Goal: Information Seeking & Learning: Understand process/instructions

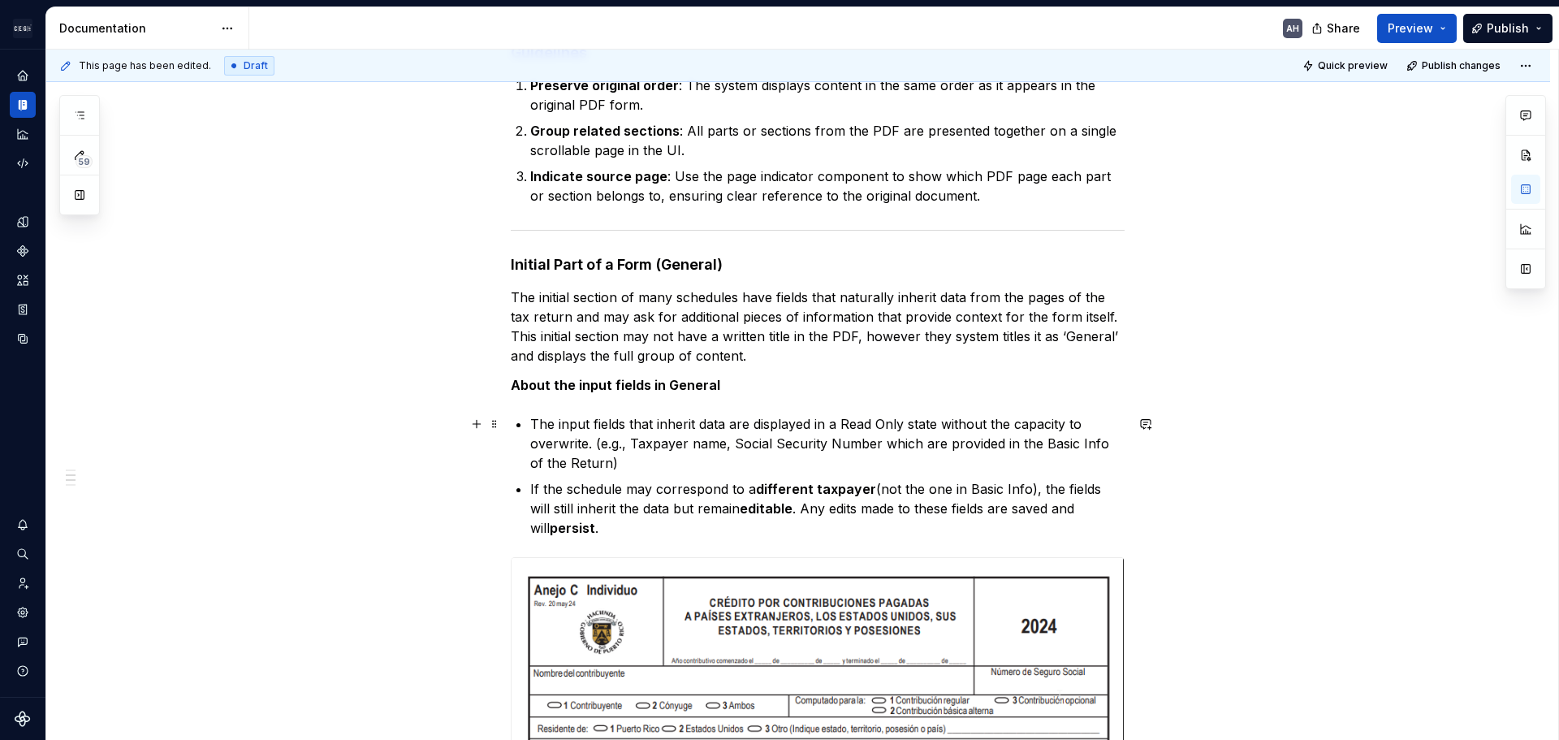
scroll to position [352, 0]
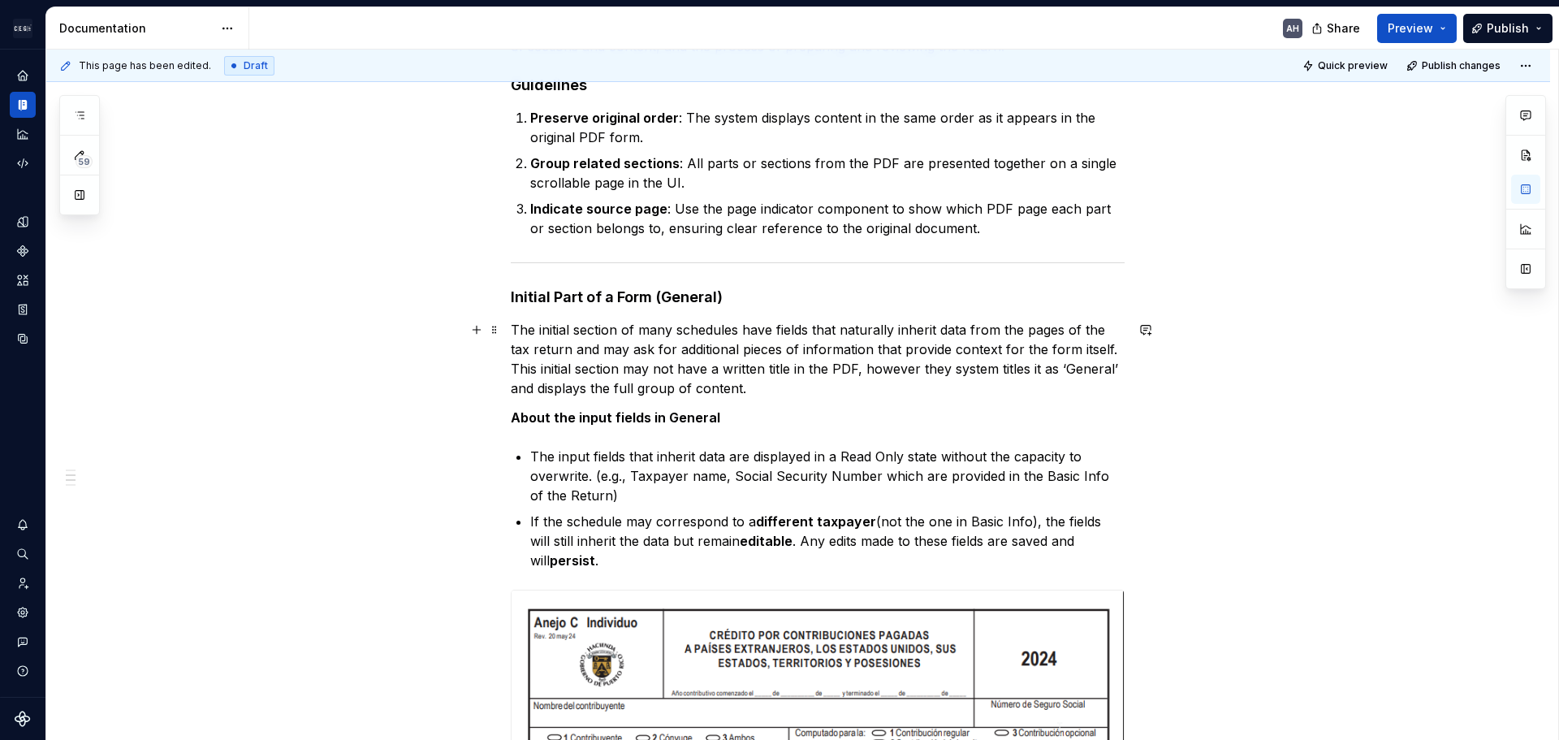
click at [676, 369] on p "The initial section of many schedules have fields that naturally inherit data f…" at bounding box center [818, 359] width 614 height 78
click at [693, 369] on p "The initial section of many schedules have fields that naturally inherit data f…" at bounding box center [818, 359] width 614 height 78
click at [871, 374] on p "The initial section of many schedules have fields that naturally inherit data f…" at bounding box center [818, 359] width 614 height 78
click at [933, 373] on p "The initial section of many schedules have fields that naturally inherit data f…" at bounding box center [818, 359] width 614 height 78
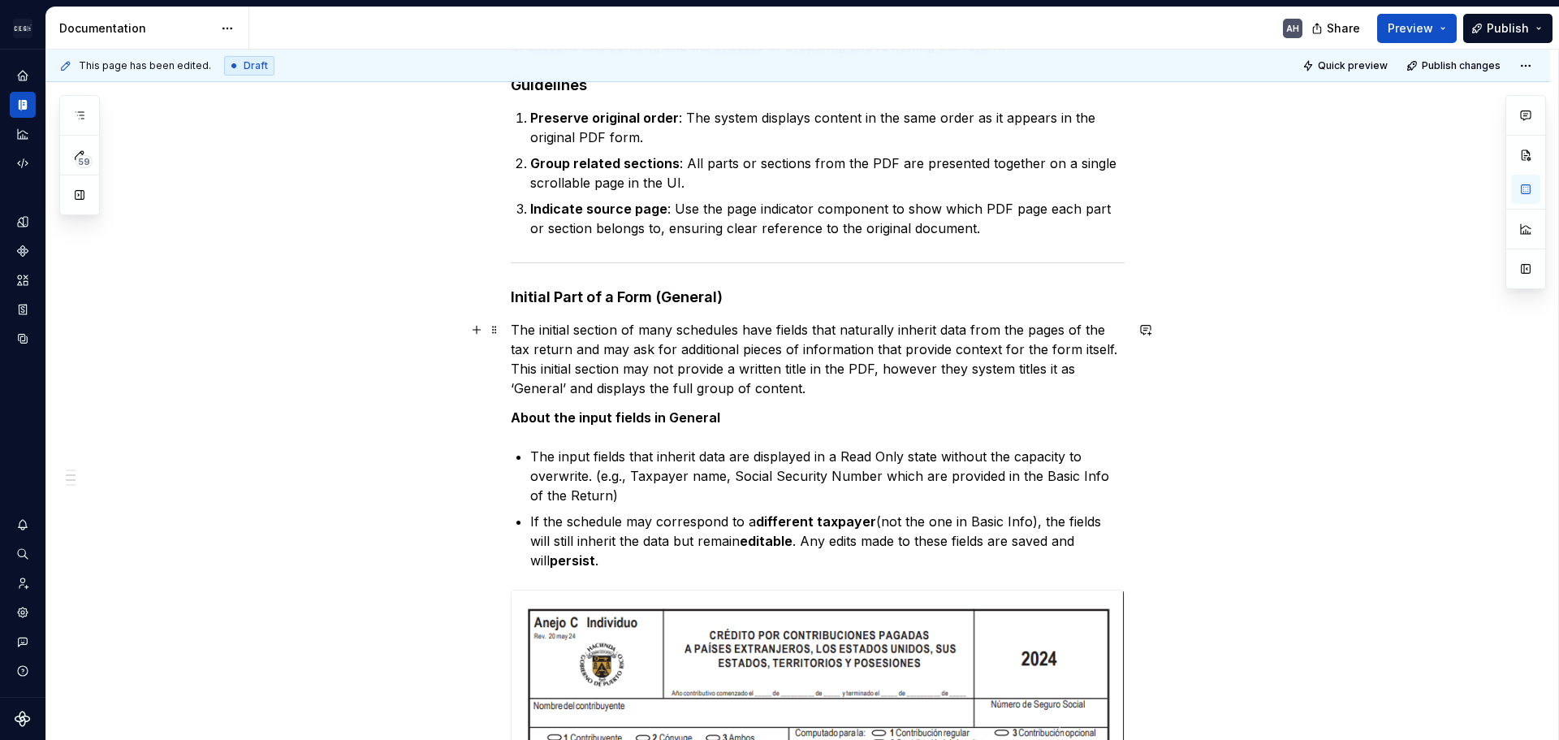
click at [1037, 368] on p "The initial section of many schedules have fields that naturally inherit data f…" at bounding box center [818, 359] width 614 height 78
click at [962, 367] on p "The initial section of many schedules have fields that naturally inherit data f…" at bounding box center [818, 359] width 614 height 78
click at [1014, 372] on p "The initial section of many schedules have fields that naturally inherit data f…" at bounding box center [818, 359] width 614 height 78
click at [1036, 374] on p "The initial section of many schedules have fields that naturally inherit data f…" at bounding box center [818, 359] width 614 height 78
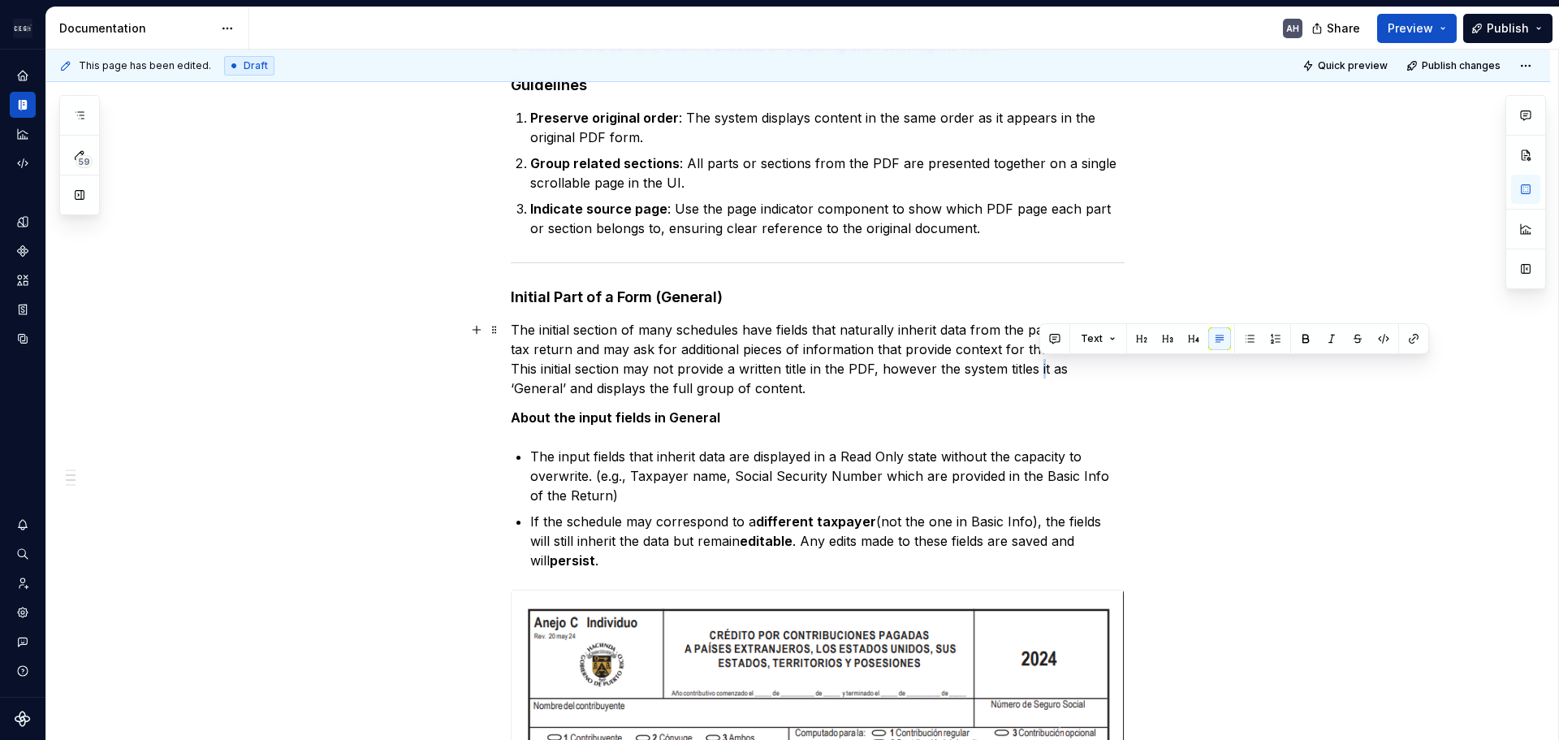
click at [1040, 373] on p "The initial section of many schedules have fields that naturally inherit data f…" at bounding box center [818, 359] width 614 height 78
click at [1036, 370] on p "The initial section of many schedules have fields that naturally inherit data f…" at bounding box center [818, 359] width 614 height 78
drag, startPoint x: 1039, startPoint y: 370, endPoint x: 1047, endPoint y: 371, distance: 8.3
click at [1047, 371] on p "The initial section of many schedules have fields that naturally inherit data f…" at bounding box center [818, 359] width 614 height 78
click at [1002, 370] on p "The initial section of many schedules have fields that naturally inherit data f…" at bounding box center [818, 359] width 614 height 78
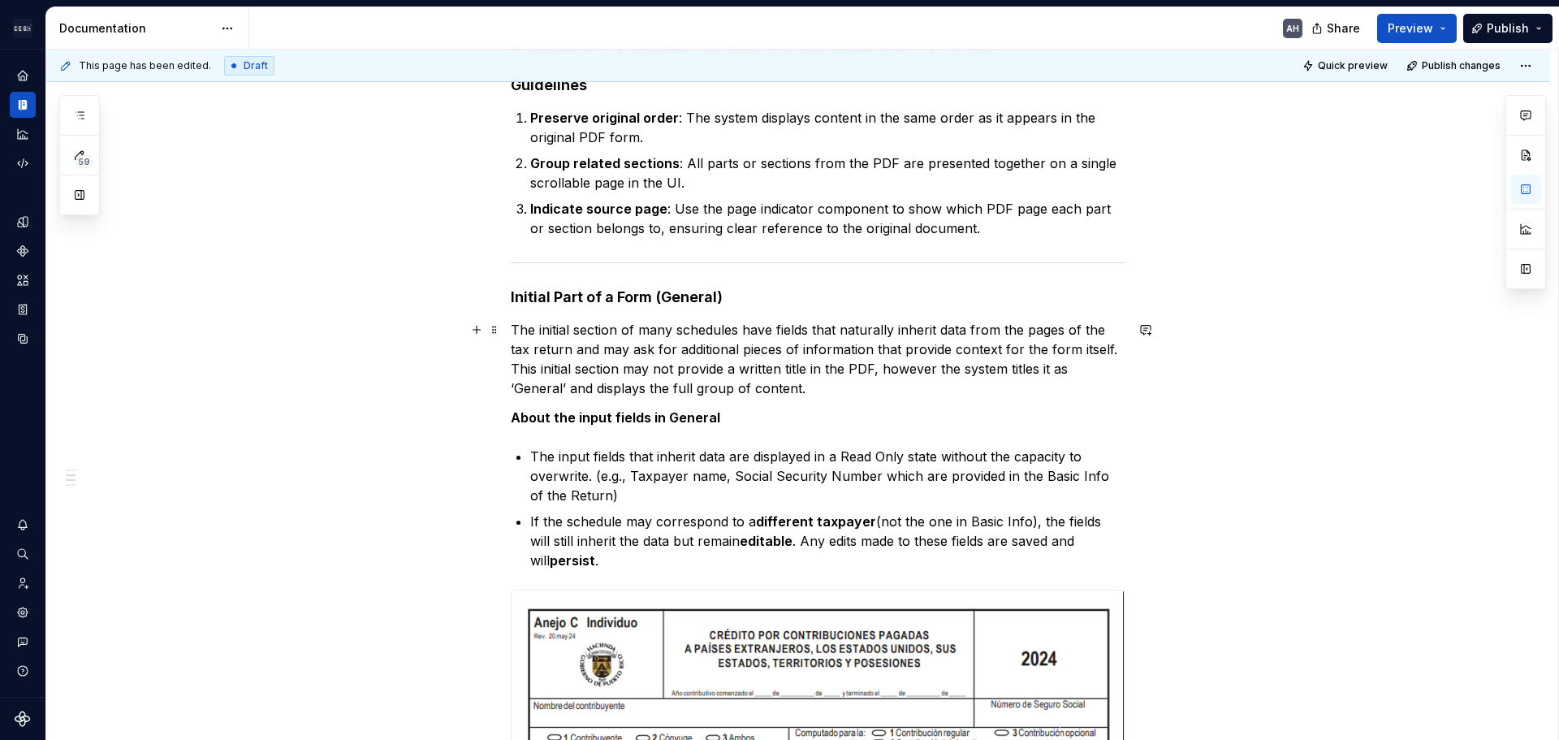
click at [1007, 370] on p "The initial section of many schedules have fields that naturally inherit data f…" at bounding box center [818, 359] width 614 height 78
click at [663, 386] on p "The initial section of many schedules have fields that naturally inherit data f…" at bounding box center [818, 359] width 614 height 78
click at [637, 389] on p "The initial section of many schedules have fields that naturally inherit data f…" at bounding box center [818, 359] width 614 height 78
click at [763, 375] on p "The initial section of many schedules have fields that naturally inherit data f…" at bounding box center [818, 359] width 614 height 78
click at [846, 385] on p "The initial section of many schedules have fields that naturally inherit data f…" at bounding box center [818, 359] width 614 height 78
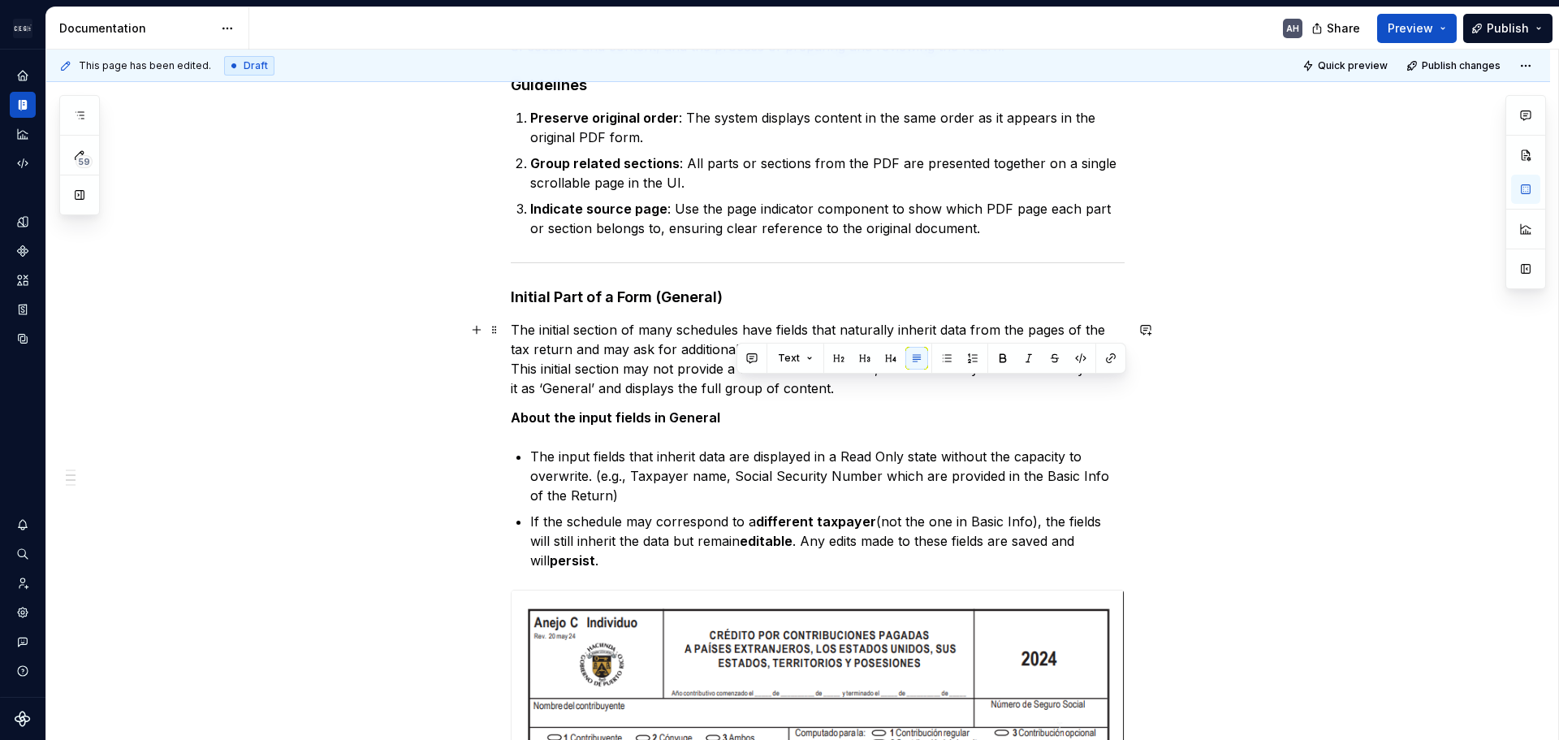
drag, startPoint x: 837, startPoint y: 387, endPoint x: 747, endPoint y: 387, distance: 90.2
click at [746, 387] on p "The initial section of many schedules have fields that naturally inherit data f…" at bounding box center [818, 359] width 614 height 78
click at [758, 387] on p "The initial section of many schedules have fields that naturally inherit data f…" at bounding box center [818, 359] width 614 height 78
click at [765, 391] on p "The initial section of many schedules have fields that naturally inherit data f…" at bounding box center [818, 359] width 614 height 78
drag, startPoint x: 849, startPoint y: 391, endPoint x: 703, endPoint y: 389, distance: 146.2
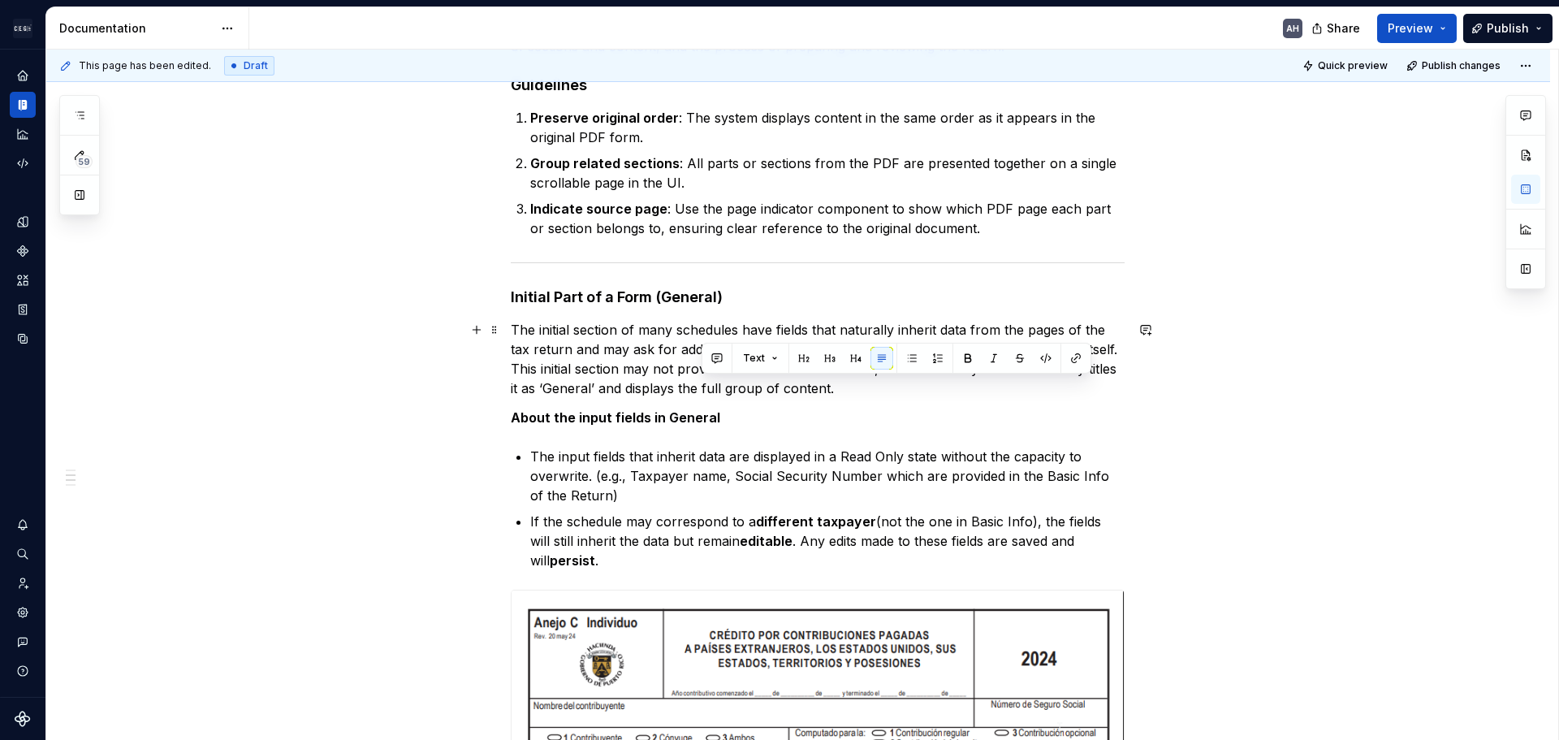
click at [703, 389] on p "The initial section of many schedules have fields that naturally inherit data f…" at bounding box center [818, 359] width 614 height 78
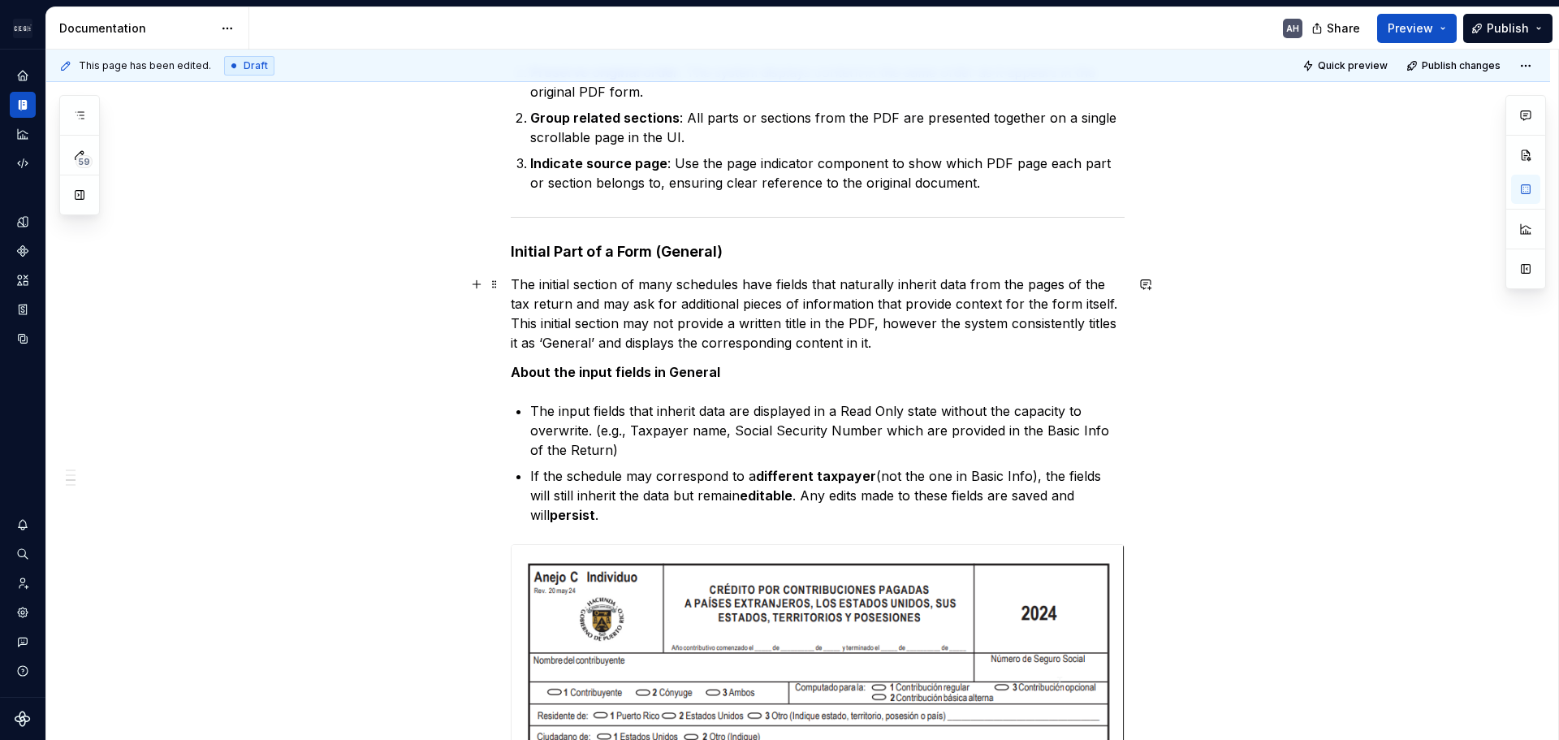
scroll to position [433, 0]
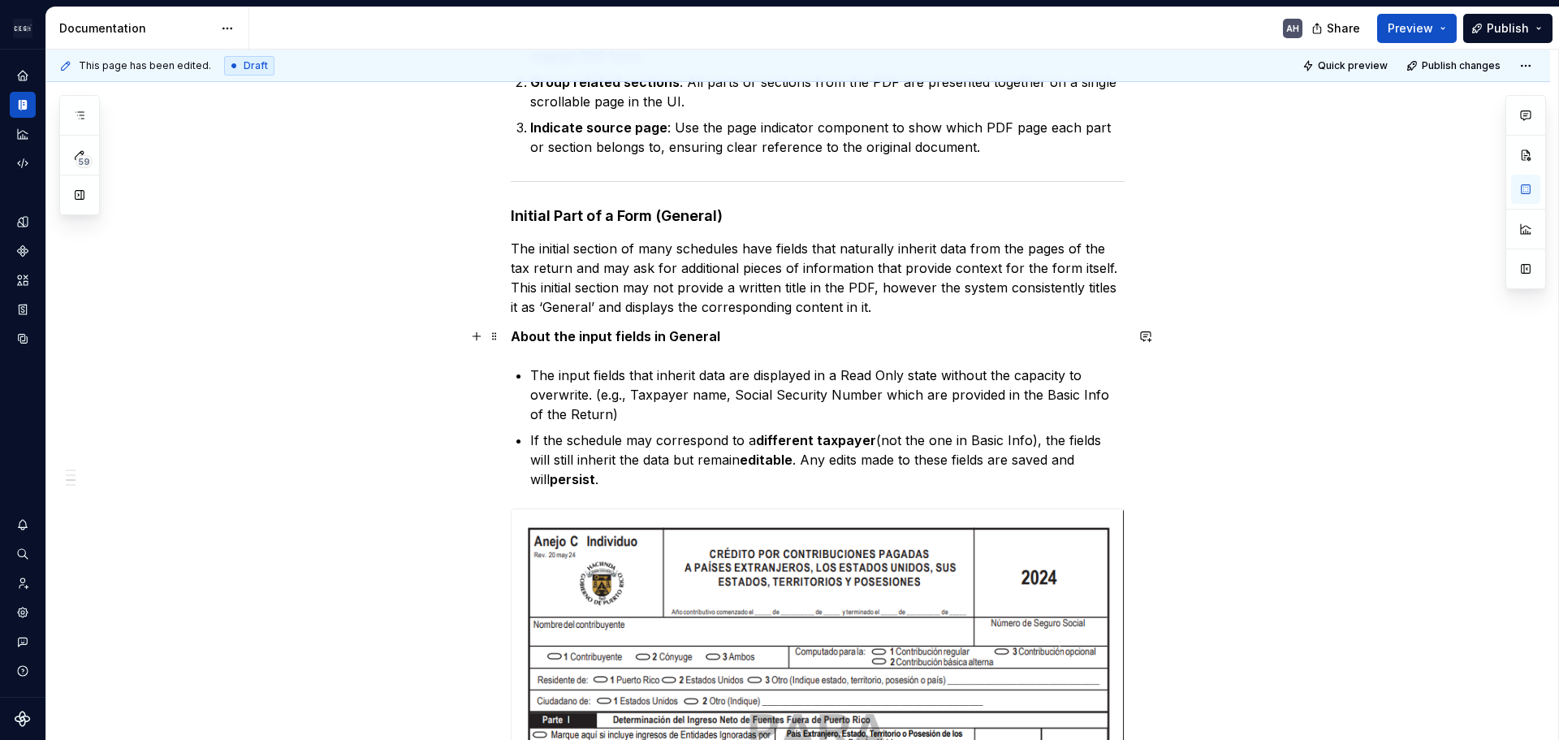
click at [707, 340] on strong "About the input fields in General" at bounding box center [616, 336] width 210 height 16
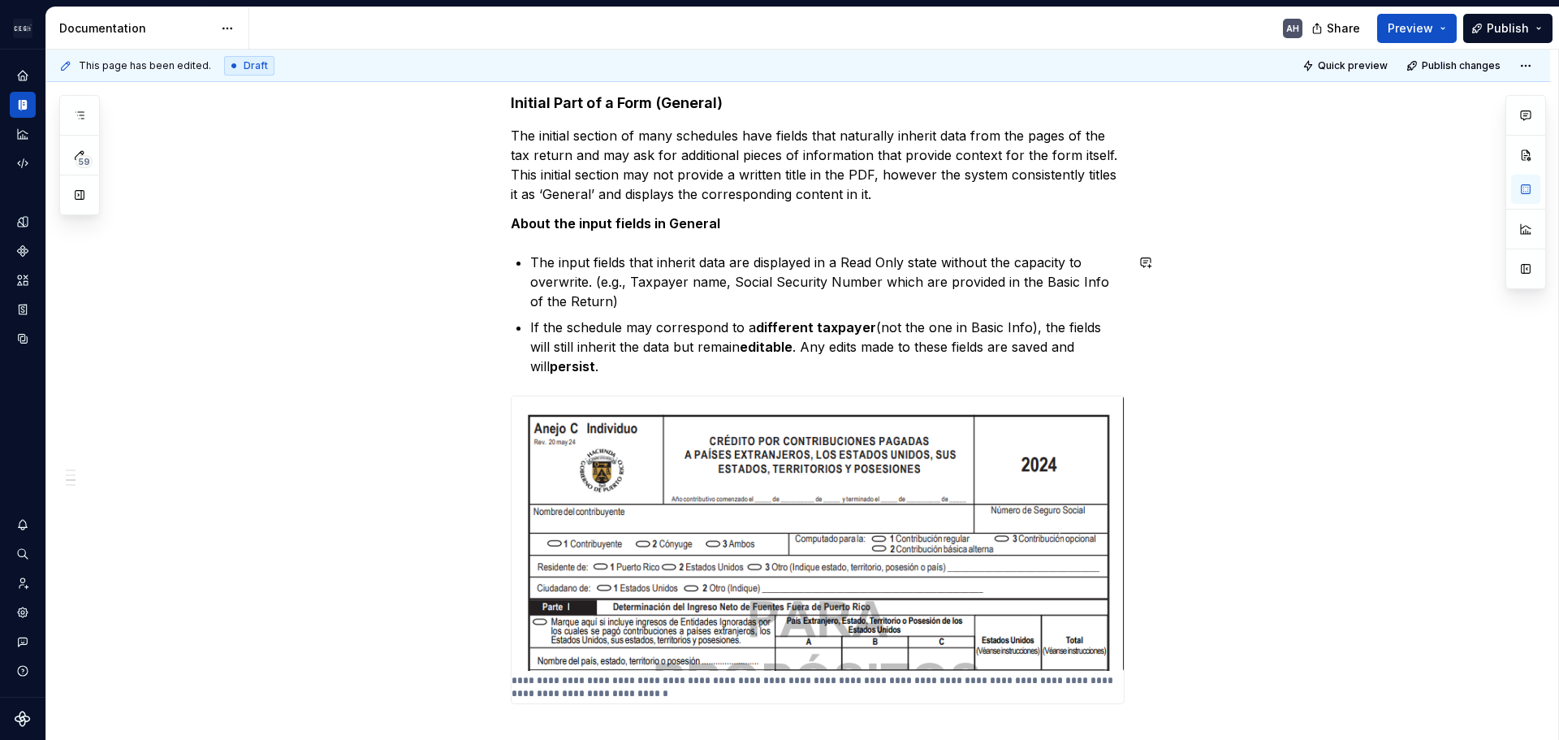
scroll to position [595, 0]
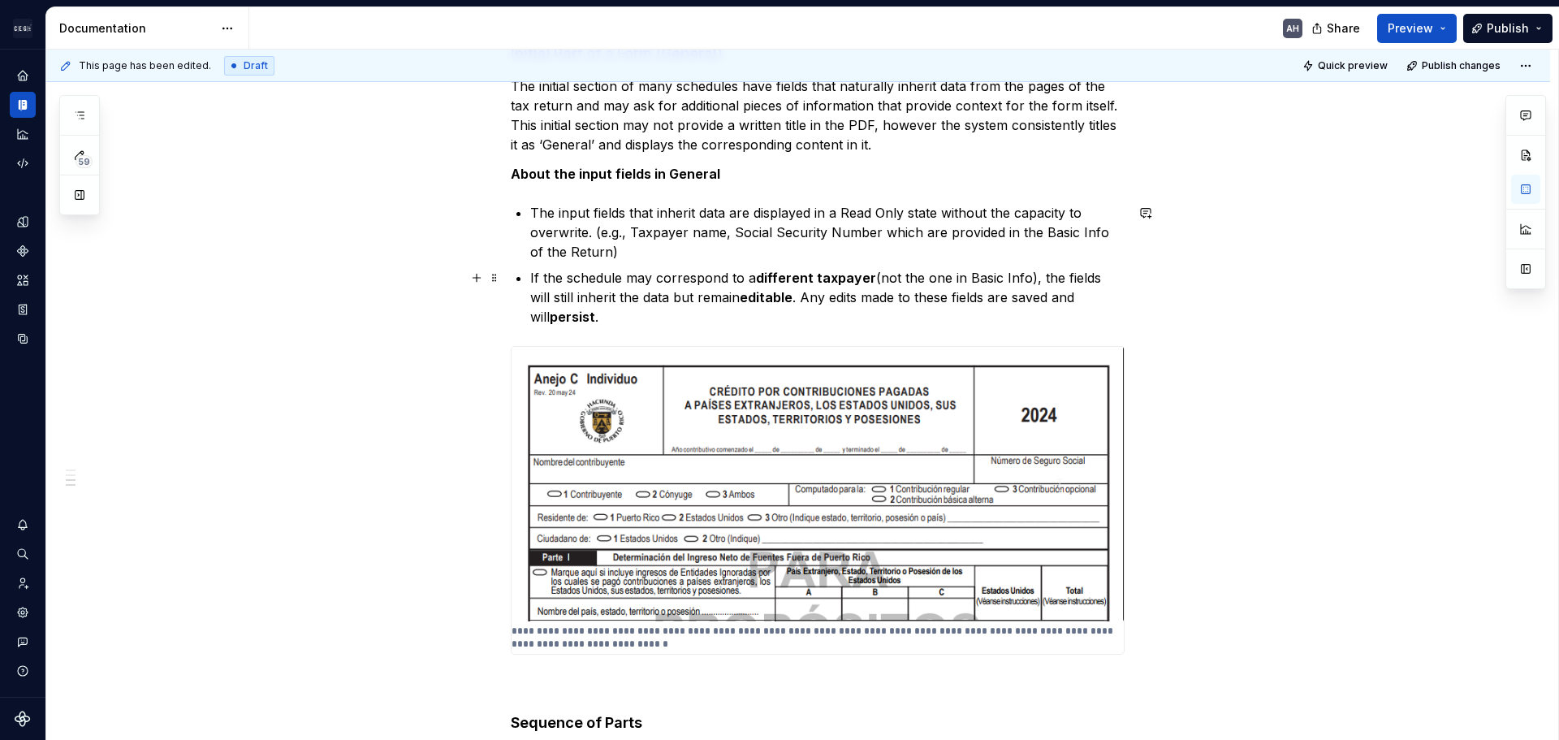
click at [642, 315] on p "If the schedule may correspond to a different taxpayer (not the one in Basic In…" at bounding box center [827, 297] width 595 height 58
click at [778, 300] on p "If the schedule may correspond to a different taxpayer (not the one in Basic In…" at bounding box center [827, 297] width 595 height 58
click at [772, 300] on p "If the schedule may correspond to a different taxpayer (not the one in Basic In…" at bounding box center [827, 297] width 595 height 58
click at [776, 300] on p "If the schedule may correspond to a different taxpayer (not the one in Basic In…" at bounding box center [827, 297] width 595 height 58
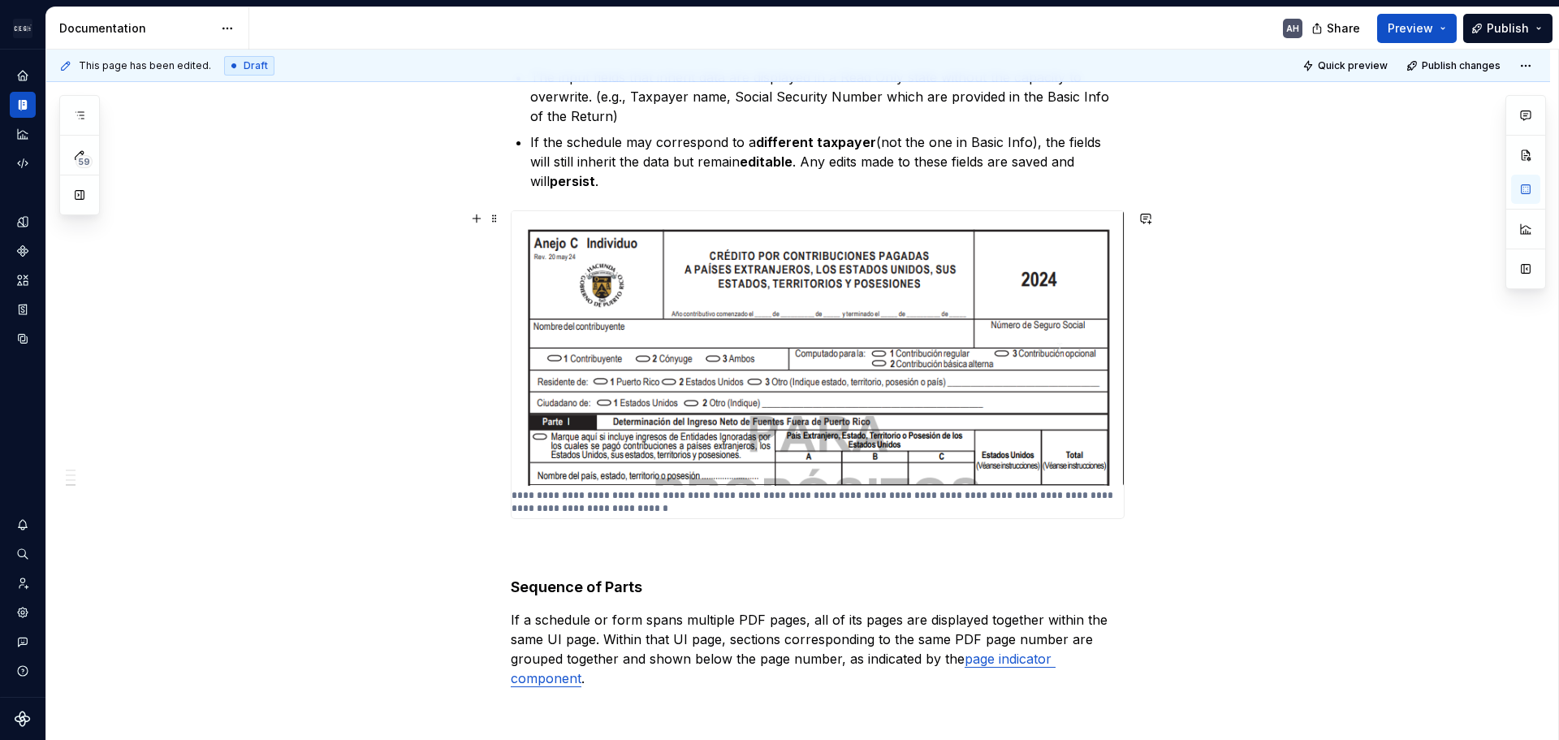
scroll to position [730, 0]
click at [562, 146] on p "If the schedule may correspond to a different taxpayer (not the one in Basic In…" at bounding box center [827, 162] width 595 height 58
click at [720, 141] on p "If the nature of the schedule may correspond to a different taxpayer (not the o…" at bounding box center [827, 162] width 595 height 58
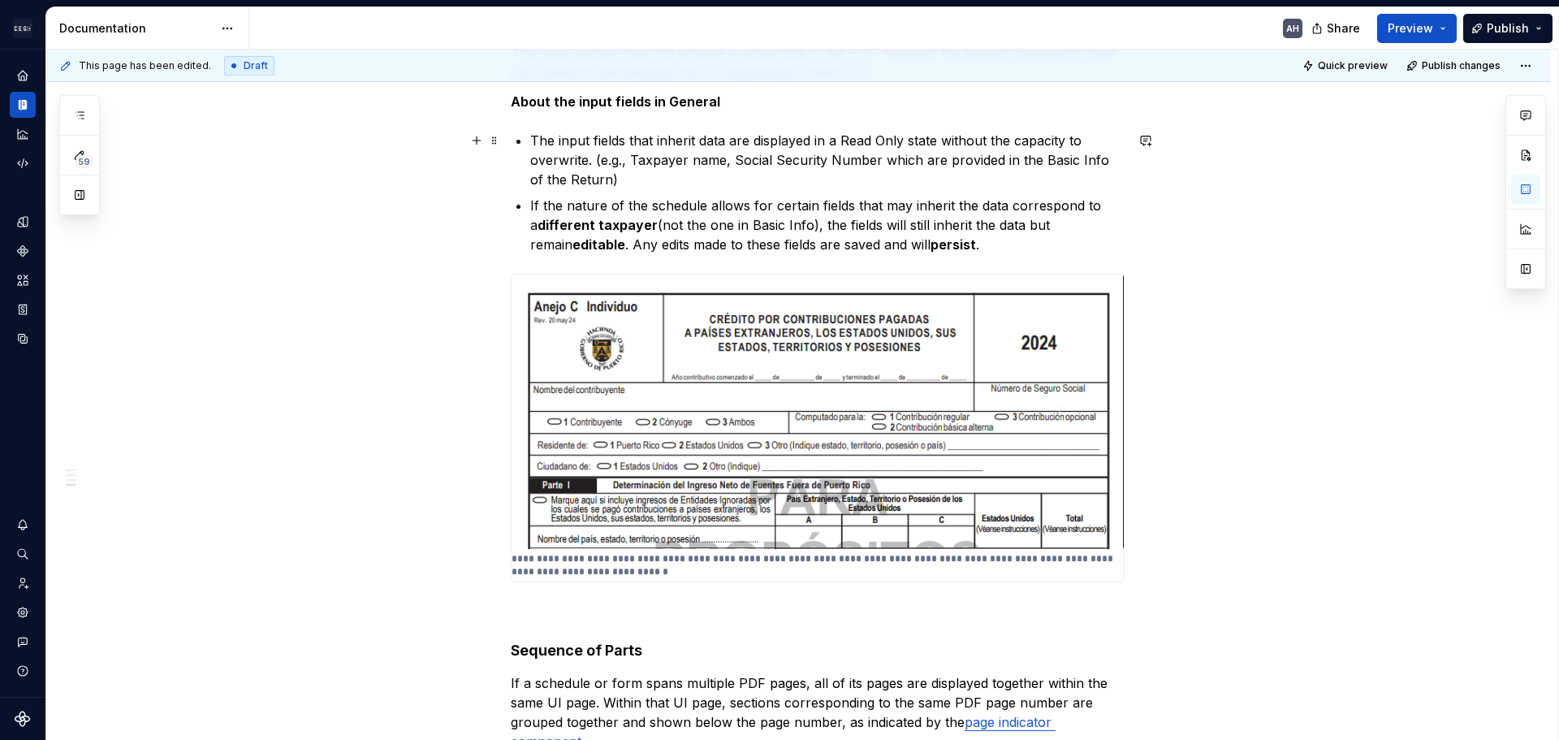
scroll to position [665, 0]
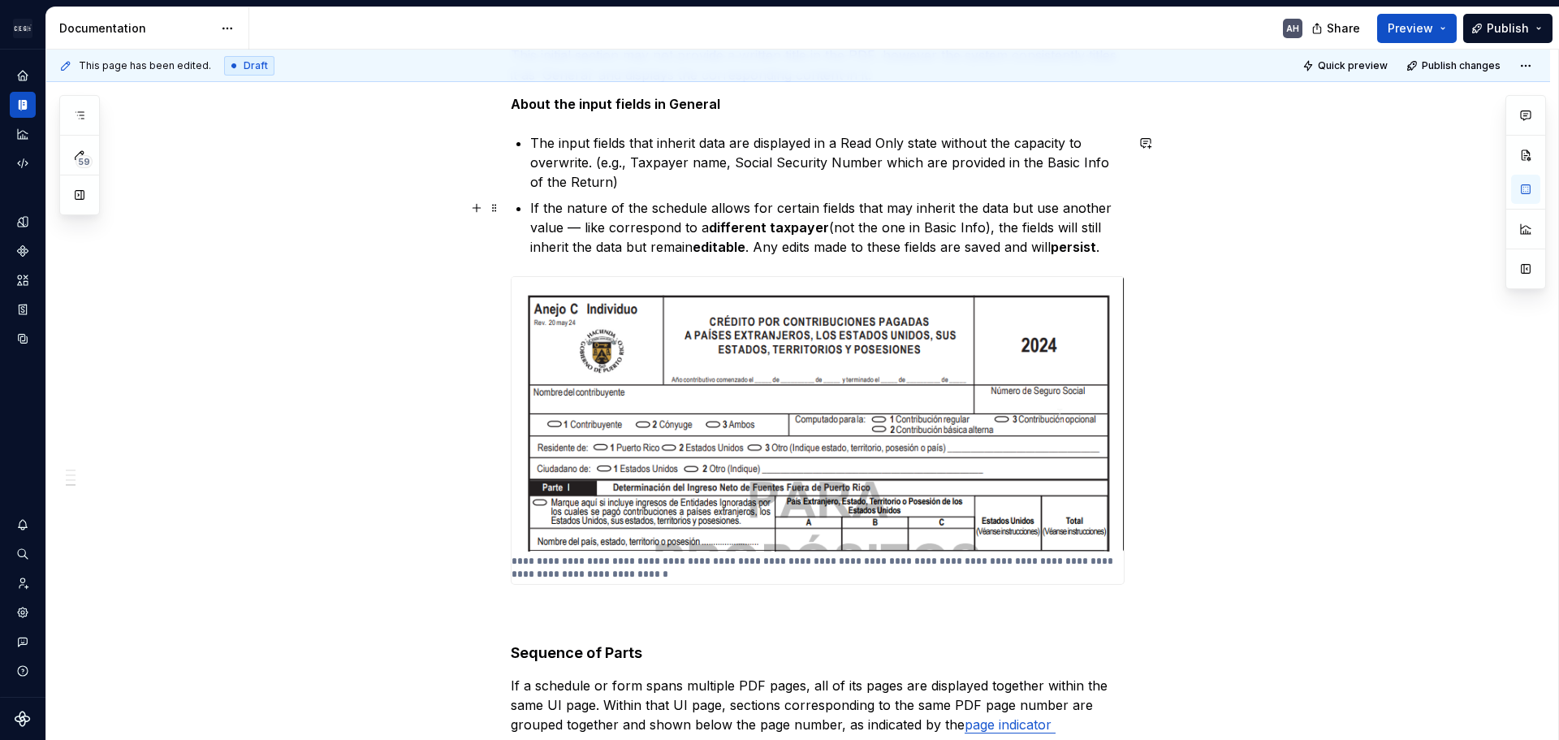
click at [984, 228] on p "If the nature of the schedule allows for certain fields that may inherit the da…" at bounding box center [827, 227] width 595 height 58
click at [982, 231] on p "If the nature of the schedule allows for certain fields that may inherit the da…" at bounding box center [827, 227] width 595 height 58
click at [572, 259] on div "Objective The UI of the form resembles the structure of the PDF with which tax …" at bounding box center [818, 203] width 614 height 1102
click at [668, 244] on p "If the nature of the schedule allows for certain fields that may inherit the da…" at bounding box center [827, 227] width 595 height 58
click at [737, 250] on strong "editable" at bounding box center [719, 247] width 53 height 16
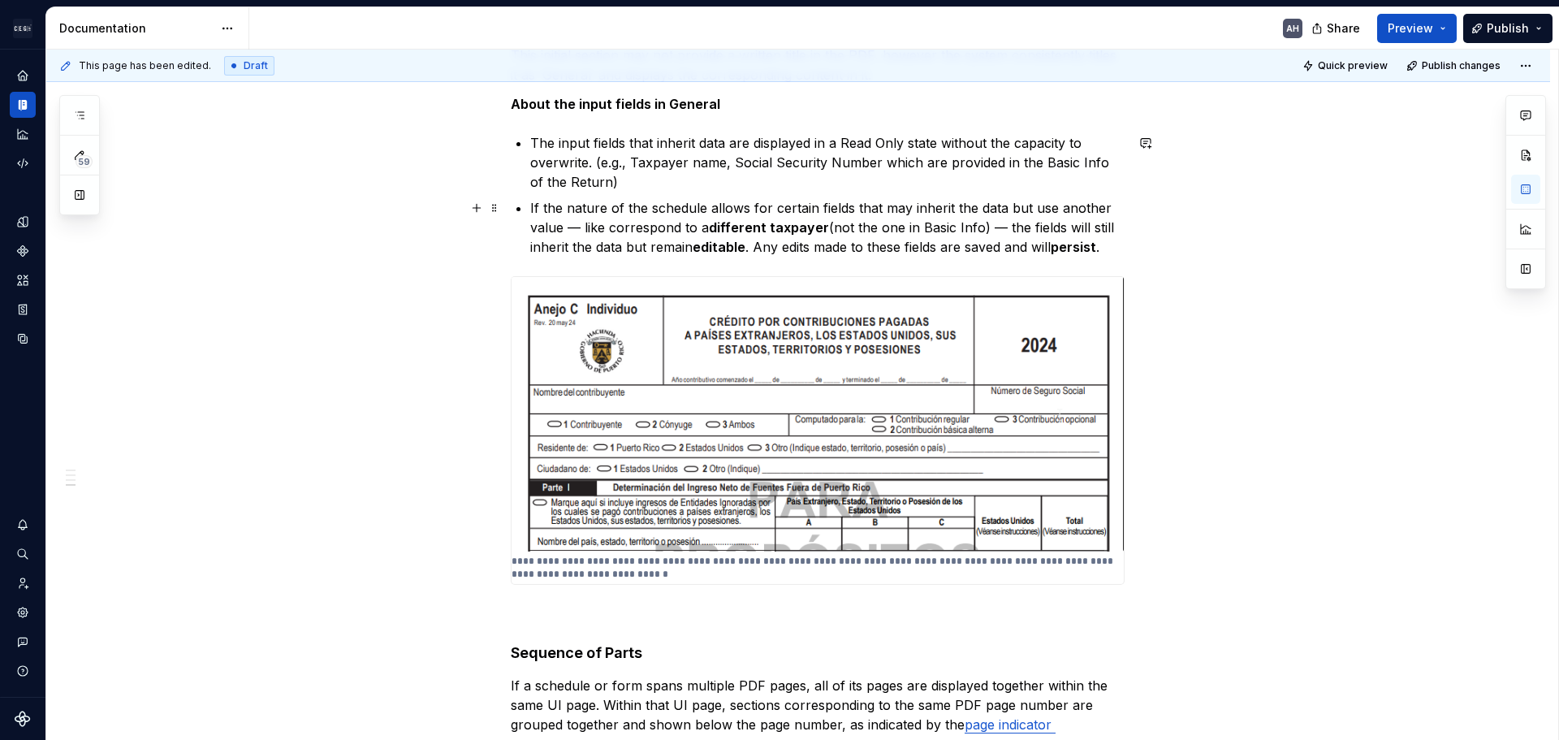
click at [852, 249] on p "If the nature of the schedule allows for certain fields that may inherit the da…" at bounding box center [827, 227] width 595 height 58
click at [1114, 255] on p "If the nature of the schedule allows for certain fields that may inherit the da…" at bounding box center [827, 227] width 595 height 58
click at [895, 248] on p "If the nature of the schedule allows for certain fields that may inherit the da…" at bounding box center [827, 227] width 595 height 58
click at [962, 245] on p "If the nature of the schedule allows for certain fields that may inherit the da…" at bounding box center [827, 227] width 595 height 58
click at [986, 246] on p "If the nature of the schedule allows for certain fields that may inherit the da…" at bounding box center [827, 227] width 595 height 58
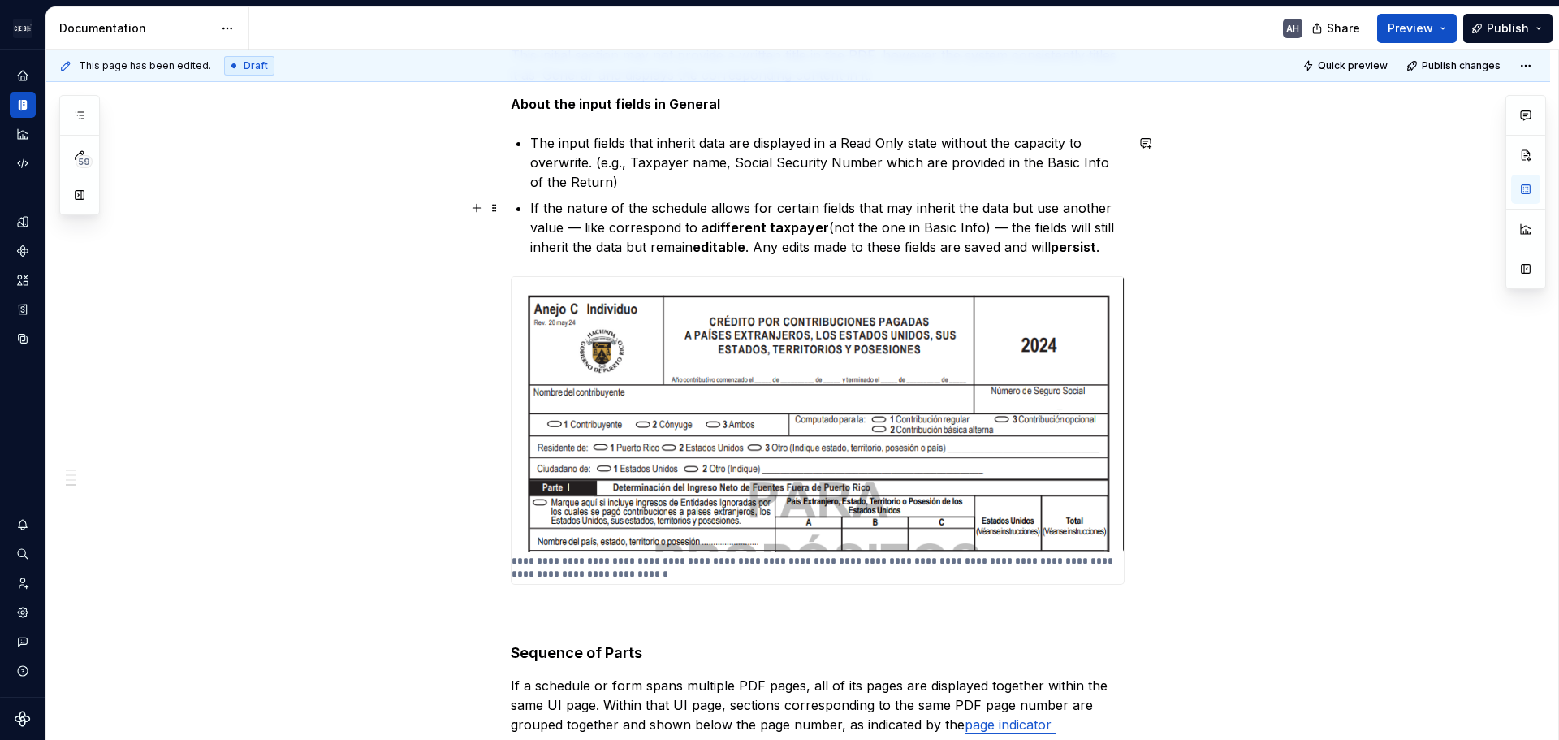
click at [1048, 244] on p "If the nature of the schedule allows for certain fields that may inherit the da…" at bounding box center [827, 227] width 595 height 58
click at [965, 251] on p "If the nature of the schedule allows for certain fields that may inherit the da…" at bounding box center [827, 227] width 595 height 58
click at [952, 248] on p "If the nature of the schedule allows for certain fields that may inherit the da…" at bounding box center [827, 227] width 595 height 58
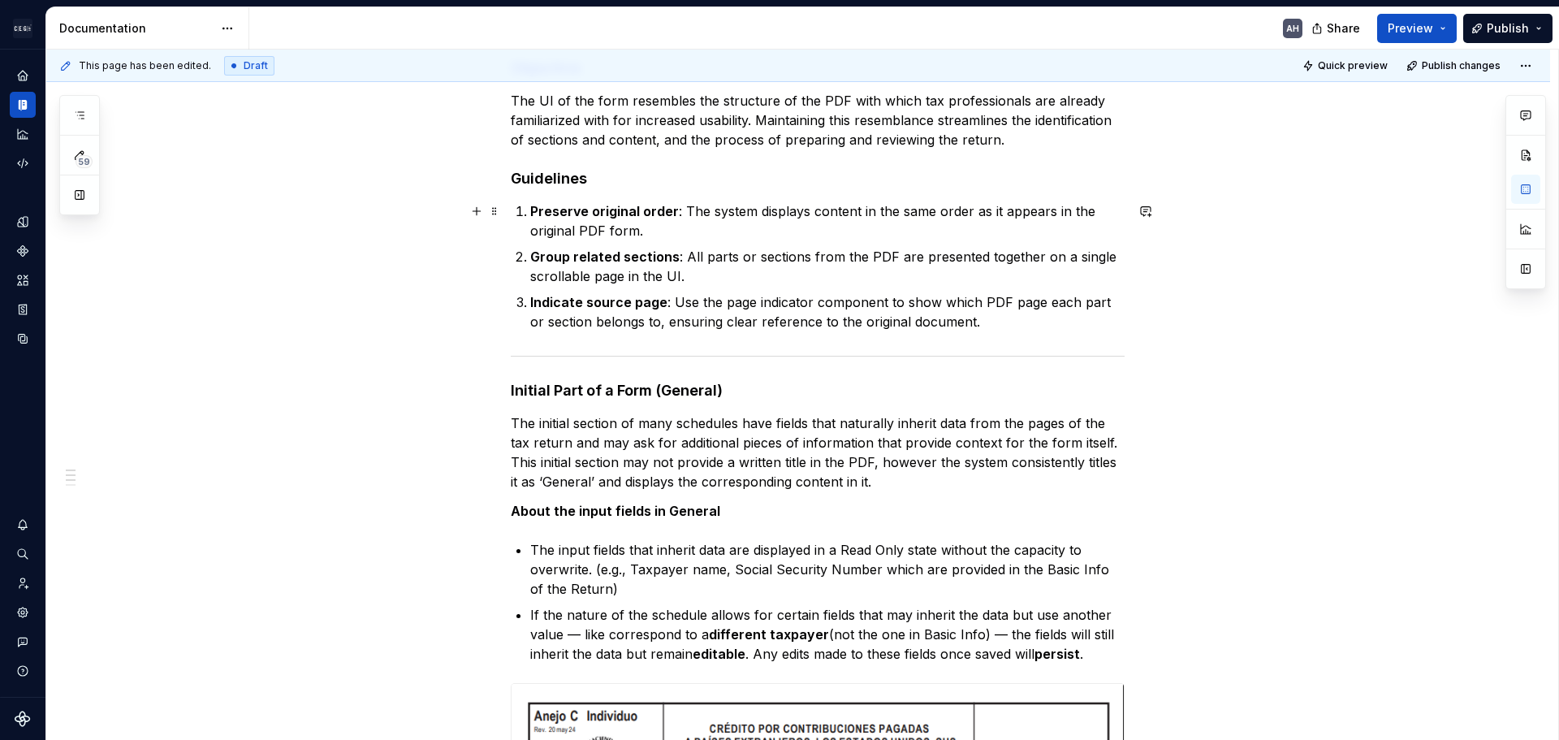
scroll to position [0, 0]
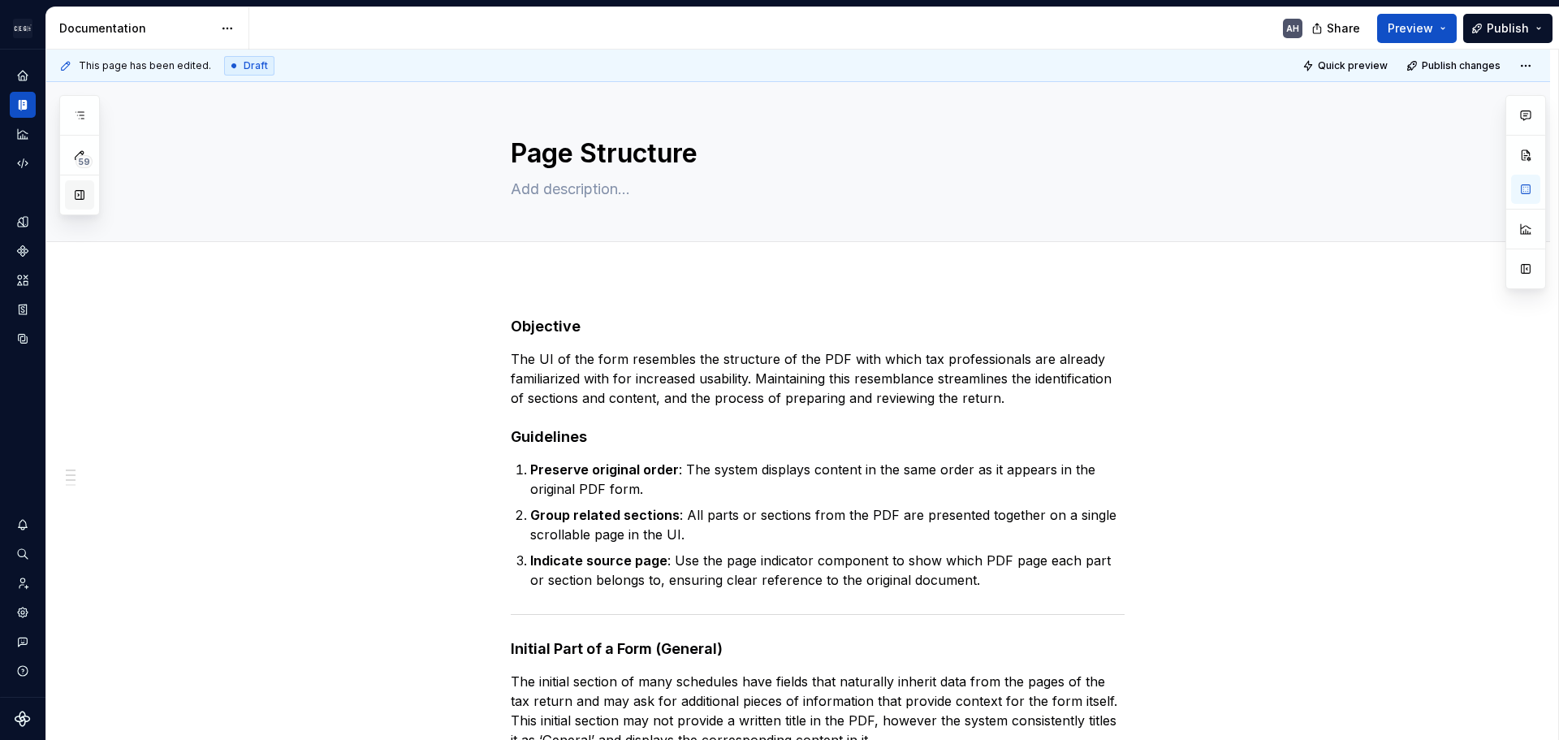
click at [80, 196] on button "button" at bounding box center [79, 194] width 29 height 29
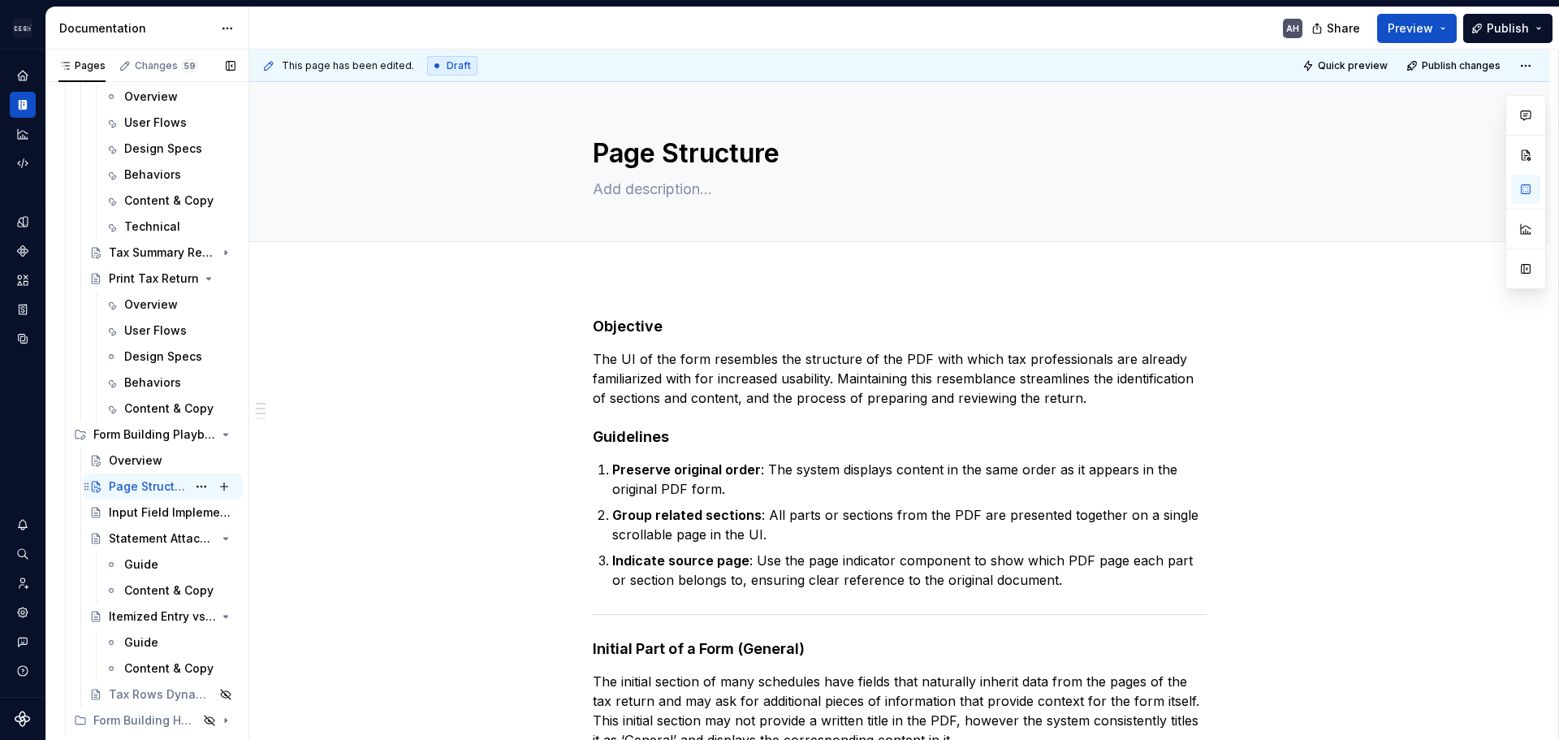
scroll to position [231, 0]
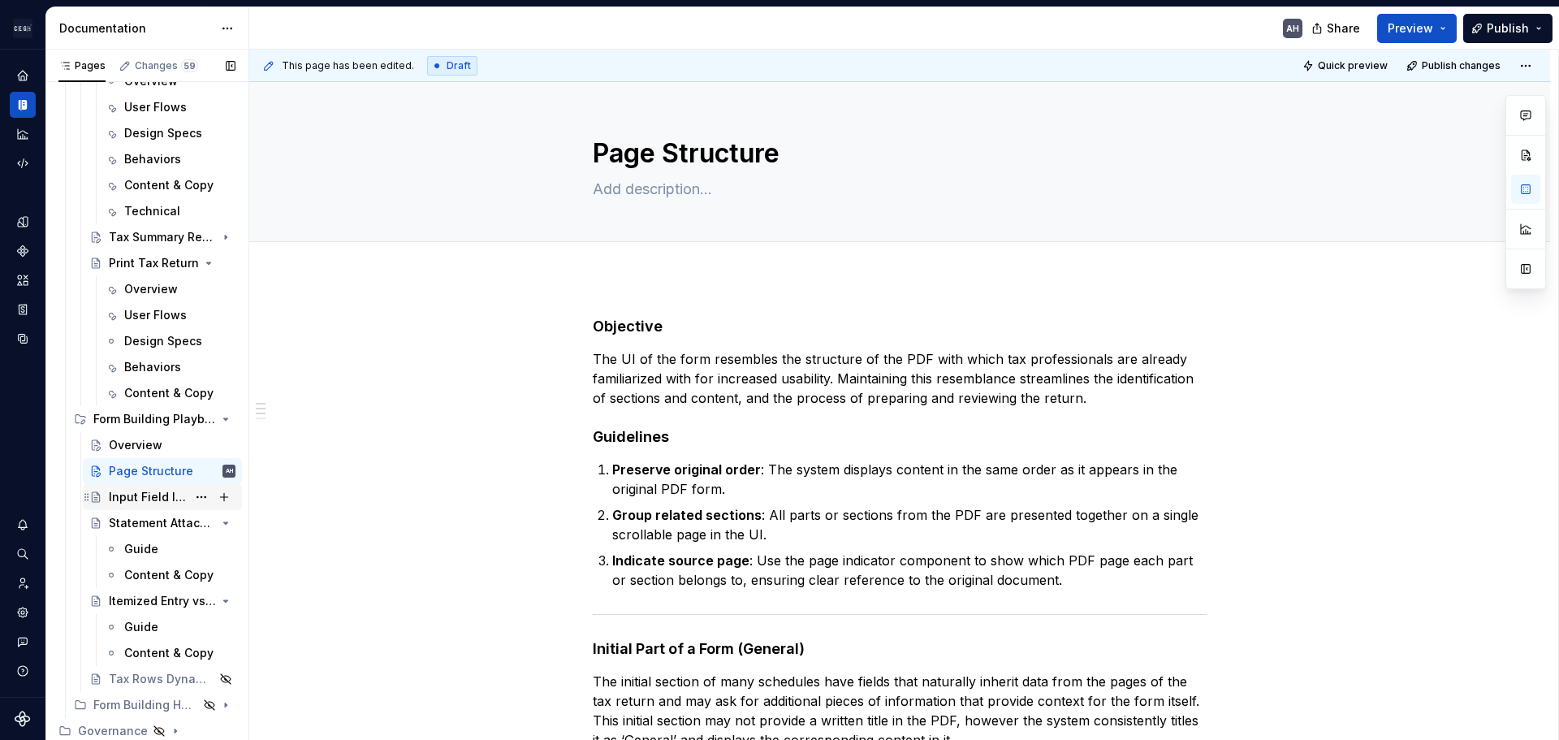
click at [141, 500] on div "Input Field Implementation" at bounding box center [148, 497] width 78 height 16
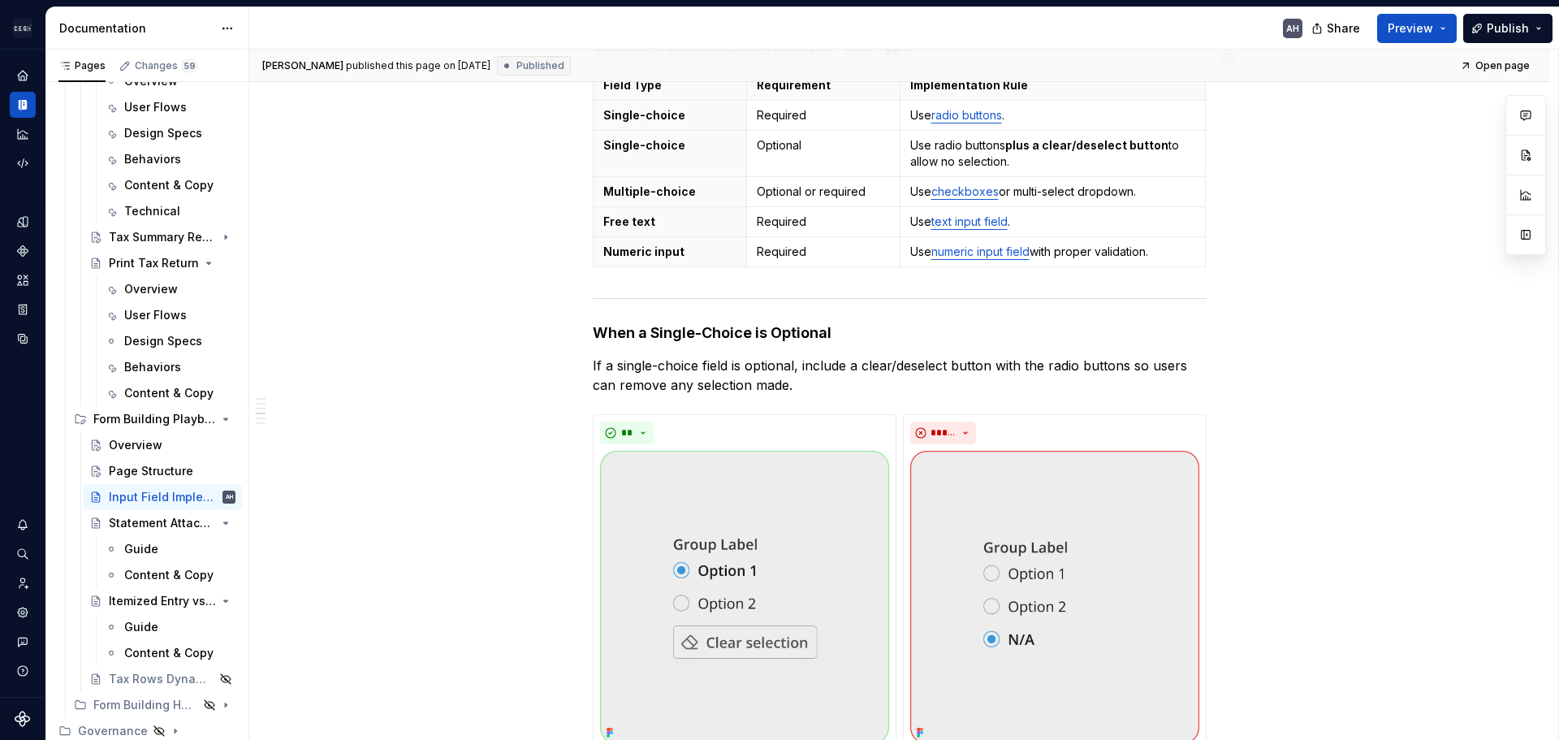
scroll to position [650, 0]
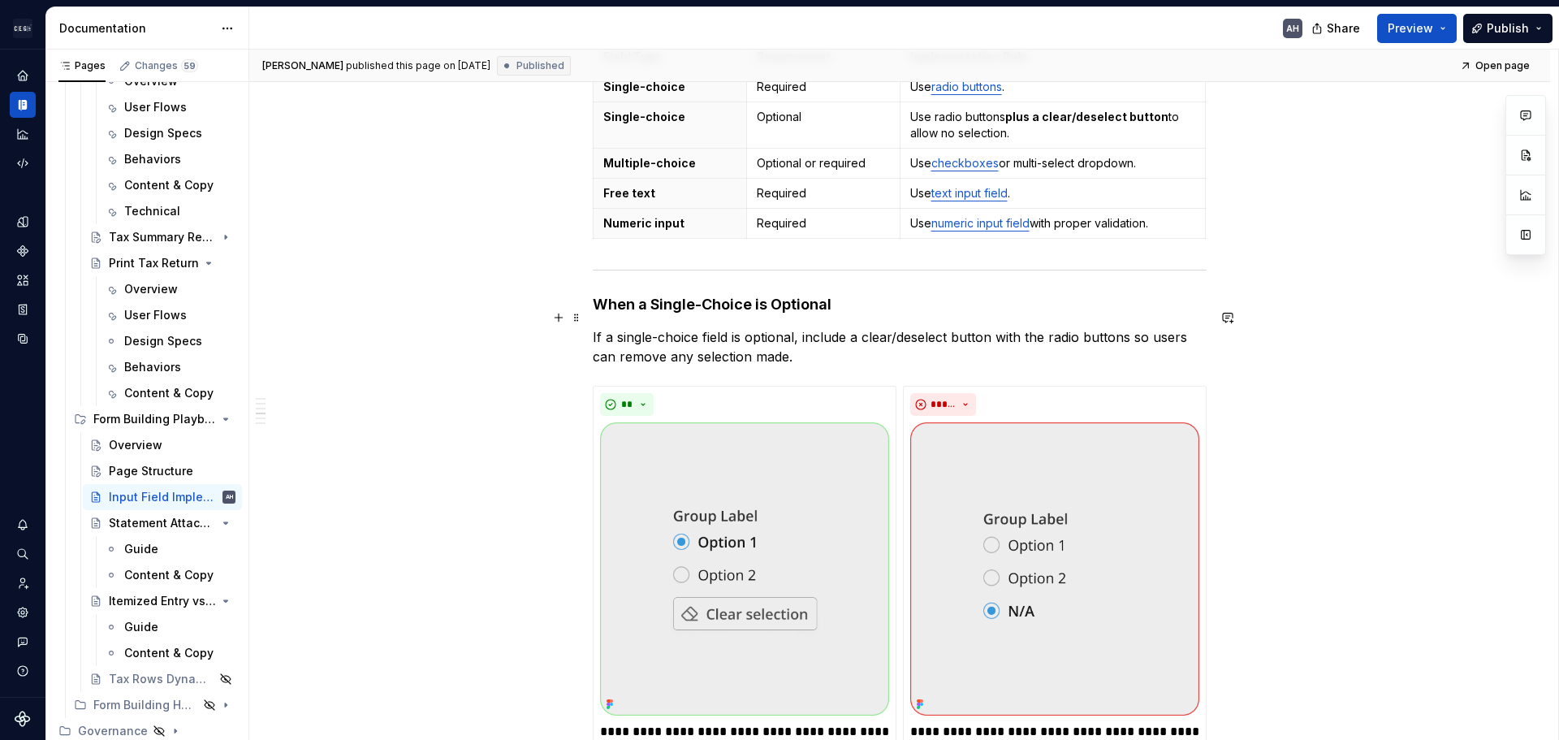
click at [866, 327] on p "If a single-choice field is optional, include a clear/deselect button with the …" at bounding box center [900, 346] width 614 height 39
type textarea "*"
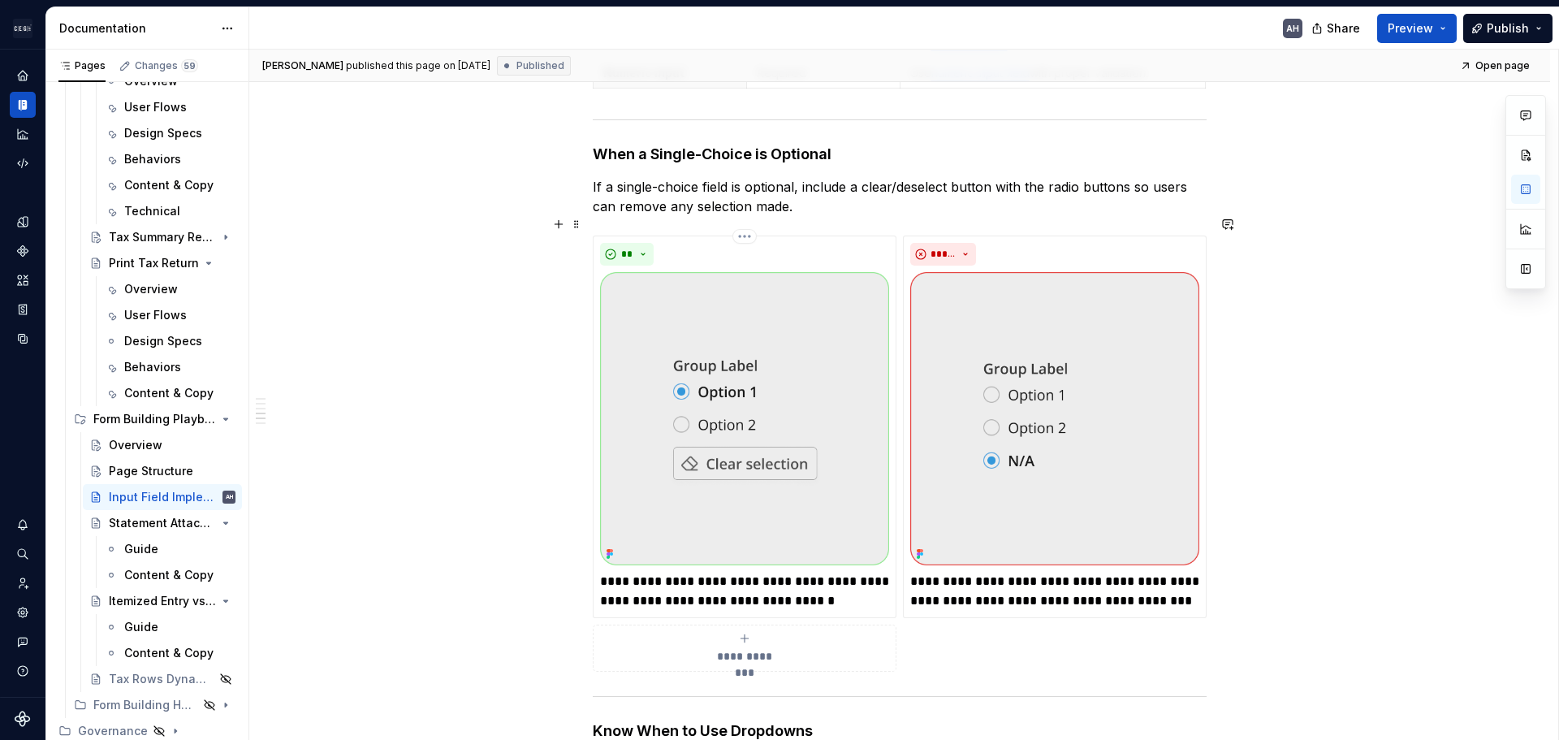
scroll to position [812, 0]
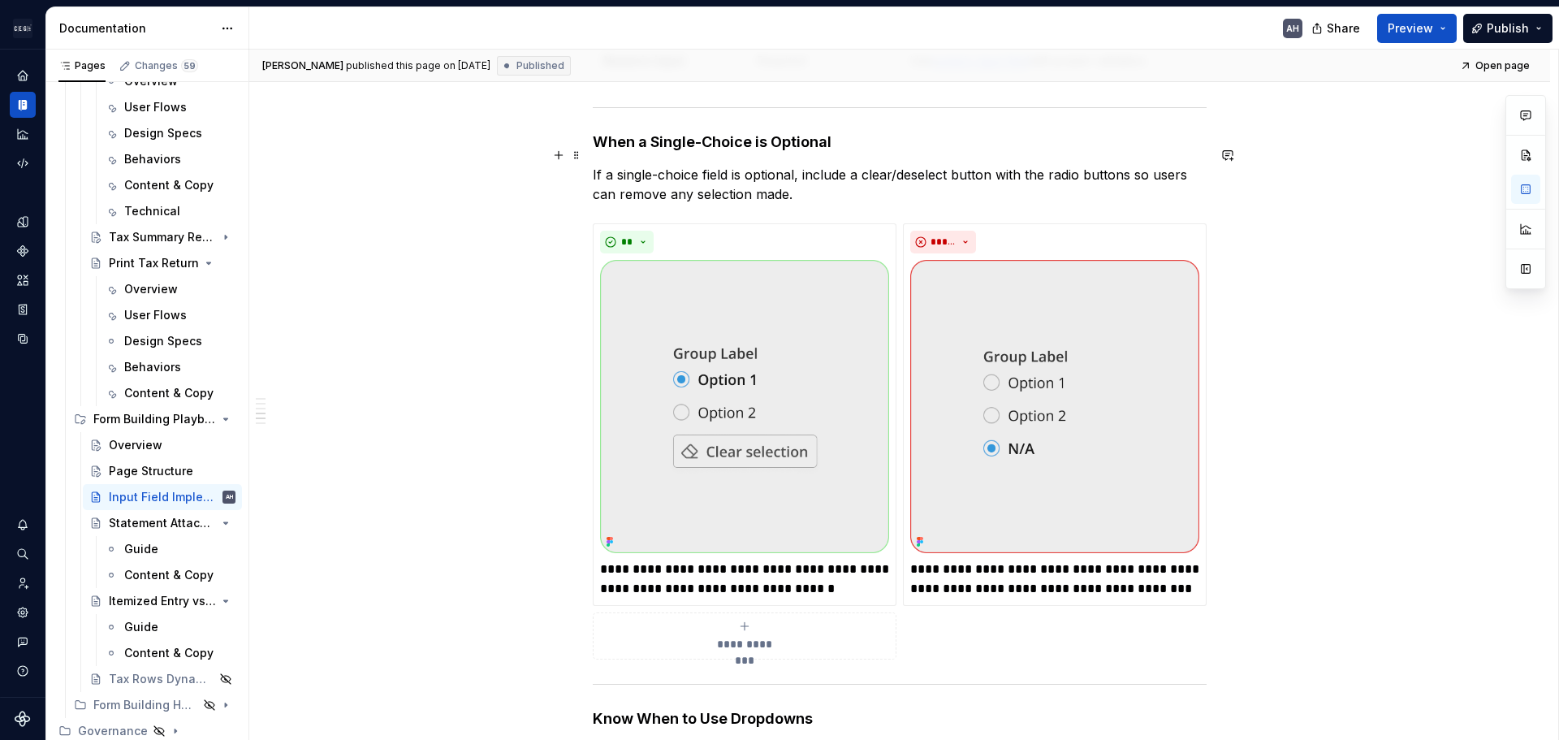
click at [846, 177] on p "If a single-choice field is optional, include a clear/deselect button with the …" at bounding box center [900, 184] width 614 height 39
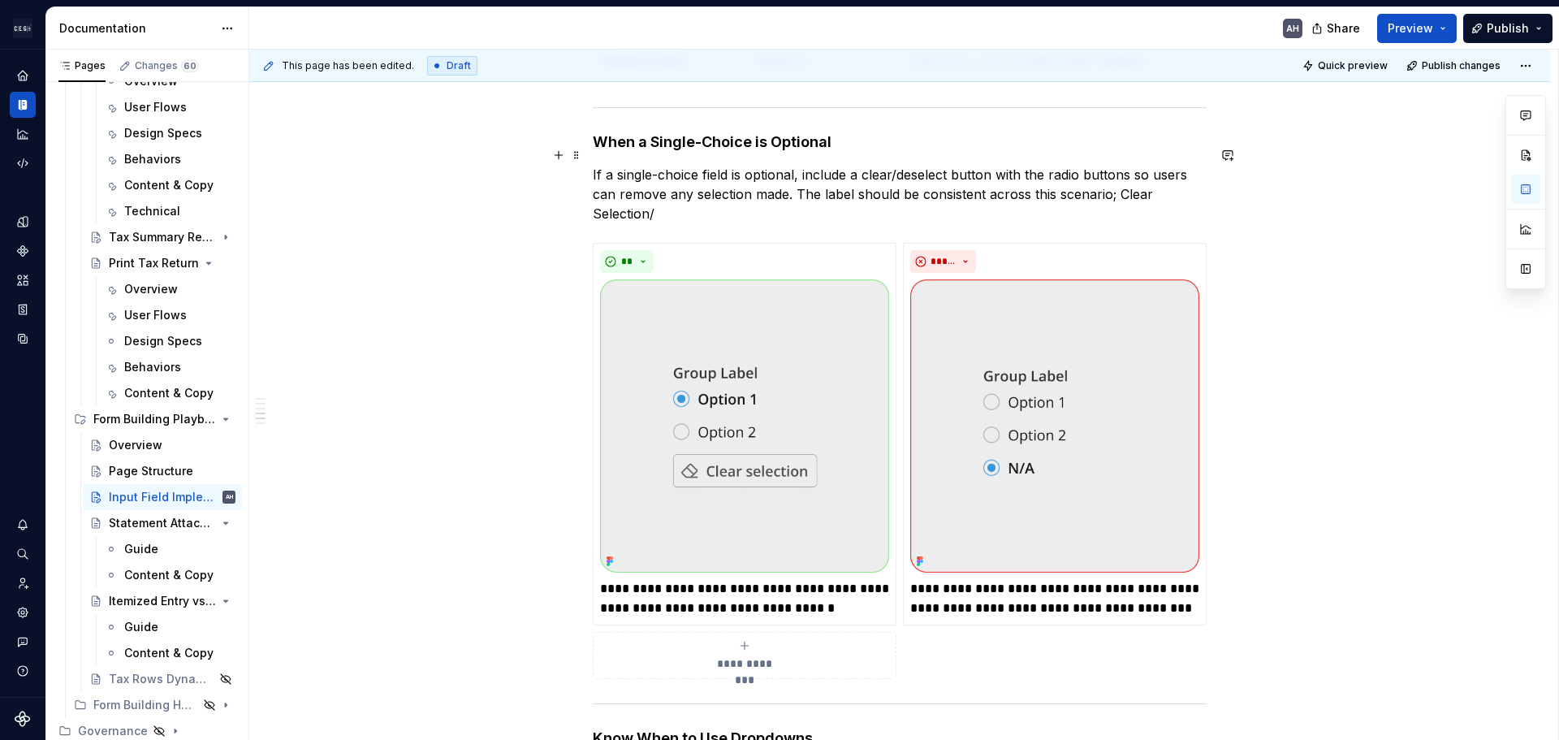
click at [1156, 182] on p "If a single-choice field is optional, include a clear/deselect button with the …" at bounding box center [900, 194] width 614 height 58
click at [744, 207] on div "Objective Ensure consistent implementation of form and tax return fields across…" at bounding box center [900, 497] width 614 height 1985
click at [1122, 176] on p "If a single-choice field is optional, include a clear/deselect button with the …" at bounding box center [900, 194] width 614 height 58
click at [1113, 179] on p "If a single-choice field is optional, include a clear/deselect button with the …" at bounding box center [900, 194] width 614 height 58
click at [1116, 182] on p "If a single-choice field is optional, include a clear/deselect button with the …" at bounding box center [900, 194] width 614 height 58
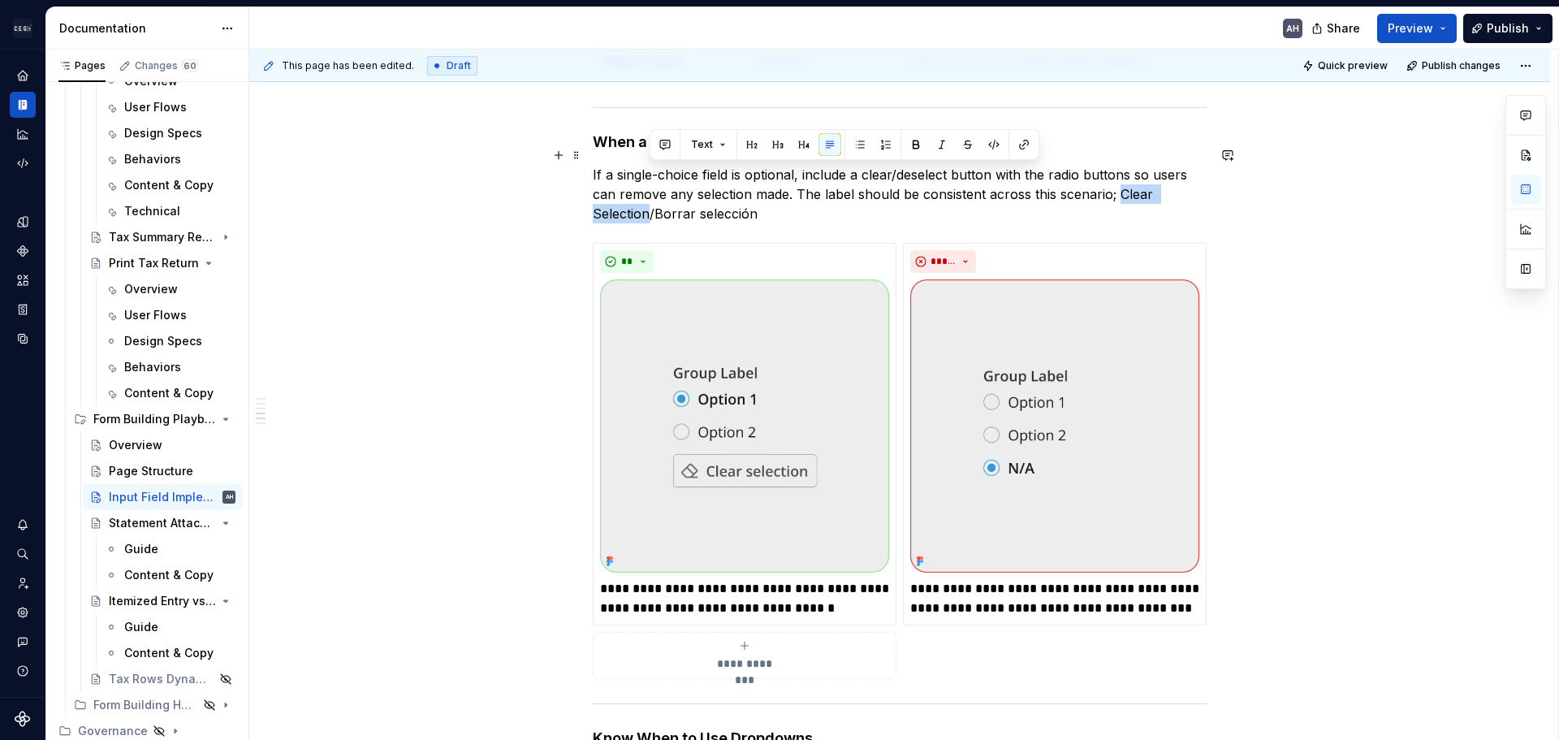
drag, startPoint x: 1118, startPoint y: 177, endPoint x: 650, endPoint y: 195, distance: 469.0
click at [650, 195] on p "If a single-choice field is optional, include a clear/deselect button with the …" at bounding box center [900, 194] width 614 height 58
click at [988, 143] on button "button" at bounding box center [994, 144] width 23 height 23
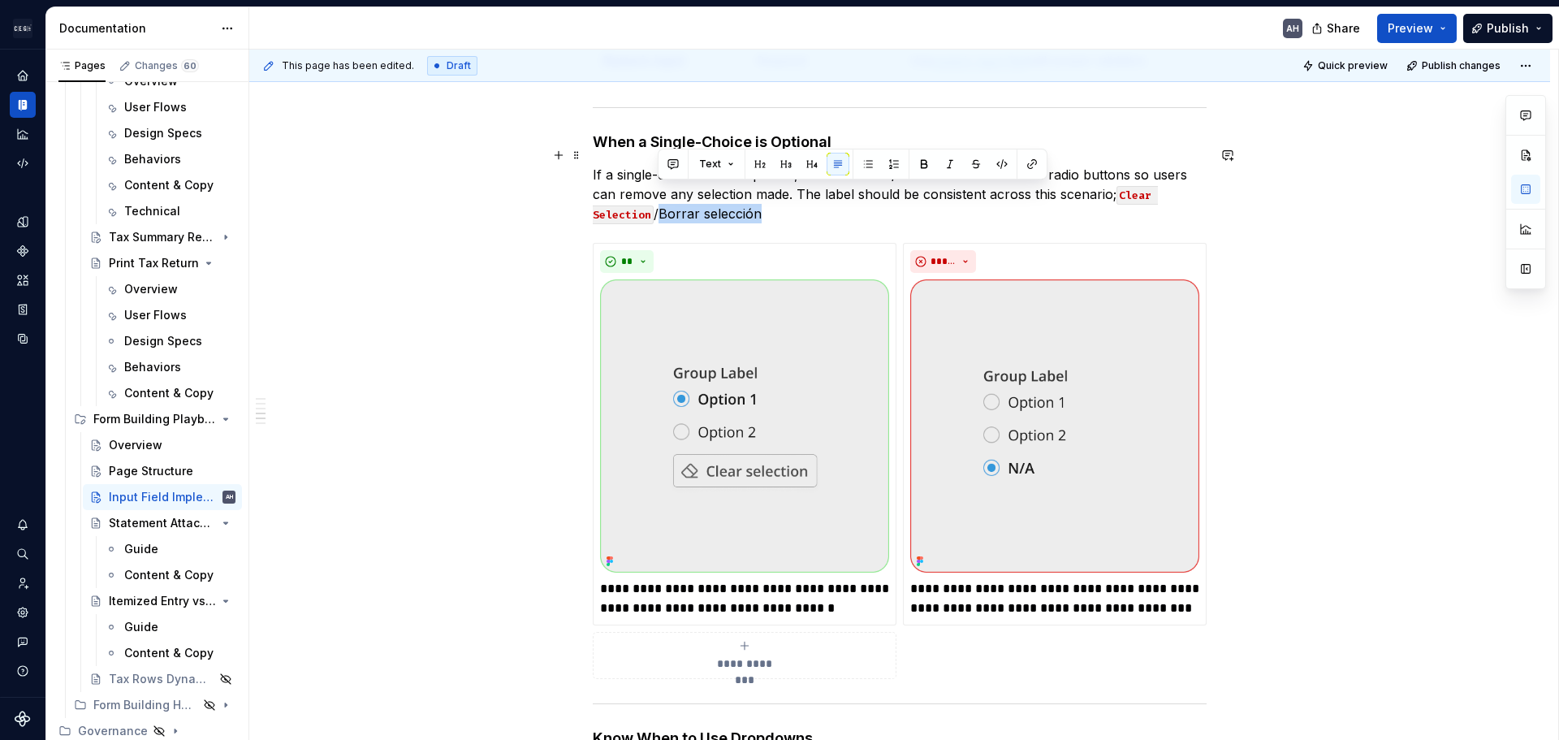
drag, startPoint x: 660, startPoint y: 197, endPoint x: 757, endPoint y: 199, distance: 96.7
click at [757, 199] on p "If a single-choice field is optional, include a clear/deselect button with the …" at bounding box center [900, 194] width 614 height 58
click at [994, 165] on button "button" at bounding box center [1002, 164] width 23 height 23
click at [861, 193] on p "If a single-choice field is optional, include a clear/deselect button with the …" at bounding box center [900, 194] width 614 height 58
click at [867, 191] on p "If a single-choice field is optional, include a clear/deselect button with the …" at bounding box center [900, 194] width 614 height 58
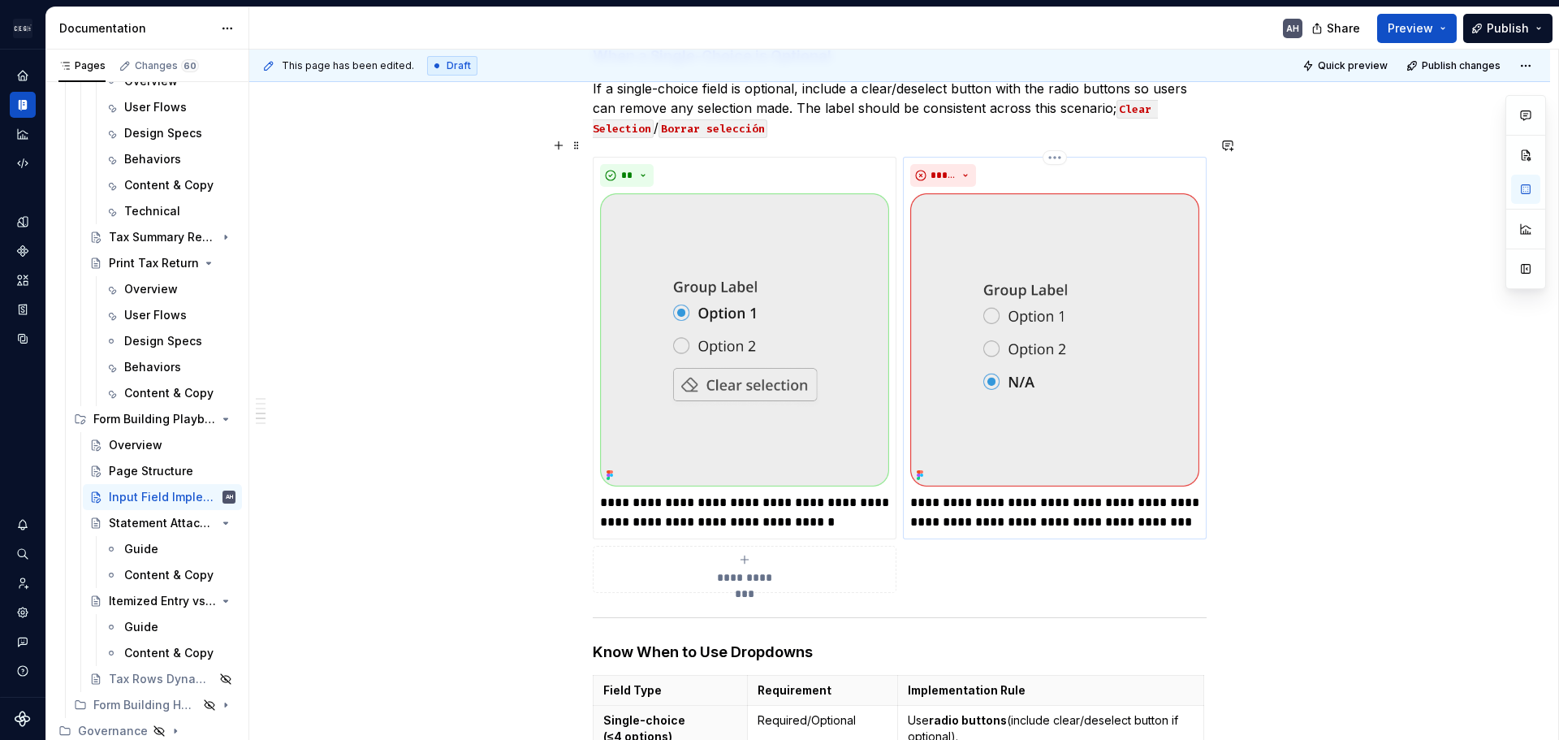
scroll to position [731, 0]
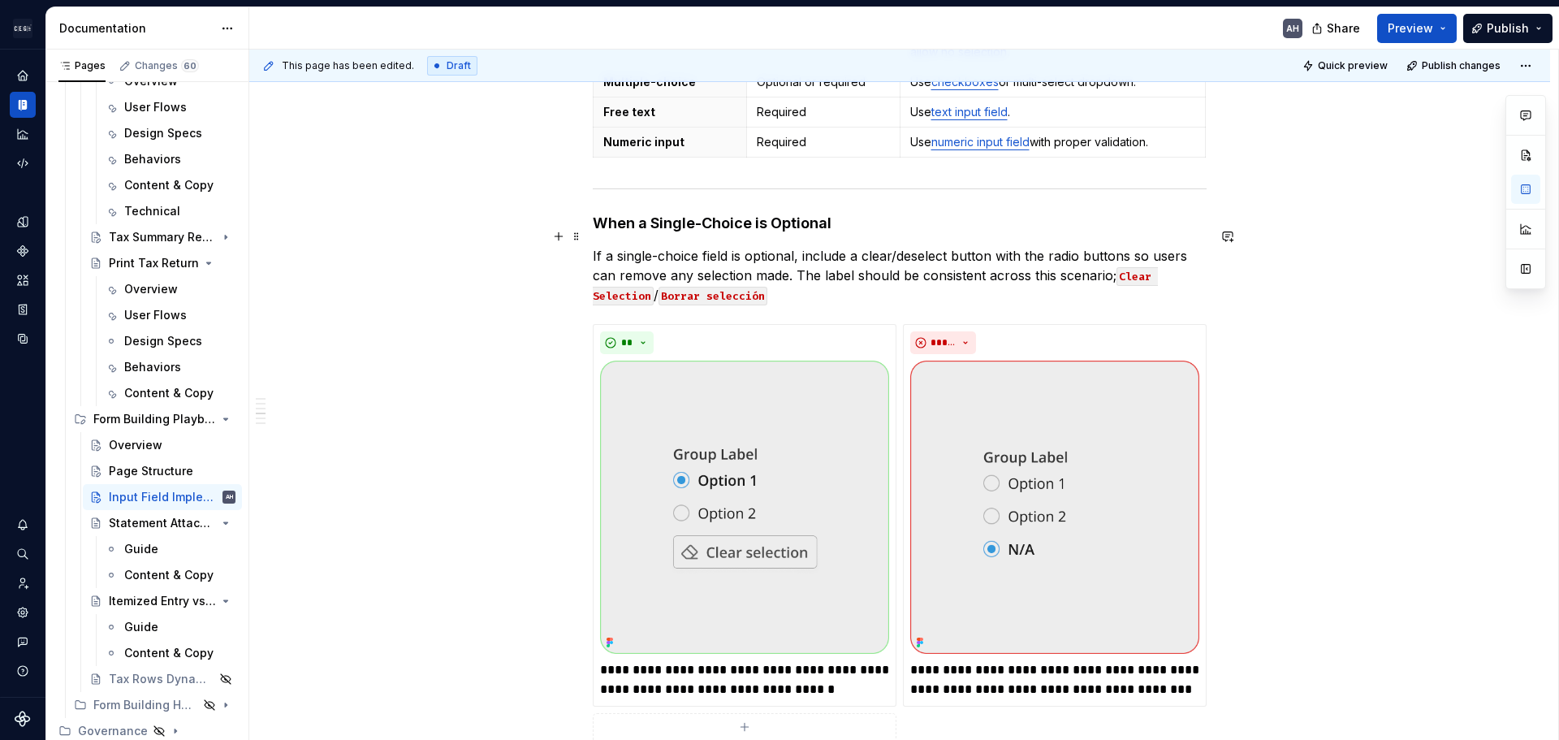
click at [813, 265] on p "If a single-choice field is optional, include a clear/deselect button with the …" at bounding box center [900, 275] width 614 height 58
click at [808, 276] on p "If a single-choice field is optional, include a clear/deselect button with the …" at bounding box center [900, 275] width 614 height 58
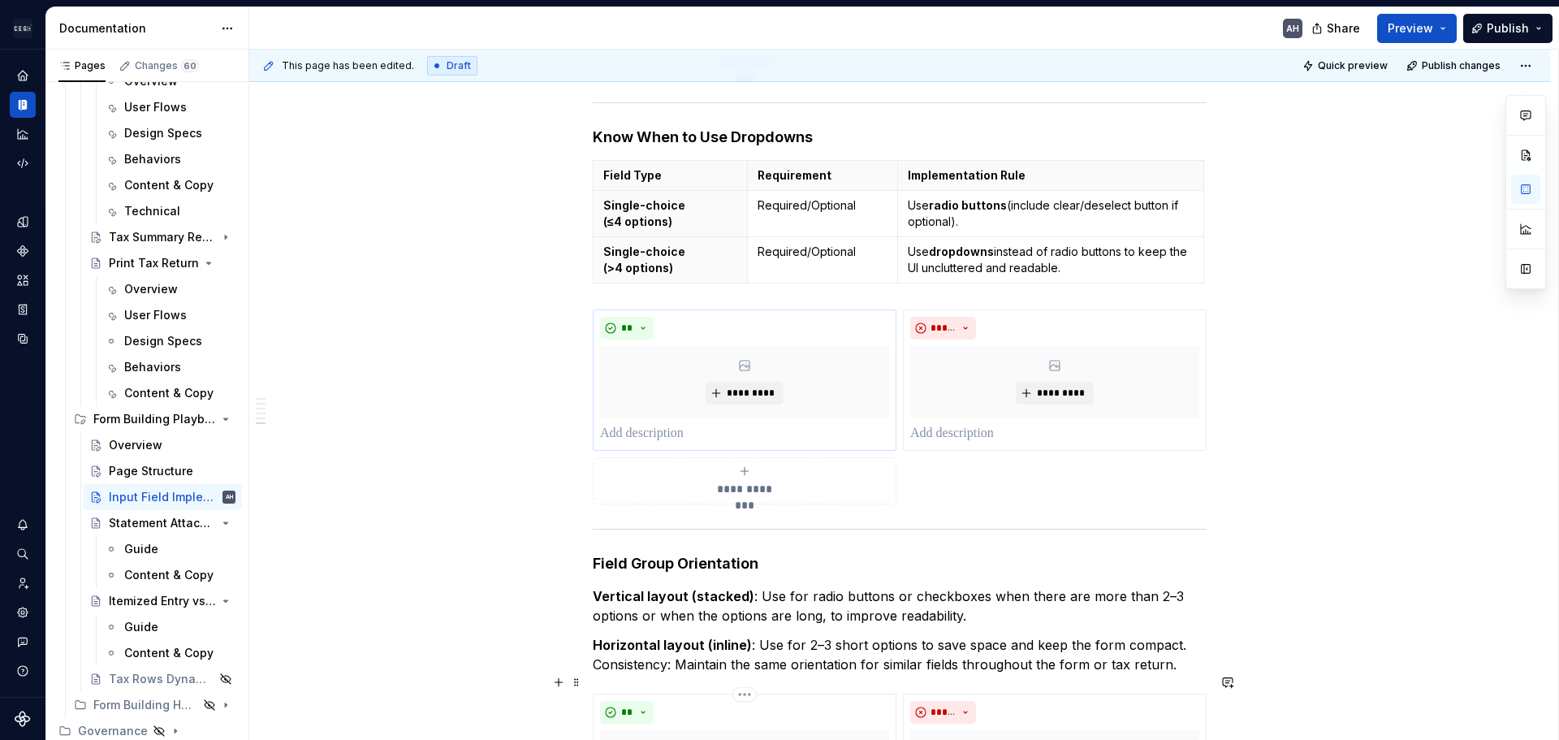
scroll to position [1783, 0]
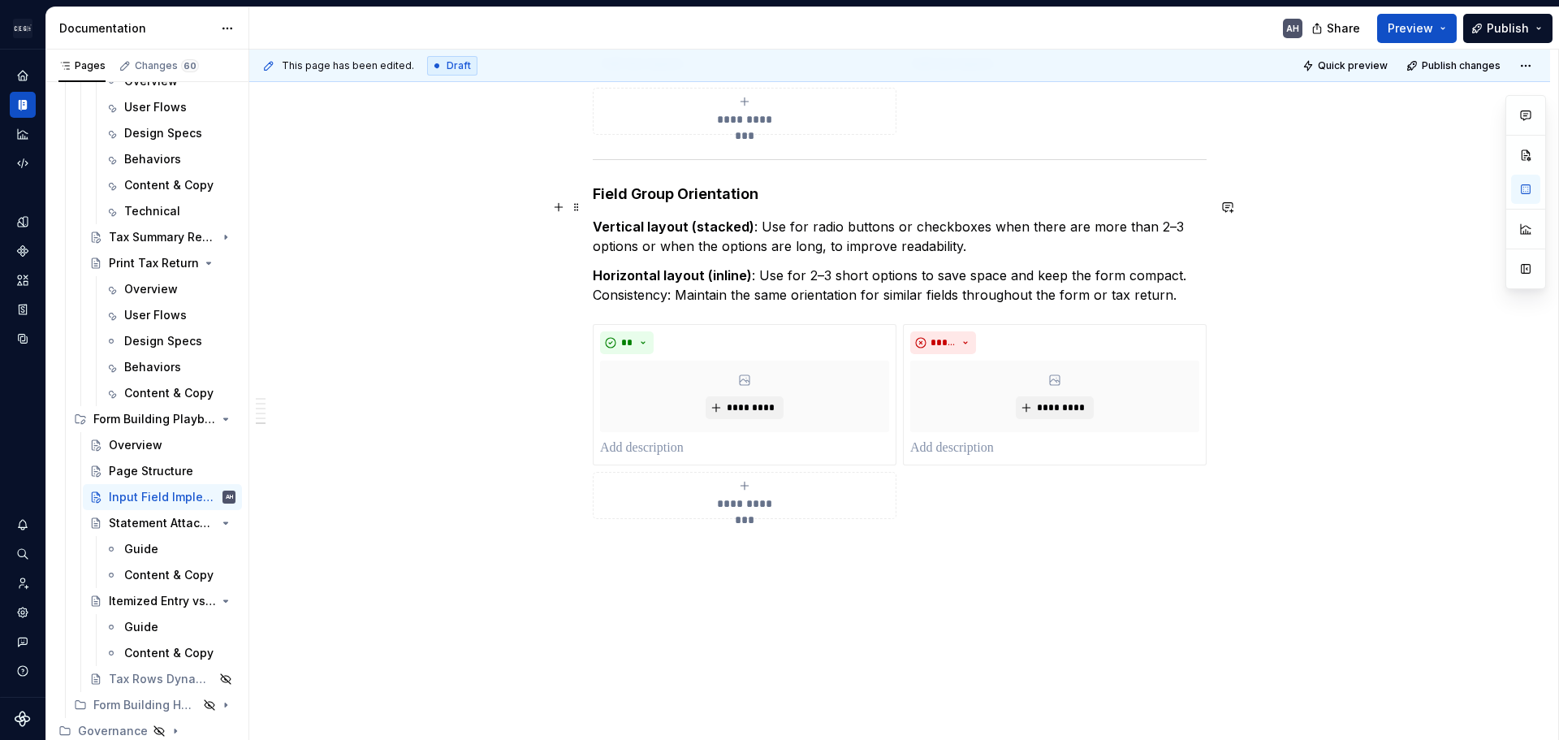
click at [880, 217] on p "Vertical layout (stacked) : Use for radio buttons or checkboxes when there are …" at bounding box center [900, 236] width 614 height 39
click at [1003, 266] on p "Horizontal layout (inline) : Use for 2–3 short options to save space and keep t…" at bounding box center [900, 285] width 614 height 39
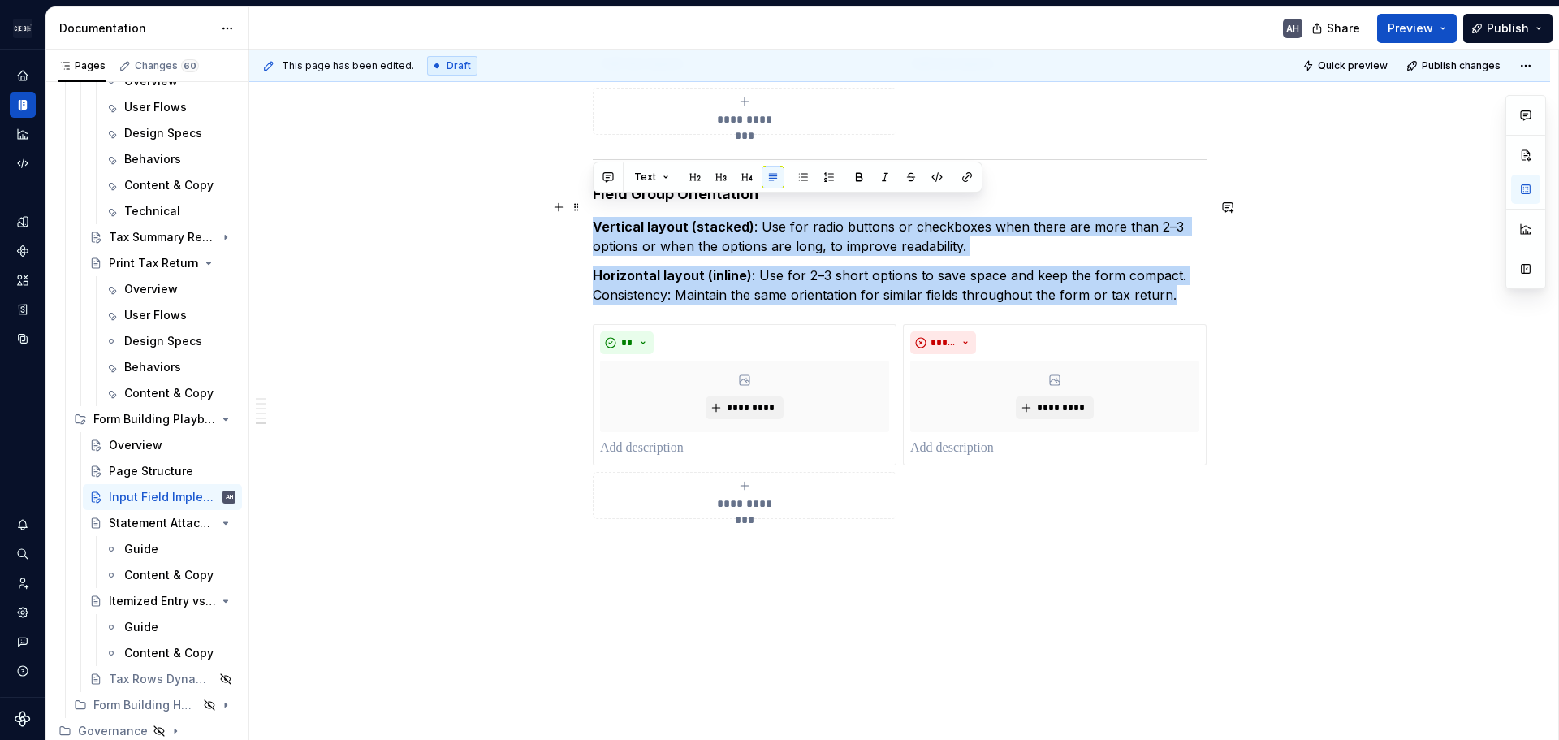
drag, startPoint x: 1175, startPoint y: 275, endPoint x: 589, endPoint y: 217, distance: 589.2
click at [728, 267] on strong "Horizontal layout (inline)" at bounding box center [672, 275] width 159 height 16
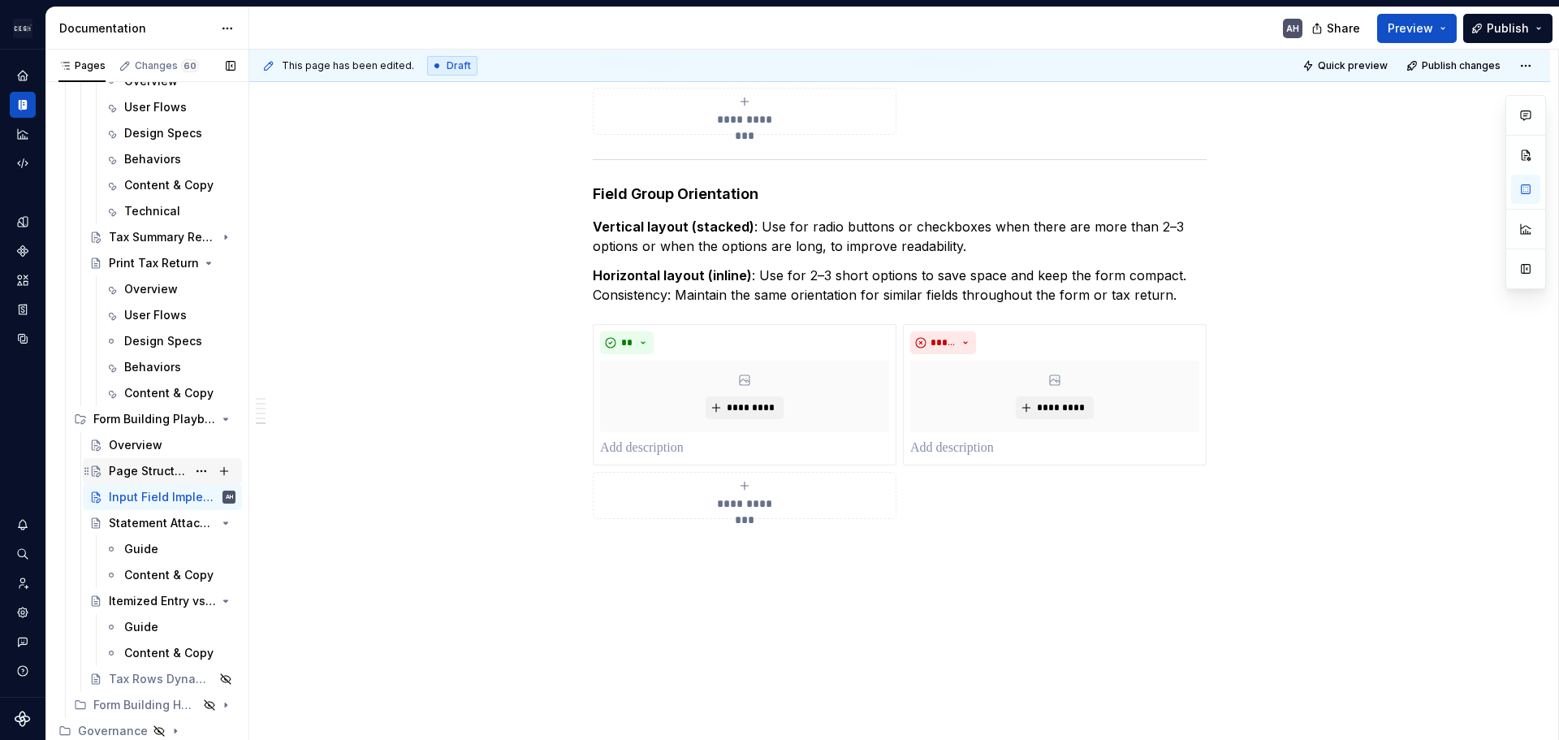
click at [151, 476] on div "Page Structure" at bounding box center [148, 471] width 78 height 16
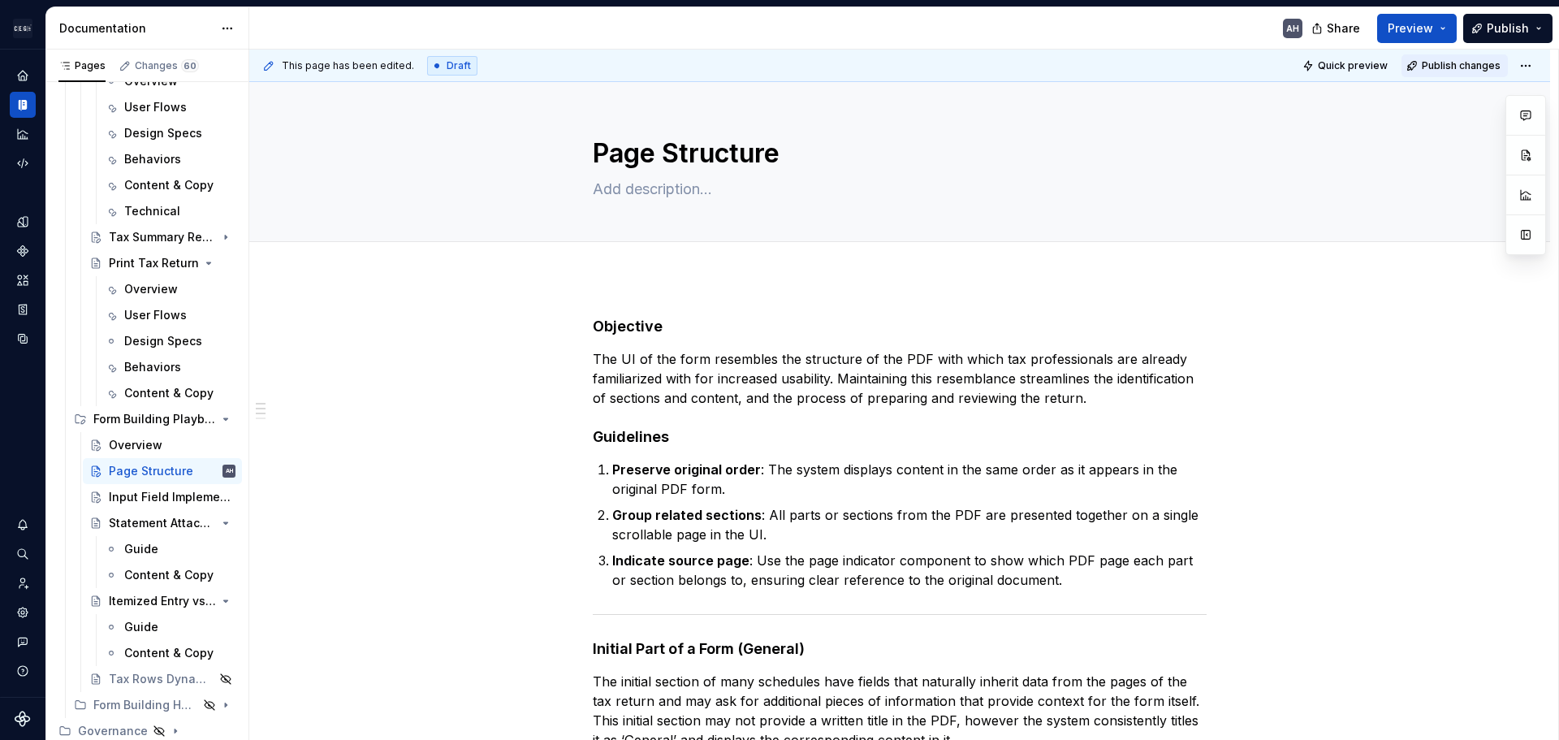
click at [1434, 62] on span "Publish changes" at bounding box center [1461, 65] width 79 height 13
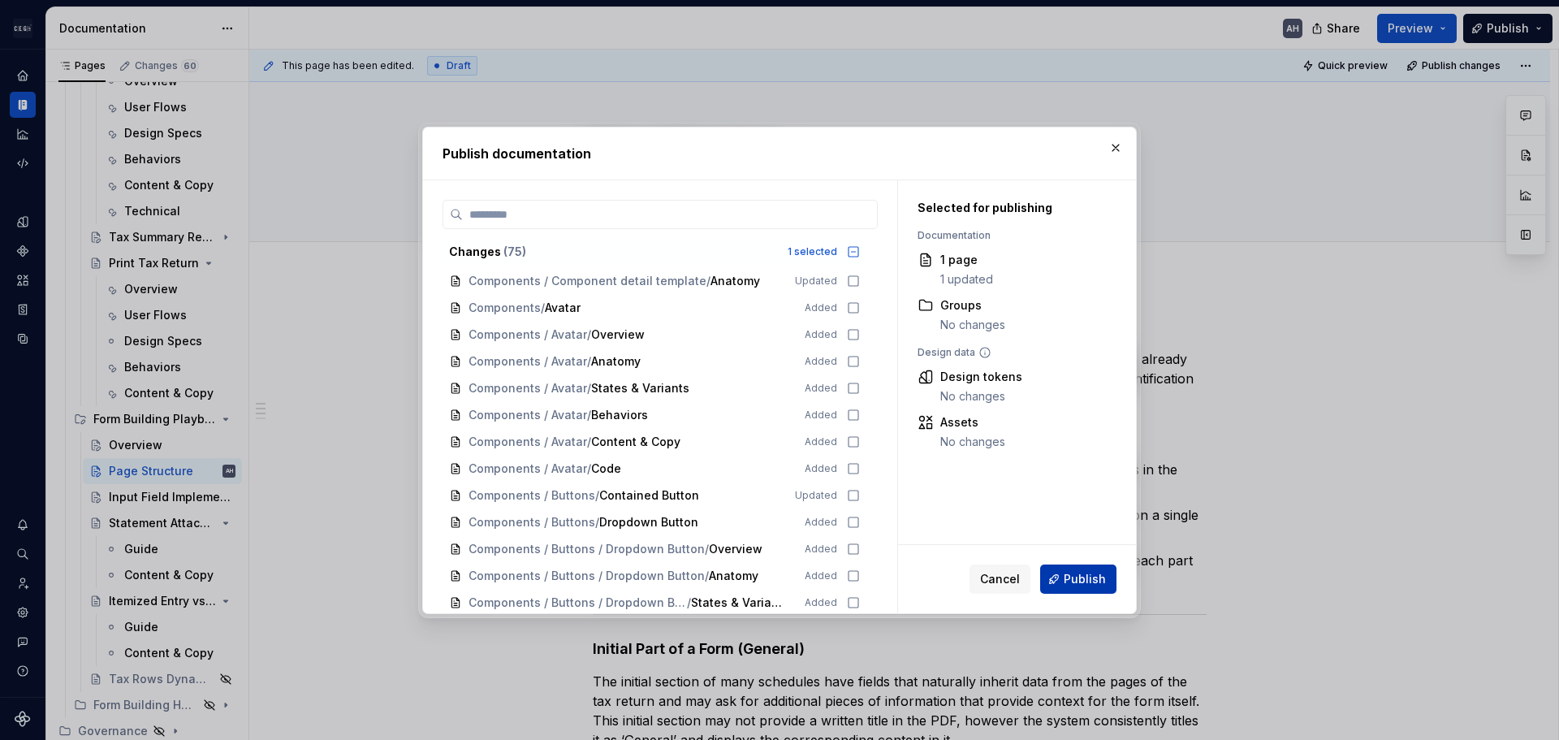
click at [1078, 575] on span "Publish" at bounding box center [1085, 579] width 42 height 16
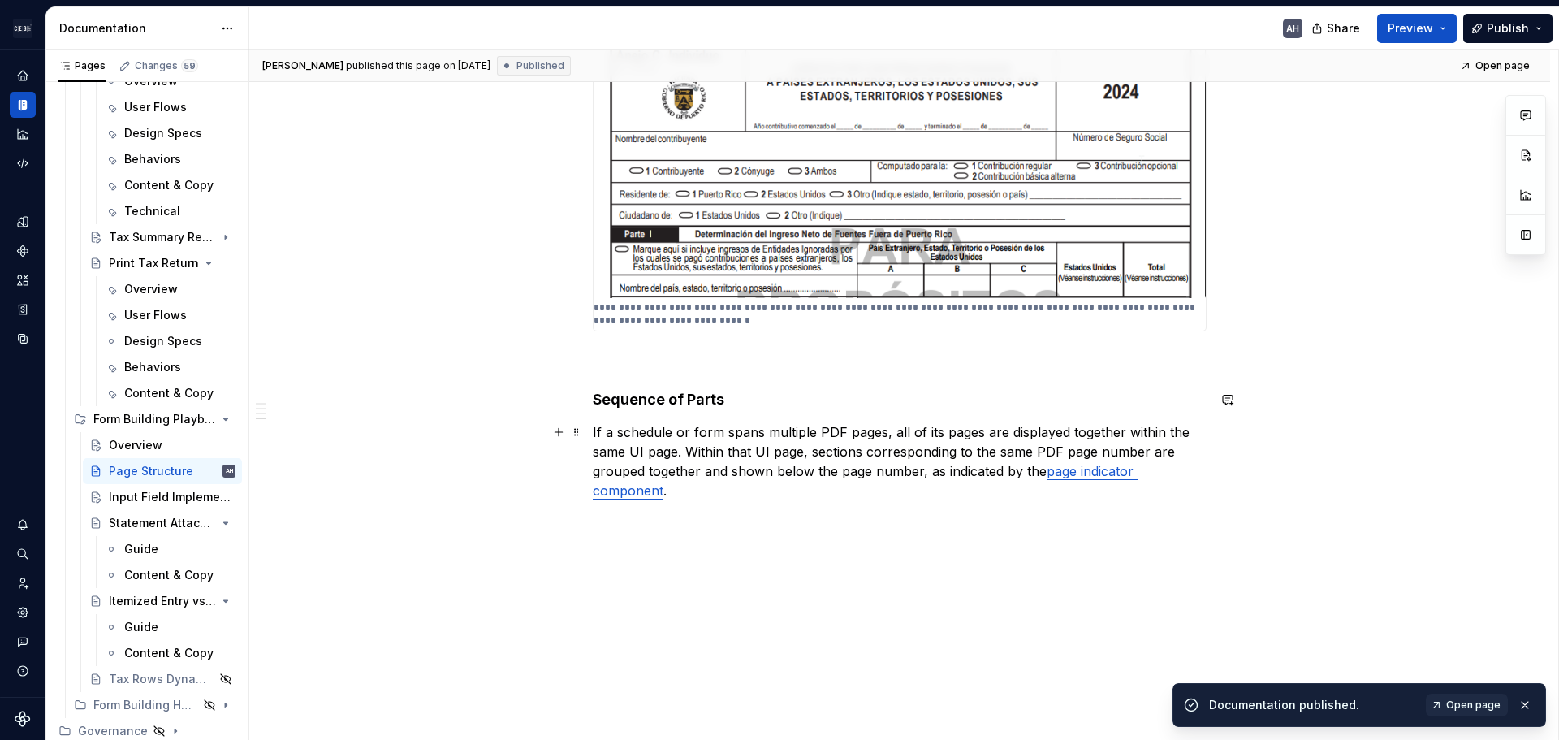
scroll to position [919, 0]
click at [1451, 702] on span "Open page" at bounding box center [1474, 704] width 54 height 13
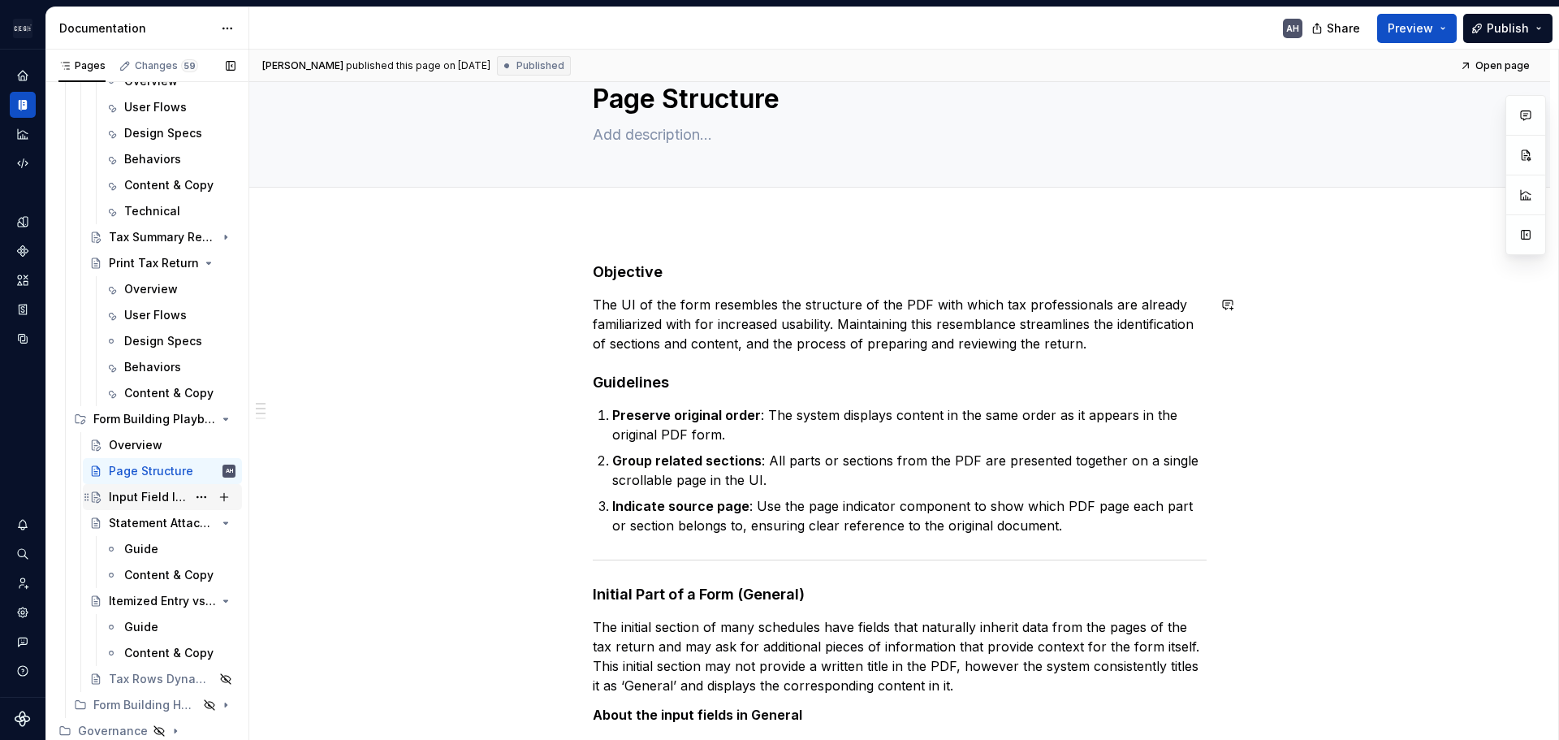
scroll to position [81, 0]
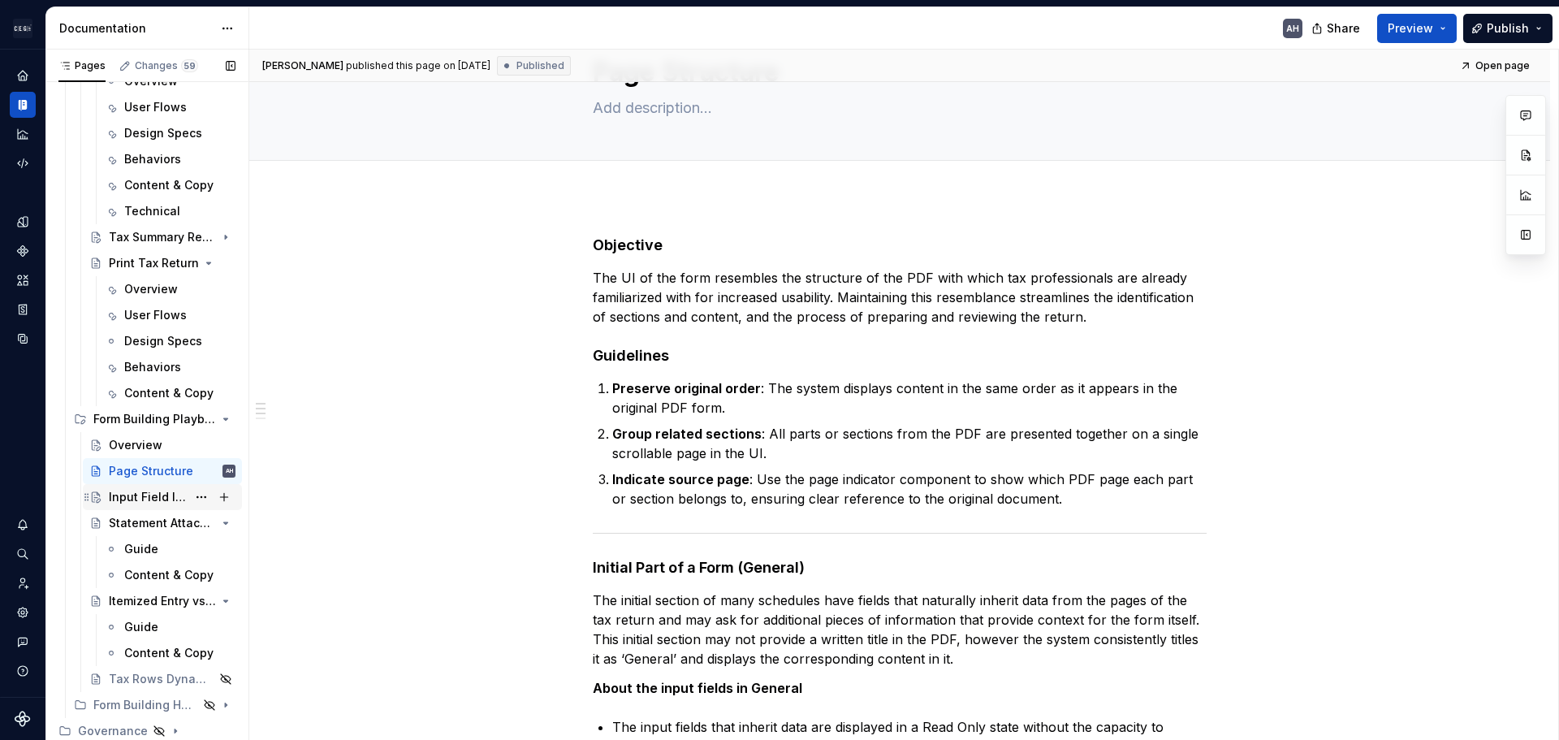
click at [145, 500] on div "Input Field Implementation" at bounding box center [148, 497] width 78 height 16
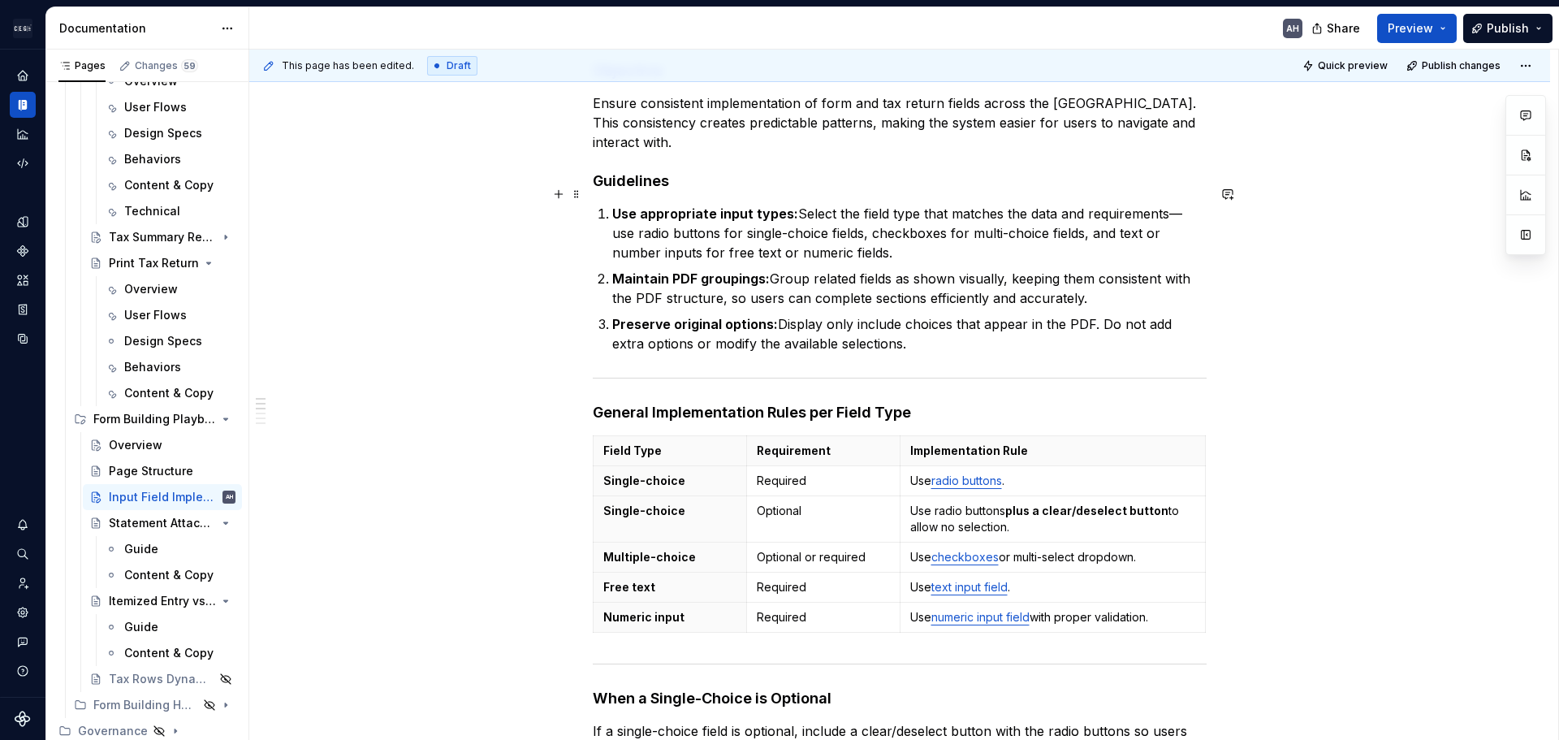
scroll to position [1783, 0]
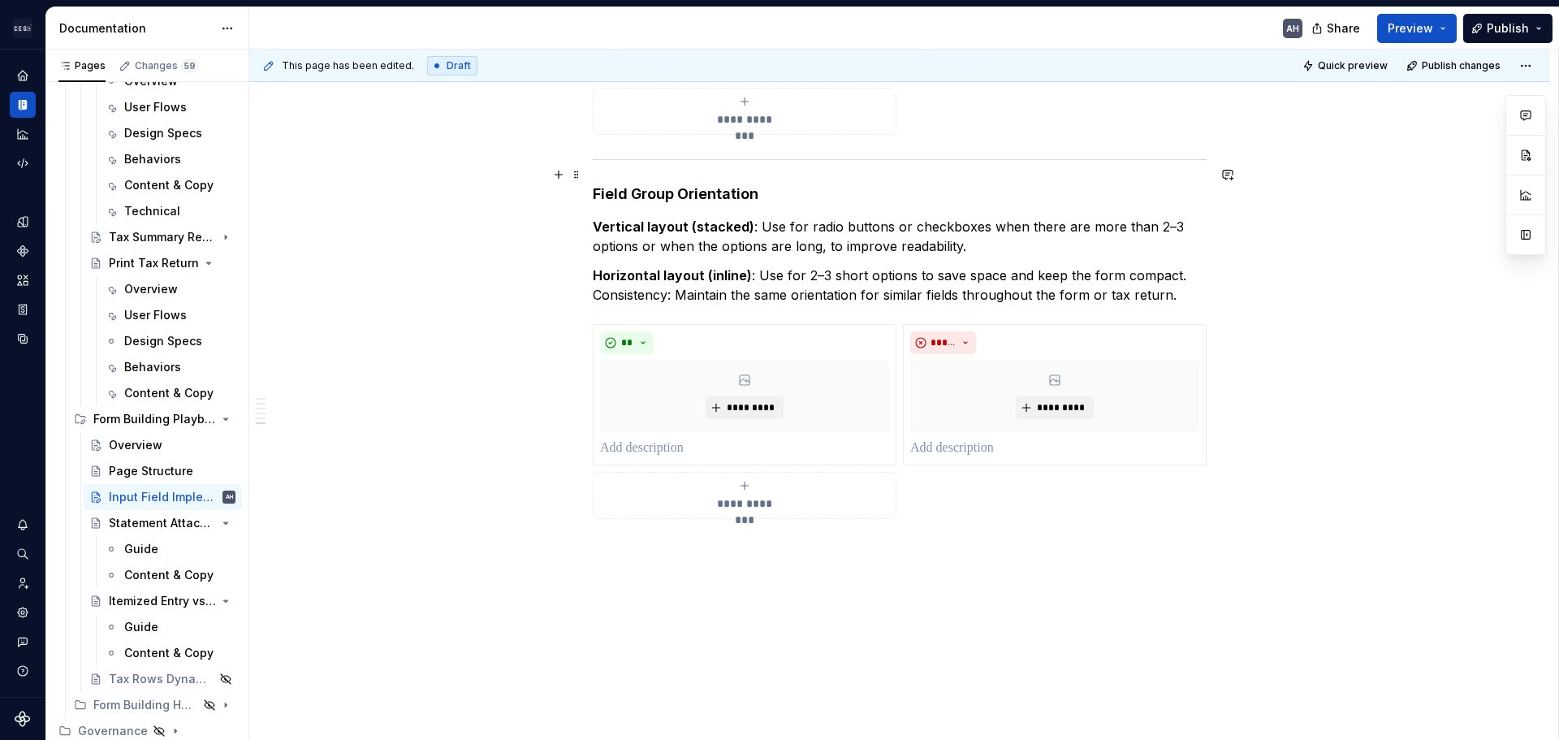
click at [606, 184] on h4 "Field Group Orientation" at bounding box center [900, 193] width 614 height 19
type textarea "*"
click at [606, 184] on h4 "Field Group Orientation" at bounding box center [900, 193] width 614 height 19
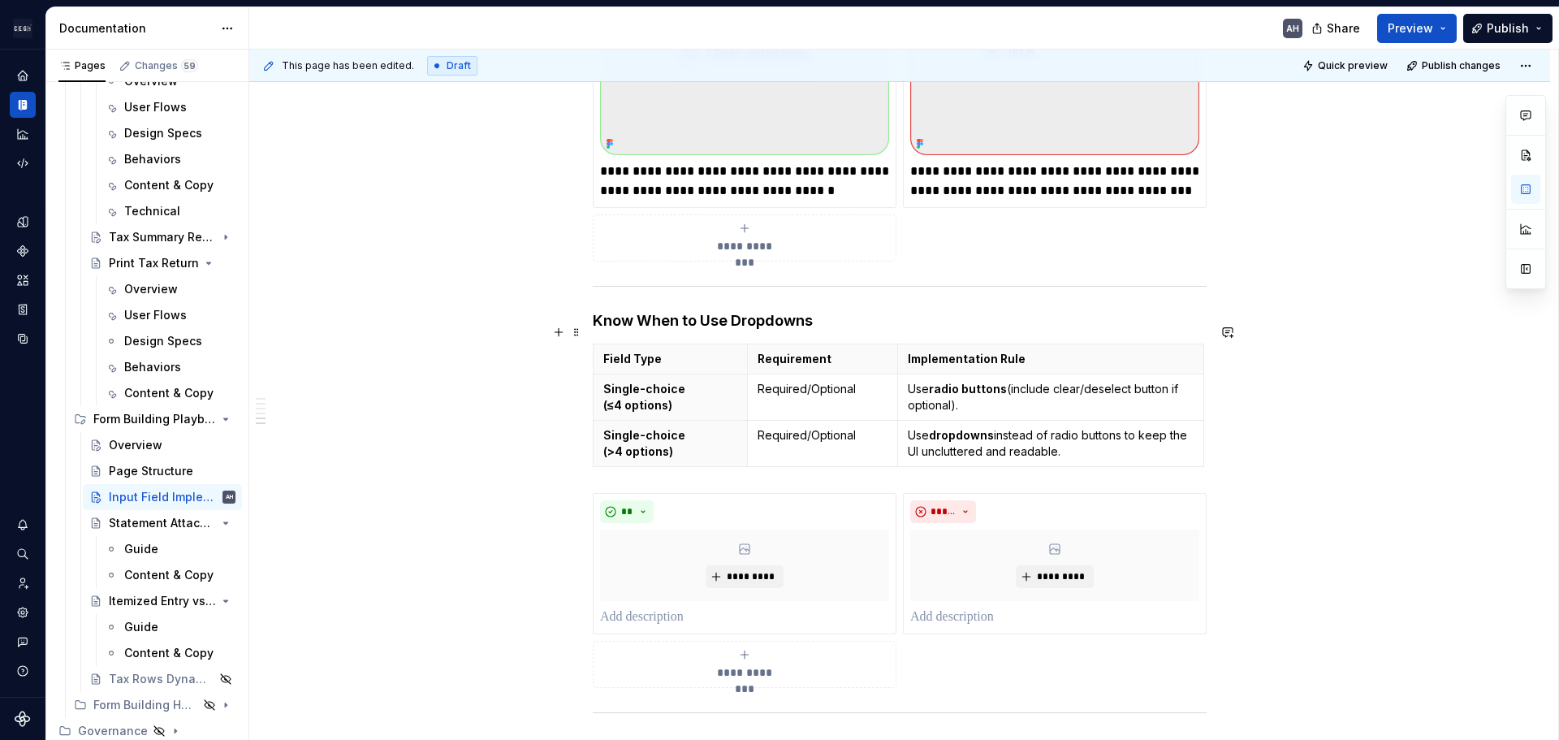
scroll to position [1214, 0]
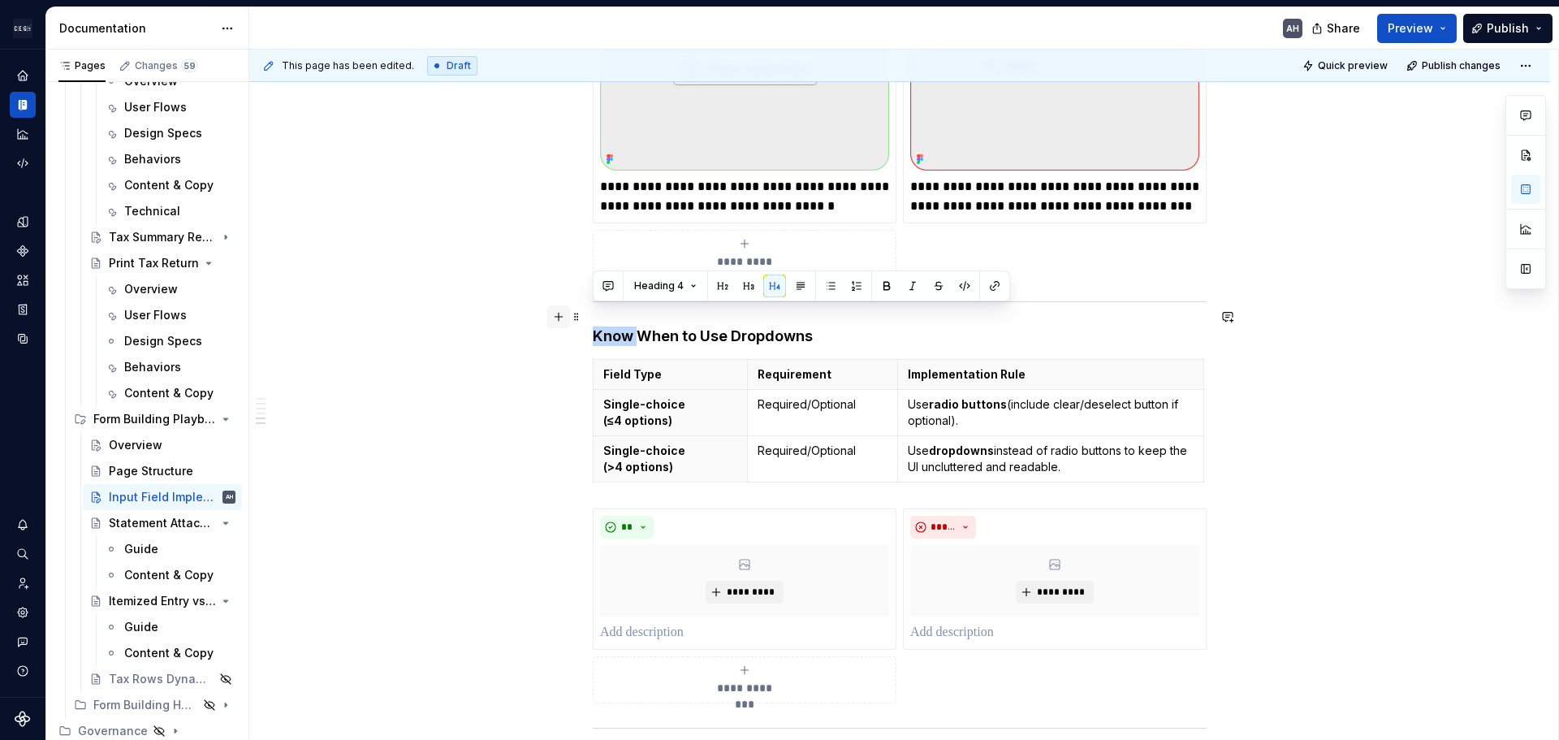
drag, startPoint x: 641, startPoint y: 322, endPoint x: 551, endPoint y: 317, distance: 89.5
click at [593, 317] on div "Objective Ensure consistent implementation of form and tax return fields across…" at bounding box center [900, 105] width 614 height 2005
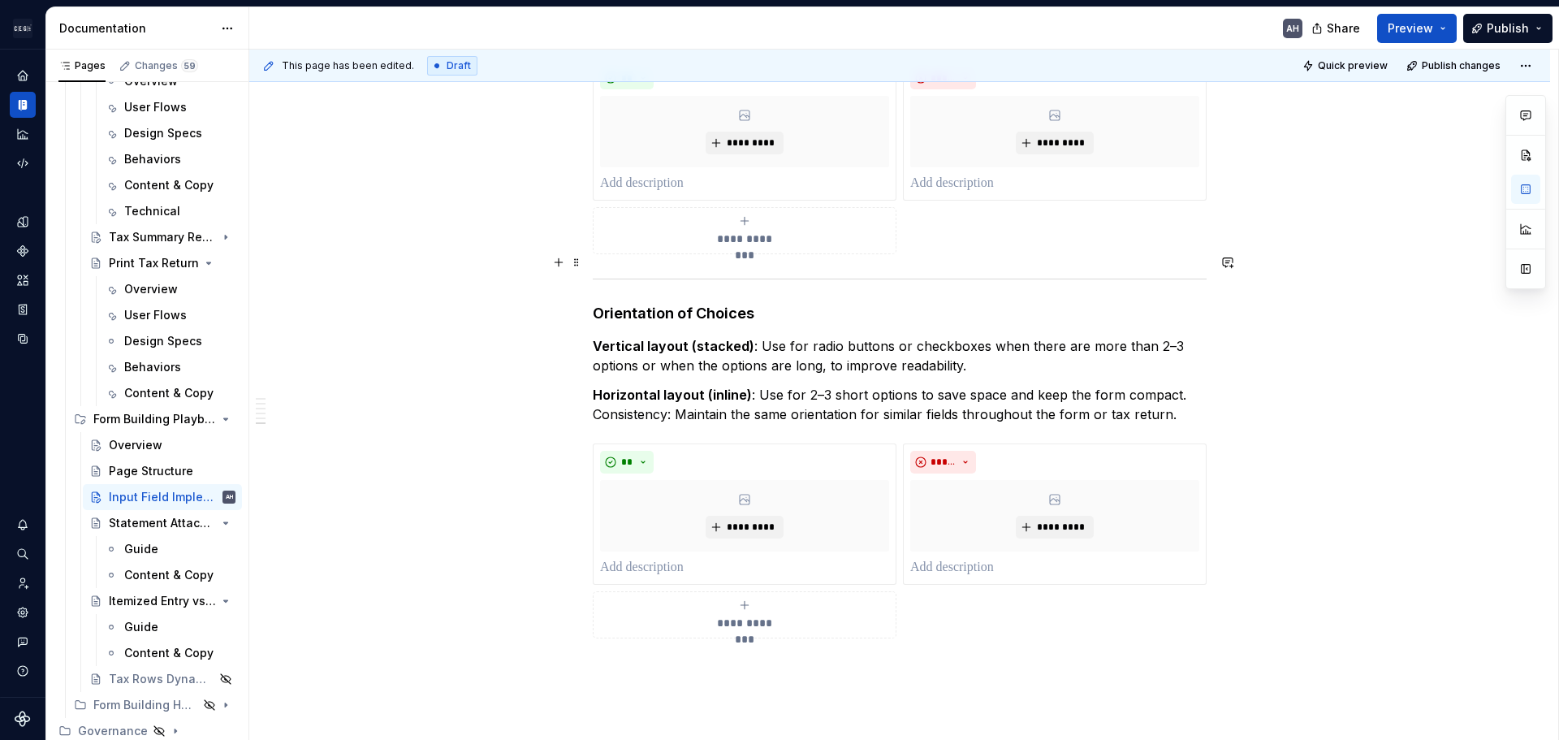
scroll to position [1702, 0]
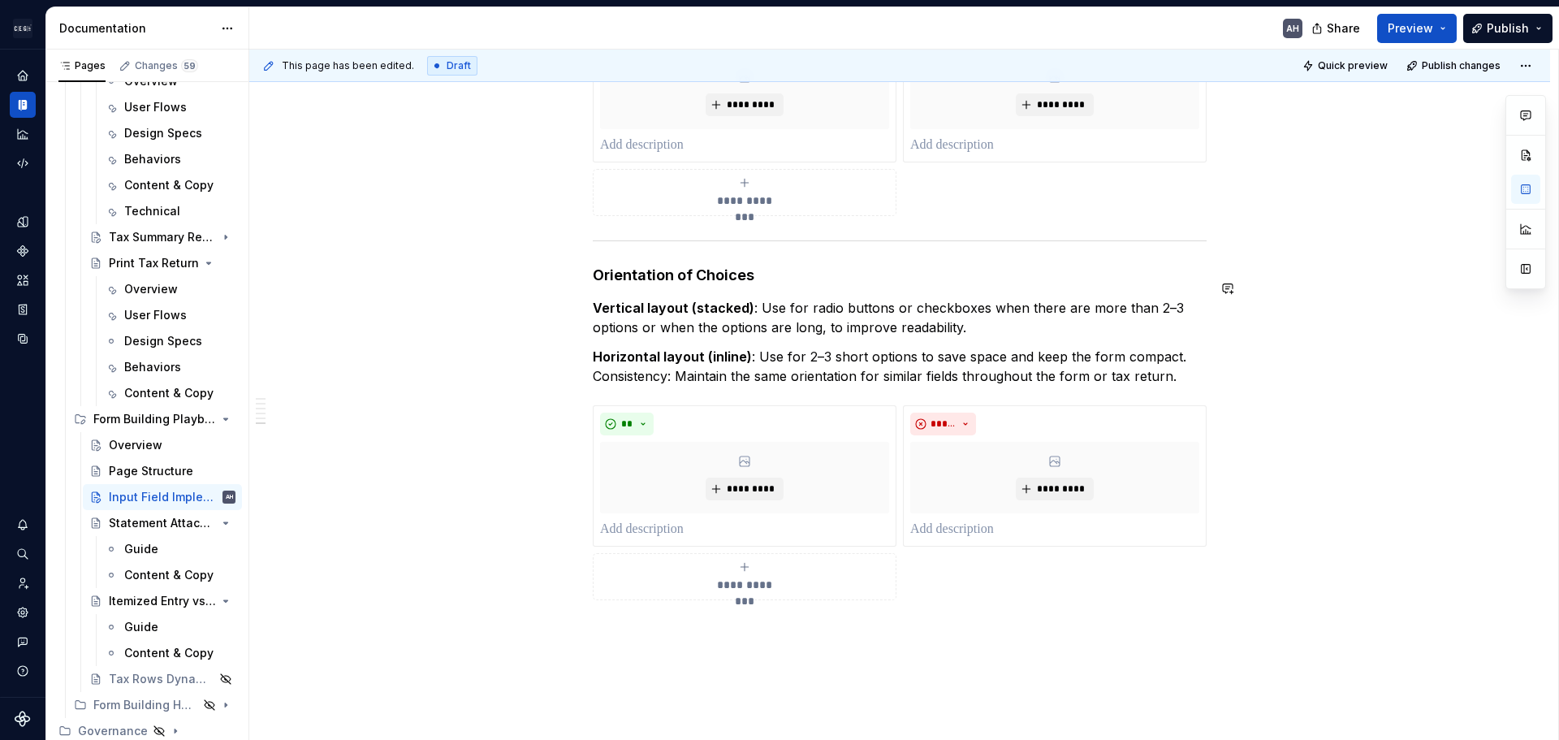
click at [764, 266] on h4 "Orientation of Choices" at bounding box center [900, 275] width 614 height 19
click at [595, 266] on h4 "Orientation of Choices" at bounding box center [900, 275] width 614 height 19
click at [761, 266] on h4 "Orientation of Choices" at bounding box center [900, 275] width 614 height 19
click at [750, 298] on p "Vertical layout (stacked) : Use for radio buttons or checkboxes when there are …" at bounding box center [900, 317] width 614 height 39
click at [746, 300] on strong "Vertical layout (stacked)" at bounding box center [674, 308] width 162 height 16
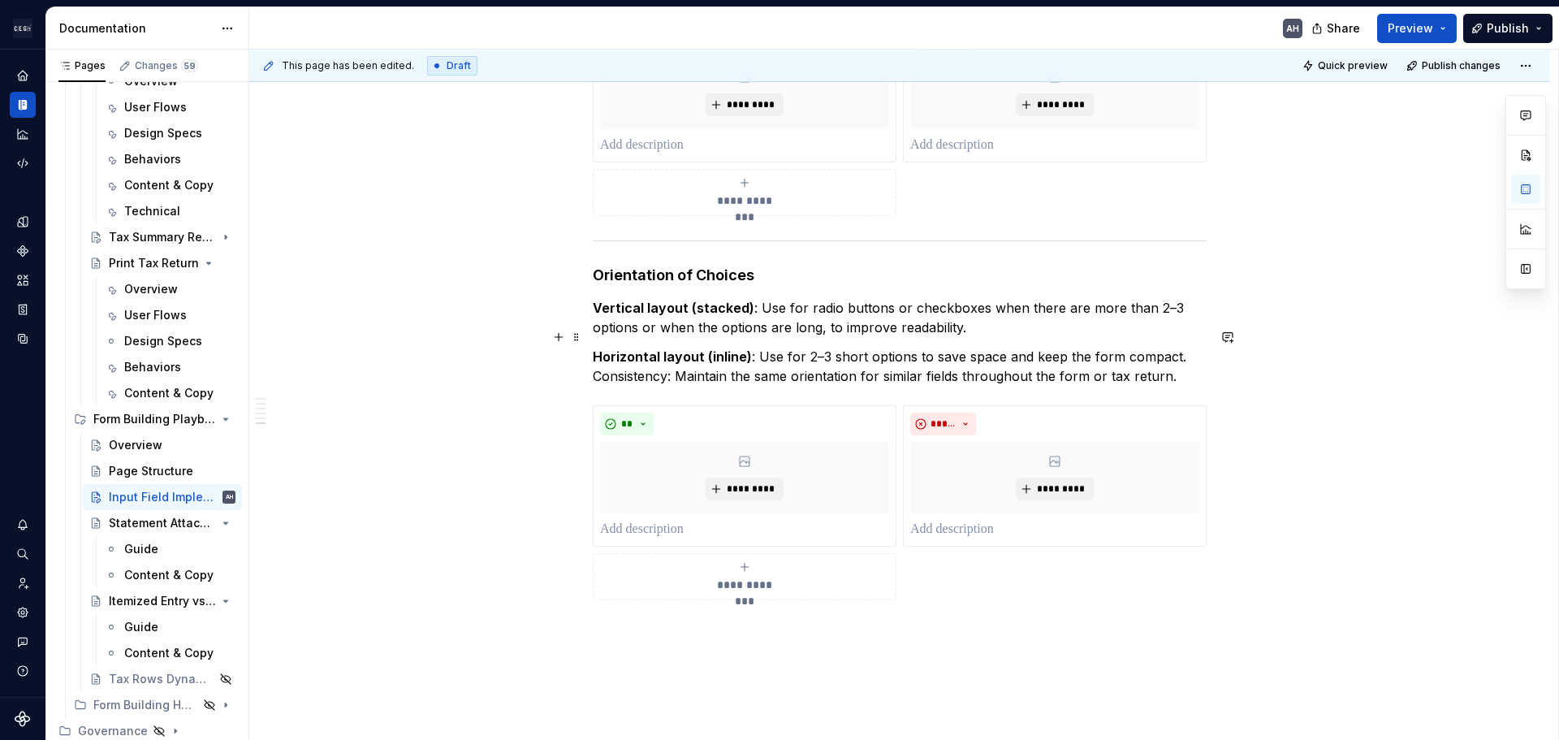
click at [676, 348] on strong "Horizontal layout (inline)" at bounding box center [672, 356] width 159 height 16
click at [730, 348] on strong "Horizontal layout (inline)" at bounding box center [672, 356] width 159 height 16
click at [833, 347] on p "Horizontal layout (inline) : Use for 2–3 short options to save space and keep t…" at bounding box center [900, 366] width 614 height 39
click at [1175, 357] on p "Horizontal layout (inline) : Use for 2–3 short options to save space and keep t…" at bounding box center [900, 366] width 614 height 39
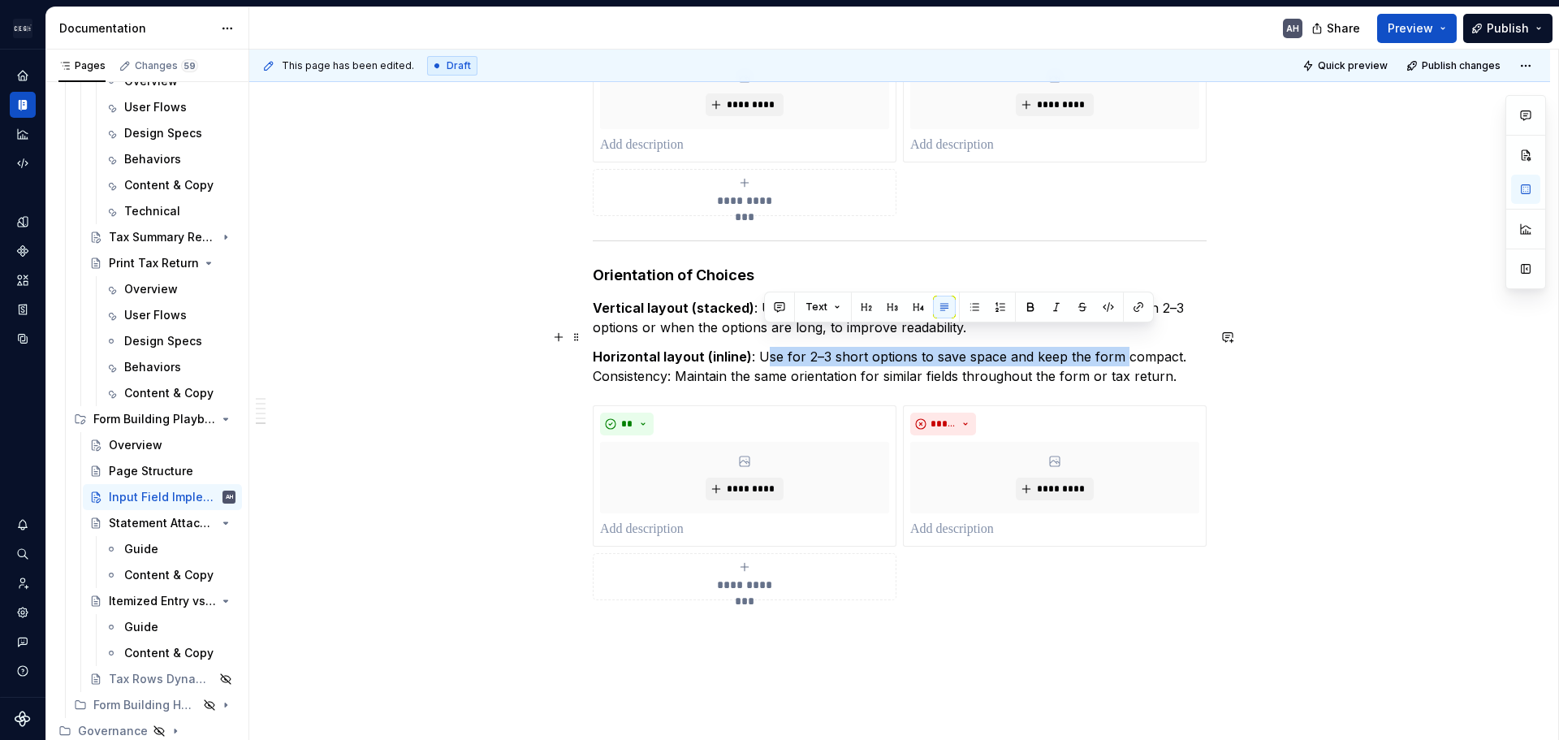
drag, startPoint x: 764, startPoint y: 336, endPoint x: 1117, endPoint y: 340, distance: 352.5
click at [1117, 347] on p "Horizontal layout (inline) : Use for 2–3 short options to save space and keep t…" at bounding box center [900, 366] width 614 height 39
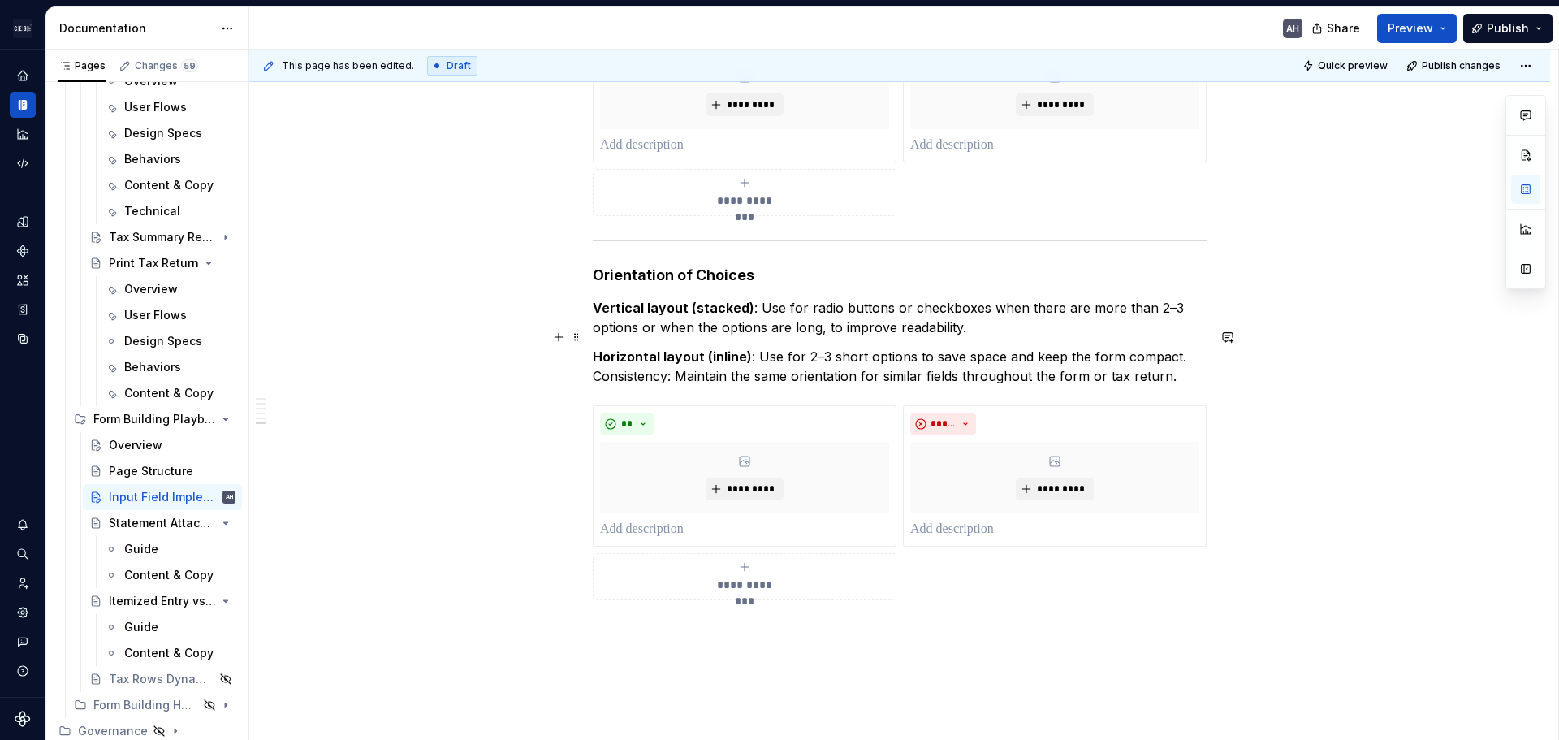
click at [1187, 365] on p "Horizontal layout (inline) : Use for 2–3 short options to save space and keep t…" at bounding box center [900, 366] width 614 height 39
click at [1174, 347] on p "Horizontal layout (inline) : Use for 2–3 short options to save space and keep t…" at bounding box center [900, 366] width 614 height 39
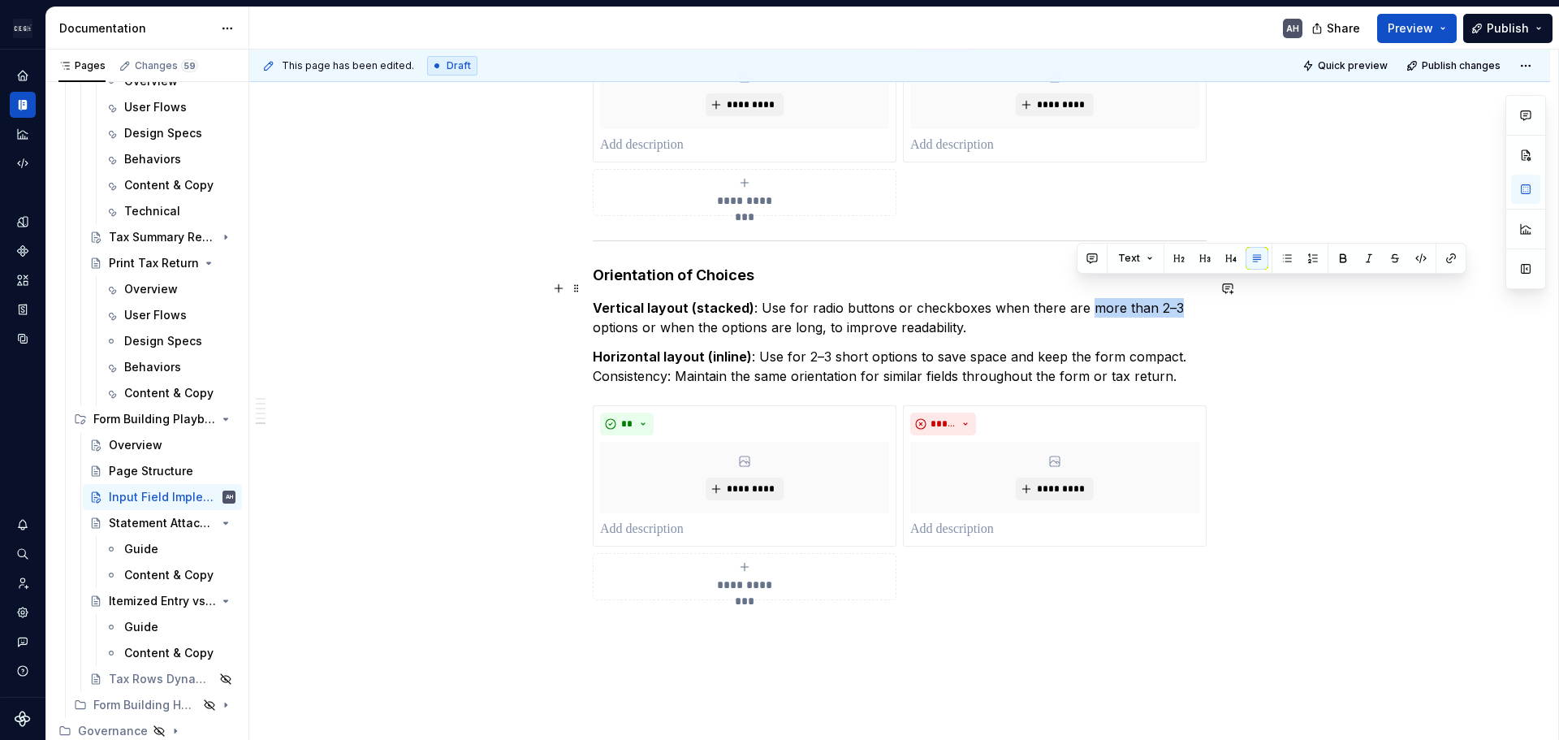
drag, startPoint x: 1079, startPoint y: 288, endPoint x: 1166, endPoint y: 292, distance: 87.0
click at [1166, 298] on p "Vertical layout (stacked) : Use for radio buttons or checkboxes when there are …" at bounding box center [900, 317] width 614 height 39
click at [1339, 261] on button "button" at bounding box center [1343, 258] width 23 height 23
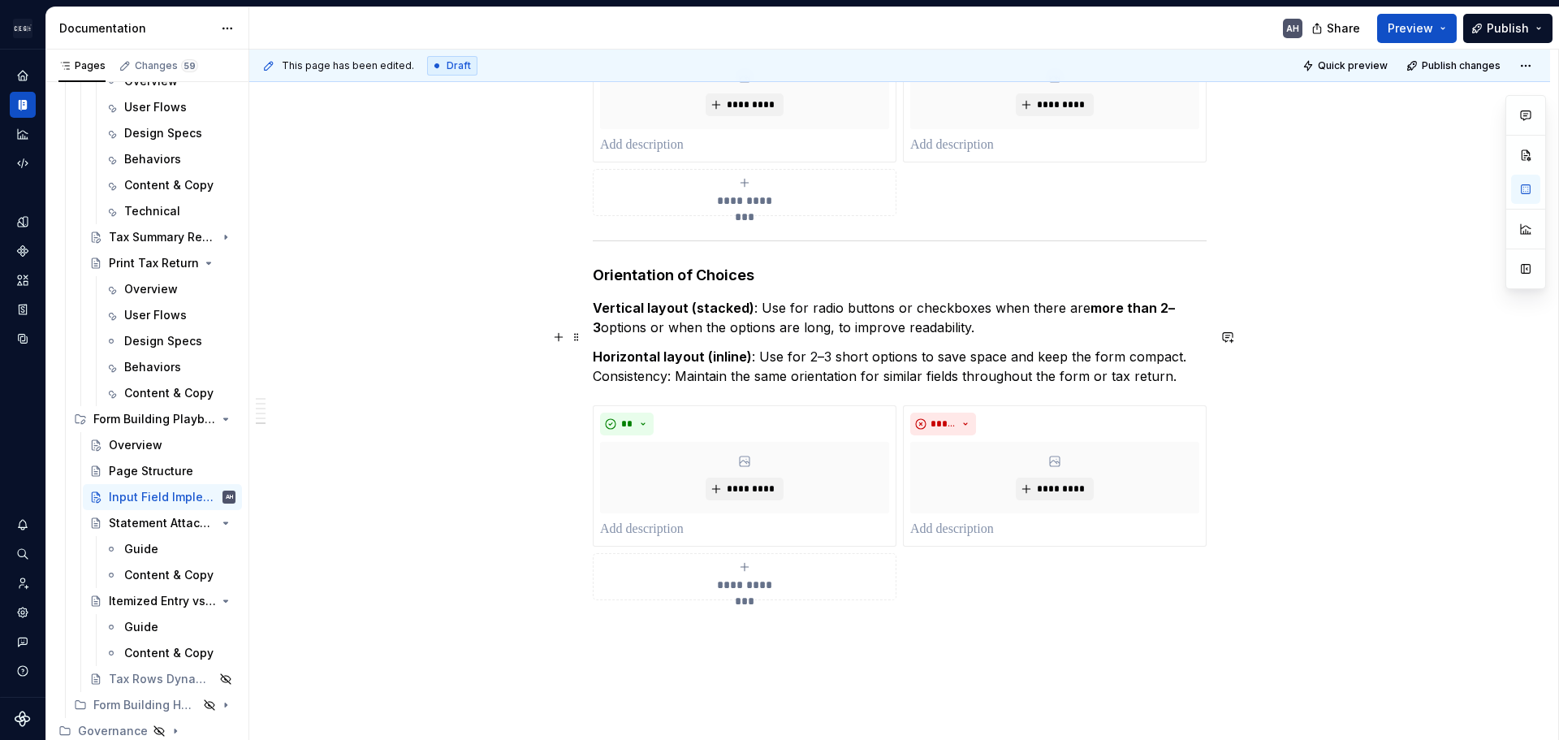
click at [1106, 347] on p "Horizontal layout (inline) : Use for 2–3 short options to save space and keep t…" at bounding box center [900, 366] width 614 height 39
drag, startPoint x: 805, startPoint y: 338, endPoint x: 911, endPoint y: 336, distance: 106.4
click at [911, 347] on p "Horizontal layout (inline) : Use for 2–3 short options to save space and keep t…" at bounding box center [900, 366] width 614 height 39
click at [1070, 305] on button "button" at bounding box center [1068, 307] width 23 height 23
click at [1042, 352] on p "Horizontal layout (inline) : Use for 2–3 short options to save space and keep t…" at bounding box center [900, 366] width 614 height 39
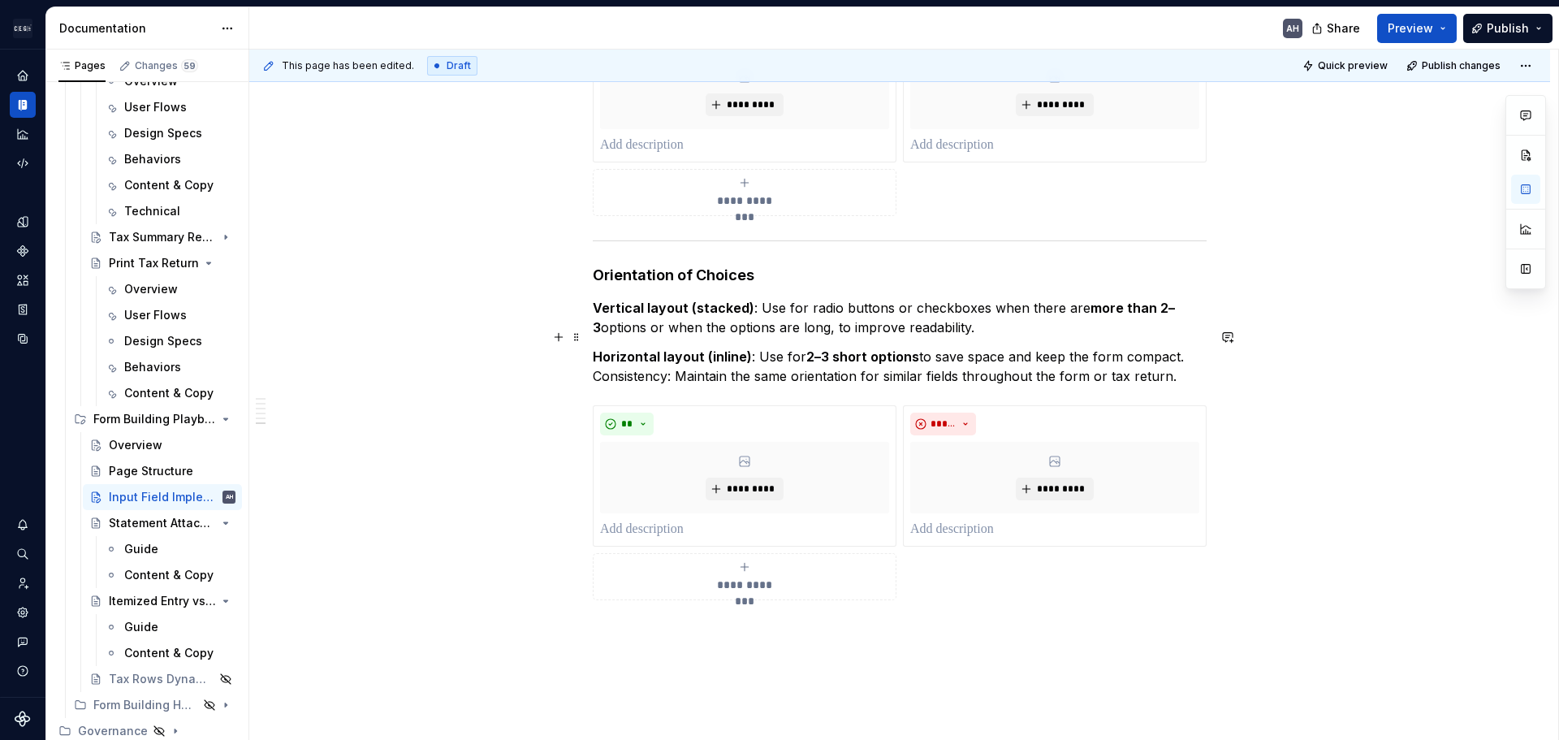
click at [764, 357] on p "Horizontal layout (inline) : Use for 2–3 short options to save space and keep t…" at bounding box center [900, 366] width 614 height 39
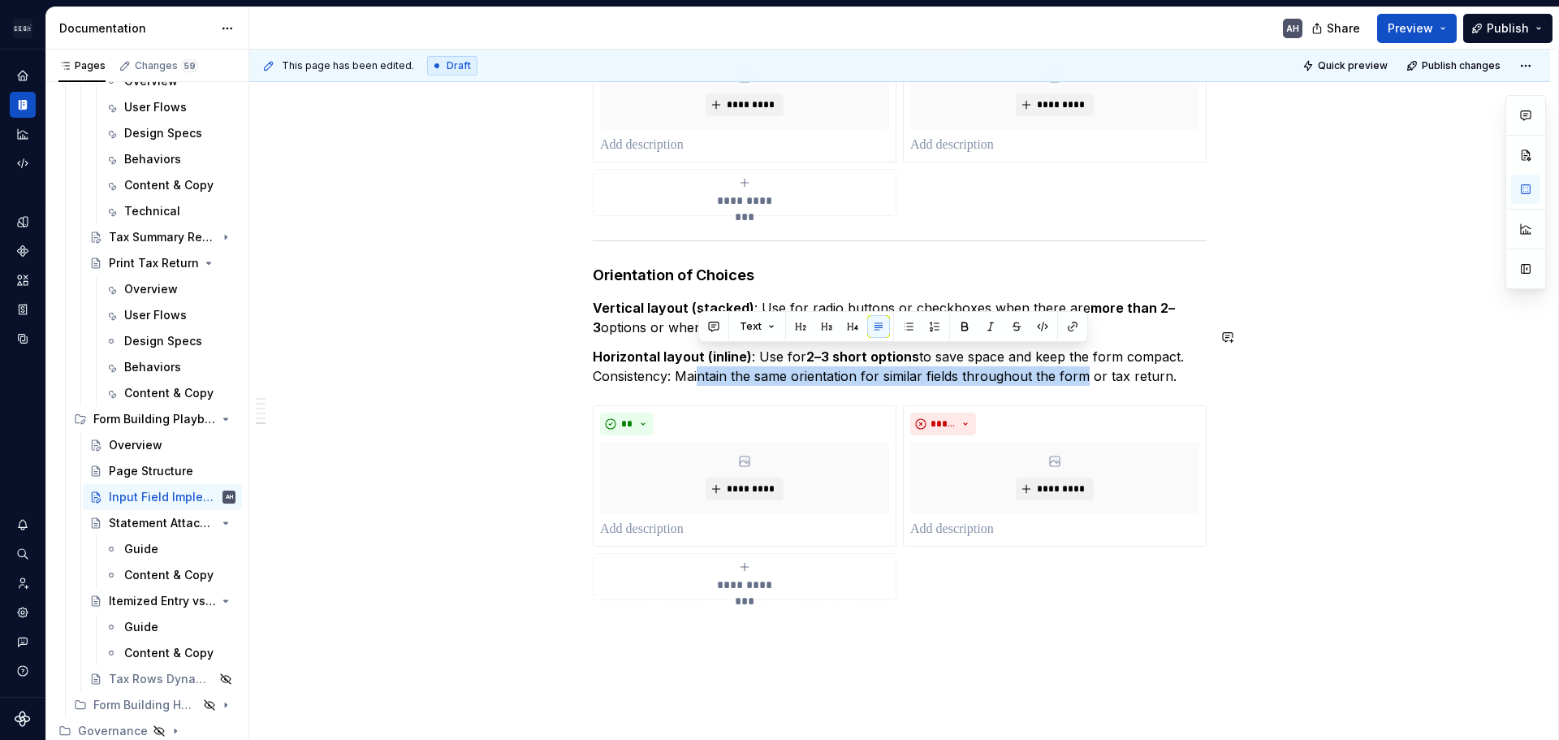
drag, startPoint x: 706, startPoint y: 359, endPoint x: 1097, endPoint y: 367, distance: 391.6
click at [1169, 358] on p "Horizontal layout (inline) : Use for 2–3 short options to save space and keep t…" at bounding box center [900, 366] width 614 height 39
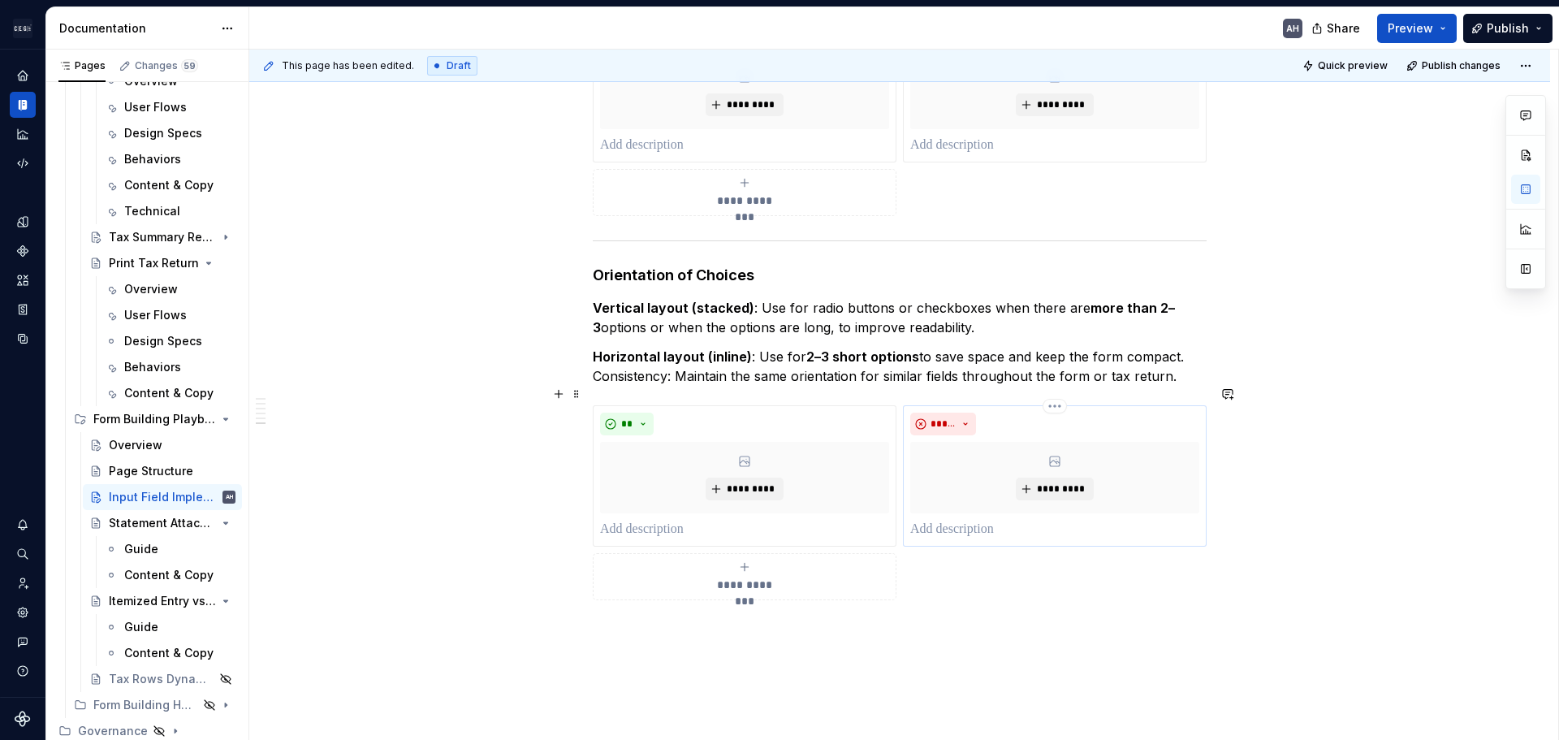
click at [980, 520] on p at bounding box center [1054, 529] width 289 height 19
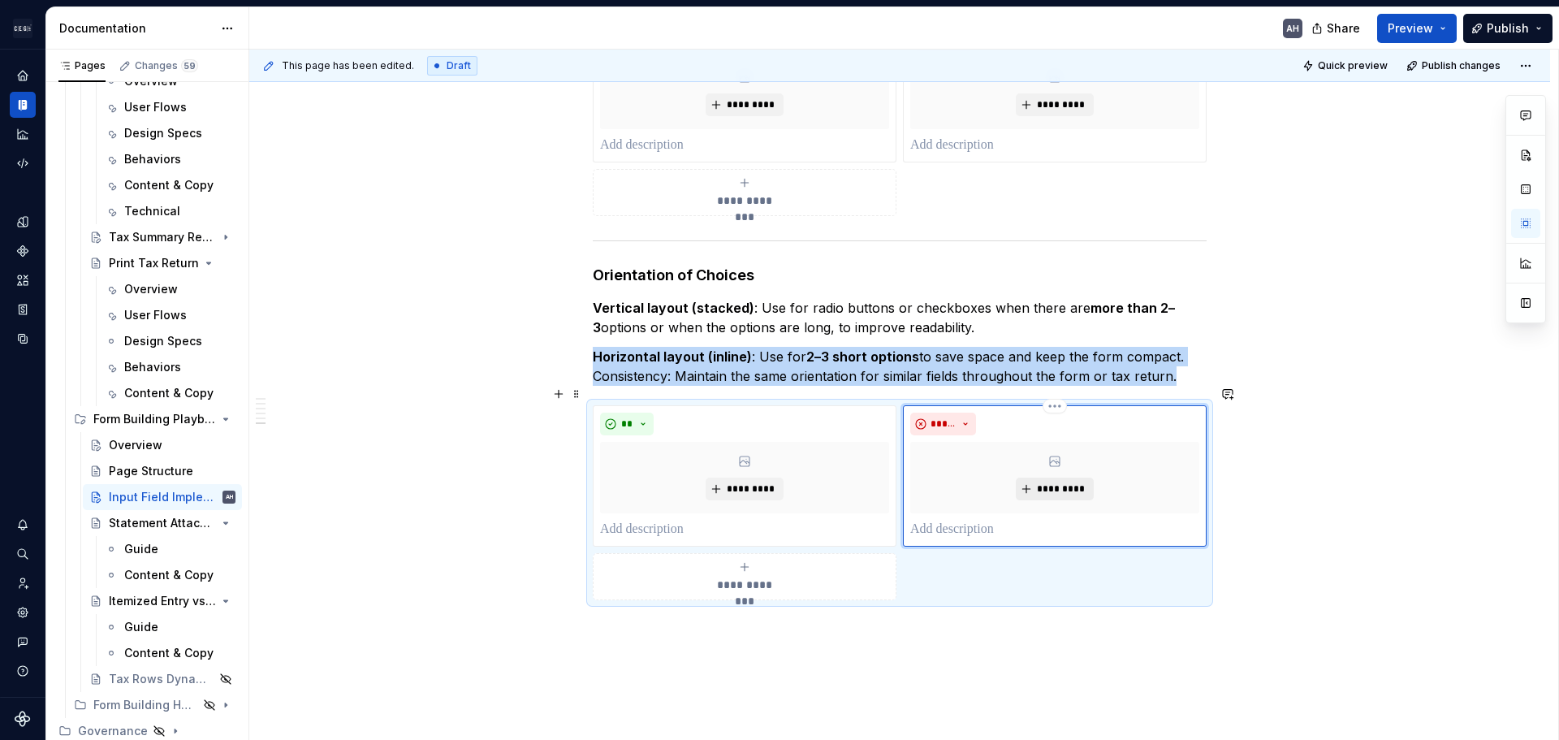
click at [1044, 482] on span "*********" at bounding box center [1061, 488] width 50 height 13
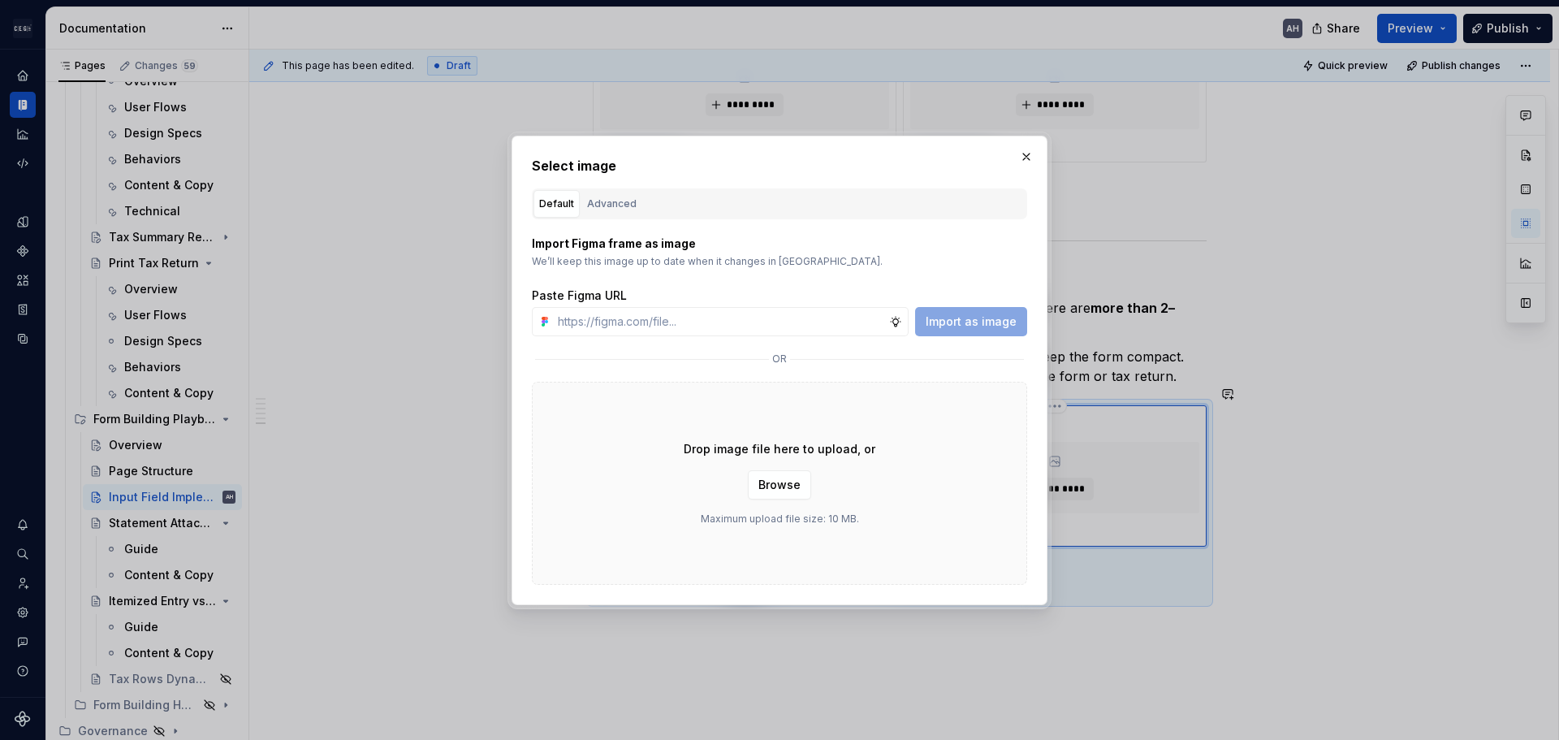
type textarea "*"
click at [797, 321] on input "text" at bounding box center [720, 321] width 338 height 29
click at [764, 332] on input "text" at bounding box center [720, 321] width 338 height 29
click at [703, 325] on input "text" at bounding box center [720, 321] width 338 height 29
click at [763, 336] on div "Import Figma frame as image We’ll keep this image up to date when it changes in…" at bounding box center [779, 401] width 495 height 365
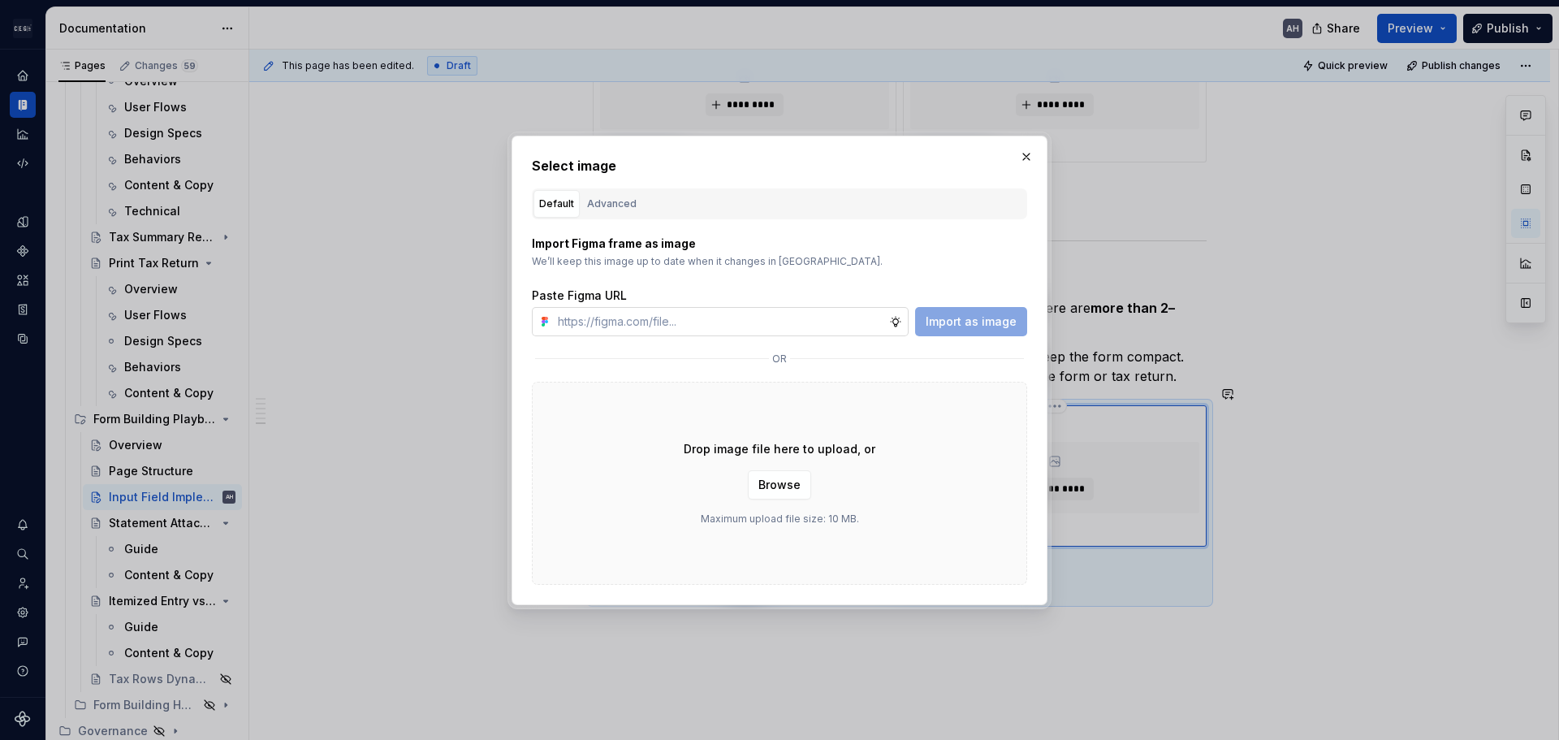
click at [763, 323] on input "text" at bounding box center [720, 321] width 338 height 29
paste input "[URL][DOMAIN_NAME]"
type input "[URL][DOMAIN_NAME]"
click at [979, 324] on span "Import as image" at bounding box center [971, 322] width 91 height 16
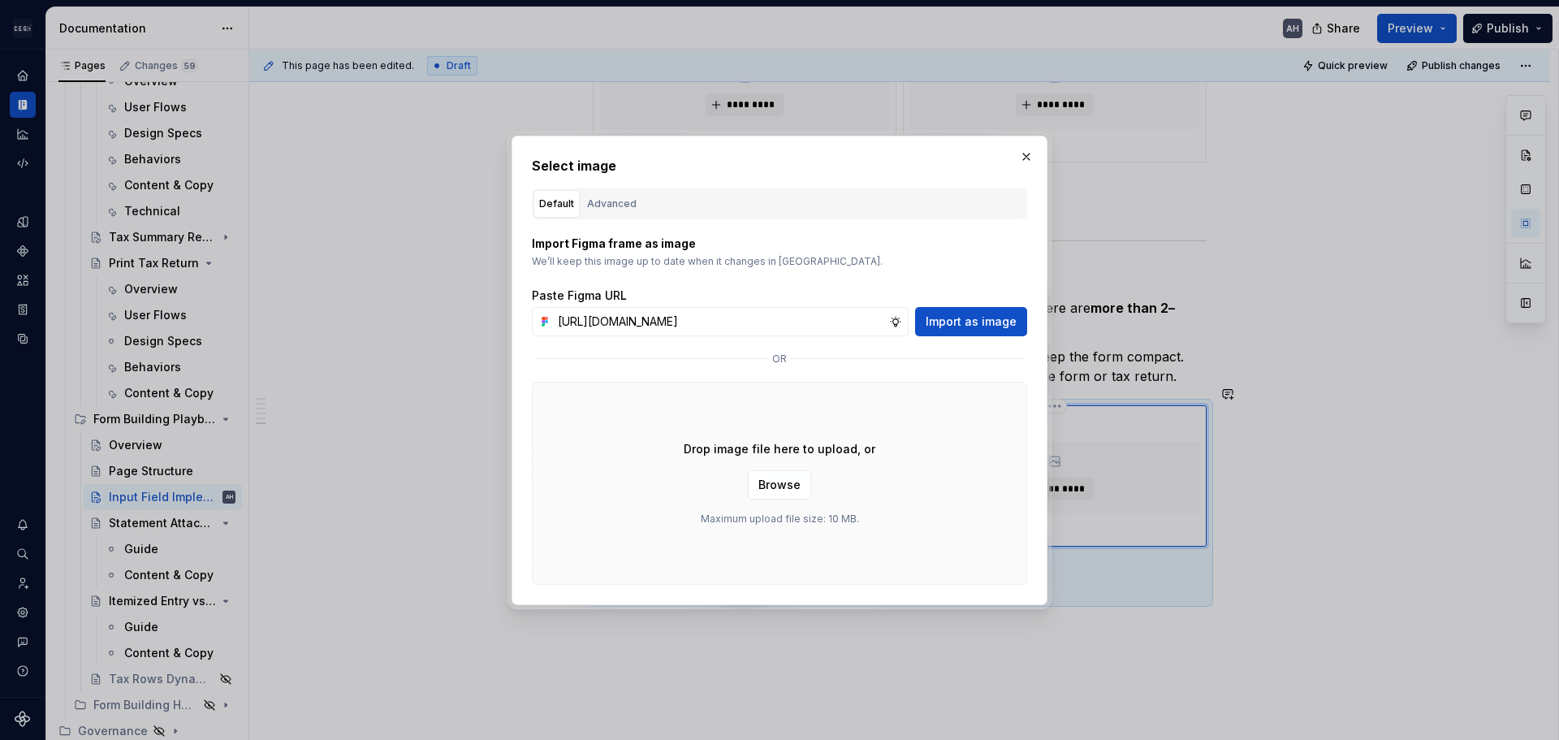
scroll to position [0, 0]
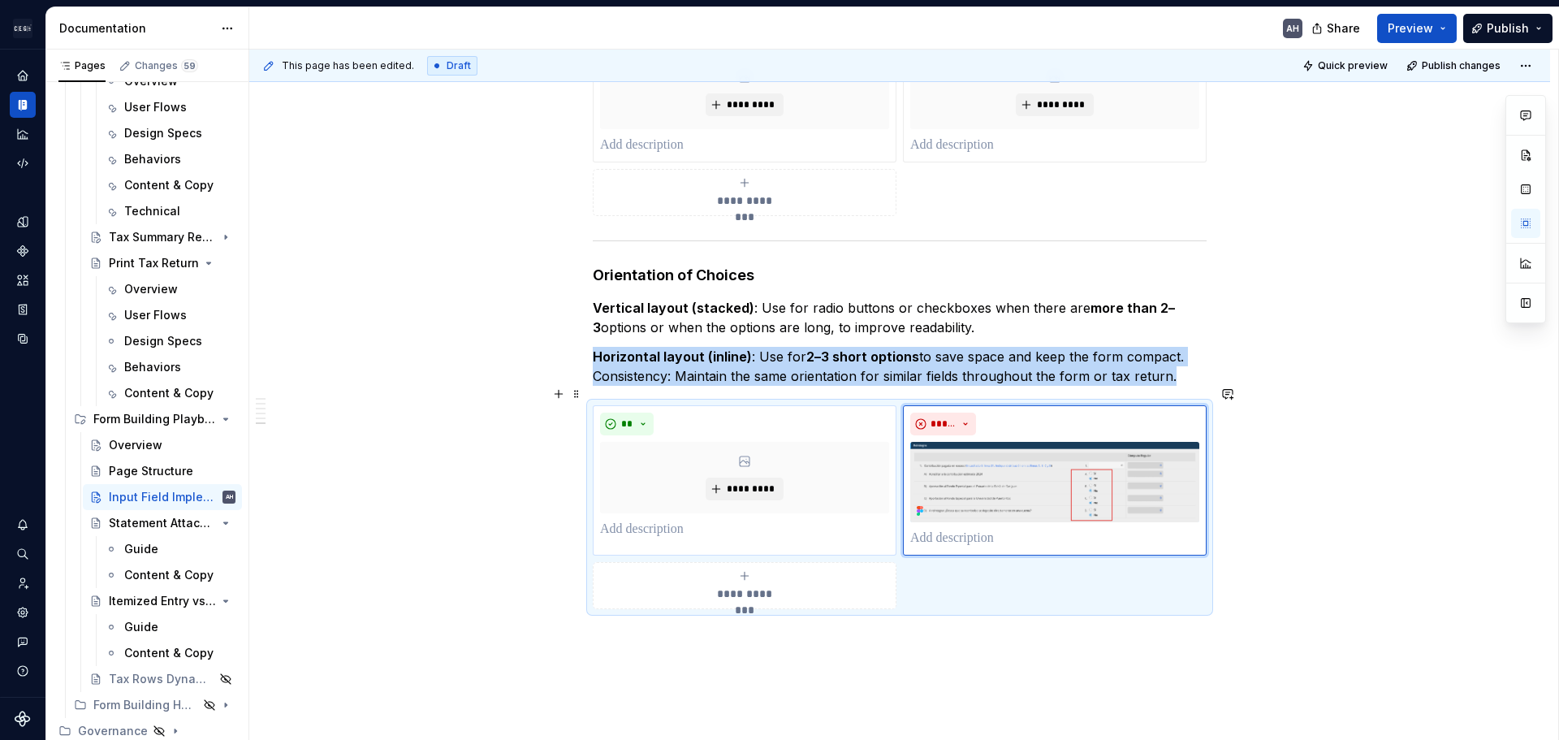
drag, startPoint x: 645, startPoint y: 516, endPoint x: 634, endPoint y: 516, distance: 11.4
click at [645, 520] on p at bounding box center [744, 529] width 289 height 19
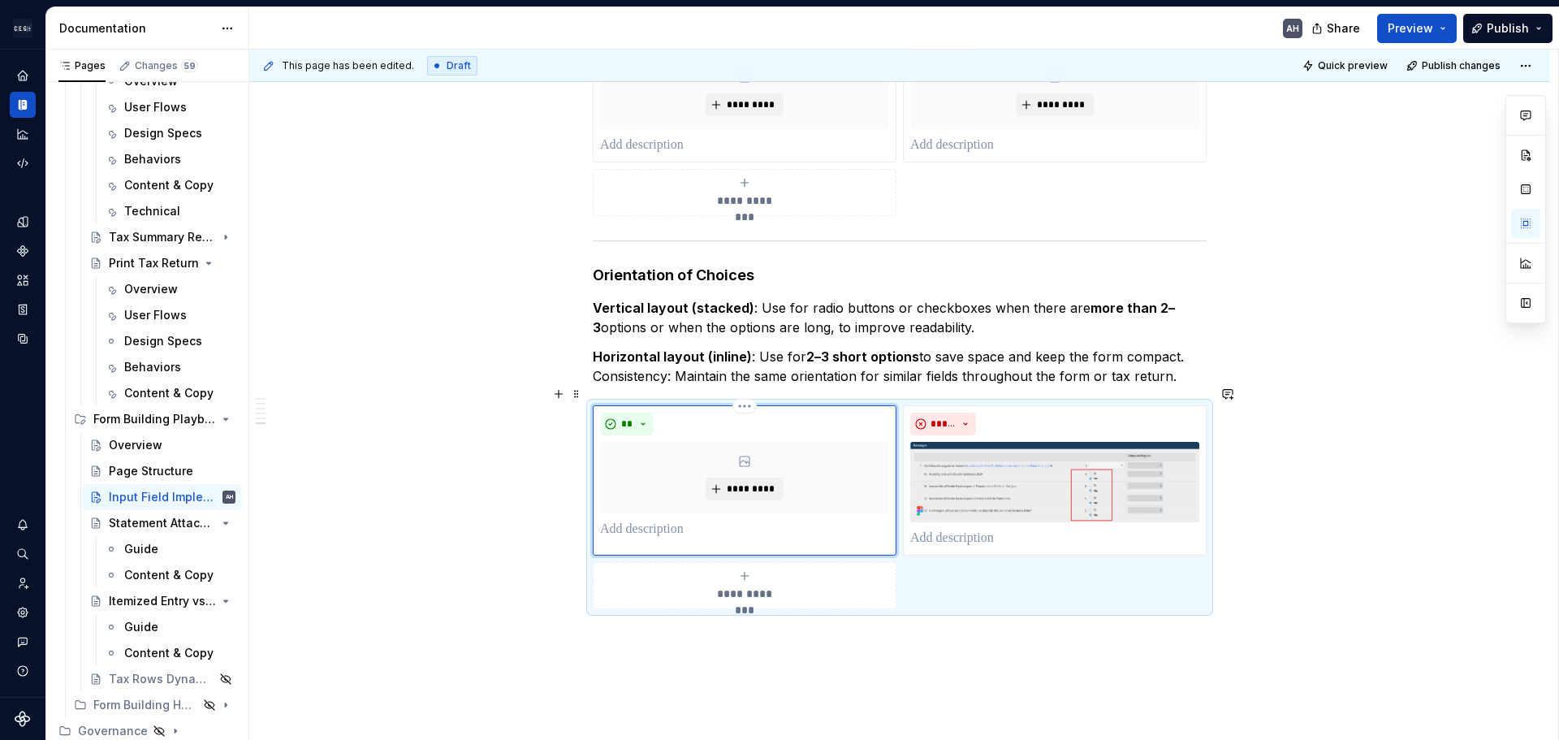
click at [625, 520] on p at bounding box center [744, 529] width 289 height 19
click at [768, 478] on button "*********" at bounding box center [744, 489] width 77 height 23
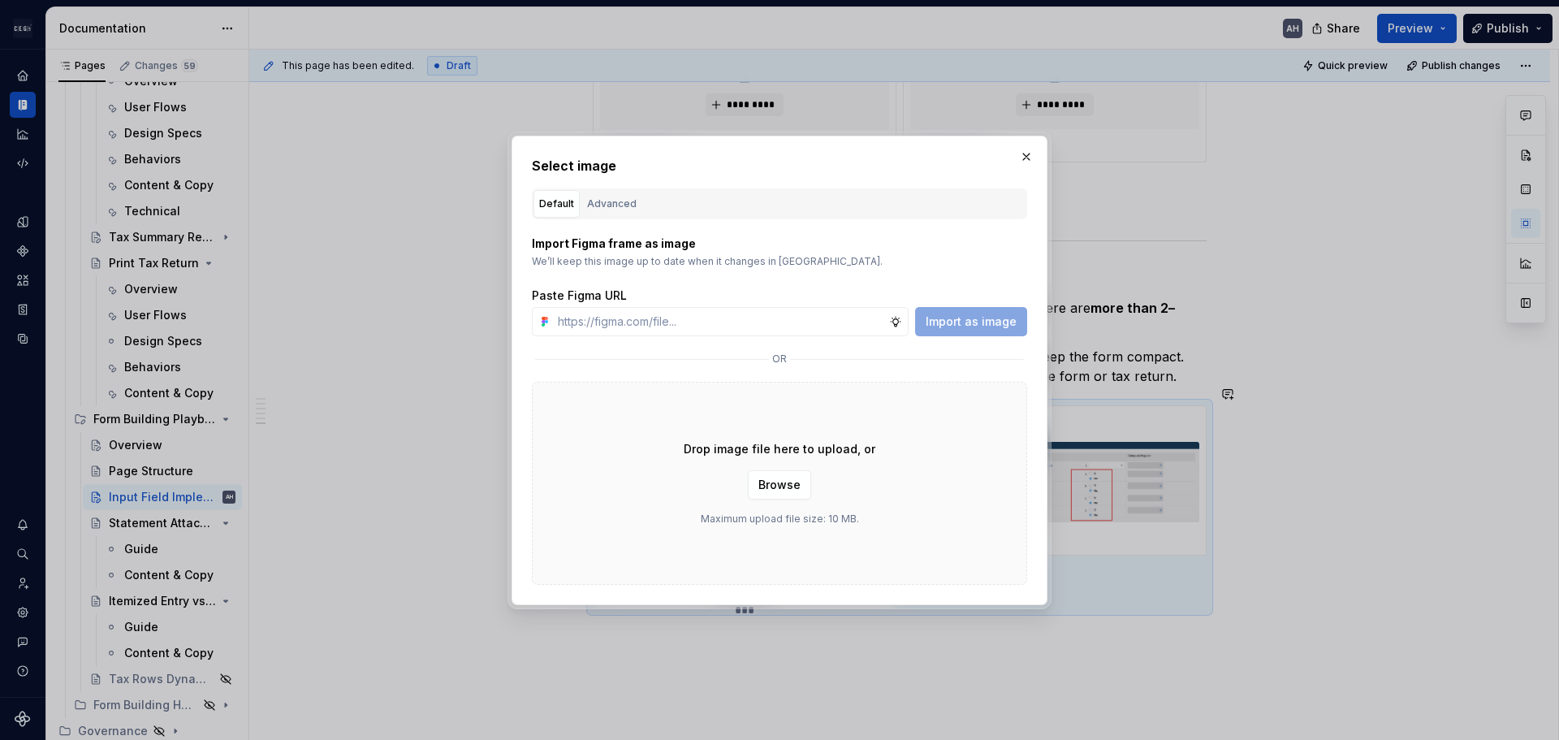
type textarea "*"
type input "[URL][DOMAIN_NAME]"
click at [962, 318] on span "Import as image" at bounding box center [971, 322] width 91 height 16
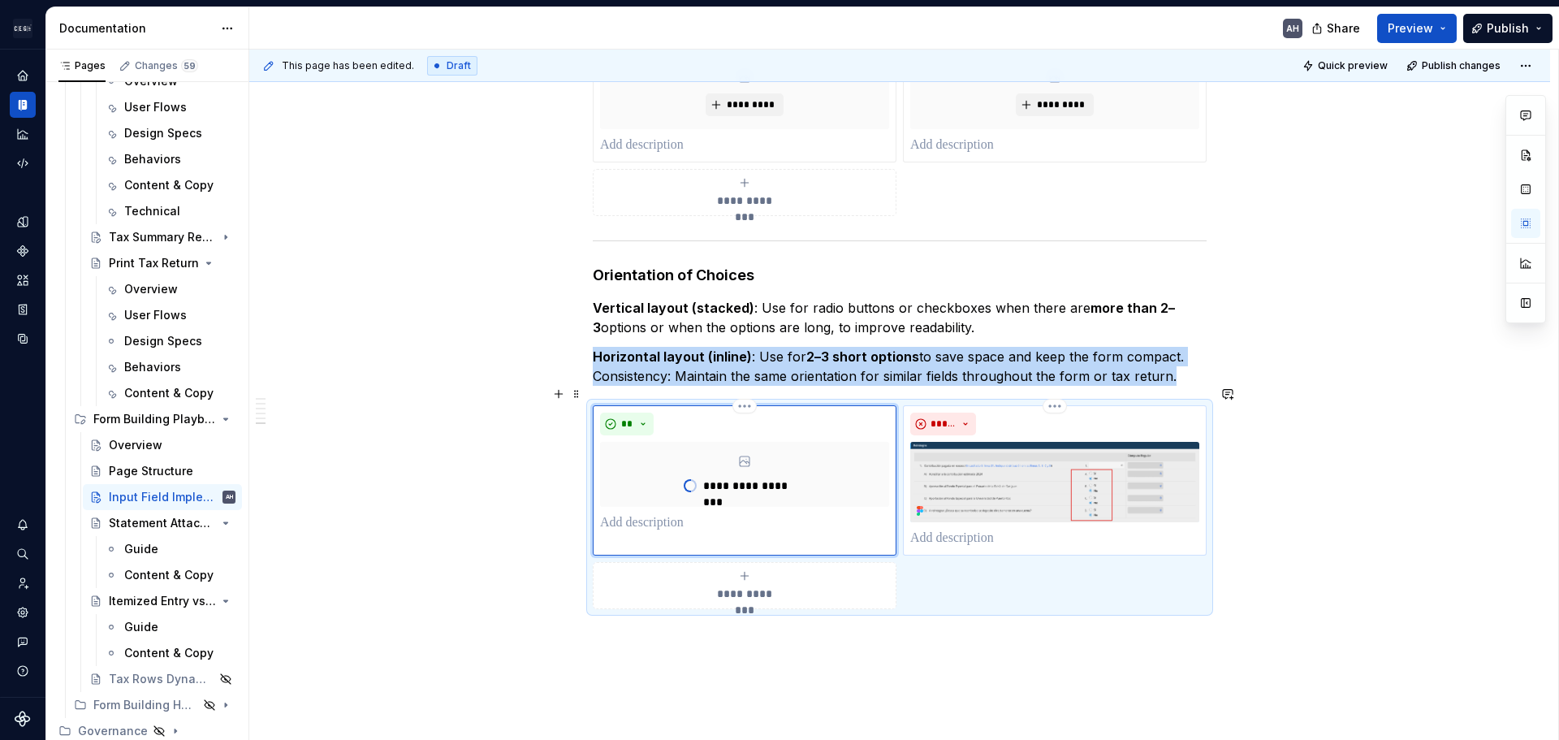
click at [1093, 467] on img at bounding box center [1054, 482] width 289 height 80
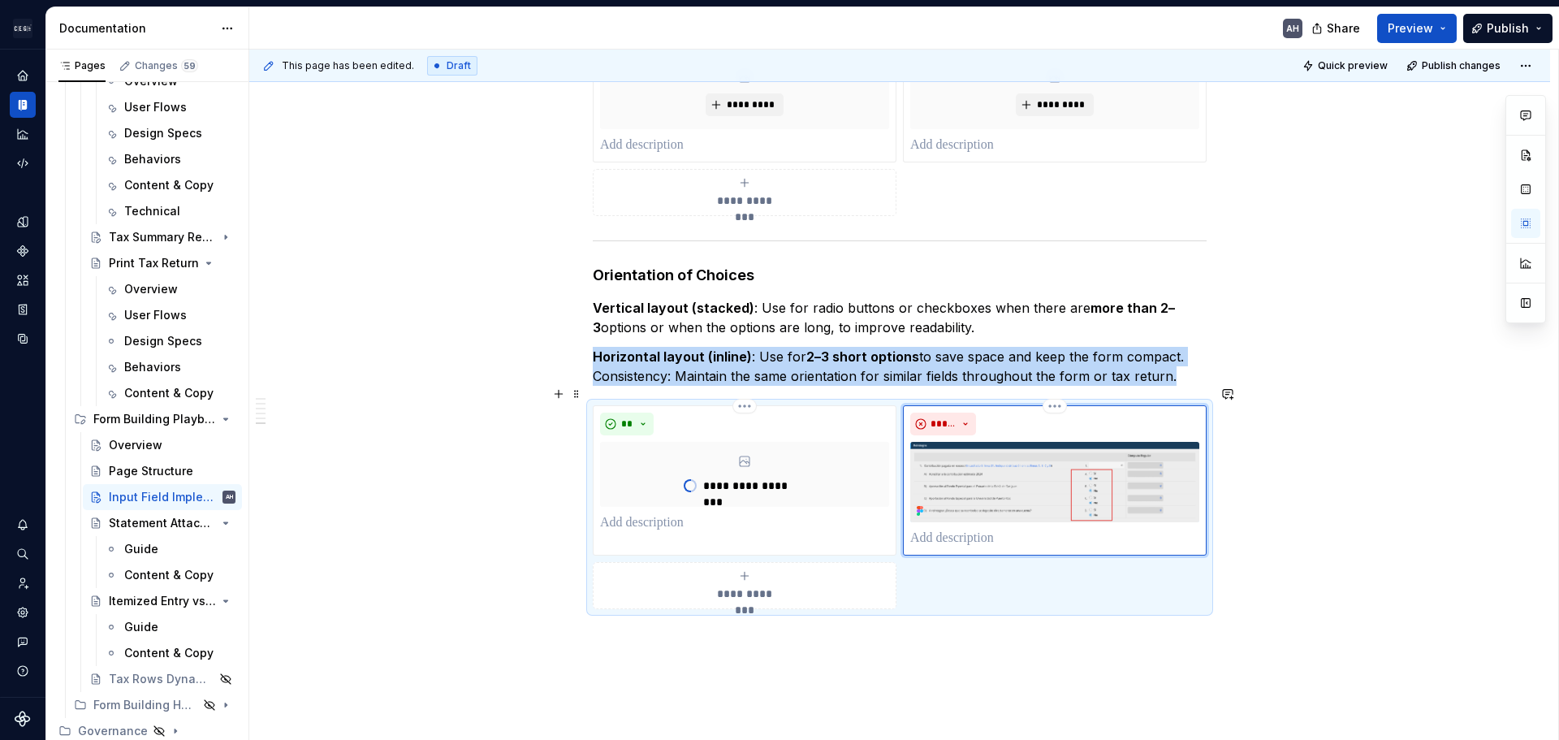
click at [1111, 444] on img at bounding box center [1054, 482] width 289 height 80
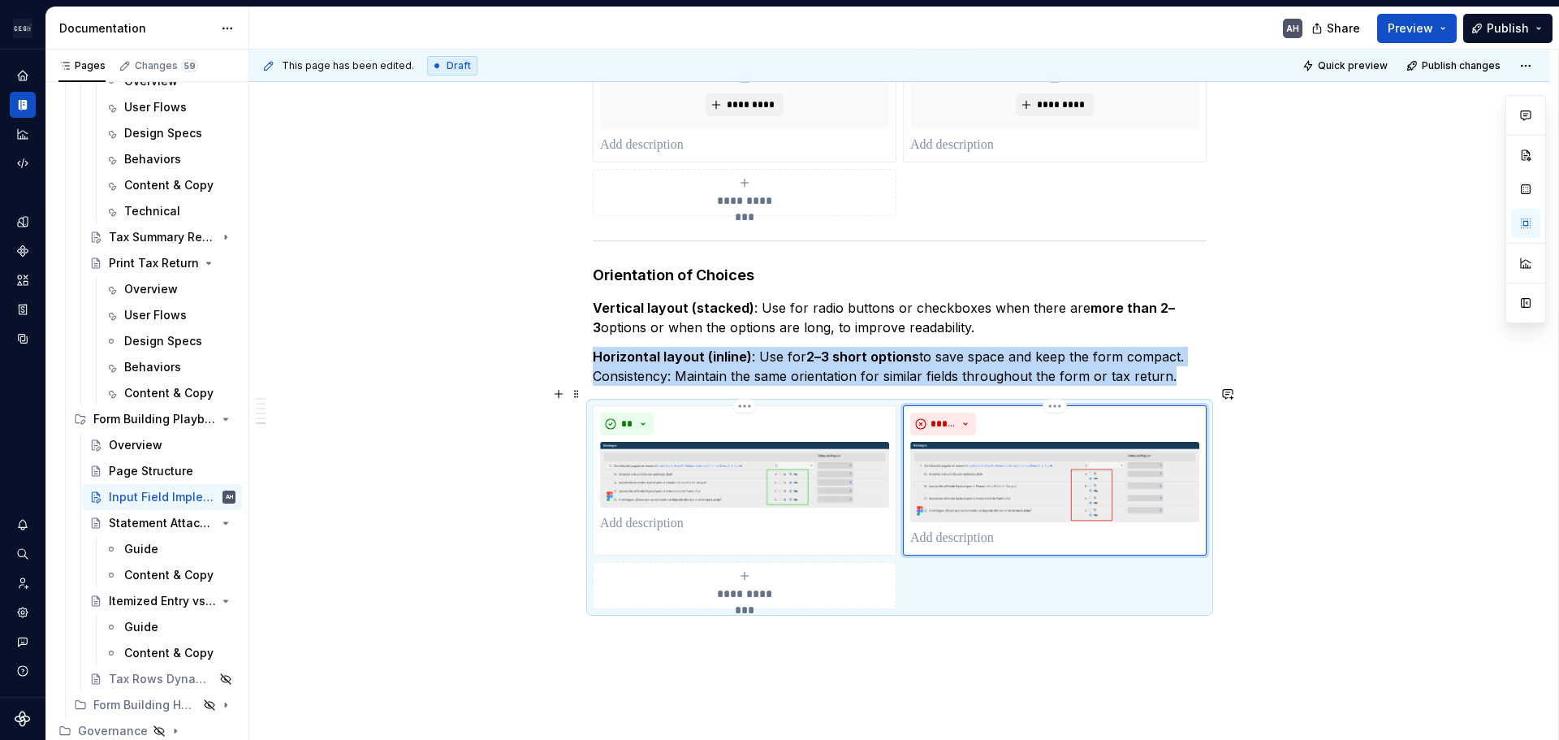
click at [1118, 460] on img at bounding box center [1054, 482] width 289 height 80
click at [1519, 311] on button "button" at bounding box center [1526, 302] width 29 height 29
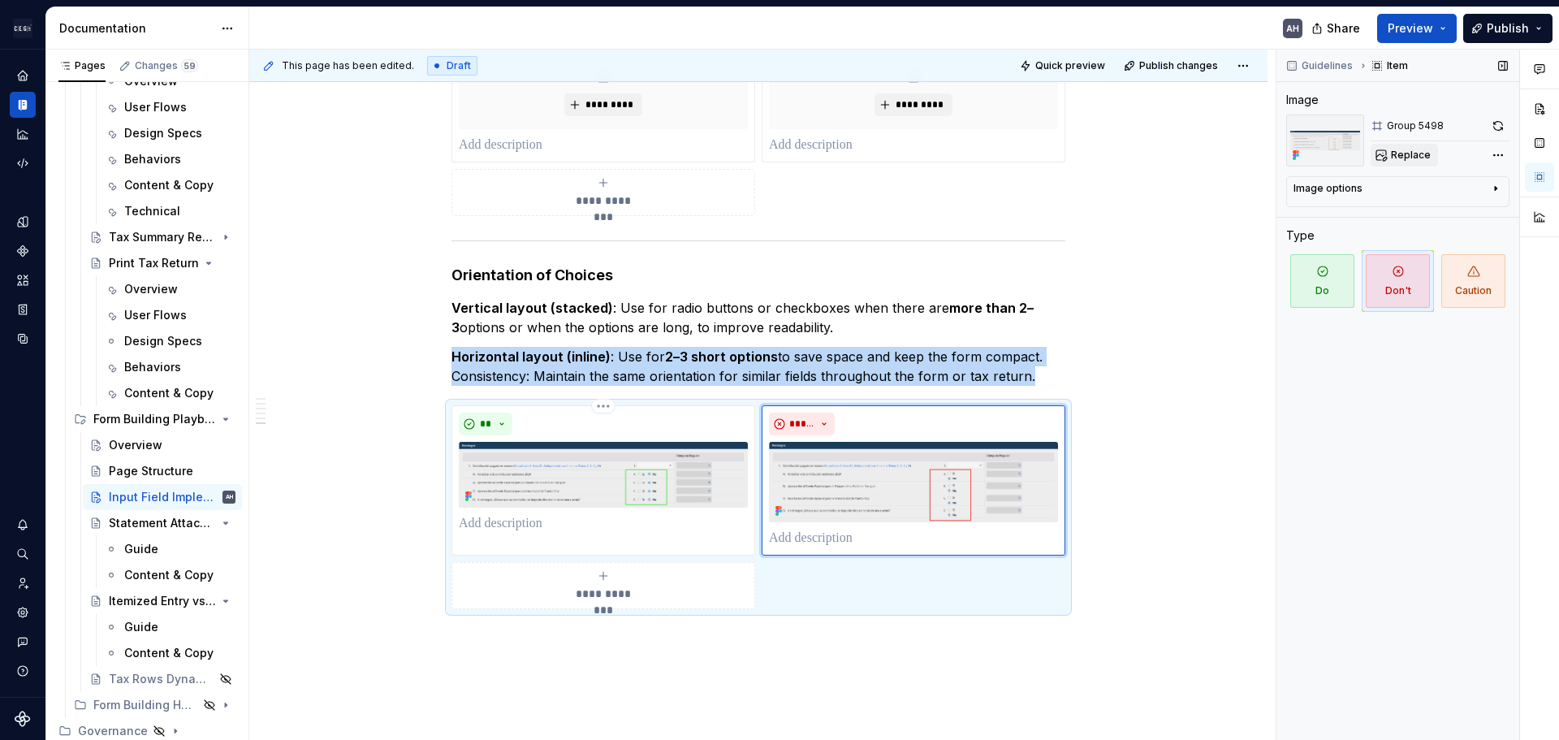
click at [1391, 154] on span "Replace" at bounding box center [1411, 155] width 40 height 13
type textarea "*"
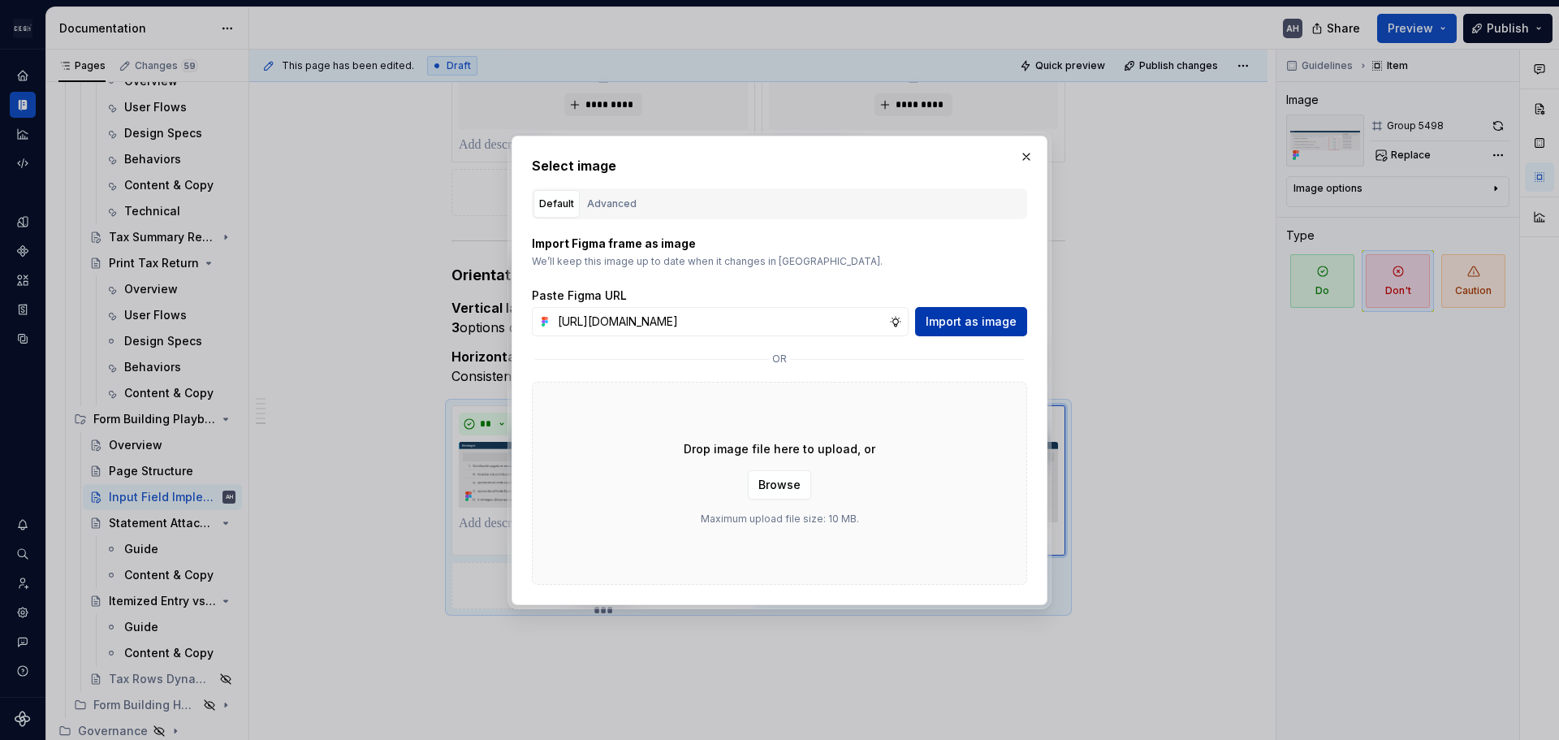
type input "[URL][DOMAIN_NAME]"
click at [948, 323] on span "Import as image" at bounding box center [971, 322] width 91 height 16
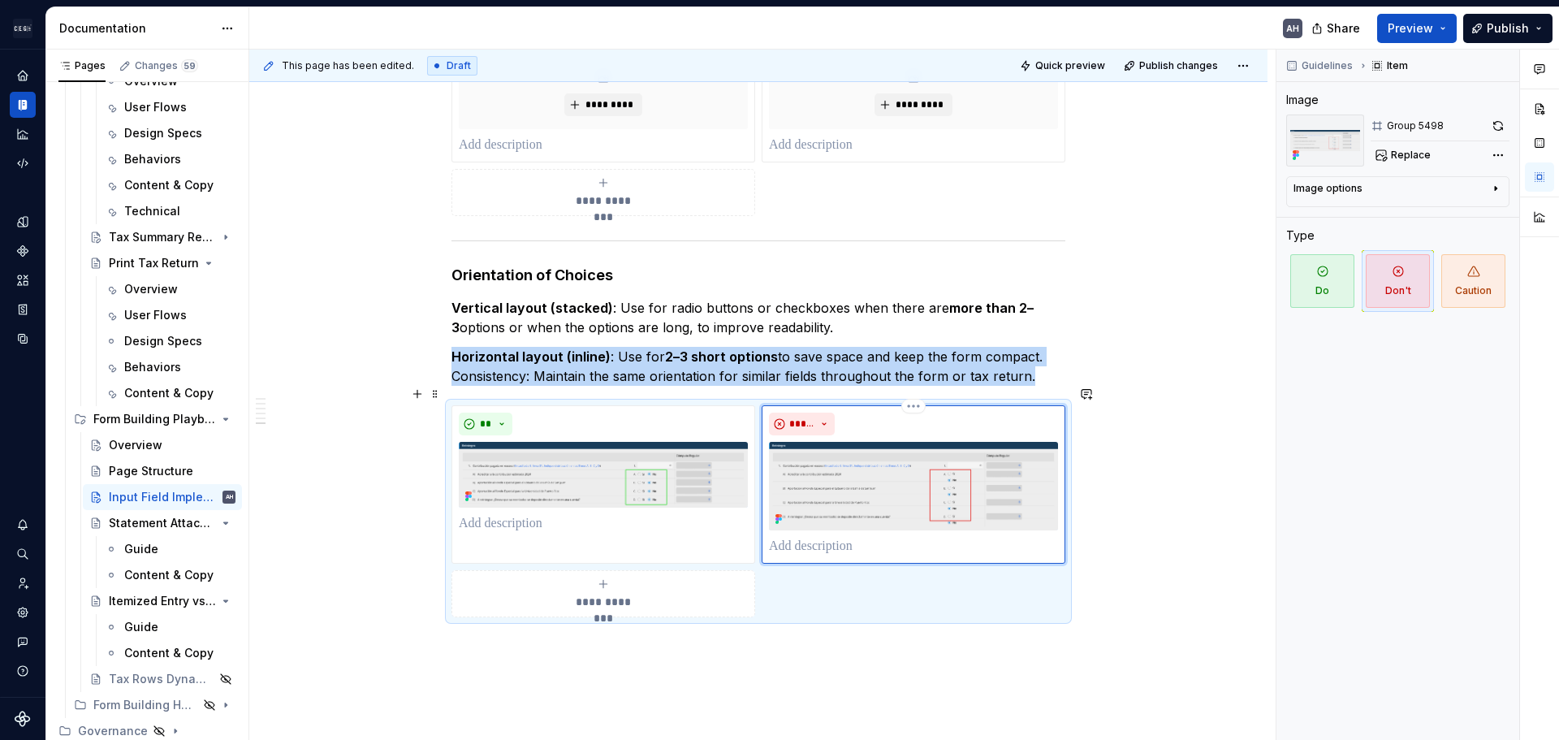
click at [846, 537] on p at bounding box center [913, 546] width 289 height 19
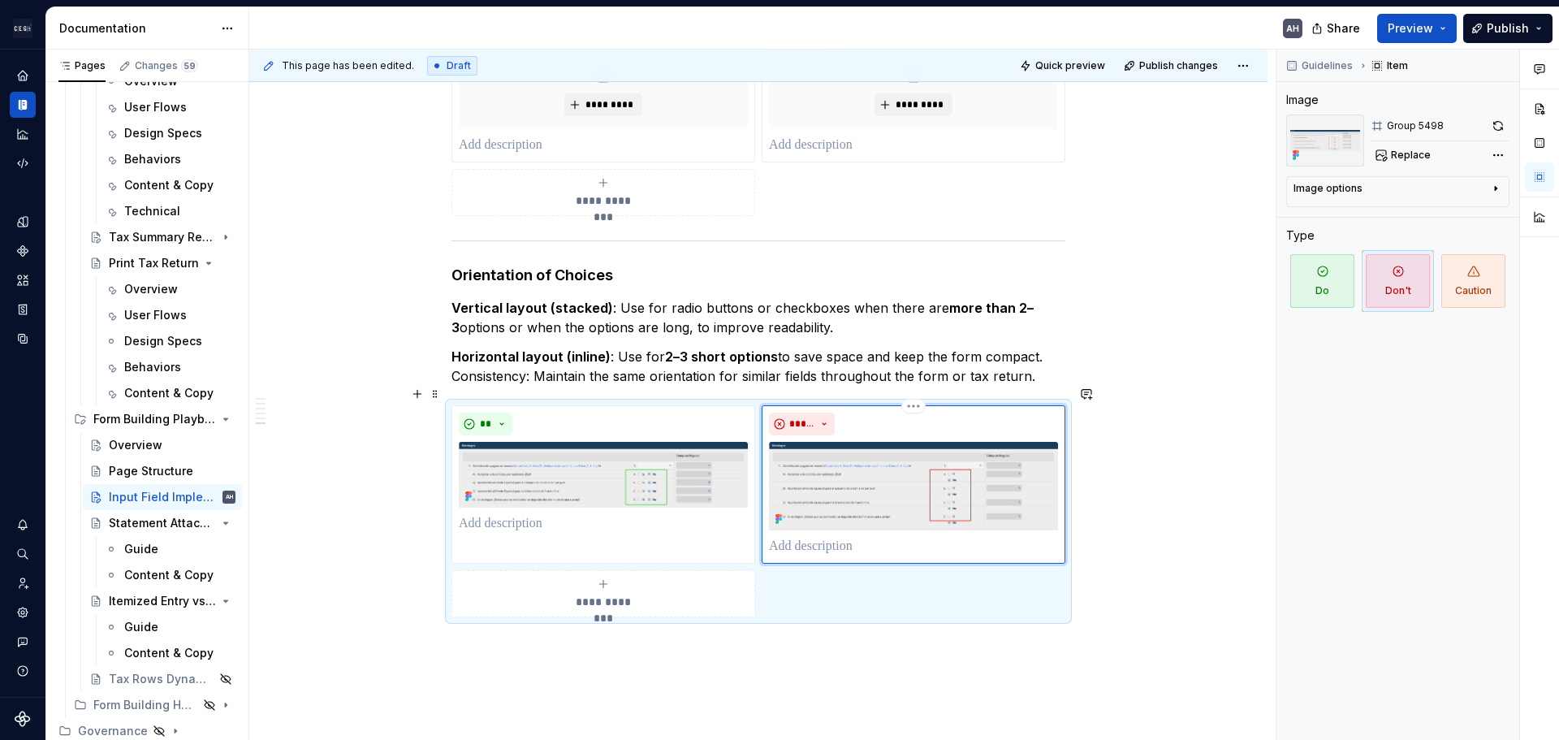
type textarea "*"
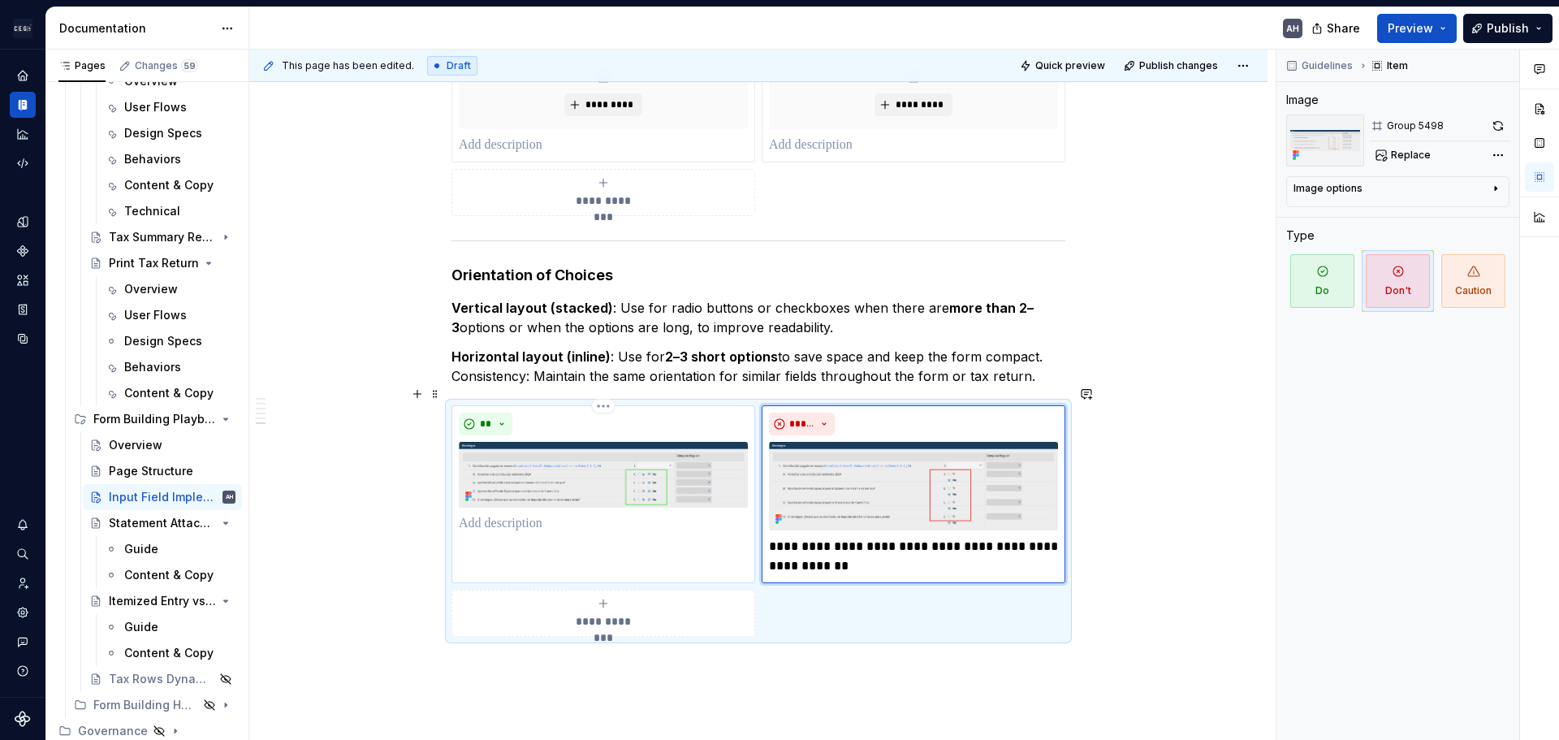
click at [665, 514] on p at bounding box center [603, 523] width 289 height 19
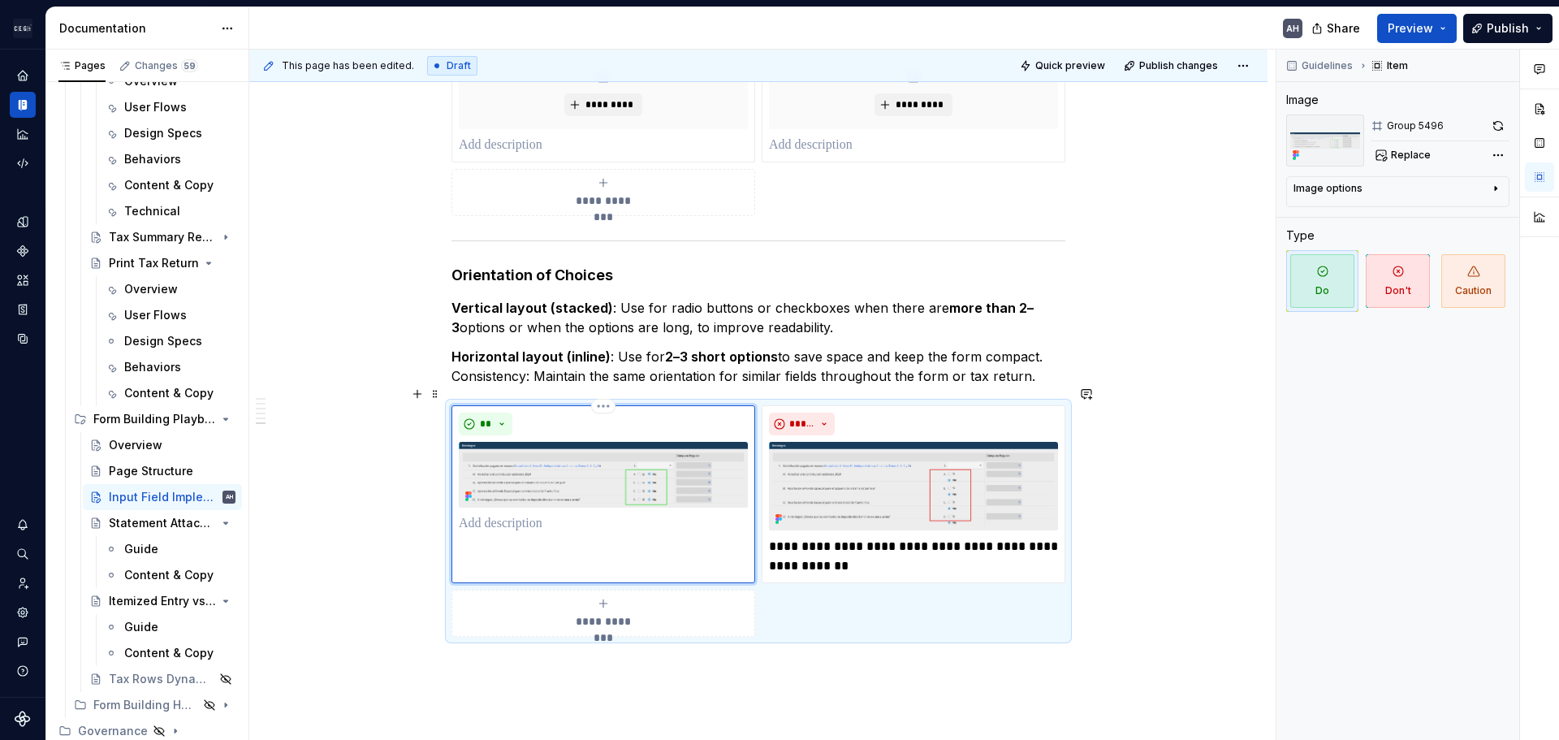
type textarea "*"
click at [866, 537] on p "**********" at bounding box center [913, 556] width 289 height 39
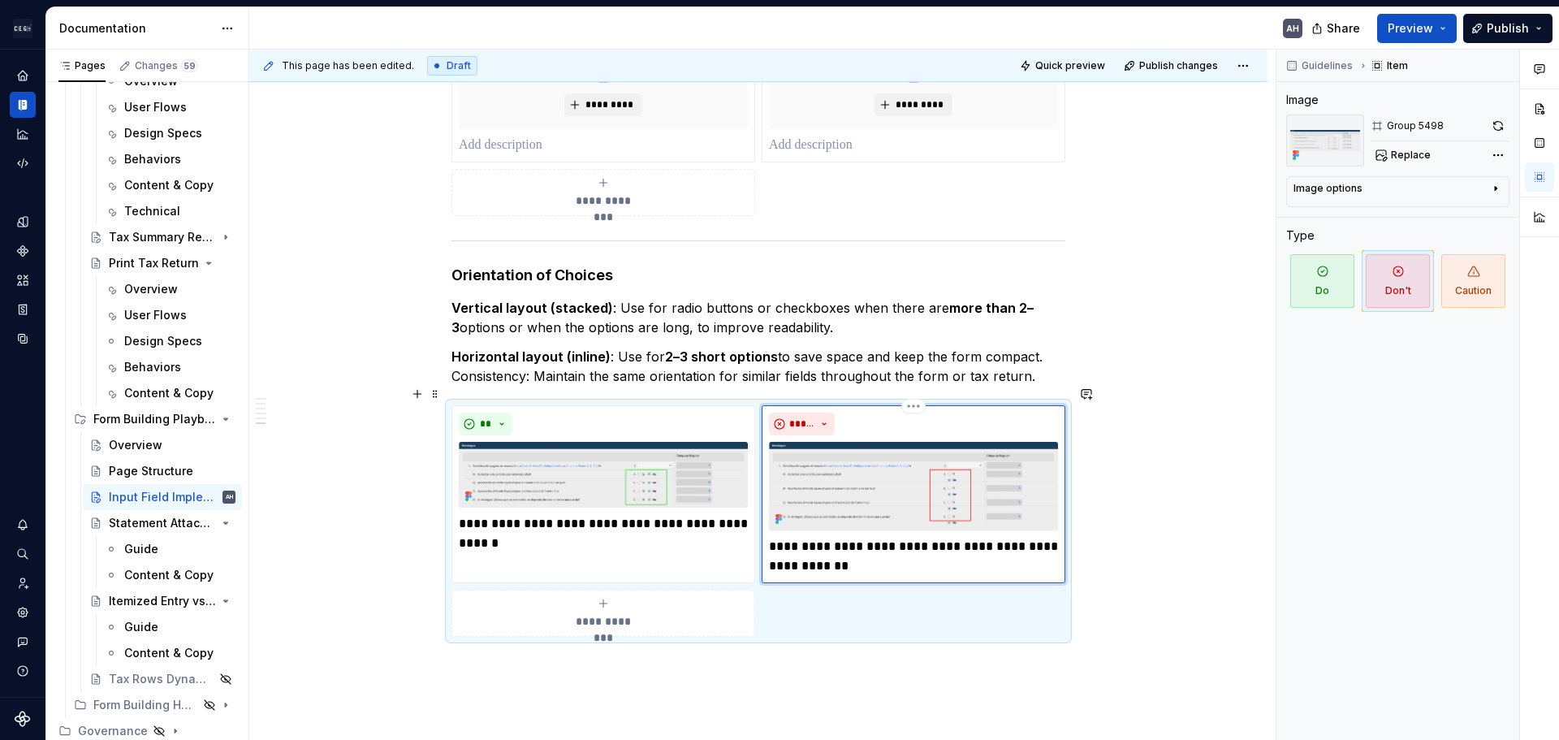
click at [844, 537] on p "**********" at bounding box center [913, 556] width 289 height 39
drag, startPoint x: 1044, startPoint y: 532, endPoint x: 1049, endPoint y: 544, distance: 12.8
click at [1049, 544] on p "**********" at bounding box center [913, 556] width 289 height 39
type textarea "*"
click at [859, 316] on p "Vertical layout (stacked) : Use for radio buttons or checkboxes when there are …" at bounding box center [759, 317] width 614 height 39
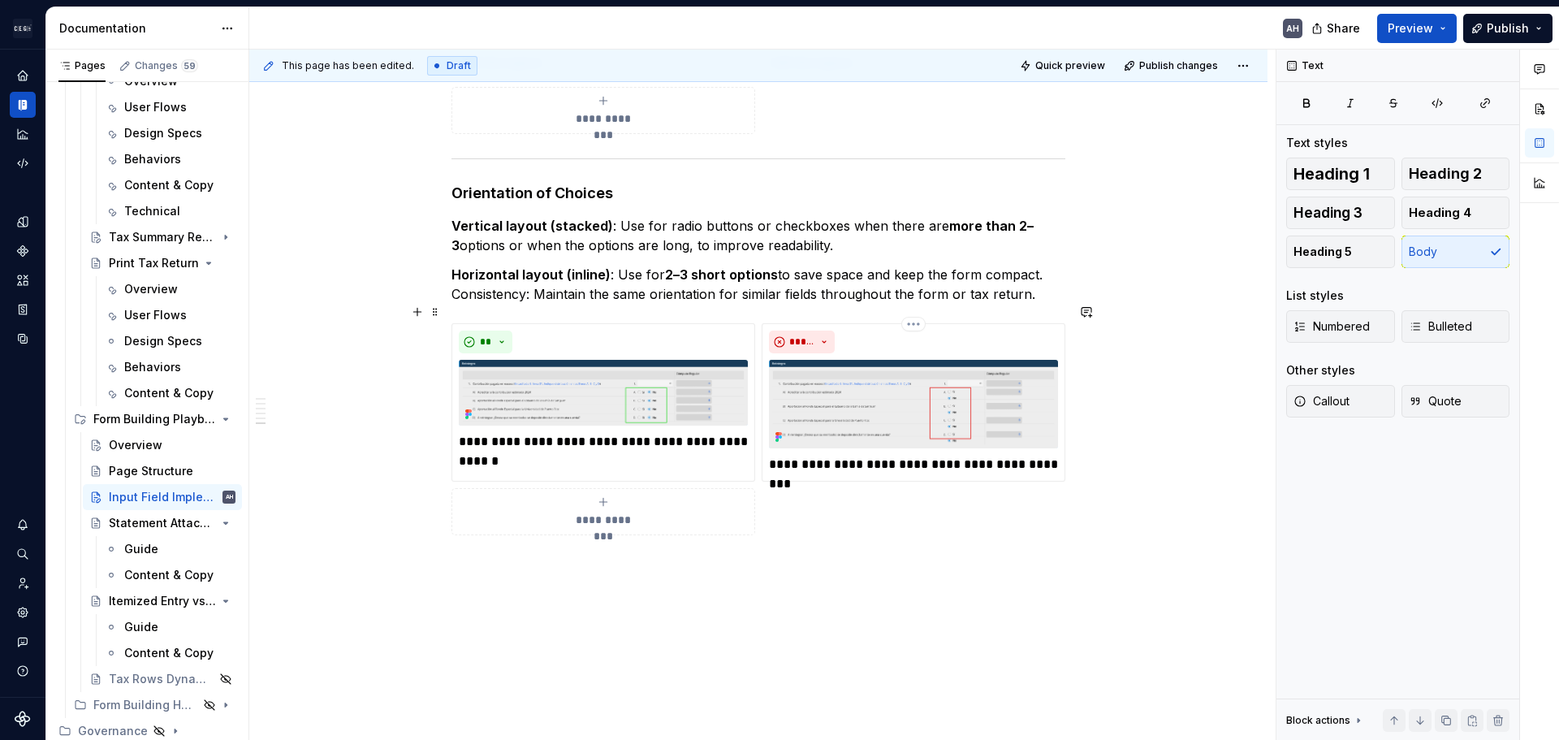
scroll to position [1800, 0]
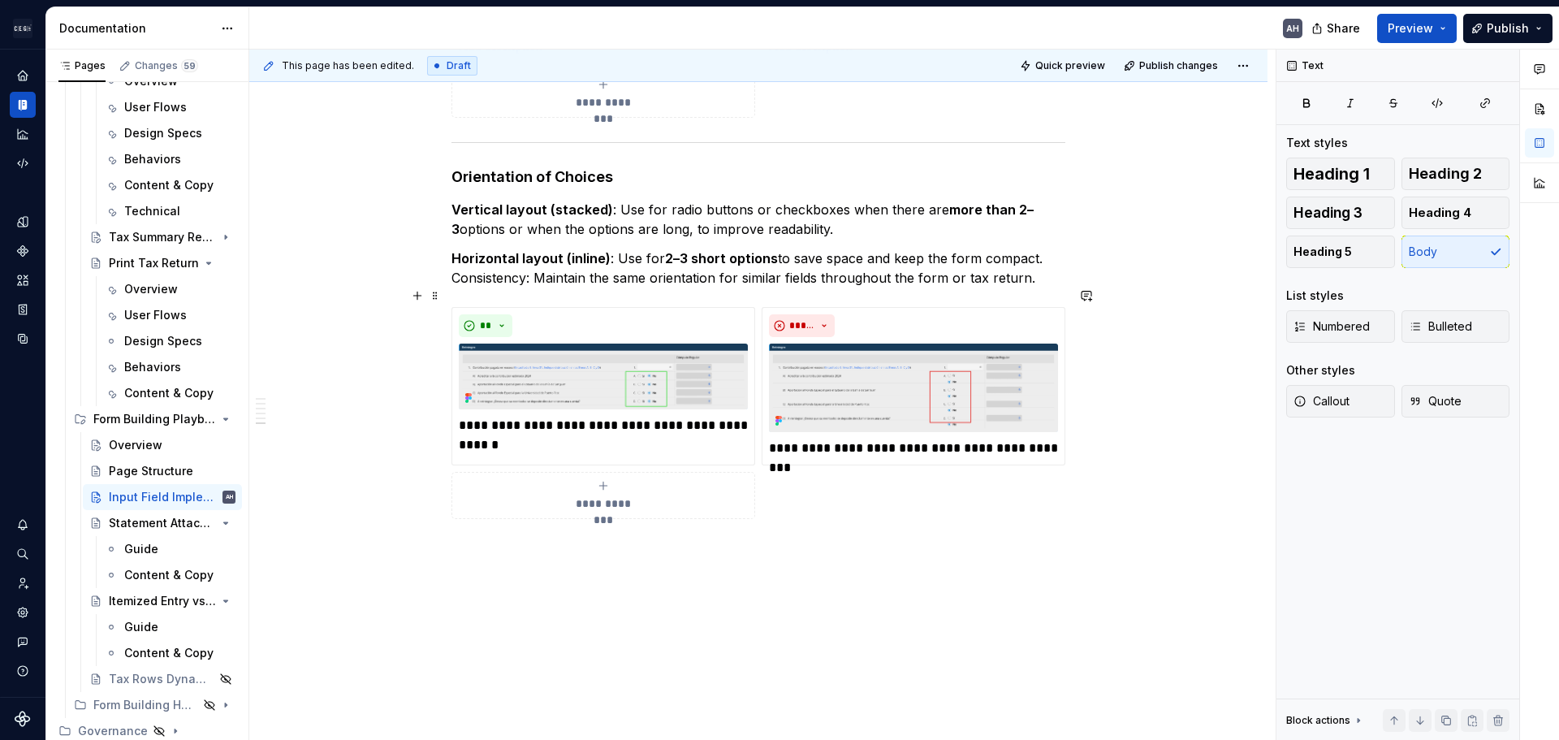
click at [593, 495] on span "**********" at bounding box center [603, 503] width 75 height 16
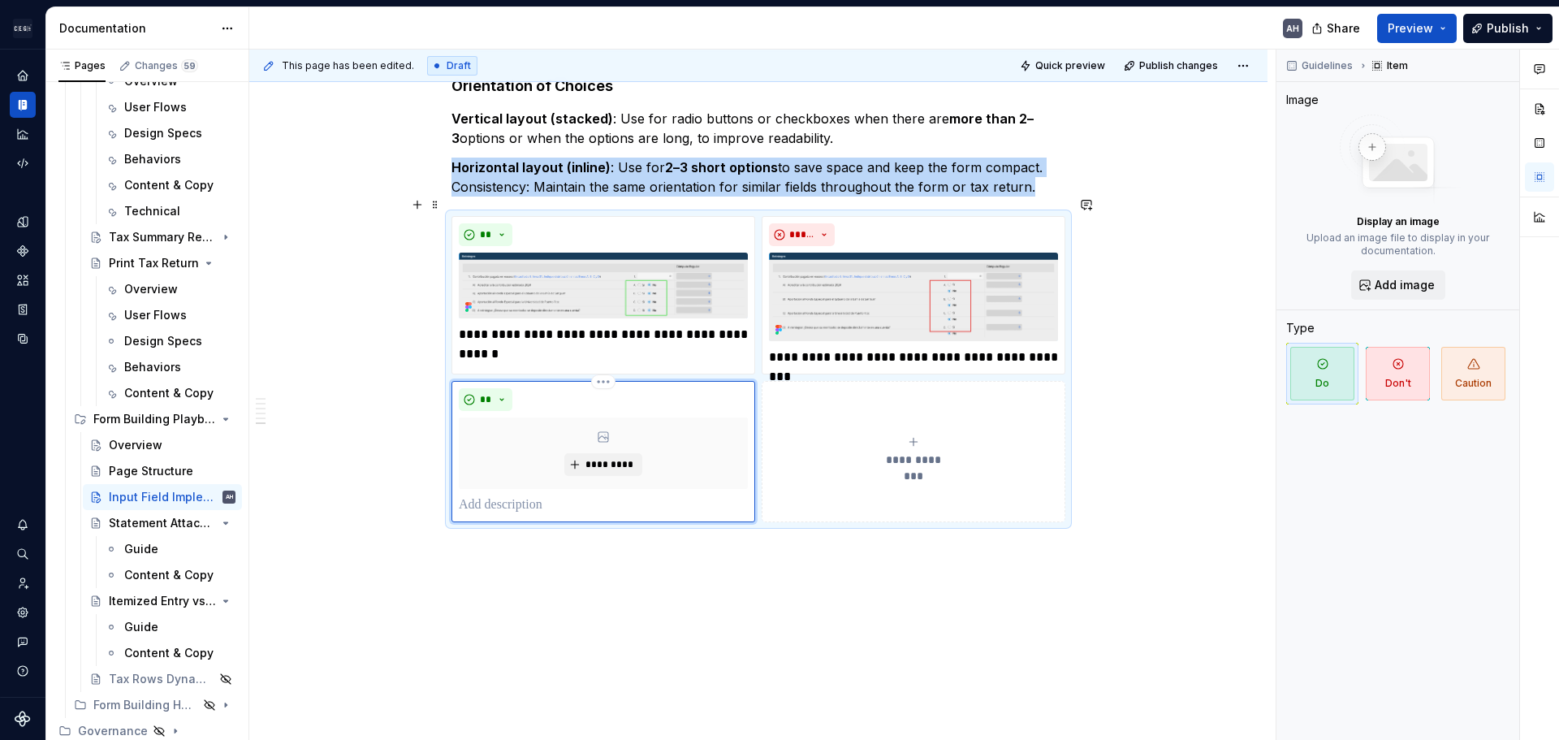
scroll to position [1894, 0]
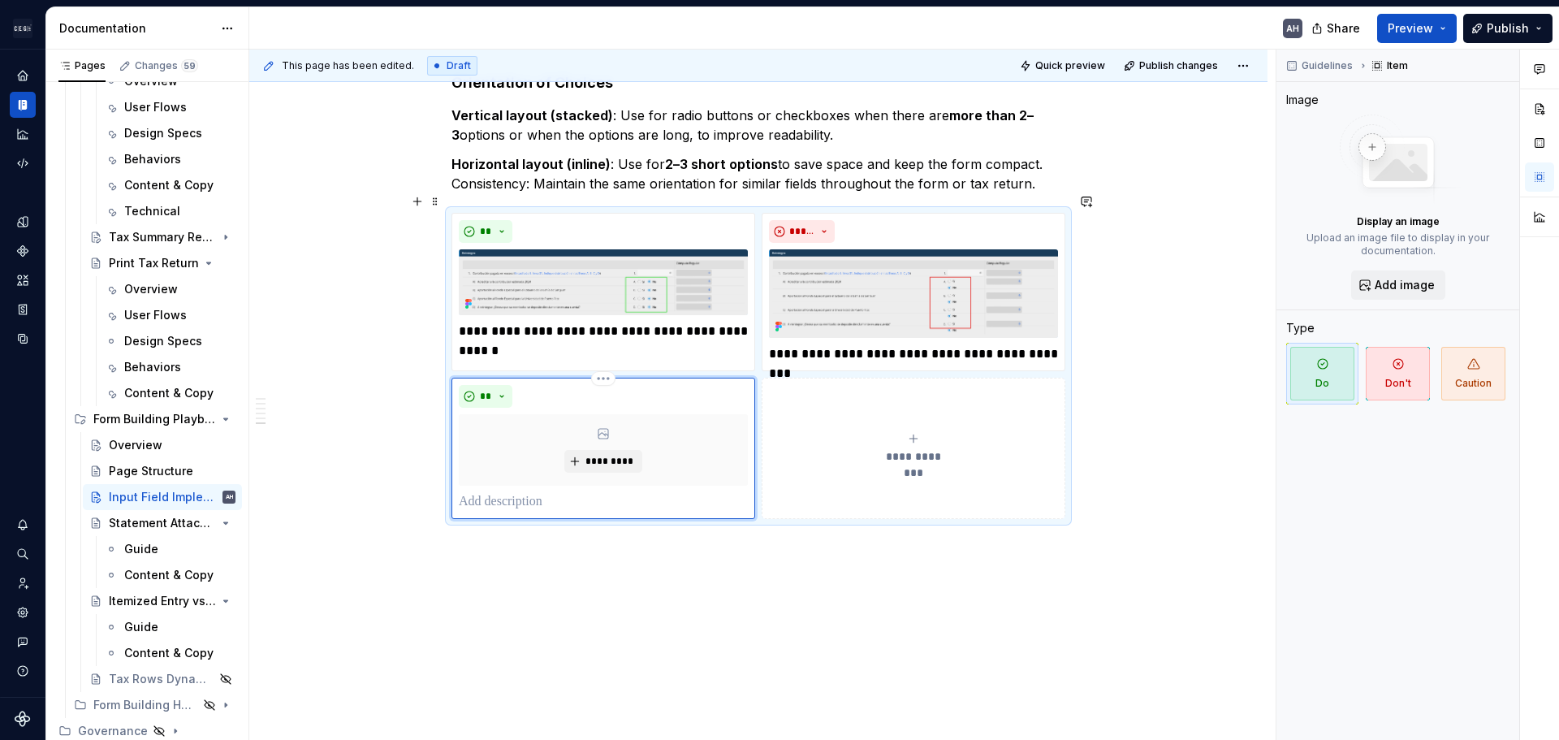
click at [573, 492] on p at bounding box center [603, 501] width 289 height 19
type textarea "*"
click at [517, 492] on p "**********" at bounding box center [603, 501] width 289 height 19
click at [518, 492] on p "******** * *" at bounding box center [603, 501] width 289 height 19
click at [561, 492] on p "**********" at bounding box center [603, 501] width 289 height 19
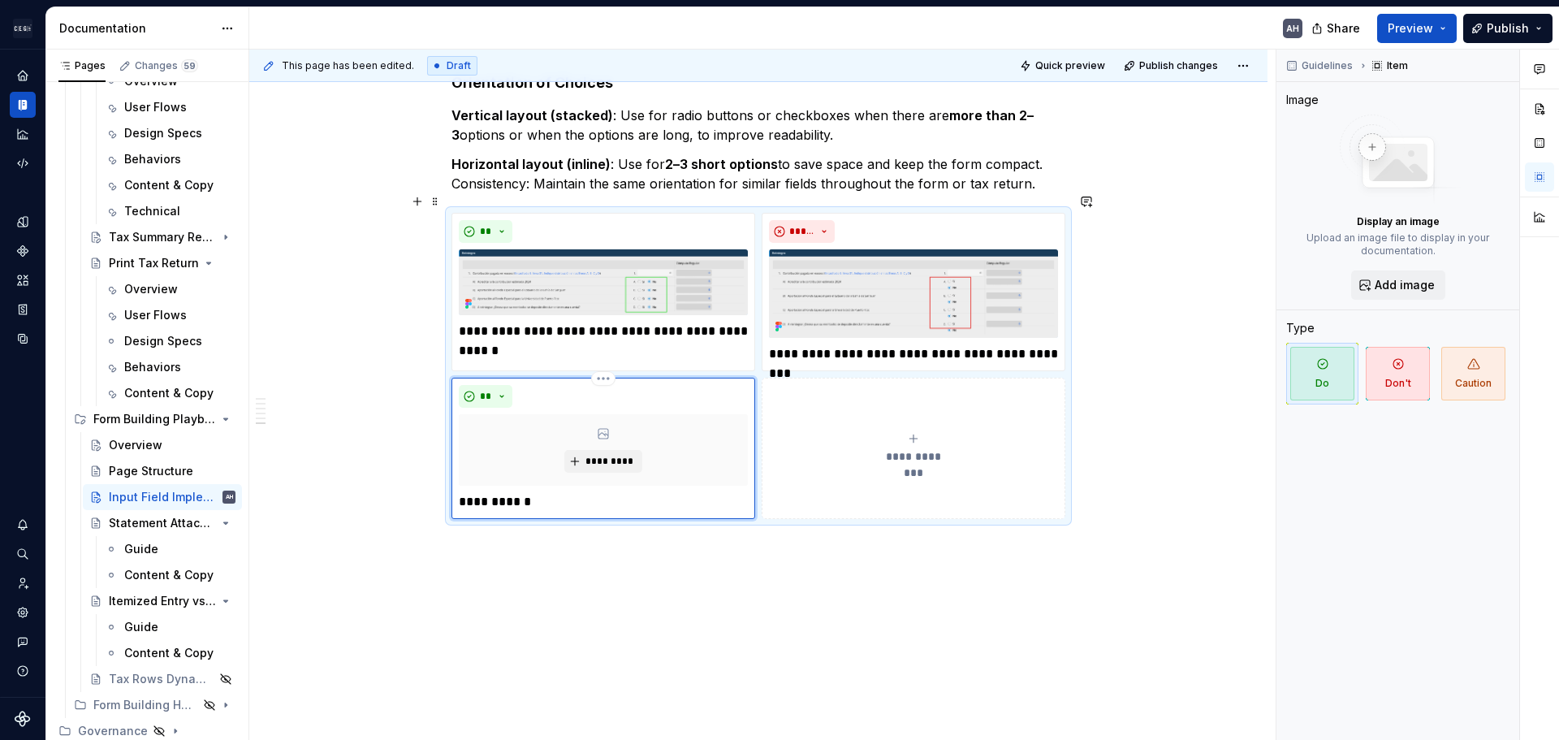
click at [514, 492] on p "**********" at bounding box center [603, 501] width 289 height 19
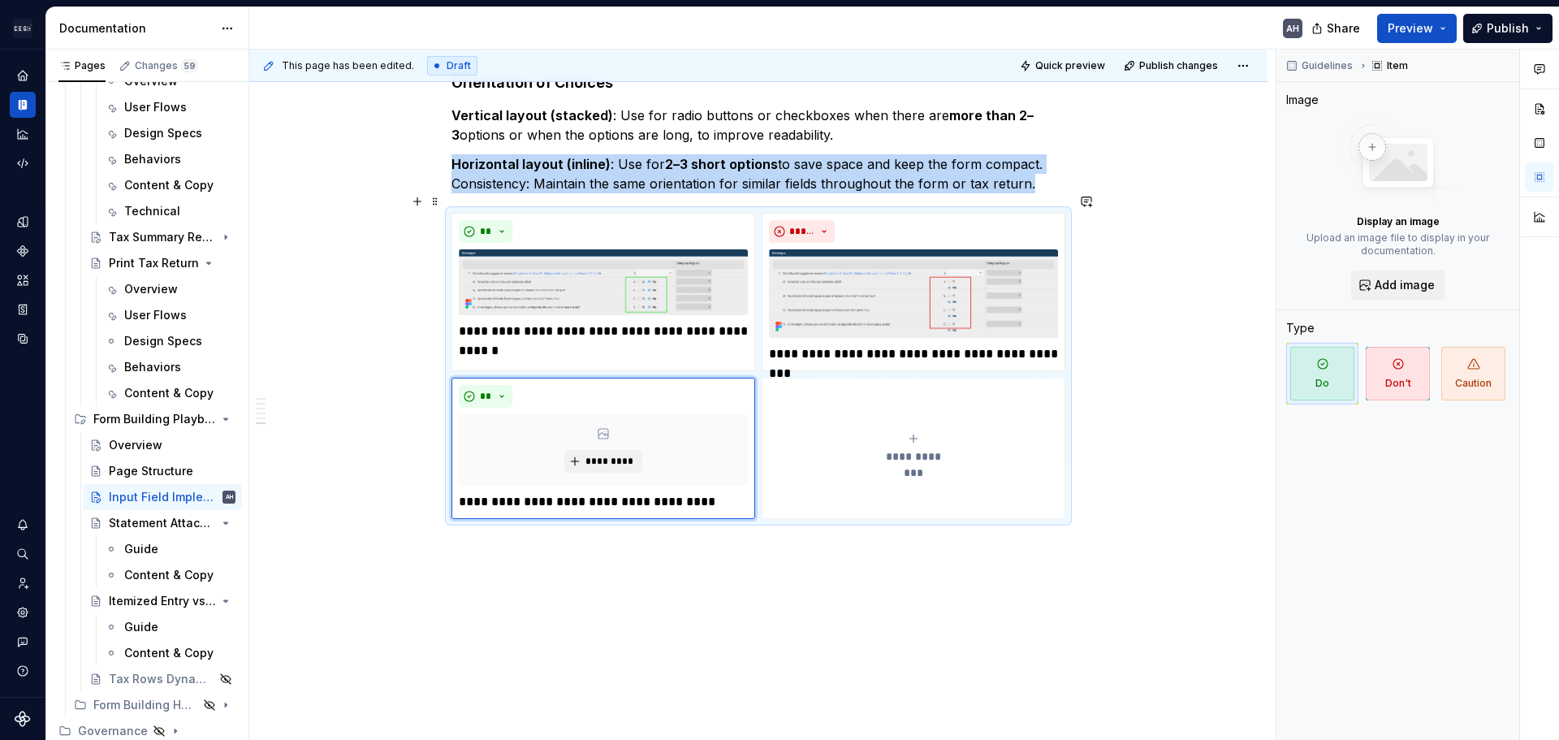
click at [922, 448] on span "**********" at bounding box center [913, 456] width 75 height 16
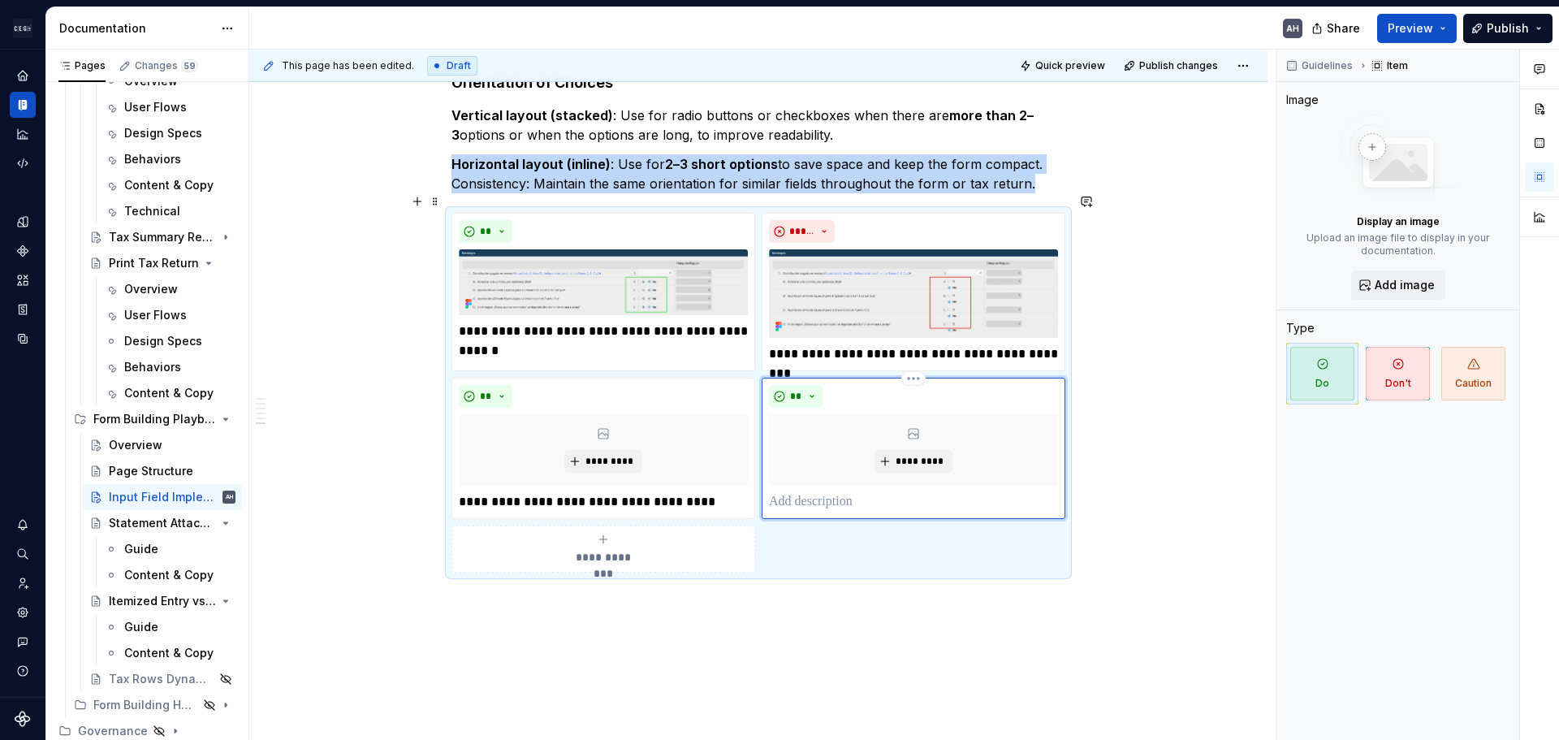
click at [884, 492] on p at bounding box center [913, 501] width 289 height 19
click at [789, 385] on button "**" at bounding box center [796, 396] width 54 height 23
click at [835, 431] on div "Don't" at bounding box center [834, 434] width 30 height 16
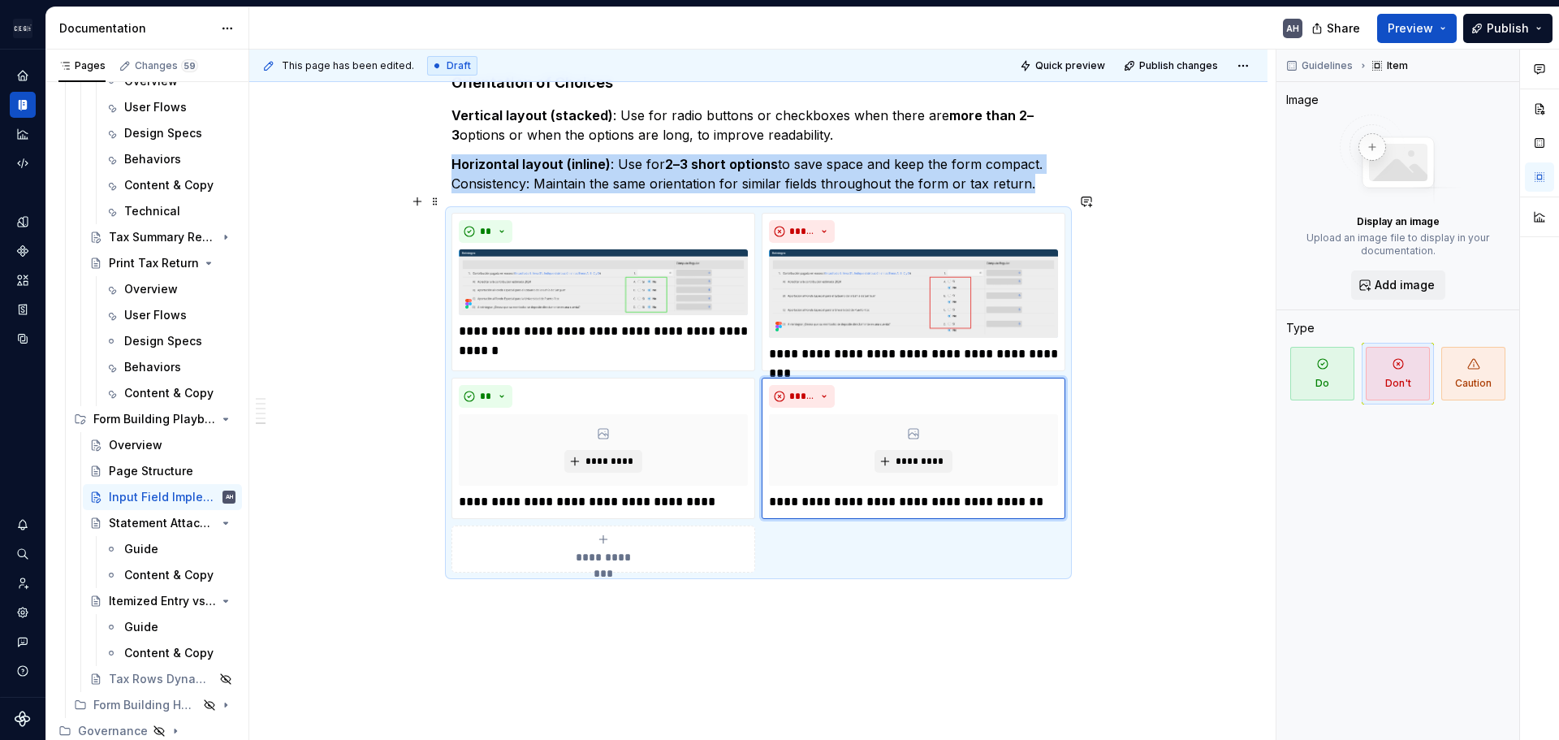
click at [993, 492] on p "**********" at bounding box center [913, 501] width 289 height 19
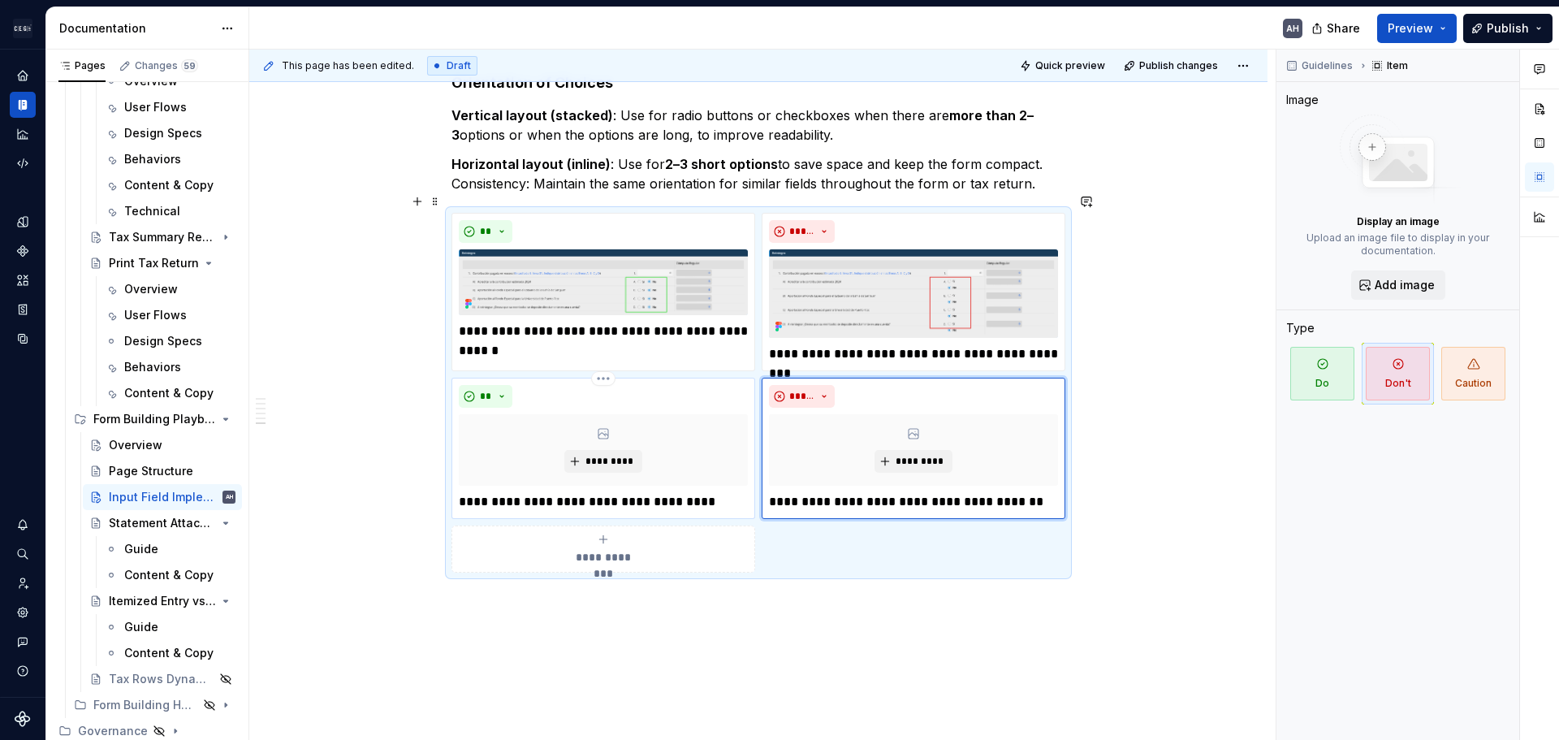
click at [493, 492] on p "**********" at bounding box center [603, 501] width 289 height 19
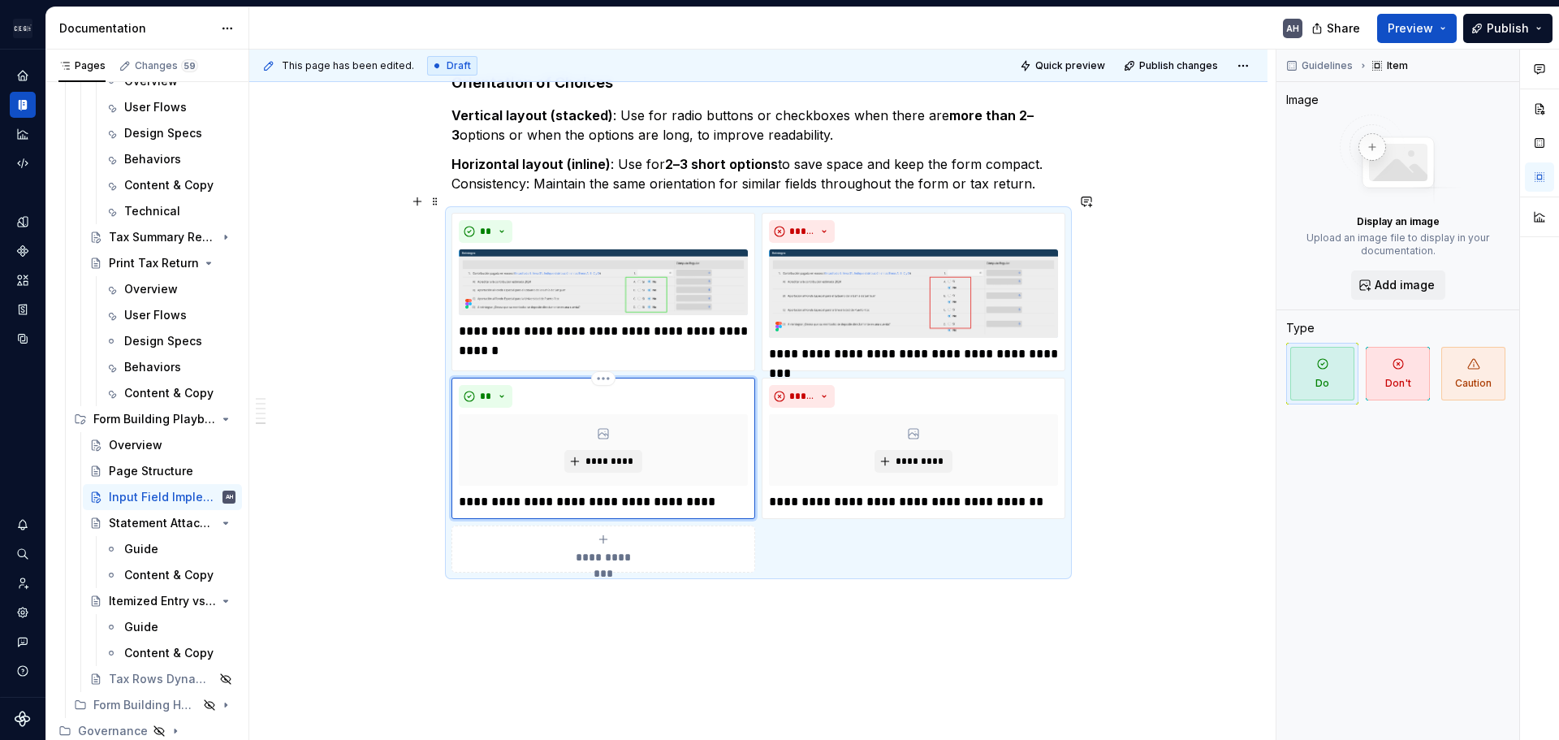
click at [510, 492] on p "**********" at bounding box center [603, 501] width 289 height 19
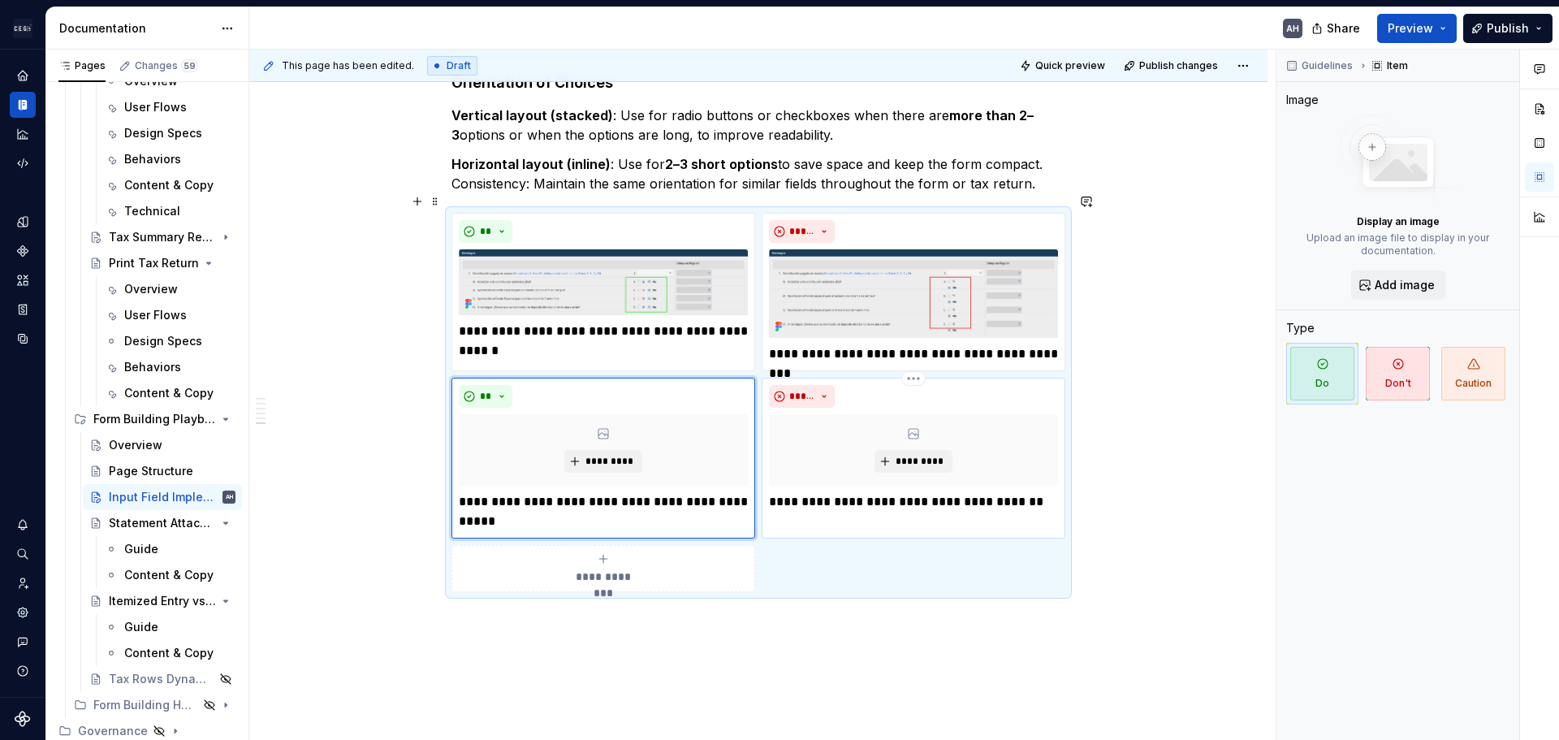
click at [820, 492] on p "**********" at bounding box center [913, 501] width 289 height 19
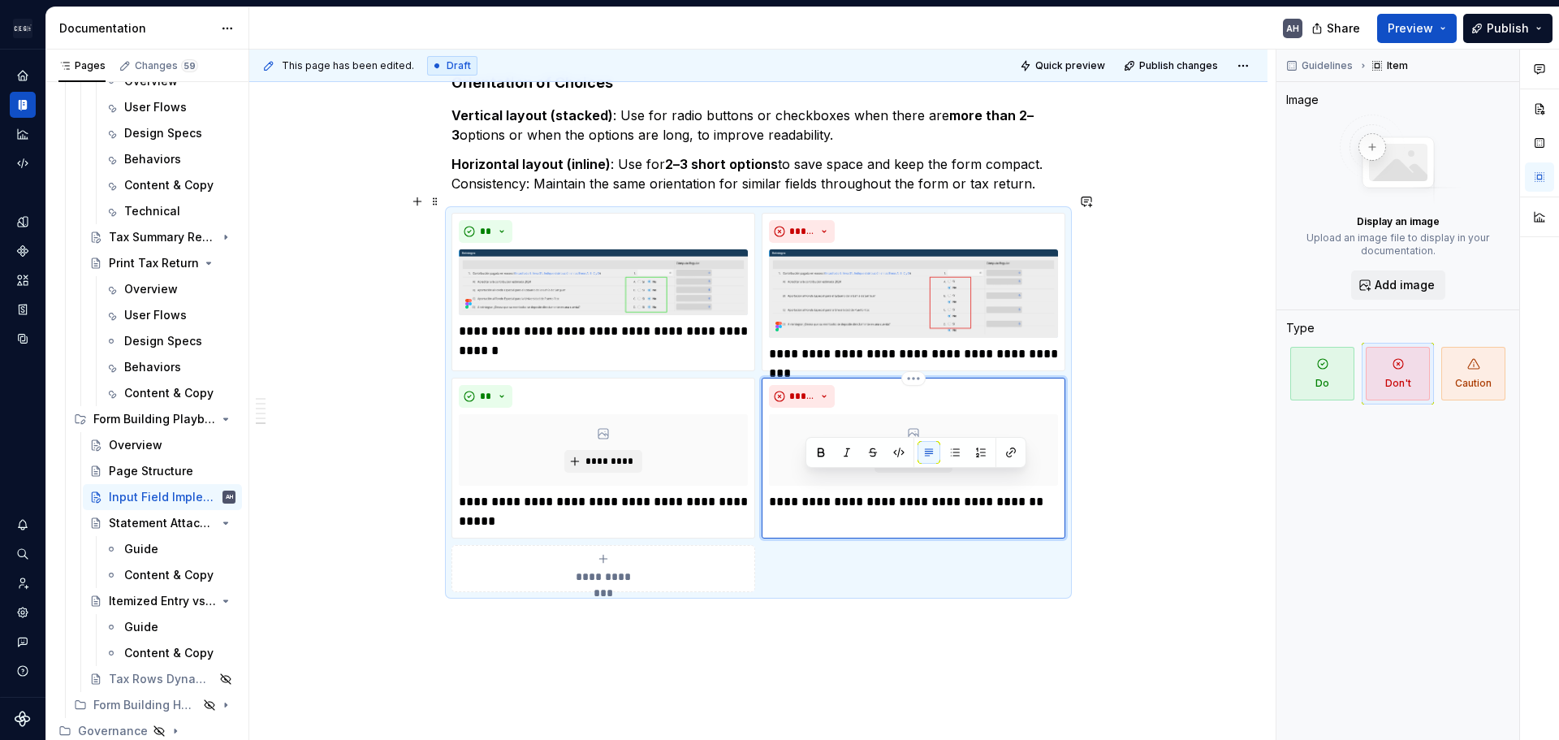
click at [820, 492] on p "**********" at bounding box center [913, 501] width 289 height 19
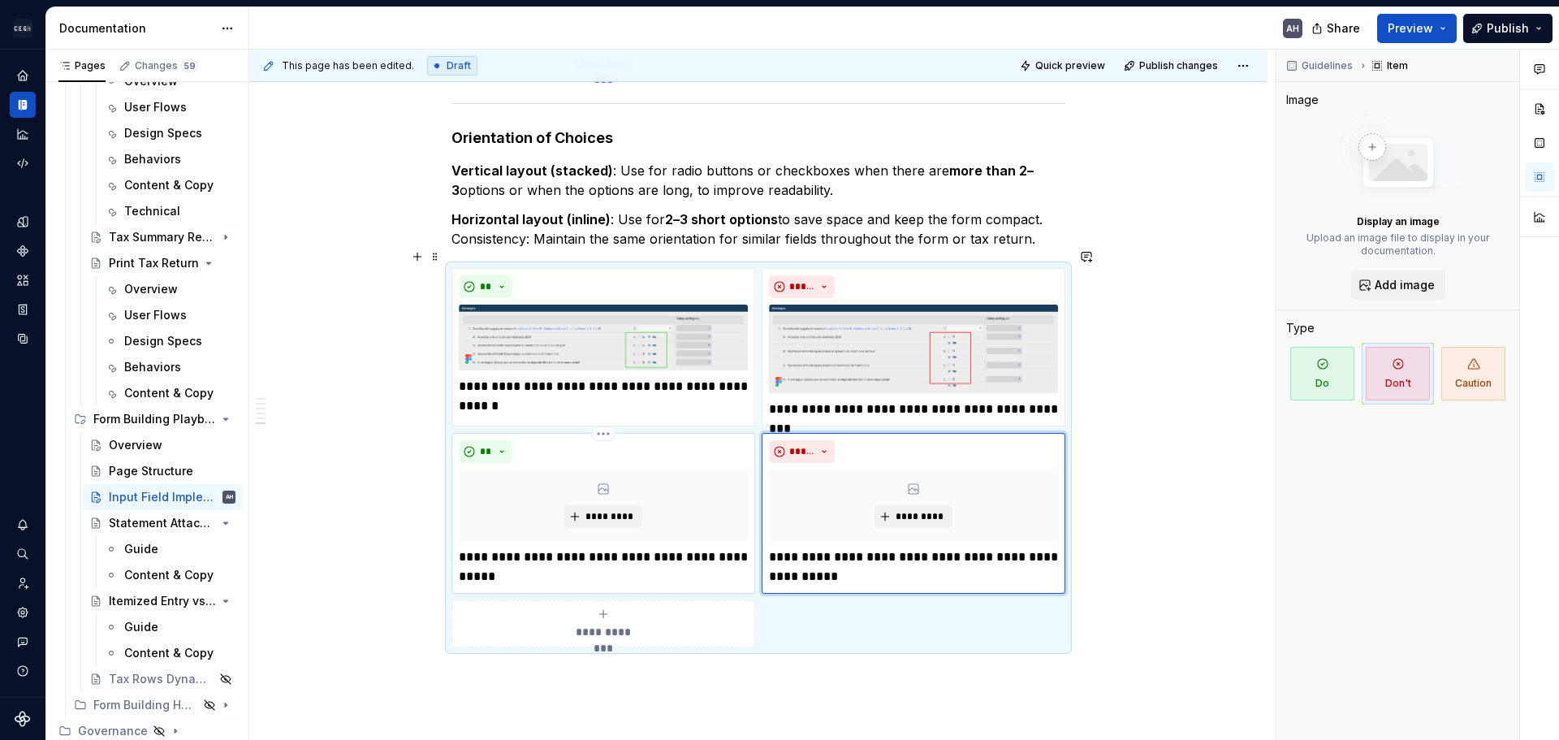
scroll to position [1920, 0]
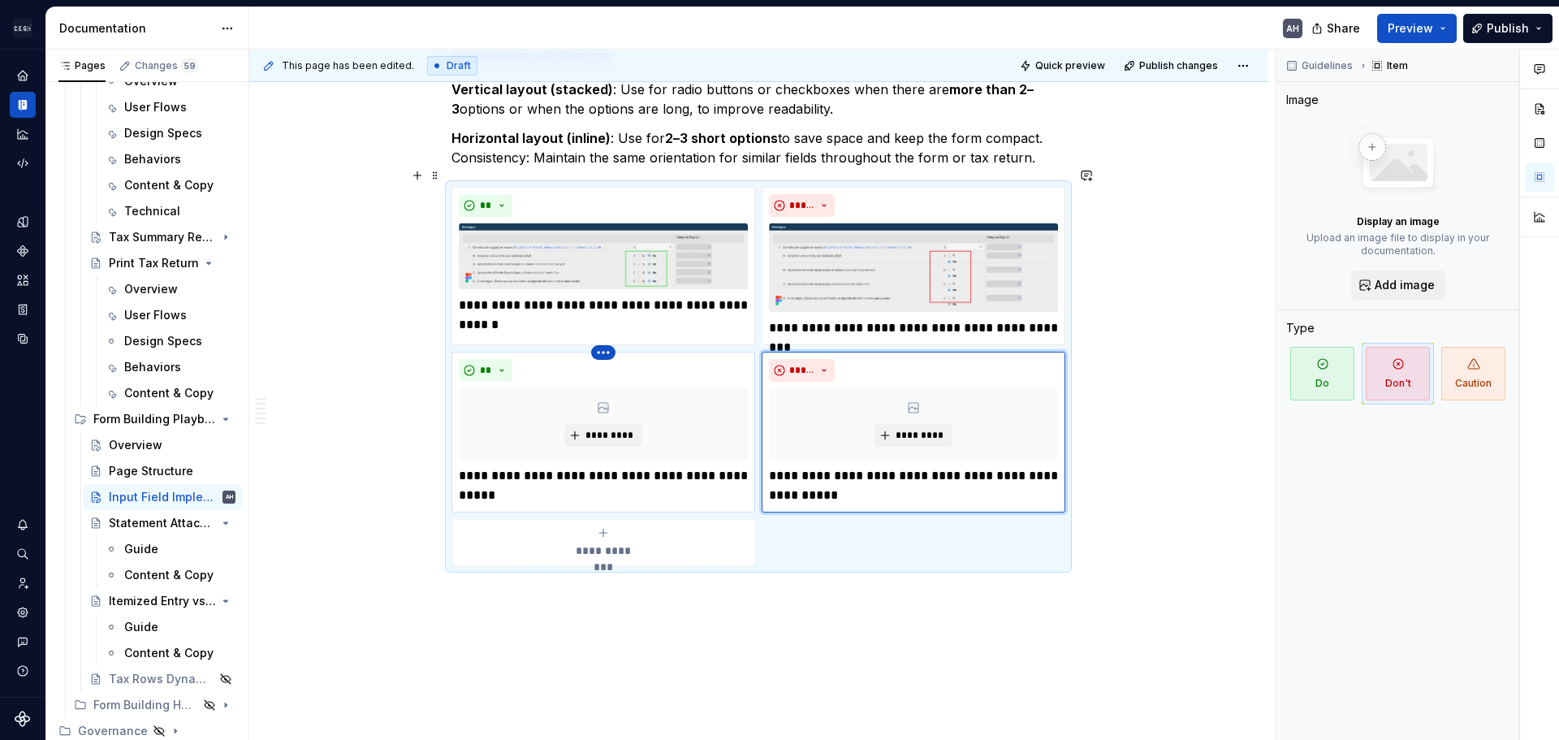
click at [603, 335] on html "Andúril AH Dataset Expert Tax Documentation AH Share Preview Publish Pages Chan…" at bounding box center [779, 370] width 1559 height 740
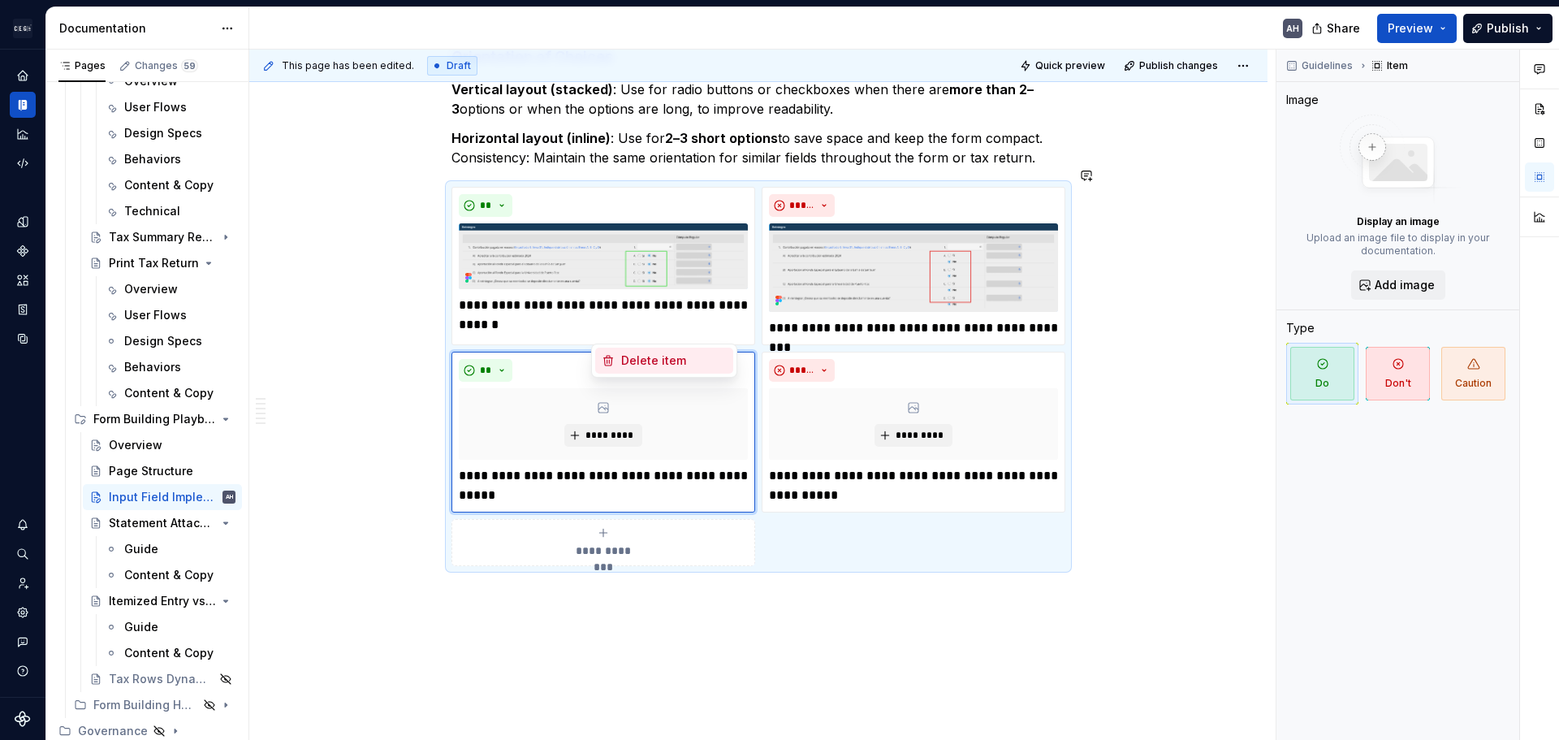
click at [644, 359] on div "Delete item" at bounding box center [674, 360] width 106 height 16
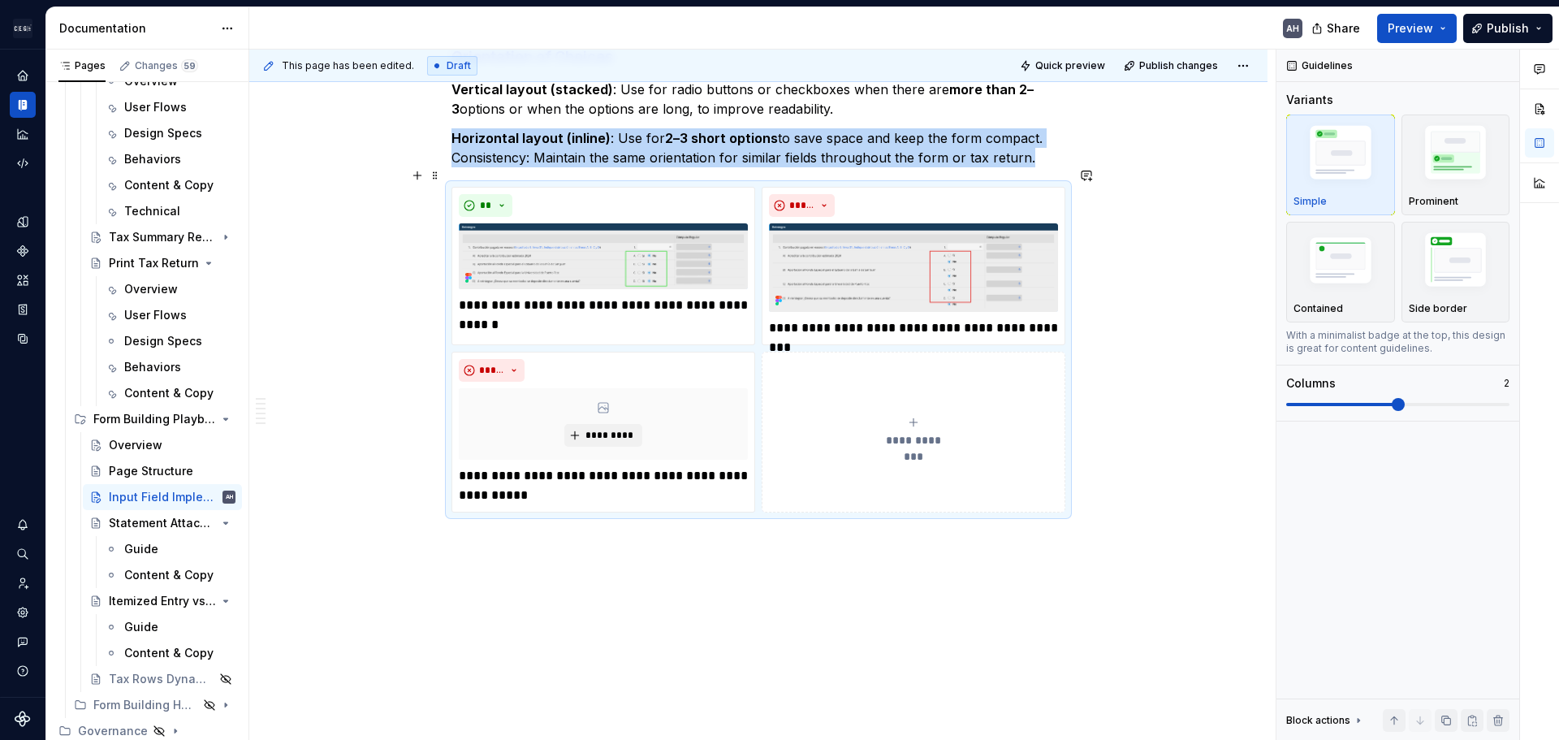
scroll to position [1914, 0]
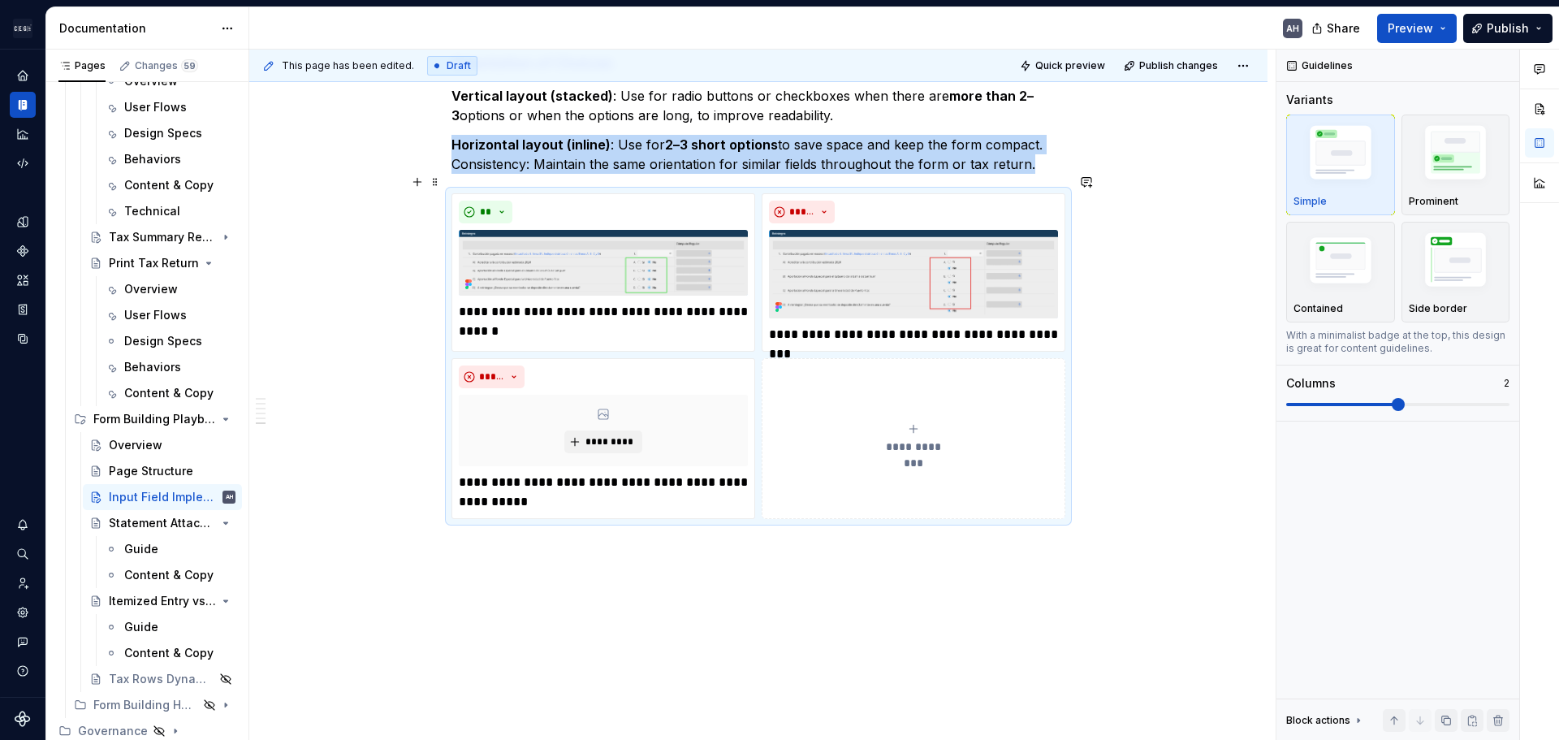
click at [905, 387] on button "**********" at bounding box center [914, 438] width 304 height 161
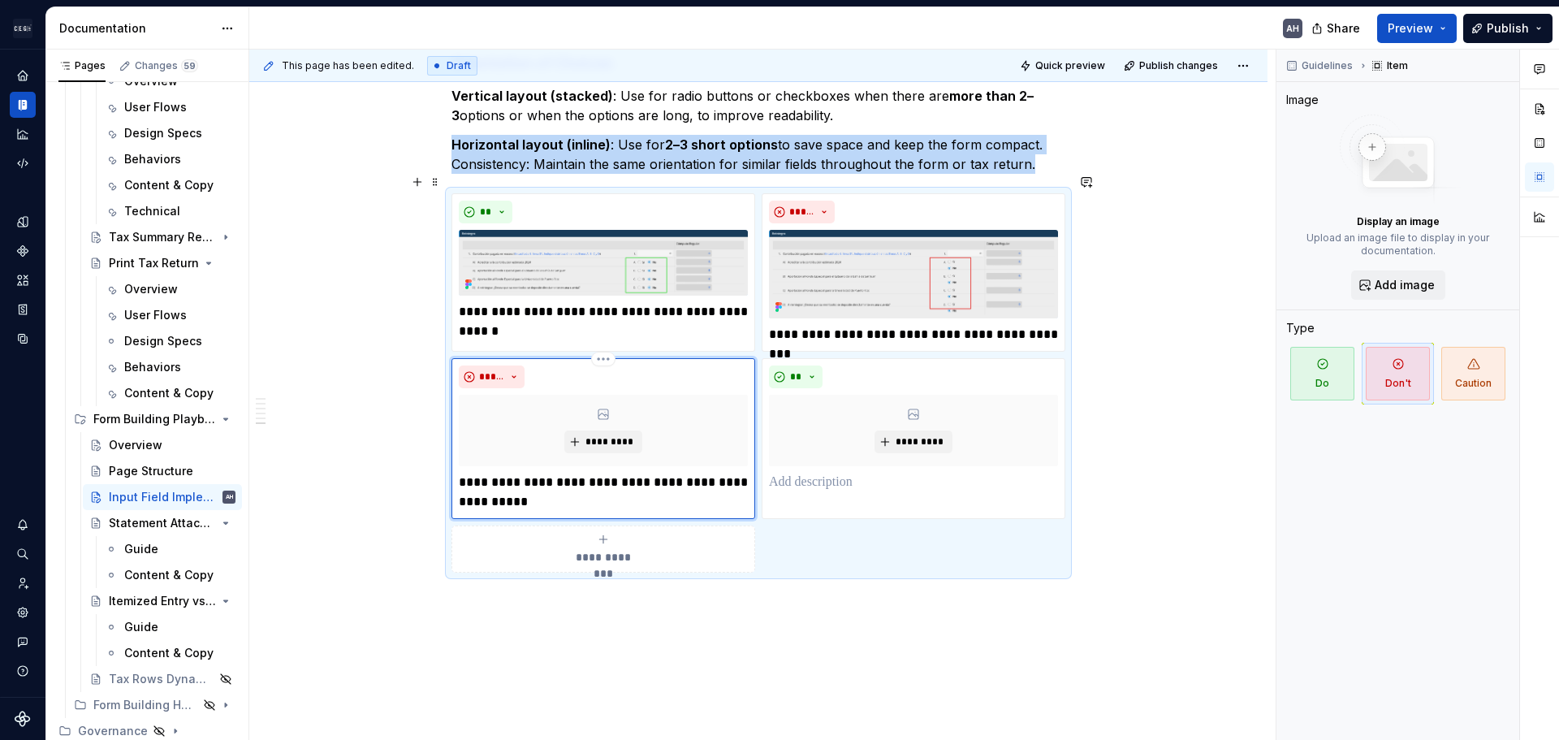
click at [643, 365] on div "*****" at bounding box center [603, 376] width 289 height 23
click at [605, 337] on html "Andúril AH Dataset Expert Tax Documentation AH Share Preview Publish Pages Chan…" at bounding box center [779, 370] width 1559 height 740
click at [642, 364] on div "Delete item" at bounding box center [674, 367] width 106 height 16
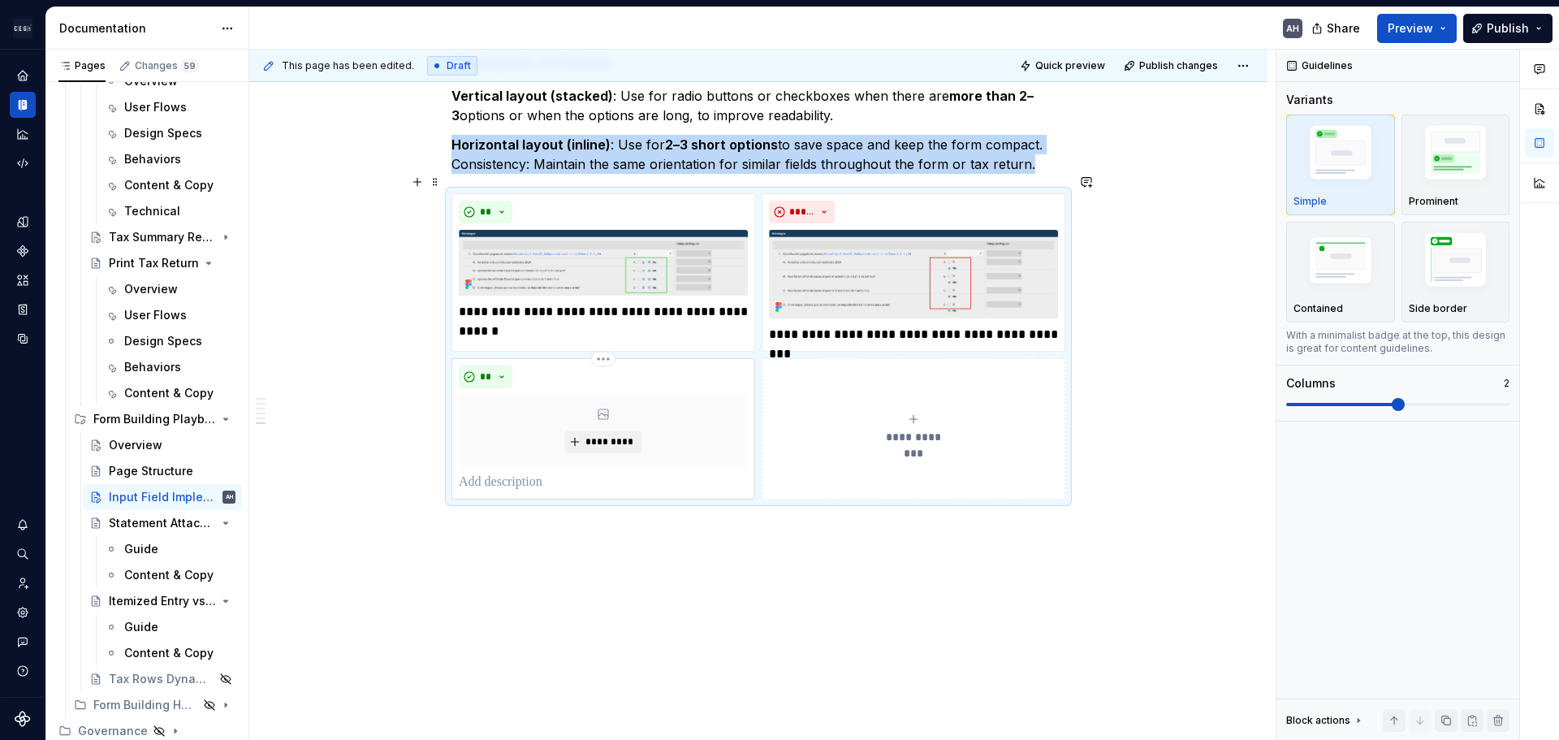
scroll to position [1894, 0]
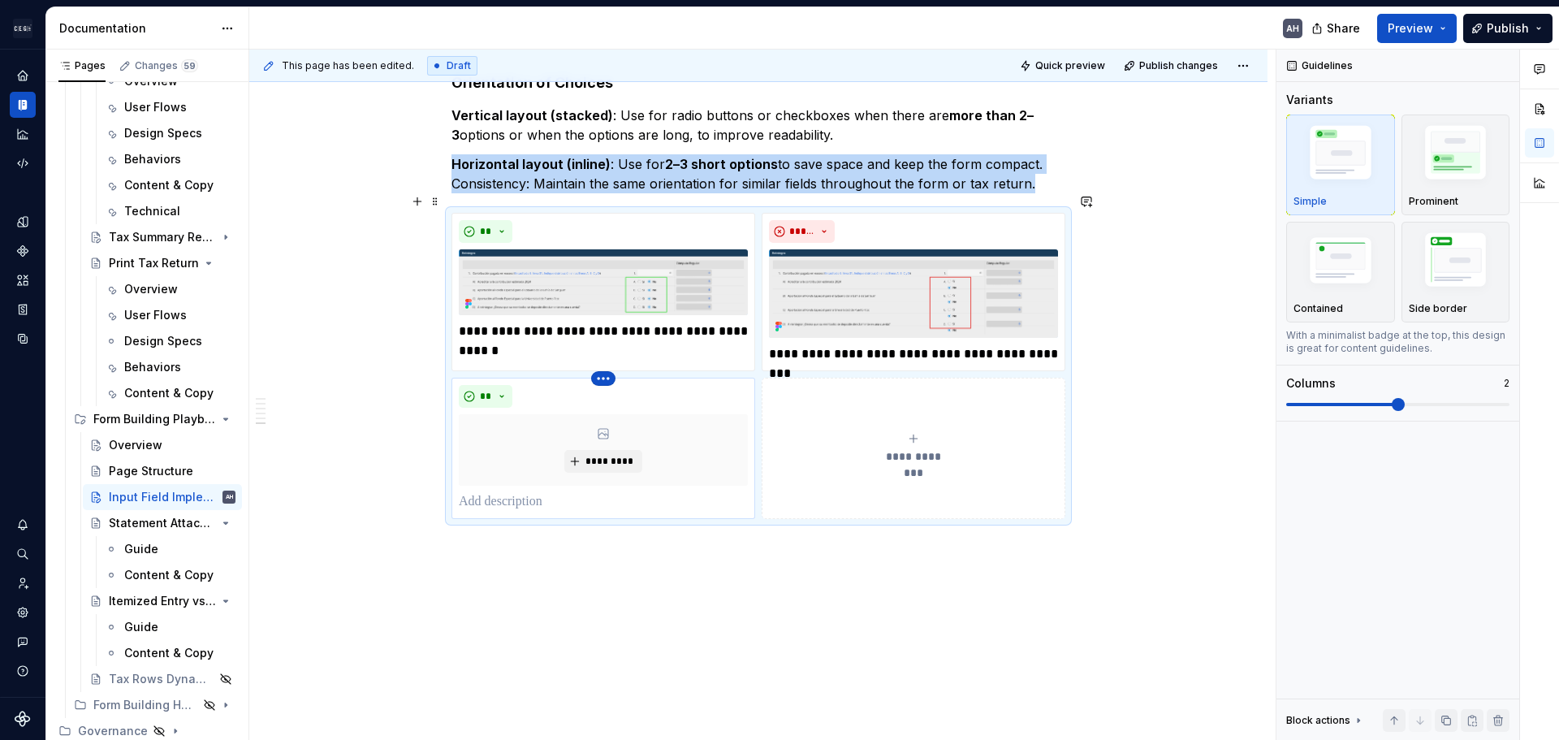
click at [603, 358] on html "Andúril AH Dataset Expert Tax Documentation AH Share Preview Publish Pages Chan…" at bounding box center [779, 370] width 1559 height 740
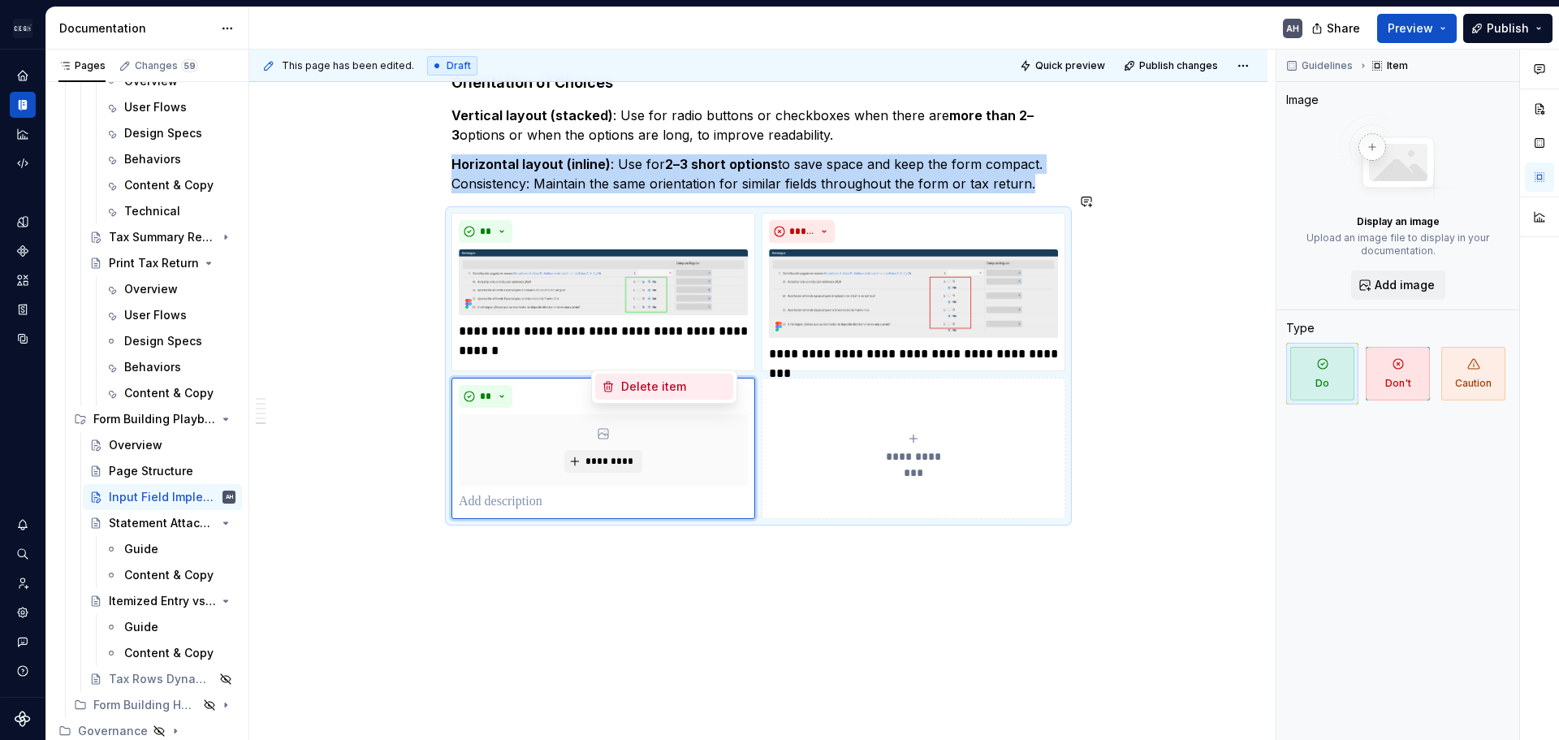
click at [619, 386] on div "Delete item" at bounding box center [664, 387] width 138 height 26
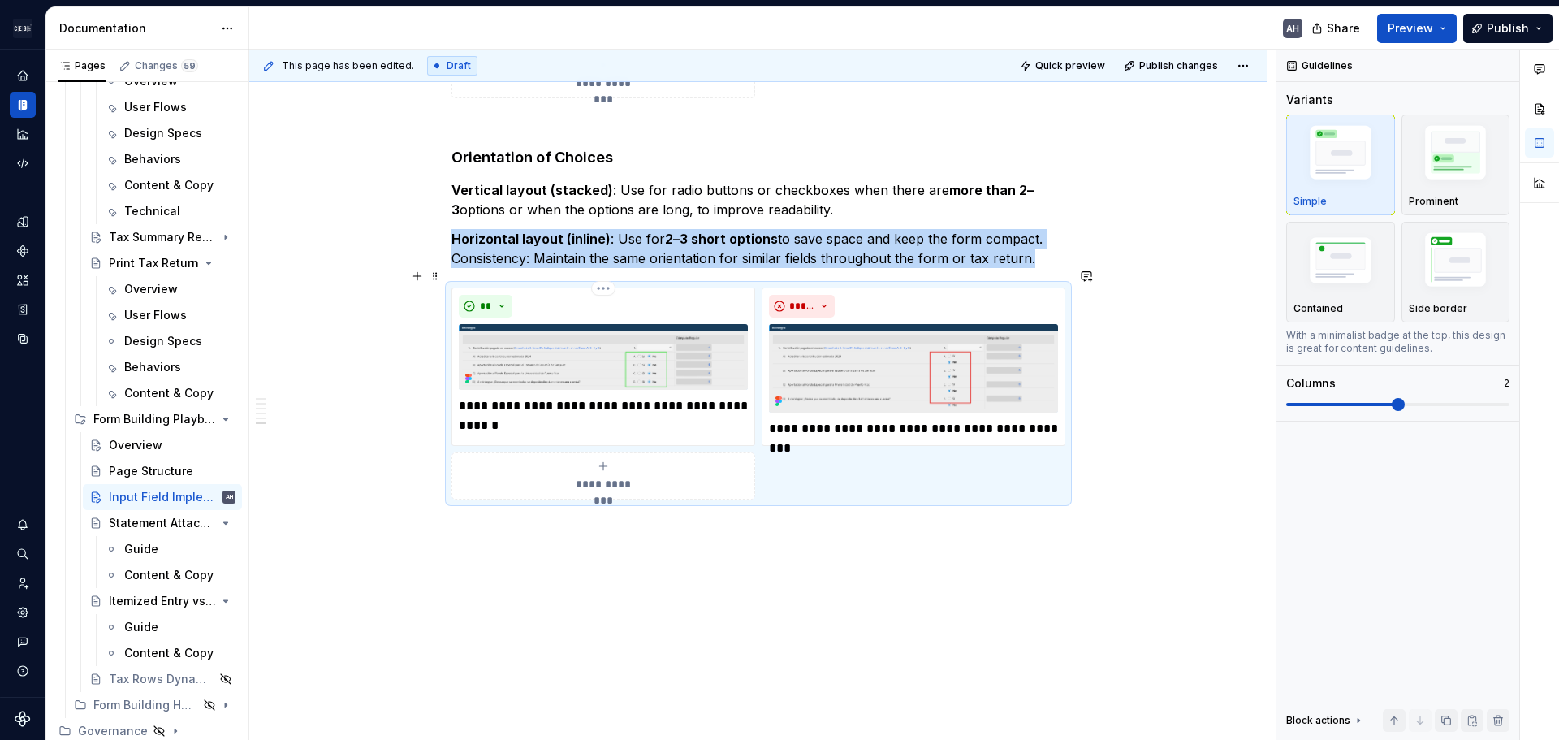
scroll to position [1800, 0]
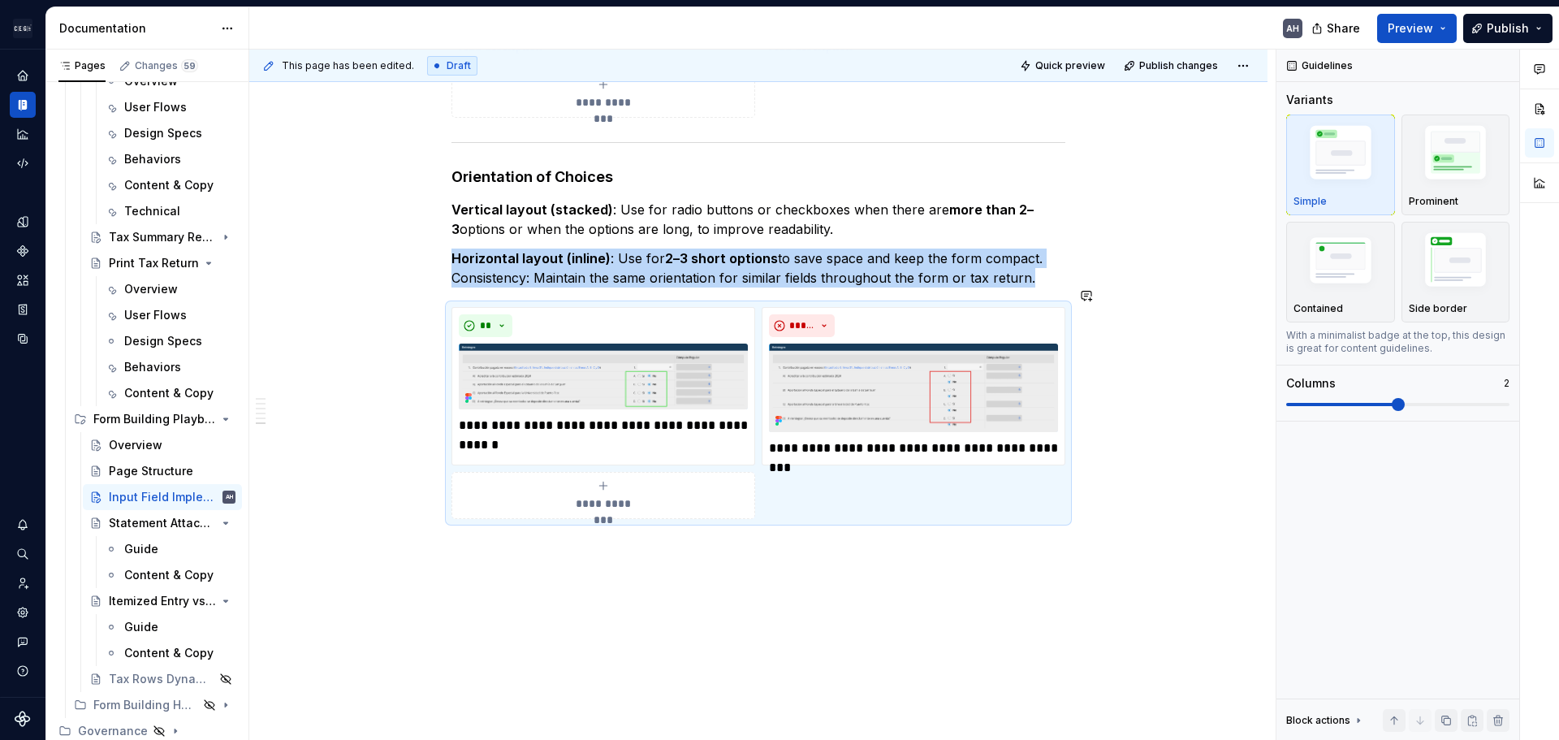
drag, startPoint x: 764, startPoint y: 521, endPoint x: 998, endPoint y: 181, distance: 413.0
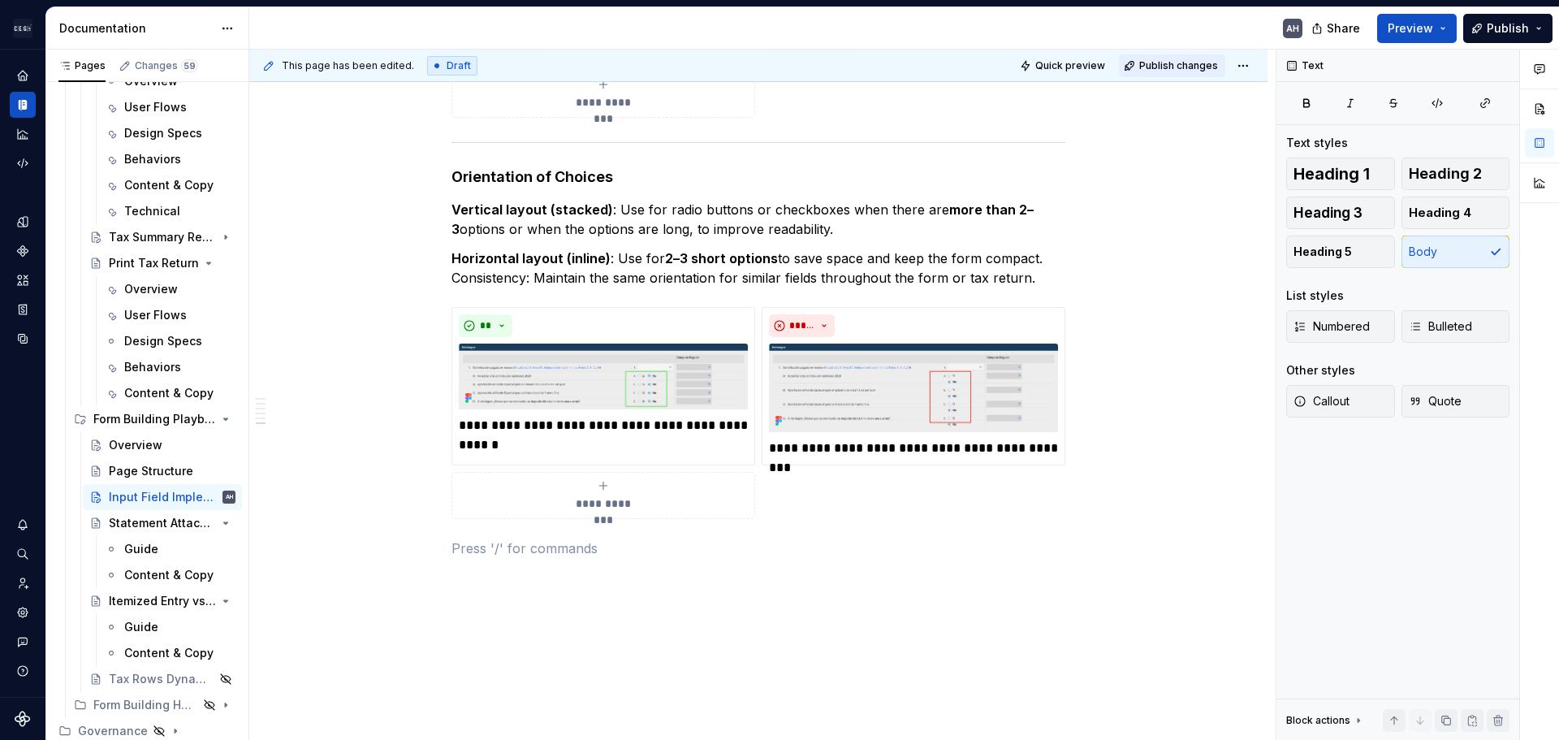
click at [1165, 70] on span "Publish changes" at bounding box center [1179, 65] width 79 height 13
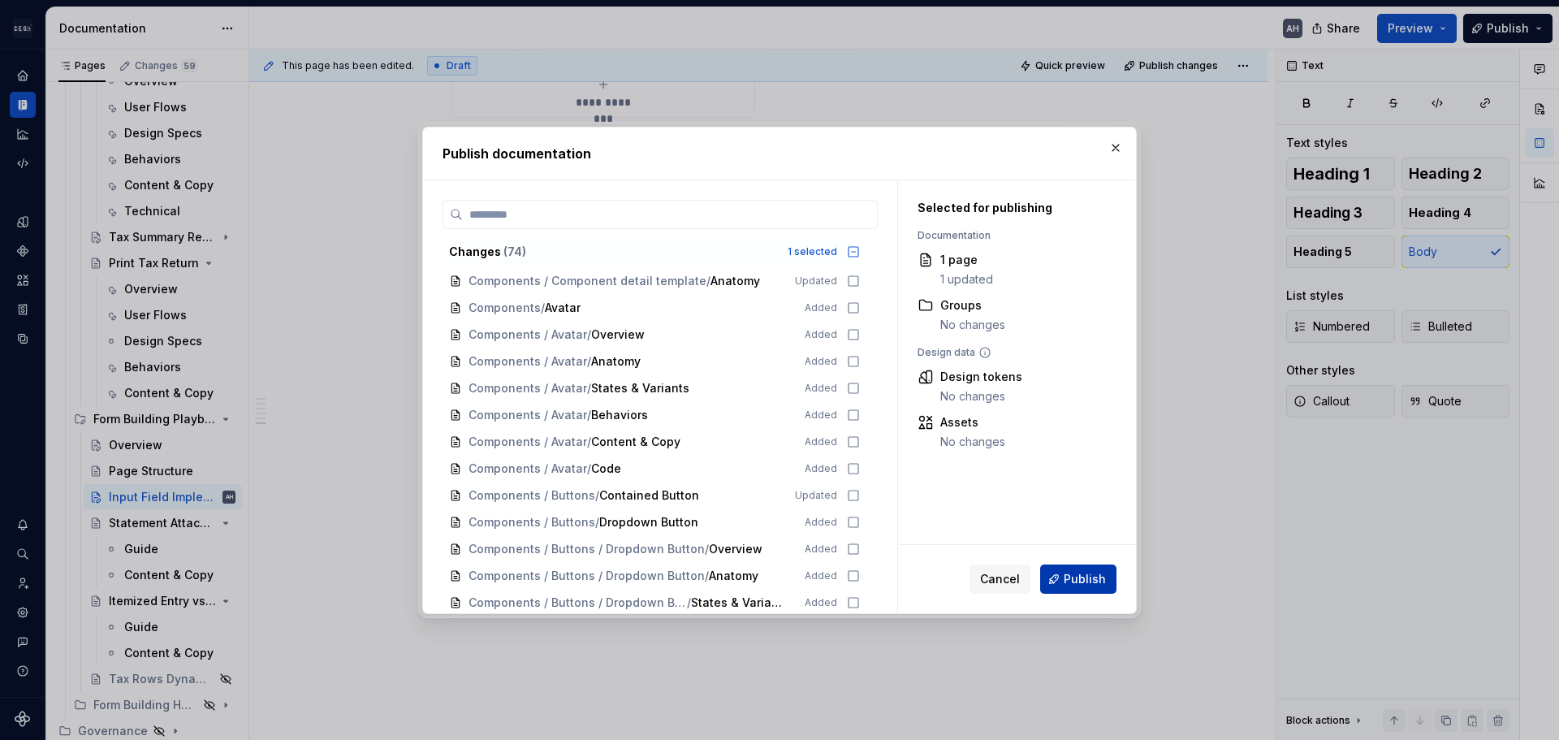
click at [1079, 581] on span "Publish" at bounding box center [1085, 579] width 42 height 16
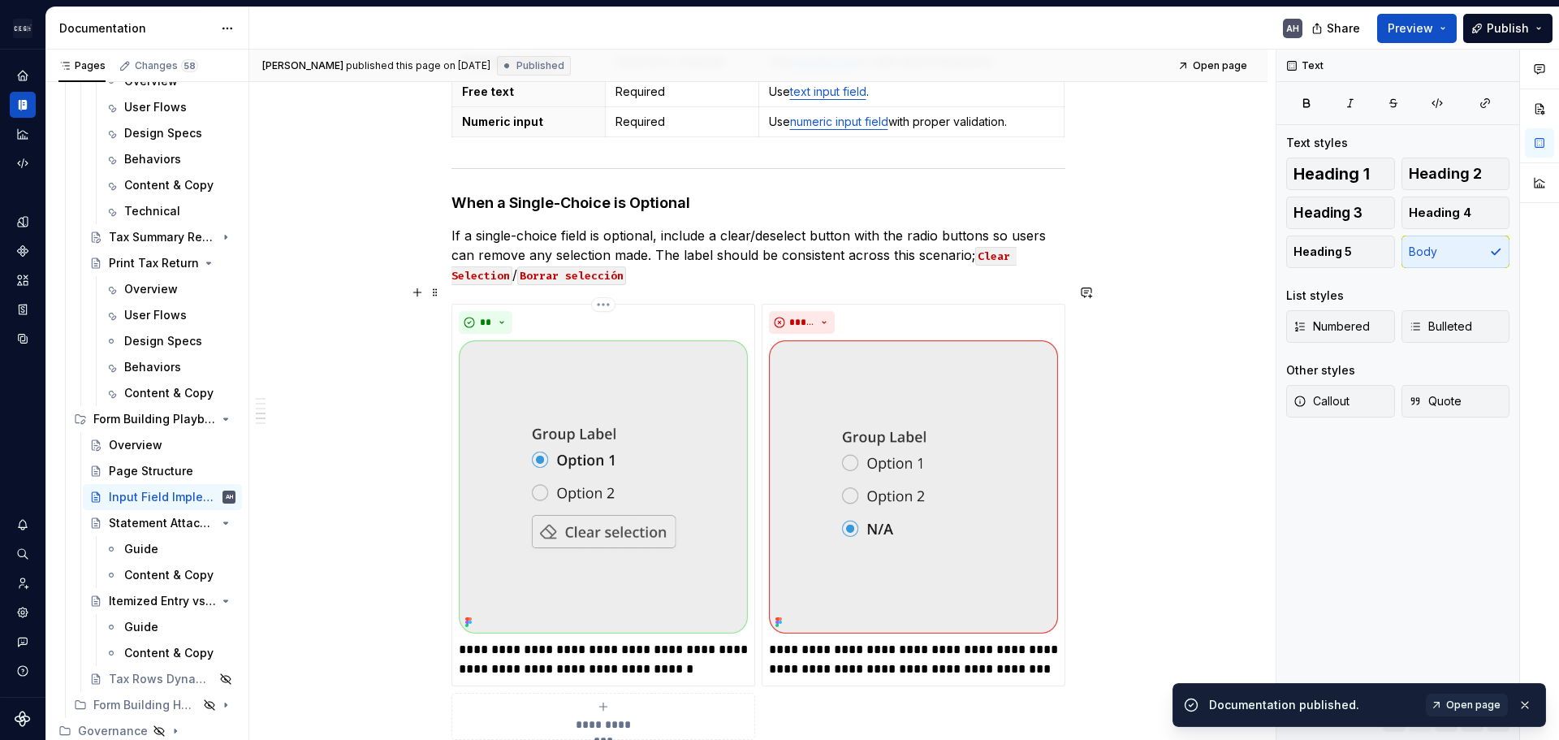
scroll to position [744, 0]
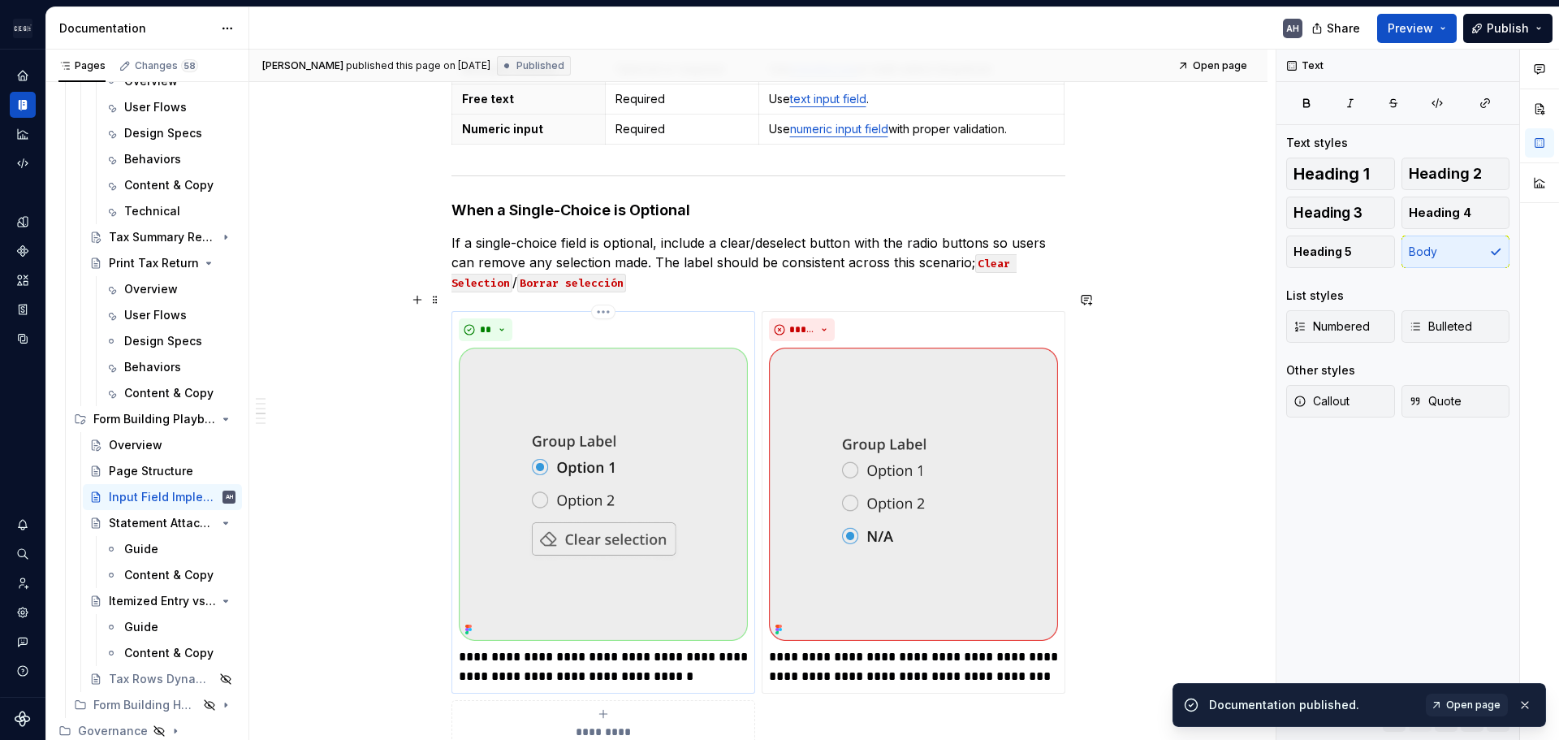
click at [685, 380] on img at bounding box center [603, 494] width 289 height 293
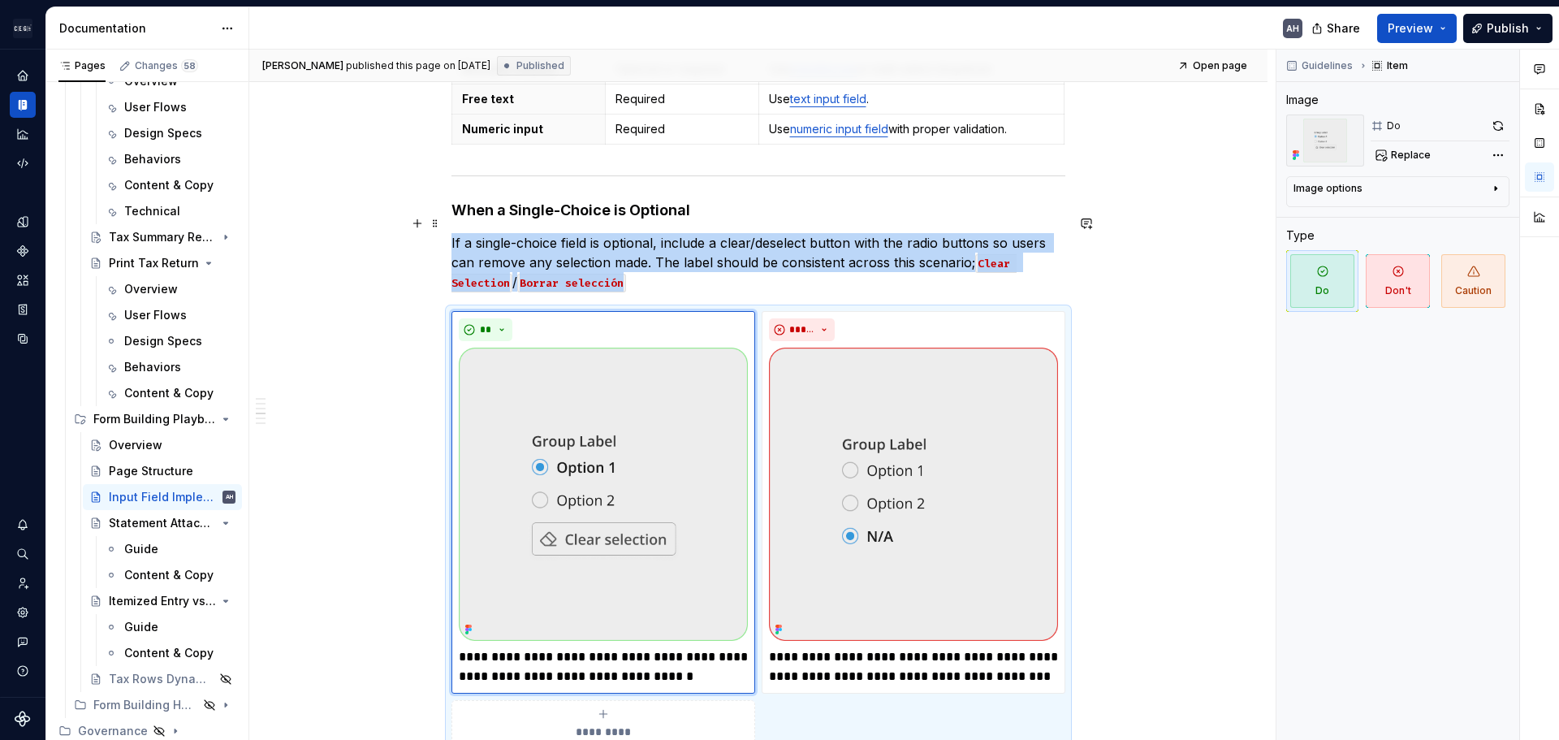
click at [657, 242] on p "If a single-choice field is optional, include a clear/deselect button with the …" at bounding box center [759, 262] width 614 height 58
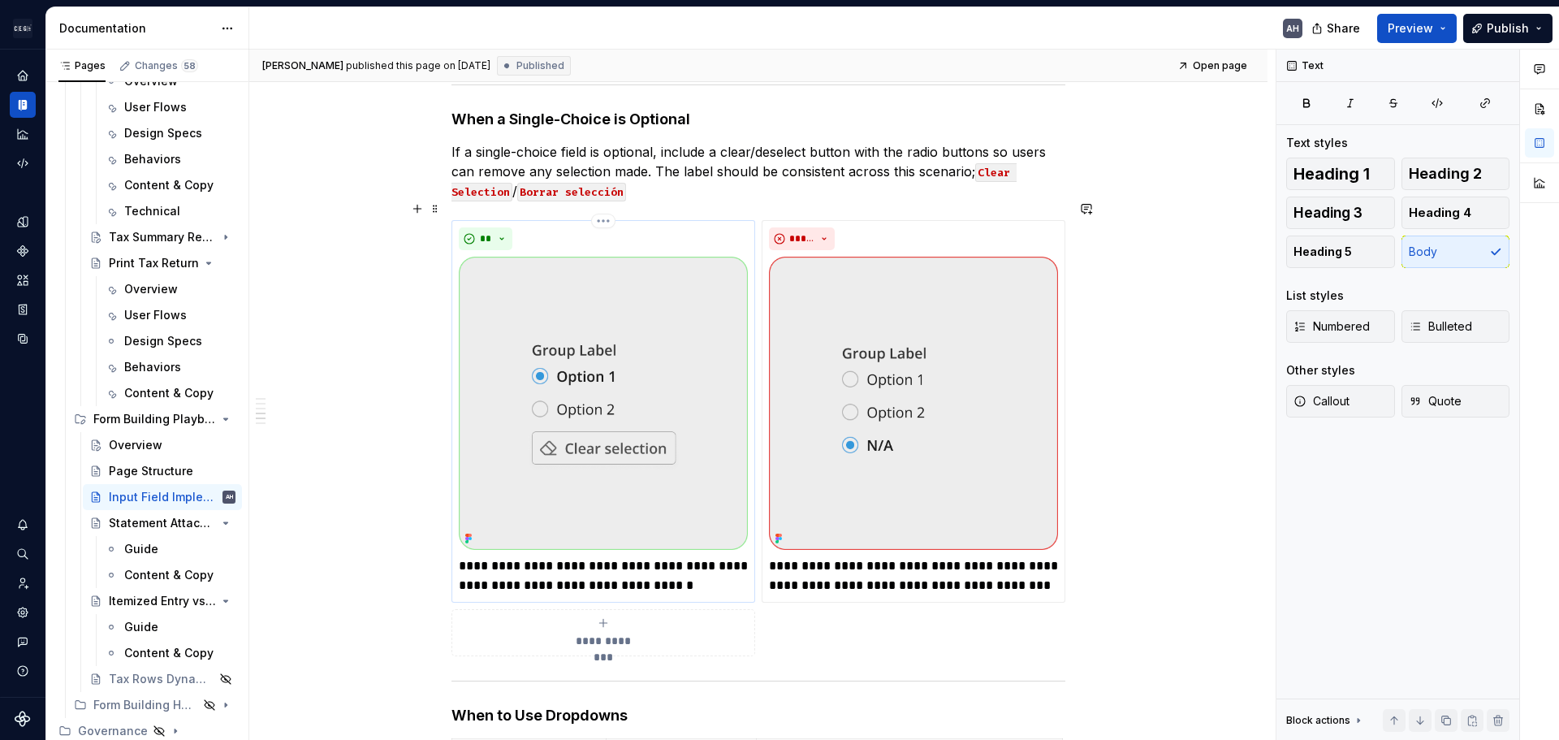
scroll to position [906, 0]
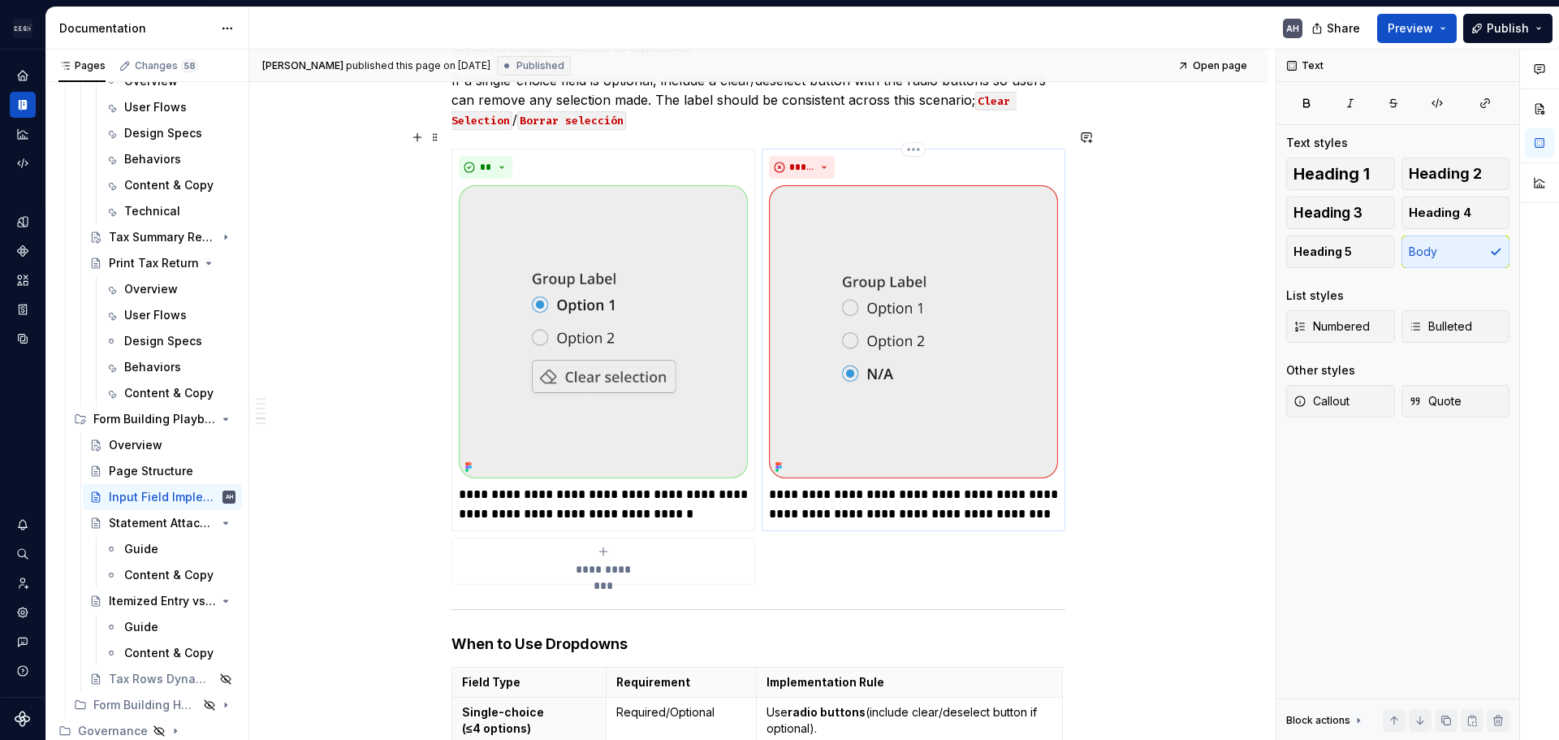
click at [845, 335] on img at bounding box center [913, 331] width 289 height 293
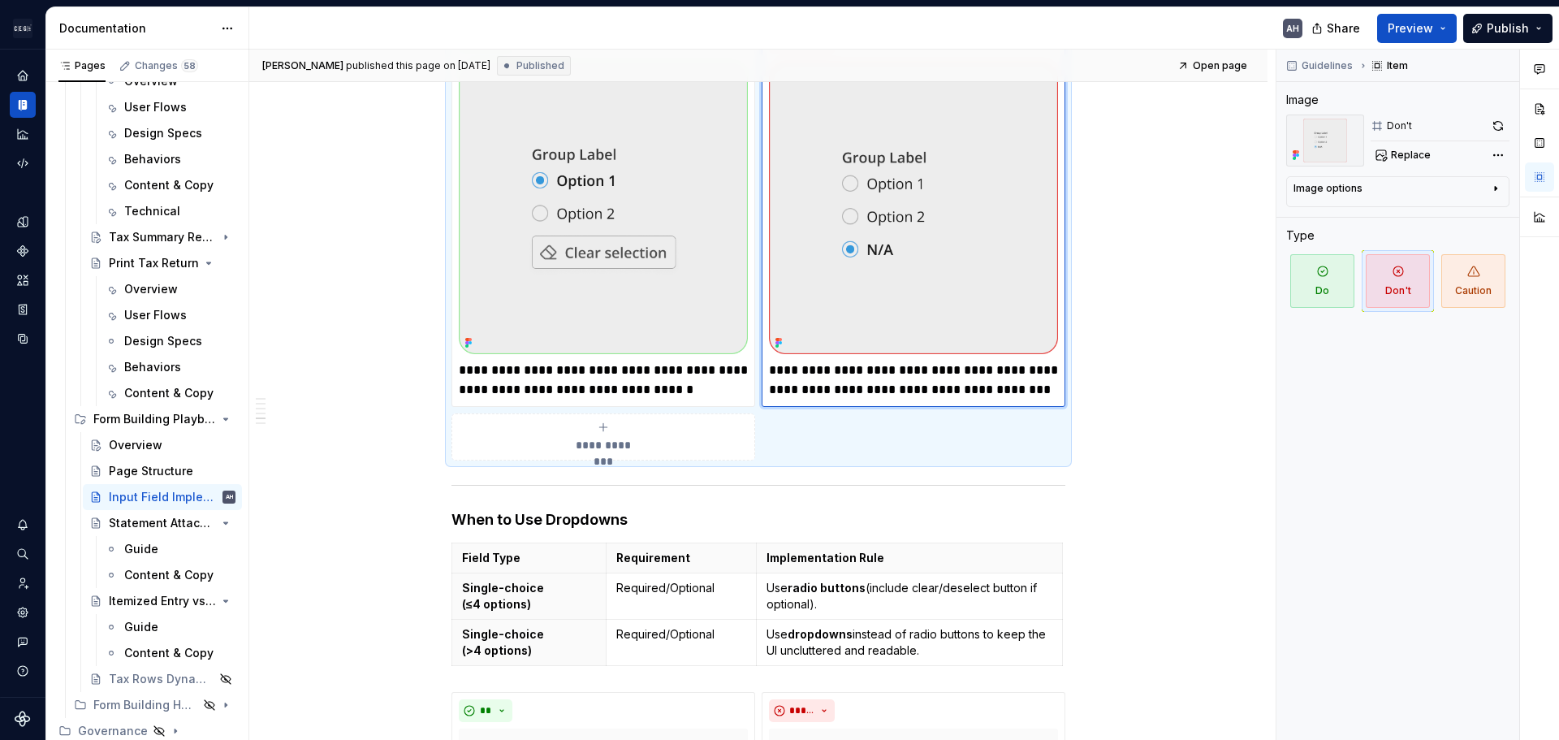
scroll to position [1069, 0]
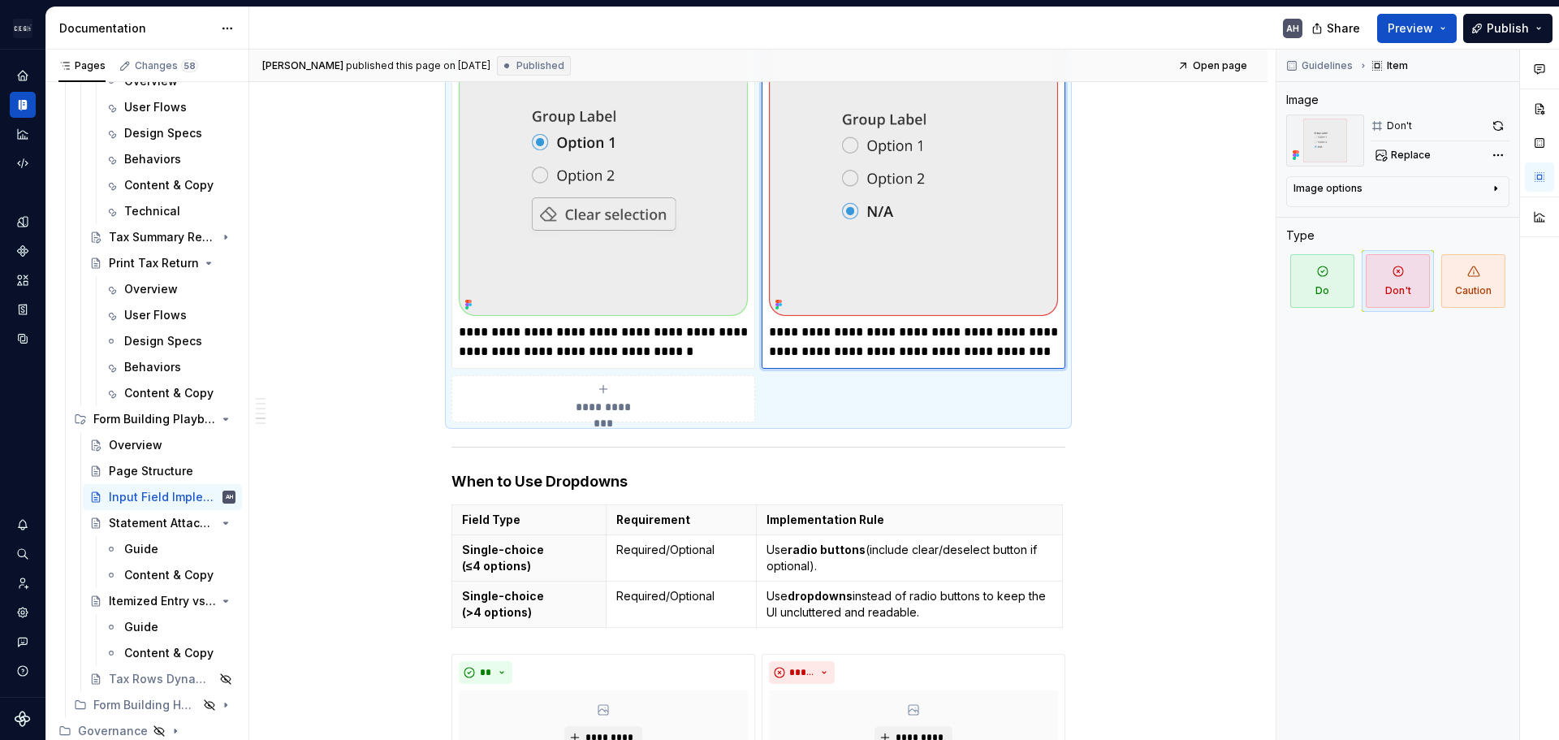
click at [630, 399] on span "**********" at bounding box center [603, 407] width 75 height 16
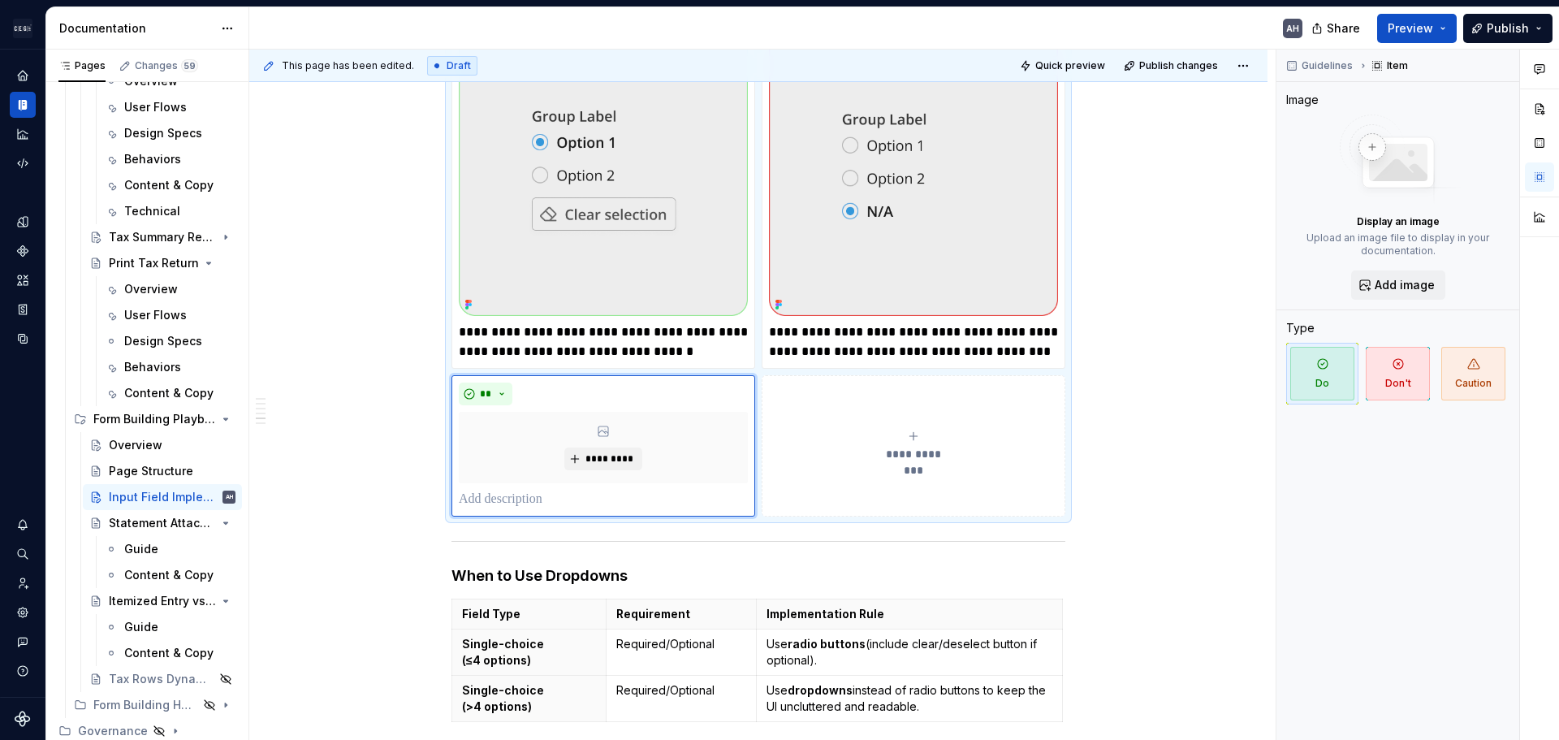
click at [913, 430] on div "**********" at bounding box center [913, 446] width 289 height 32
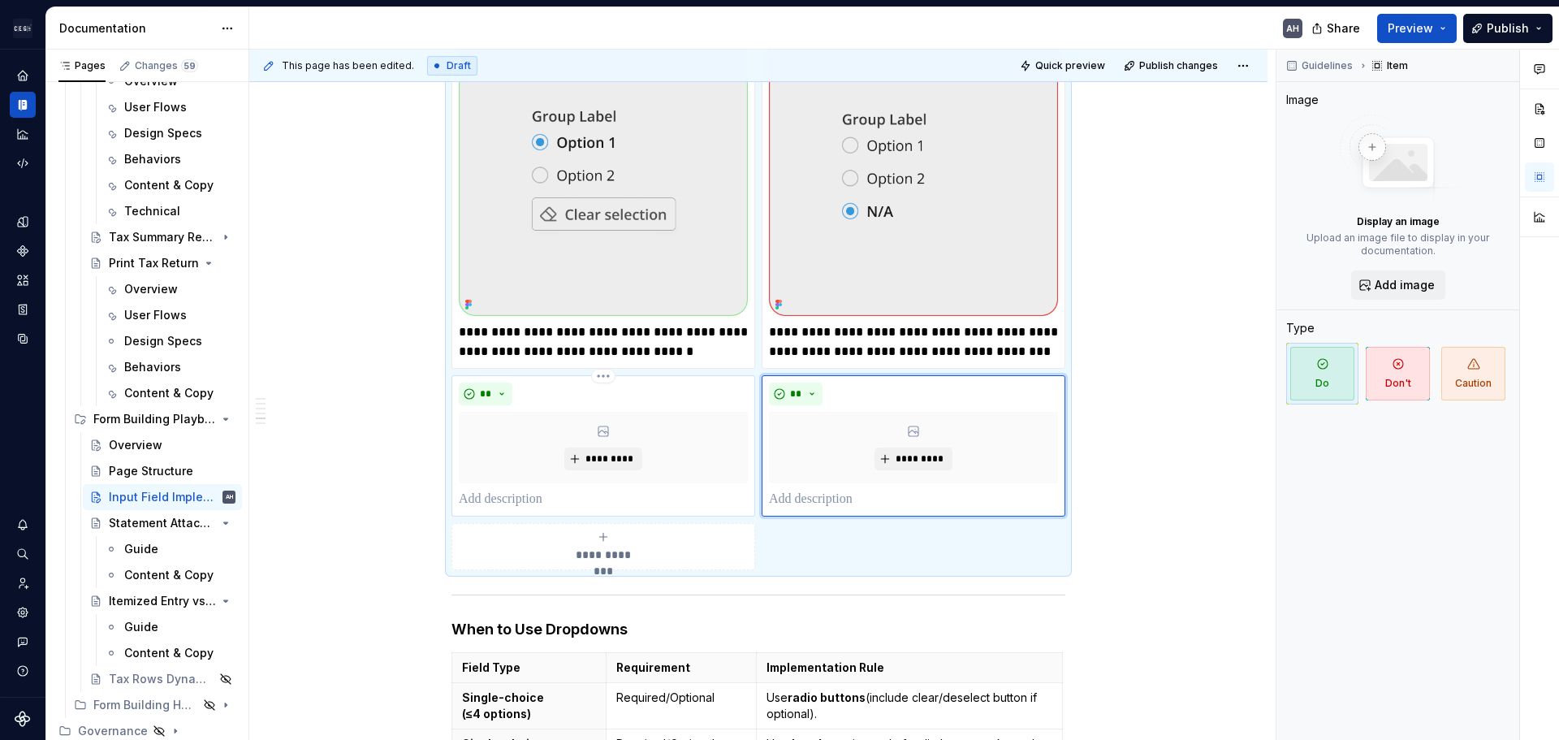
click at [522, 490] on p at bounding box center [603, 499] width 289 height 19
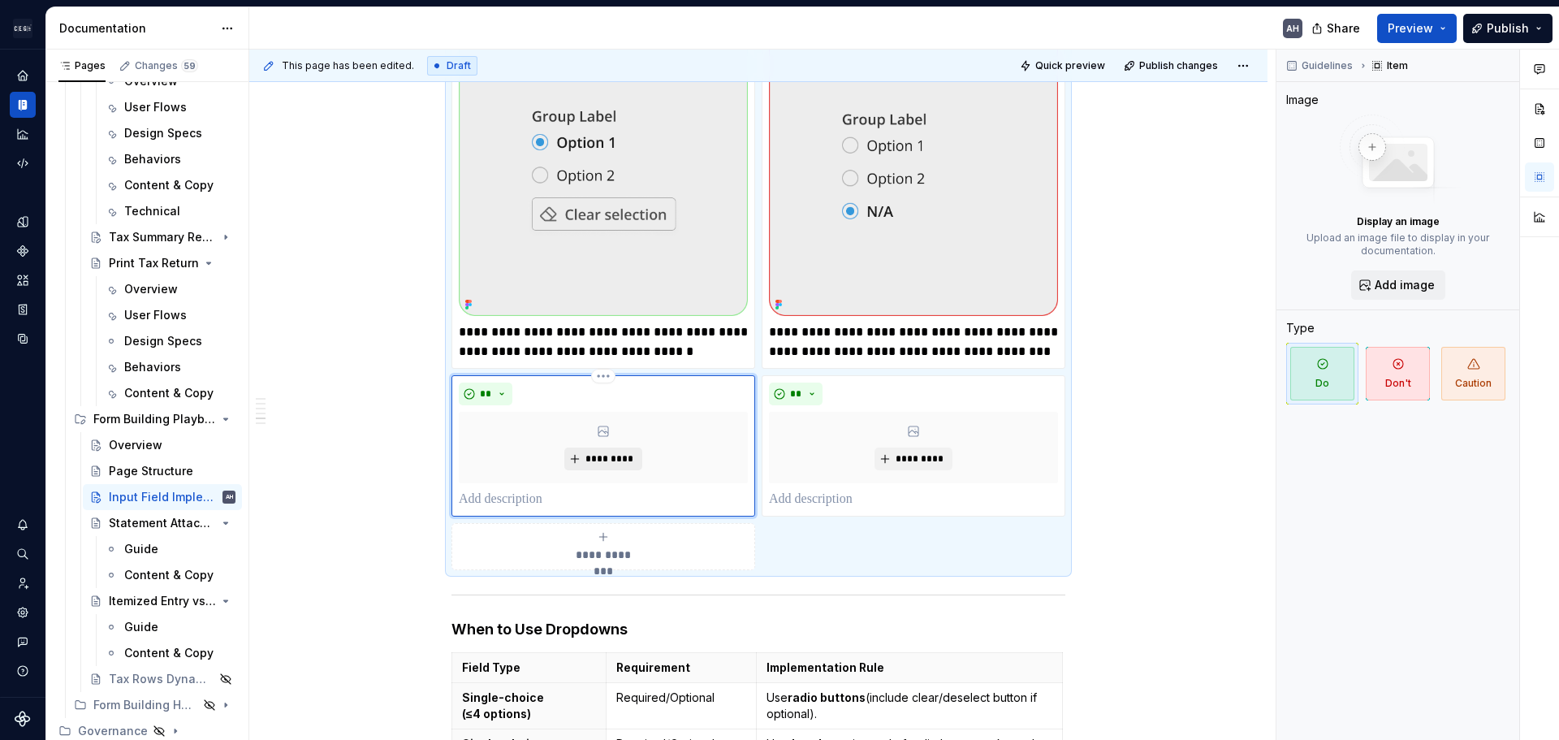
click at [593, 452] on span "*********" at bounding box center [610, 458] width 50 height 13
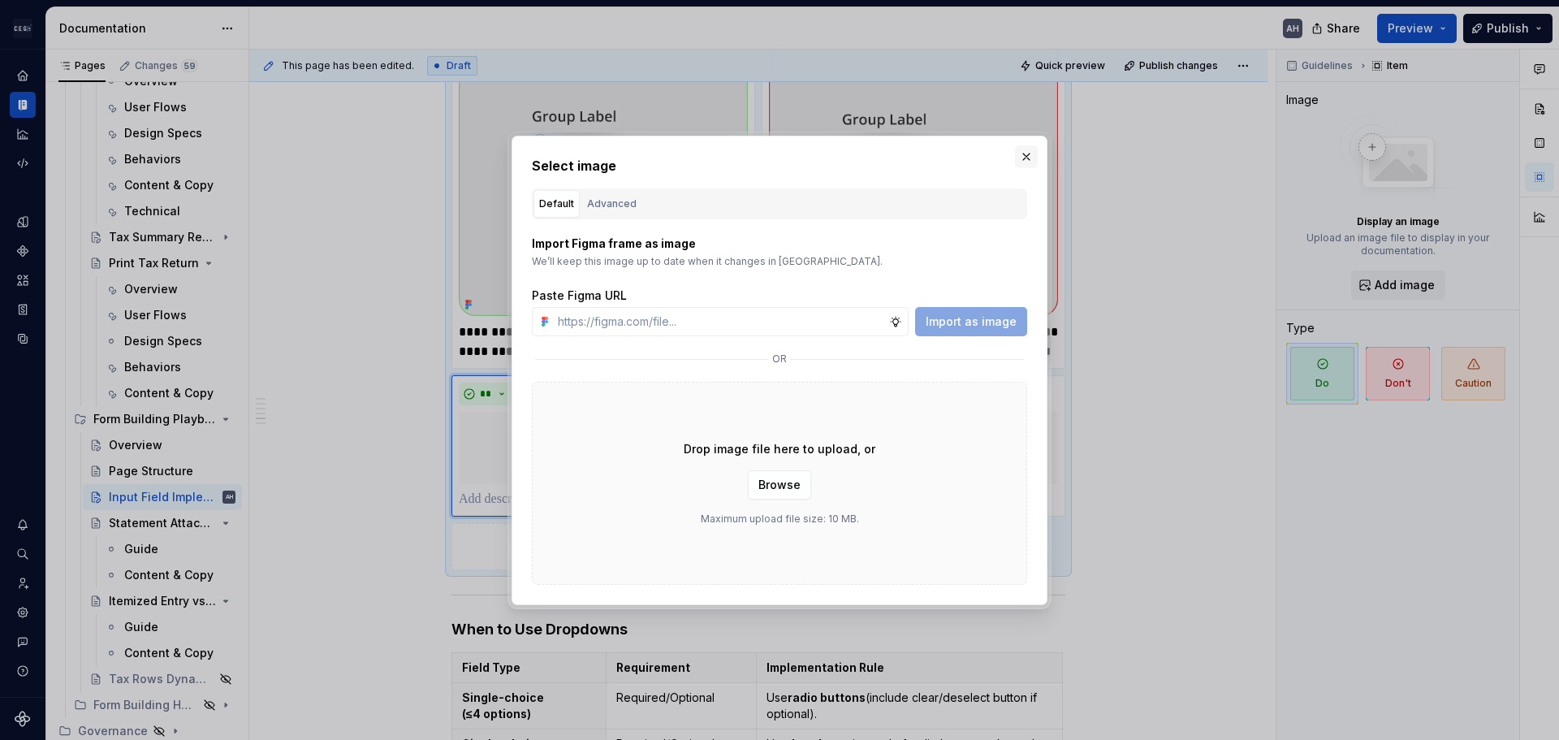
click at [1027, 147] on button "button" at bounding box center [1026, 156] width 23 height 23
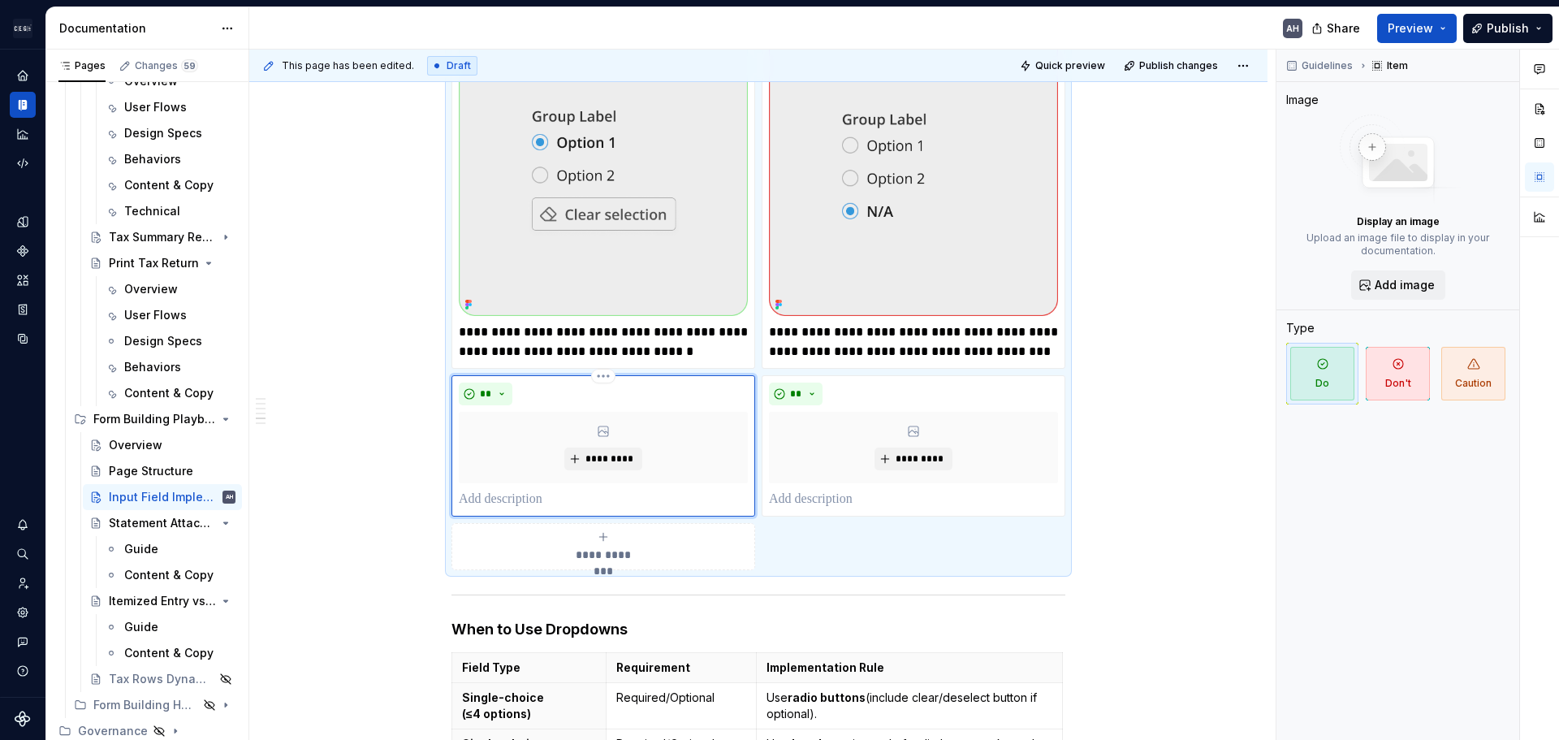
click at [491, 490] on p at bounding box center [603, 499] width 289 height 19
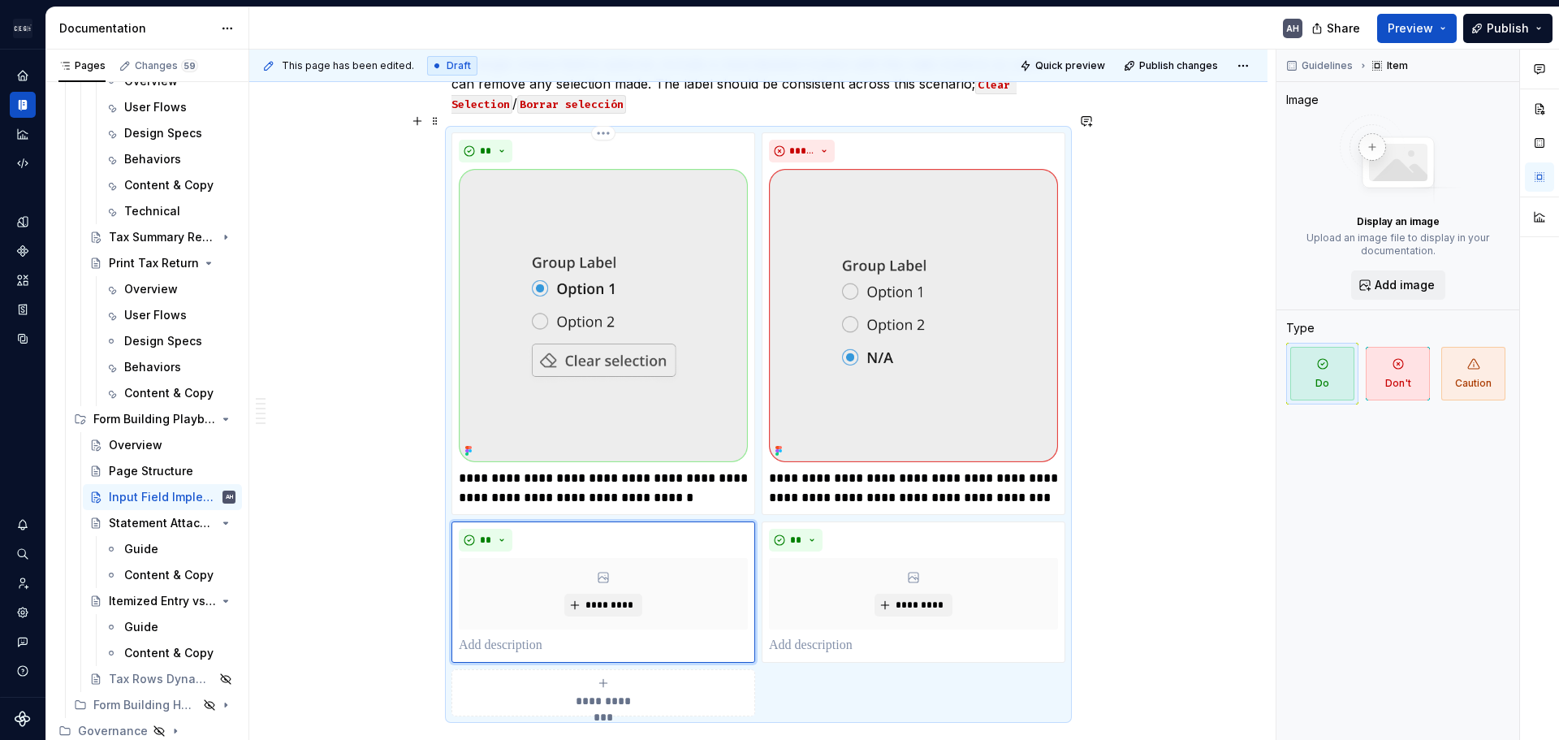
scroll to position [906, 0]
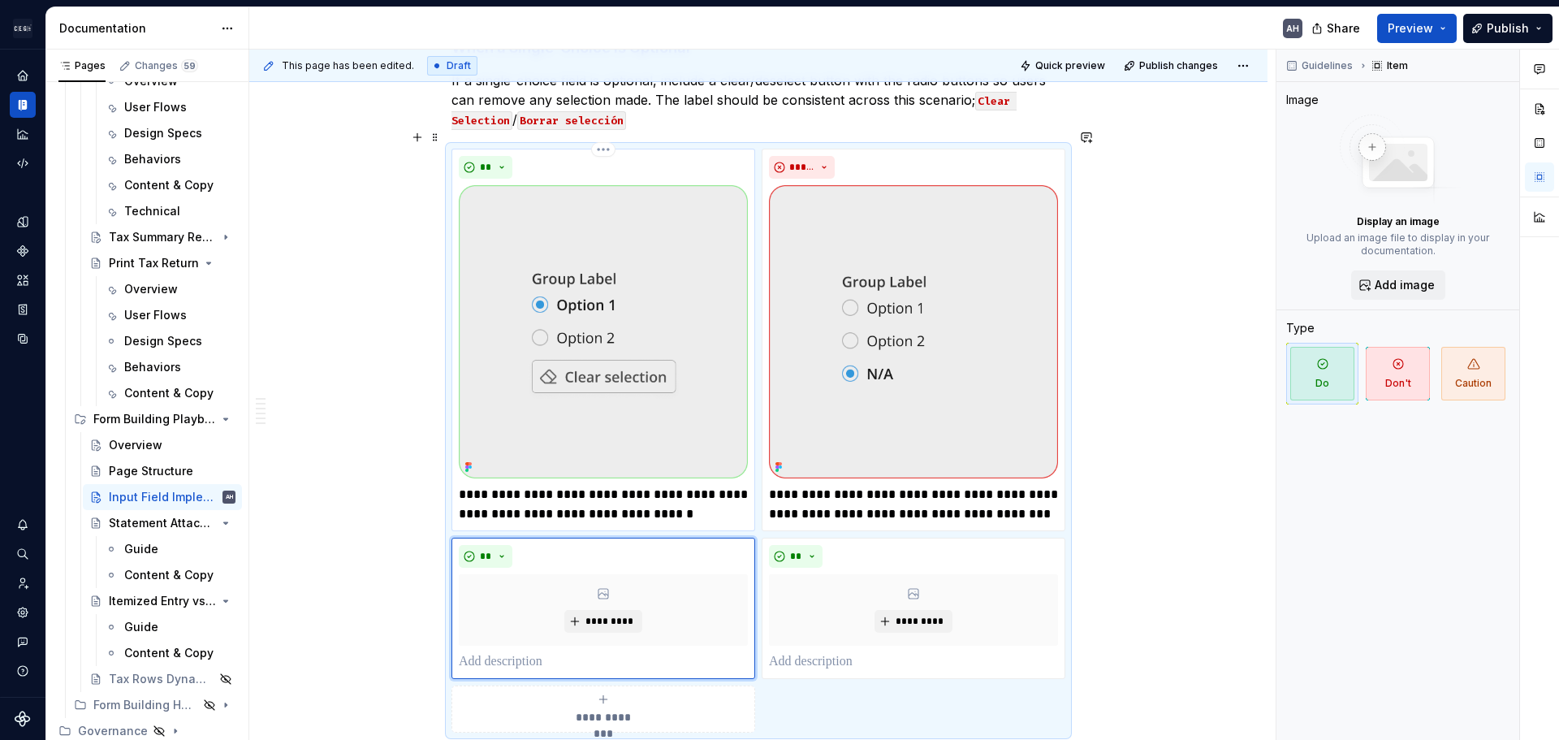
click at [504, 331] on img at bounding box center [603, 331] width 289 height 293
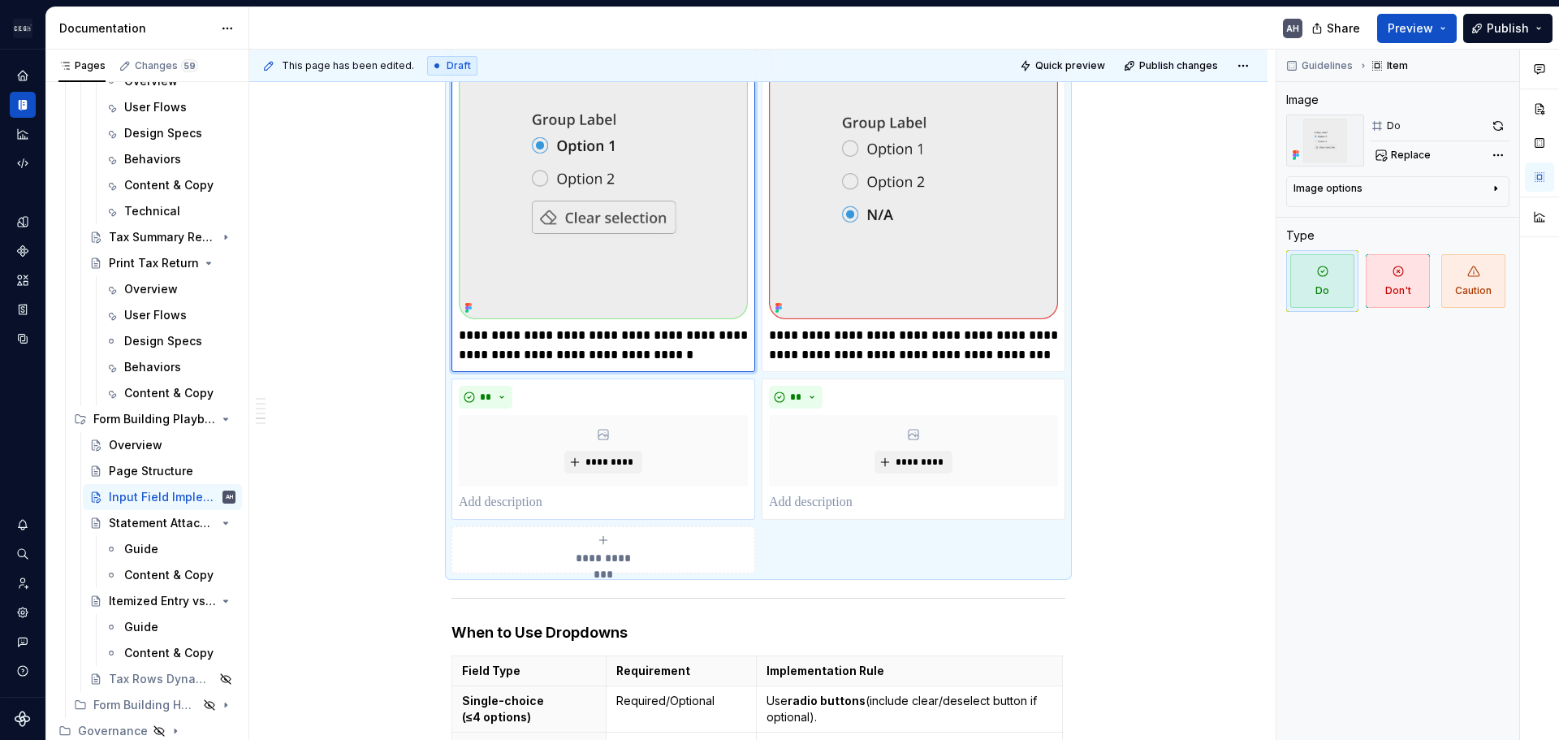
scroll to position [1069, 0]
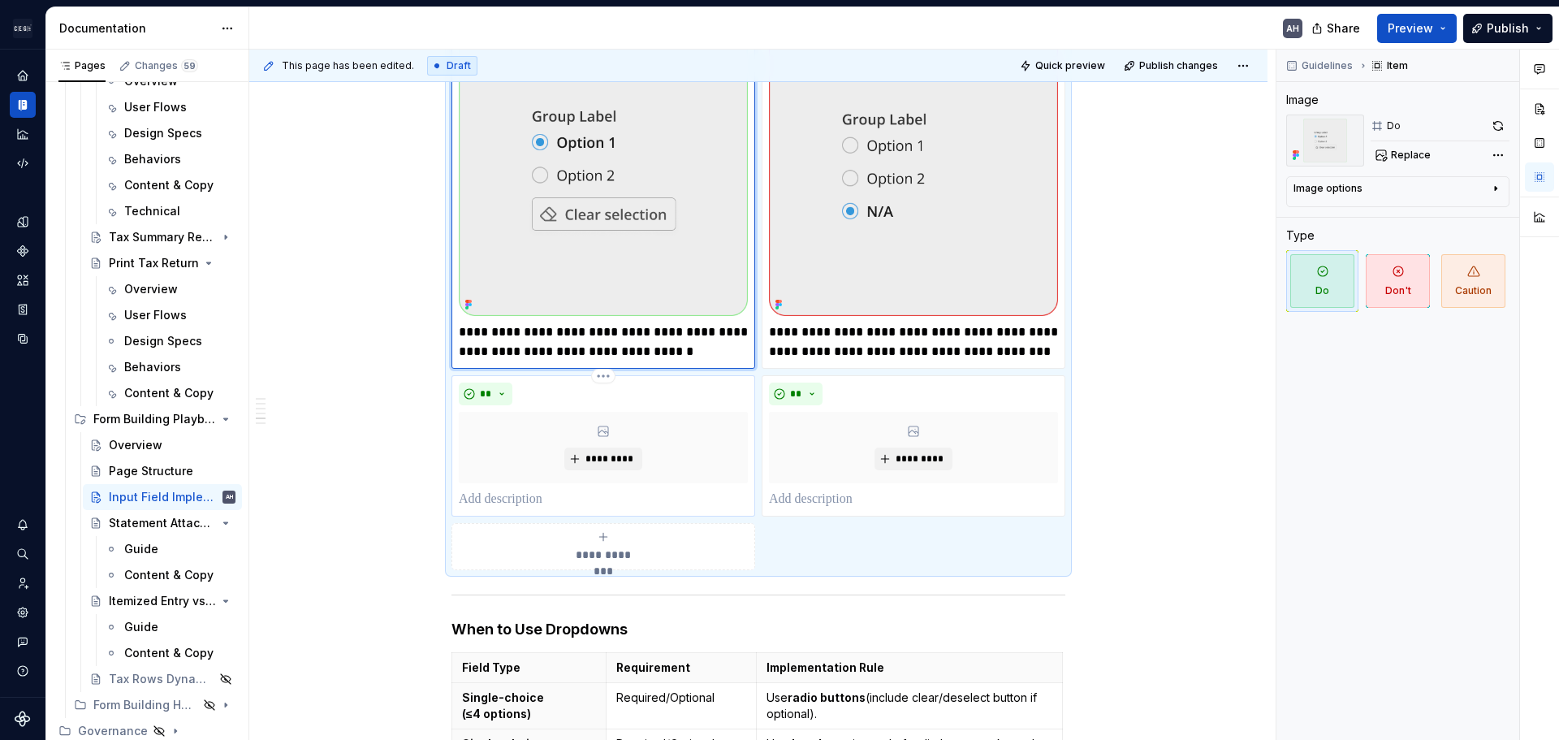
click at [514, 490] on p at bounding box center [603, 499] width 289 height 19
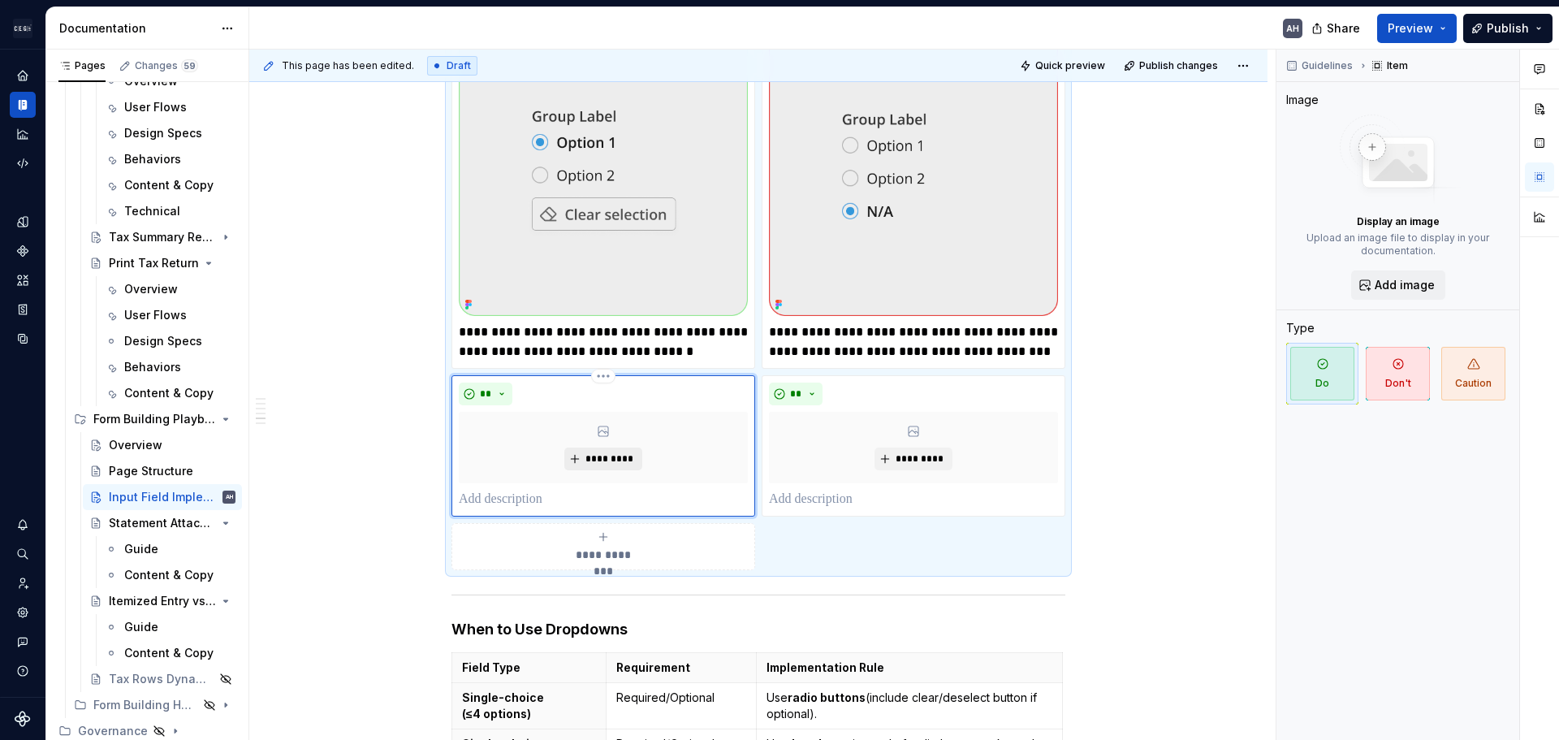
click at [607, 448] on button "*********" at bounding box center [602, 459] width 77 height 23
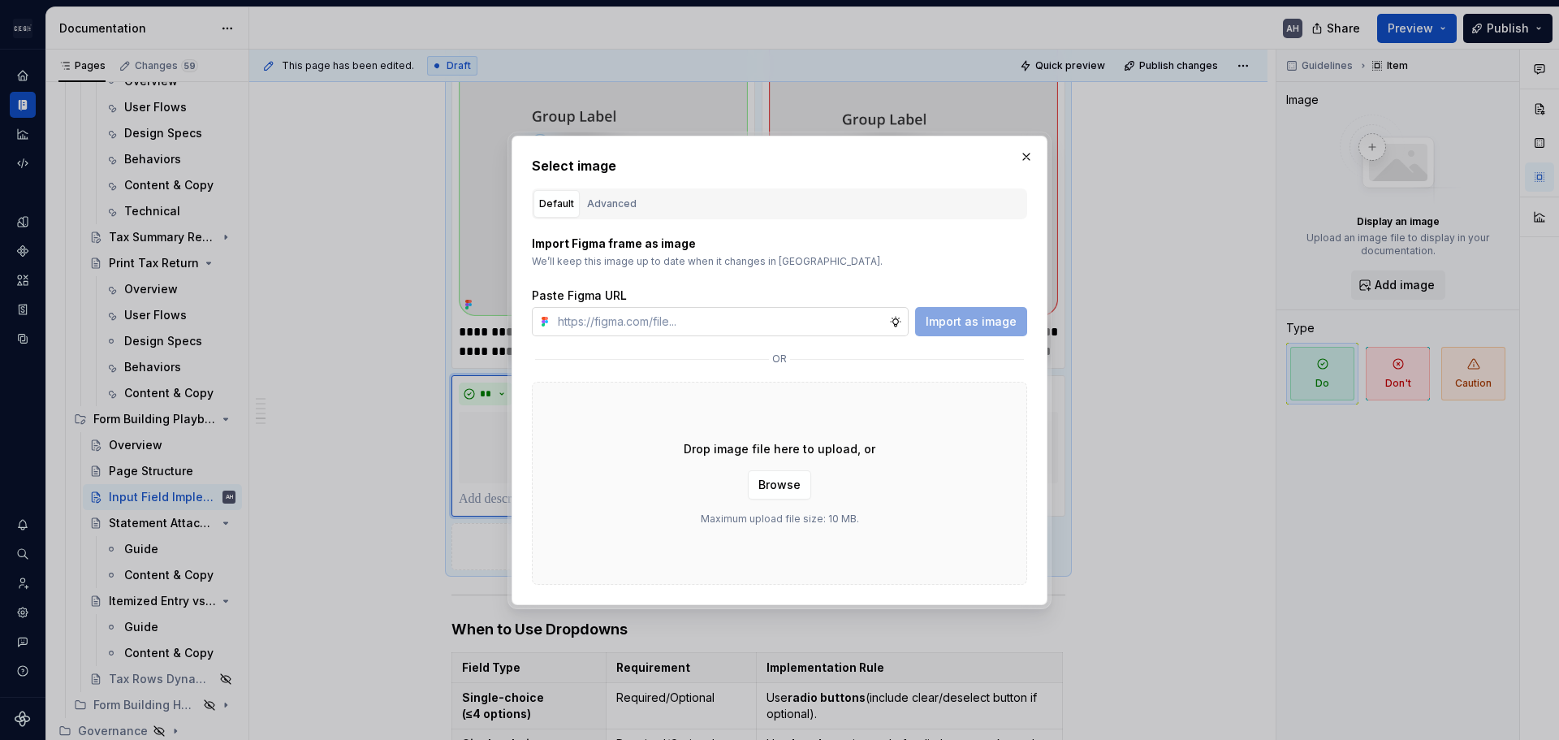
type textarea "*"
type input "[URL][DOMAIN_NAME]"
type textarea "*"
type input "[URL][DOMAIN_NAME]"
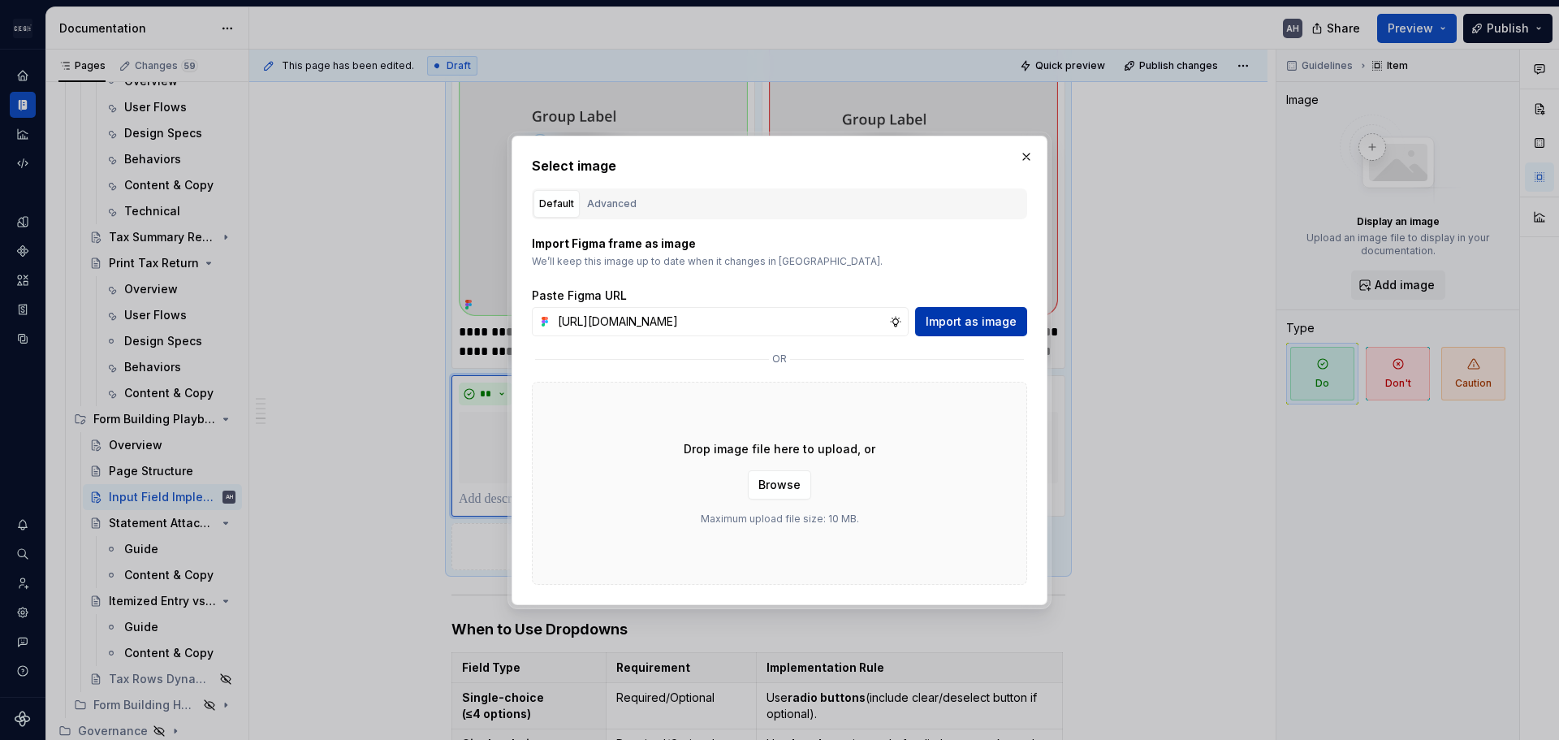
click at [968, 327] on span "Import as image" at bounding box center [971, 322] width 91 height 16
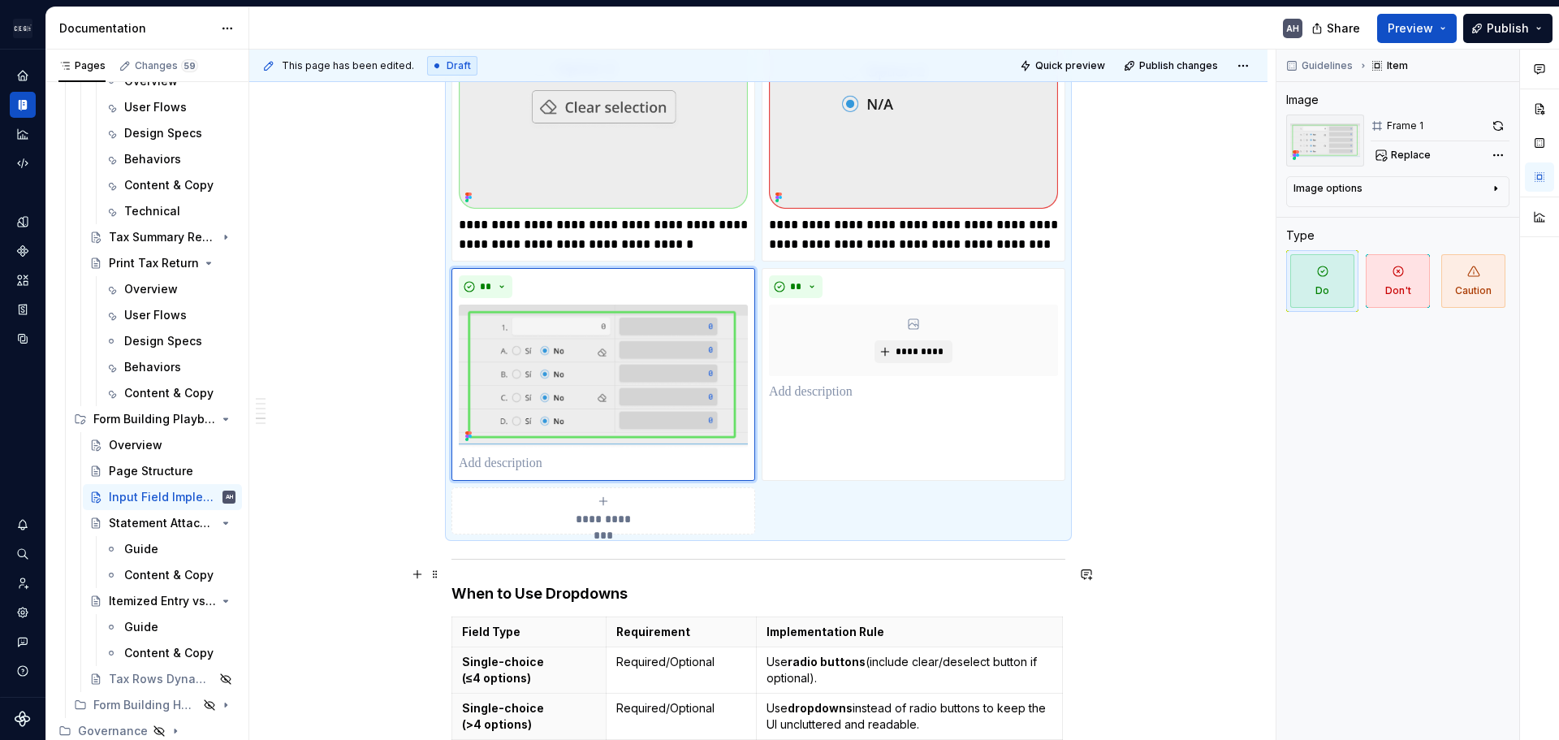
scroll to position [1150, 0]
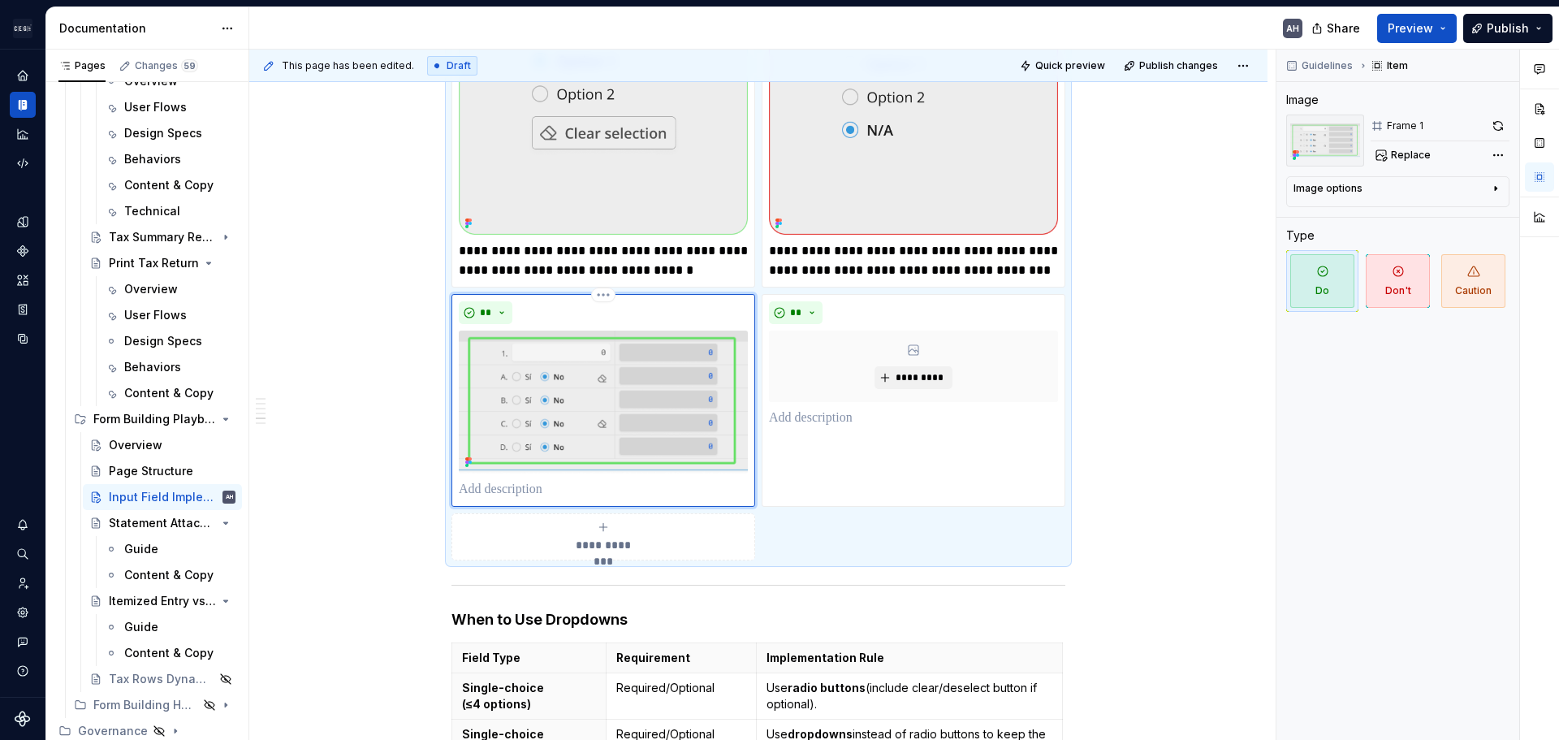
click at [611, 480] on p at bounding box center [603, 489] width 289 height 19
type textarea "*"
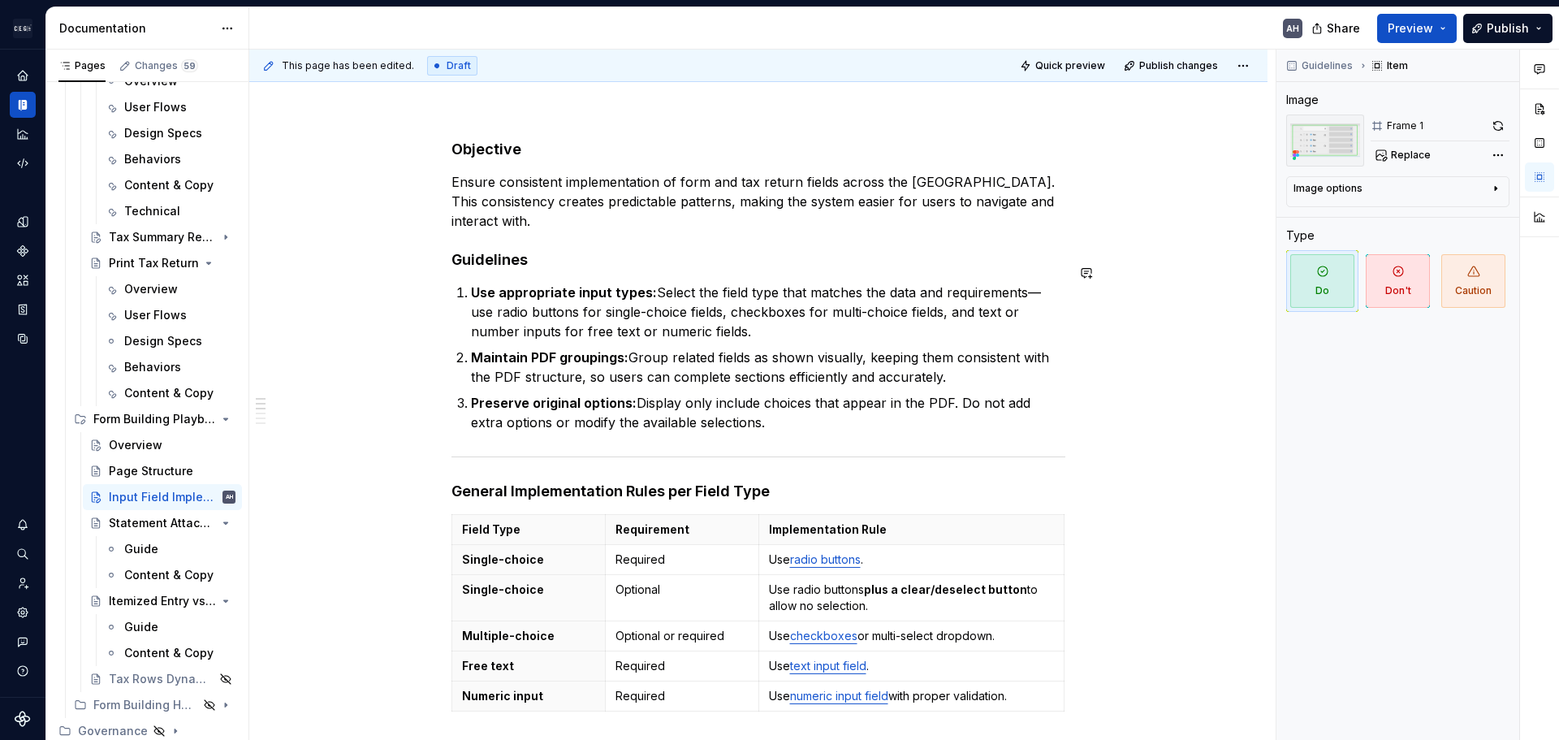
scroll to position [175, 0]
click at [666, 351] on p "Maintain PDF groupings: Group related fields as shown visually, keeping them co…" at bounding box center [768, 368] width 595 height 39
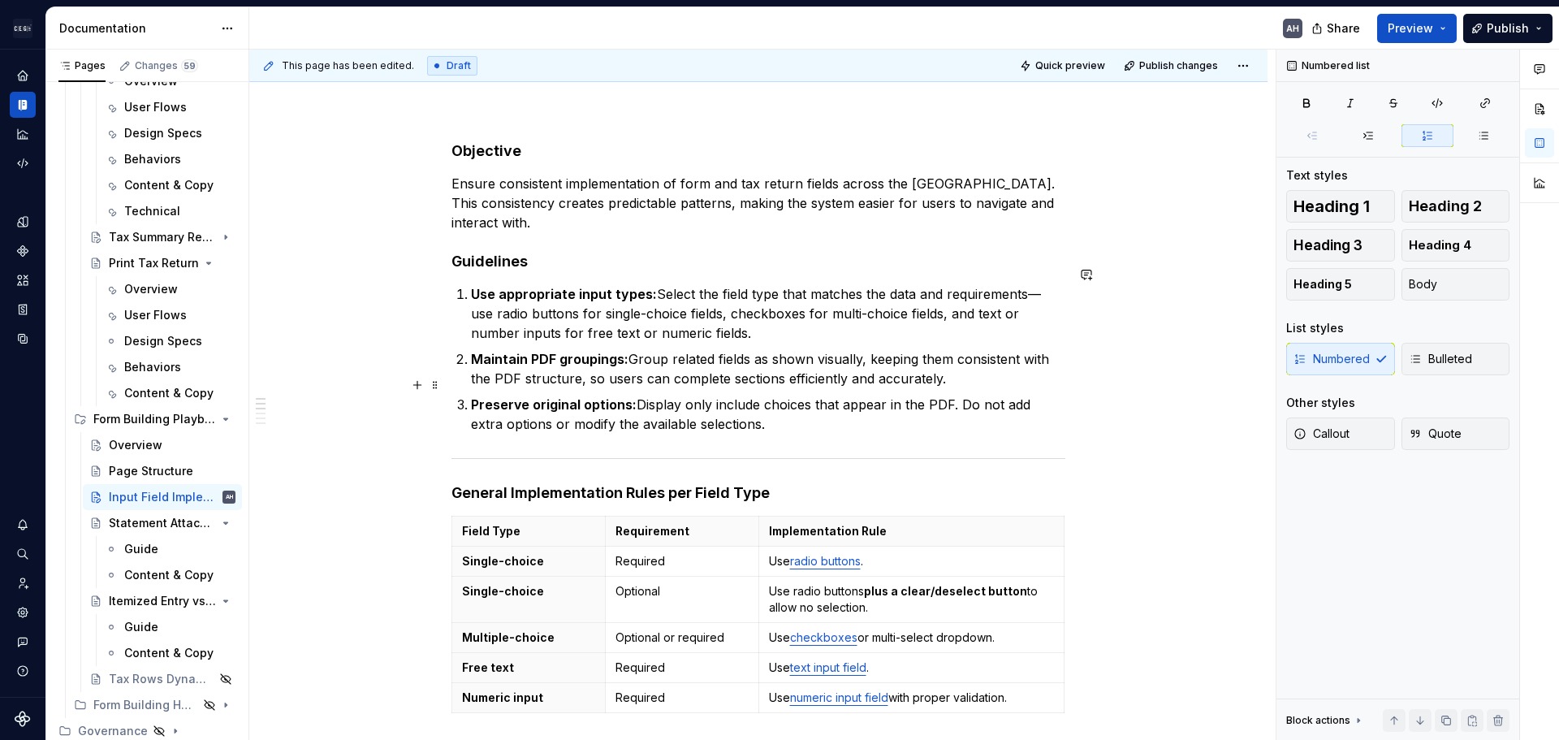
click at [767, 395] on p "Preserve original options: Display only include choices that appear in the PDF.…" at bounding box center [768, 414] width 595 height 39
click at [763, 409] on p "Preserve original options: Display only include choices that appear in the PDF.…" at bounding box center [768, 414] width 595 height 39
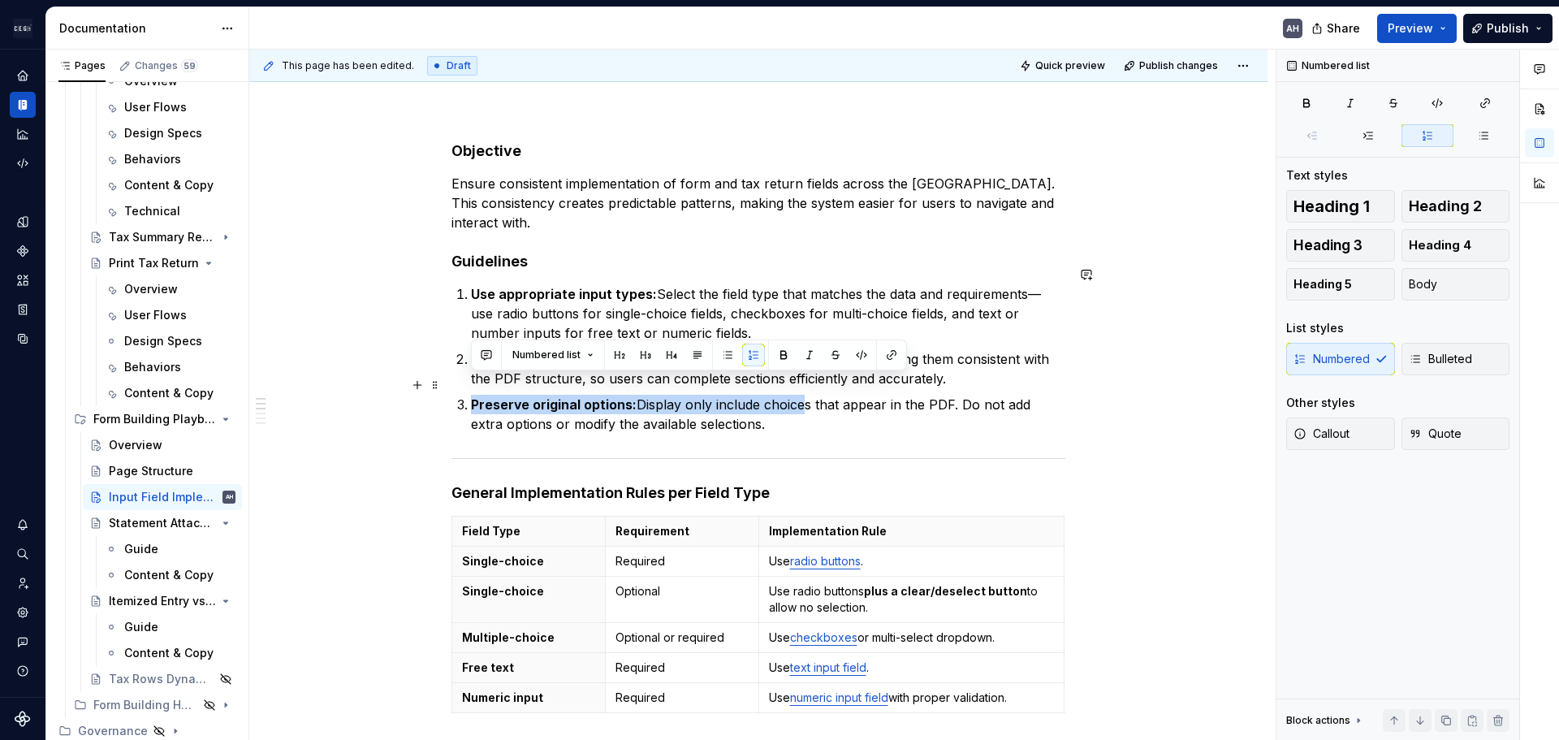
drag, startPoint x: 469, startPoint y: 385, endPoint x: 795, endPoint y: 383, distance: 326.5
click at [795, 395] on li "Preserve original options: Display only include choices that appear in the PDF.…" at bounding box center [768, 414] width 595 height 39
click at [697, 399] on p "Preserve original options: Display only include choices that appear in the PDF.…" at bounding box center [768, 414] width 595 height 39
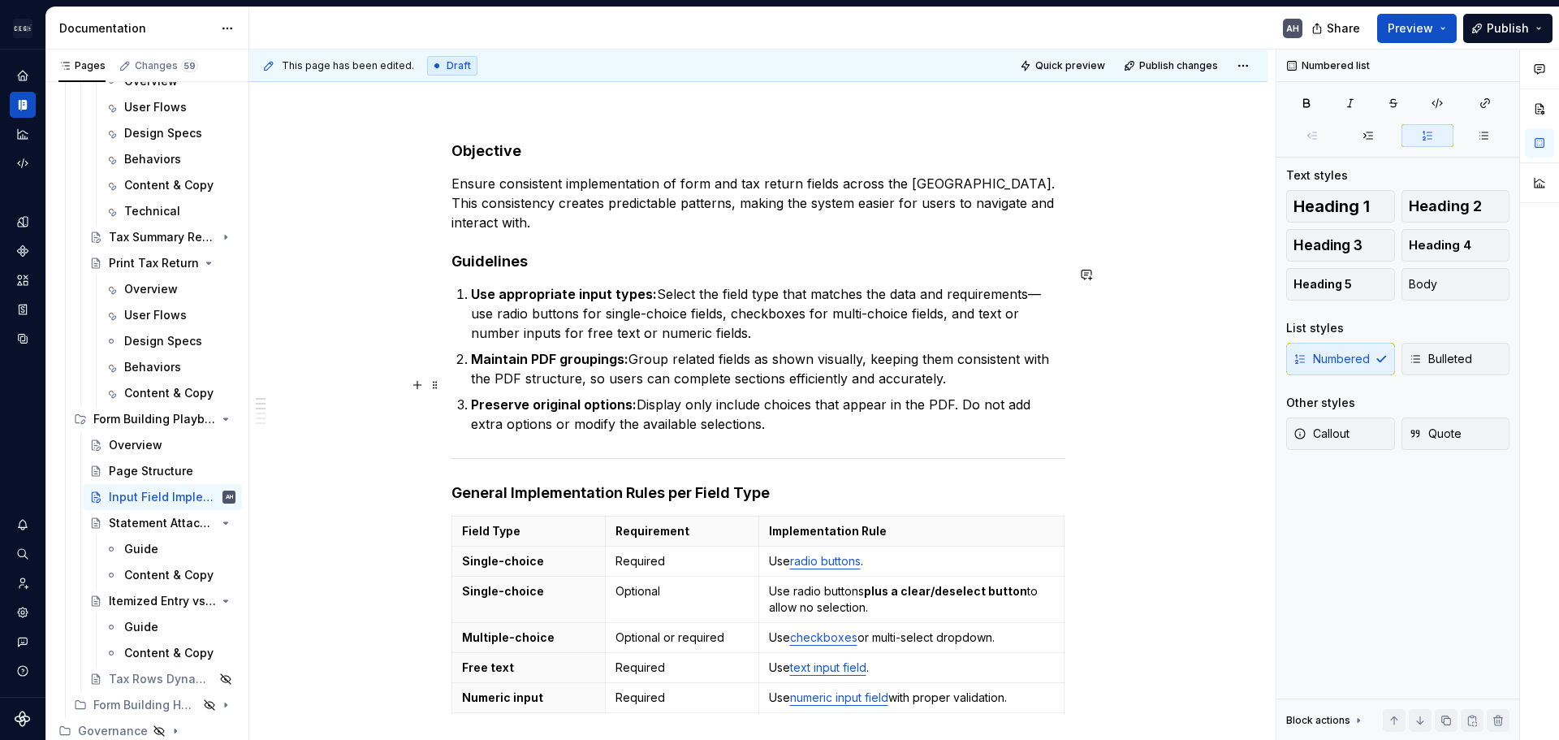
click at [711, 395] on p "Preserve original options: Display only include choices that appear in the PDF.…" at bounding box center [768, 414] width 595 height 39
click at [781, 395] on p "Preserve original options: Display only the include choices that appear in the …" at bounding box center [768, 414] width 595 height 39
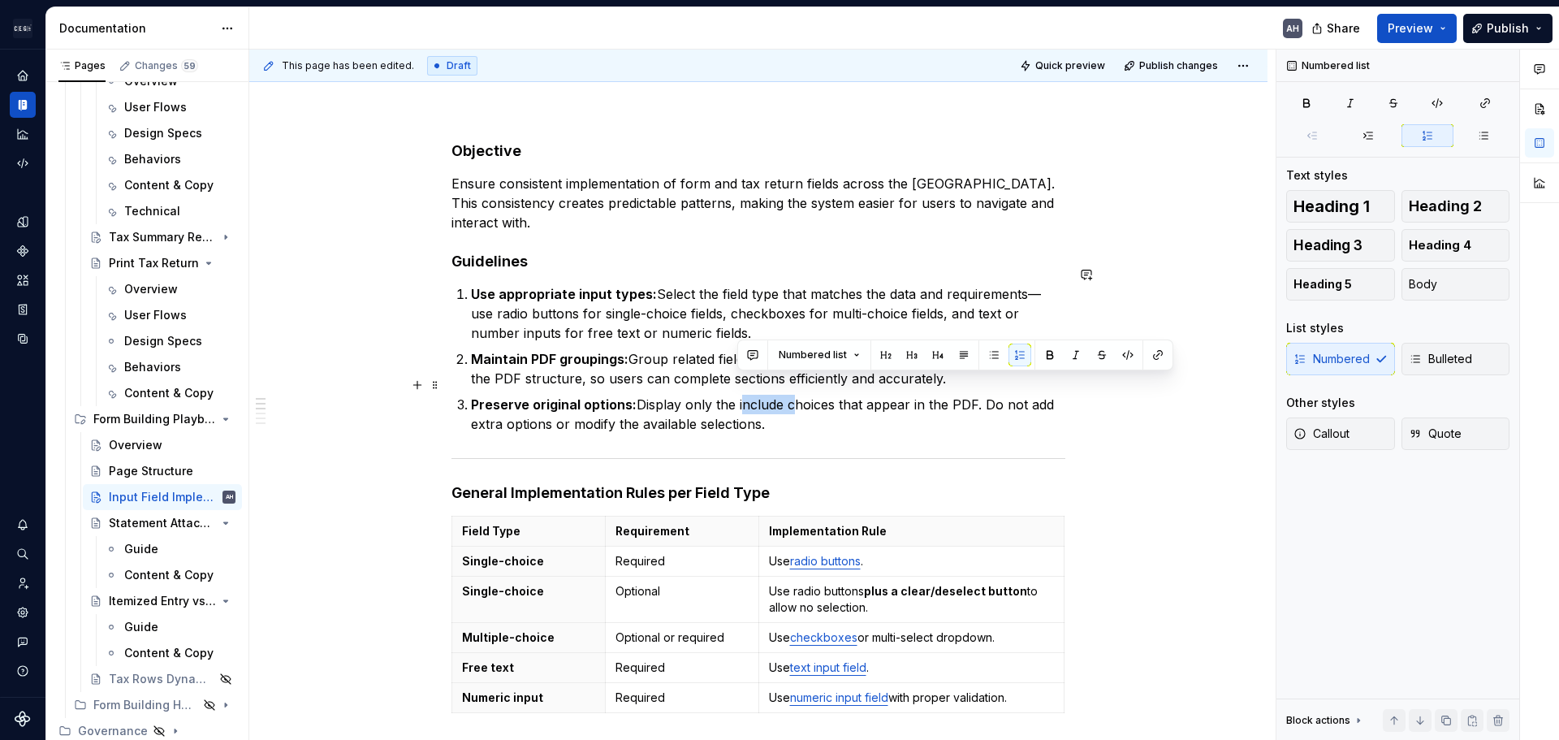
drag, startPoint x: 781, startPoint y: 382, endPoint x: 750, endPoint y: 384, distance: 31.8
click at [750, 395] on p "Preserve original options: Display only the include choices that appear in the …" at bounding box center [768, 414] width 595 height 39
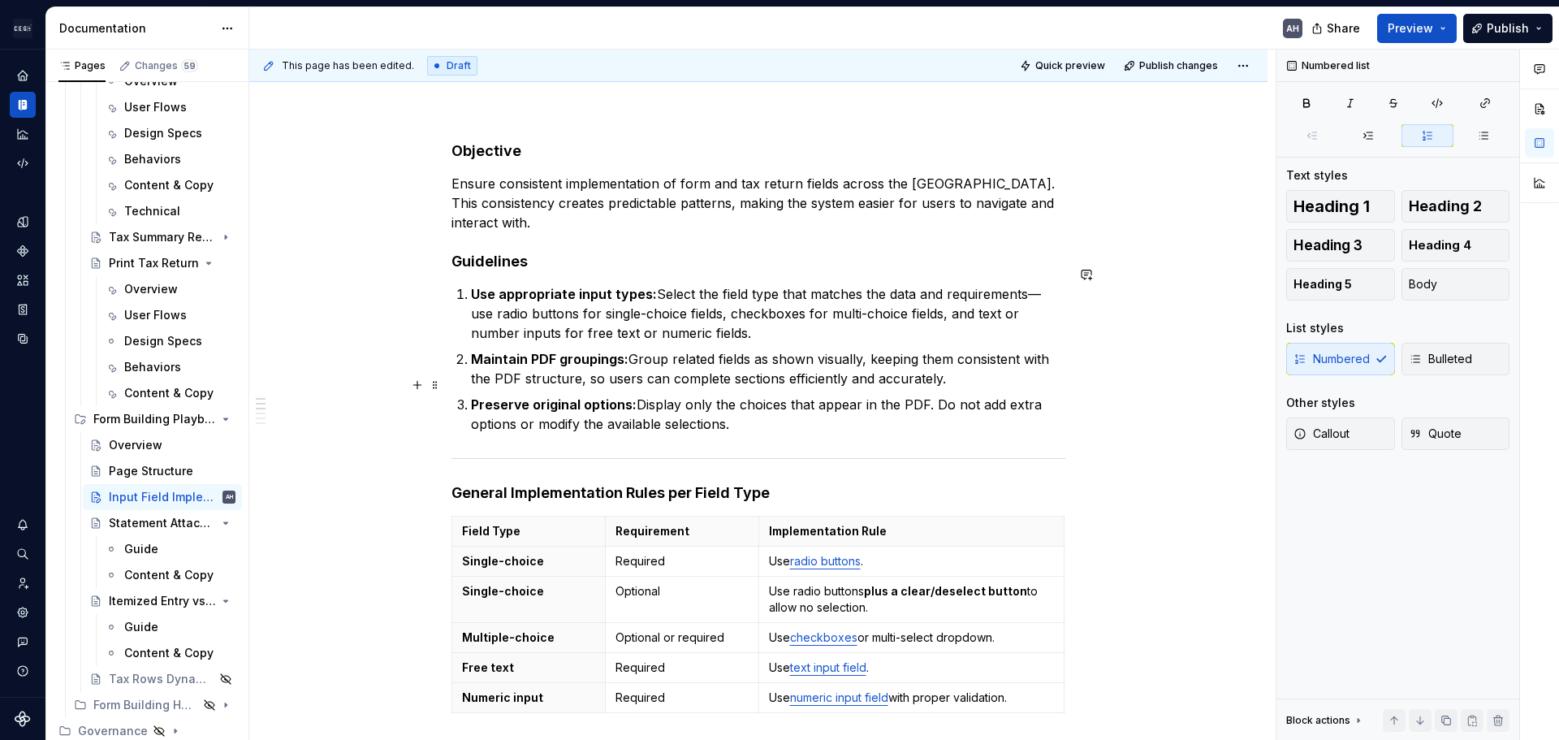
click at [789, 395] on p "Preserve original options: Display only the choices that appear in the PDF. Do …" at bounding box center [768, 414] width 595 height 39
click at [932, 395] on p "Preserve original options: Display only the choices that appear in the PDF. Do …" at bounding box center [768, 414] width 595 height 39
click at [760, 404] on p "Preserve original options: Display only the choices that appear in the PDF. Do …" at bounding box center [768, 414] width 595 height 39
click at [756, 406] on p "Preserve original options: Display only the choices that appear in the PDF. Do …" at bounding box center [768, 414] width 595 height 39
drag, startPoint x: 756, startPoint y: 406, endPoint x: 477, endPoint y: 384, distance: 280.3
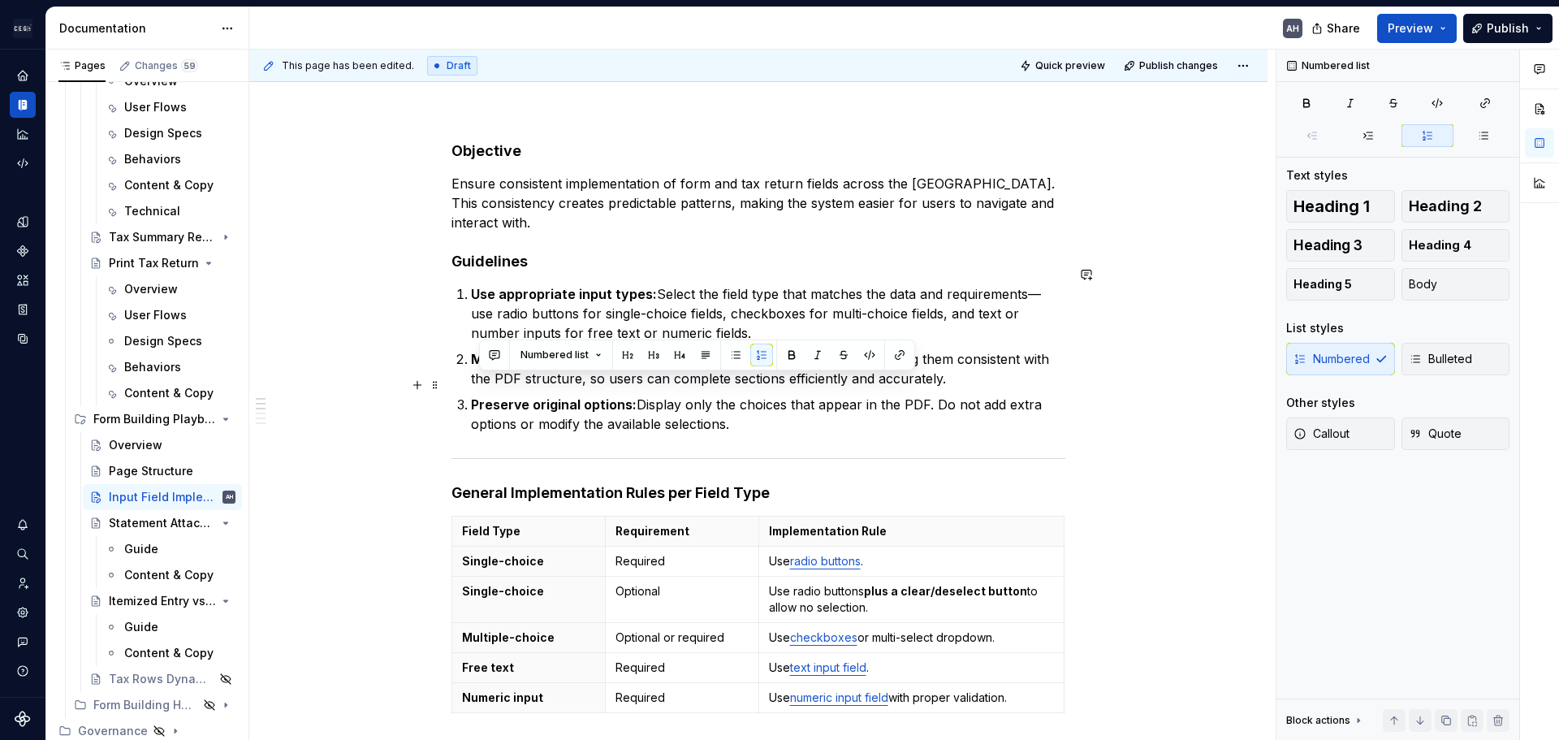
click at [477, 395] on p "Preserve original options: Display only the choices that appear in the PDF. Do …" at bounding box center [768, 414] width 595 height 39
click at [628, 396] on strong "Preserve original options:" at bounding box center [554, 404] width 166 height 16
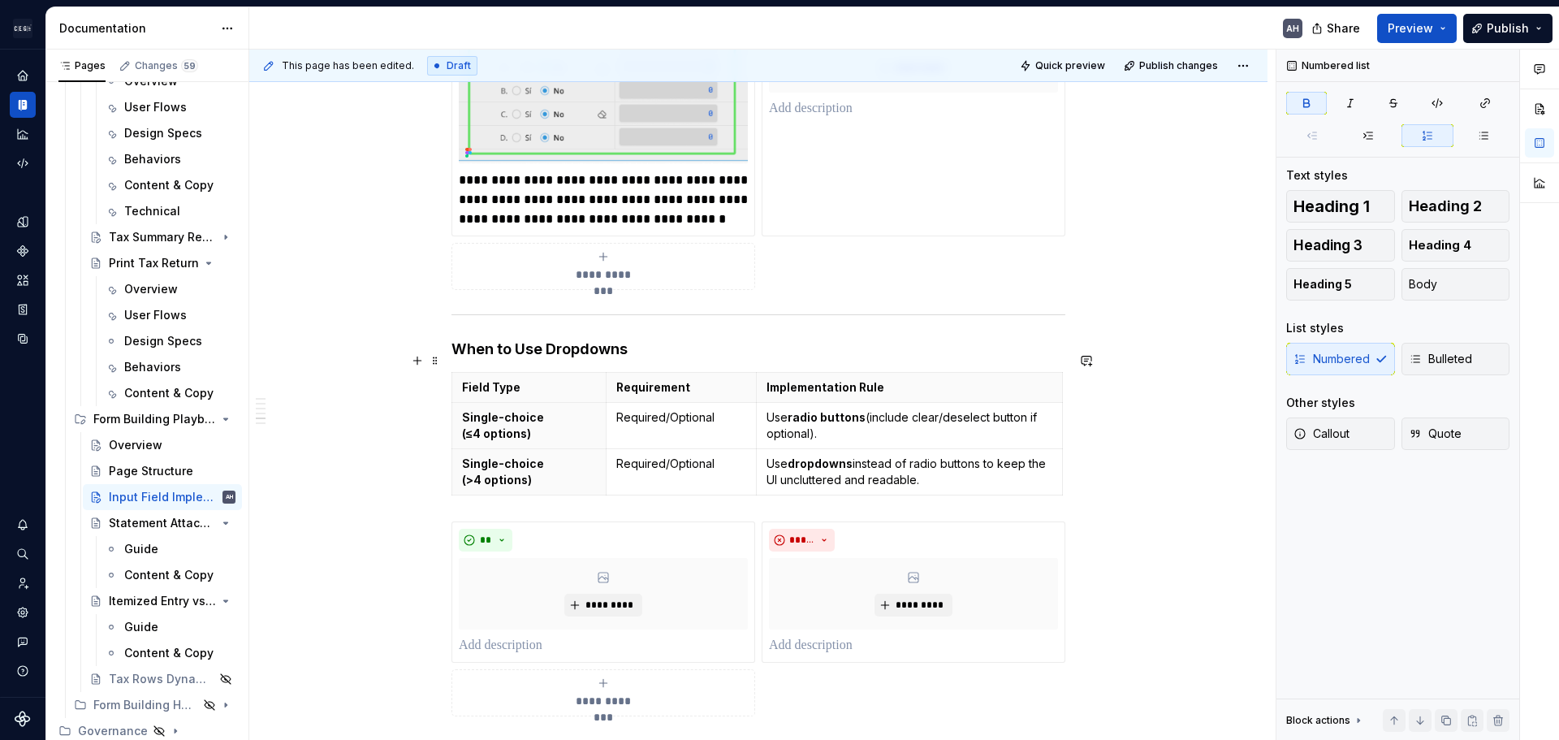
scroll to position [1462, 0]
click at [539, 407] on p "Single-choice (≤4 options)" at bounding box center [529, 423] width 134 height 32
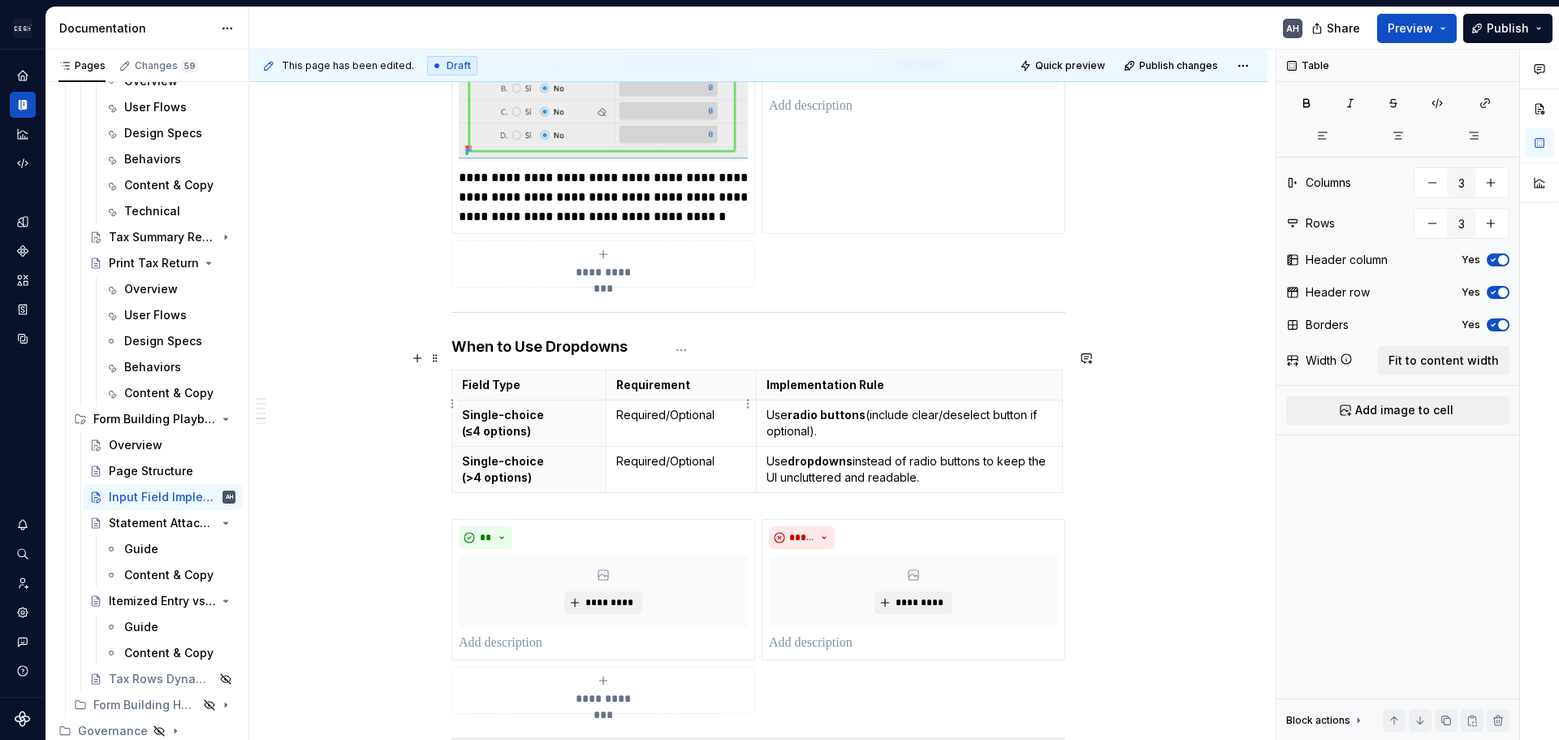
click at [708, 404] on td "Required/Optional" at bounding box center [681, 423] width 150 height 46
click at [859, 408] on strong "radio buttons" at bounding box center [827, 415] width 78 height 14
click at [859, 413] on p "Use radio buttons (include clear/deselect button if optional)." at bounding box center [910, 423] width 286 height 32
click at [534, 453] on p "Single-choice (>4 options)" at bounding box center [529, 469] width 134 height 32
click at [669, 453] on p "Required/Optional" at bounding box center [681, 461] width 130 height 16
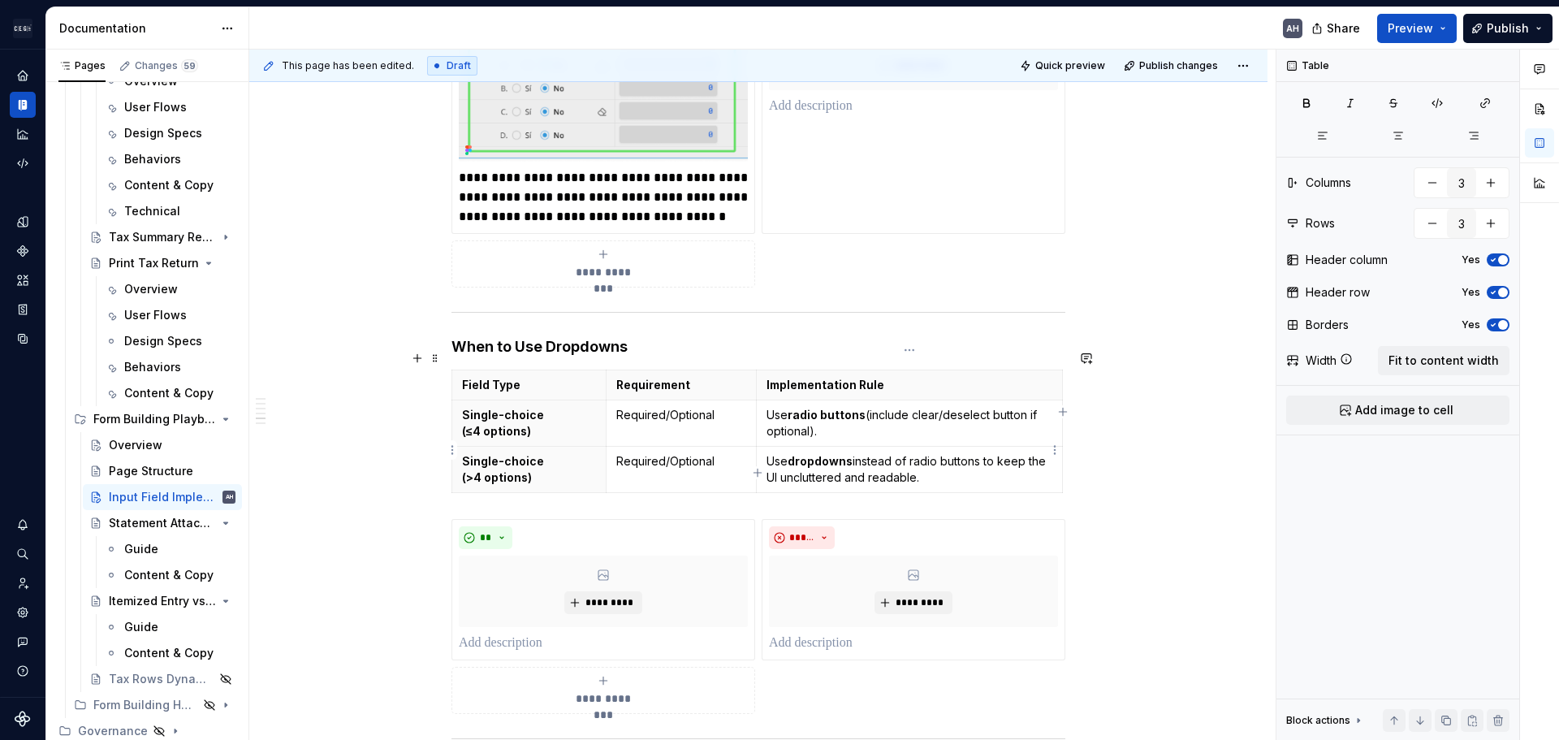
click at [923, 453] on p "Use dropdowns instead of radio buttons to keep the UI uncluttered and readable." at bounding box center [910, 469] width 286 height 32
click at [714, 337] on h4 "When to Use Dropdowns" at bounding box center [759, 346] width 614 height 19
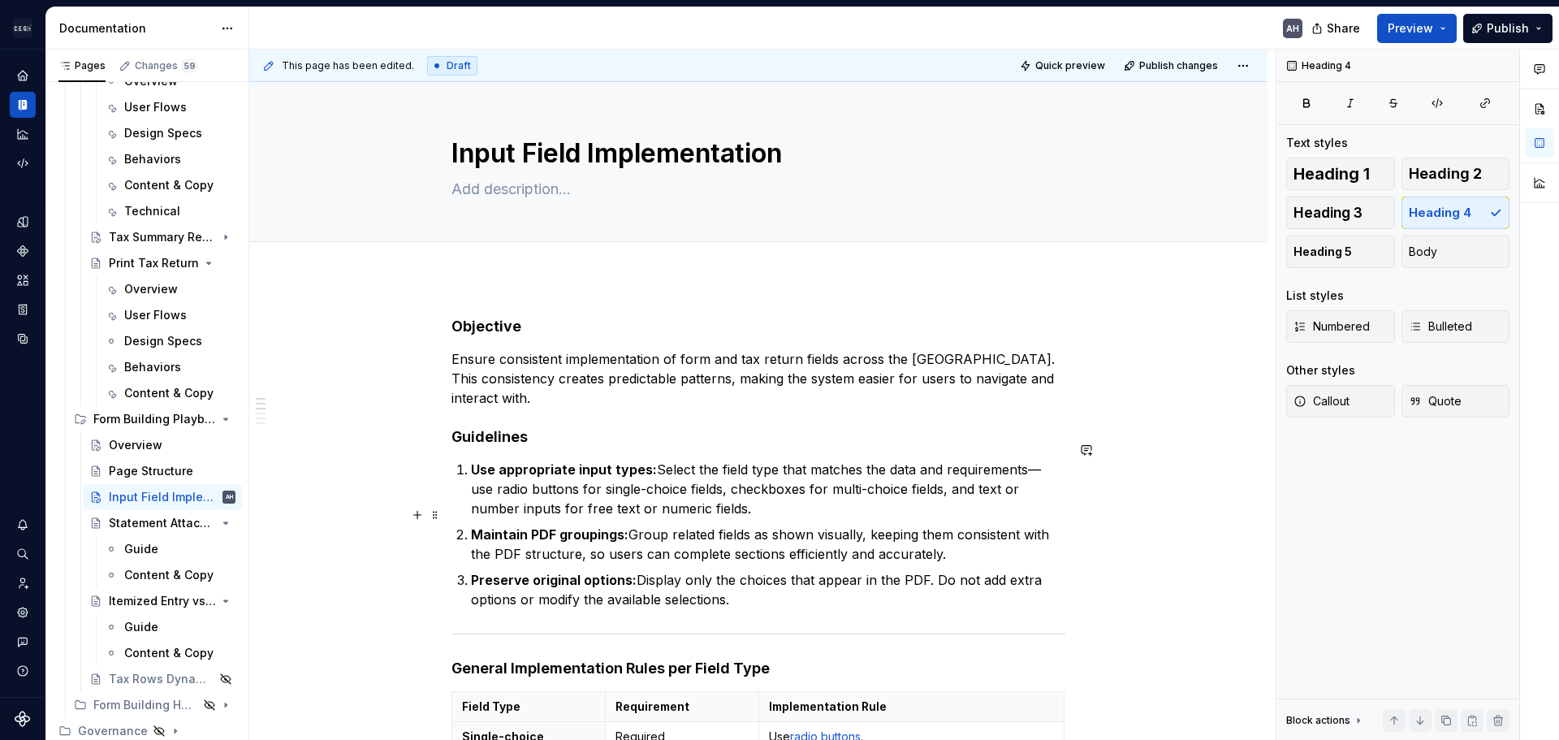
scroll to position [81, 0]
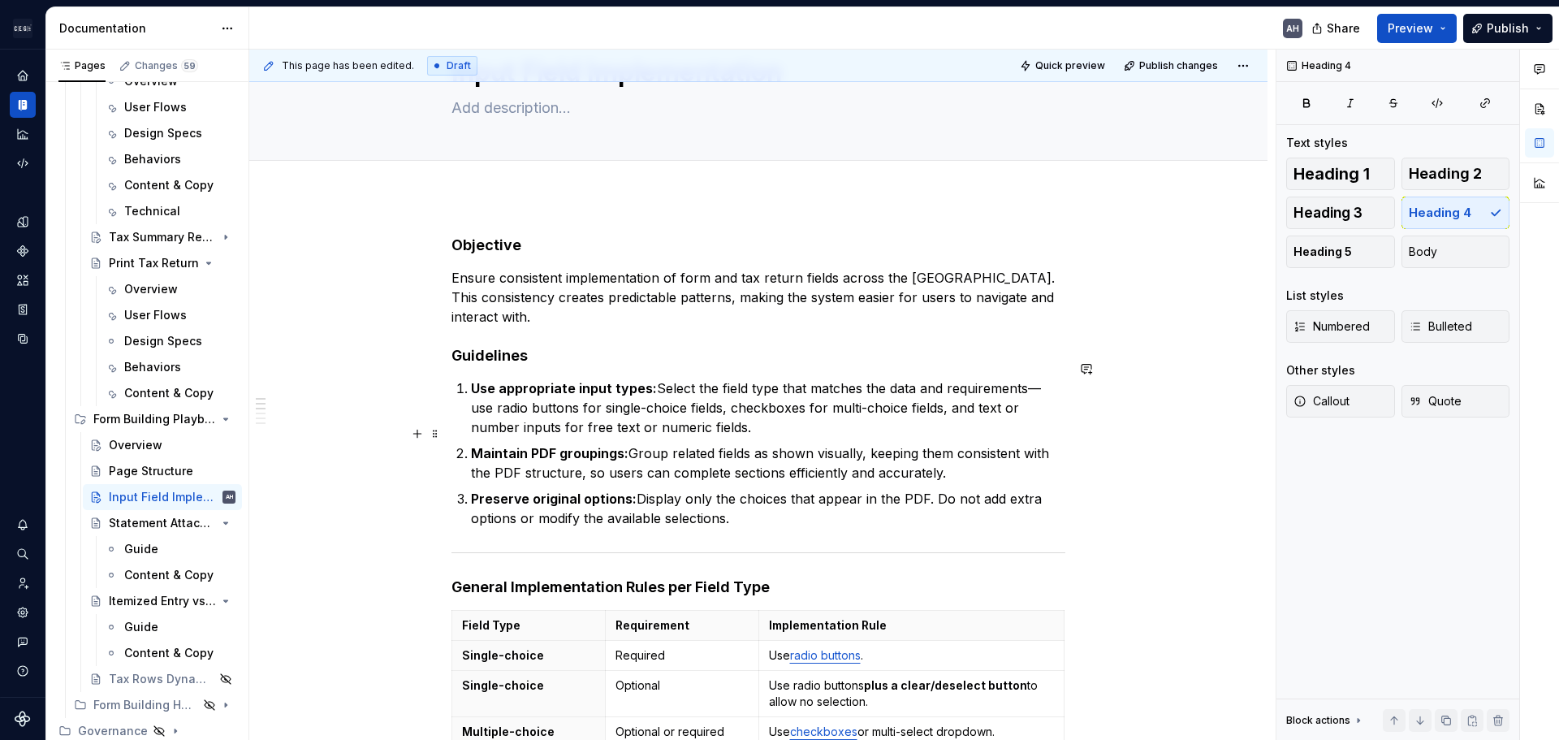
click at [657, 455] on p "Maintain PDF groupings: Group related fields as shown visually, keeping them co…" at bounding box center [768, 462] width 595 height 39
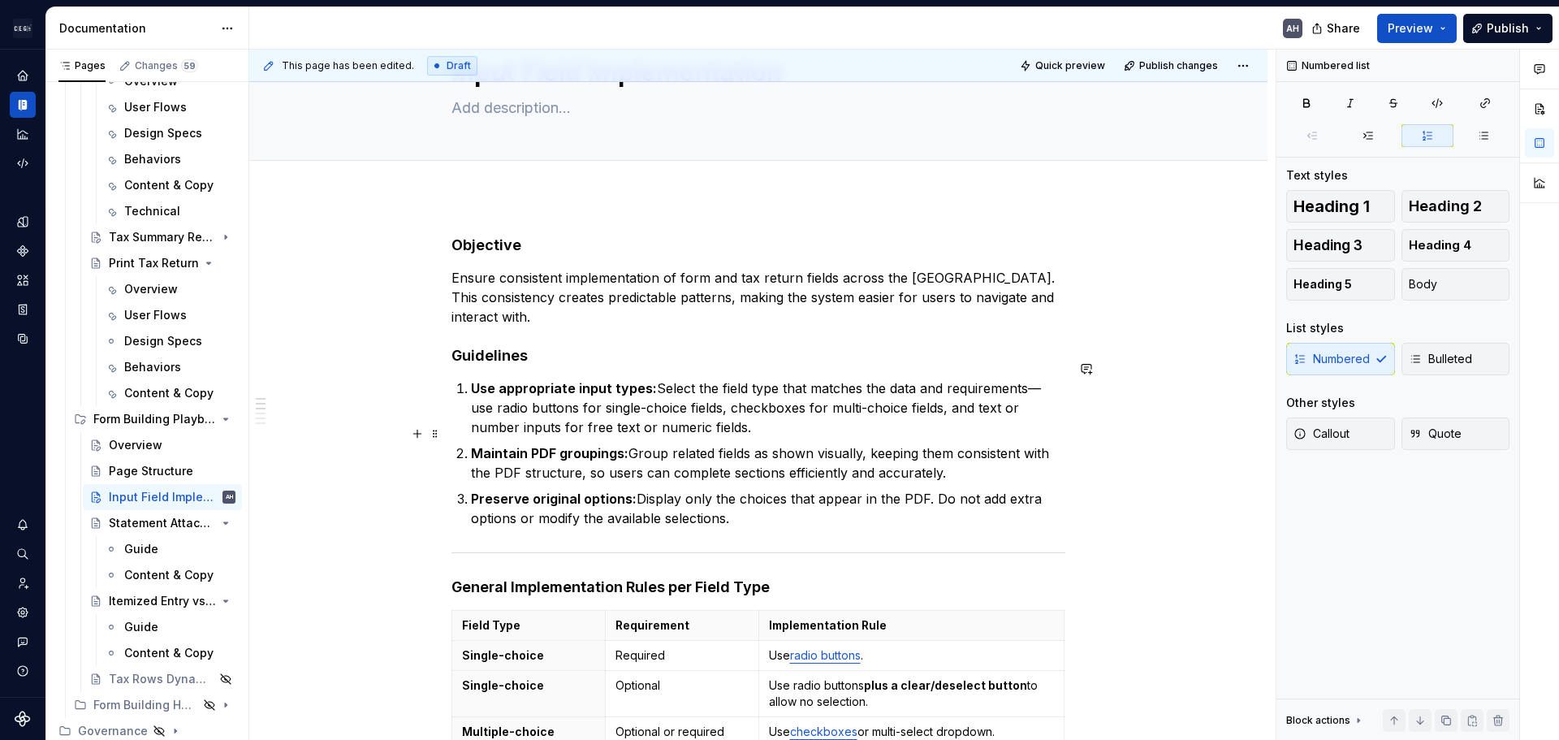
click at [949, 459] on p "Maintain PDF groupings: Group related fields as shown visually, keeping them co…" at bounding box center [768, 462] width 595 height 39
click at [836, 443] on p "Maintain PDF groupings: Group related fields as shown visually, keeping them co…" at bounding box center [768, 462] width 595 height 39
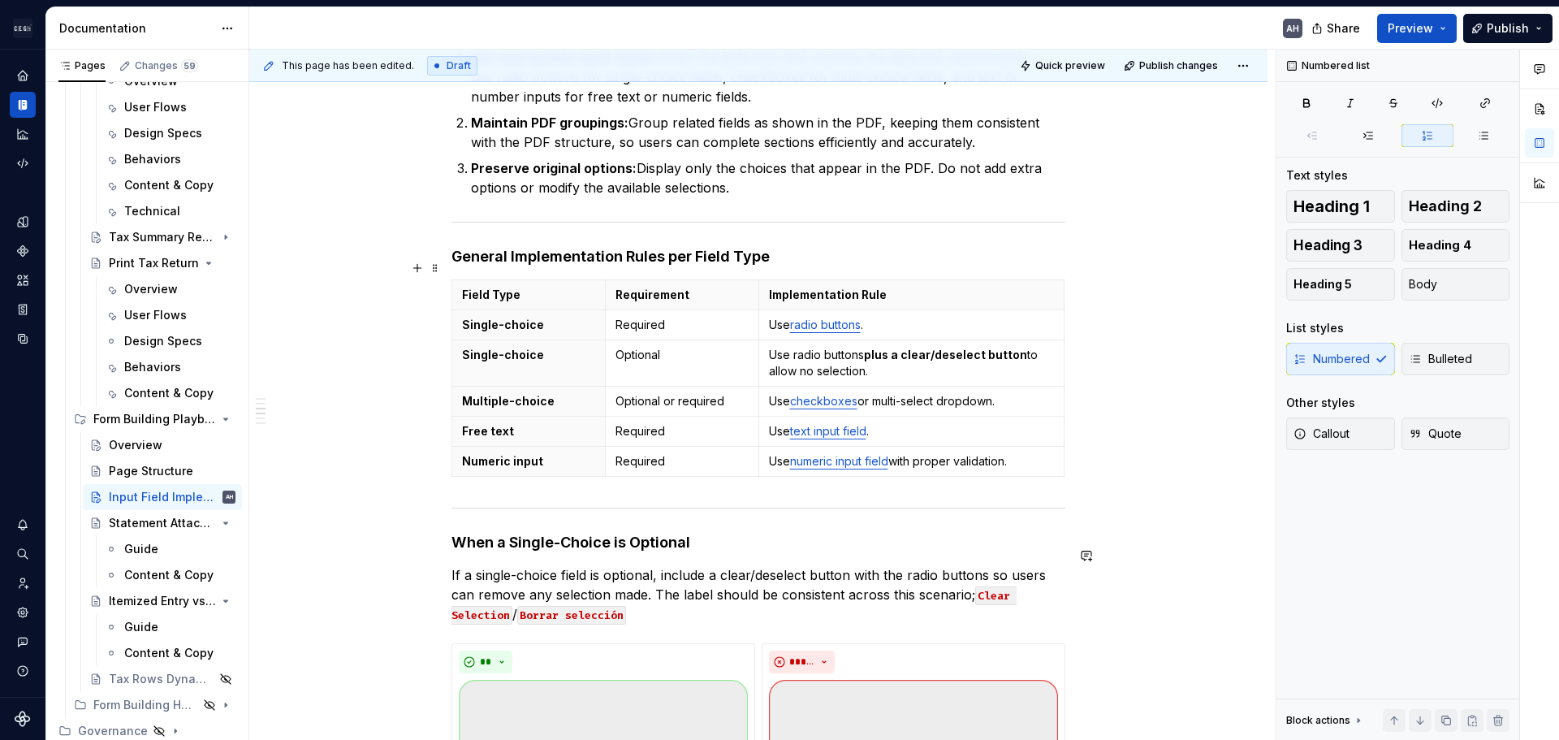
scroll to position [406, 0]
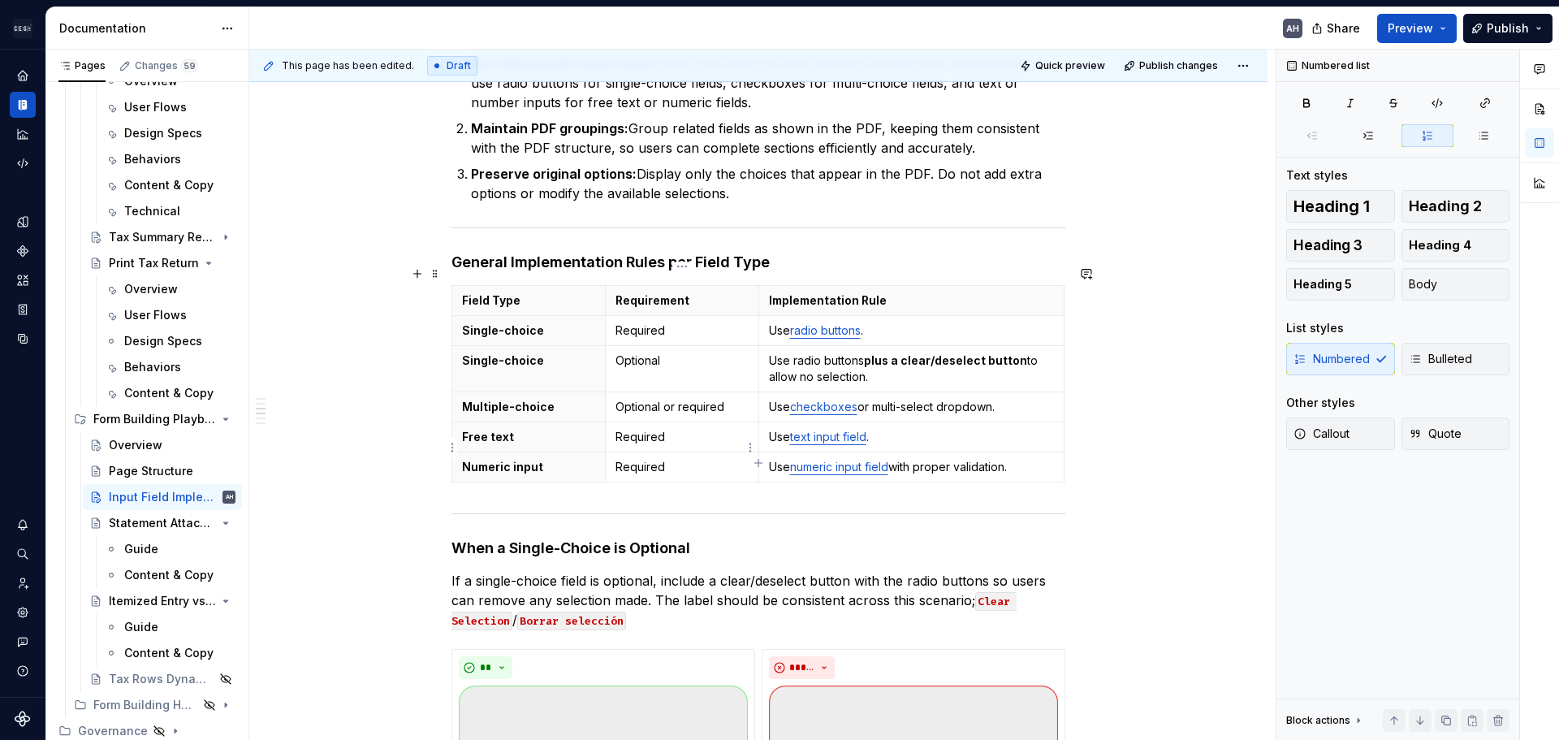
click at [697, 459] on p "Required" at bounding box center [682, 467] width 133 height 16
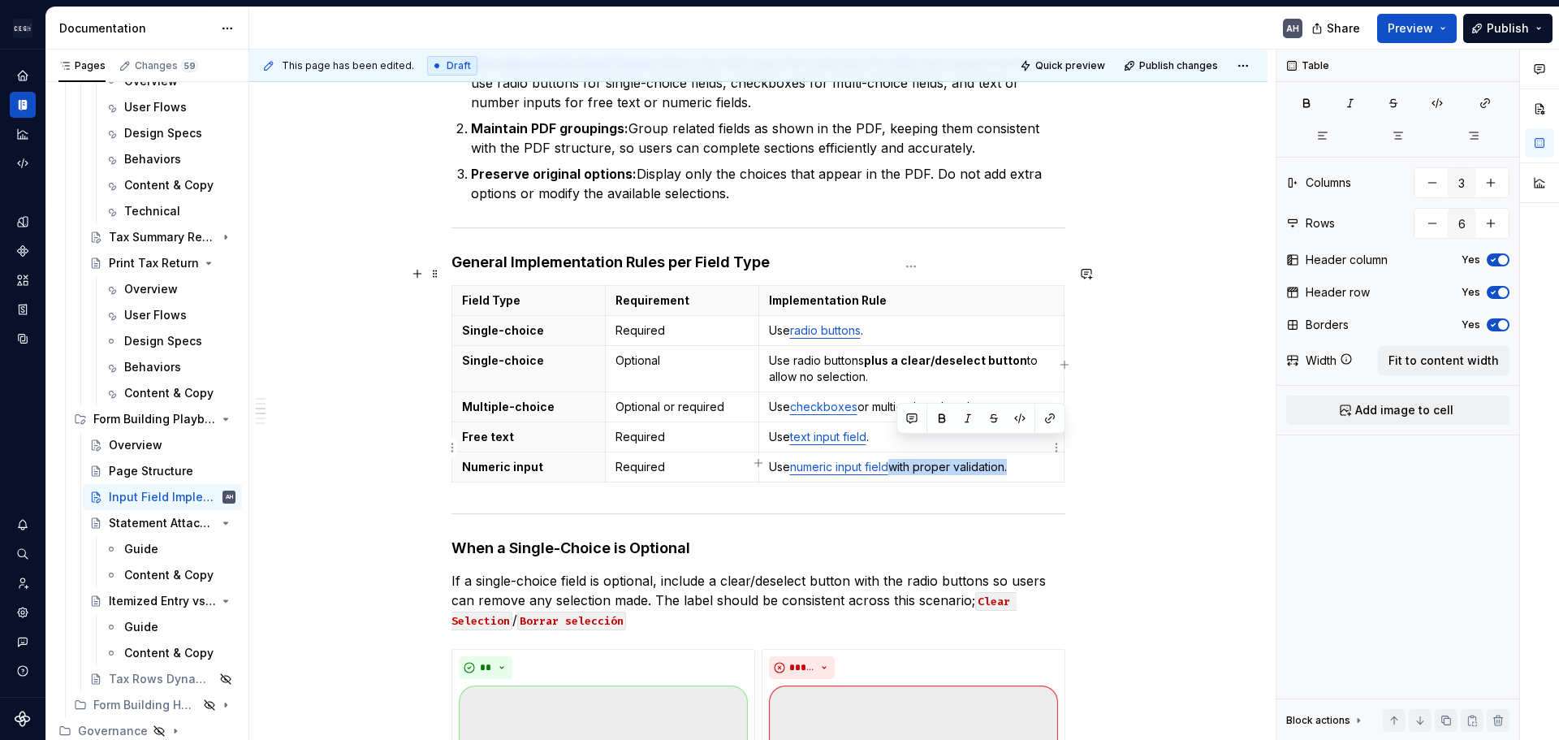
drag, startPoint x: 898, startPoint y: 449, endPoint x: 1036, endPoint y: 441, distance: 138.3
click at [1036, 459] on p "Use numeric input field with proper validation." at bounding box center [912, 467] width 286 height 16
click at [682, 459] on p "Required" at bounding box center [682, 467] width 133 height 16
click at [665, 459] on p "Required/Optional" at bounding box center [682, 467] width 133 height 16
click at [676, 429] on p "Required" at bounding box center [682, 437] width 133 height 16
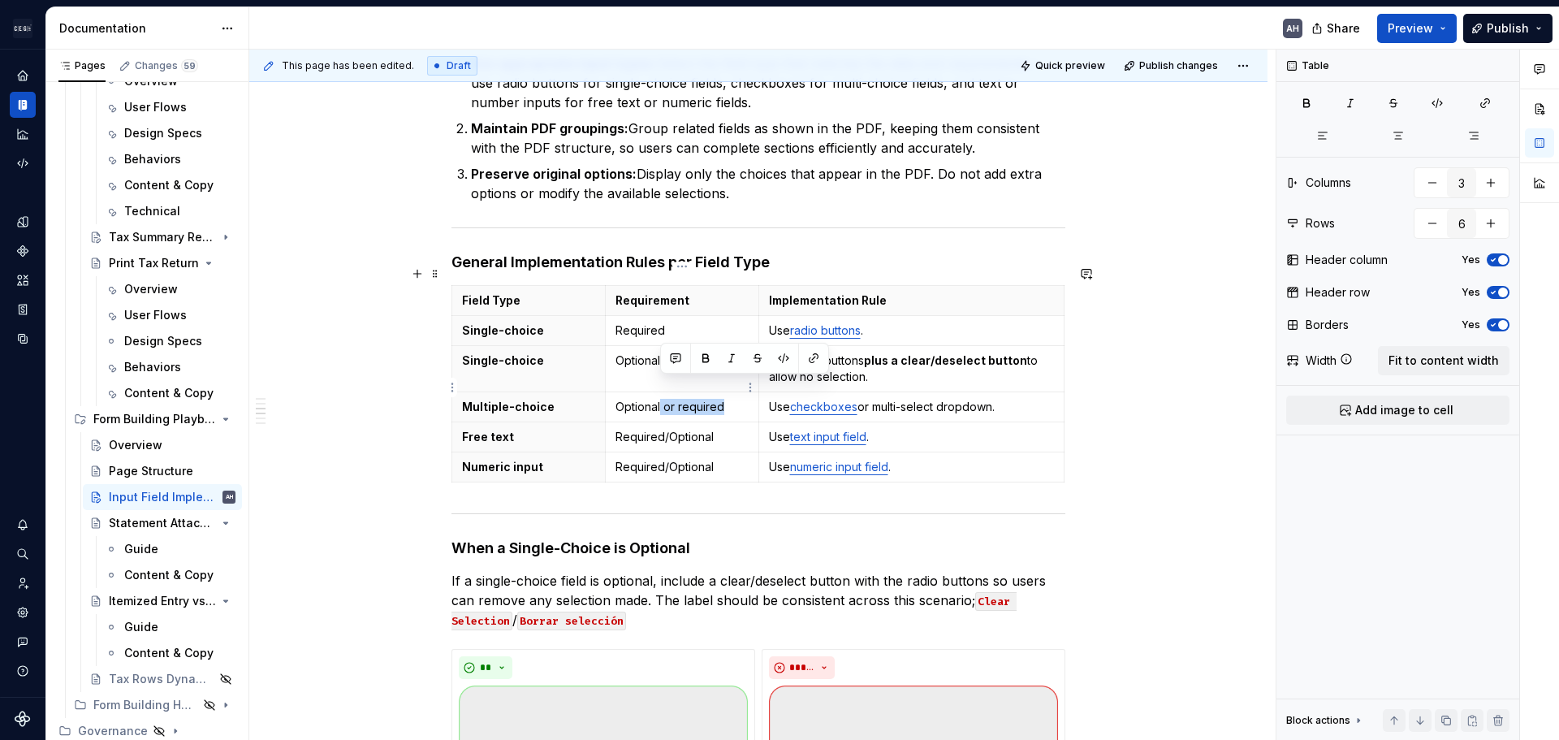
drag, startPoint x: 660, startPoint y: 385, endPoint x: 742, endPoint y: 387, distance: 82.0
click at [742, 399] on p "Optional or required" at bounding box center [682, 407] width 133 height 16
drag, startPoint x: 660, startPoint y: 388, endPoint x: 616, endPoint y: 387, distance: 43.1
click at [616, 399] on p "Optional/Optional" at bounding box center [682, 407] width 133 height 16
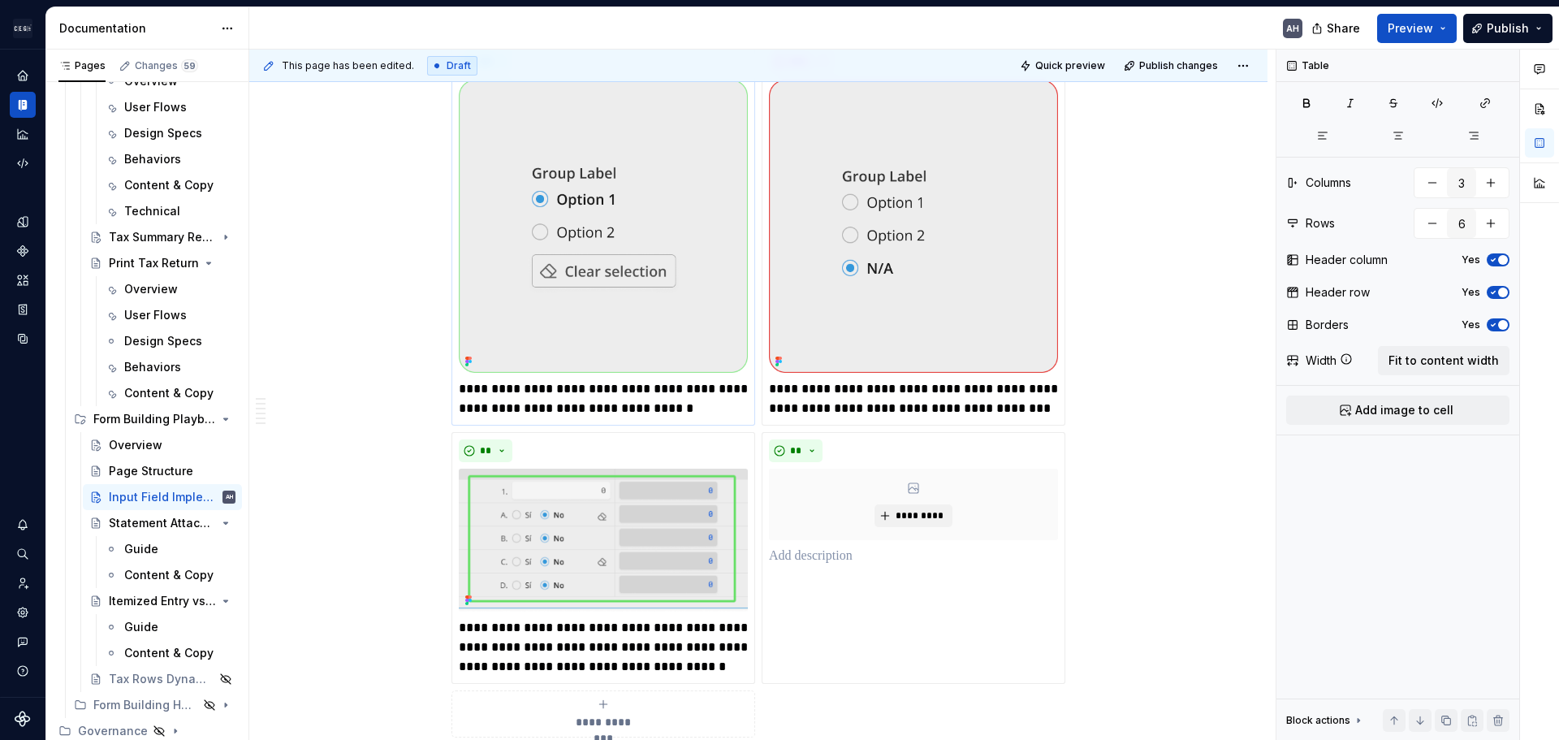
scroll to position [975, 0]
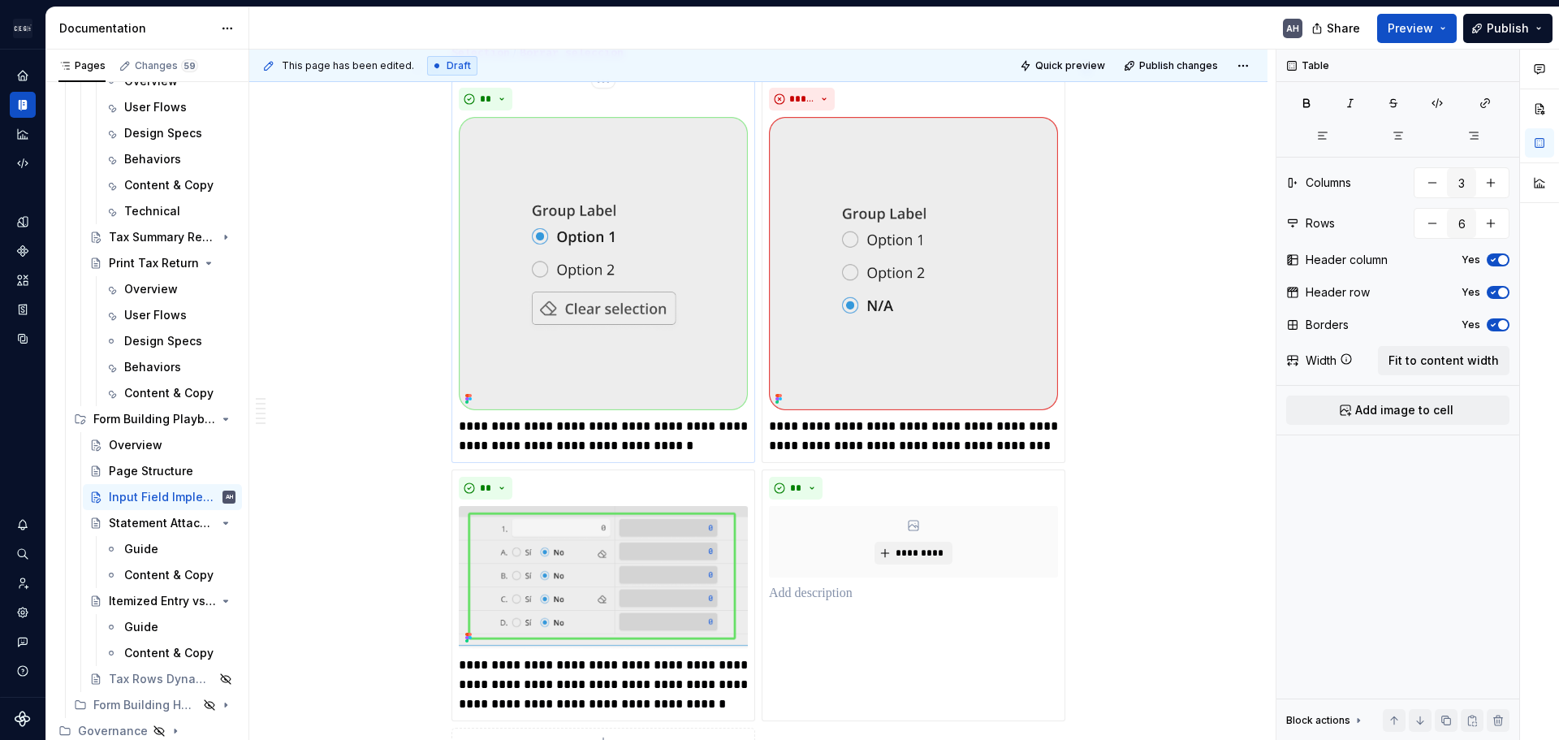
click at [703, 417] on p "**********" at bounding box center [603, 436] width 289 height 39
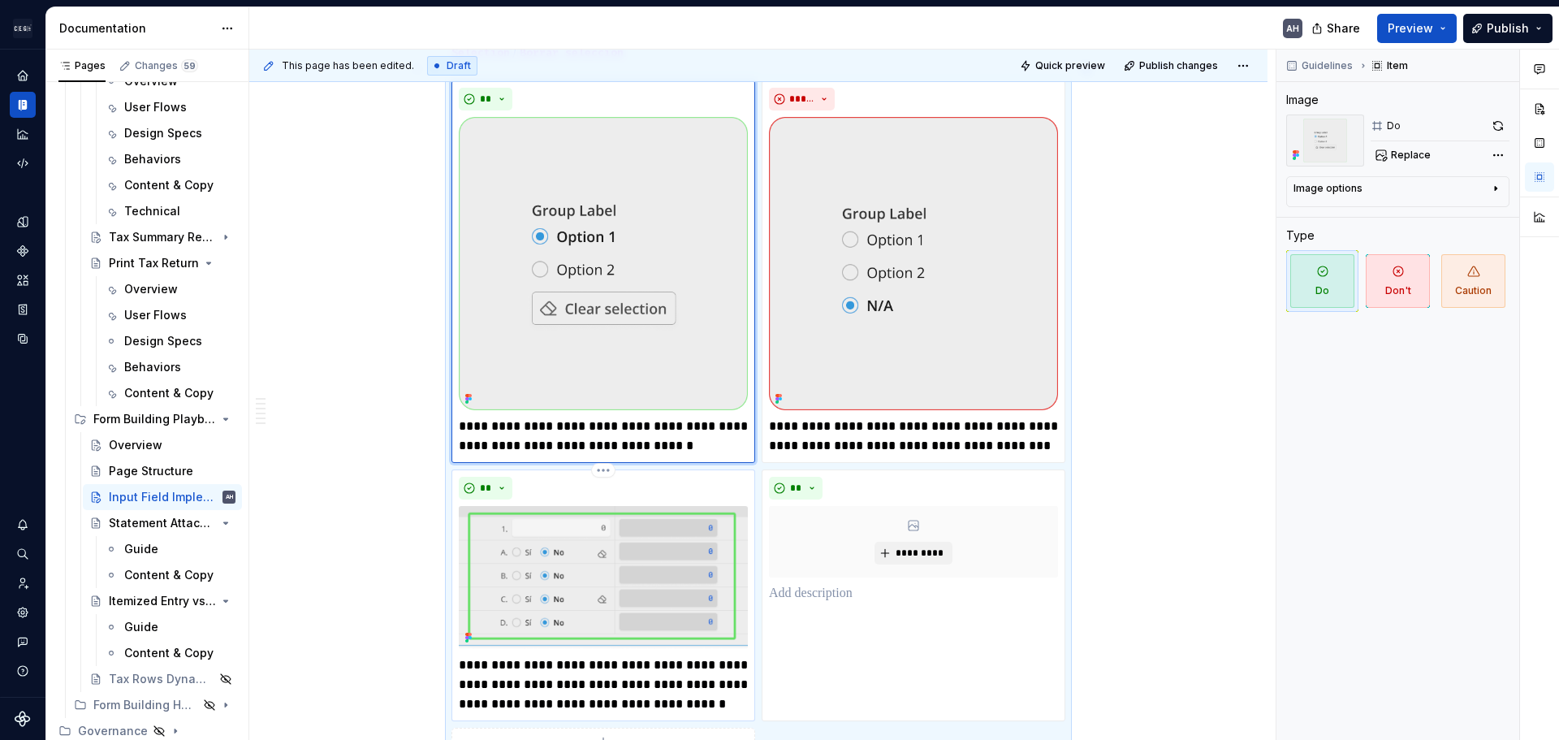
type textarea "*"
click at [517, 429] on p "**********" at bounding box center [603, 436] width 289 height 39
click at [608, 426] on p "**********" at bounding box center [603, 436] width 289 height 39
click at [1036, 417] on p "**********" at bounding box center [913, 436] width 289 height 39
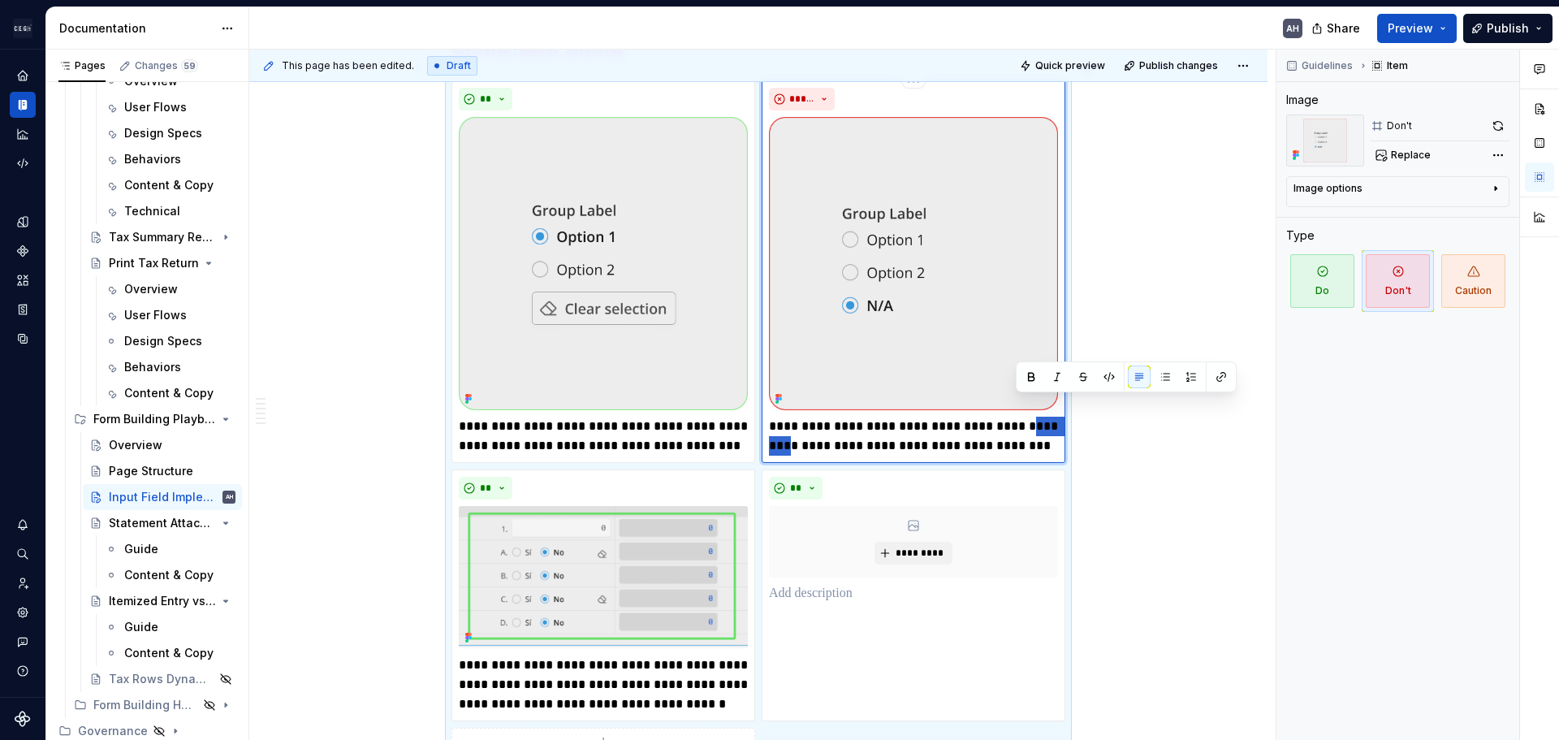
click at [1036, 417] on p "**********" at bounding box center [913, 436] width 289 height 39
type textarea "*"
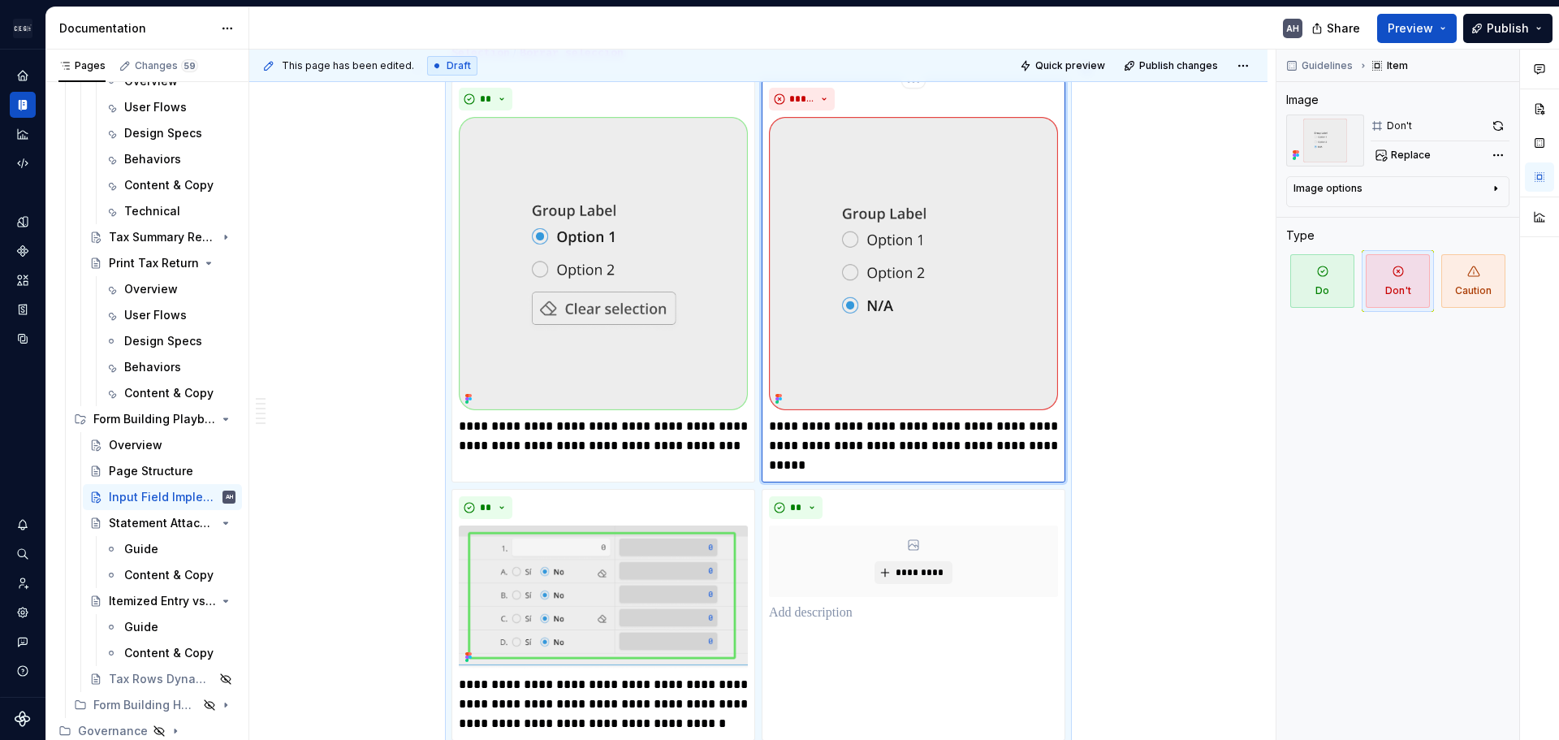
click at [969, 450] on p "**********" at bounding box center [913, 446] width 289 height 58
click at [971, 426] on p "**********" at bounding box center [913, 446] width 289 height 58
click at [900, 446] on p "**********" at bounding box center [913, 446] width 289 height 58
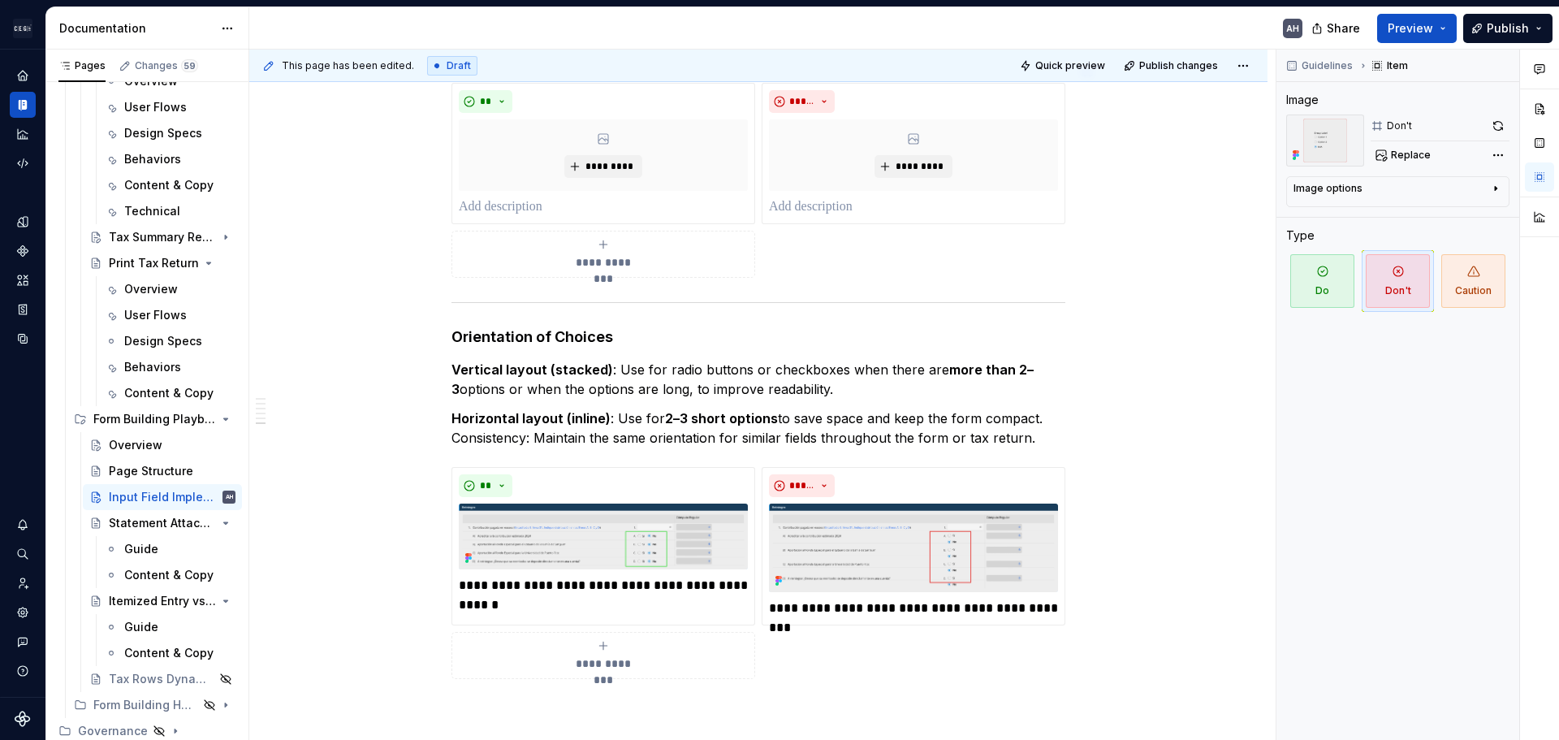
scroll to position [1949, 0]
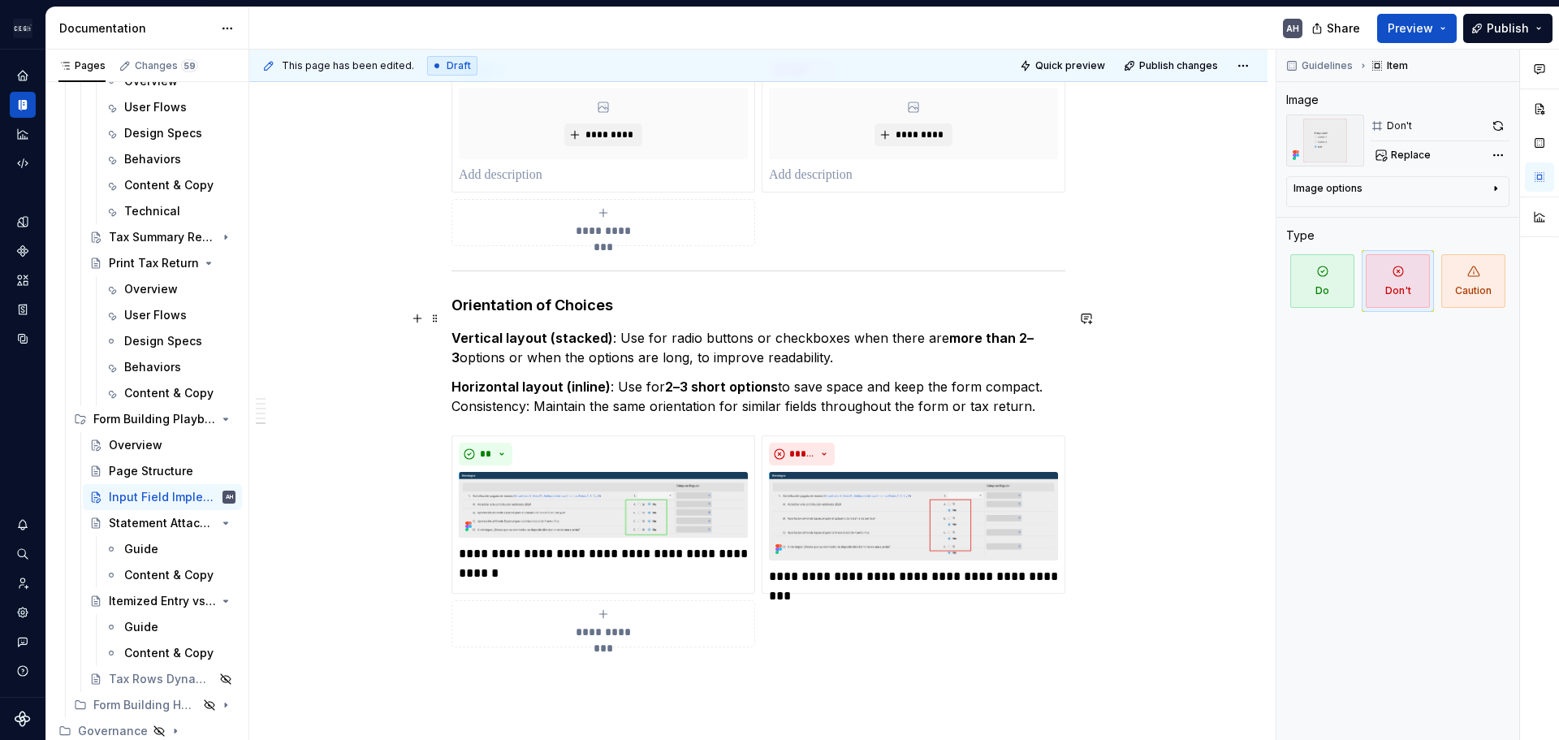
click at [582, 340] on p "Vertical layout (stacked) : Use for radio buttons or checkboxes when there are …" at bounding box center [759, 347] width 614 height 39
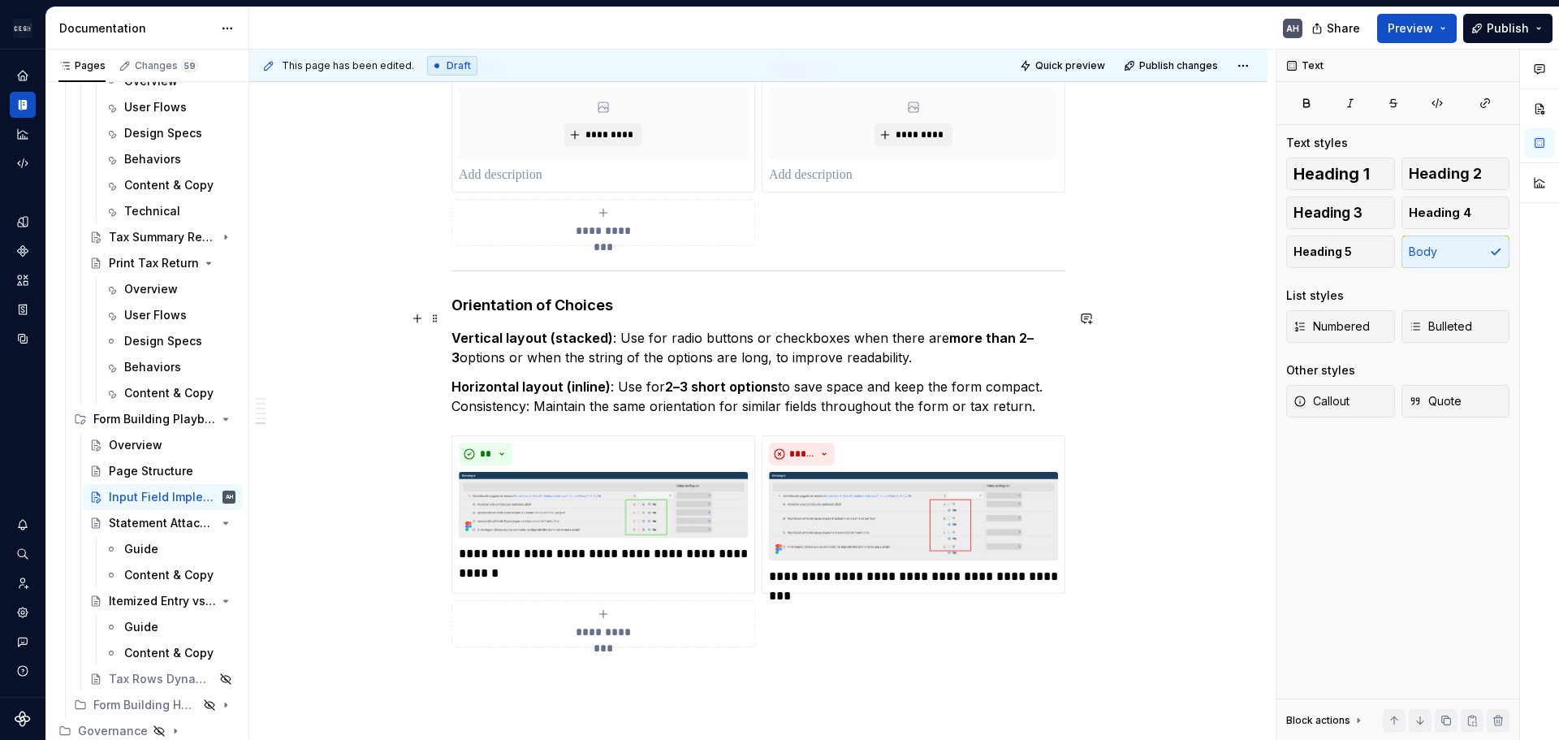
click at [915, 332] on p "Vertical layout (stacked) : Use for radio buttons or checkboxes when there are …" at bounding box center [759, 347] width 614 height 39
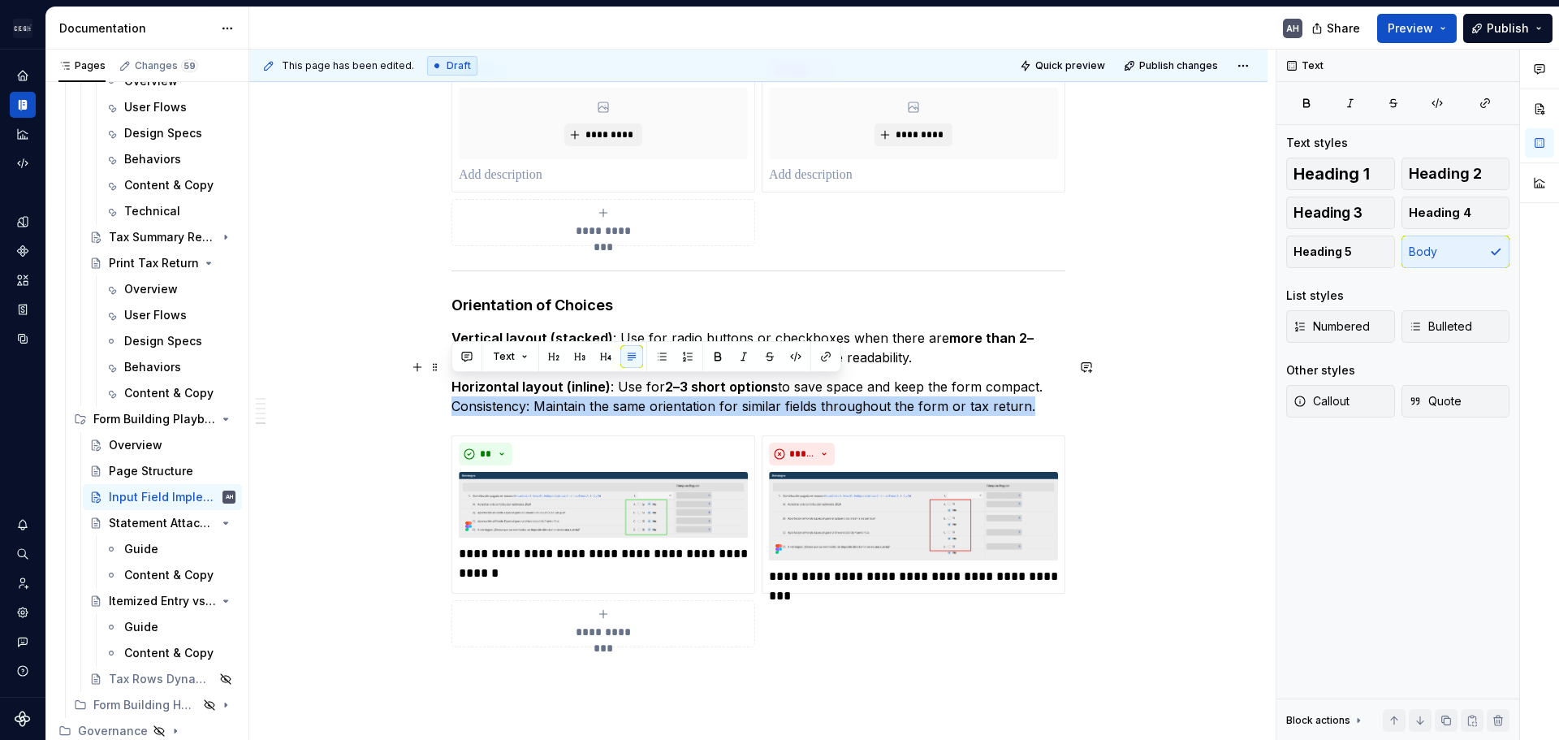
drag, startPoint x: 1029, startPoint y: 387, endPoint x: 455, endPoint y: 389, distance: 574.2
click at [455, 389] on p "Horizontal layout (inline) : Use for 2–3 short options to save space and keep t…" at bounding box center [759, 396] width 614 height 39
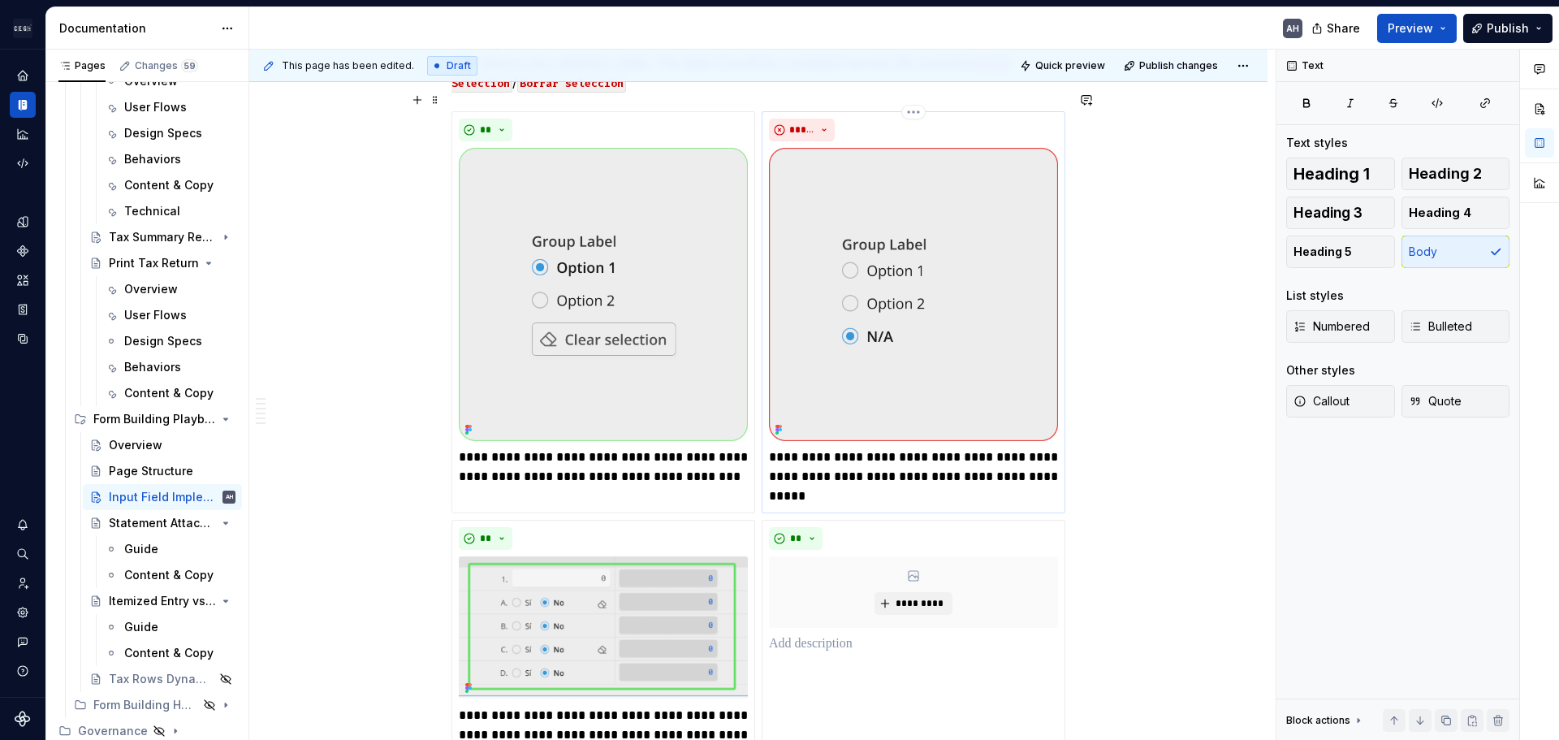
scroll to position [1218, 0]
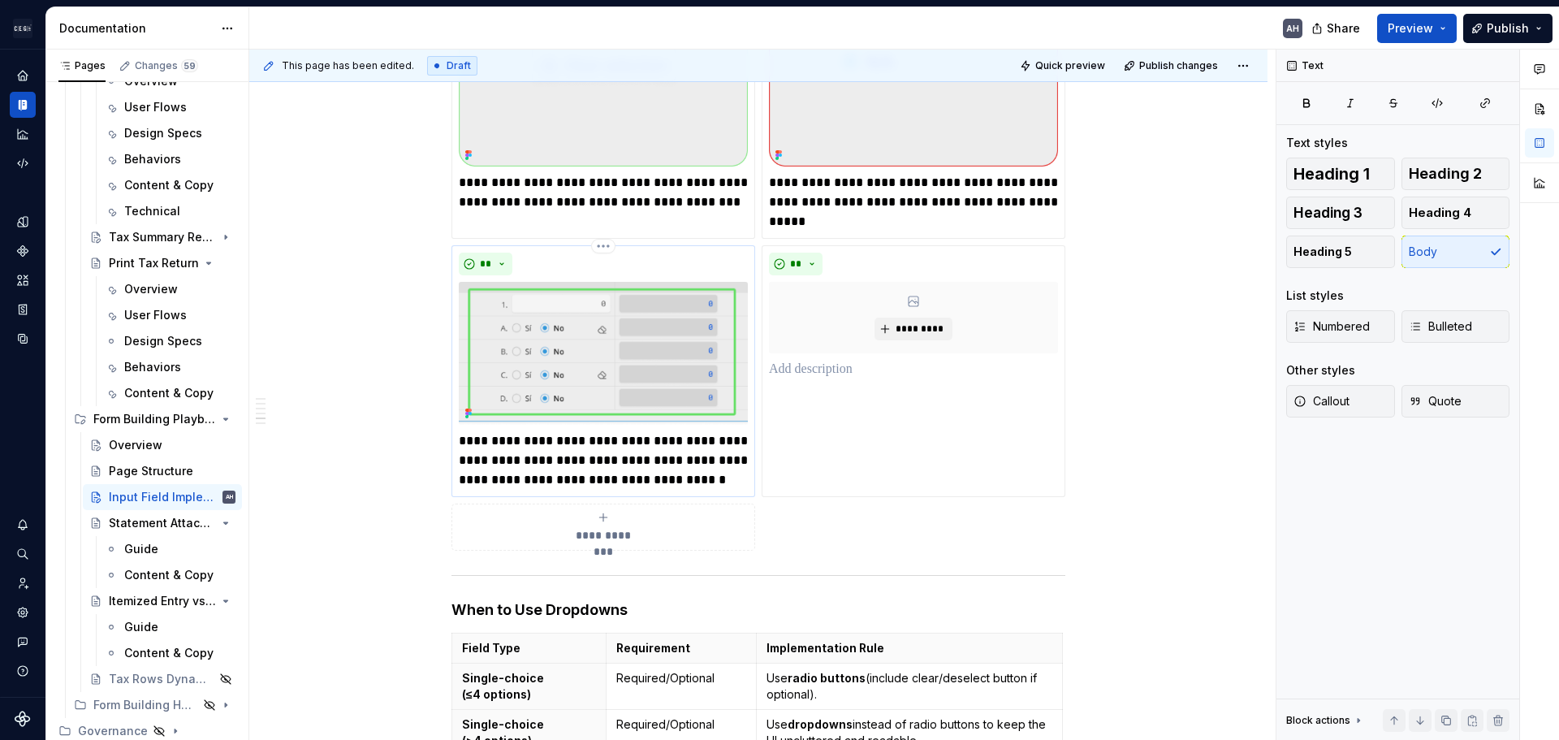
click at [603, 361] on img at bounding box center [603, 353] width 289 height 143
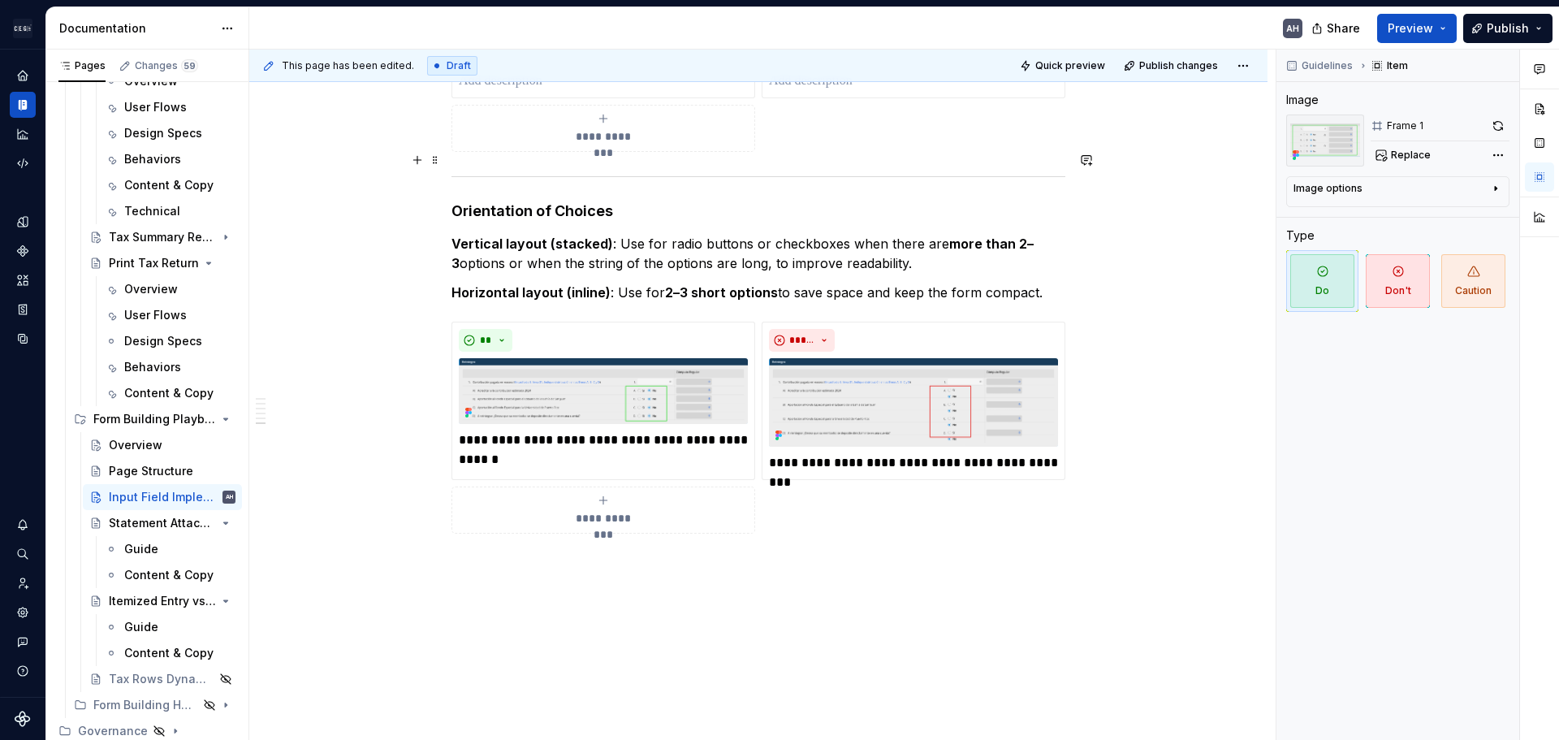
scroll to position [2097, 0]
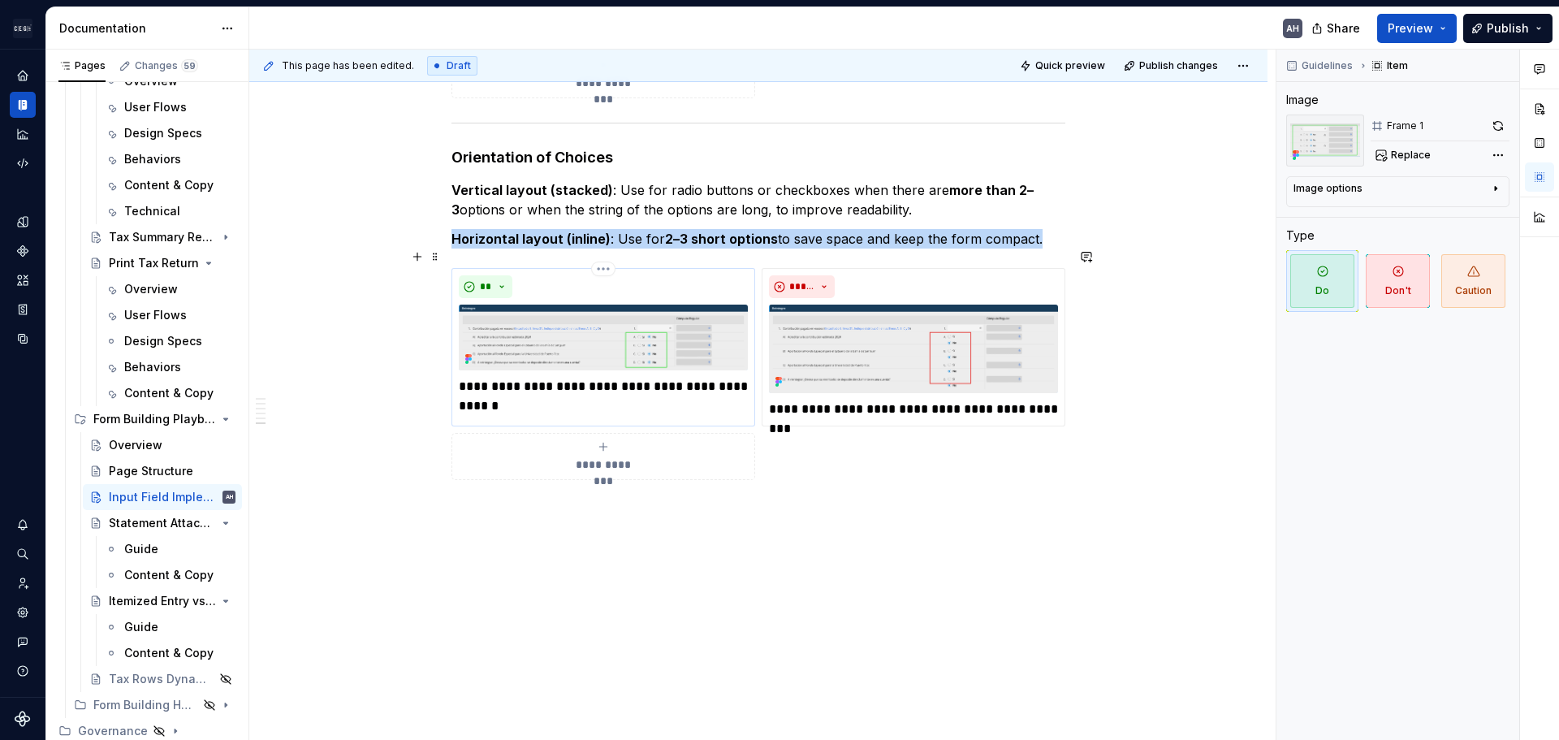
click at [589, 320] on img at bounding box center [603, 338] width 289 height 66
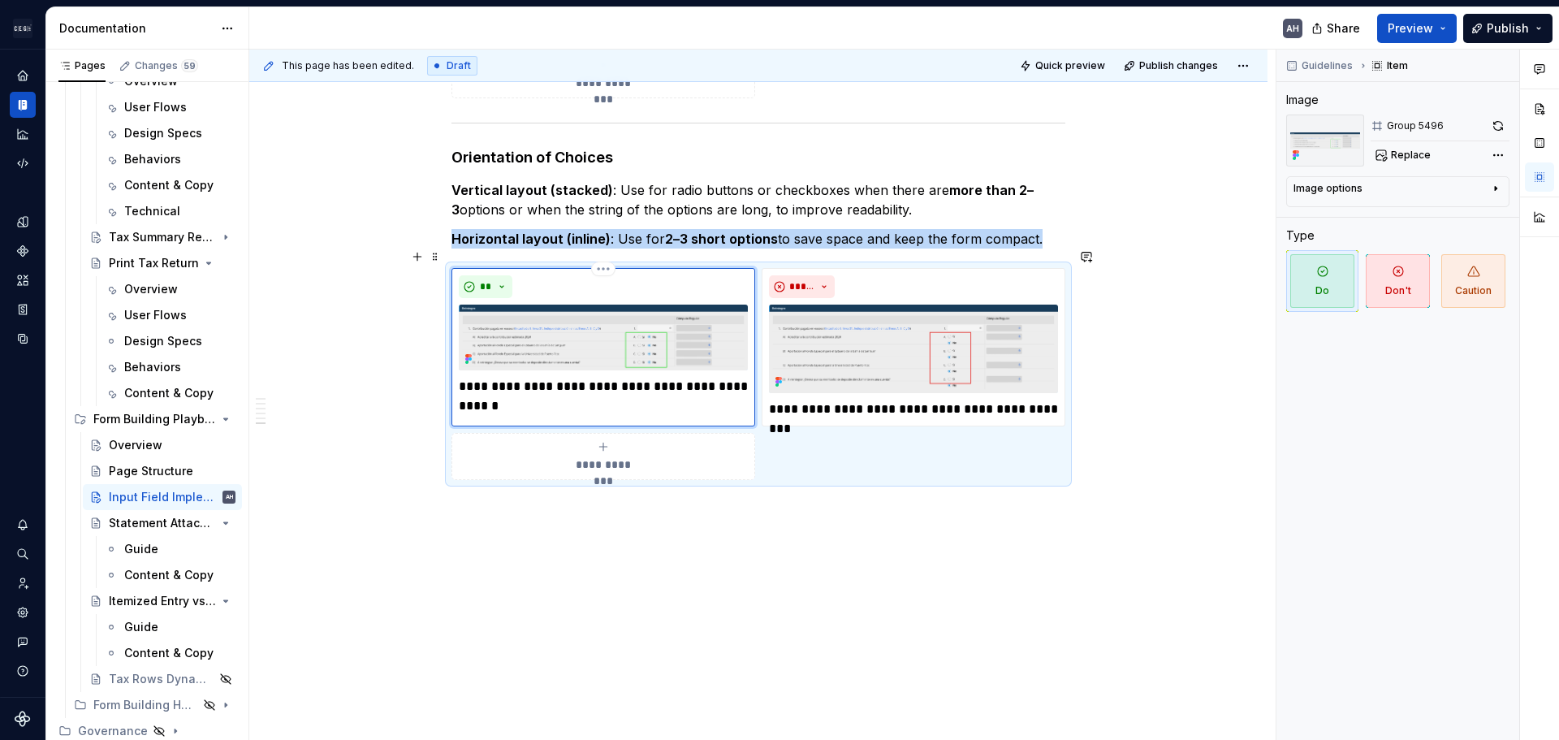
click at [617, 331] on img at bounding box center [603, 338] width 289 height 66
click at [701, 315] on img at bounding box center [603, 338] width 289 height 66
click at [1491, 127] on button "button" at bounding box center [1498, 126] width 23 height 23
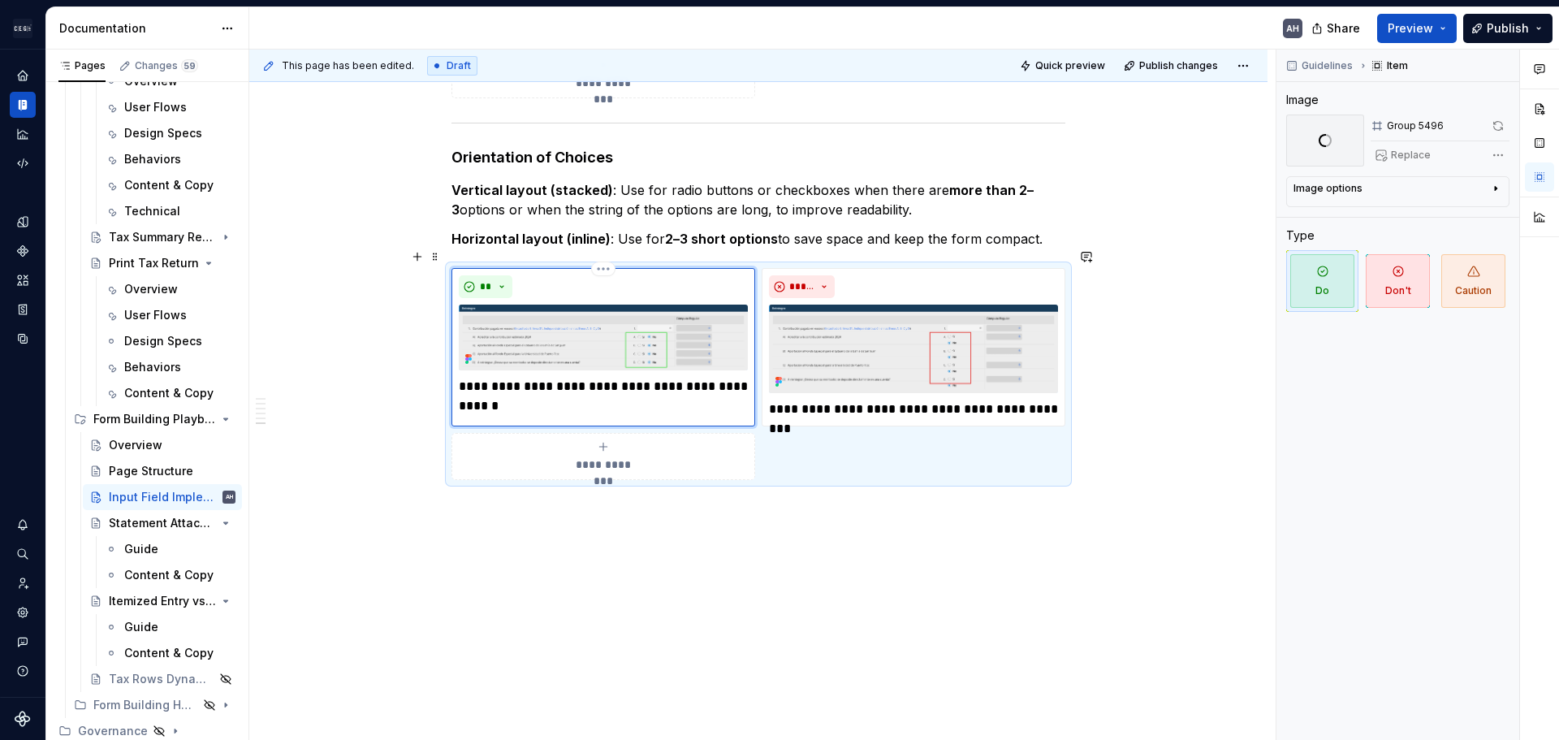
click at [655, 384] on p "**********" at bounding box center [603, 396] width 289 height 39
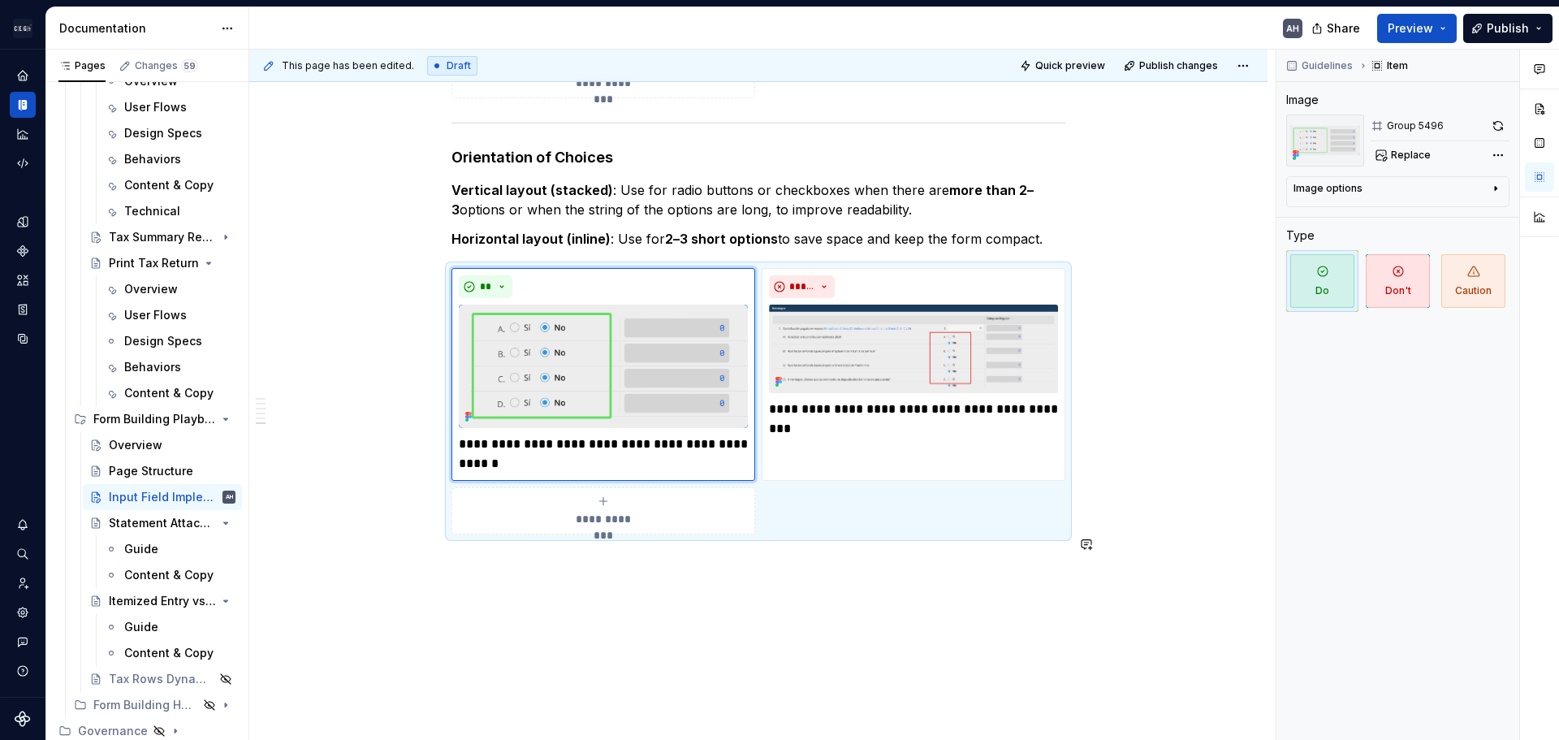
scroll to position [2152, 0]
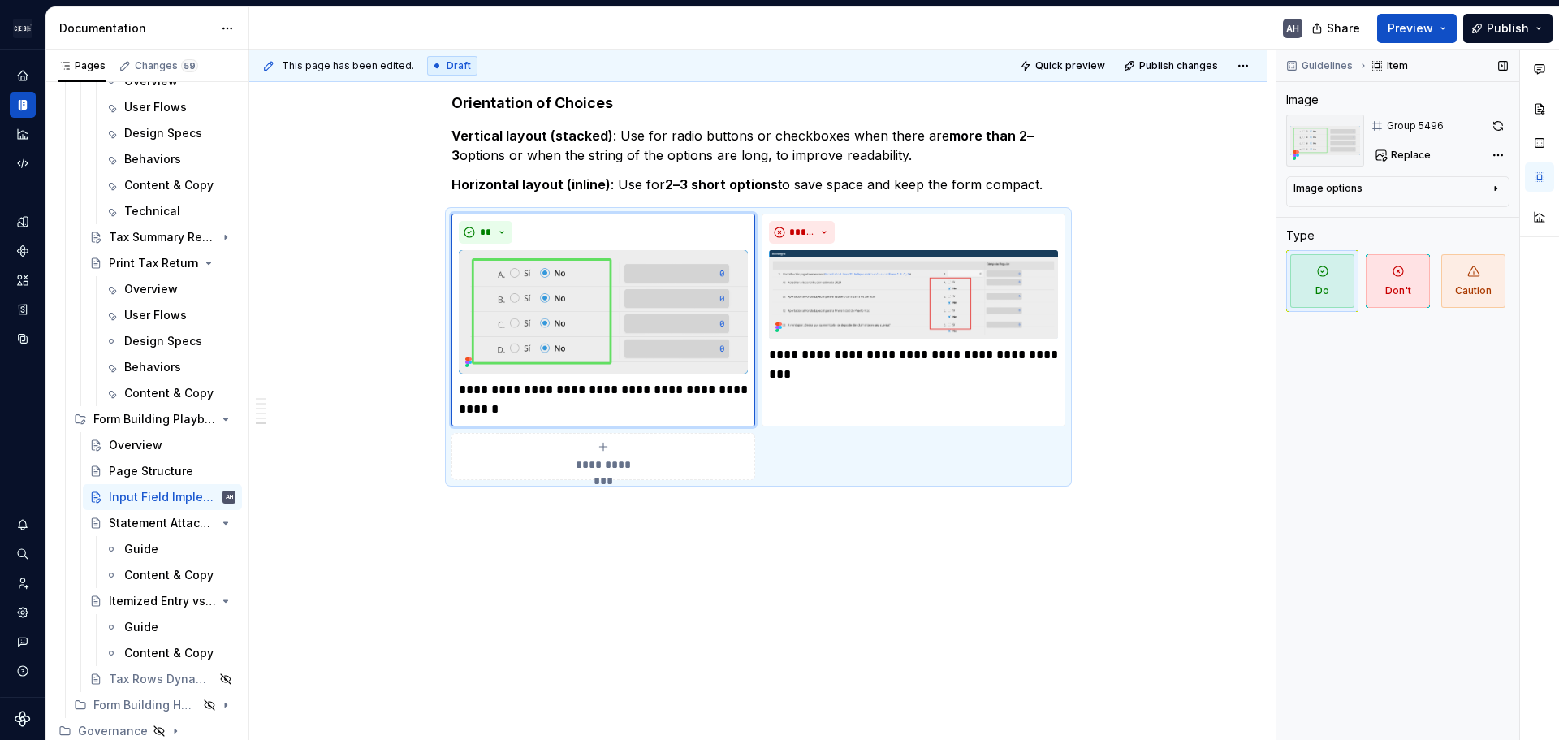
click at [1501, 130] on button "button" at bounding box center [1498, 126] width 23 height 23
click at [1496, 119] on button "button" at bounding box center [1498, 126] width 23 height 23
click at [1497, 125] on button "button" at bounding box center [1500, 126] width 19 height 23
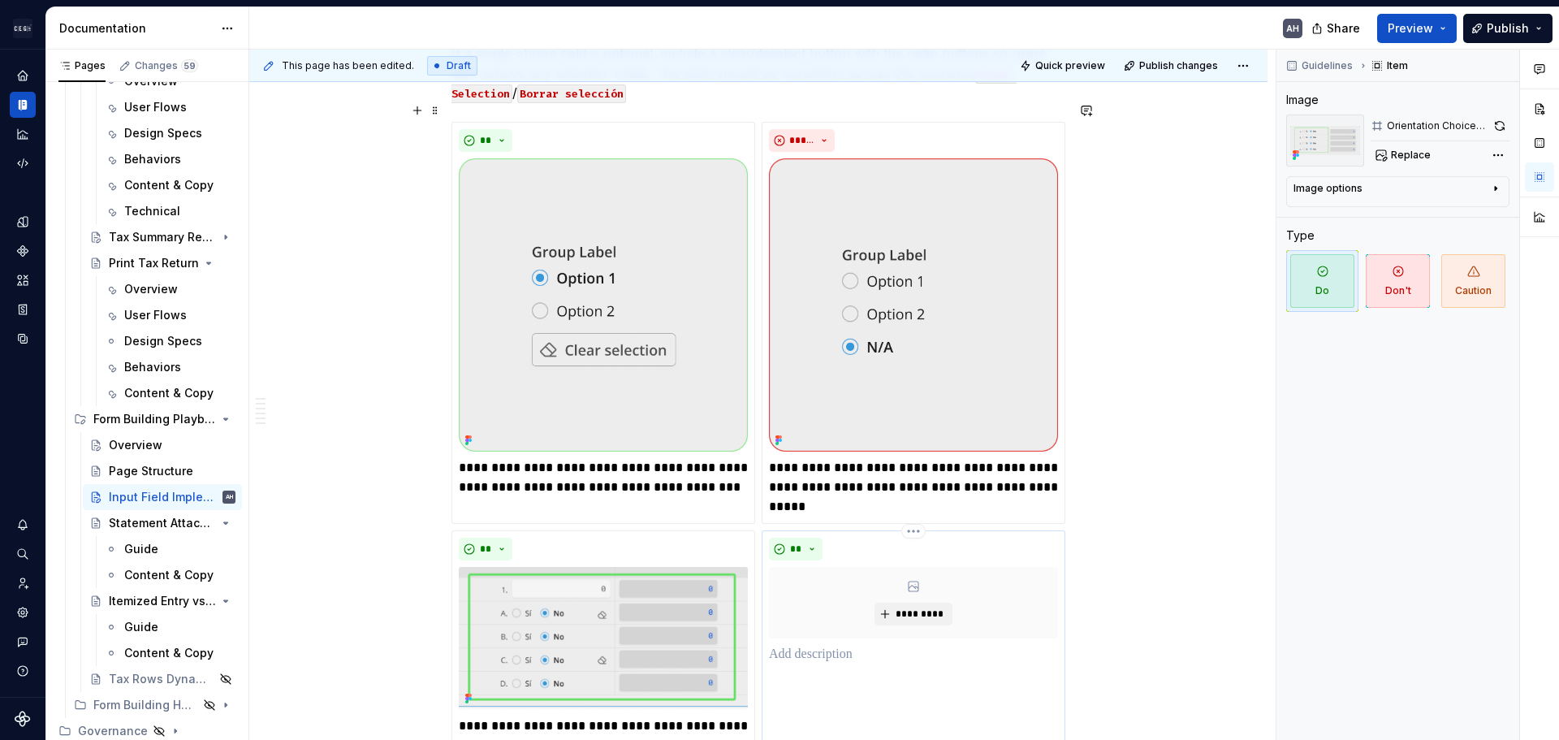
scroll to position [852, 0]
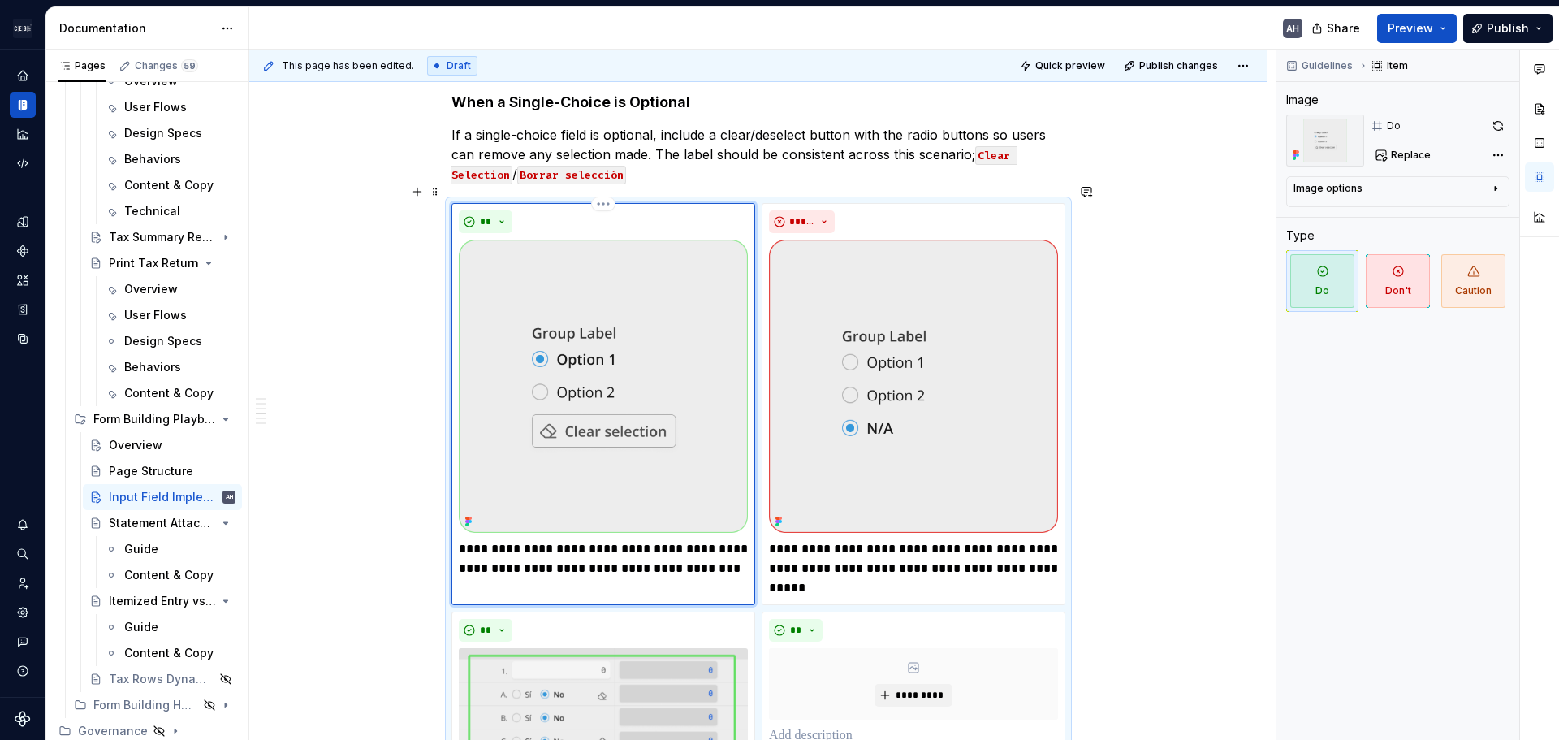
click at [651, 413] on img at bounding box center [603, 386] width 289 height 293
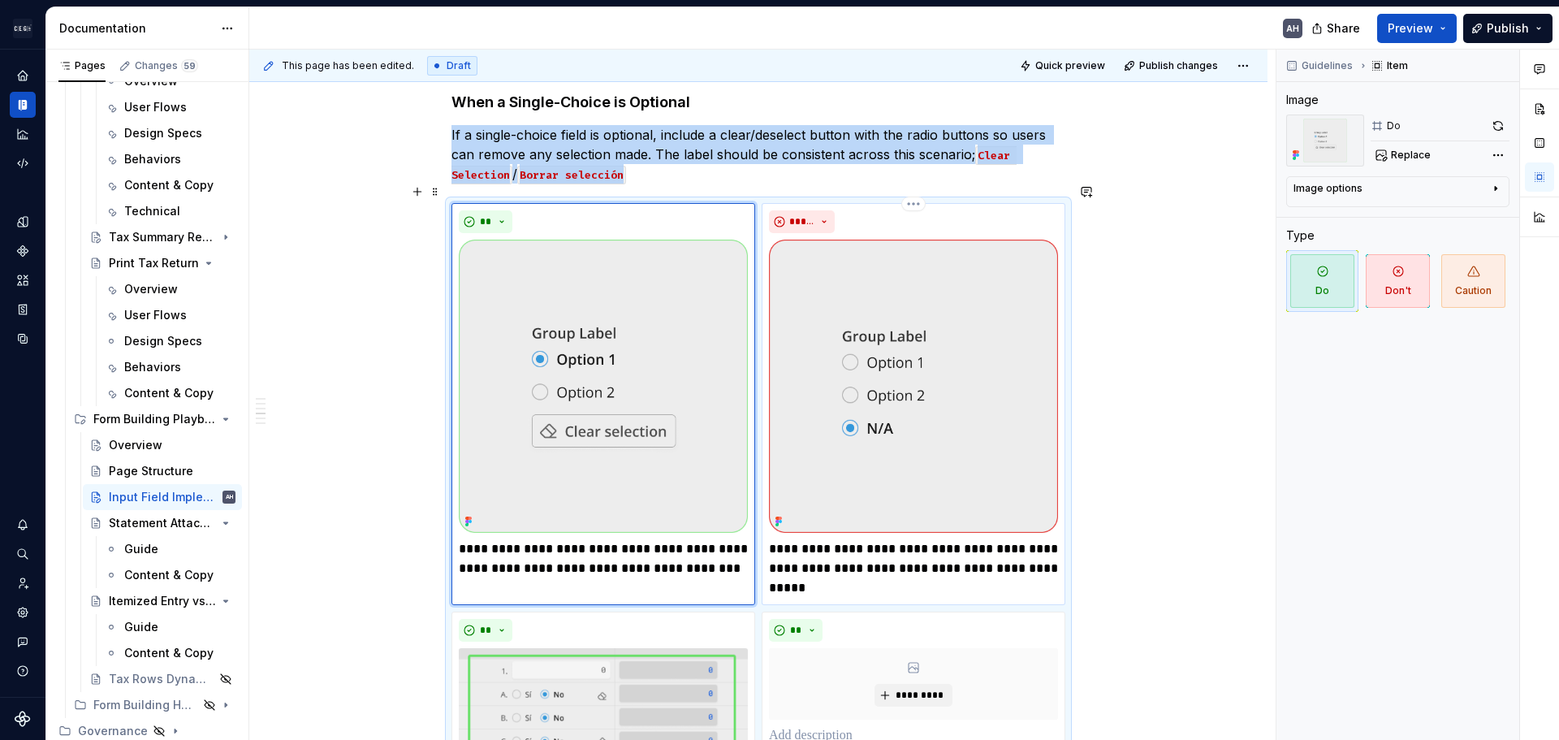
click at [967, 384] on img at bounding box center [913, 386] width 289 height 293
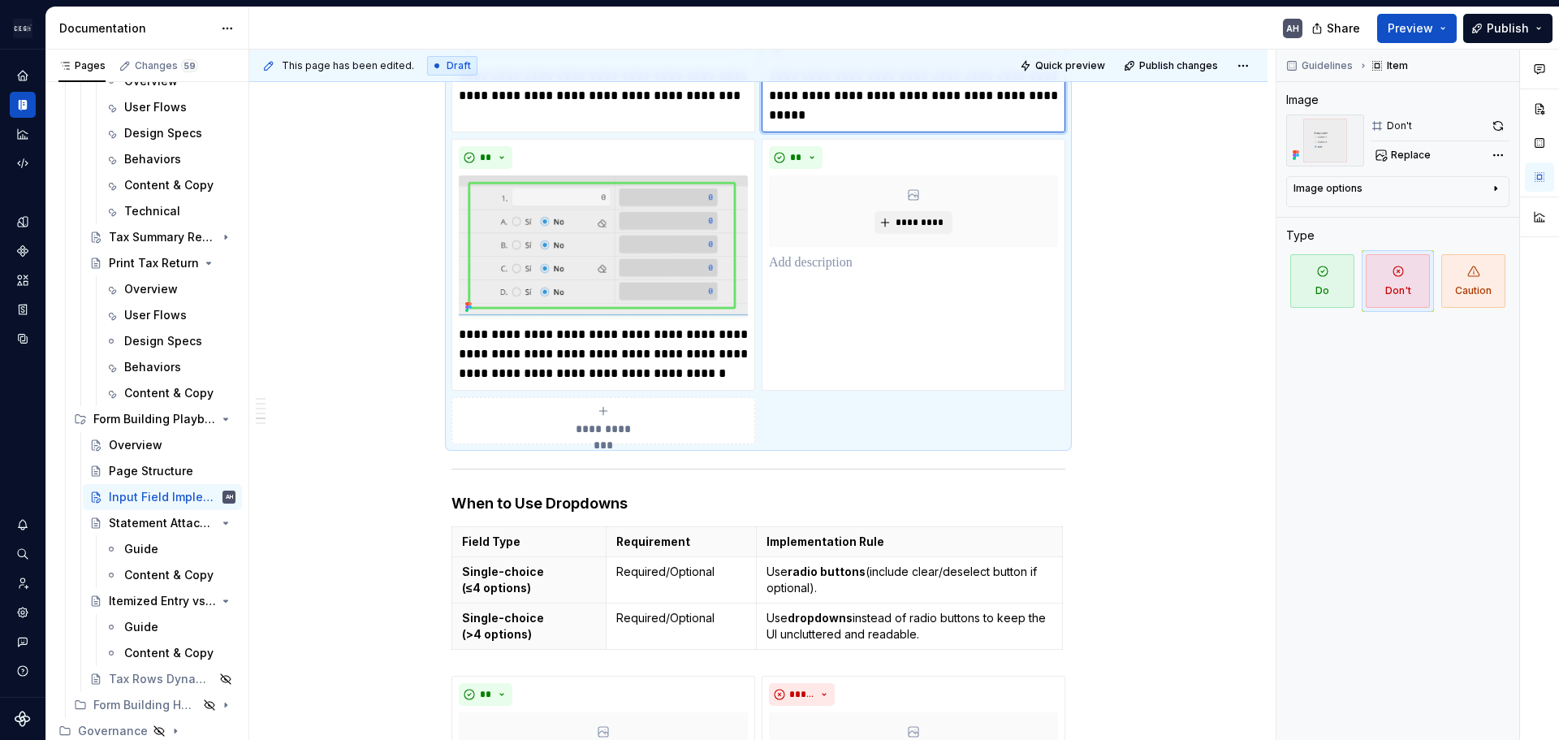
scroll to position [1339, 0]
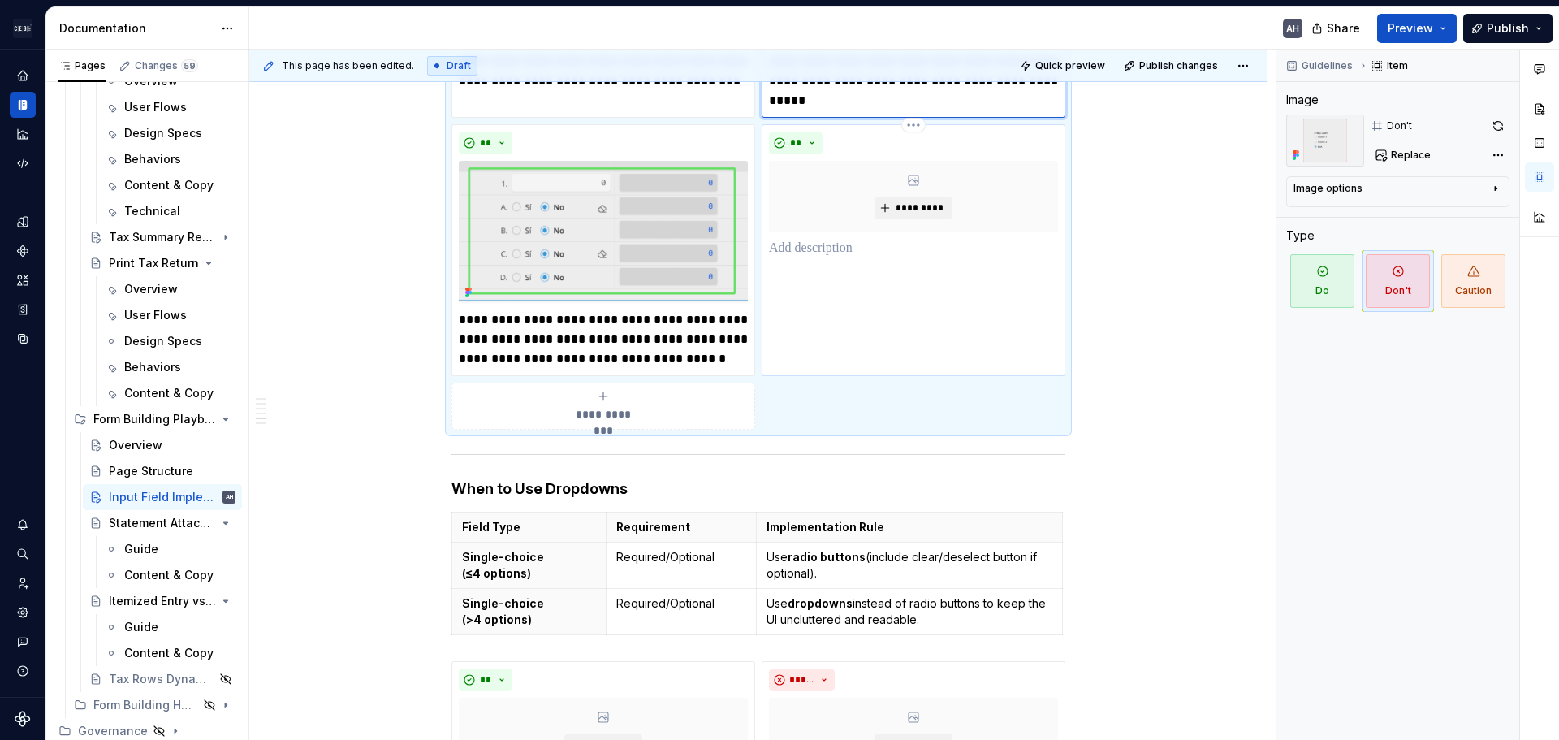
click at [780, 301] on div "** *********" at bounding box center [914, 250] width 304 height 252
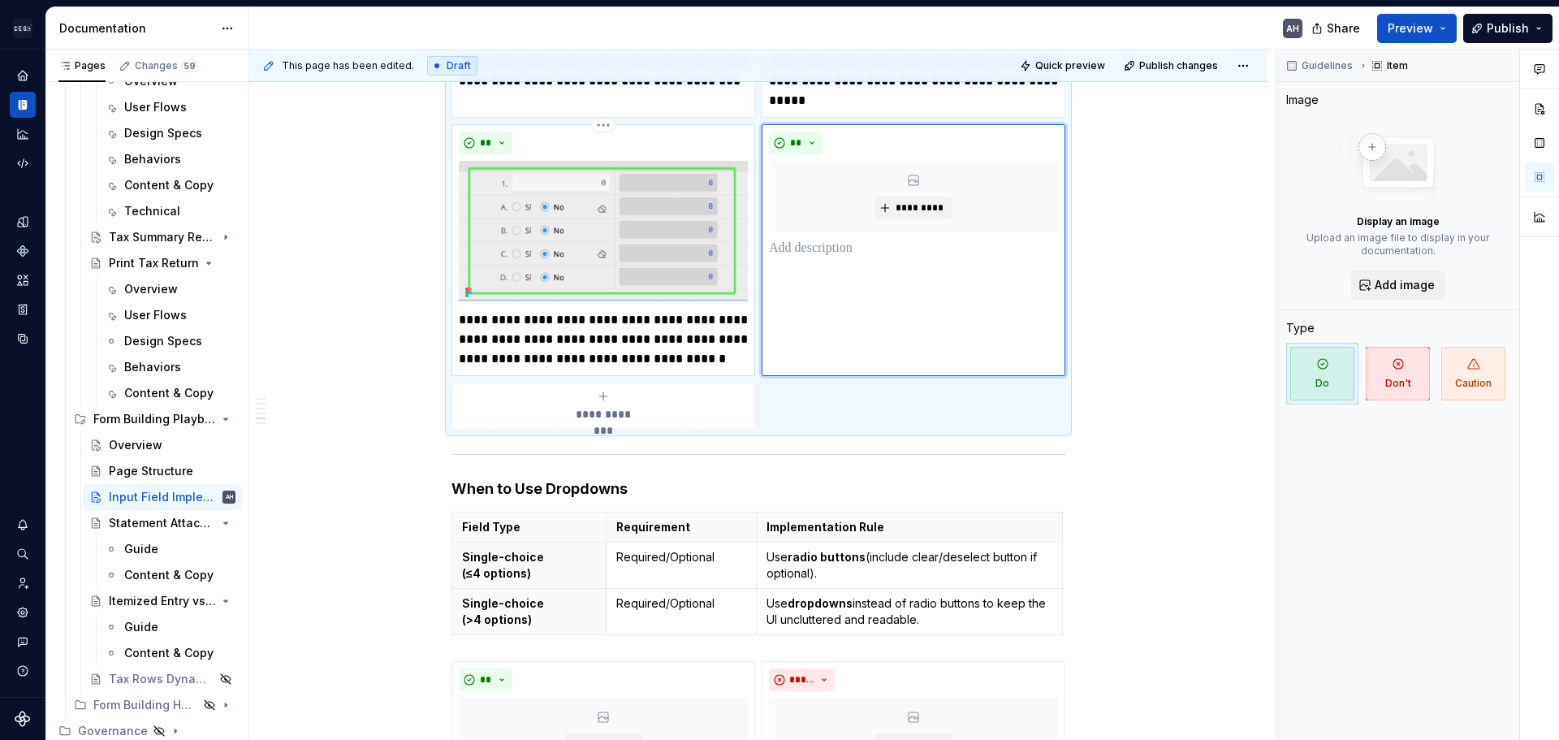
click at [632, 231] on img at bounding box center [603, 232] width 289 height 143
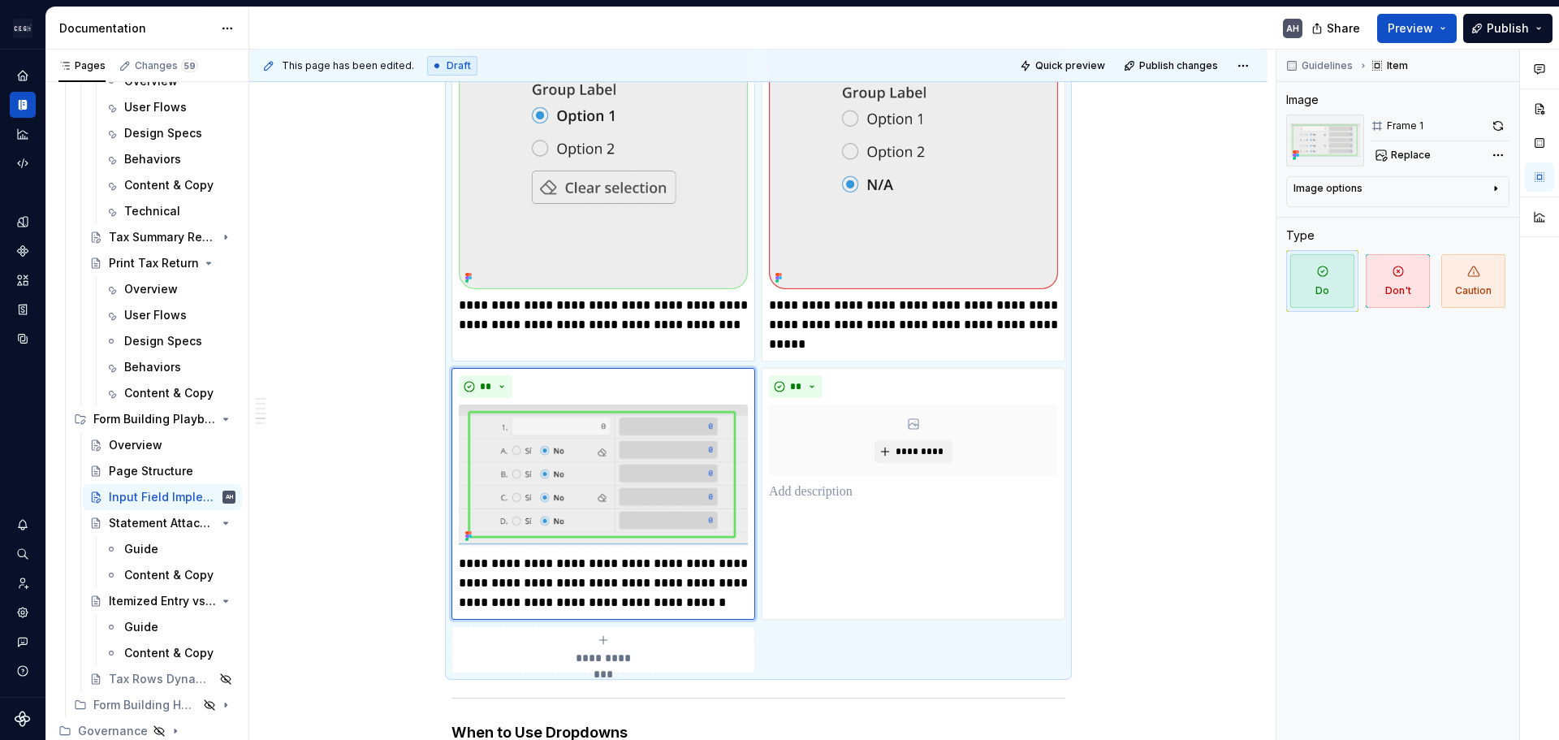
click at [654, 208] on img at bounding box center [603, 142] width 289 height 293
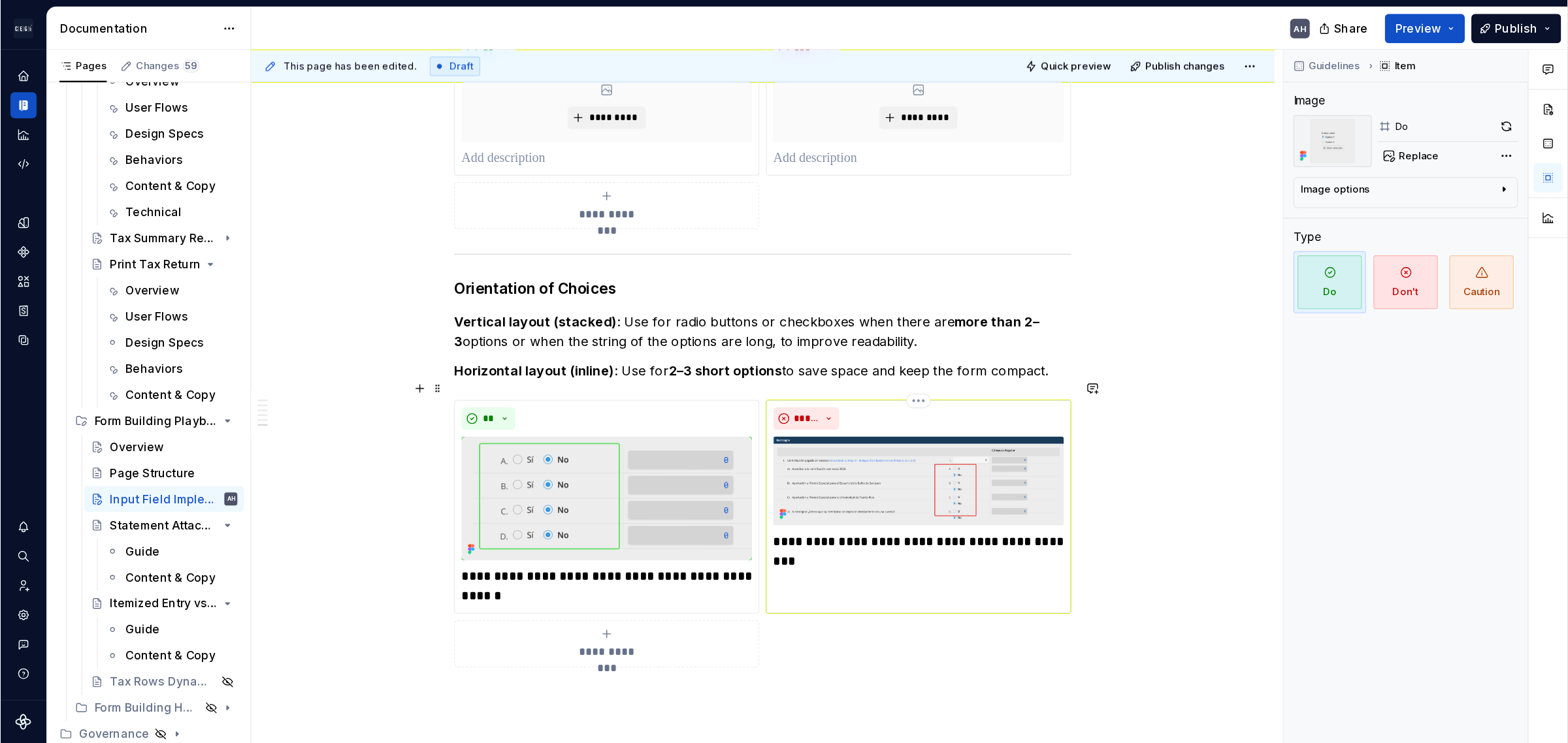
scroll to position [1599, 0]
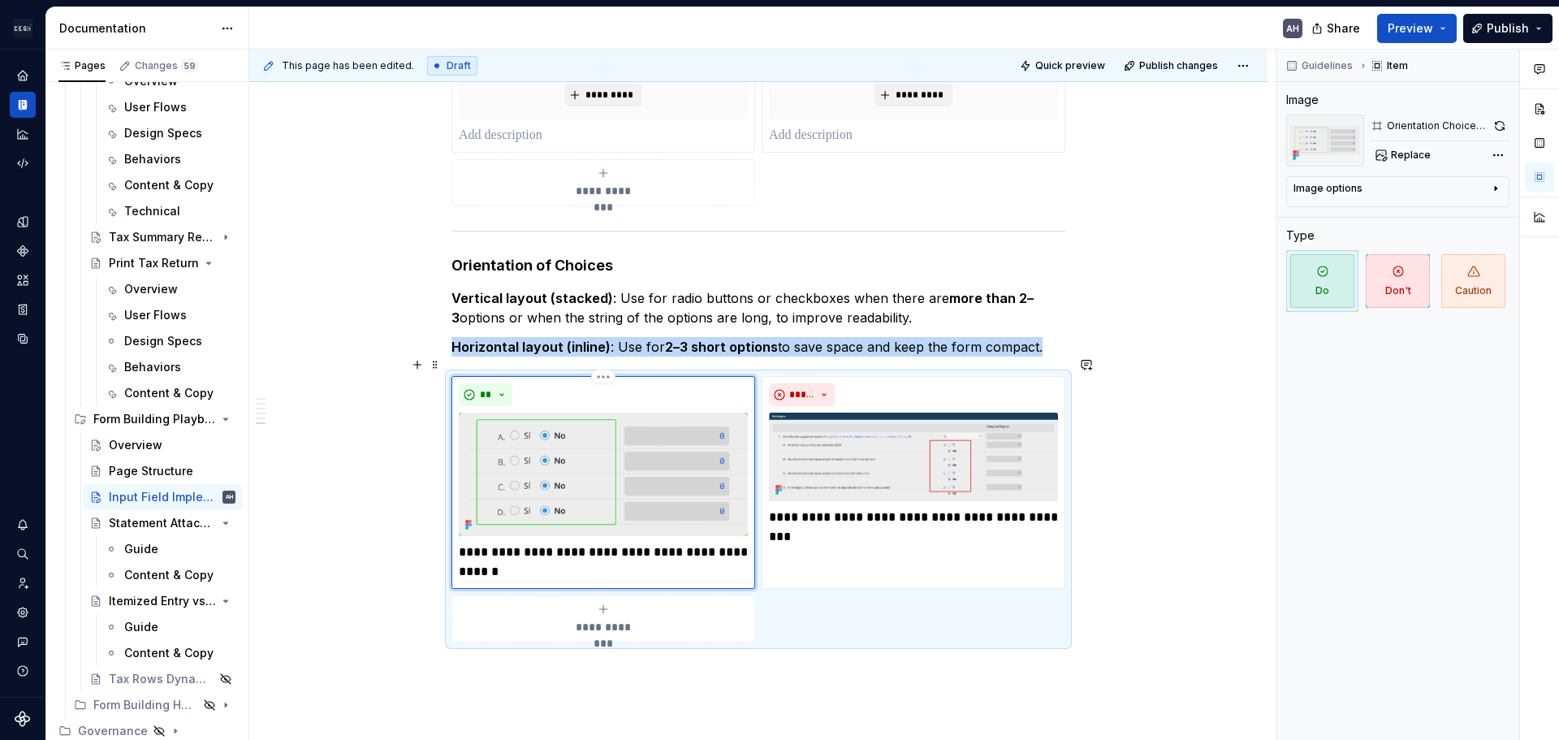
click at [626, 419] on img at bounding box center [603, 474] width 289 height 123
click at [1495, 122] on button "button" at bounding box center [1500, 126] width 19 height 23
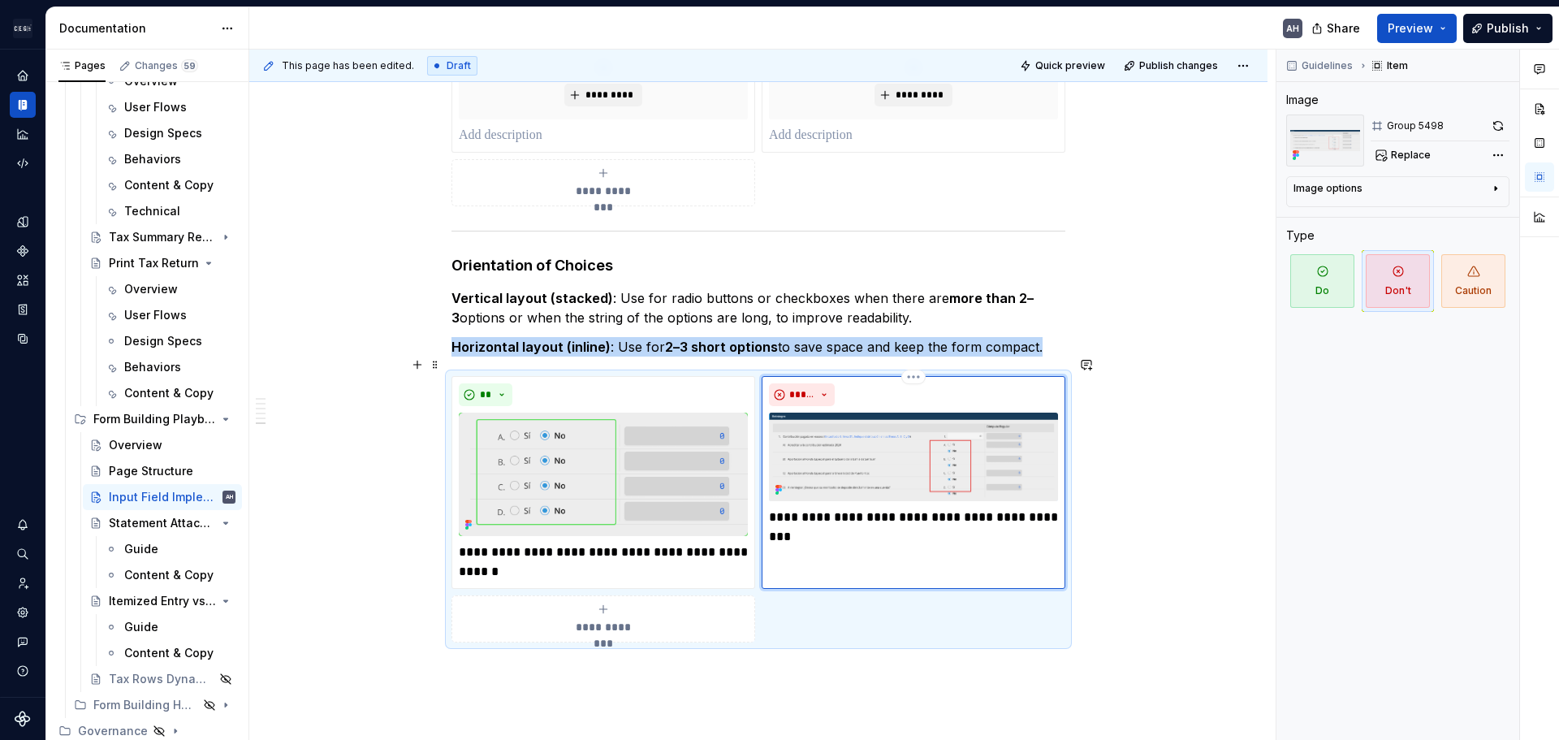
click at [904, 463] on img at bounding box center [913, 457] width 289 height 89
click at [1496, 128] on button "button" at bounding box center [1498, 126] width 23 height 23
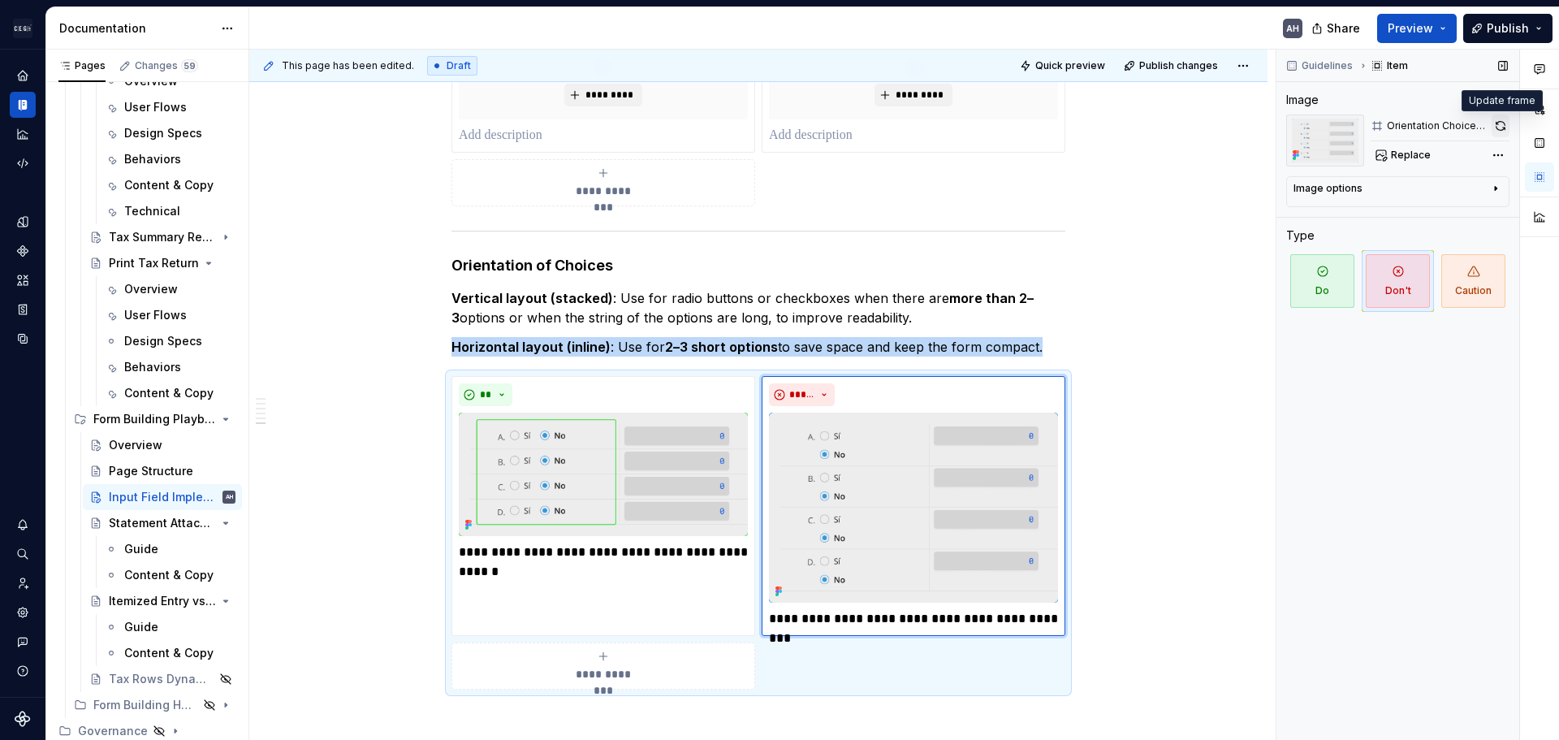
click at [1503, 122] on button "button" at bounding box center [1501, 126] width 18 height 23
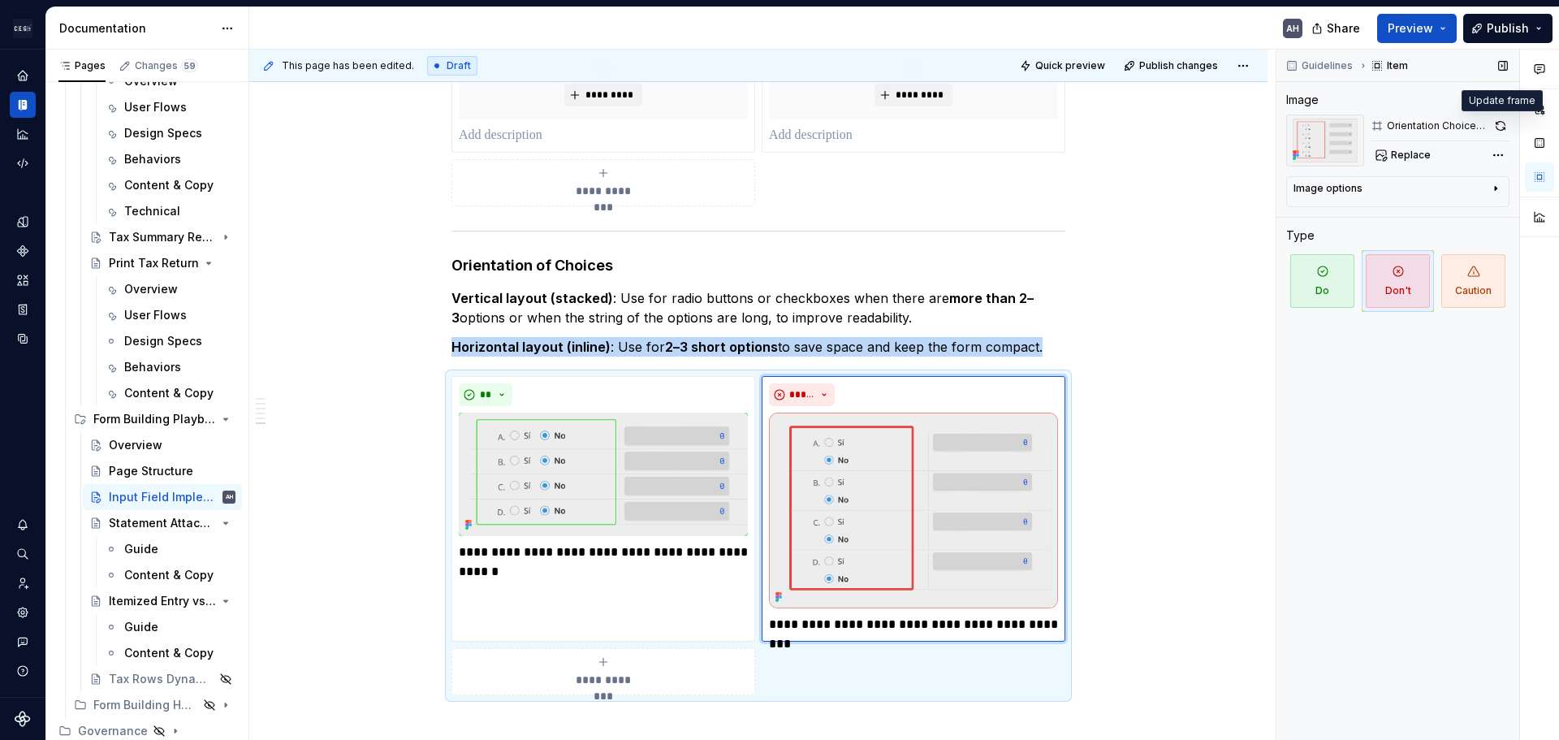
drag, startPoint x: 1504, startPoint y: 126, endPoint x: 1495, endPoint y: 131, distance: 10.2
click at [1504, 126] on button "button" at bounding box center [1501, 126] width 18 height 23
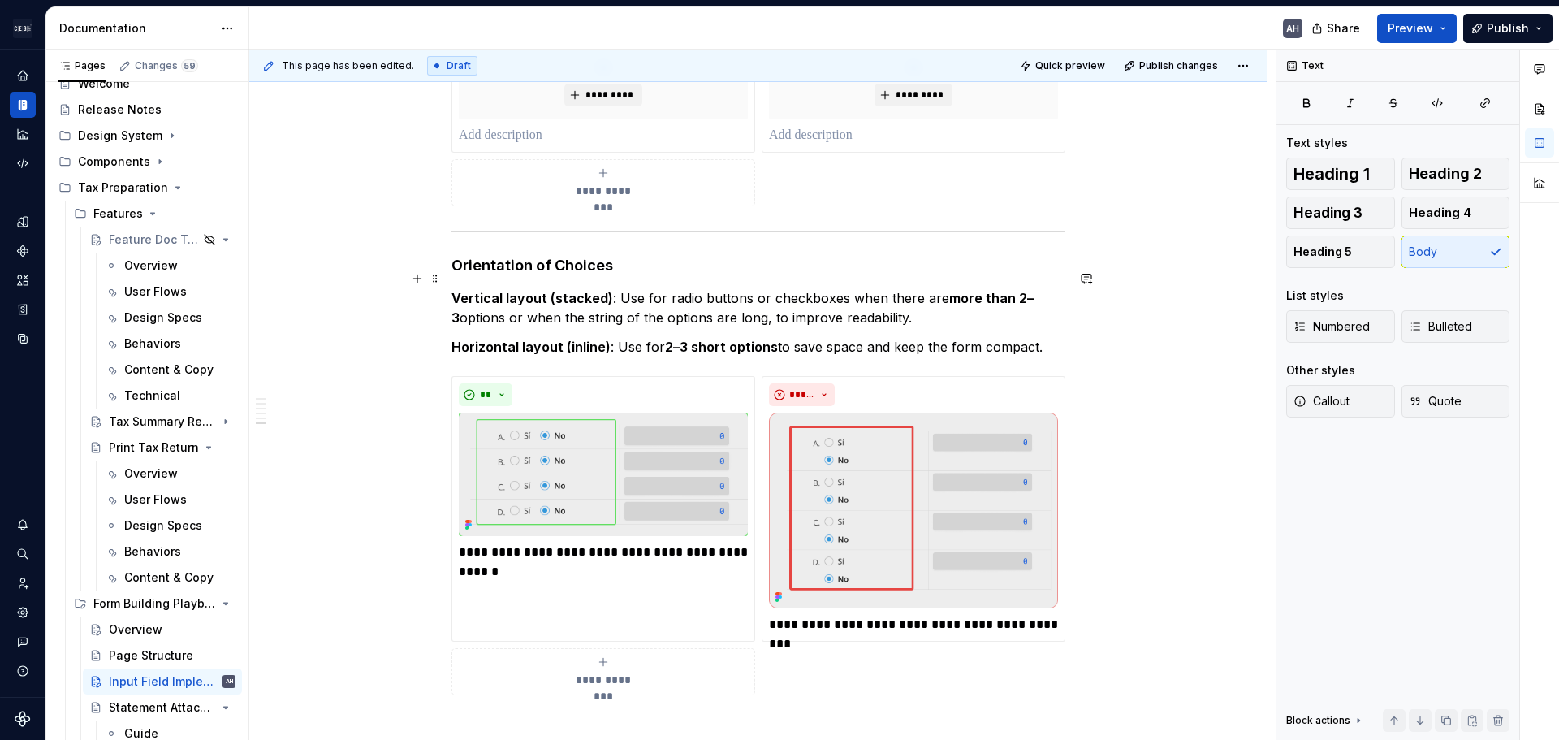
click at [755, 301] on p "Vertical layout (stacked) : Use for radio buttons or checkboxes when there are …" at bounding box center [759, 307] width 614 height 39
click at [601, 443] on img at bounding box center [603, 474] width 289 height 123
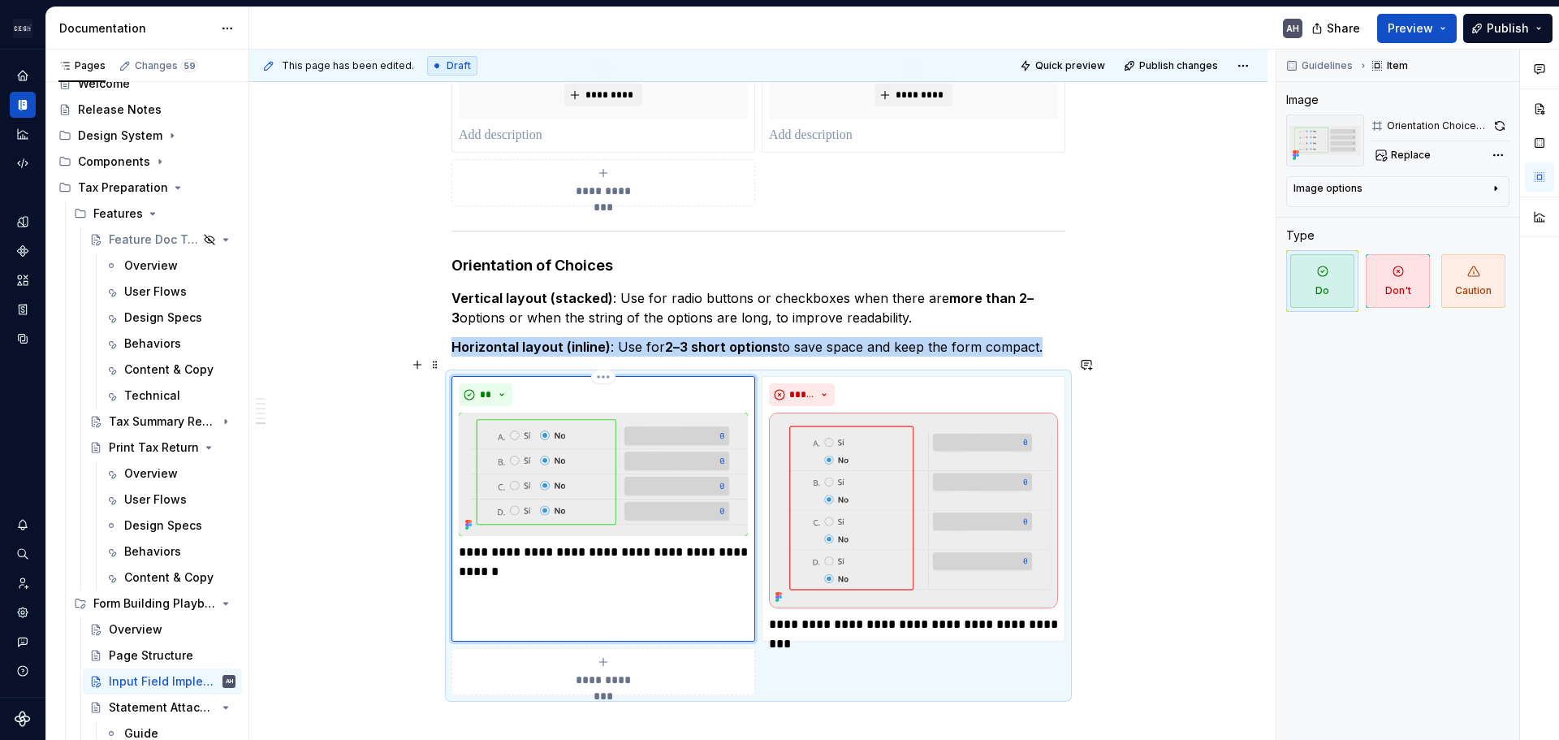
click at [601, 443] on img at bounding box center [603, 474] width 289 height 123
click at [1499, 125] on button "button" at bounding box center [1500, 126] width 19 height 23
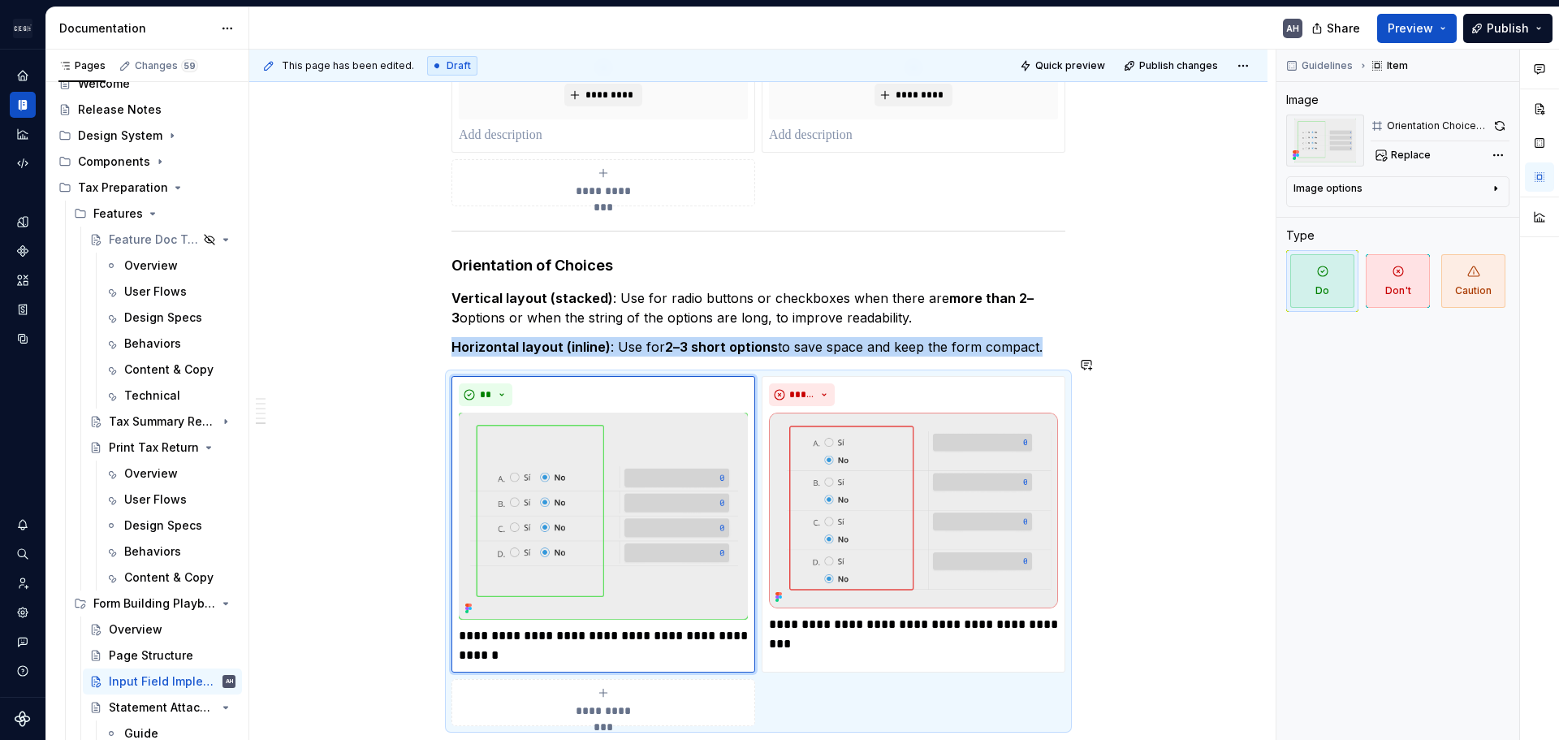
click at [677, 289] on p "Vertical layout (stacked) : Use for radio buttons or checkboxes when there are …" at bounding box center [759, 307] width 614 height 39
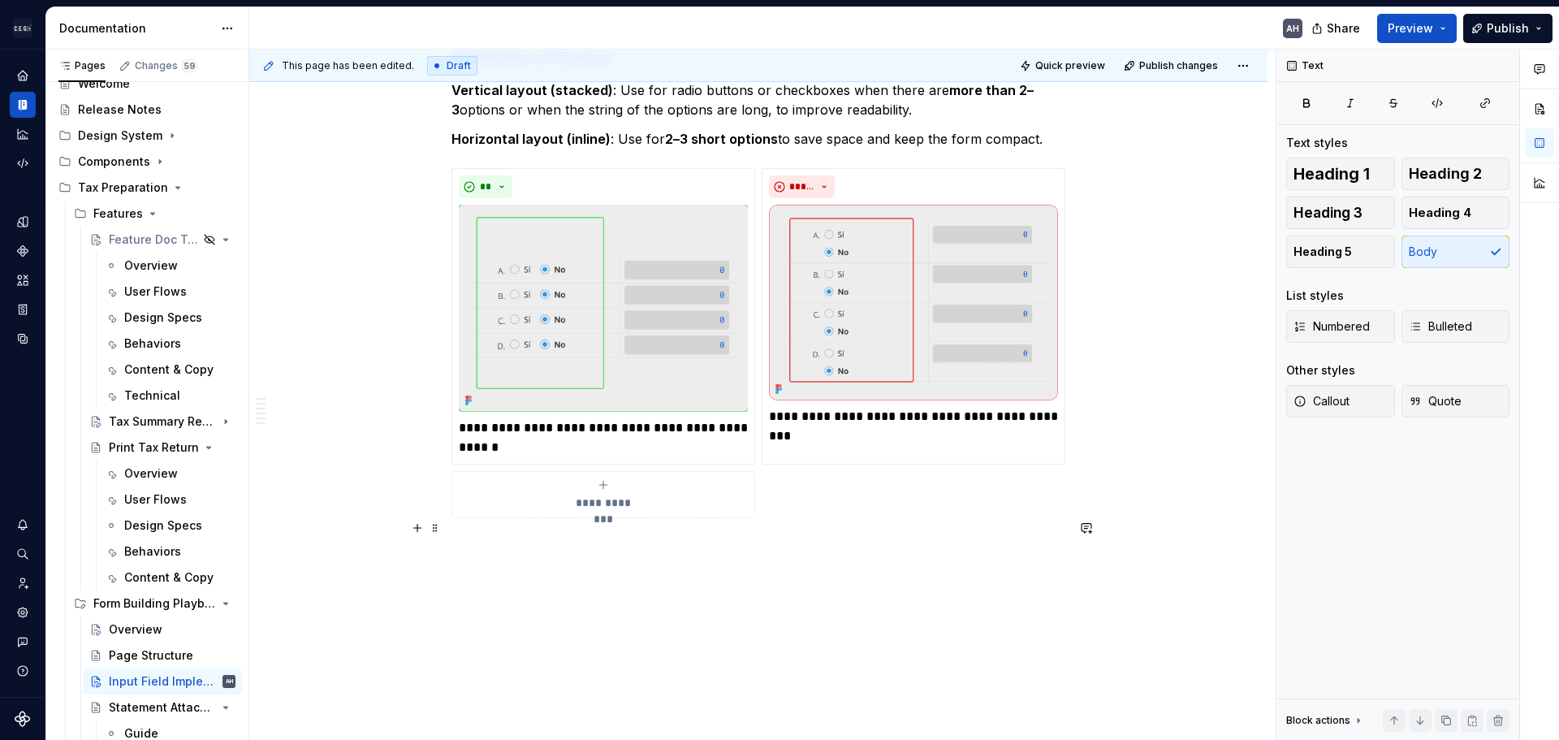
scroll to position [2235, 0]
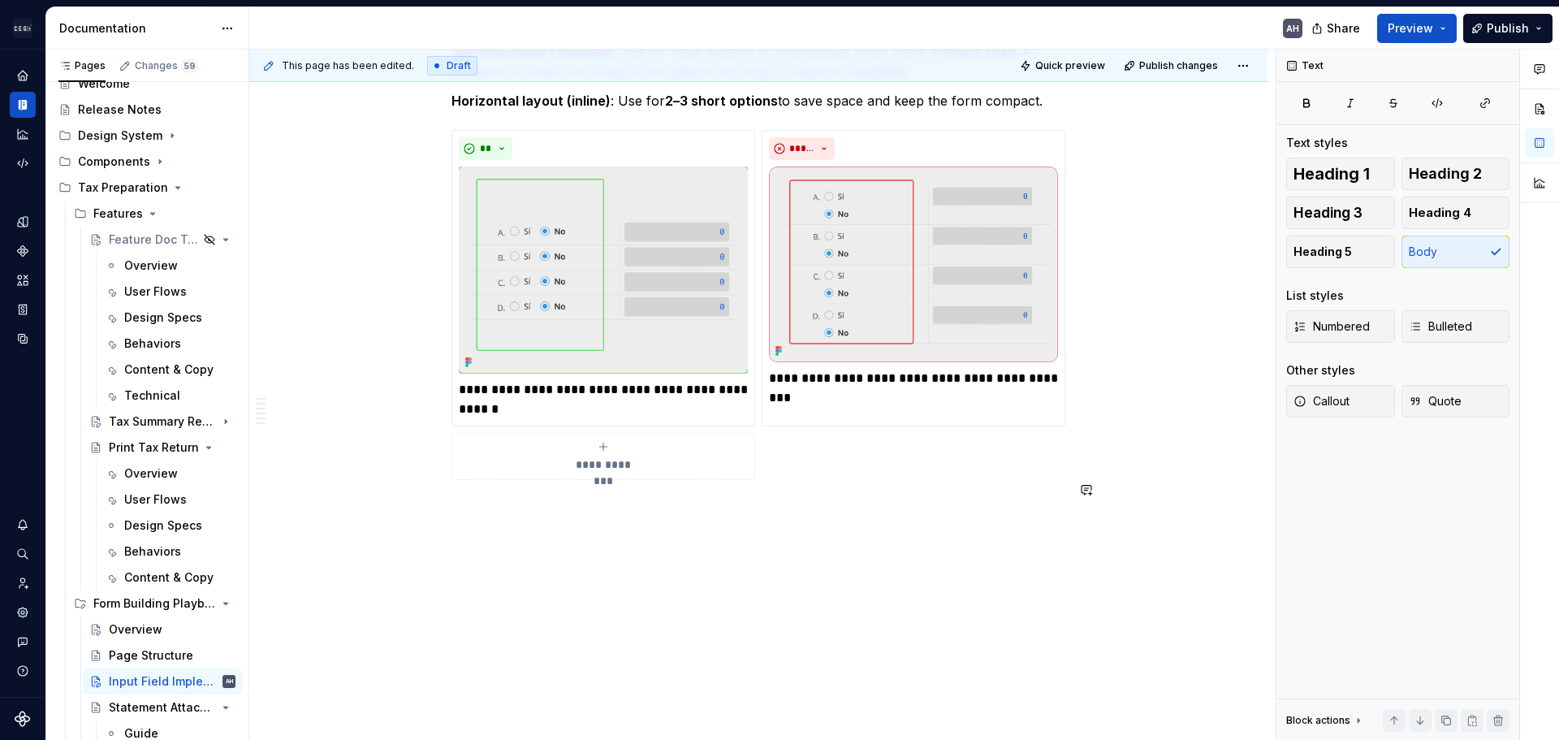
click at [623, 385] on p "**********" at bounding box center [603, 399] width 289 height 39
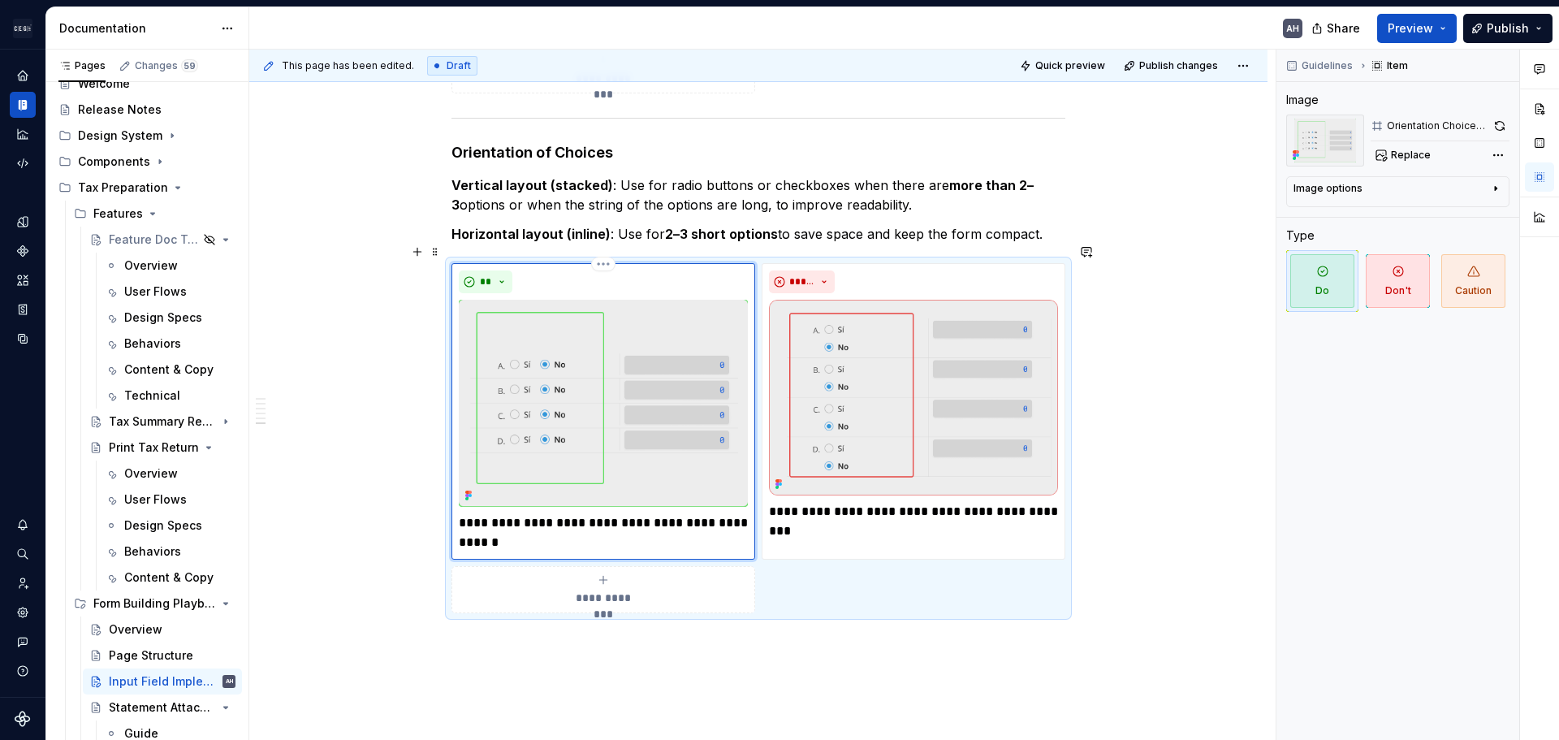
scroll to position [2073, 0]
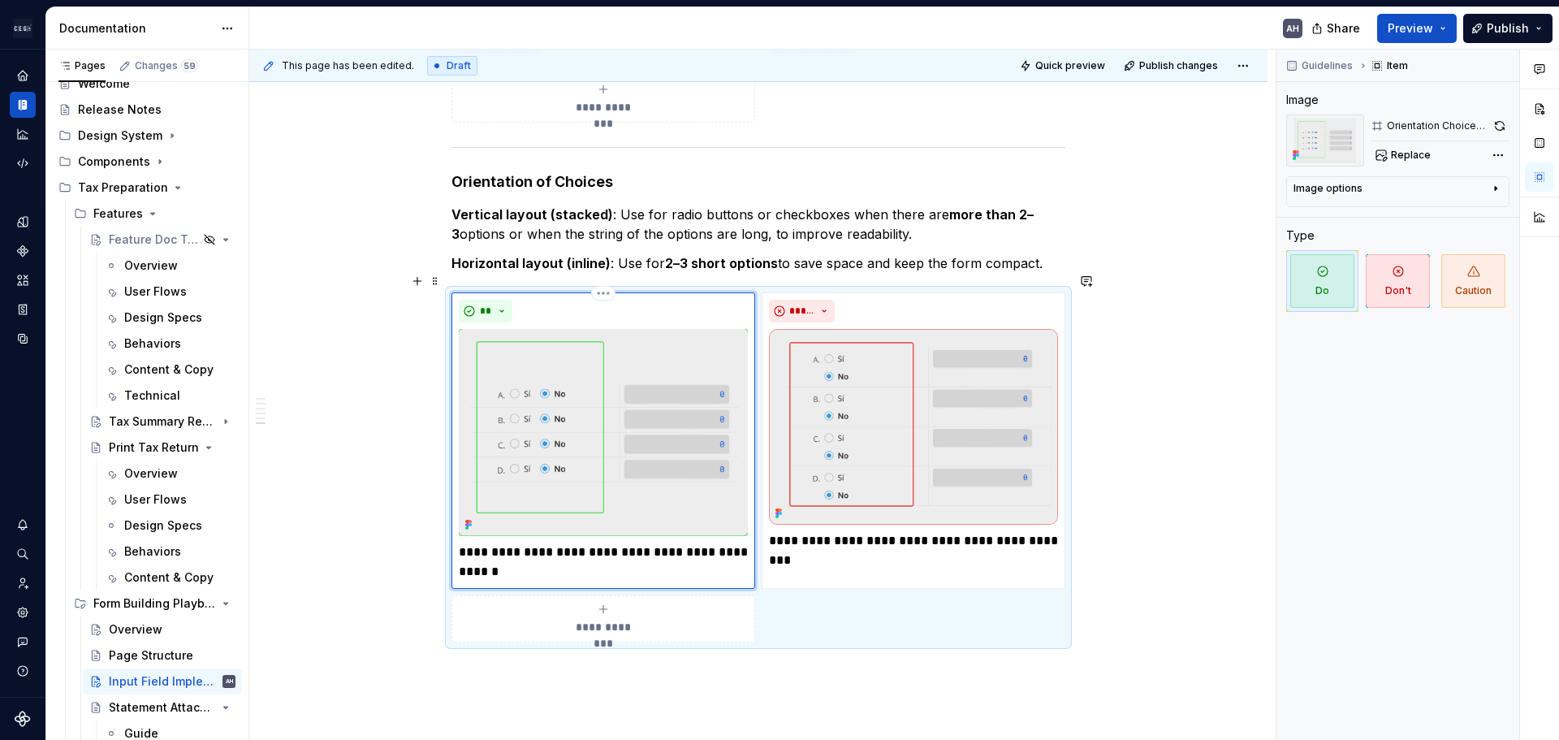
click at [498, 543] on p "**********" at bounding box center [603, 562] width 289 height 39
click at [574, 543] on p "**********" at bounding box center [603, 562] width 289 height 39
click at [821, 531] on p "**********" at bounding box center [913, 540] width 289 height 19
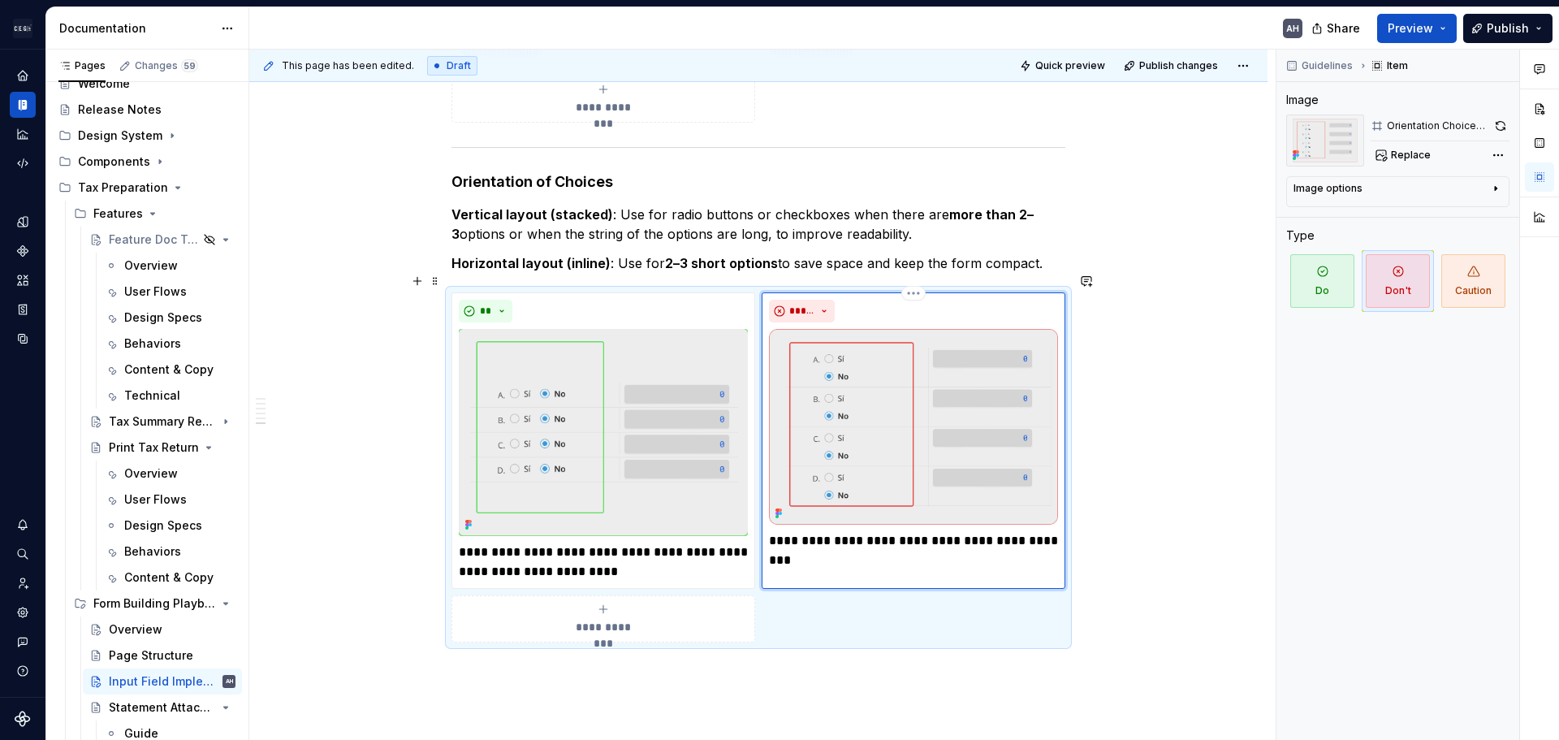
click at [842, 531] on p "**********" at bounding box center [913, 540] width 289 height 19
click at [853, 531] on p "**********" at bounding box center [913, 540] width 289 height 19
click at [902, 531] on p "**********" at bounding box center [913, 540] width 289 height 19
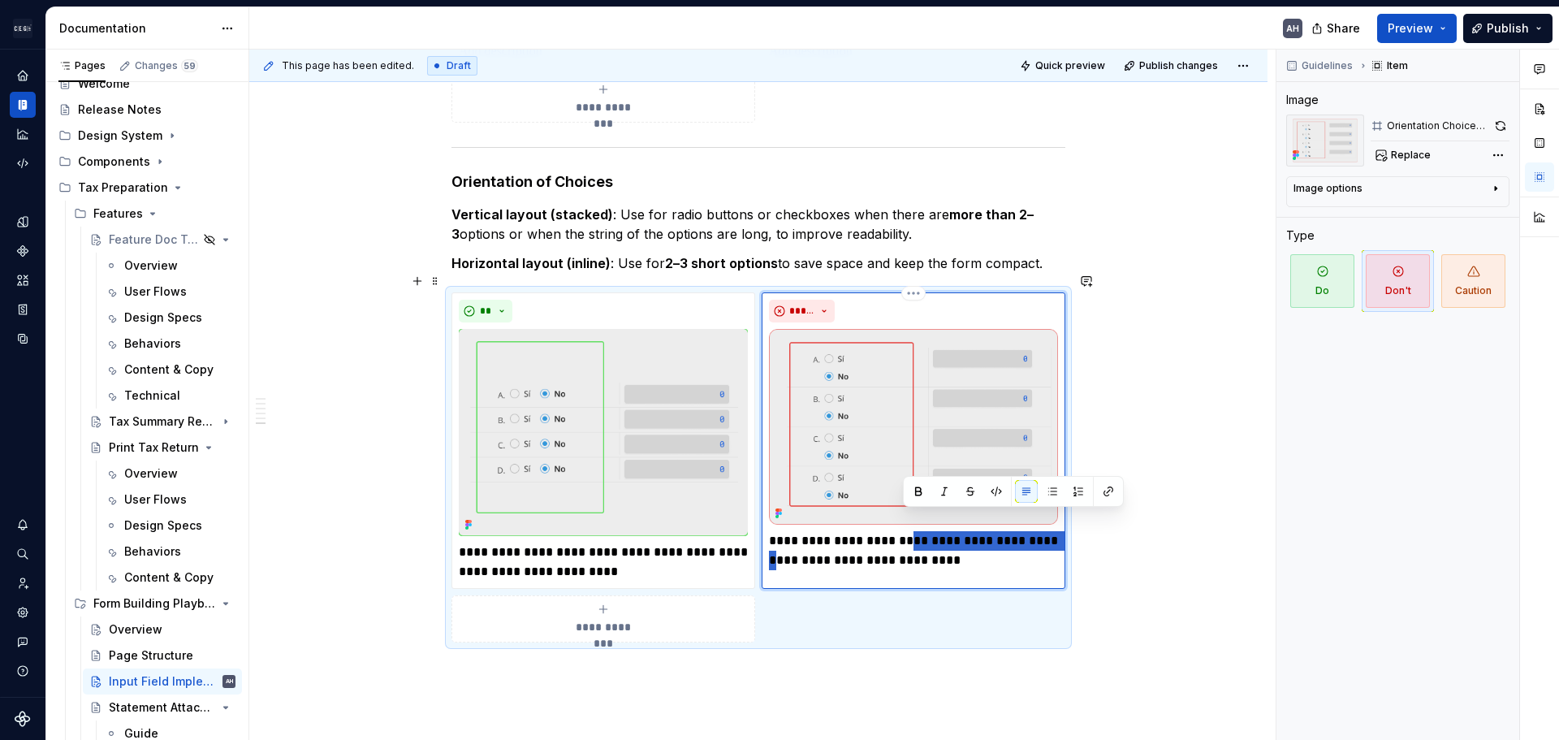
drag, startPoint x: 902, startPoint y: 523, endPoint x: 1044, endPoint y: 517, distance: 141.4
click at [1044, 531] on p "**********" at bounding box center [913, 550] width 289 height 39
click at [1047, 531] on p "**********" at bounding box center [913, 550] width 289 height 39
drag, startPoint x: 1047, startPoint y: 523, endPoint x: 902, endPoint y: 516, distance: 144.8
click at [902, 531] on p "**********" at bounding box center [913, 550] width 289 height 39
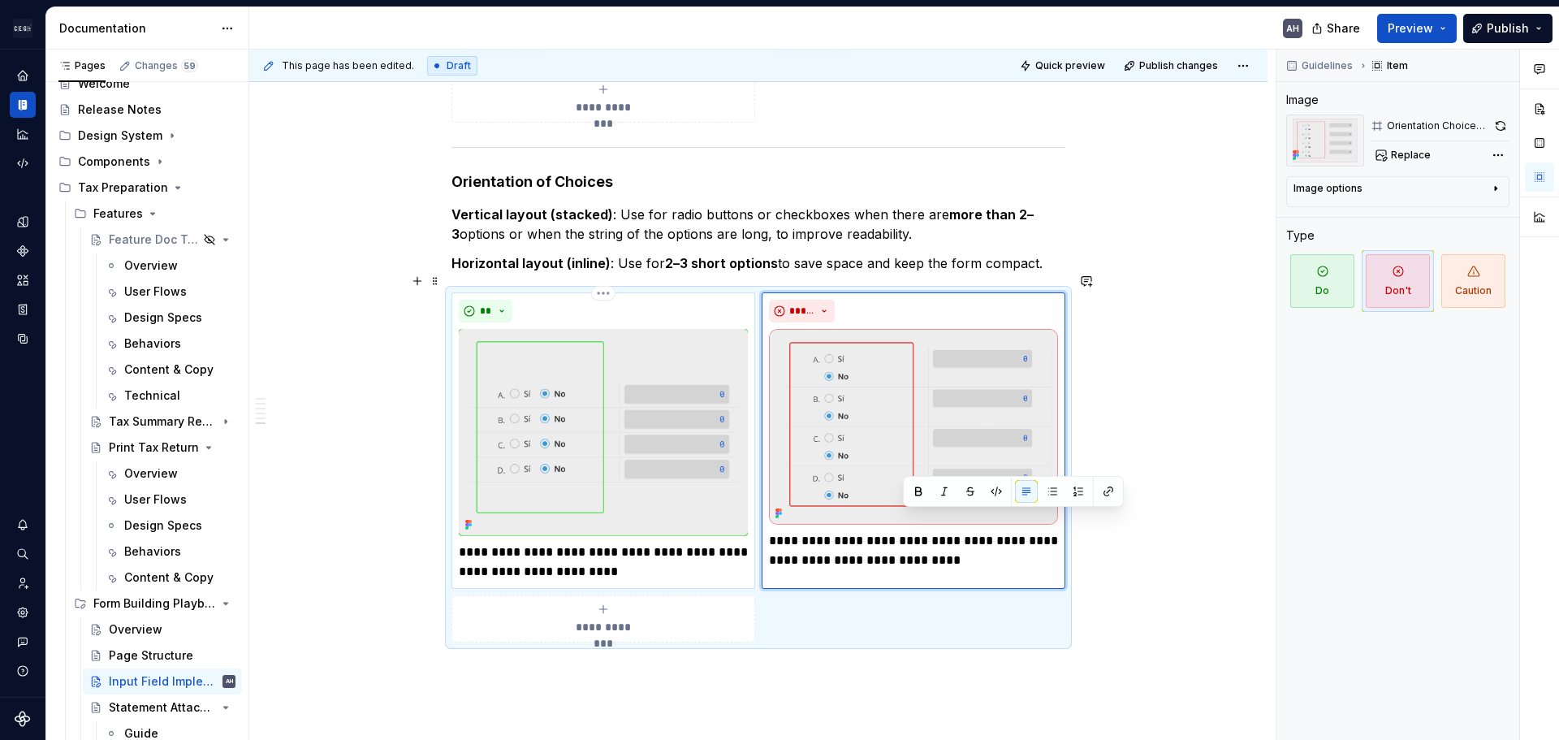
click at [603, 543] on p "**********" at bounding box center [603, 562] width 289 height 39
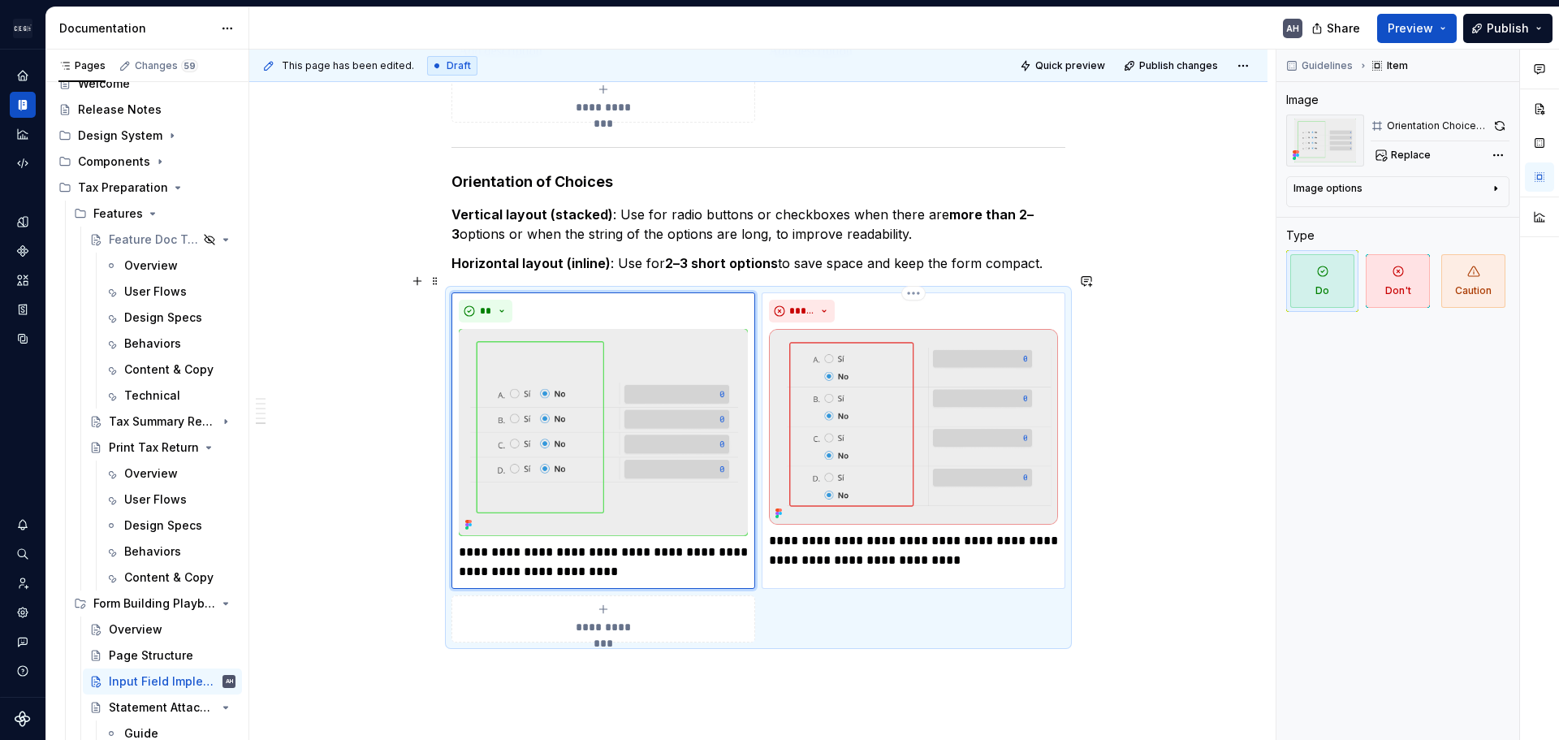
click at [908, 531] on p "**********" at bounding box center [913, 550] width 289 height 39
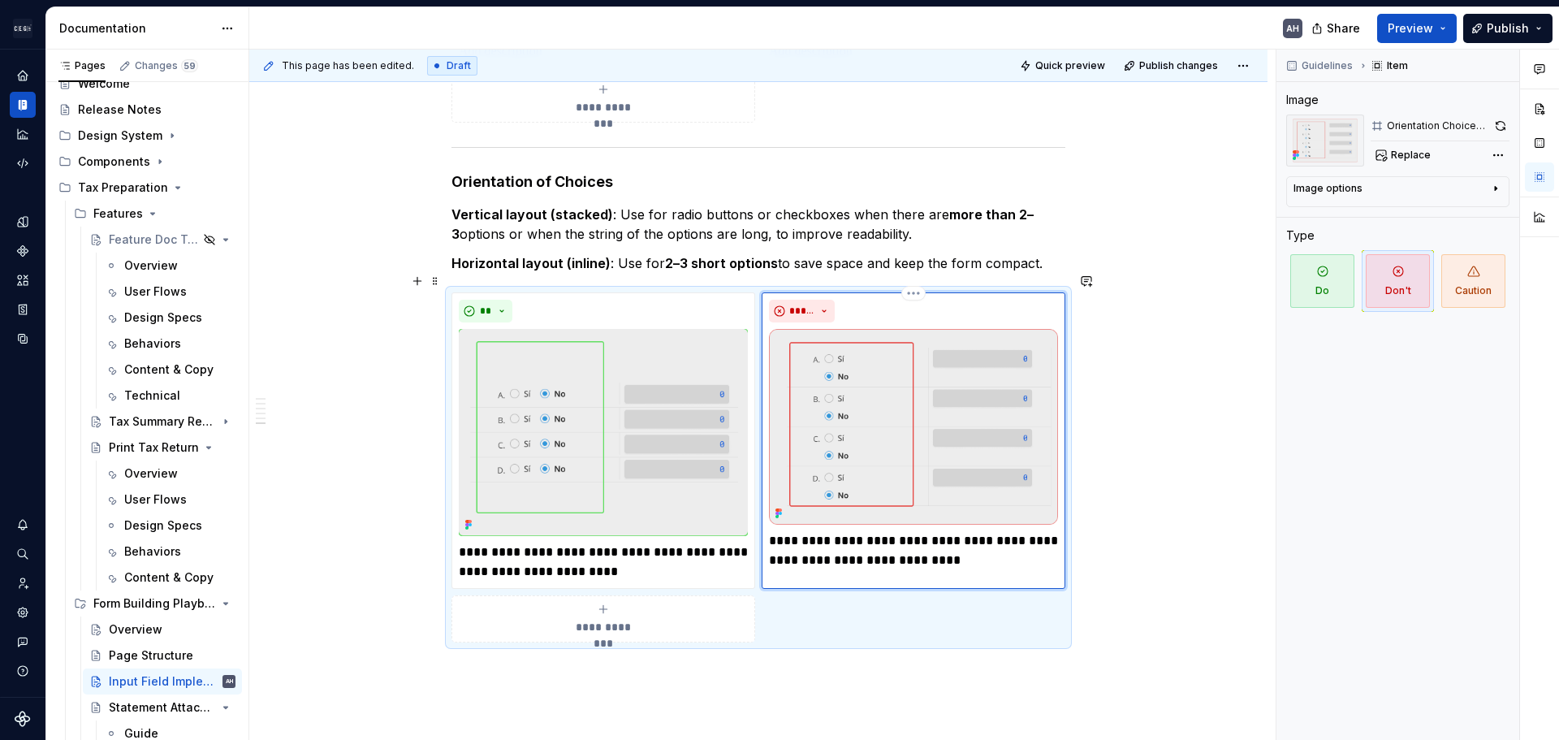
click at [852, 531] on p "**********" at bounding box center [913, 550] width 289 height 39
click at [926, 542] on p "**********" at bounding box center [913, 550] width 289 height 39
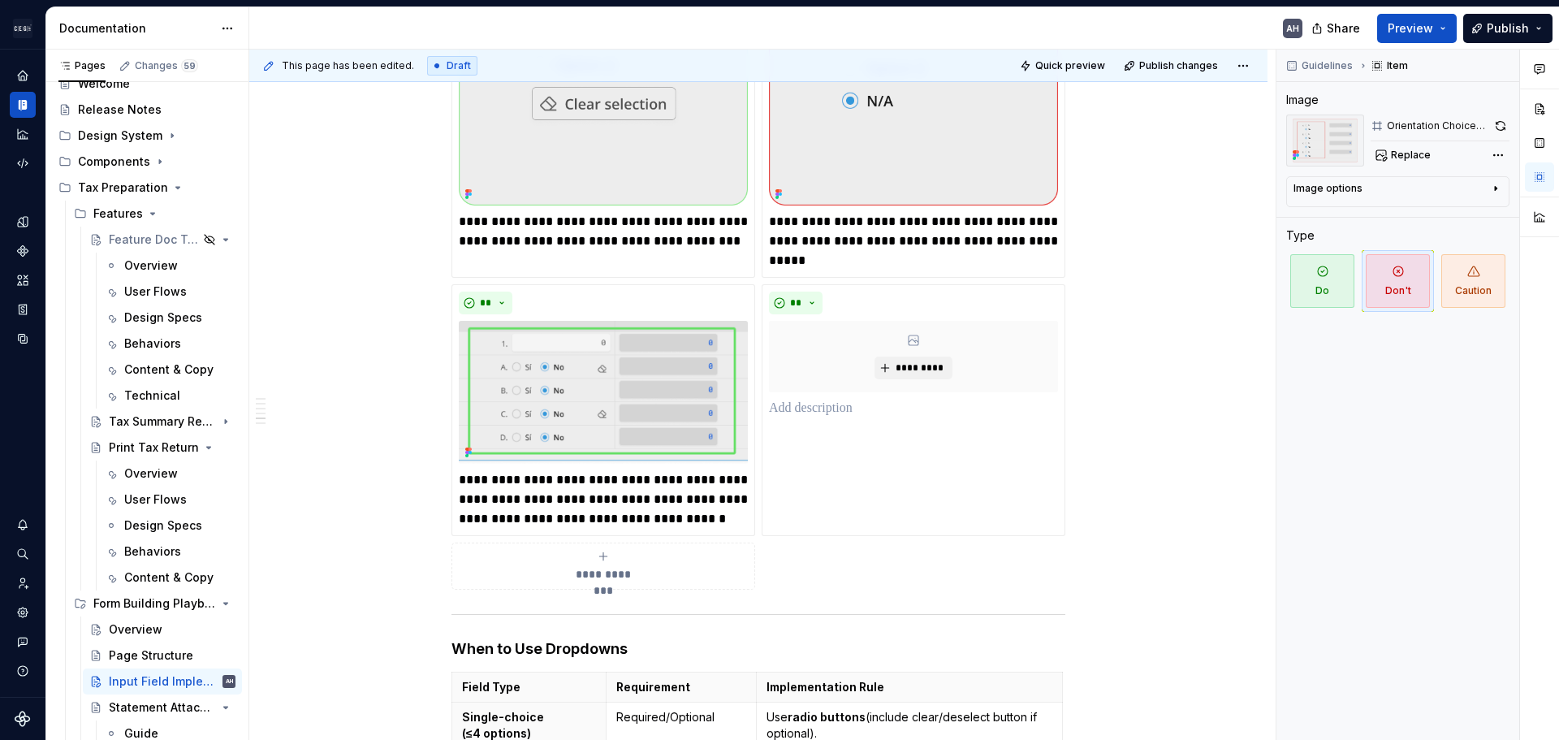
scroll to position [1261, 0]
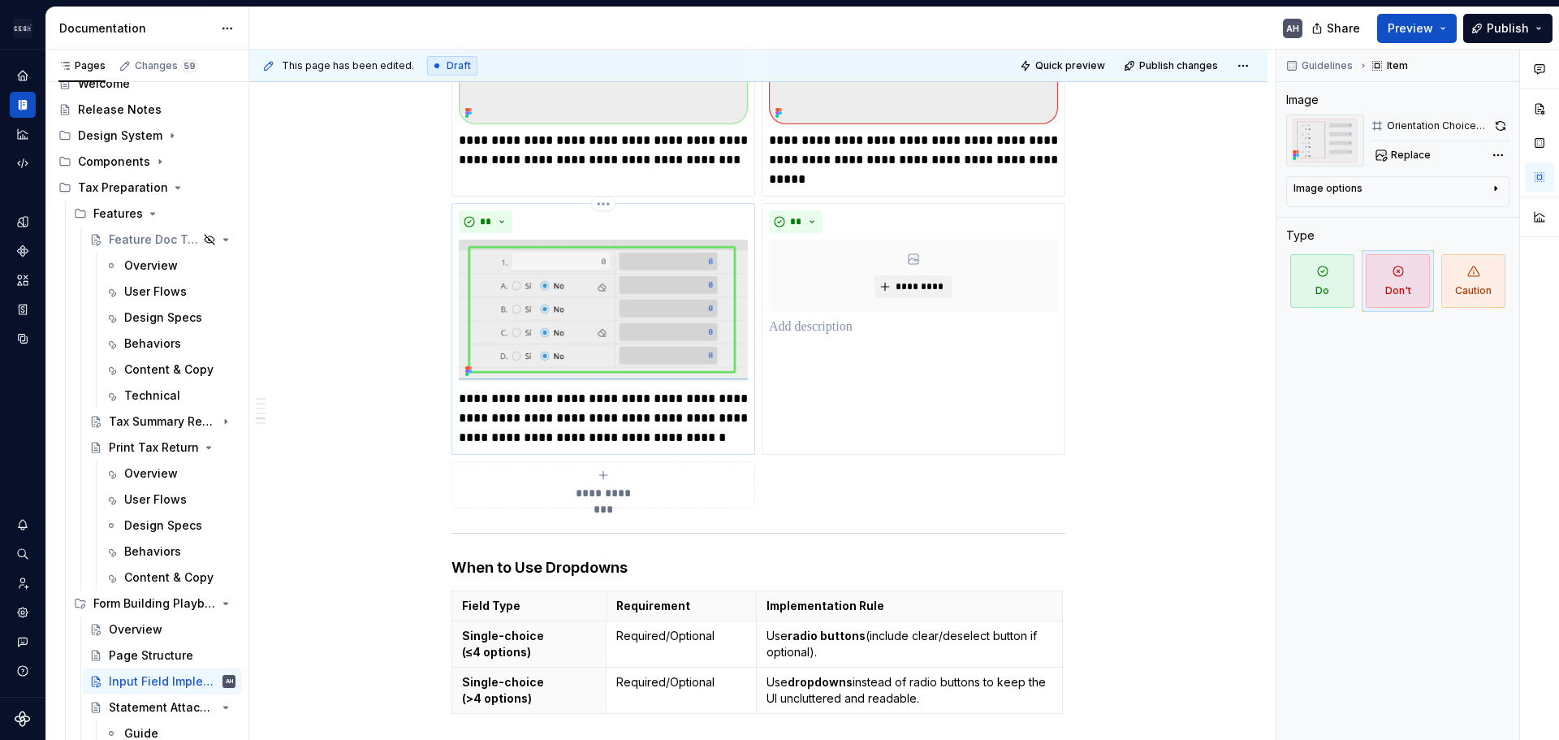
click at [658, 389] on p "**********" at bounding box center [603, 418] width 289 height 58
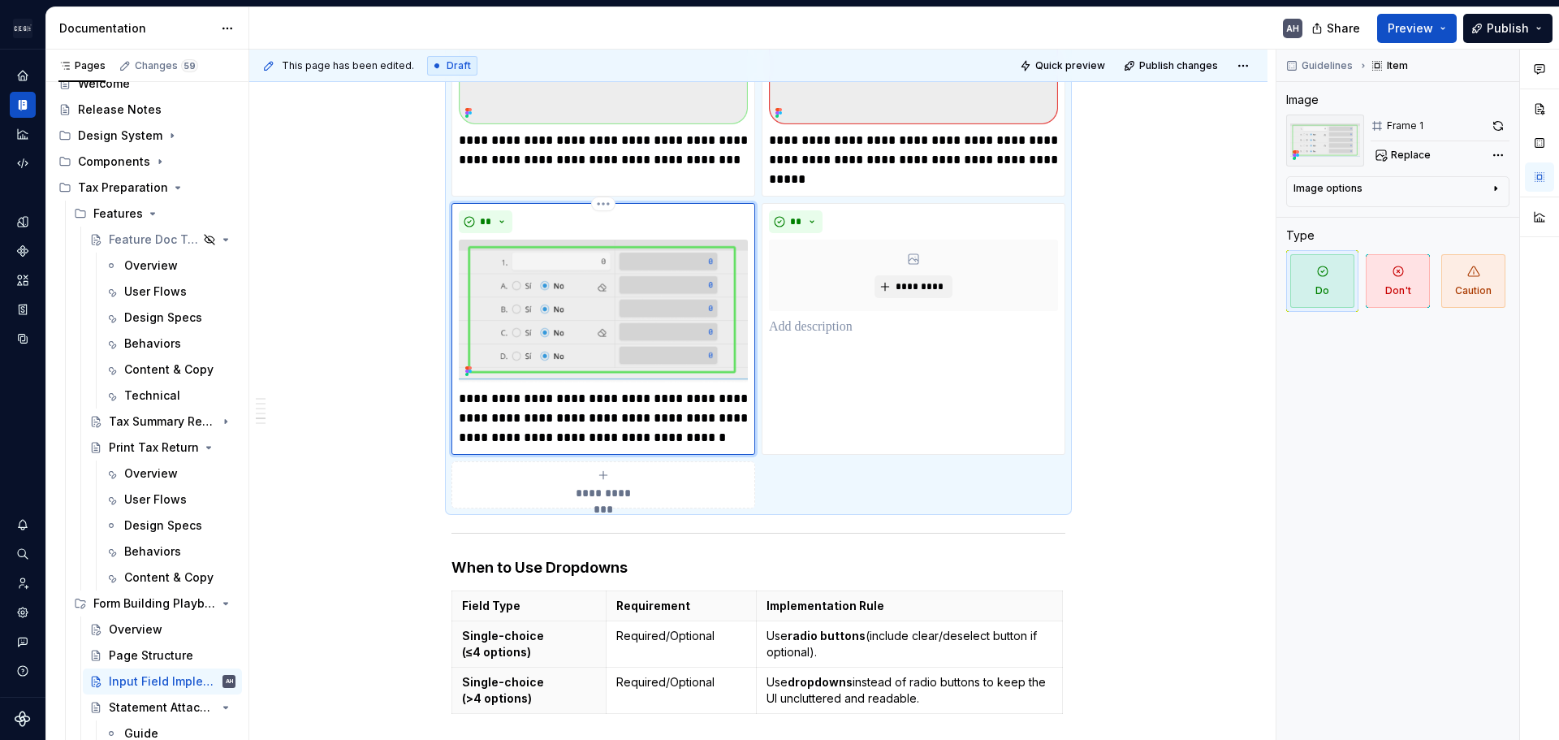
click at [694, 416] on p "**********" at bounding box center [603, 418] width 289 height 58
click at [660, 308] on img at bounding box center [603, 311] width 289 height 143
click at [627, 280] on img at bounding box center [603, 311] width 289 height 143
click at [627, 276] on img at bounding box center [603, 311] width 289 height 143
click at [1399, 150] on span "Replace" at bounding box center [1411, 155] width 40 height 13
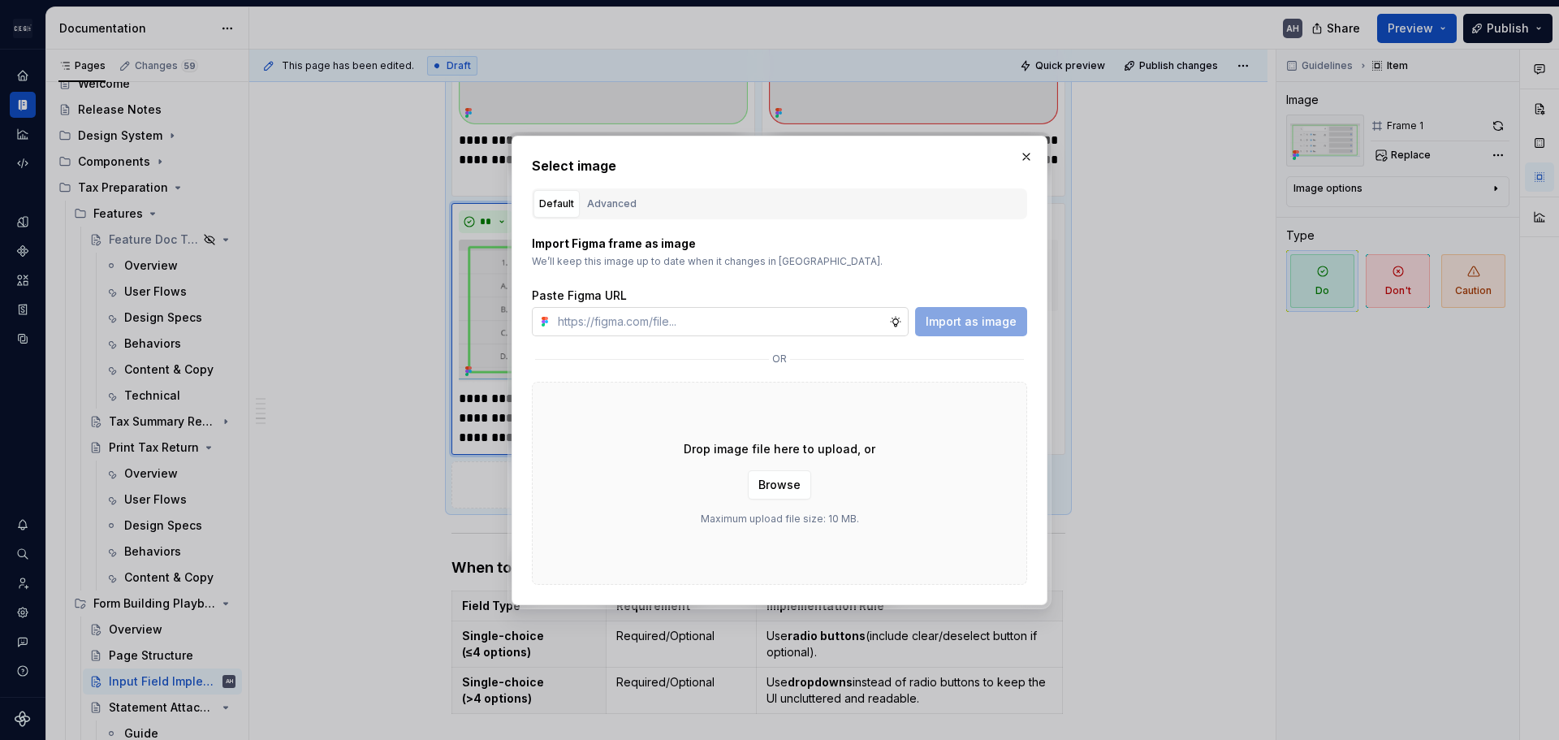
type textarea "*"
type input "[URL][DOMAIN_NAME]"
type textarea "*"
type input "[URL][DOMAIN_NAME]"
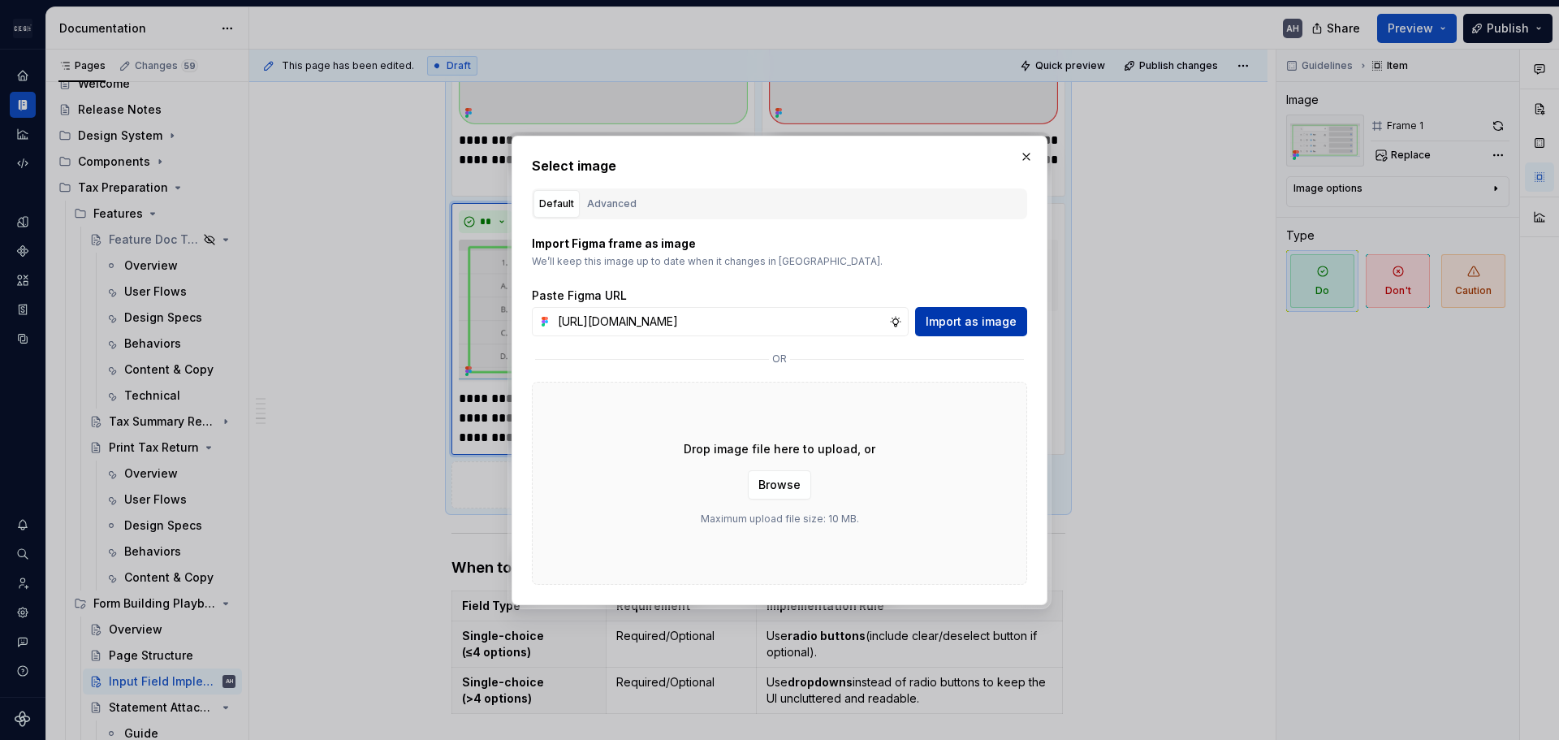
click at [949, 332] on button "Import as image" at bounding box center [971, 321] width 112 height 29
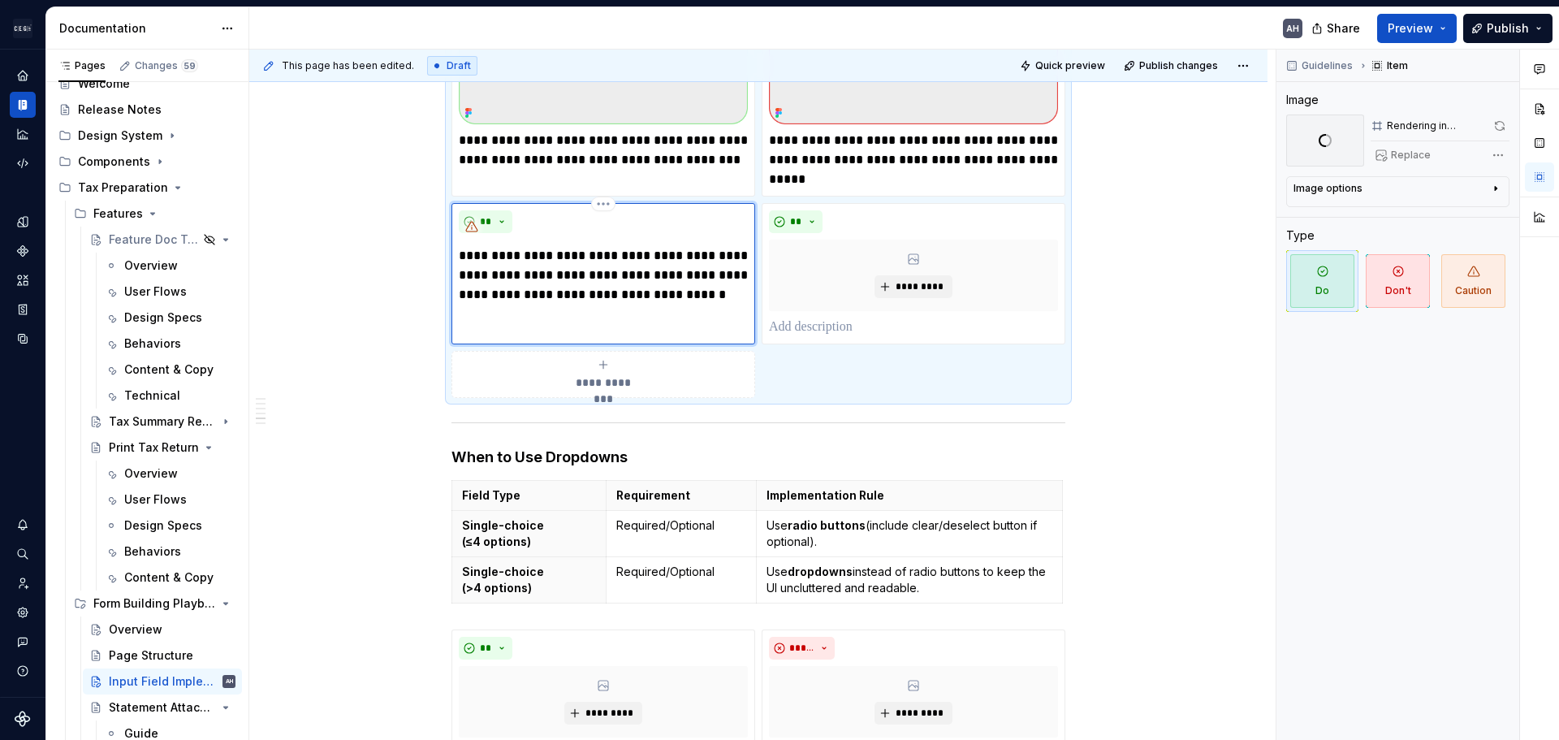
click at [595, 275] on p "**********" at bounding box center [603, 275] width 289 height 58
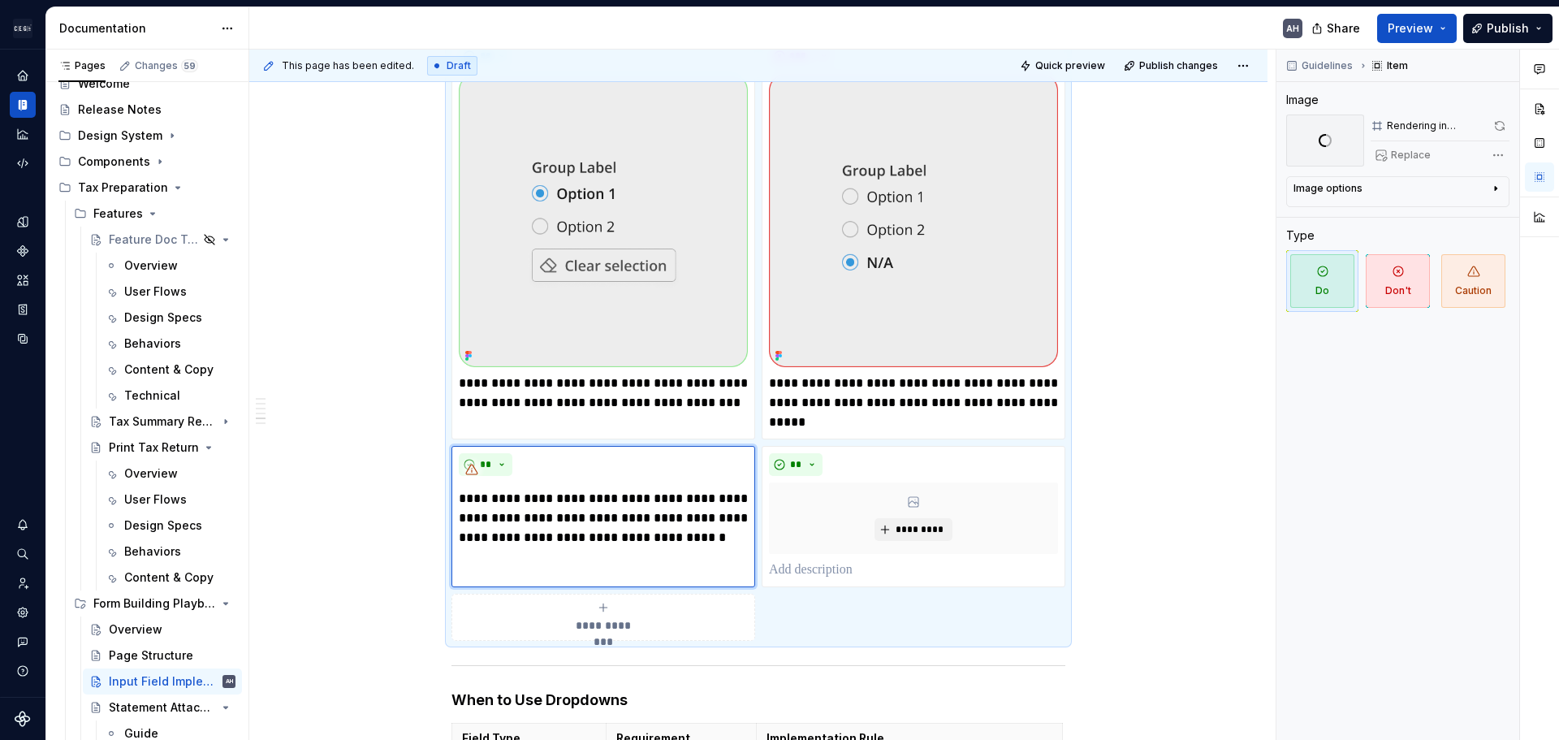
scroll to position [1017, 0]
click at [666, 313] on img at bounding box center [603, 221] width 289 height 293
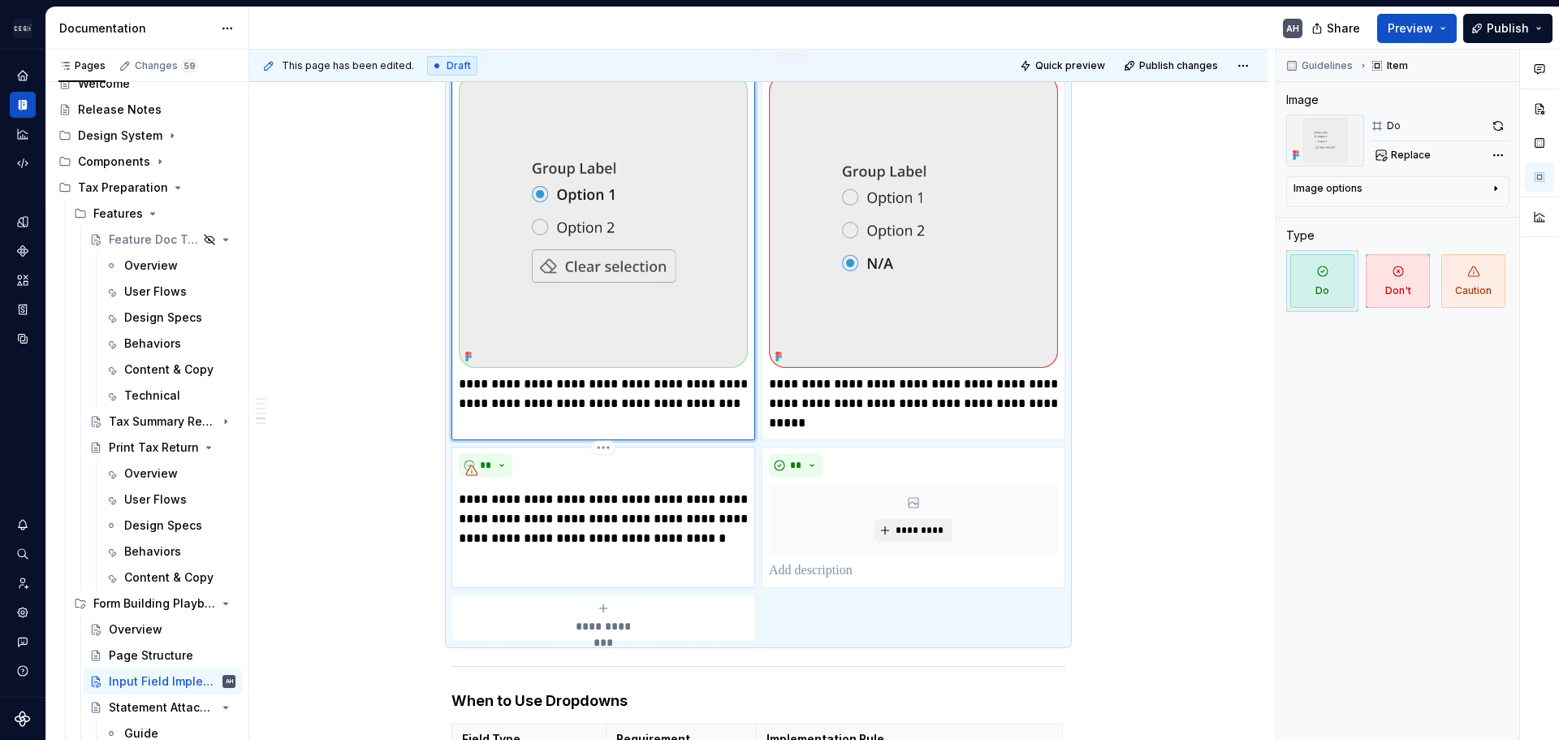
click at [643, 465] on div "**********" at bounding box center [603, 501] width 289 height 94
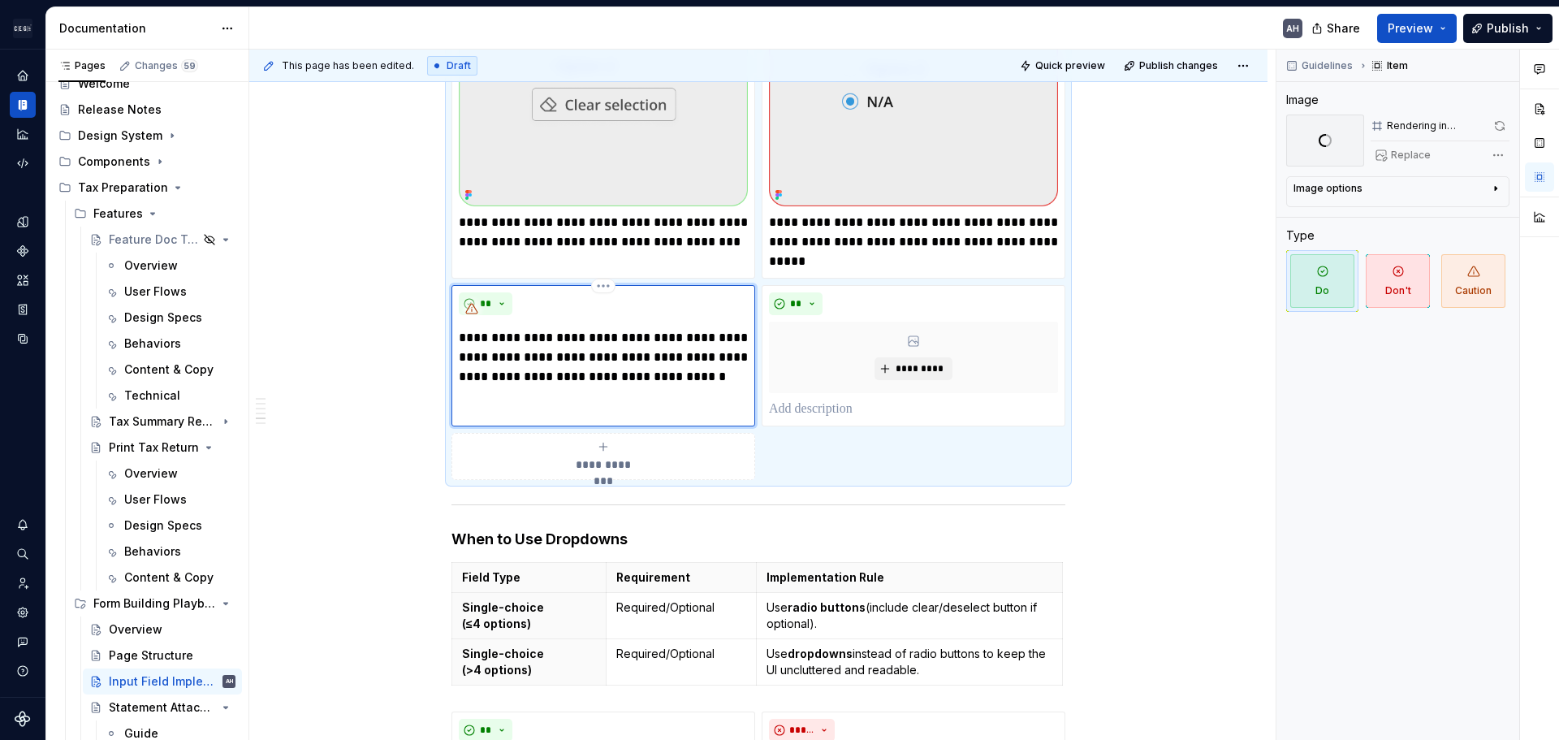
scroll to position [1179, 0]
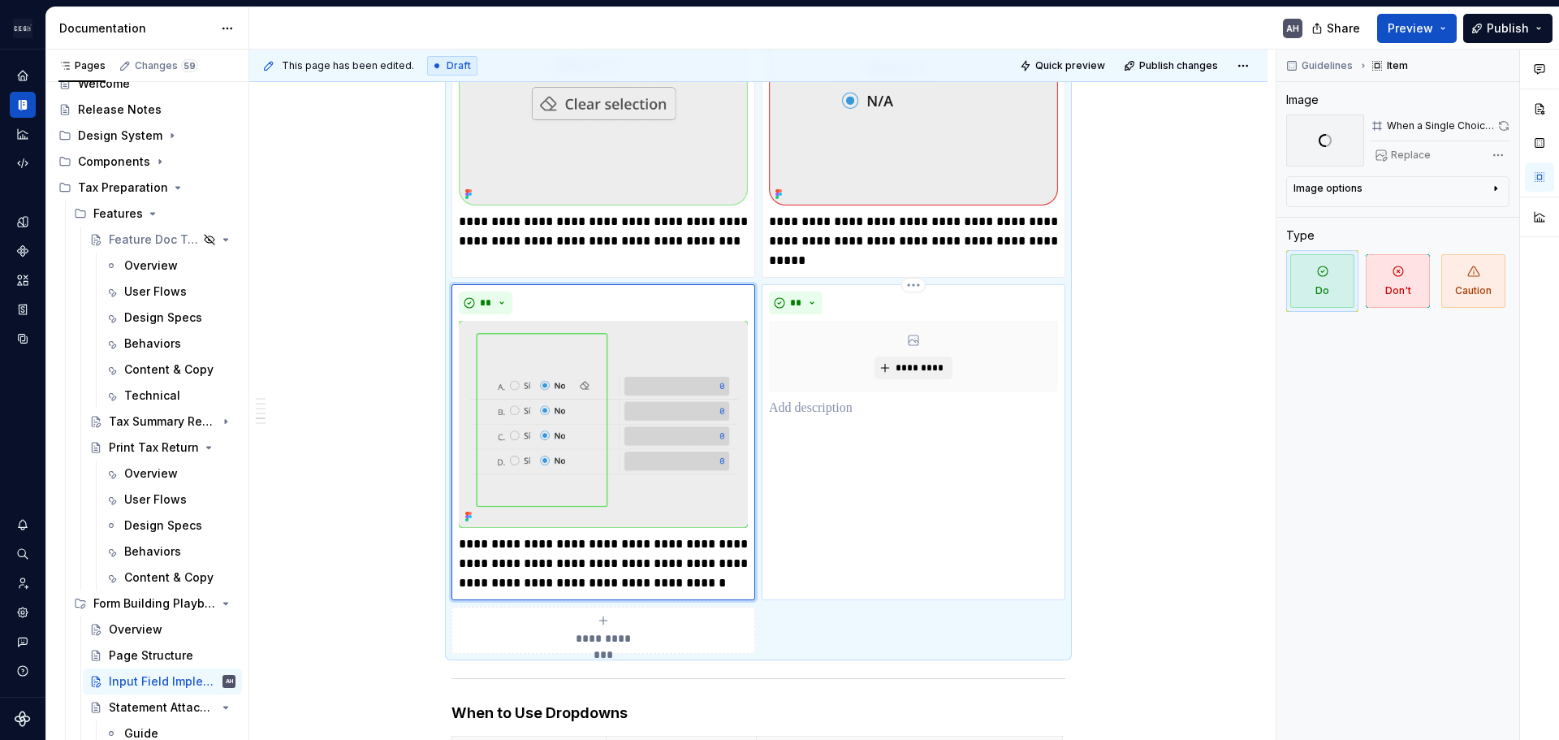
click at [807, 399] on p at bounding box center [913, 408] width 289 height 19
click at [605, 378] on img at bounding box center [603, 424] width 289 height 207
click at [687, 430] on img at bounding box center [603, 424] width 289 height 207
click at [1506, 131] on button "button" at bounding box center [1504, 126] width 11 height 23
click at [1499, 131] on button "button" at bounding box center [1504, 126] width 11 height 23
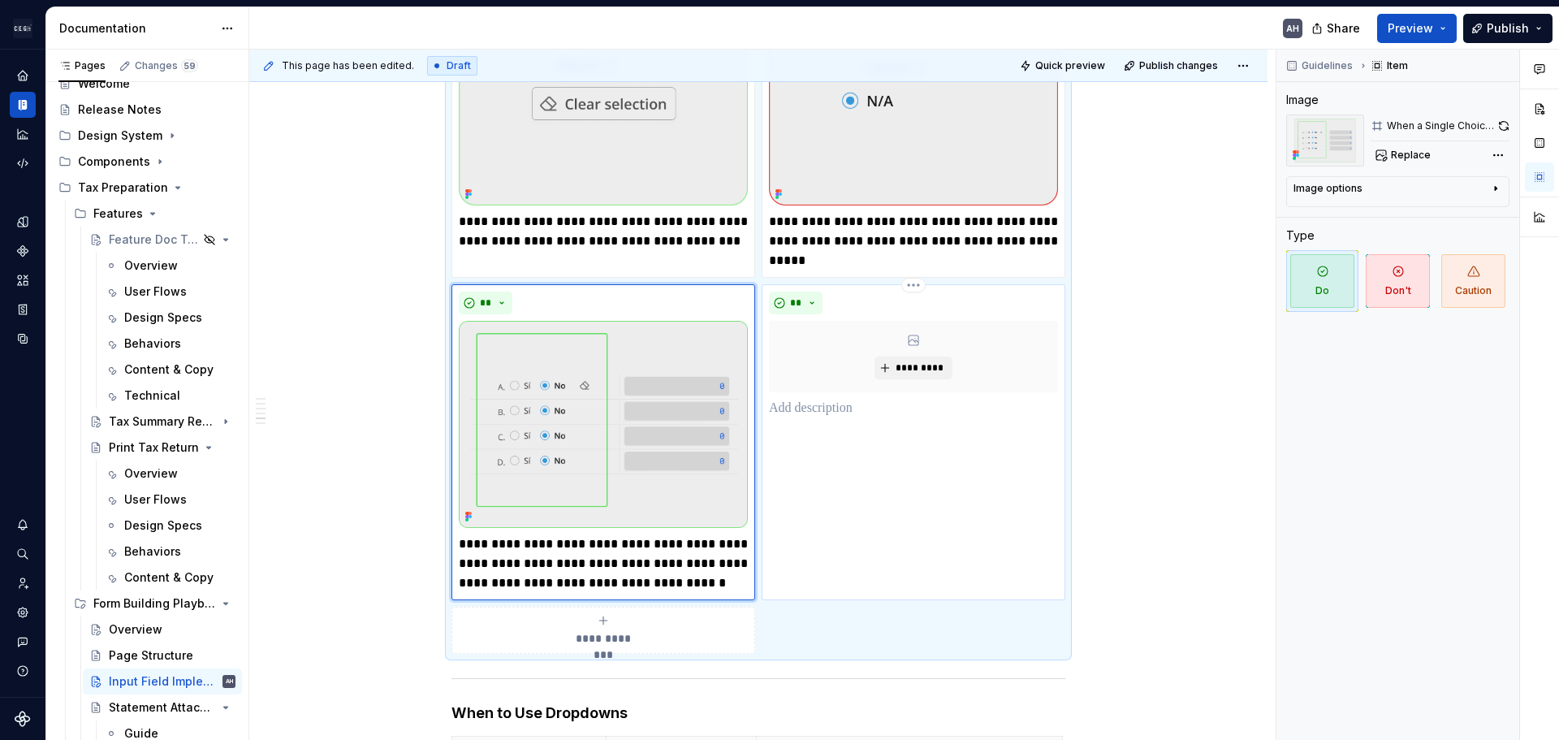
click at [837, 407] on div "** *********" at bounding box center [914, 442] width 304 height 316
click at [602, 417] on img at bounding box center [603, 424] width 289 height 207
click at [796, 375] on div "** *********" at bounding box center [913, 355] width 289 height 127
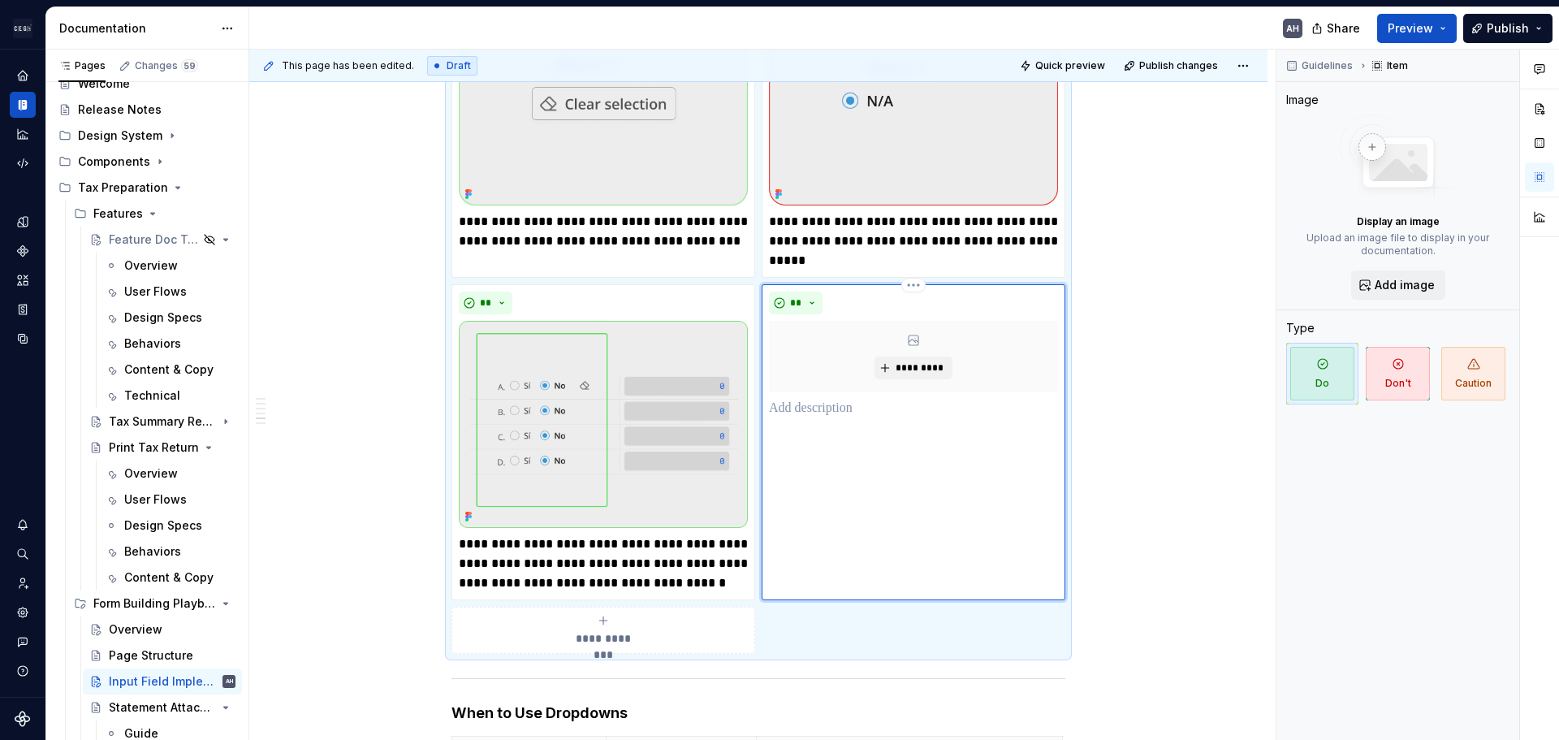
click at [789, 399] on p at bounding box center [913, 408] width 289 height 19
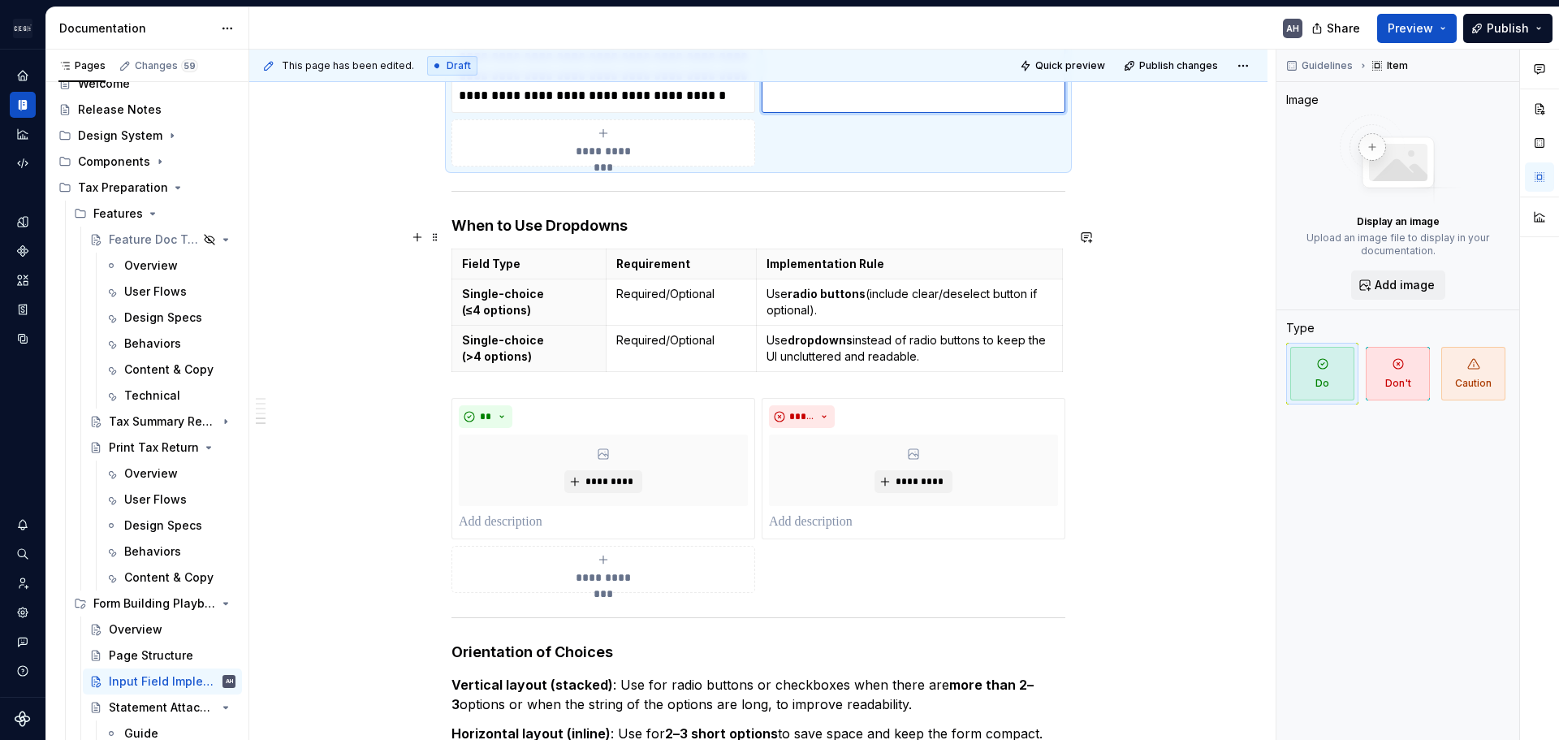
scroll to position [1748, 0]
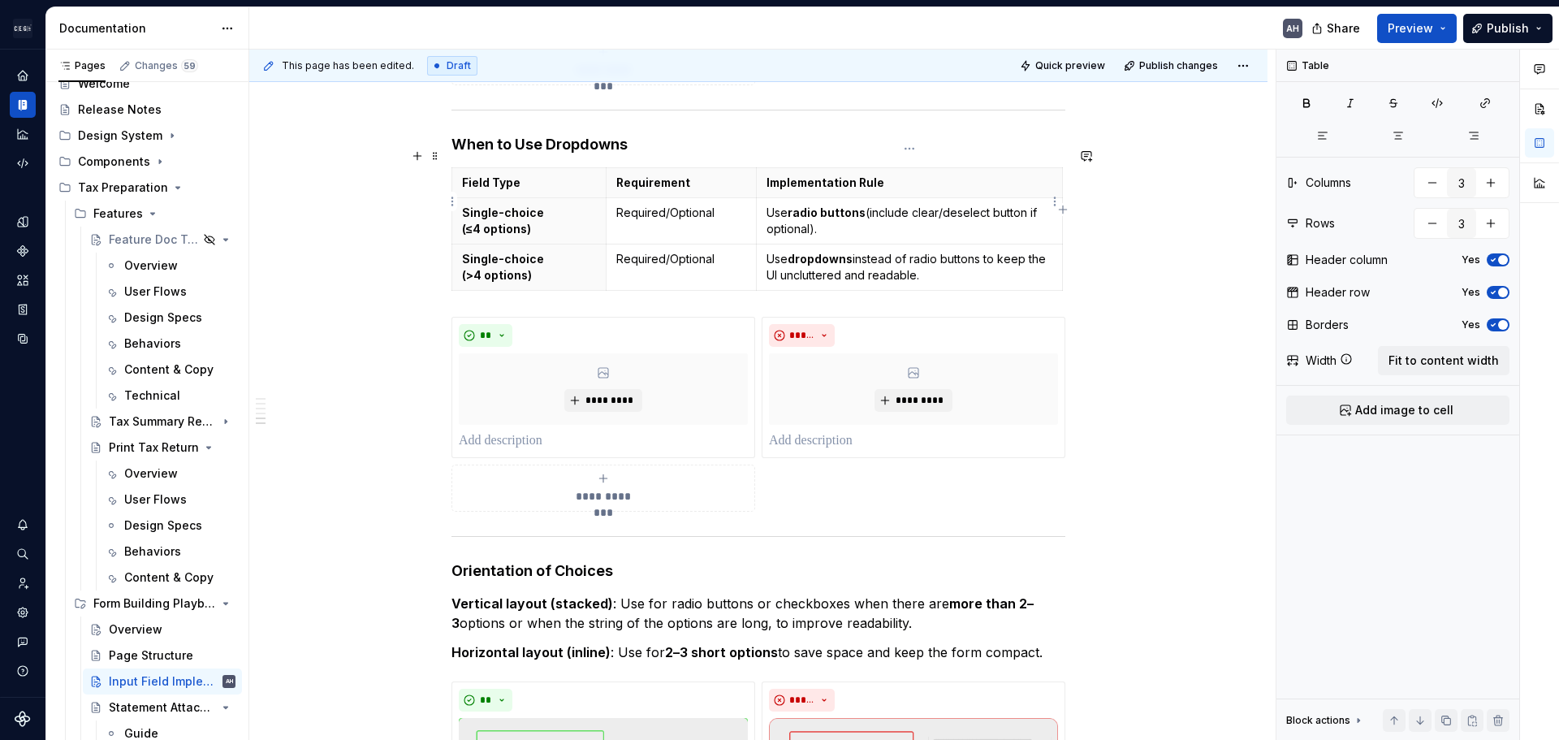
click at [921, 205] on p "Use radio buttons (include clear/deselect button if optional)." at bounding box center [910, 221] width 286 height 32
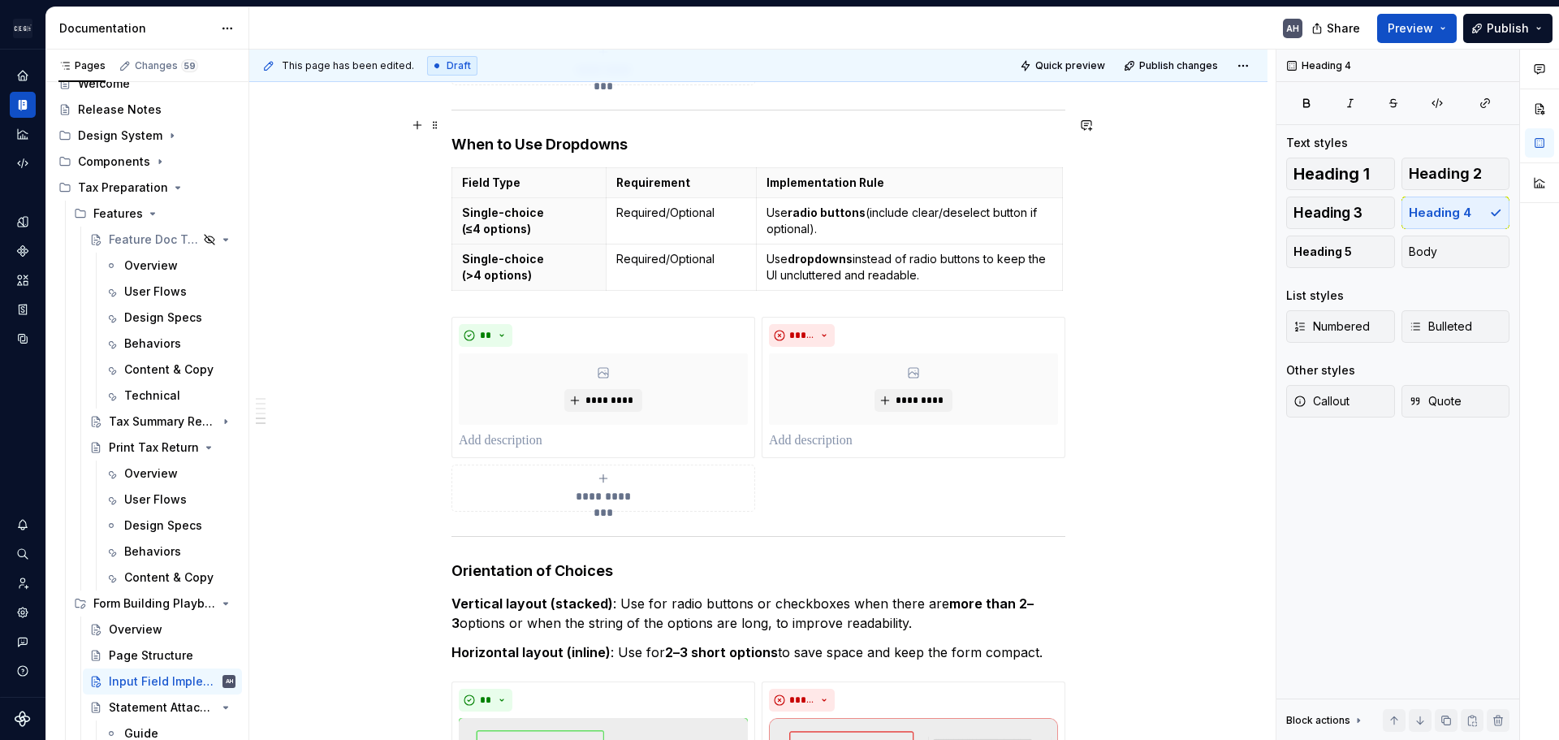
click at [696, 135] on h4 "When to Use Dropdowns" at bounding box center [759, 144] width 614 height 19
click at [562, 214] on p "Single-choice (≤4 options)" at bounding box center [529, 221] width 134 height 32
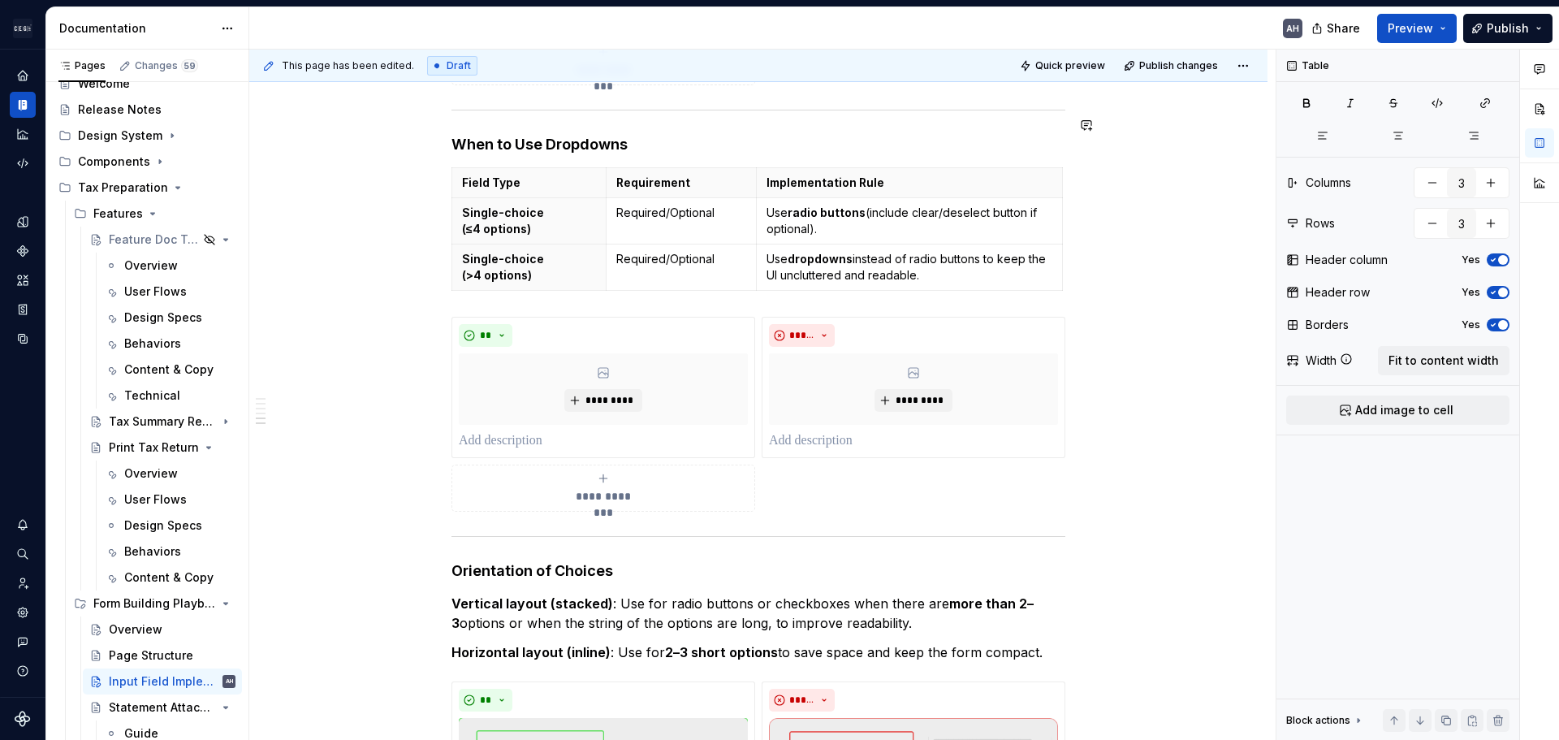
type textarea "*"
click at [503, 175] on p "Field Type" at bounding box center [529, 183] width 134 height 16
click at [525, 145] on html "Andúril AH Dataset Expert Tax Documentation AH Share Preview Publish Pages Chan…" at bounding box center [779, 370] width 1559 height 740
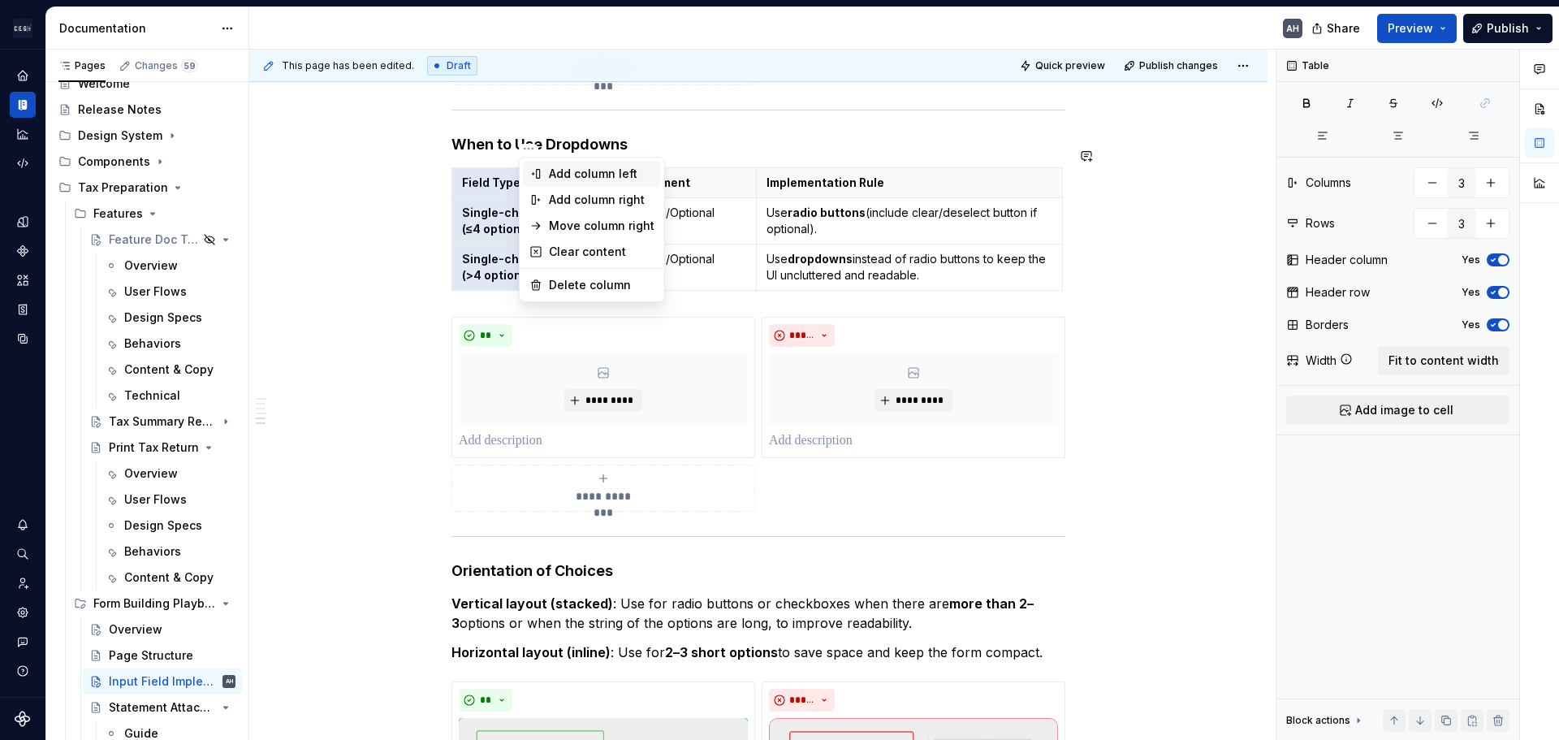
click at [566, 174] on div "Add column left" at bounding box center [602, 174] width 106 height 16
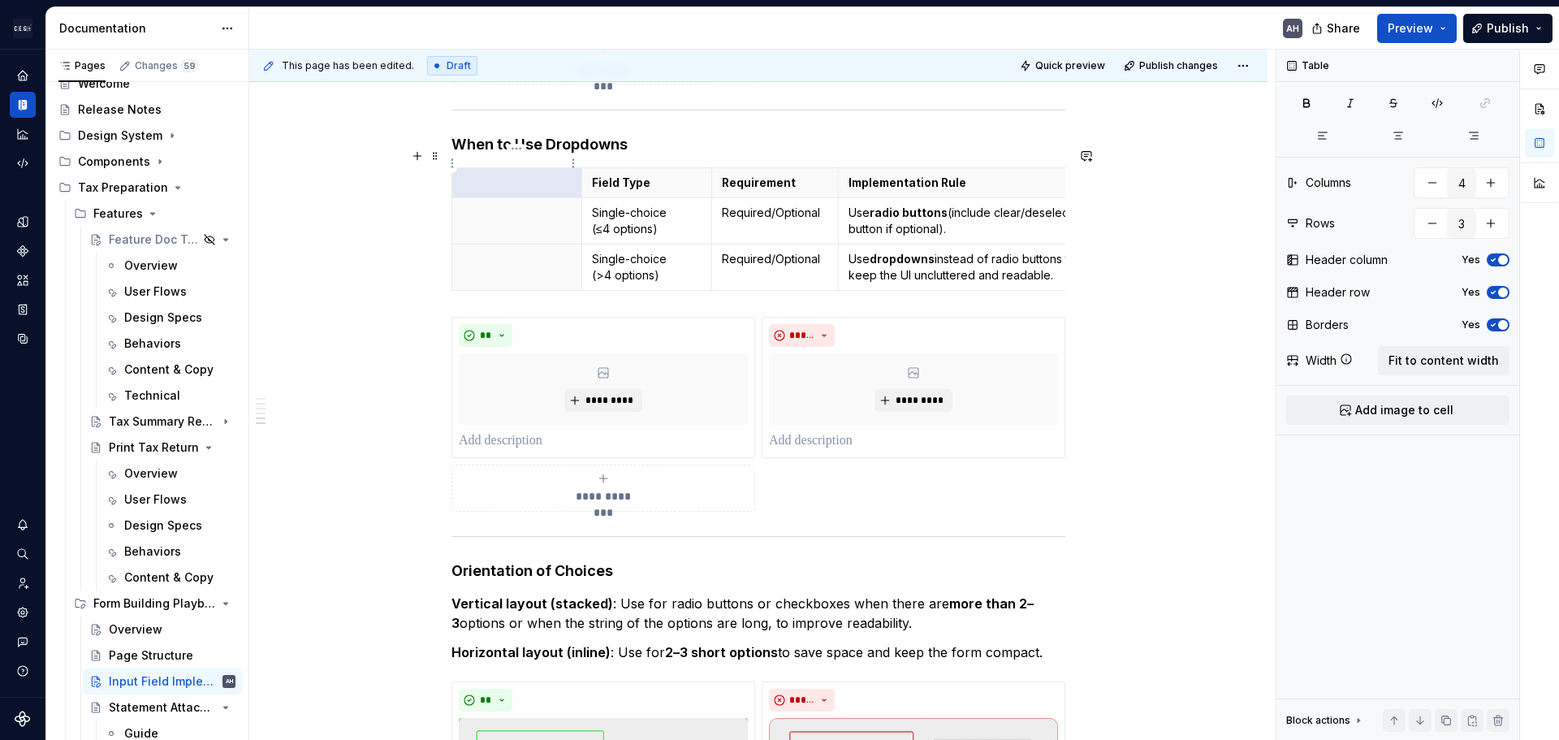
click at [501, 175] on p at bounding box center [517, 183] width 110 height 16
click at [500, 205] on p at bounding box center [517, 213] width 110 height 16
click at [500, 251] on p at bounding box center [517, 259] width 110 height 16
click at [1498, 185] on button "button" at bounding box center [1491, 182] width 29 height 29
click at [1425, 186] on button "button" at bounding box center [1432, 182] width 29 height 29
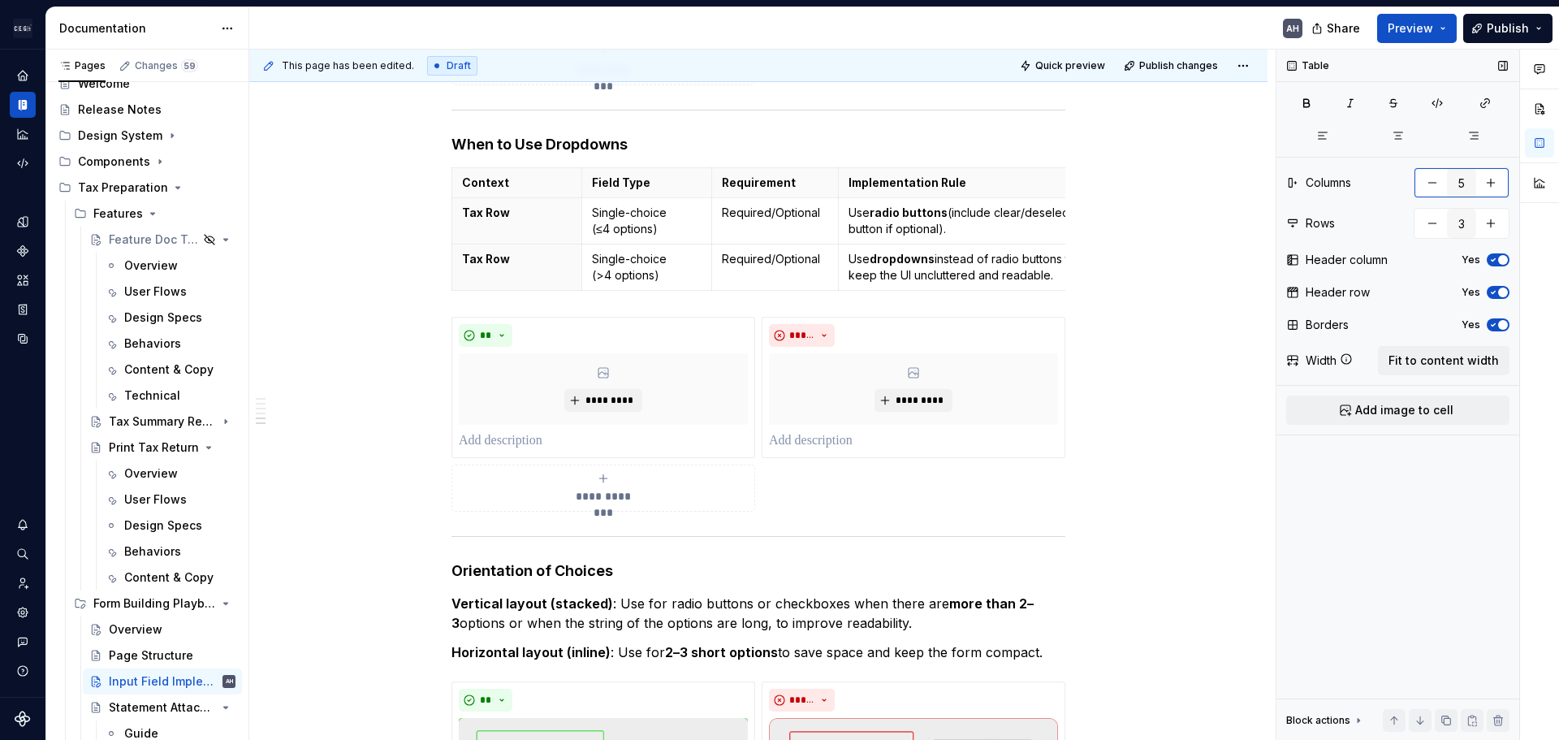
type input "4"
click at [1494, 227] on button "button" at bounding box center [1491, 223] width 29 height 29
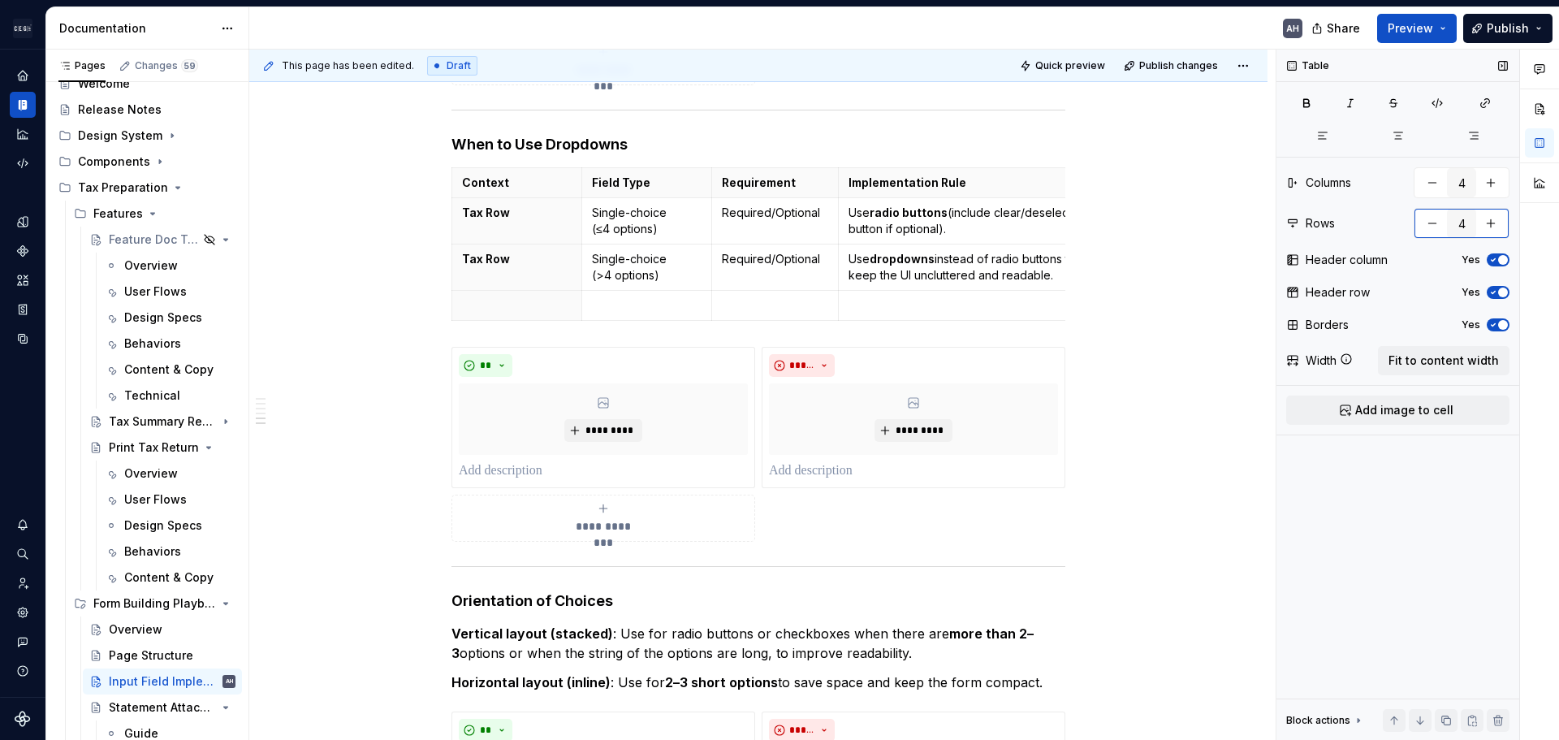
click at [1494, 227] on button "button" at bounding box center [1491, 223] width 29 height 29
type input "5"
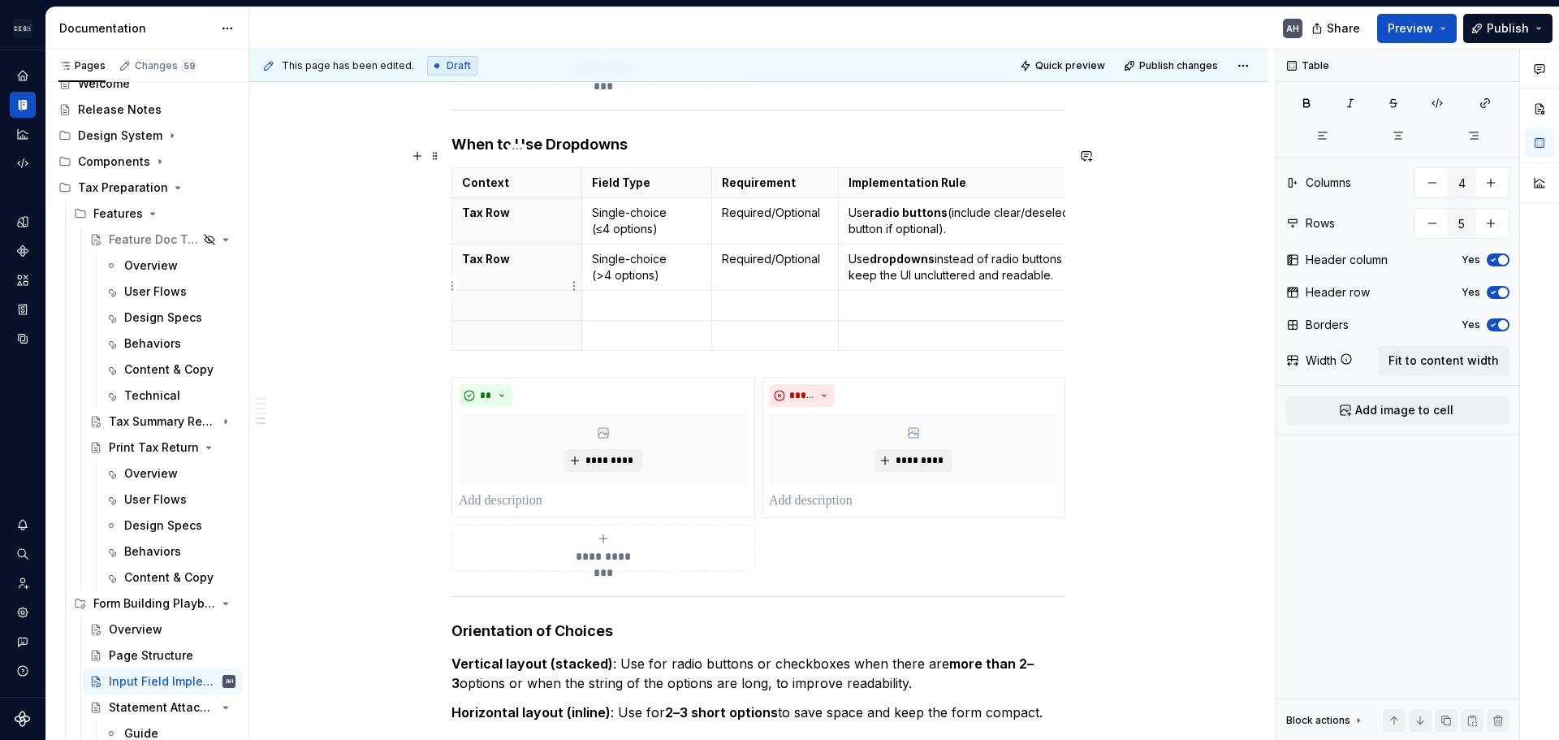
click at [542, 297] on p at bounding box center [517, 305] width 110 height 16
click at [514, 327] on p at bounding box center [517, 335] width 110 height 16
click at [476, 297] on p "Form Group" at bounding box center [517, 305] width 110 height 16
click at [623, 297] on p at bounding box center [647, 305] width 110 height 16
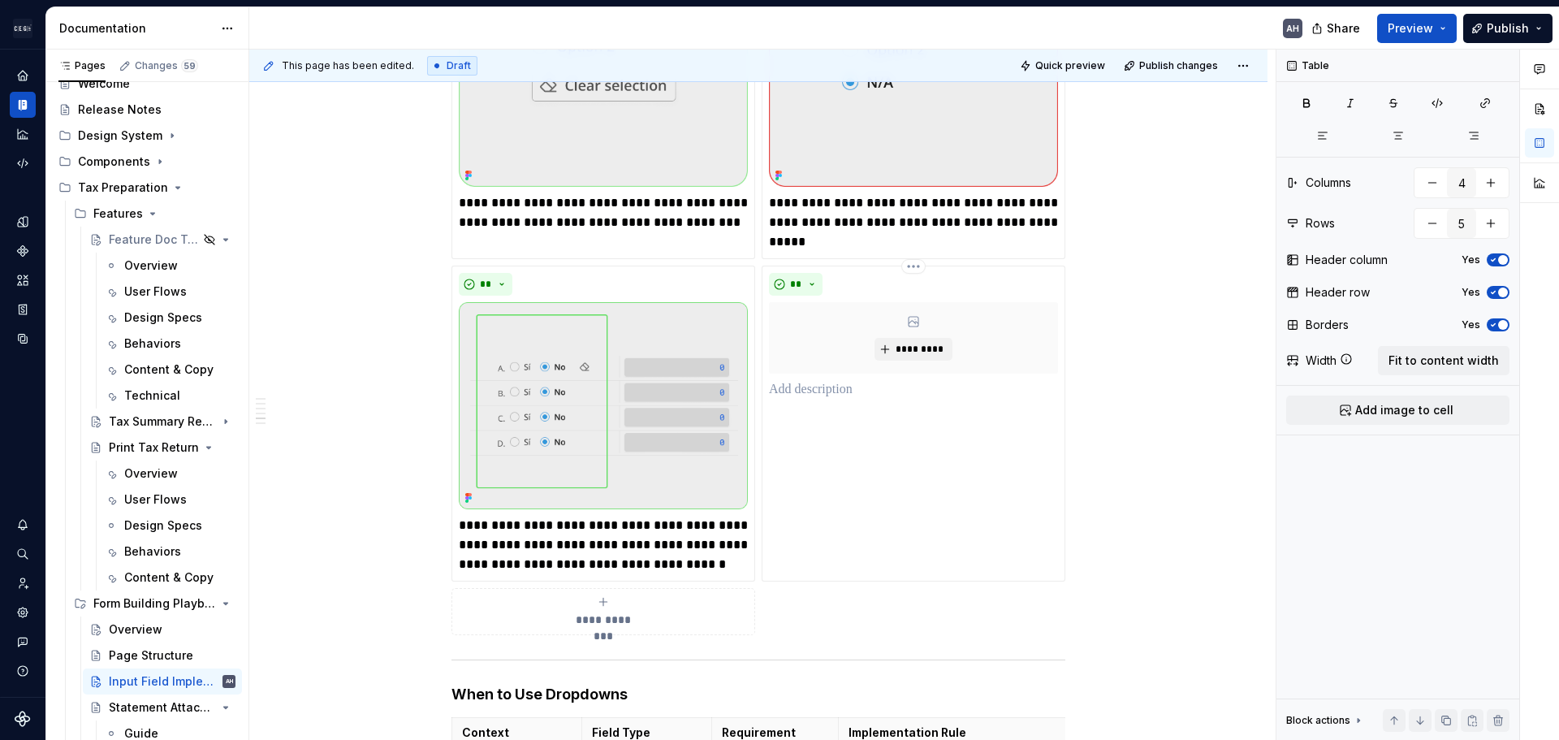
scroll to position [1179, 0]
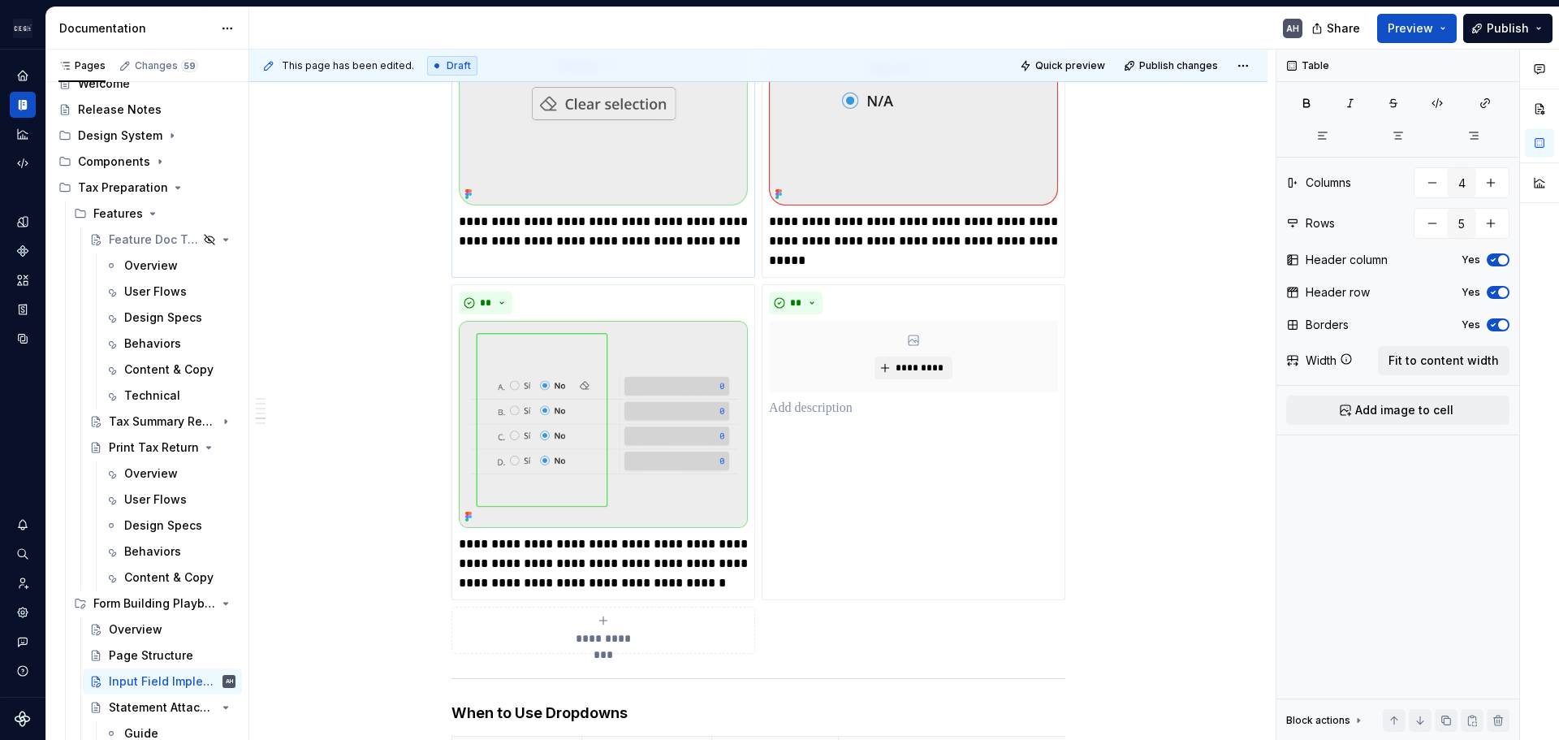
click at [557, 212] on p "**********" at bounding box center [603, 231] width 289 height 39
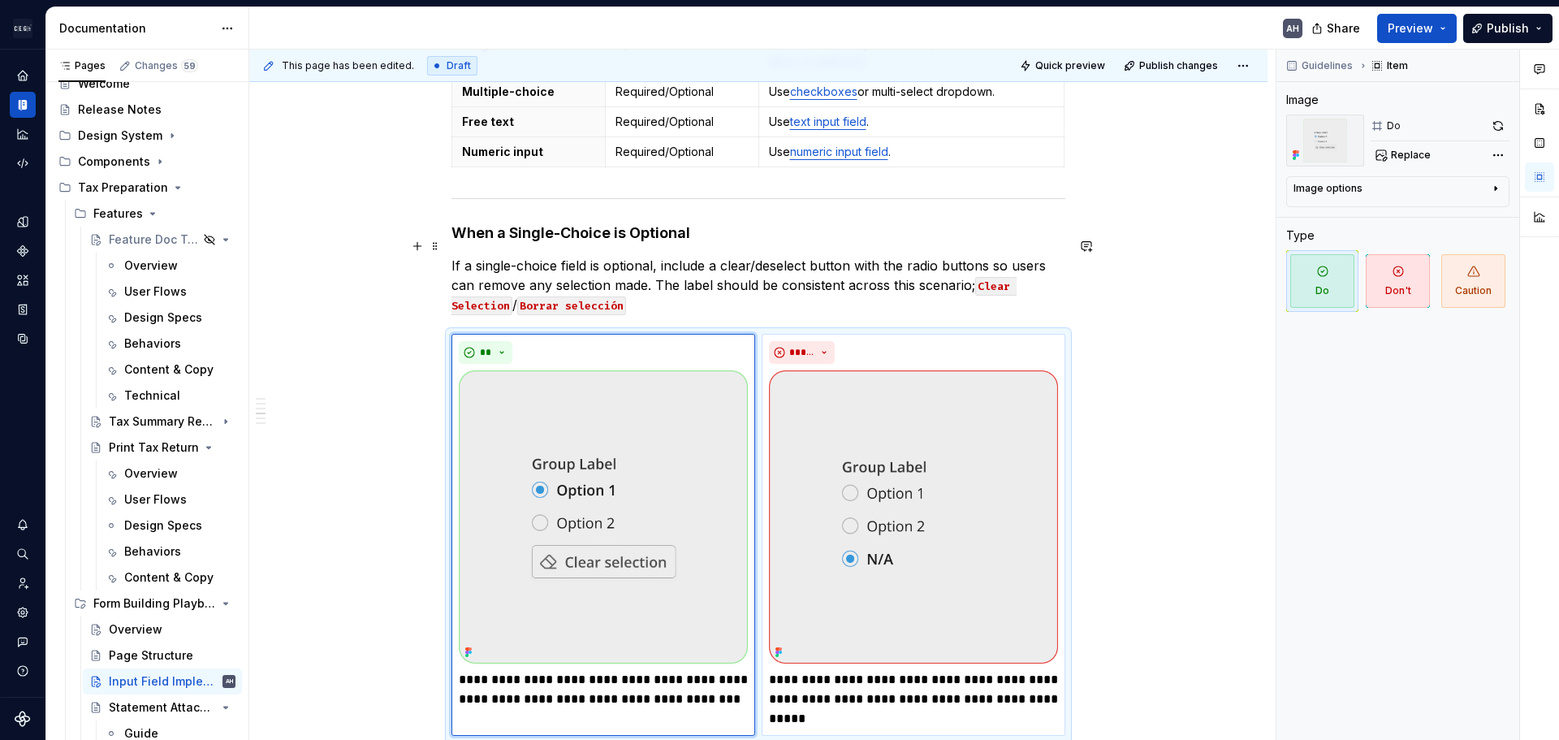
scroll to position [692, 0]
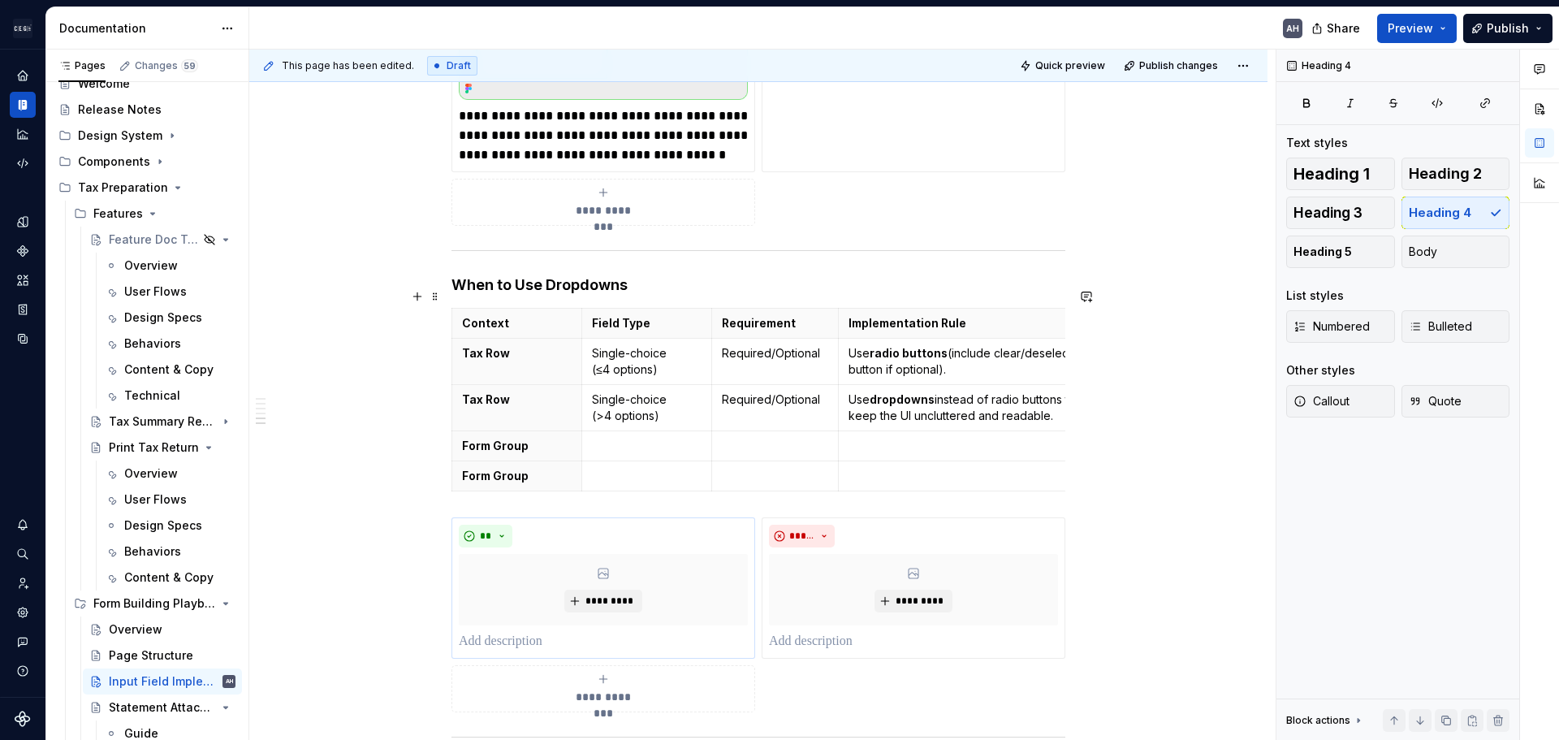
scroll to position [1559, 0]
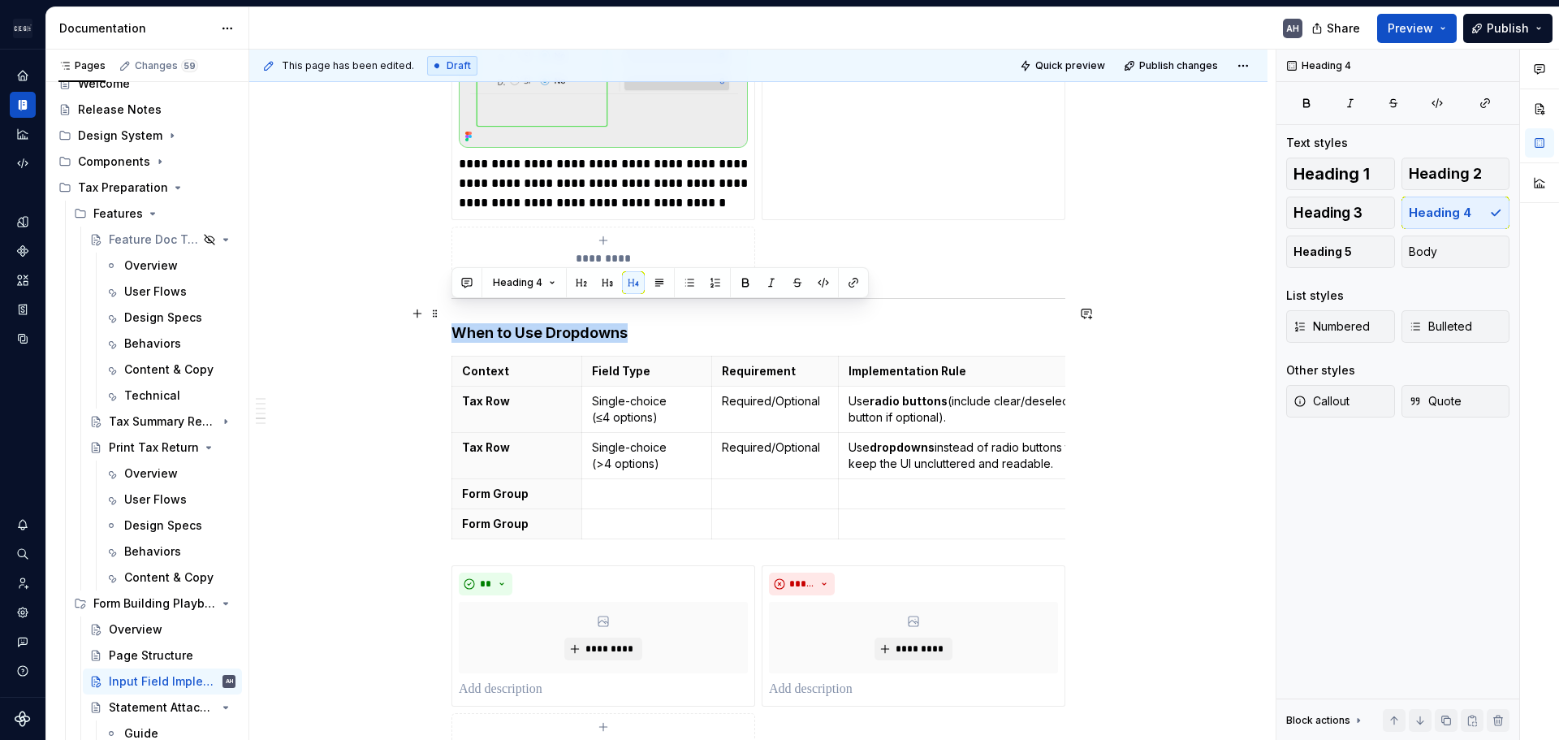
drag, startPoint x: 452, startPoint y: 318, endPoint x: 626, endPoint y: 308, distance: 174.9
click at [626, 323] on h4 "When to Use Dropdowns" at bounding box center [759, 332] width 614 height 19
click at [631, 323] on h4 "When to Use Dropdowns" at bounding box center [759, 332] width 614 height 19
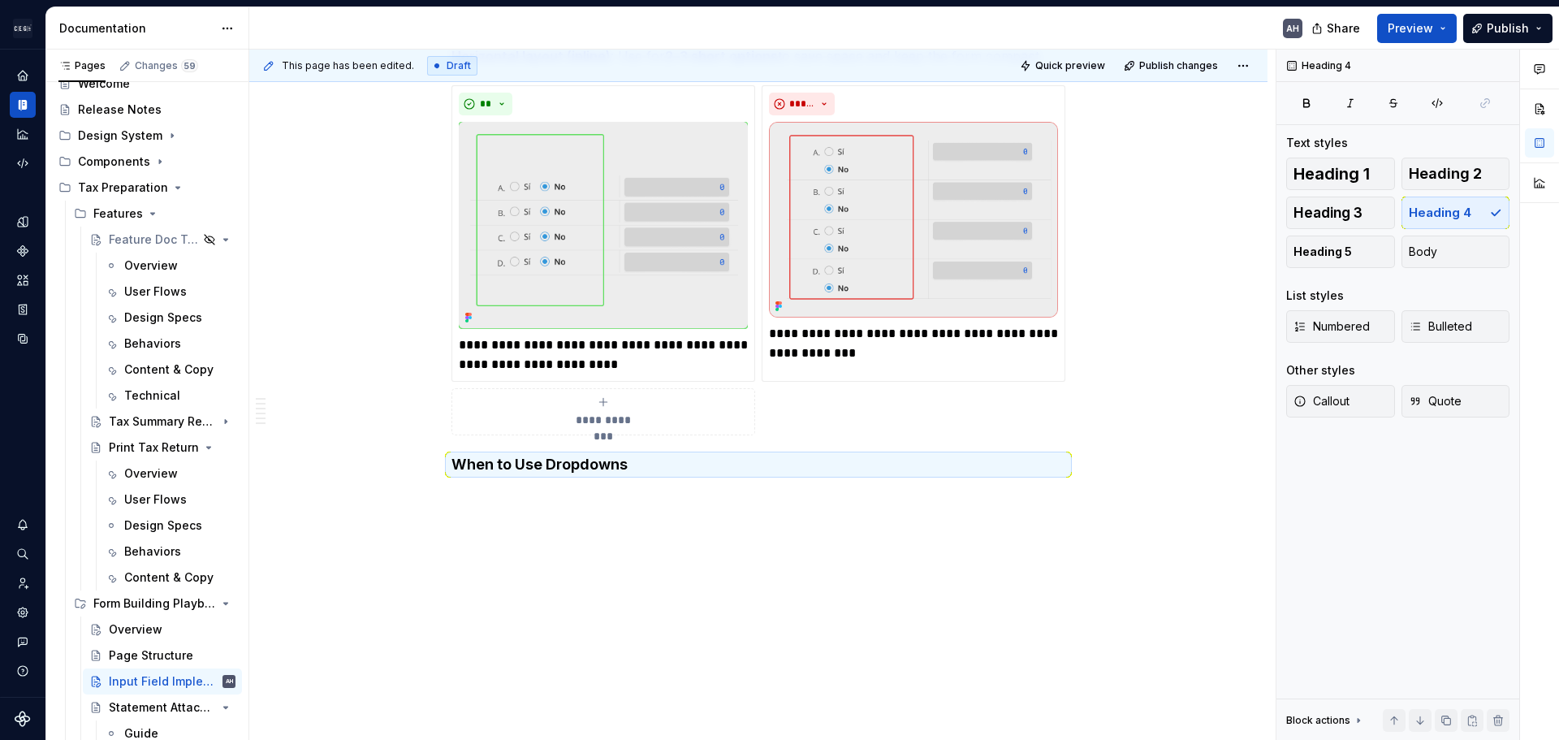
scroll to position [2339, 0]
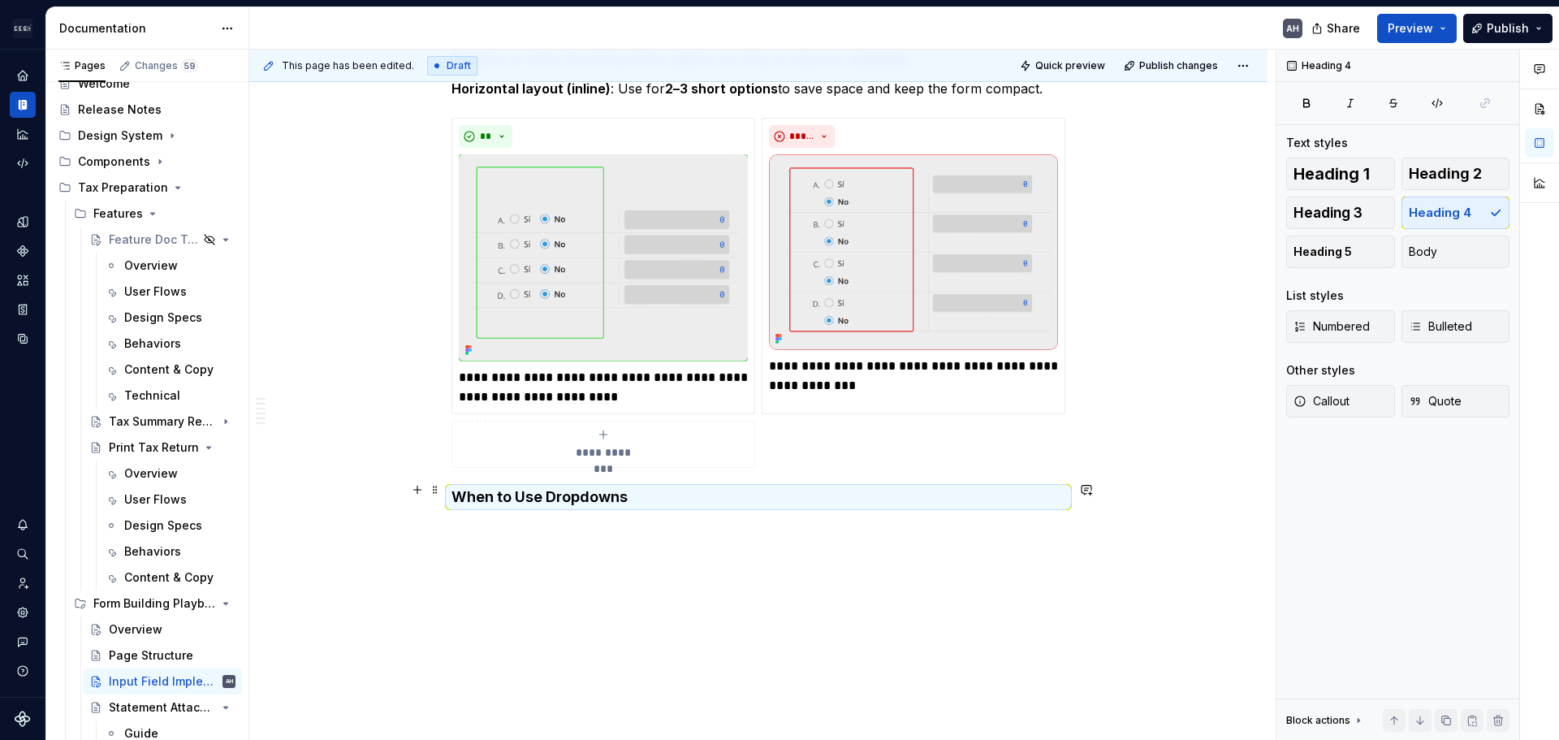
click at [455, 492] on h4 "When to Use Dropdowns" at bounding box center [759, 496] width 614 height 19
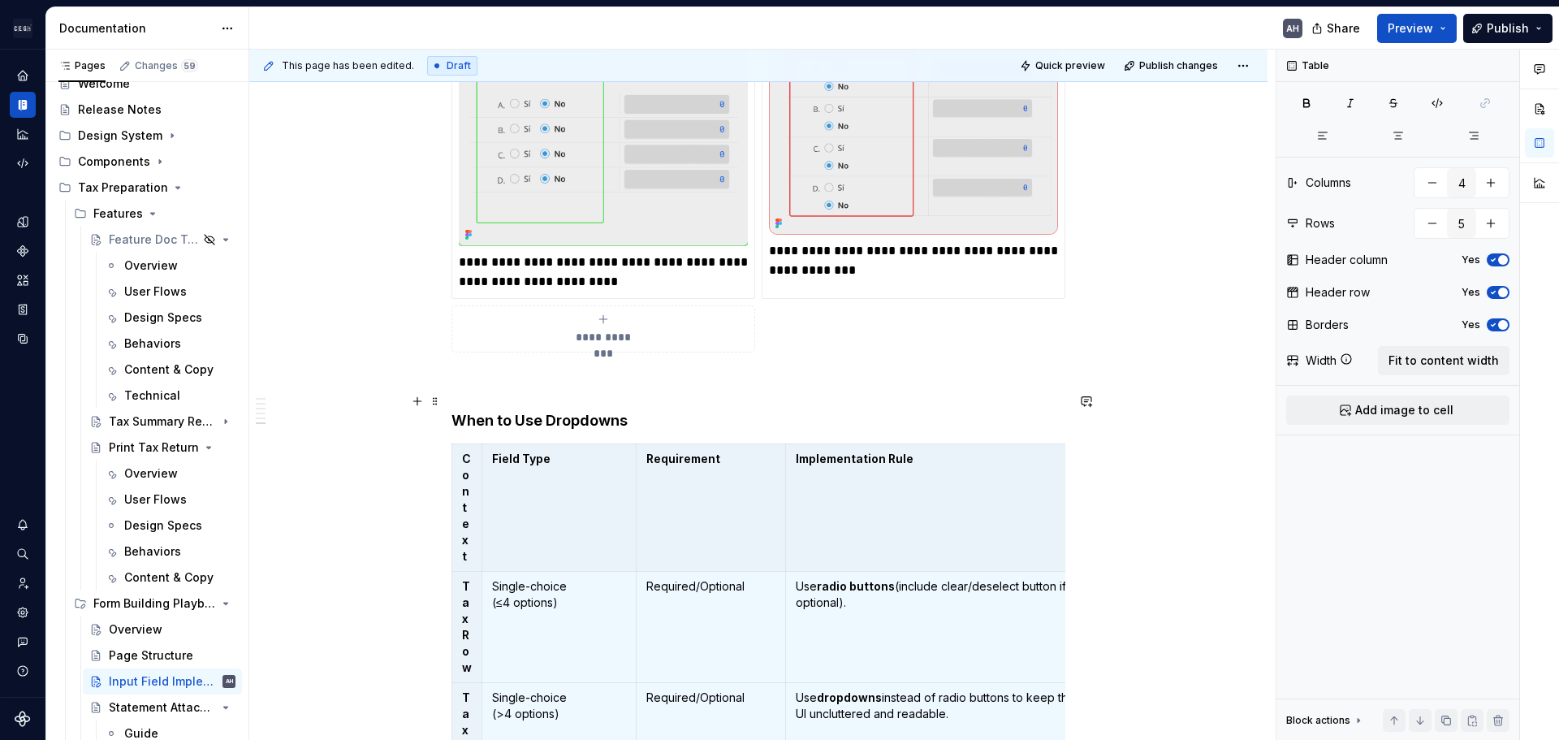
scroll to position [2270, 0]
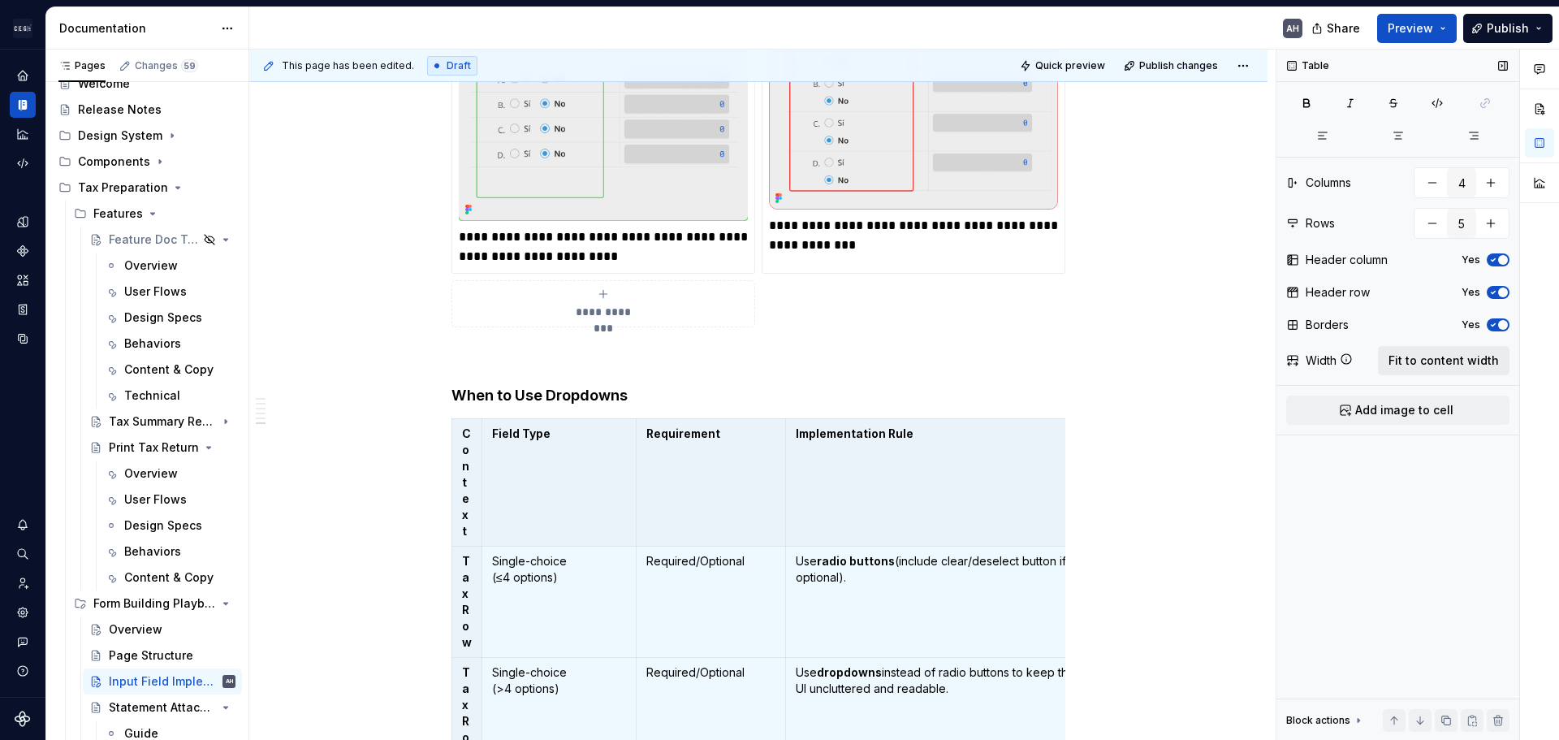
click at [1416, 361] on span "Fit to content width" at bounding box center [1444, 360] width 110 height 16
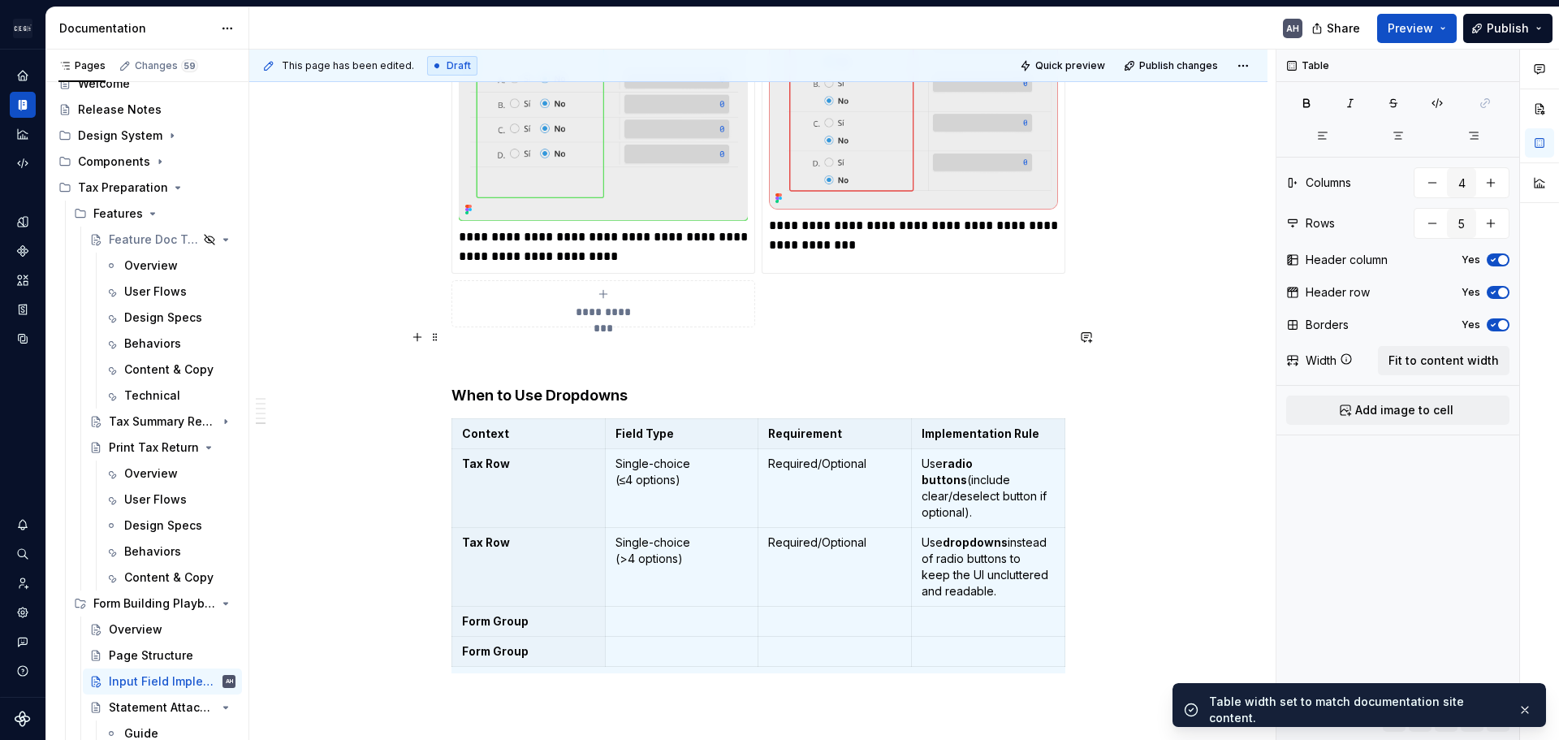
click at [715, 347] on p at bounding box center [759, 356] width 614 height 19
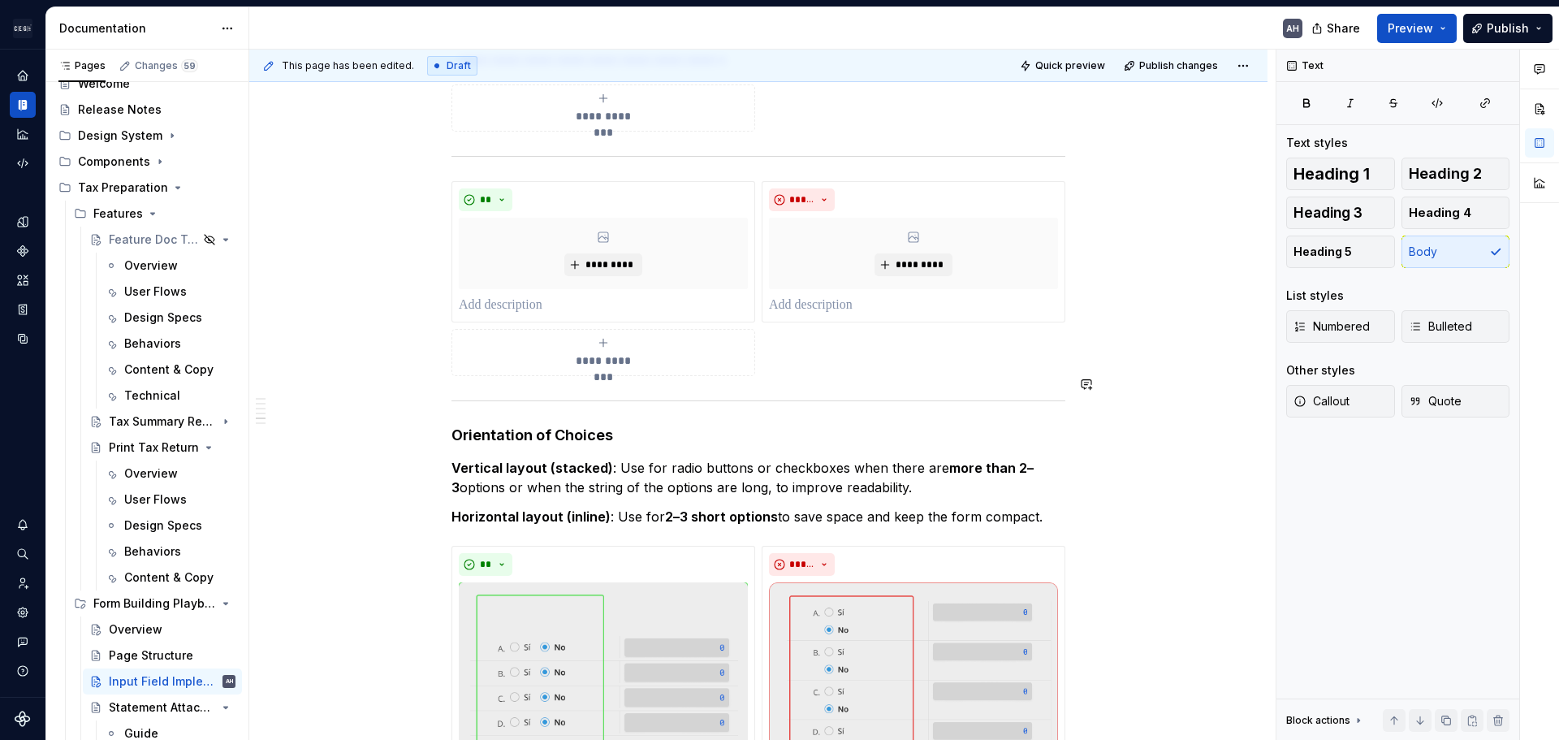
type textarea "*"
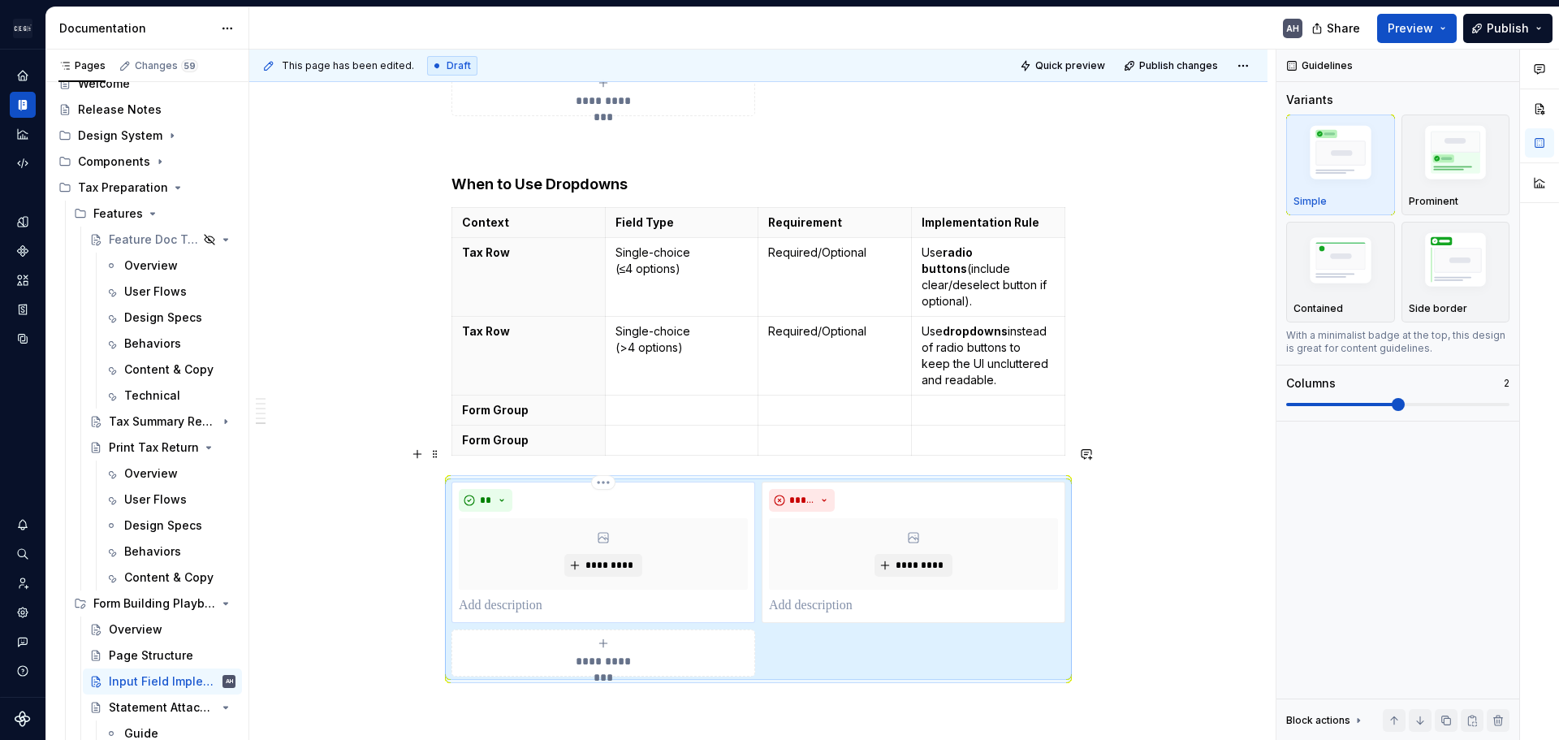
scroll to position [2314, 0]
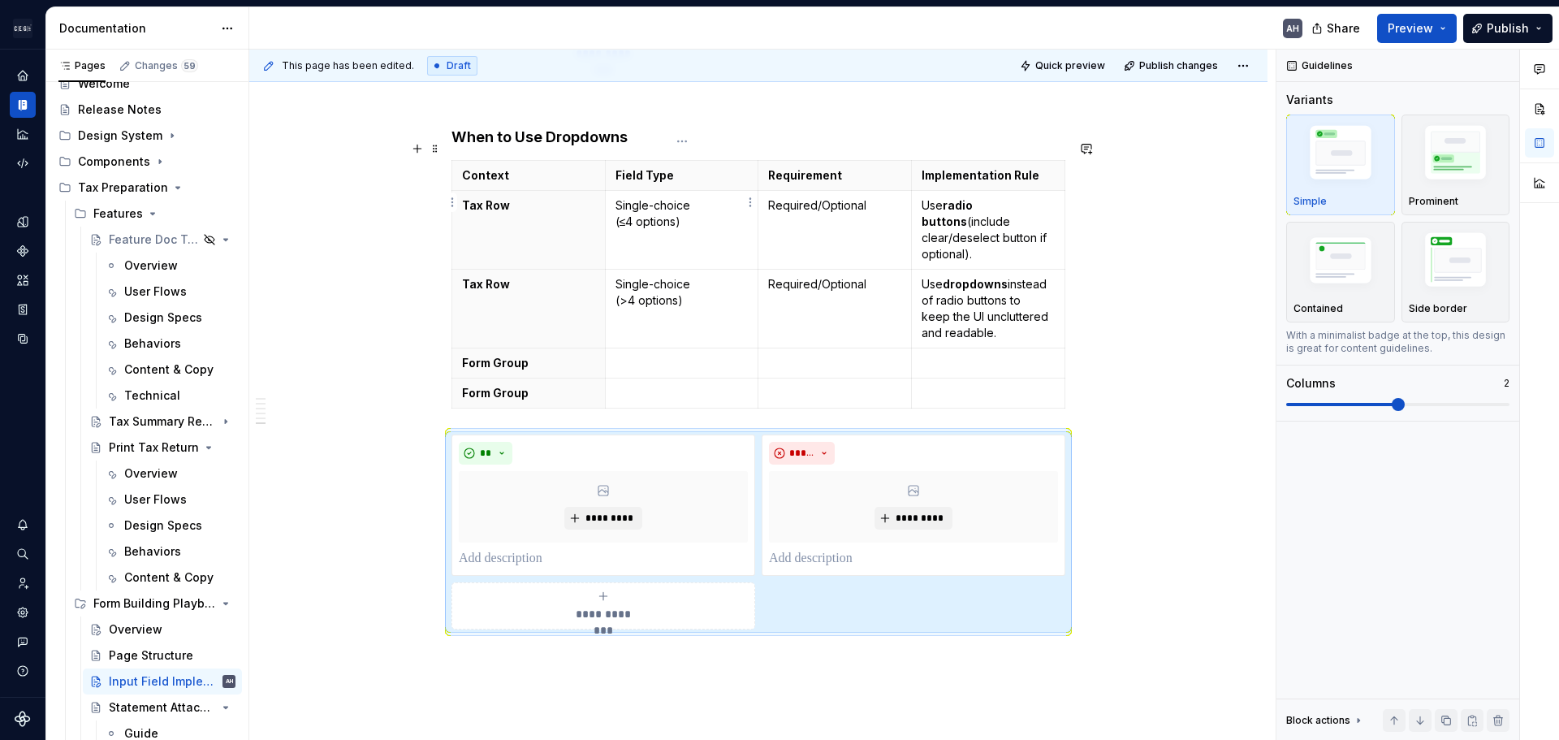
click at [681, 209] on p "Single-choice (≤4 options)" at bounding box center [682, 213] width 133 height 32
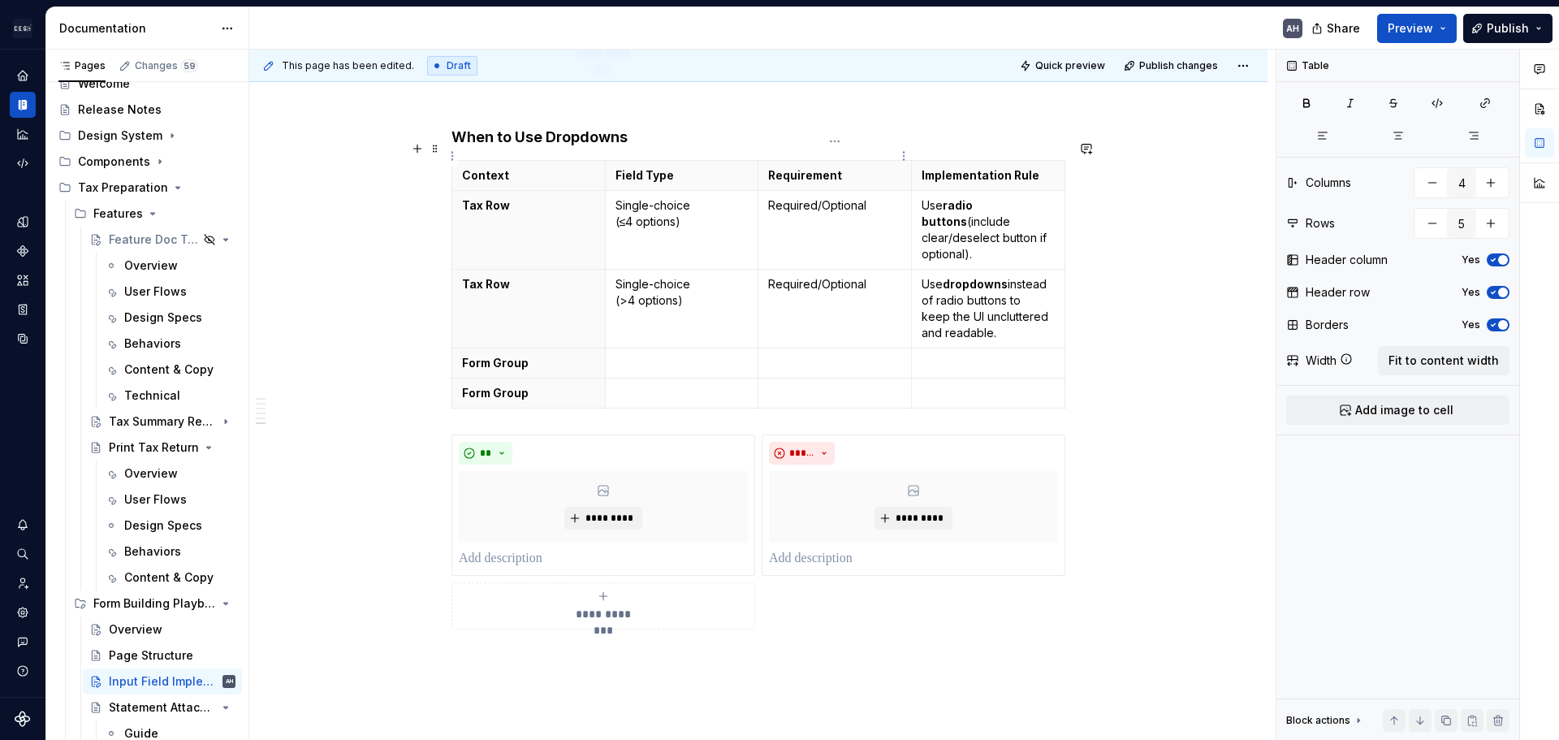
click at [874, 167] on p "Requirement" at bounding box center [834, 175] width 133 height 16
click at [1001, 277] on strong "dropdowns" at bounding box center [975, 284] width 65 height 14
click at [851, 167] on p "Requirement" at bounding box center [834, 175] width 133 height 16
click at [835, 167] on p "Requirement" at bounding box center [834, 175] width 133 height 16
click at [834, 141] on html "Andúril AH Dataset Expert Tax Documentation AH Share Preview Publish Pages Chan…" at bounding box center [779, 370] width 1559 height 740
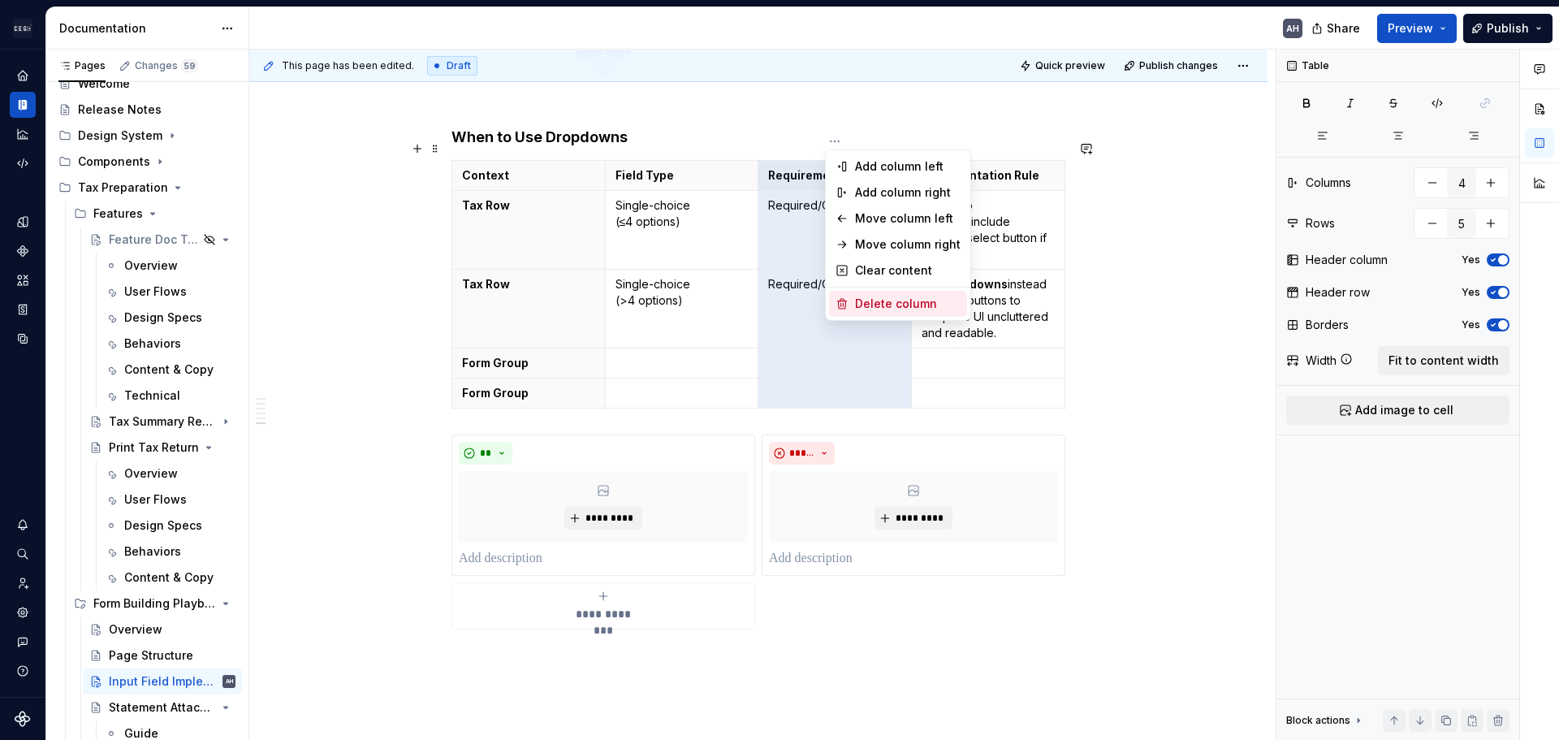
click at [903, 299] on div "Delete column" at bounding box center [908, 304] width 106 height 16
type input "3"
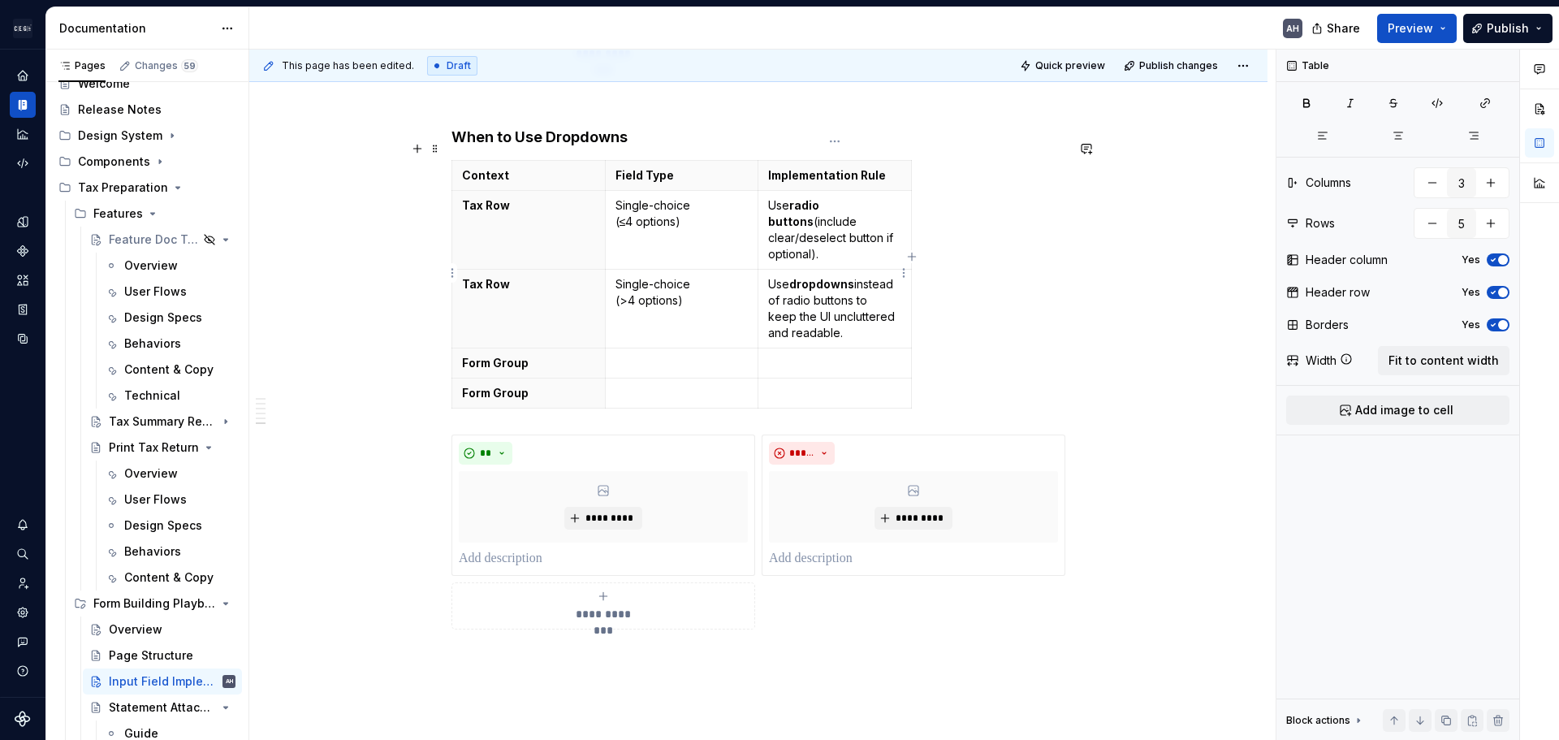
click at [866, 276] on p "Use dropdowns instead of radio buttons to keep the UI uncluttered and readable." at bounding box center [834, 308] width 133 height 65
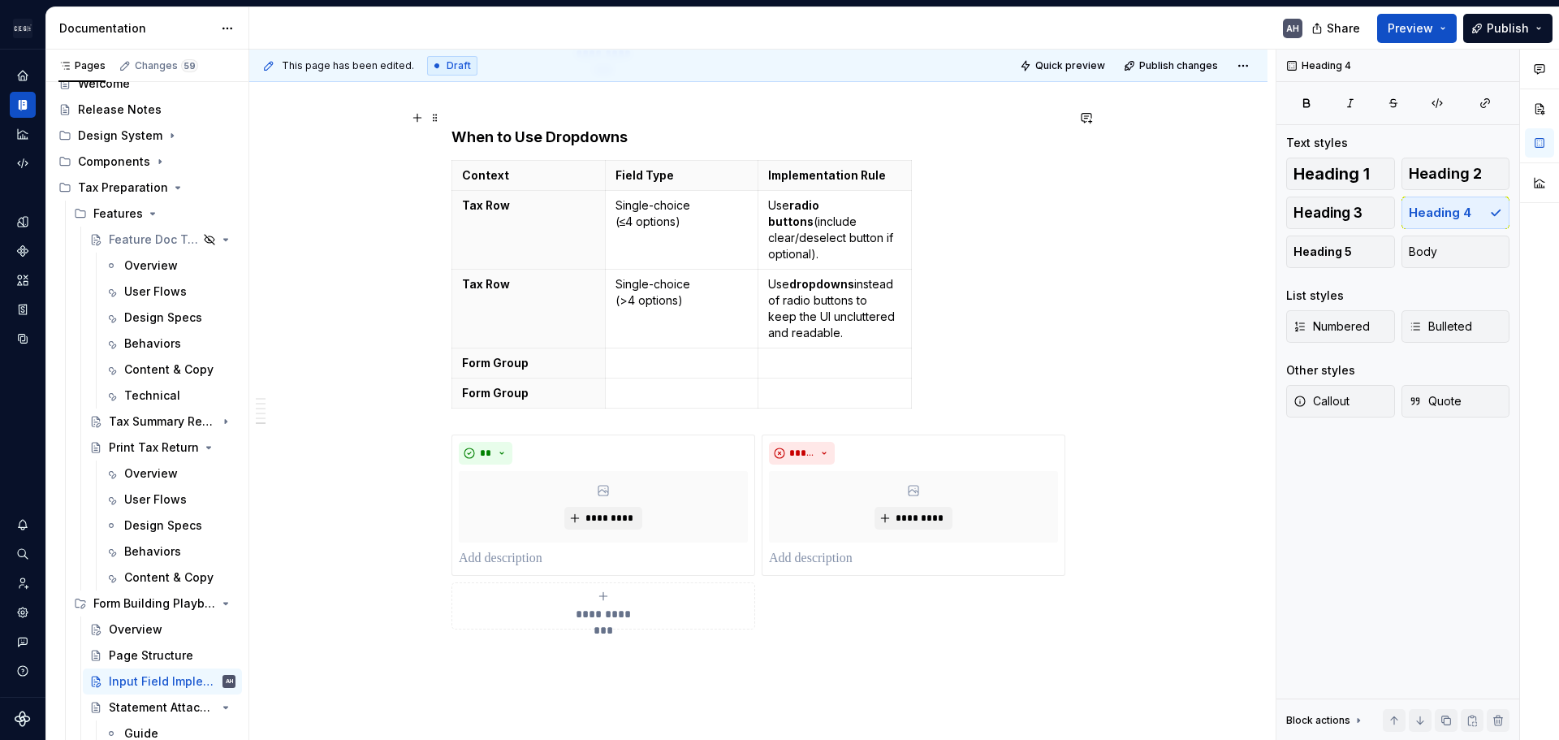
click at [671, 128] on h4 "When to Use Dropdowns" at bounding box center [759, 137] width 614 height 19
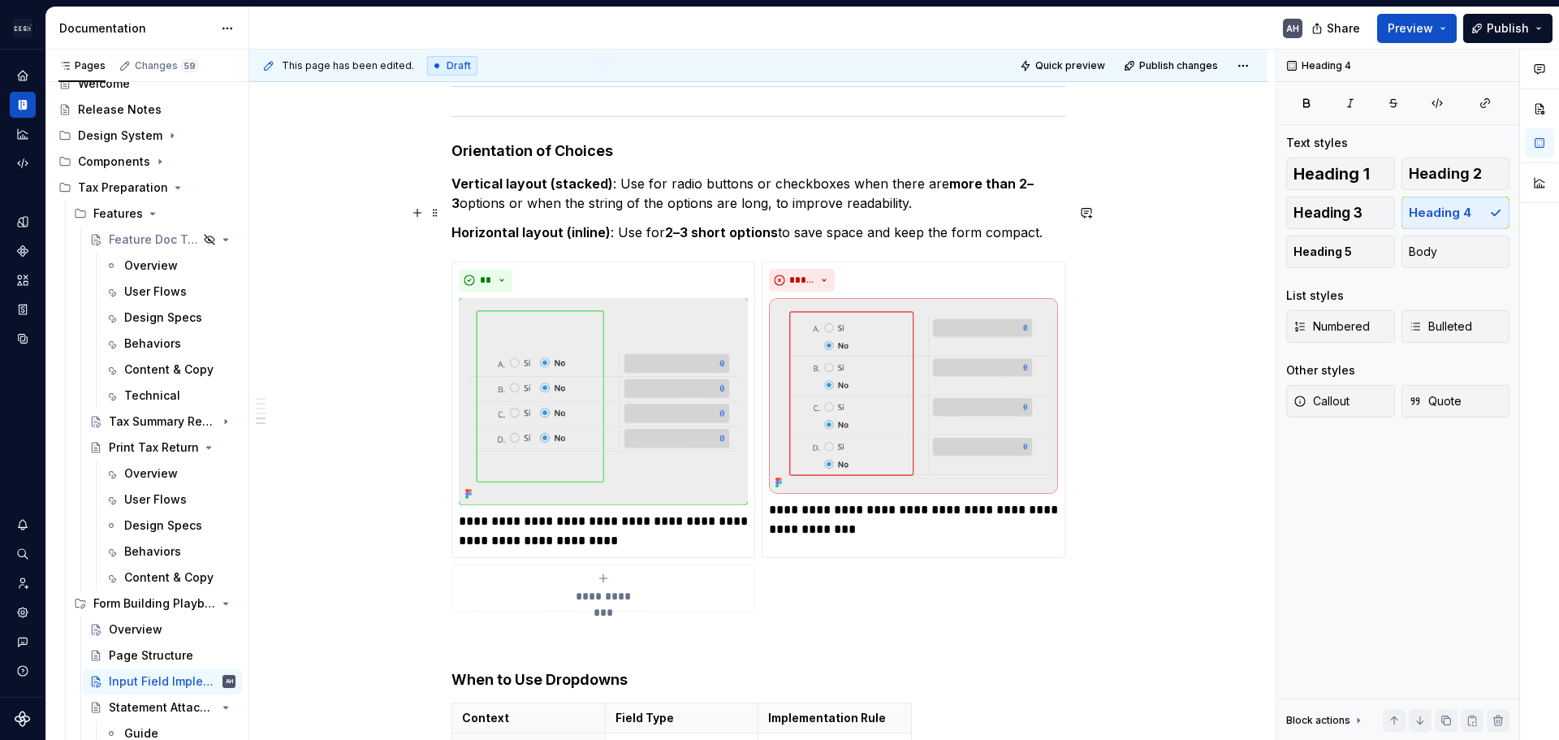
scroll to position [1745, 0]
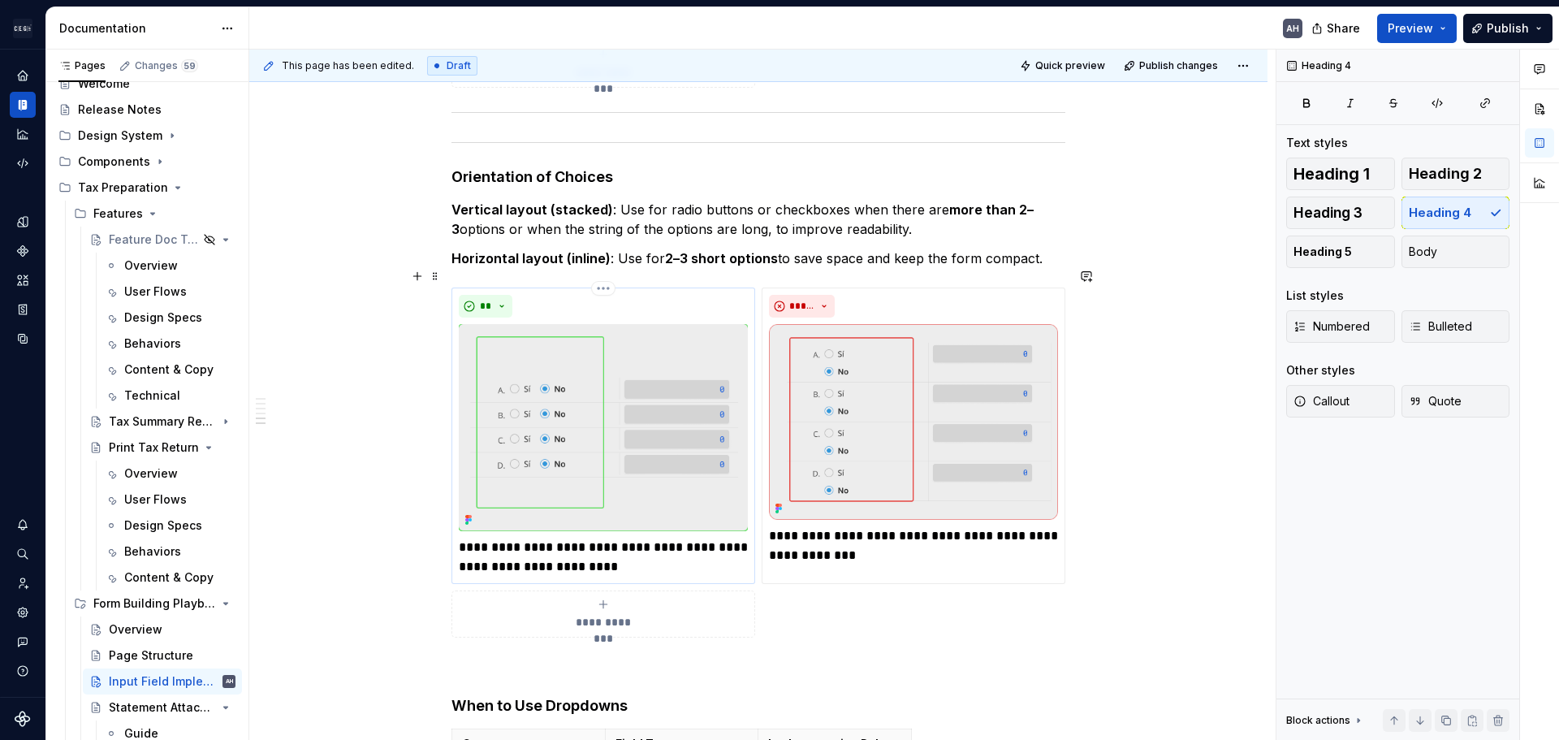
click at [561, 391] on img at bounding box center [603, 427] width 289 height 207
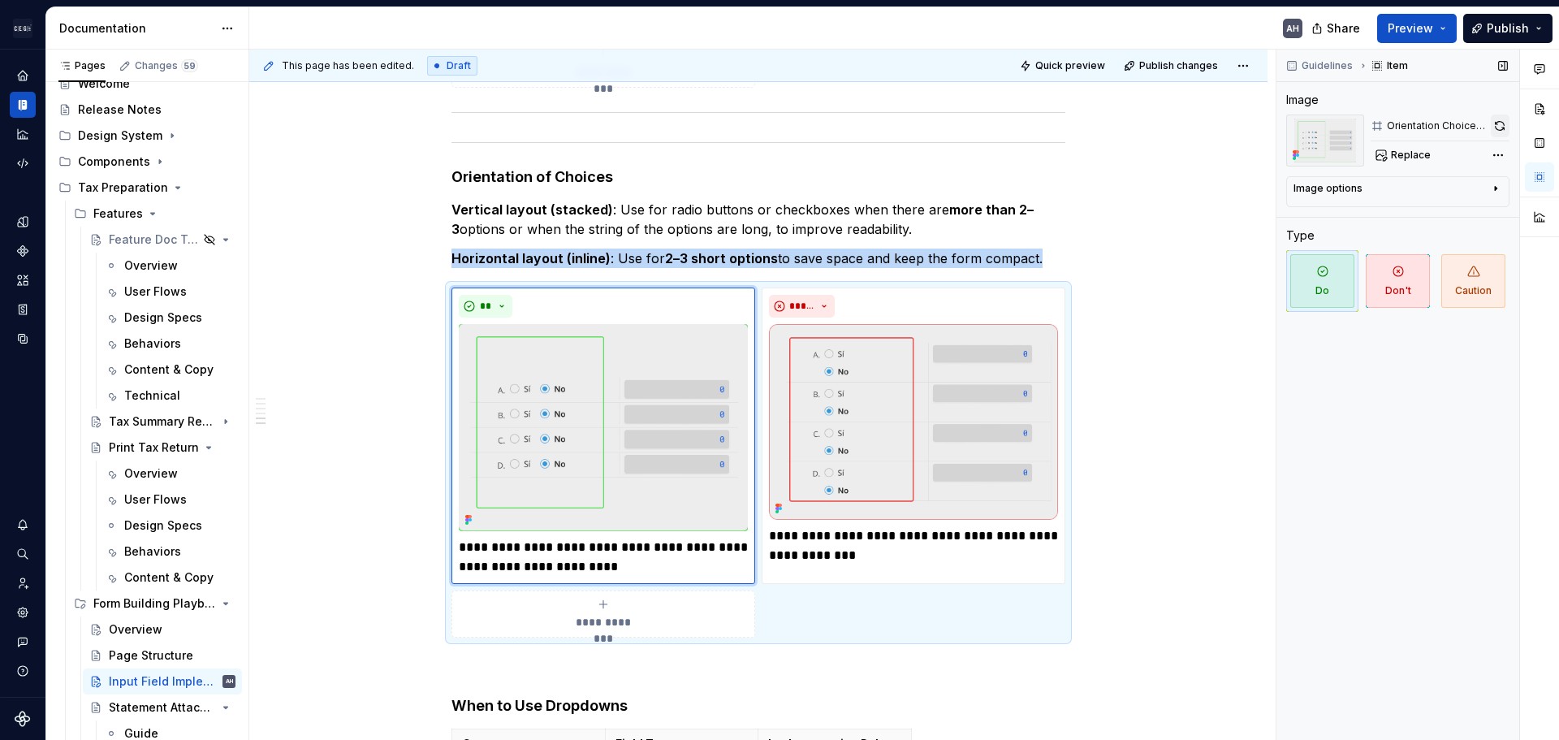
click at [1503, 130] on button "button" at bounding box center [1500, 126] width 19 height 23
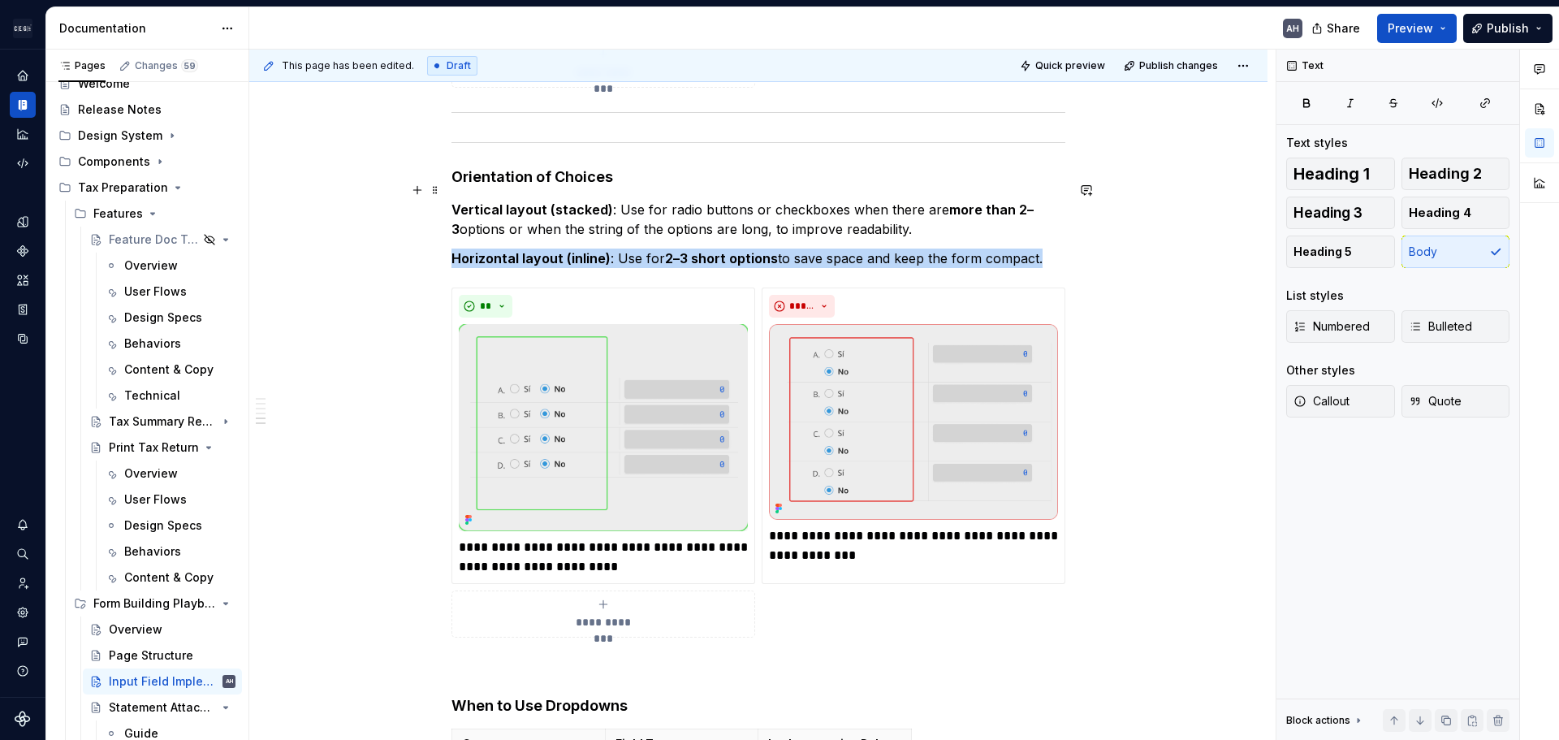
click at [715, 208] on p "Vertical layout (stacked) : Use for radio buttons or checkboxes when there are …" at bounding box center [759, 219] width 614 height 39
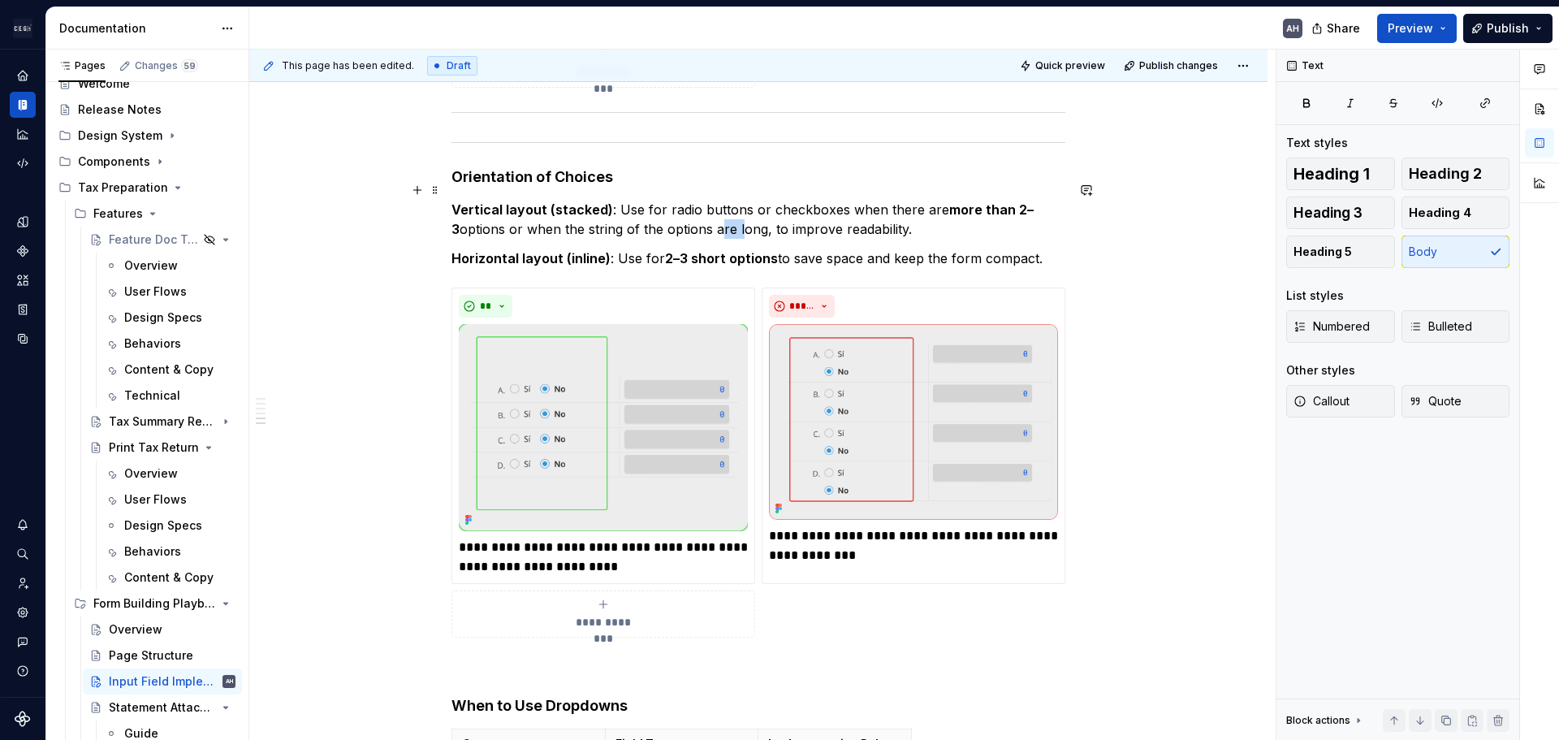
click at [715, 208] on p "Vertical layout (stacked) : Use for radio buttons or checkboxes when there are …" at bounding box center [759, 219] width 614 height 39
click at [582, 211] on p "Vertical layout (stacked) : Use for radio buttons or checkboxes when there are …" at bounding box center [759, 219] width 614 height 39
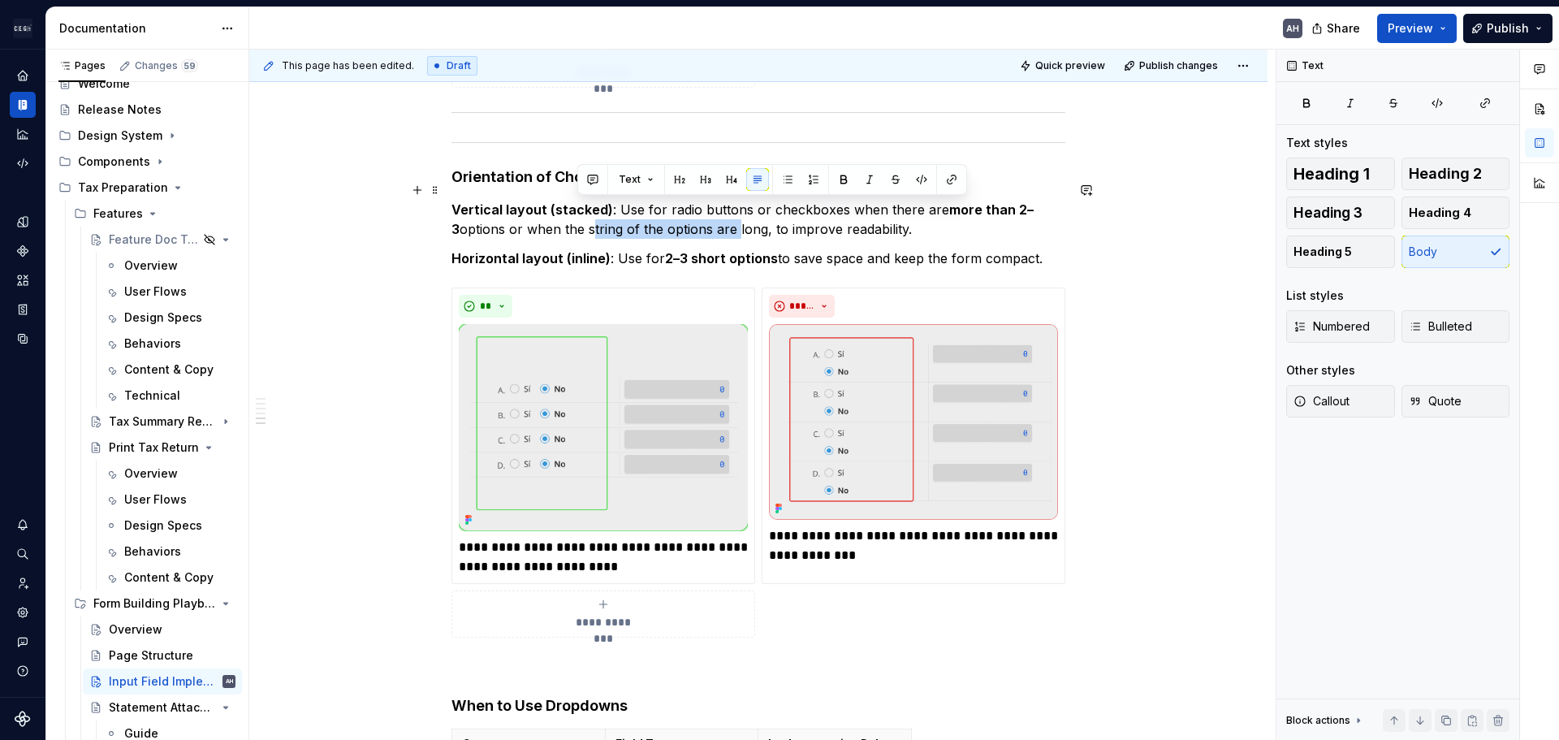
drag, startPoint x: 577, startPoint y: 211, endPoint x: 724, endPoint y: 214, distance: 146.2
click at [724, 214] on p "Vertical layout (stacked) : Use for radio buttons or checkboxes when there are …" at bounding box center [759, 219] width 614 height 39
drag, startPoint x: 576, startPoint y: 211, endPoint x: 726, endPoint y: 214, distance: 150.3
click at [726, 214] on p "Vertical layout (stacked) : Use for radio buttons or checkboxes when there are …" at bounding box center [759, 219] width 614 height 39
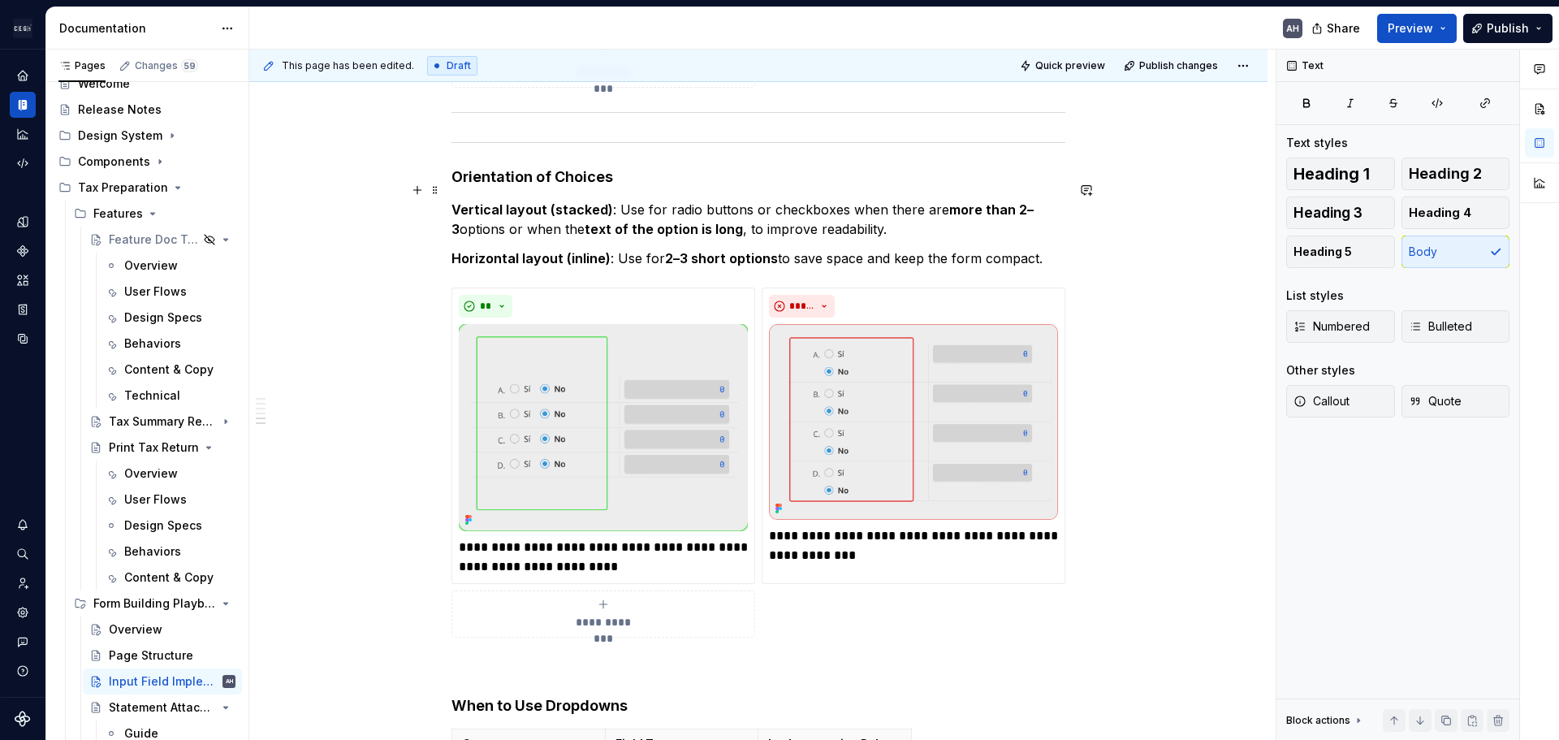
click at [768, 212] on p "Vertical layout (stacked) : Use for radio buttons or checkboxes when there are …" at bounding box center [759, 219] width 614 height 39
click at [913, 208] on p "Vertical layout (stacked) : Use for radio buttons or checkboxes when there are …" at bounding box center [759, 219] width 614 height 39
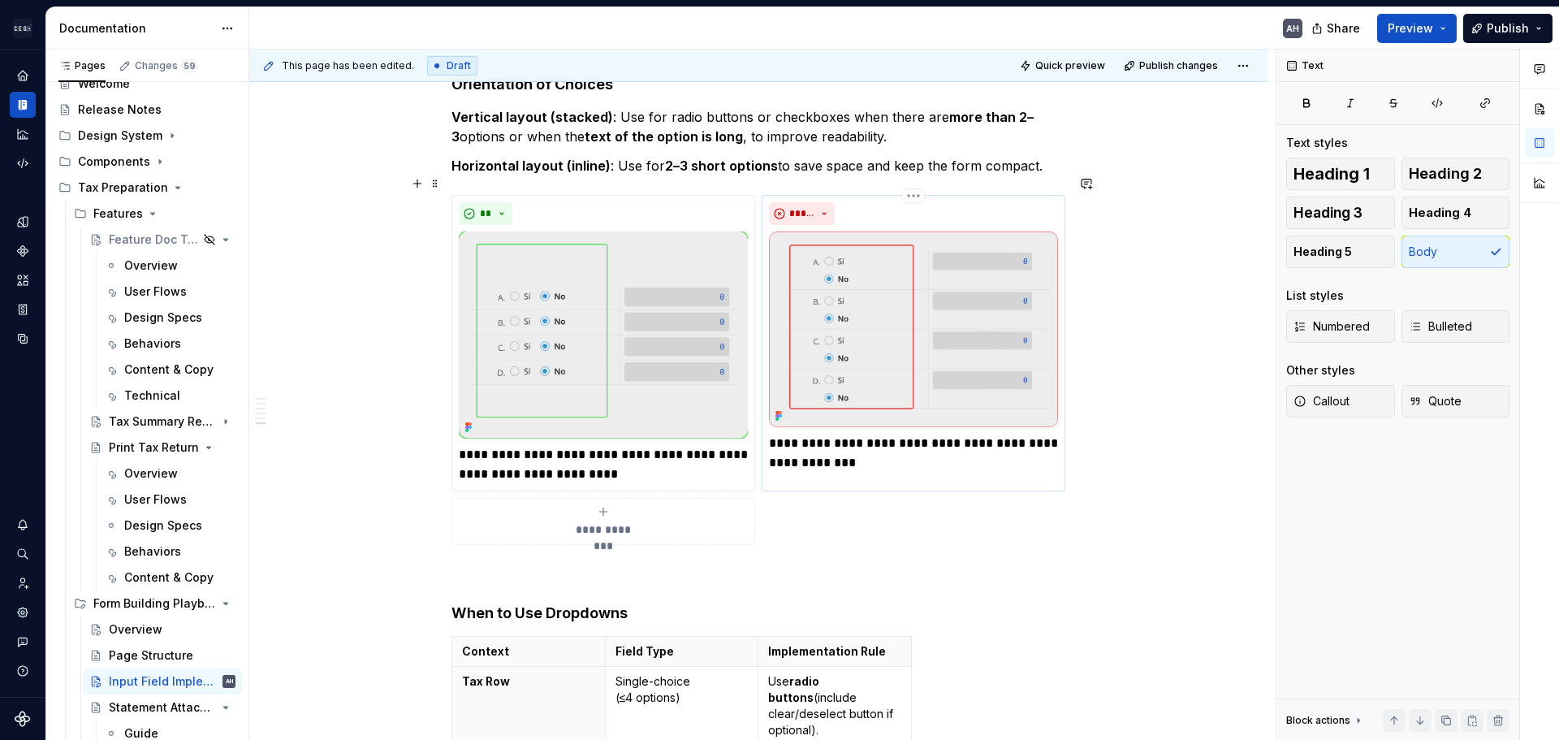
scroll to position [1908, 0]
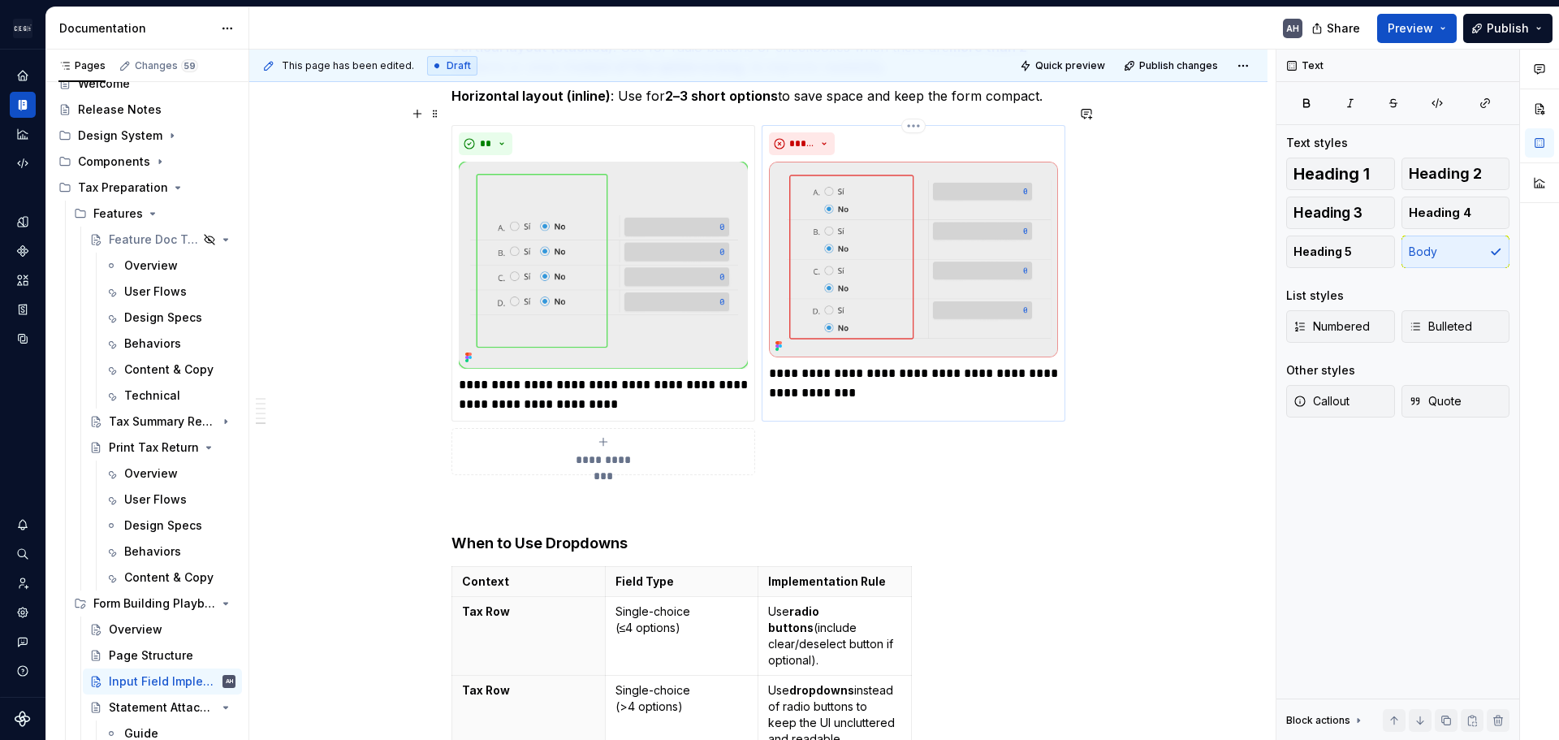
click at [889, 369] on p "**********" at bounding box center [913, 383] width 289 height 39
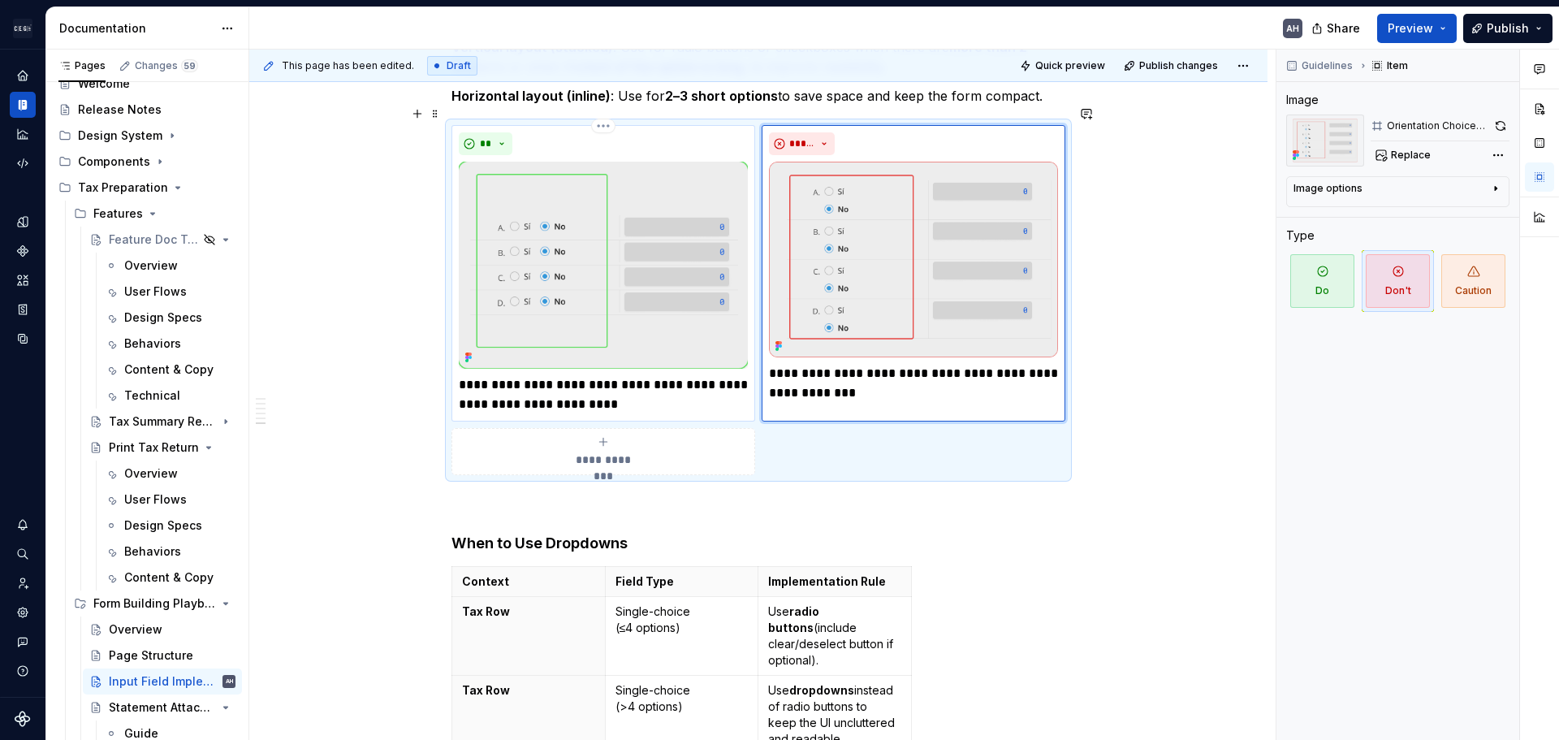
click at [632, 379] on p "**********" at bounding box center [603, 394] width 289 height 39
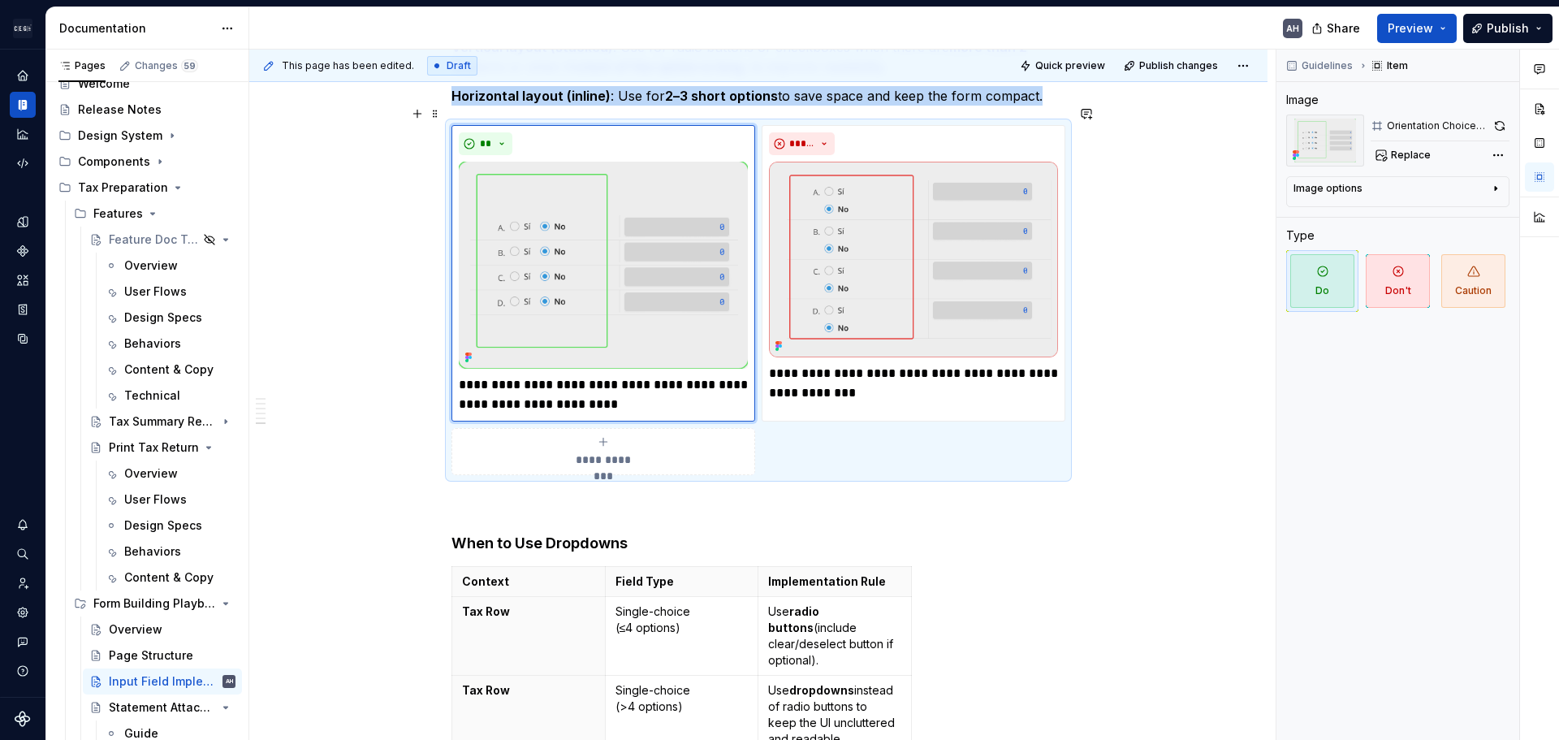
click at [602, 452] on span "**********" at bounding box center [603, 460] width 75 height 16
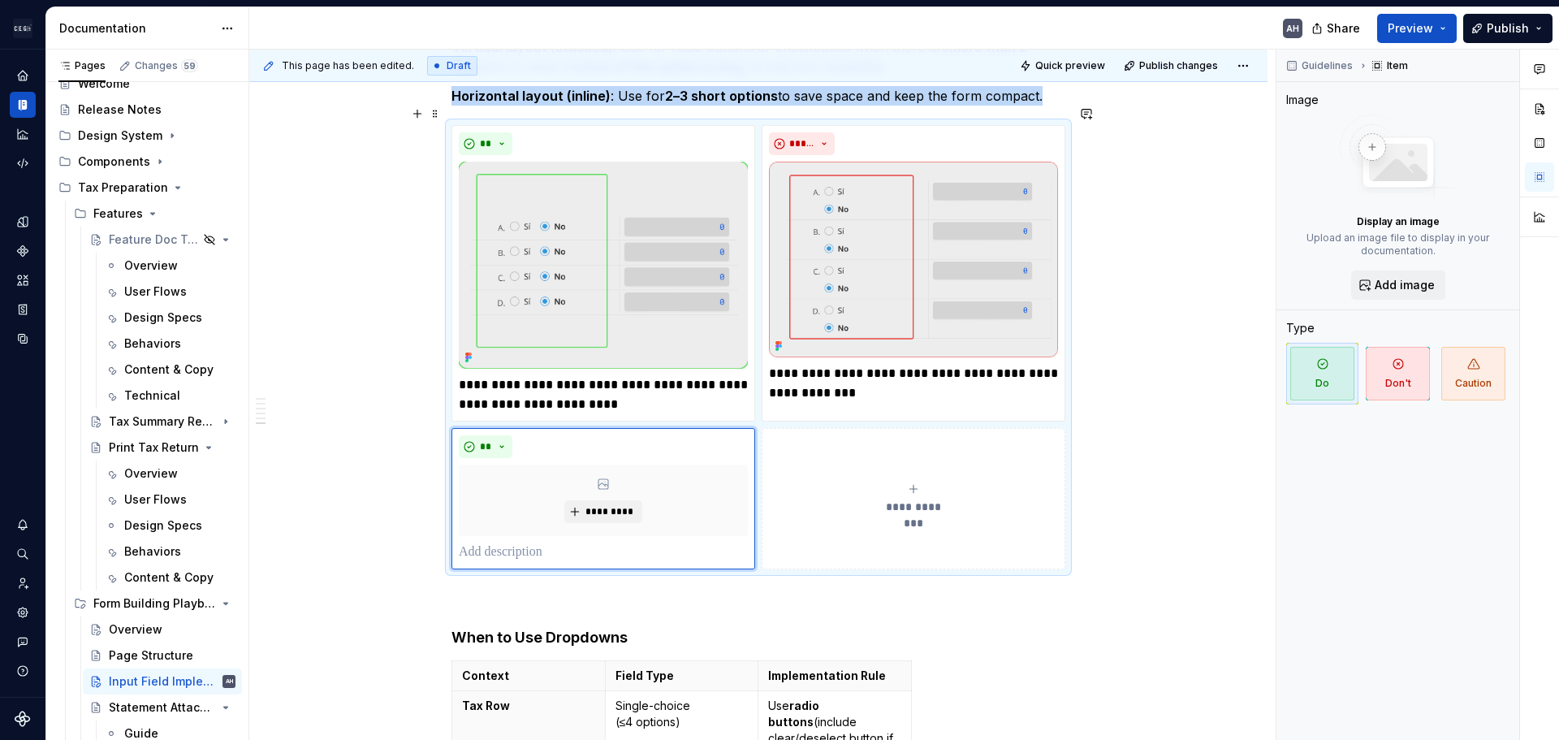
click at [915, 482] on icon "submit" at bounding box center [913, 488] width 13 height 13
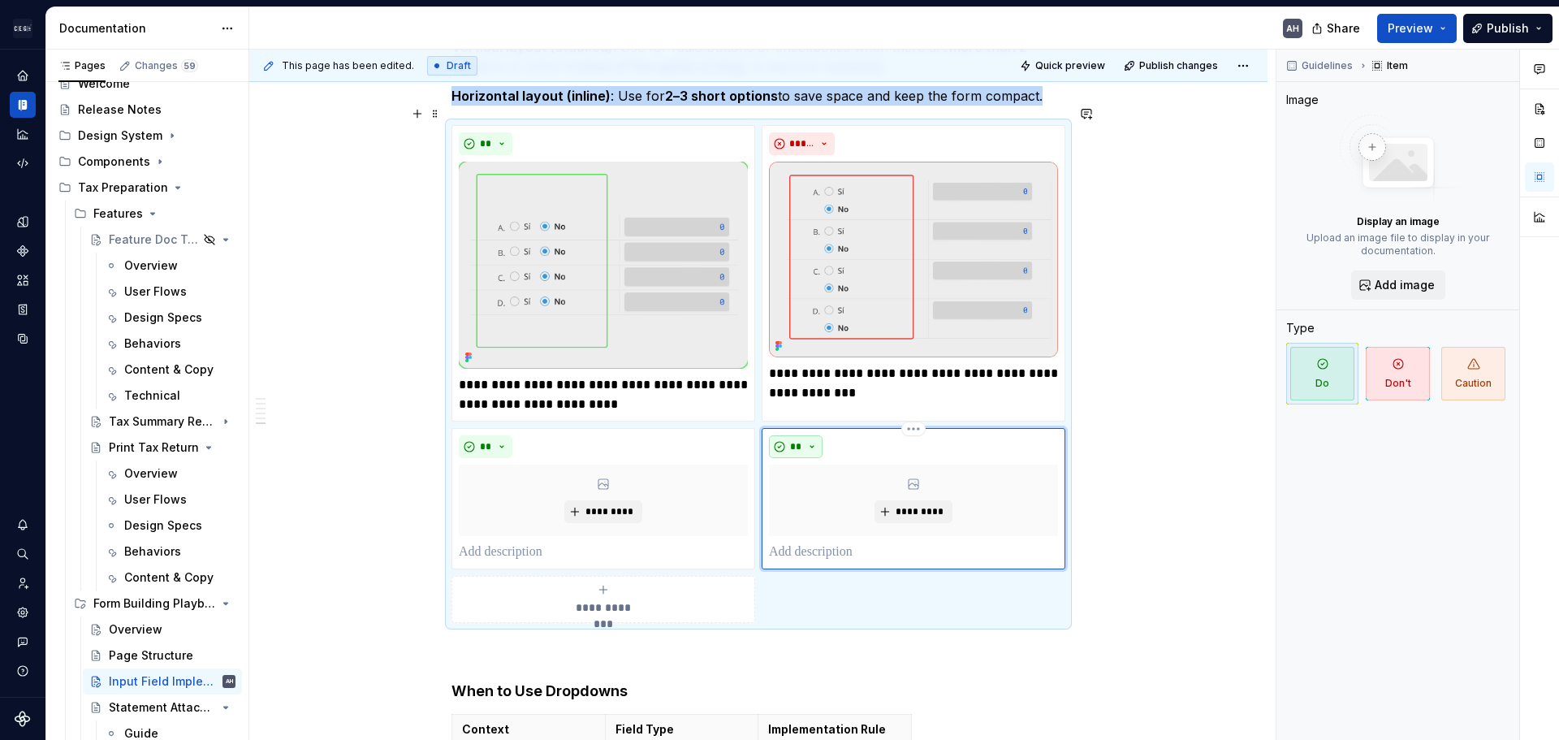
click at [788, 435] on button "**" at bounding box center [796, 446] width 54 height 23
click at [836, 481] on div "Don't" at bounding box center [834, 485] width 30 height 16
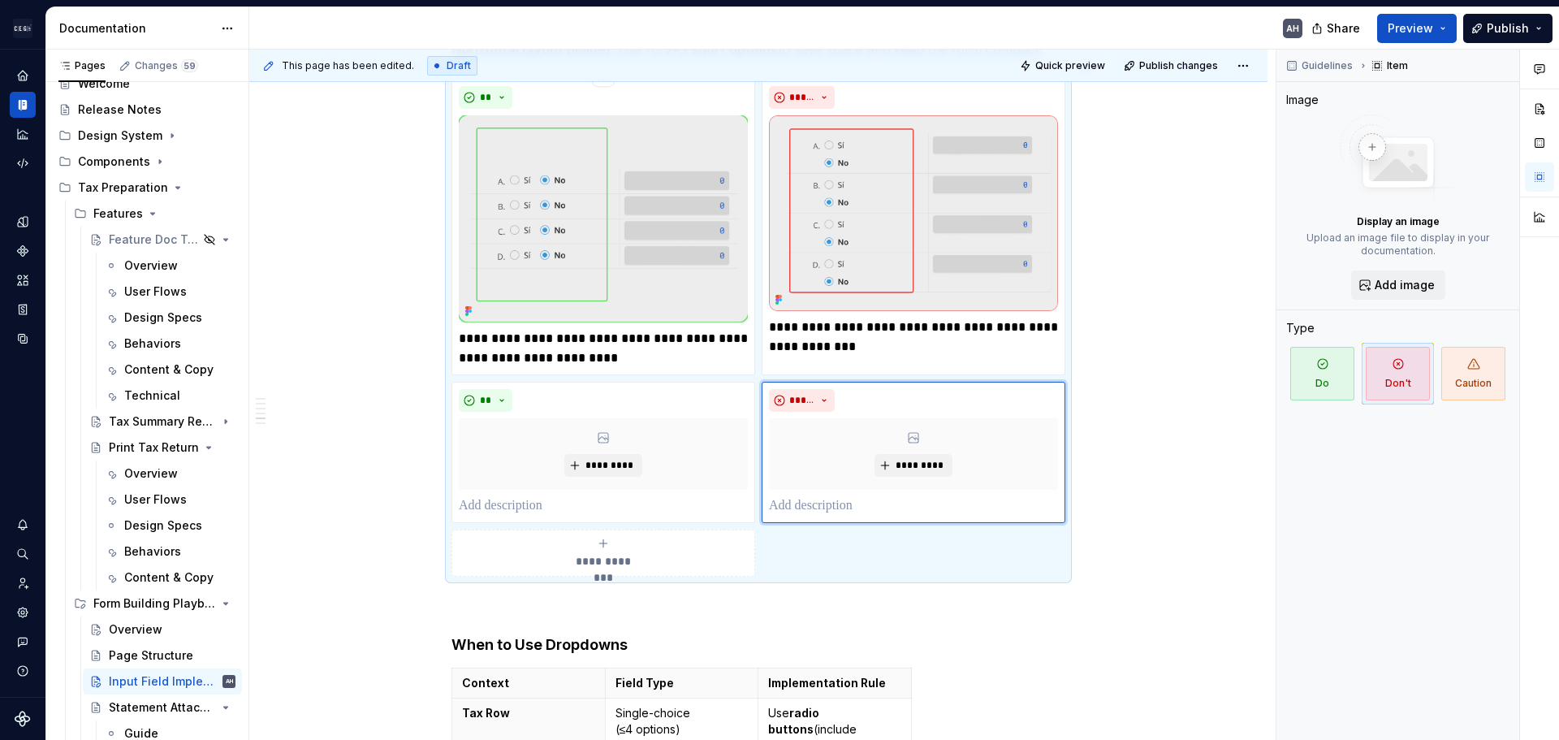
scroll to position [1989, 0]
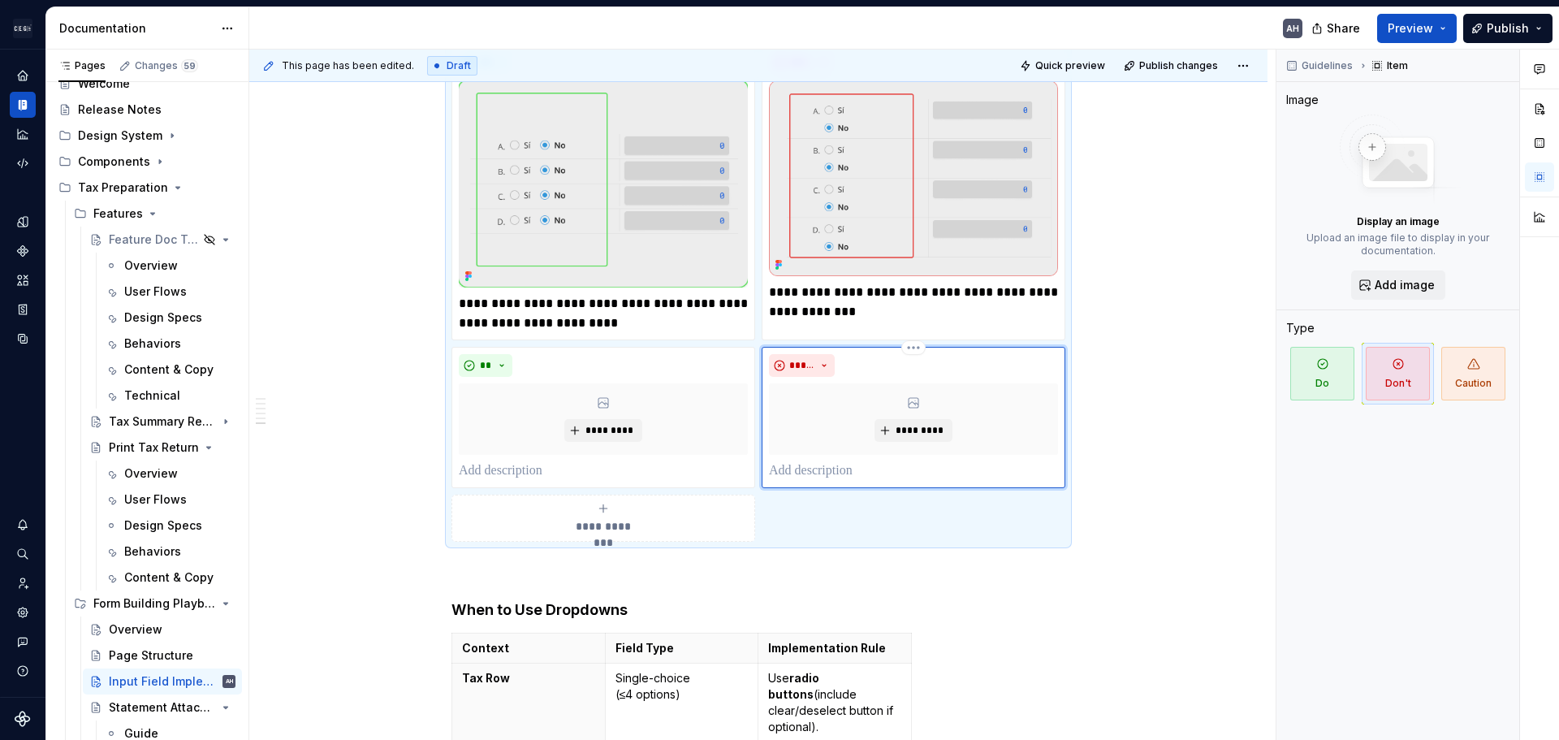
click at [844, 461] on p at bounding box center [913, 470] width 289 height 19
click at [675, 461] on p at bounding box center [603, 470] width 289 height 19
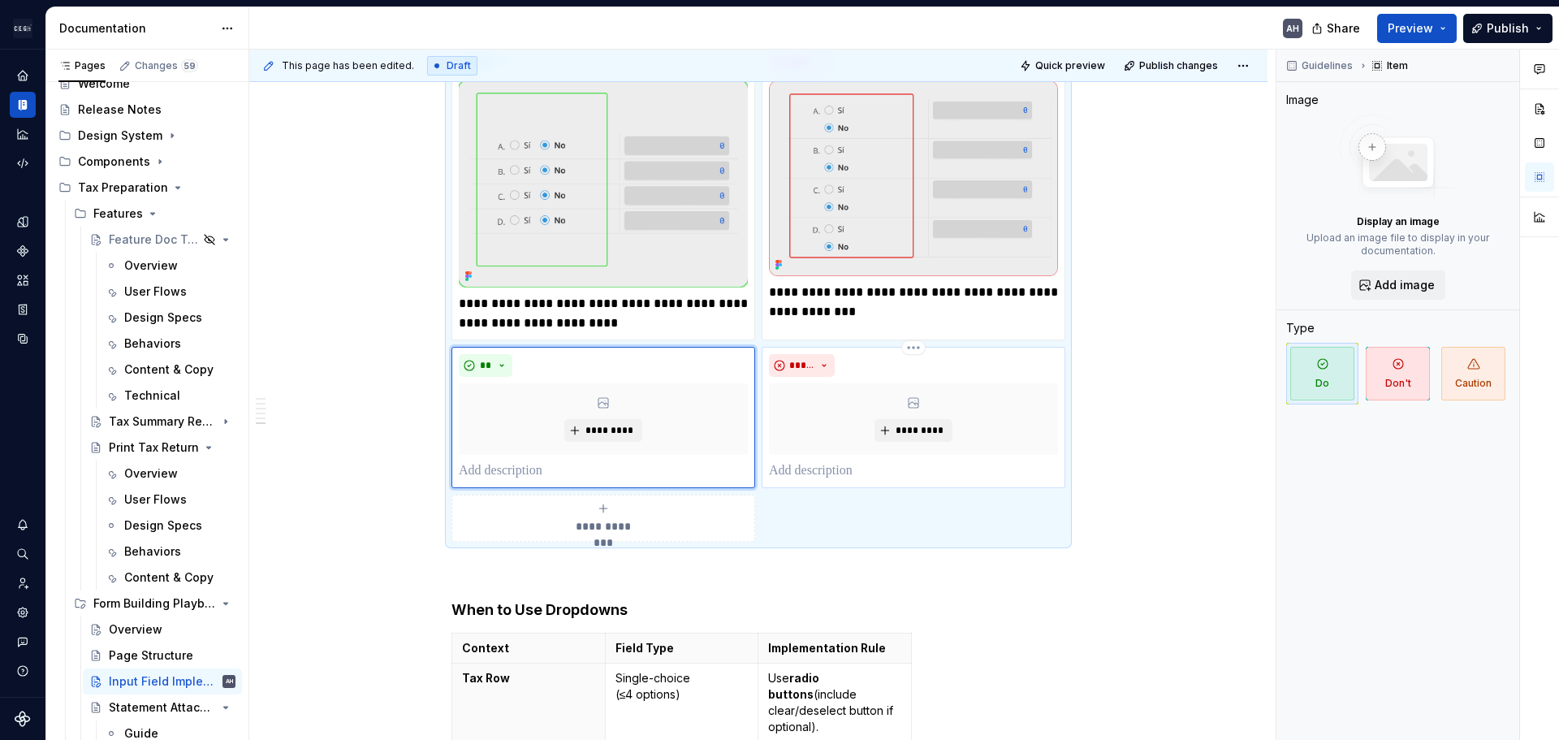
click at [818, 461] on p at bounding box center [913, 470] width 289 height 19
click at [686, 440] on div "** *********" at bounding box center [603, 417] width 289 height 127
click at [810, 461] on p at bounding box center [913, 470] width 289 height 19
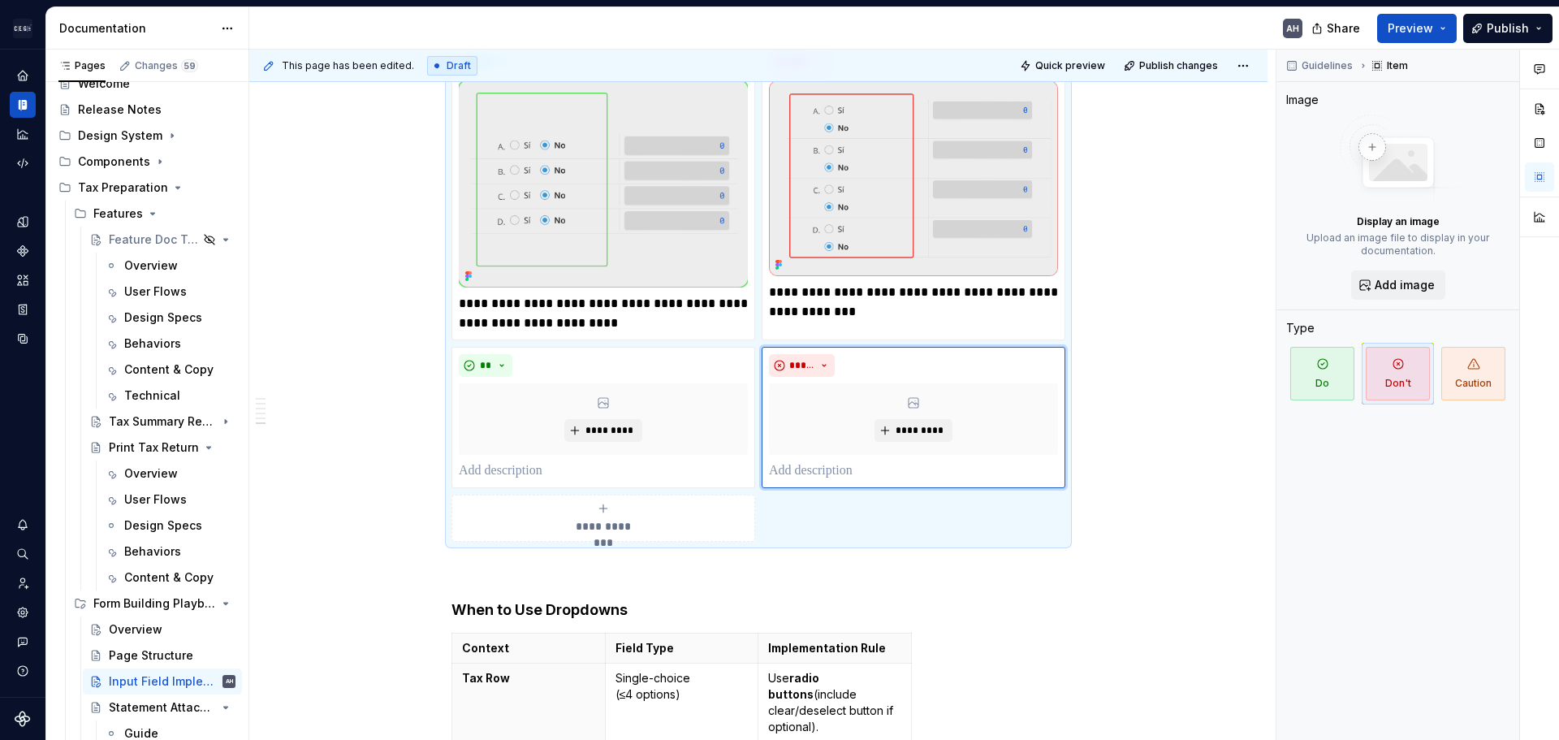
click at [697, 600] on h4 "When to Use Dropdowns" at bounding box center [759, 609] width 614 height 19
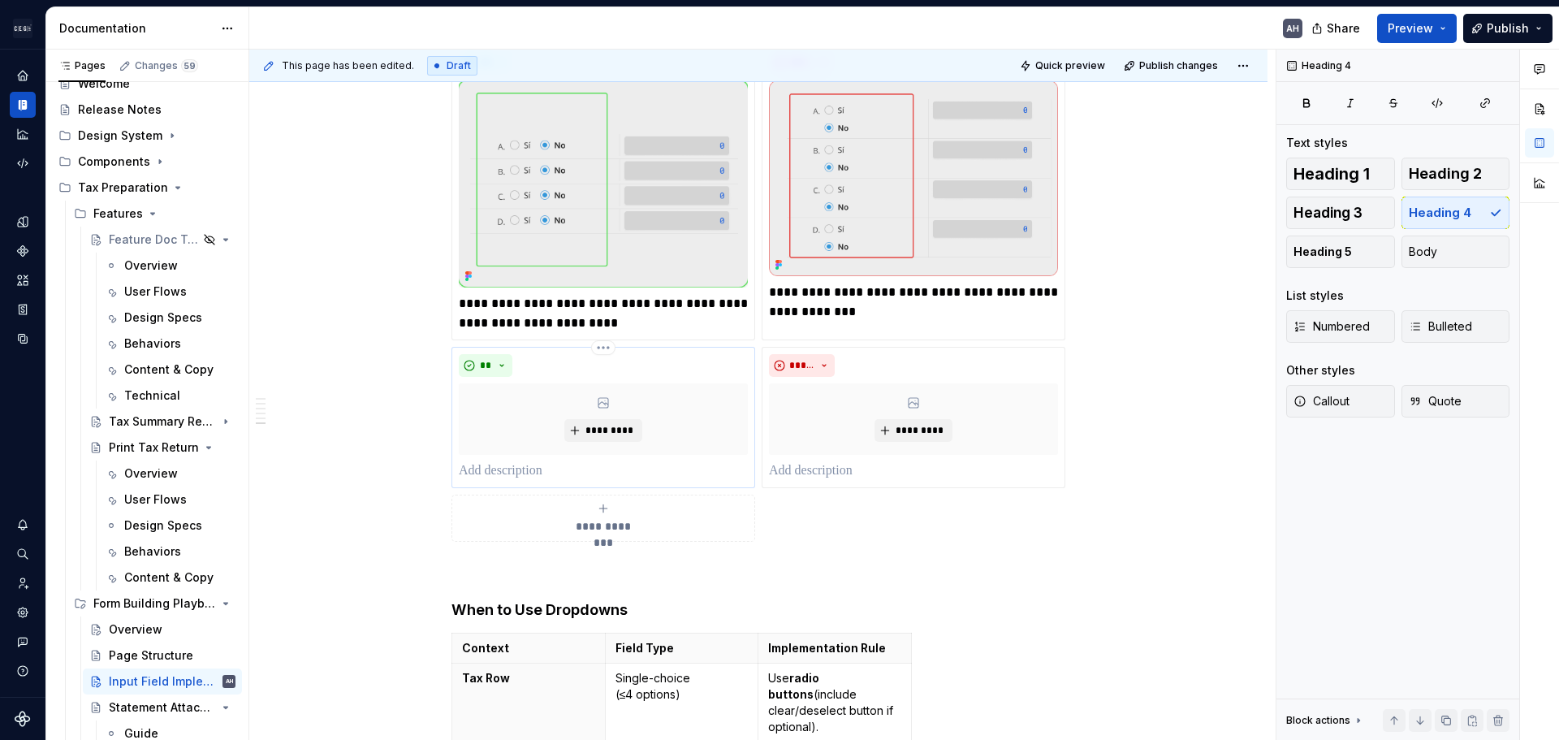
click at [560, 461] on p at bounding box center [603, 470] width 289 height 19
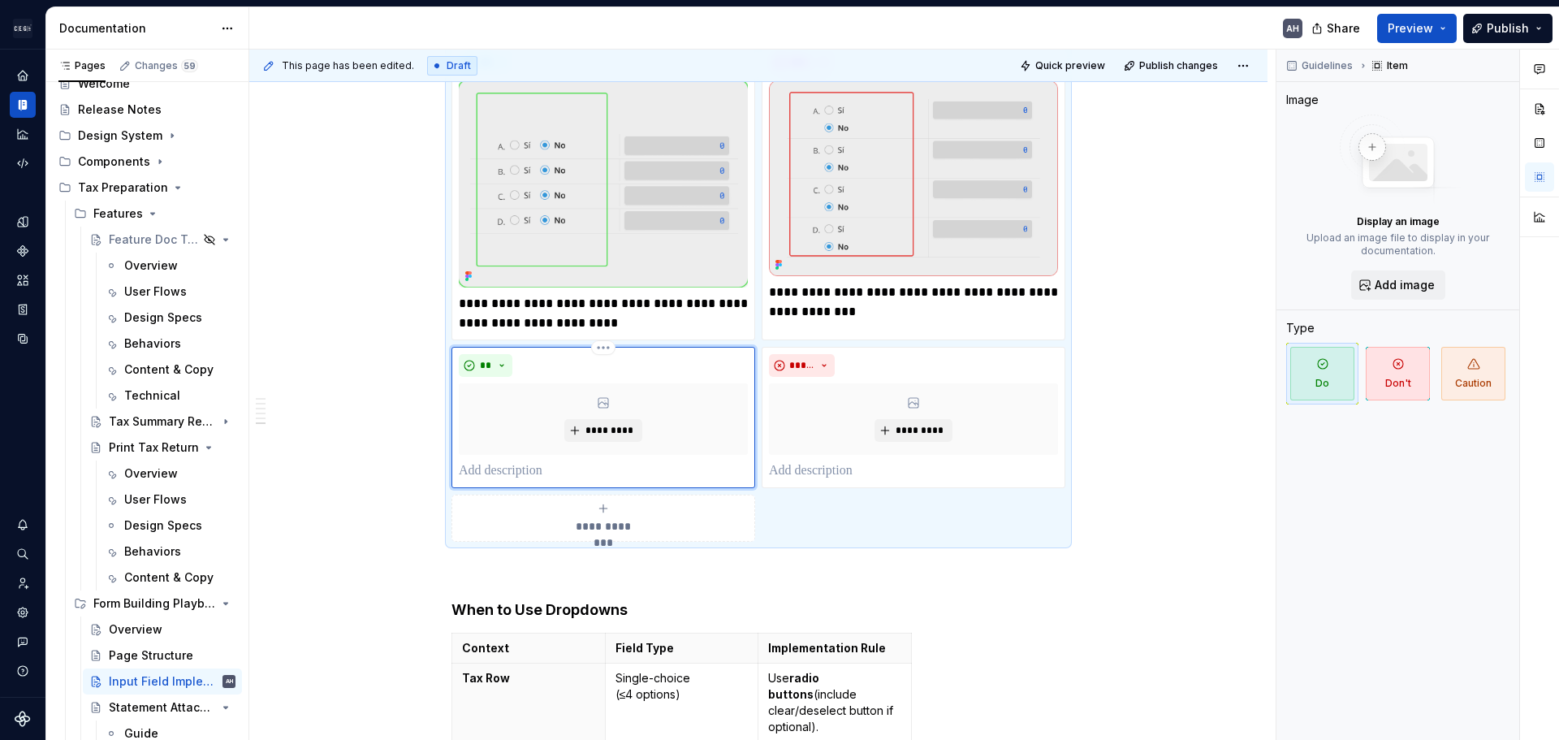
click at [547, 461] on p at bounding box center [603, 470] width 289 height 19
click at [610, 424] on span "*********" at bounding box center [610, 430] width 50 height 13
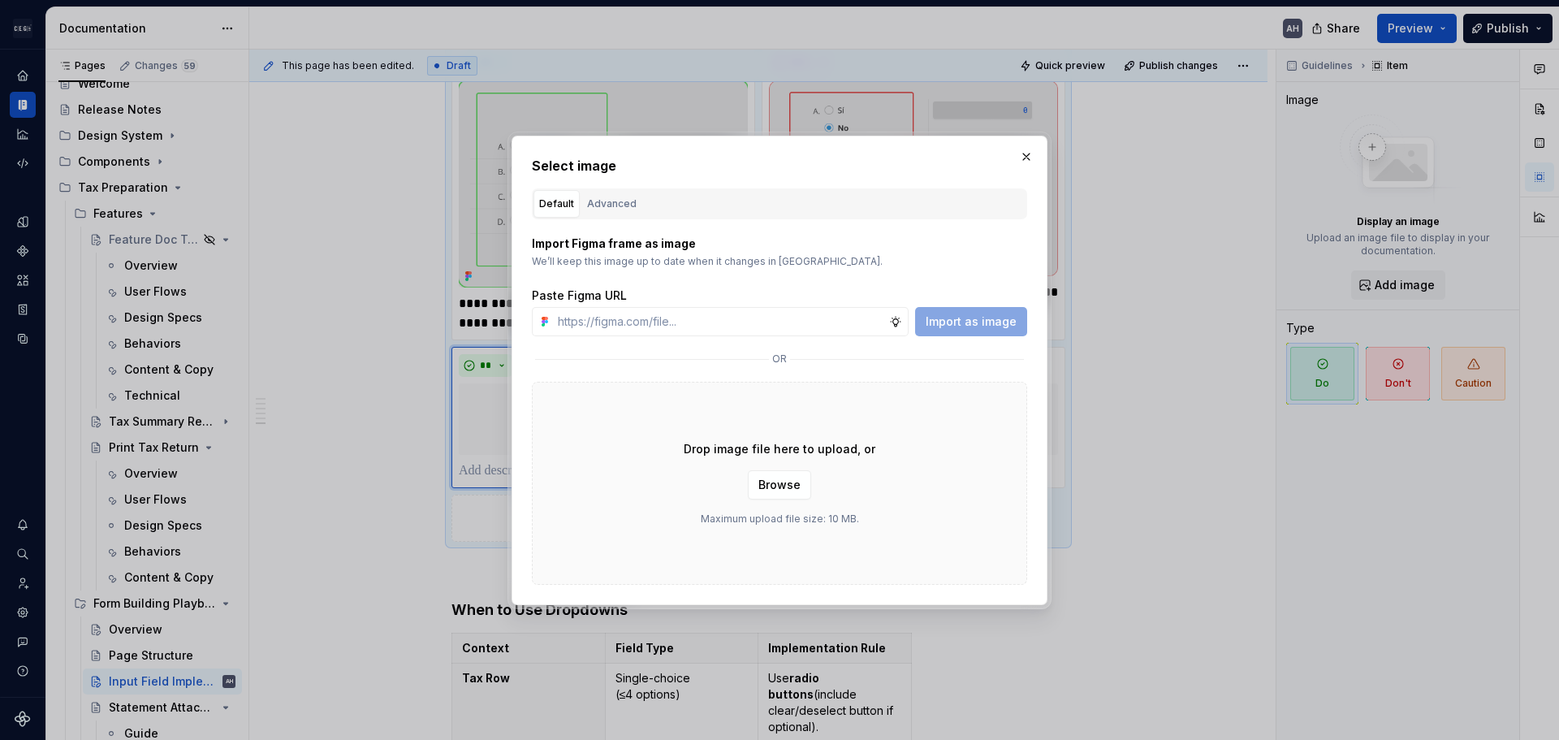
type textarea "*"
drag, startPoint x: 669, startPoint y: 336, endPoint x: 677, endPoint y: 327, distance: 11.5
click at [669, 336] on div "Import Figma frame as image We’ll keep this image up to date when it changes in…" at bounding box center [779, 401] width 495 height 365
click at [679, 322] on input "text" at bounding box center [720, 321] width 338 height 29
paste input "[URL][DOMAIN_NAME]"
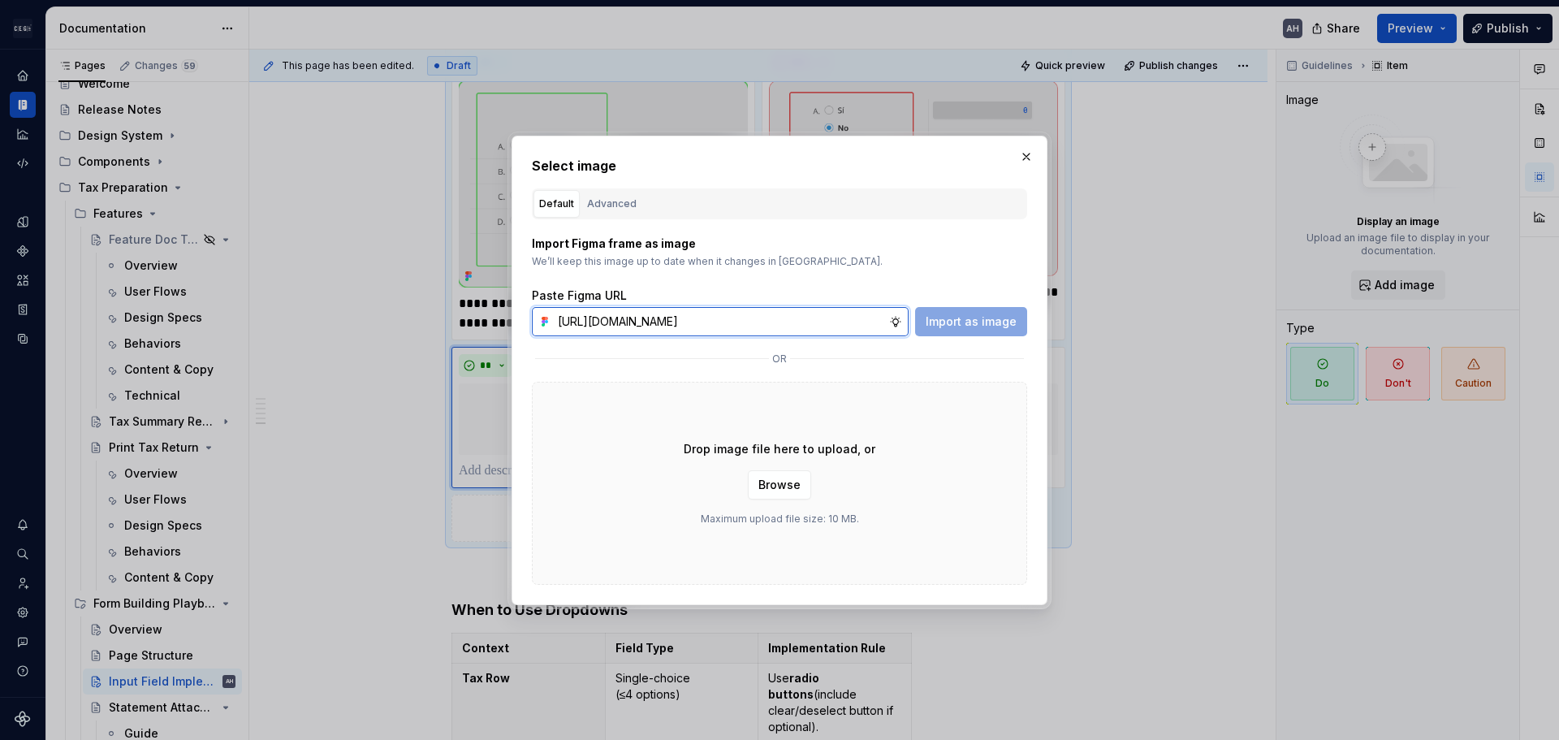
scroll to position [0, 430]
type input "[URL][DOMAIN_NAME]"
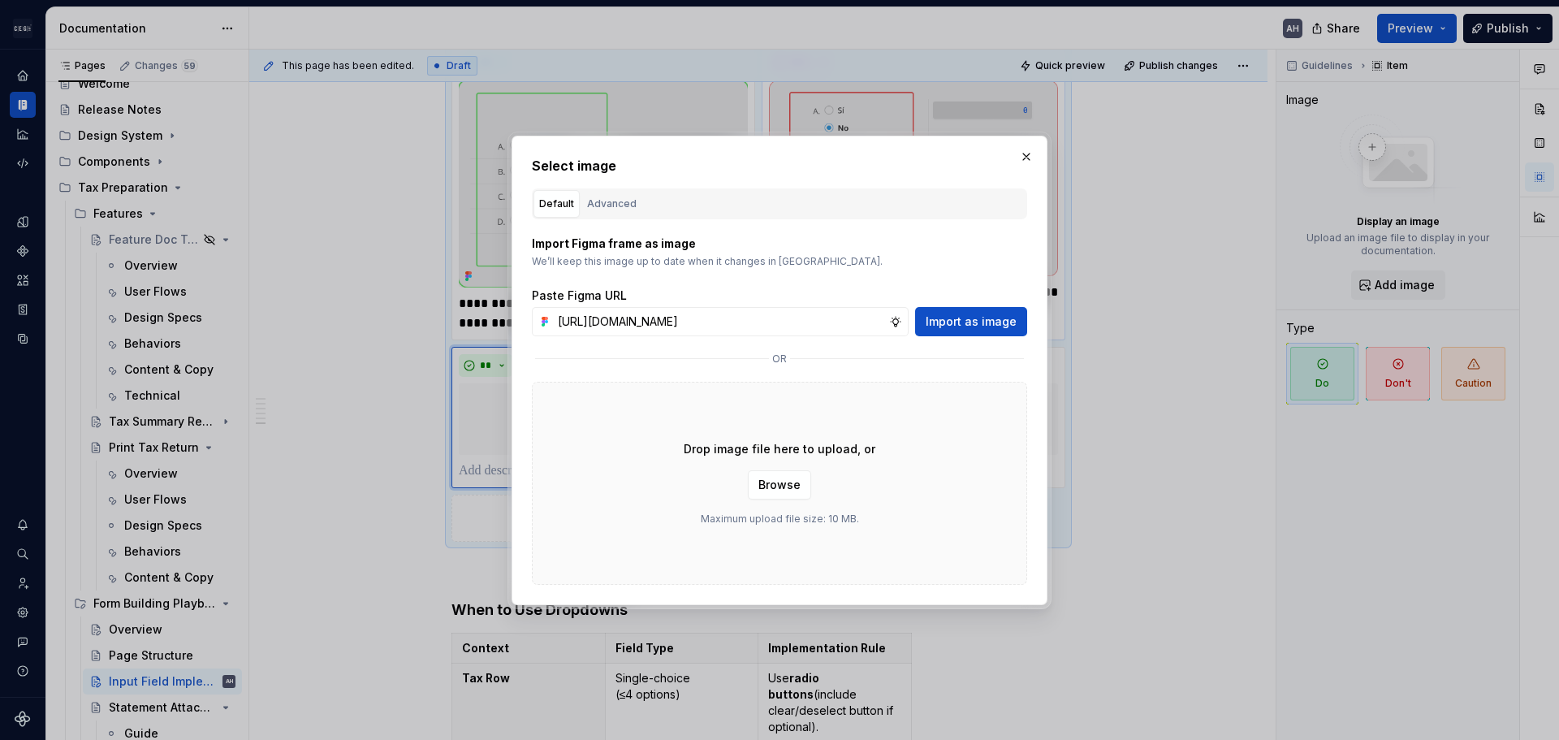
click at [991, 317] on span "Import as image" at bounding box center [971, 322] width 91 height 16
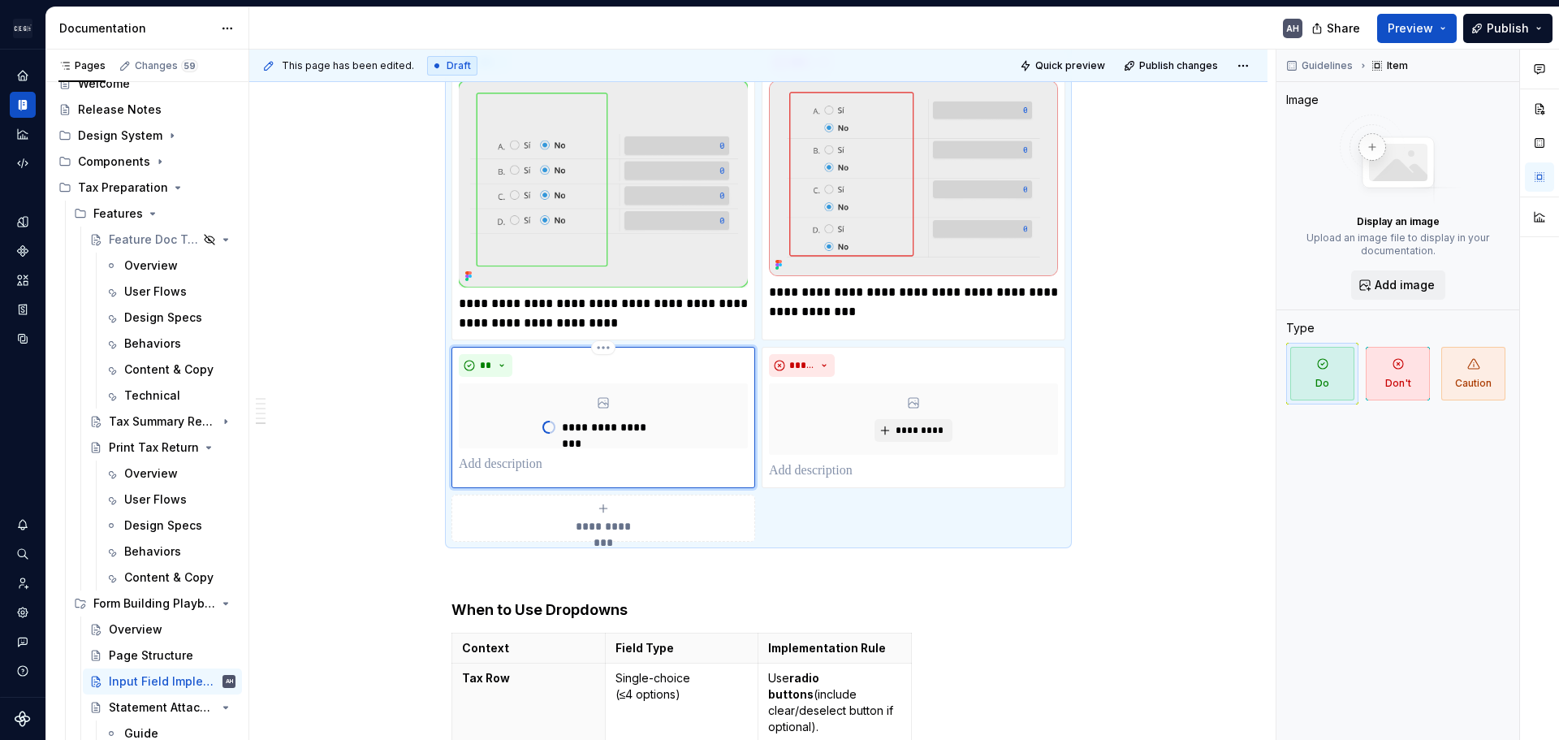
type textarea "*"
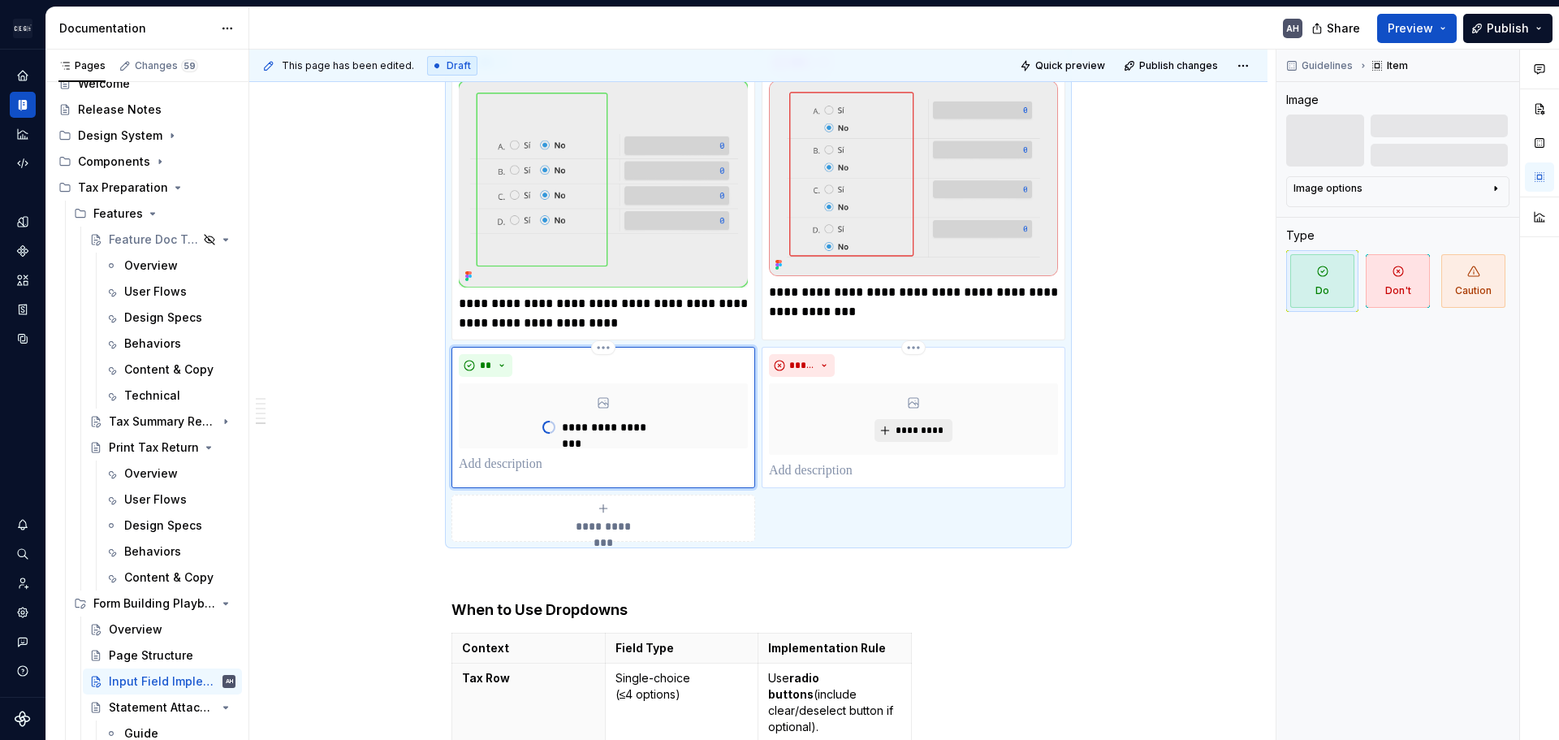
click at [940, 419] on button "*********" at bounding box center [913, 430] width 77 height 23
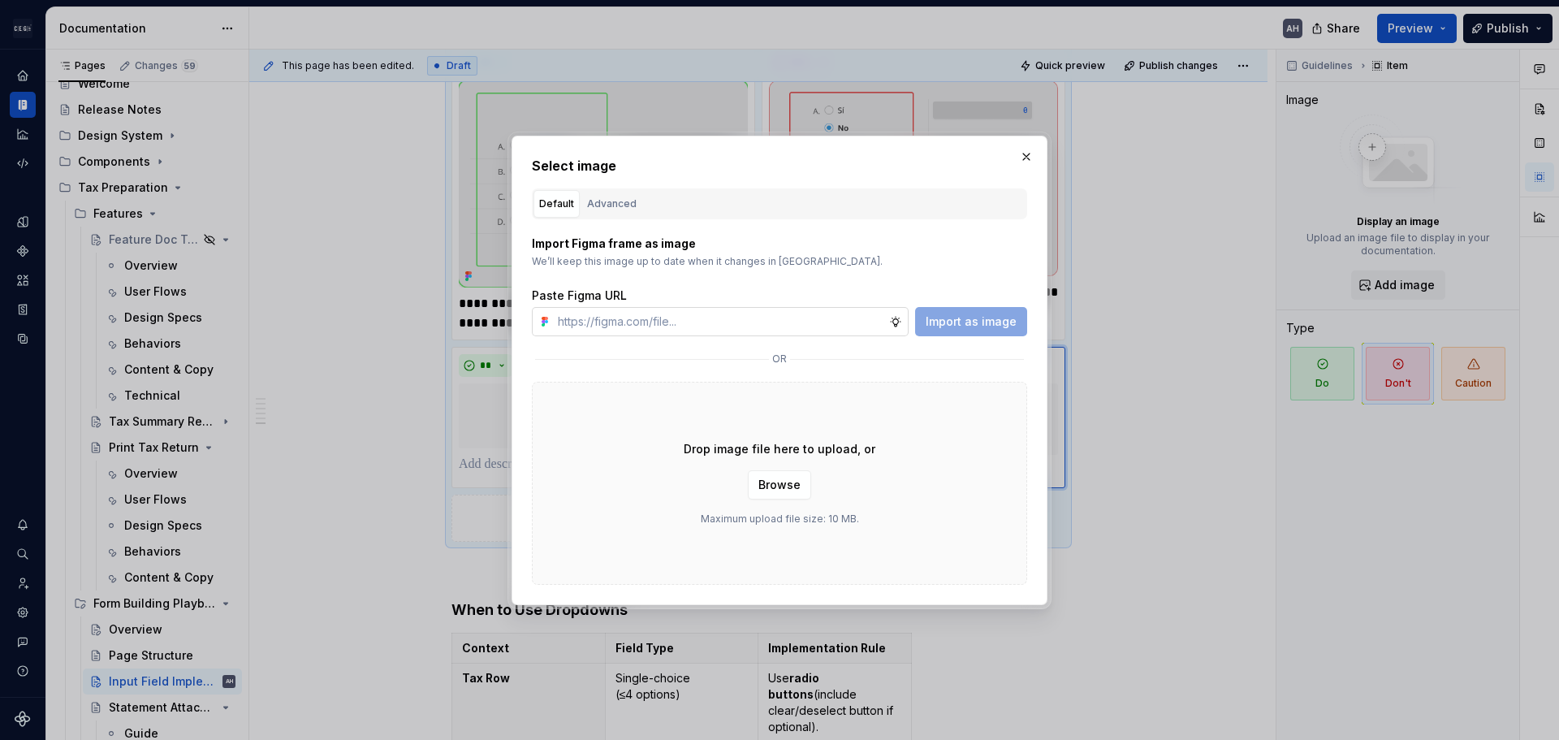
click at [785, 335] on input "text" at bounding box center [720, 321] width 338 height 29
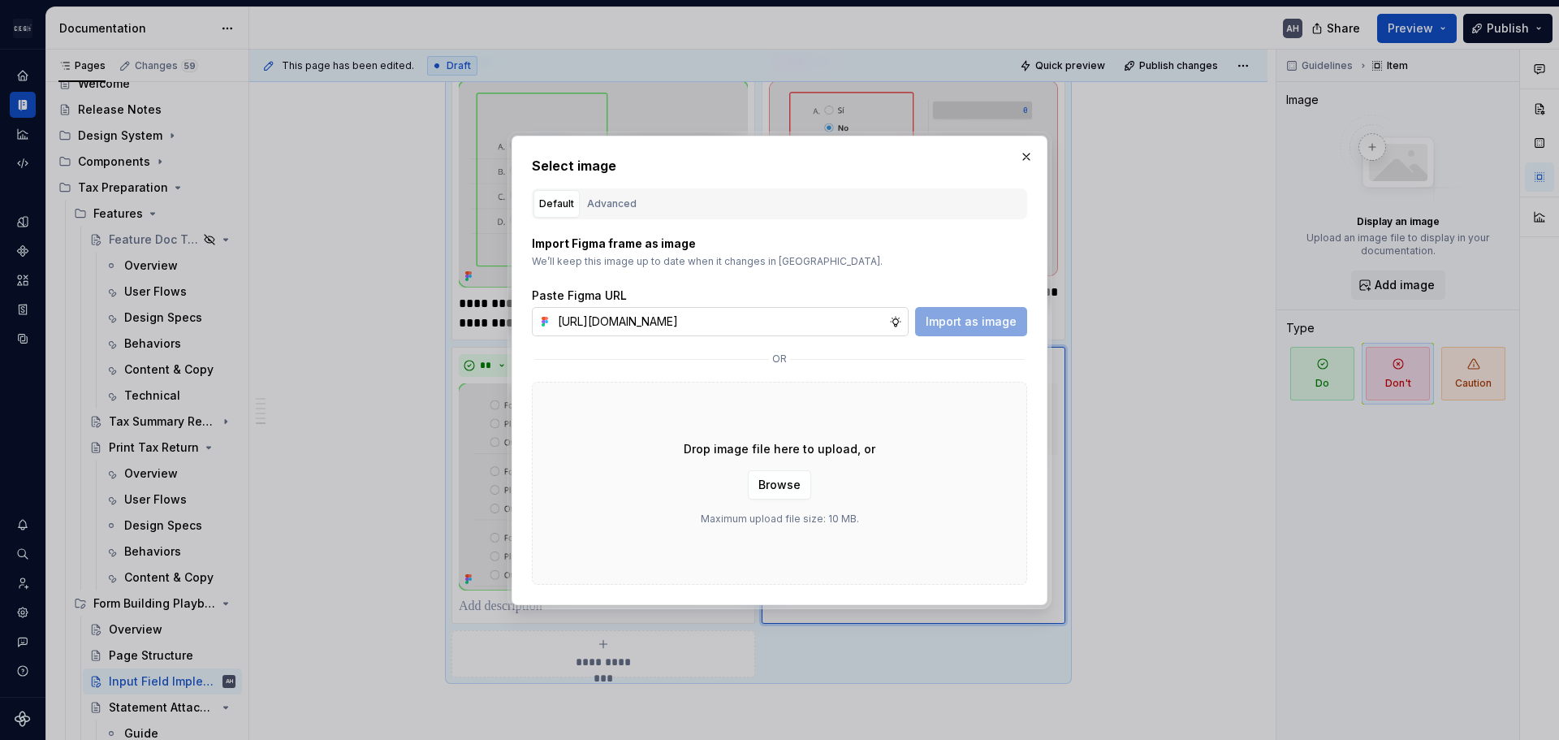
scroll to position [0, 431]
type input "[URL][DOMAIN_NAME]"
click at [962, 318] on span "Import as image" at bounding box center [971, 322] width 91 height 16
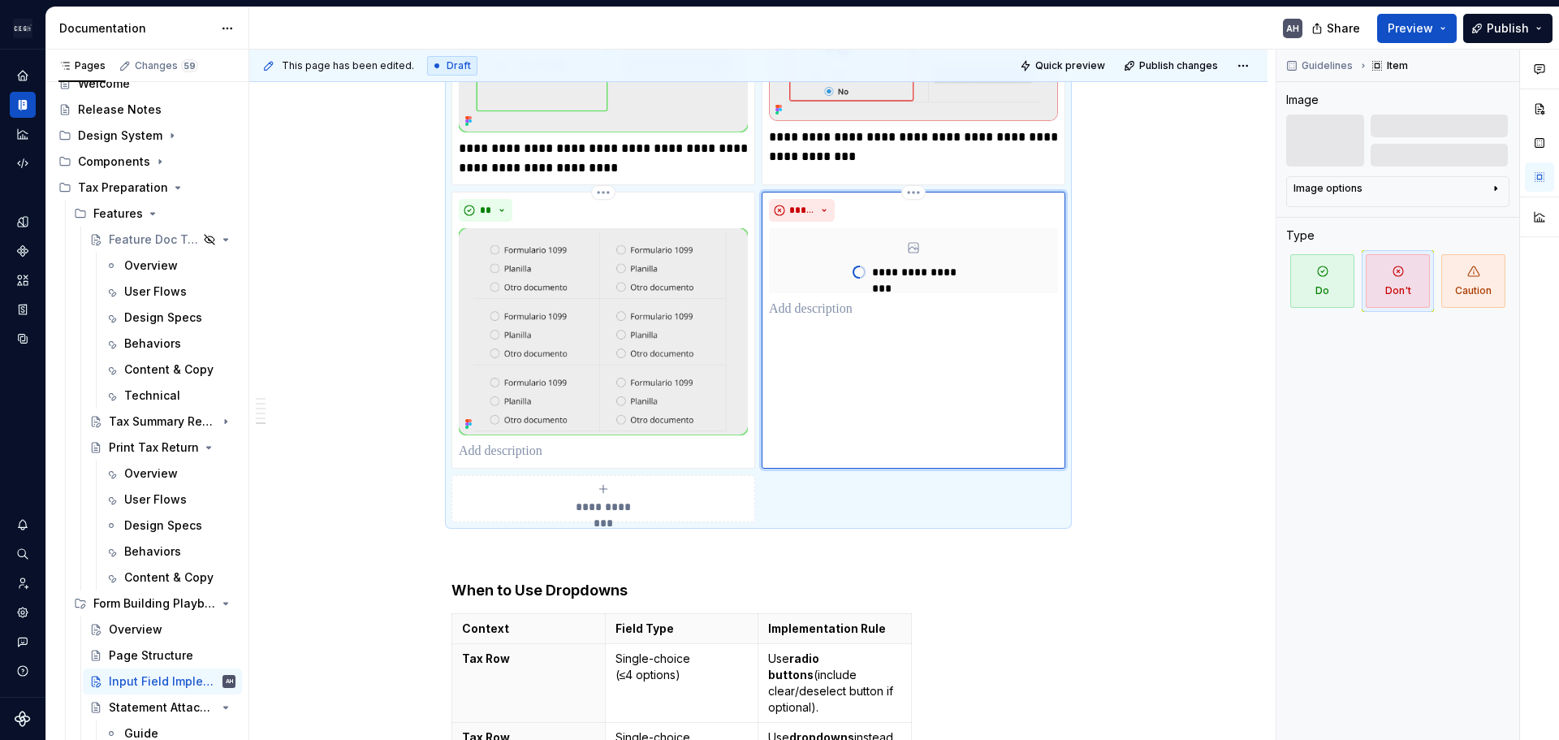
scroll to position [2152, 0]
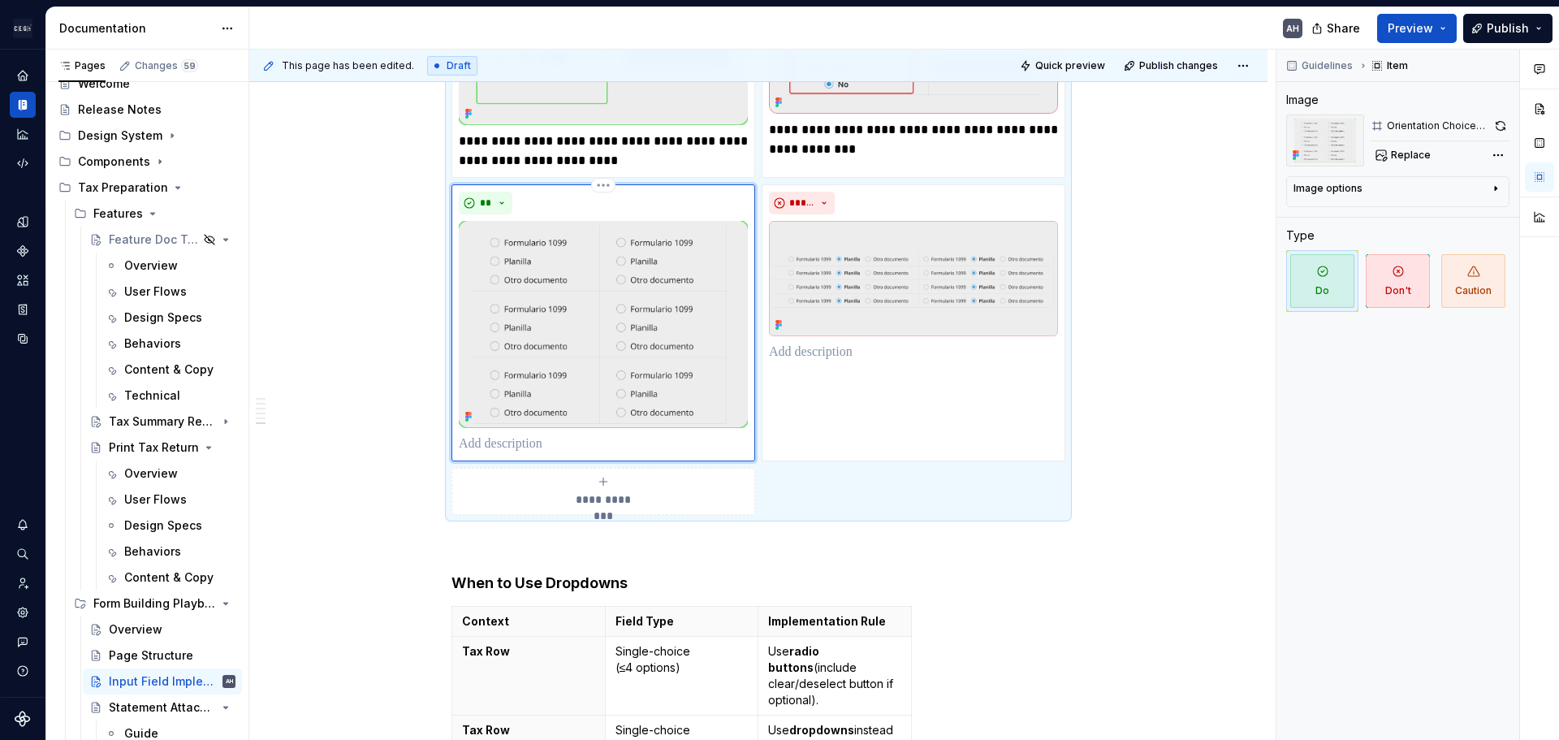
click at [545, 331] on img at bounding box center [603, 324] width 289 height 207
click at [1411, 160] on span "Replace" at bounding box center [1411, 155] width 40 height 13
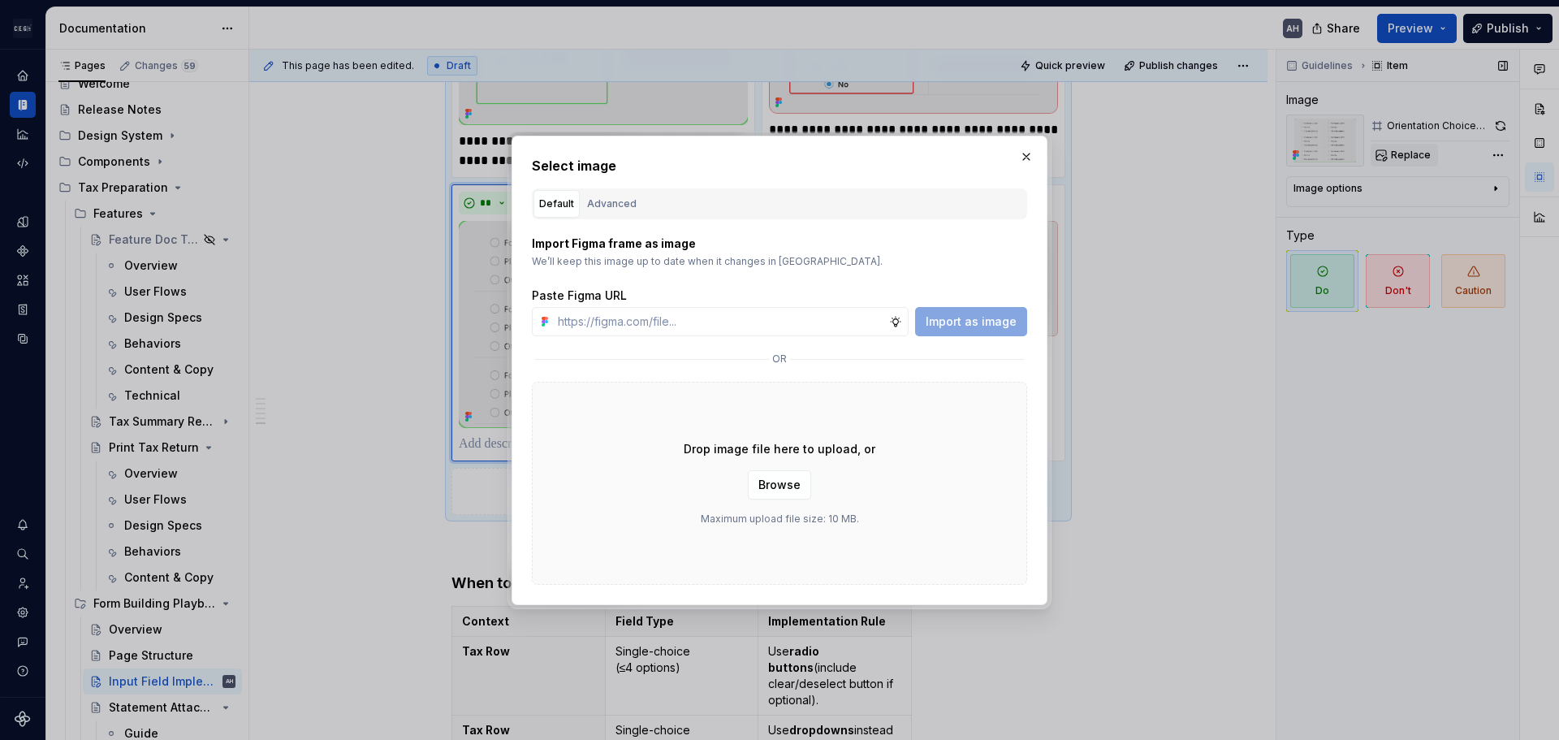
type textarea "*"
type input "[URL][DOMAIN_NAME]"
click at [975, 316] on span "Import as image" at bounding box center [971, 322] width 91 height 16
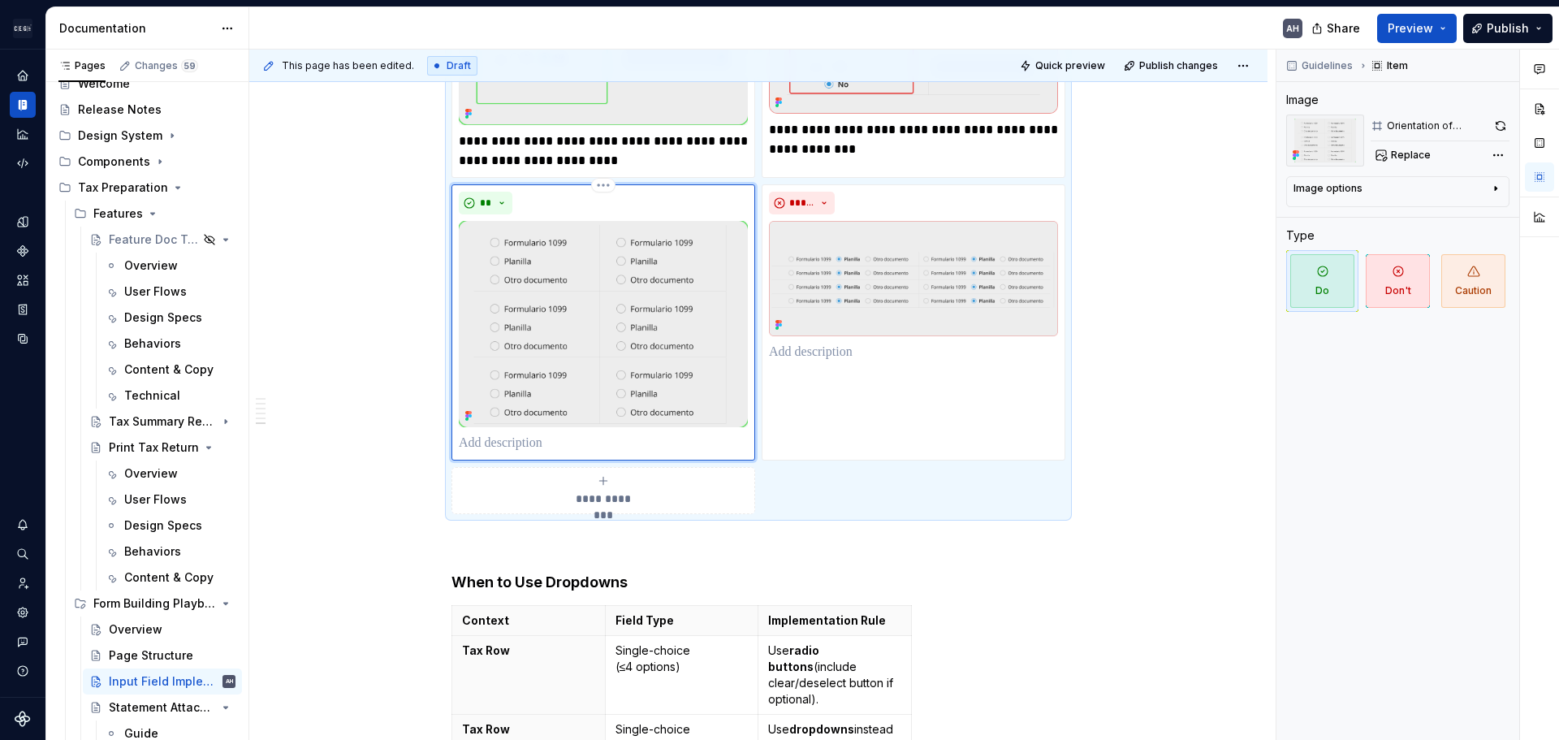
click at [614, 434] on p at bounding box center [603, 443] width 289 height 19
click at [634, 348] on img at bounding box center [603, 324] width 289 height 206
click at [1503, 129] on button "button" at bounding box center [1501, 126] width 17 height 23
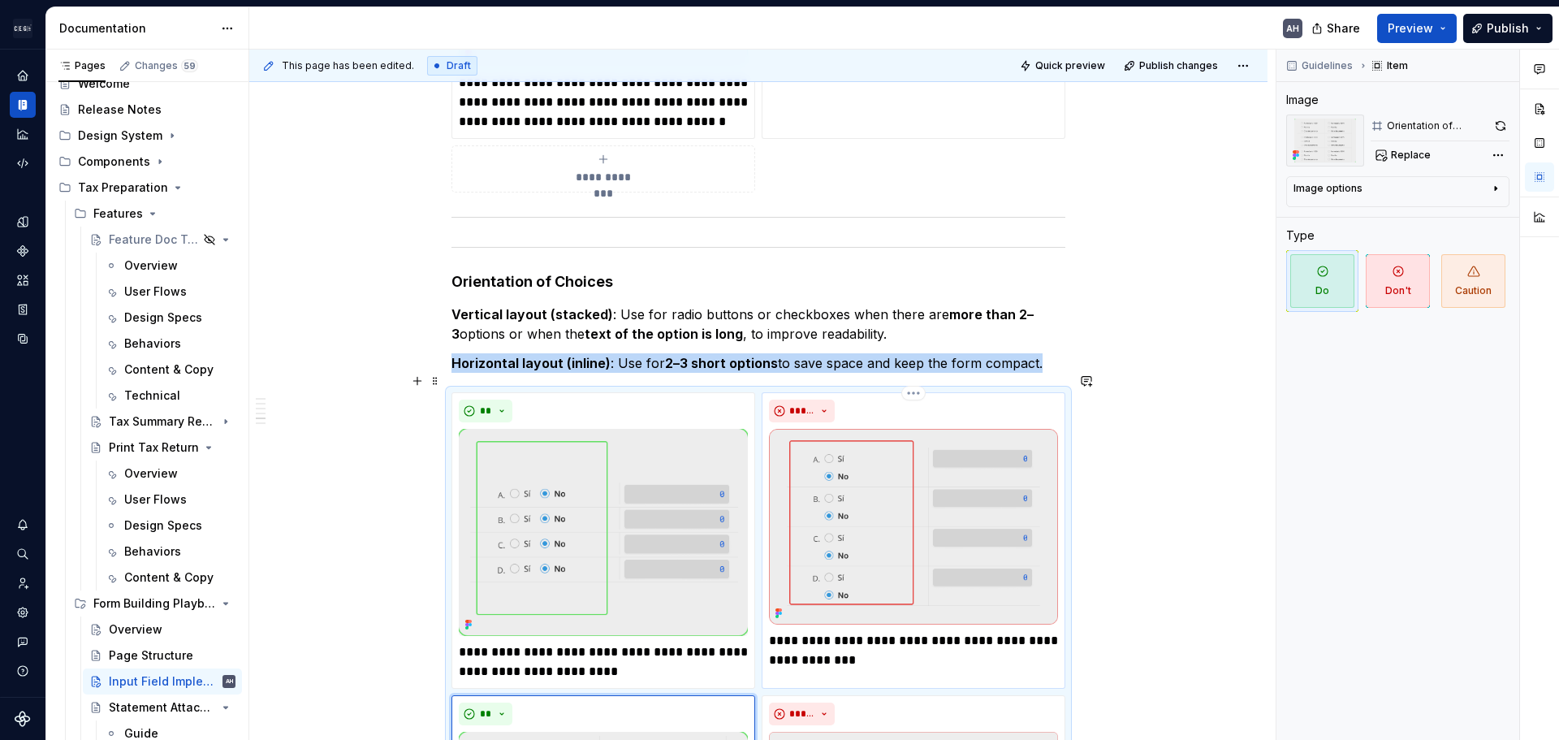
scroll to position [1583, 0]
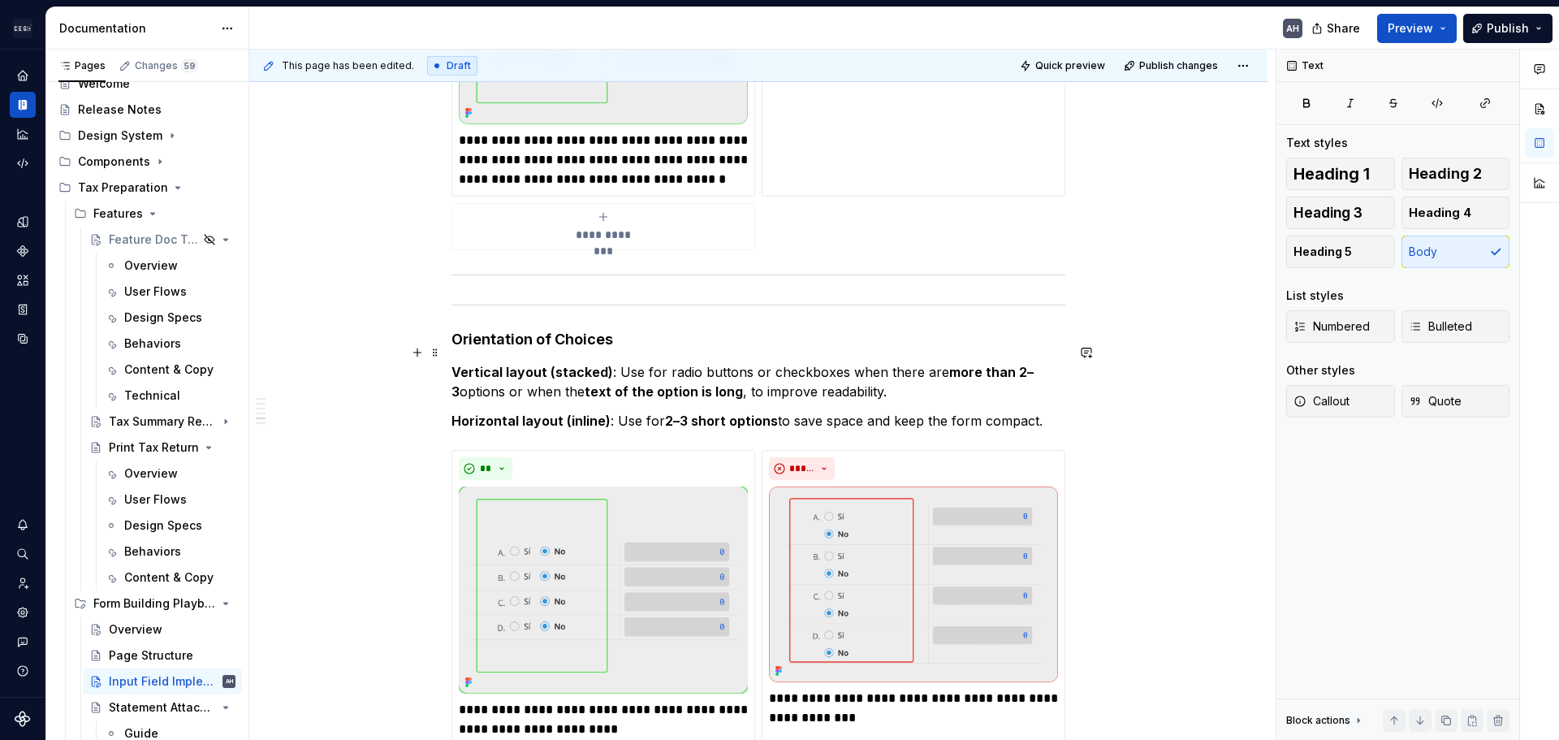
click at [630, 362] on p "Vertical layout (stacked) : Use for radio buttons or checkboxes when there are …" at bounding box center [759, 381] width 614 height 39
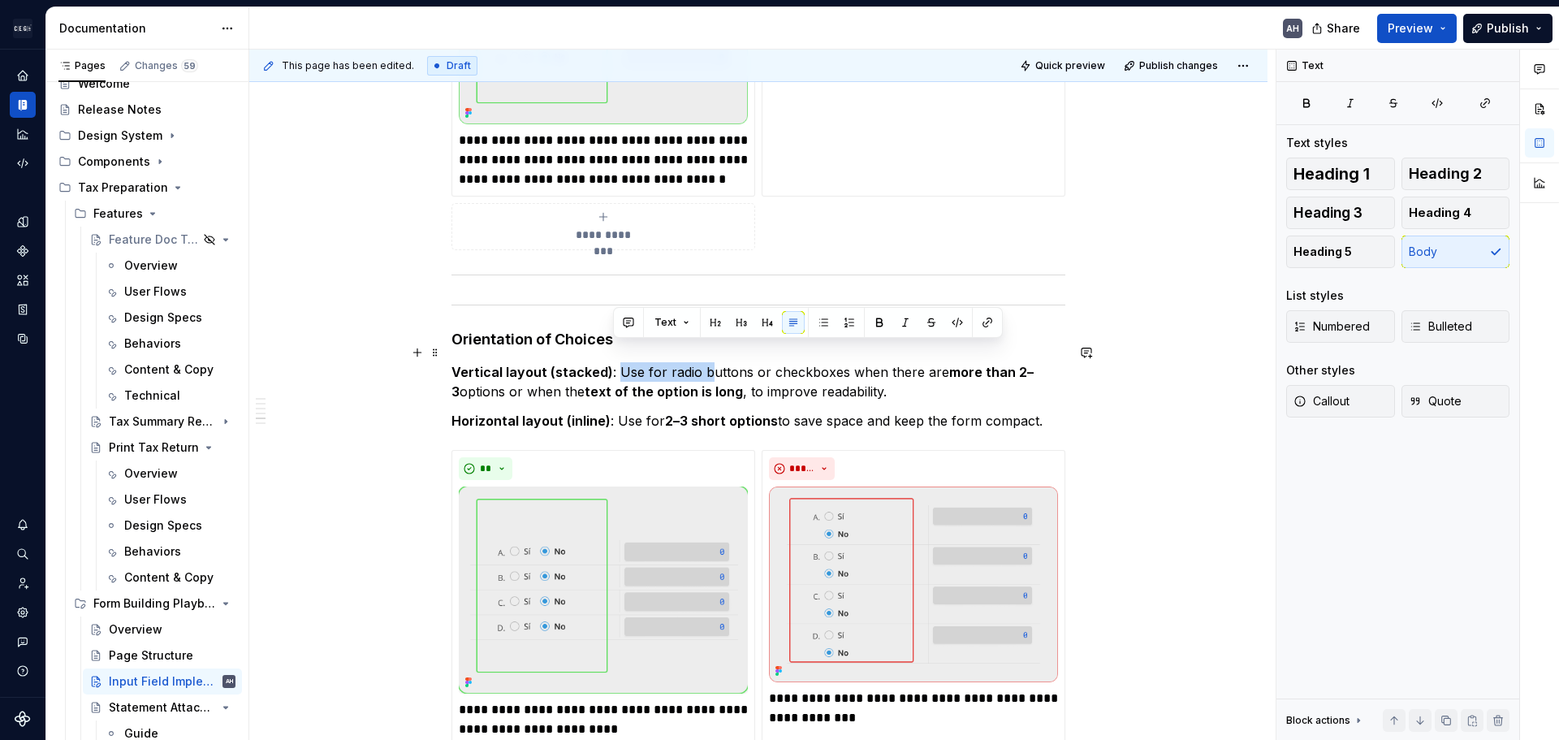
drag, startPoint x: 614, startPoint y: 355, endPoint x: 707, endPoint y: 348, distance: 92.8
click at [707, 362] on p "Vertical layout (stacked) : Use for radio buttons or checkboxes when there are …" at bounding box center [759, 381] width 614 height 39
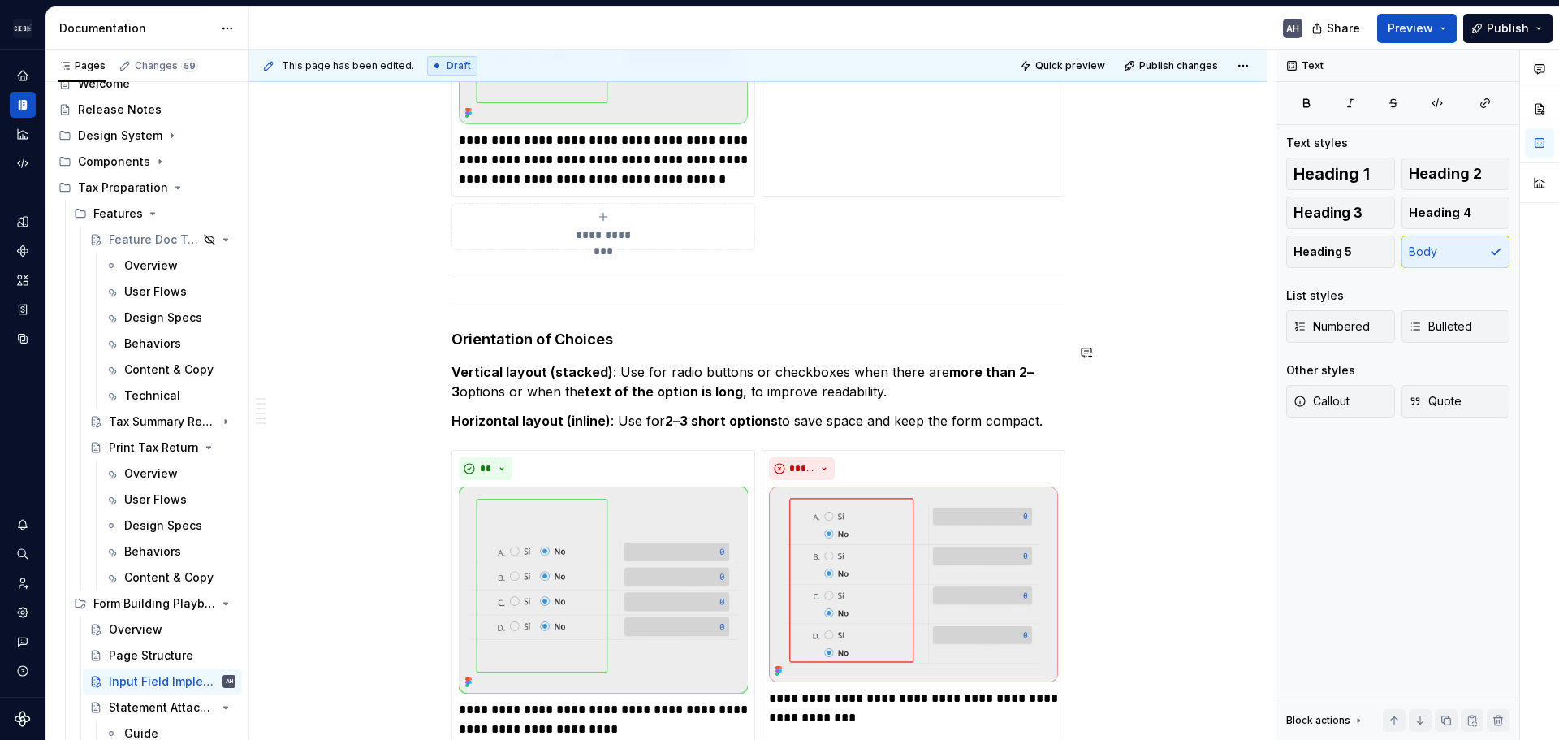
click at [805, 341] on div "Objective Ensure consistent implementation of form and tax return fields across…" at bounding box center [759, 208] width 614 height 2948
click at [729, 378] on p "Vertical layout (stacked) : Use for radio buttons or checkboxes when there are …" at bounding box center [759, 381] width 614 height 39
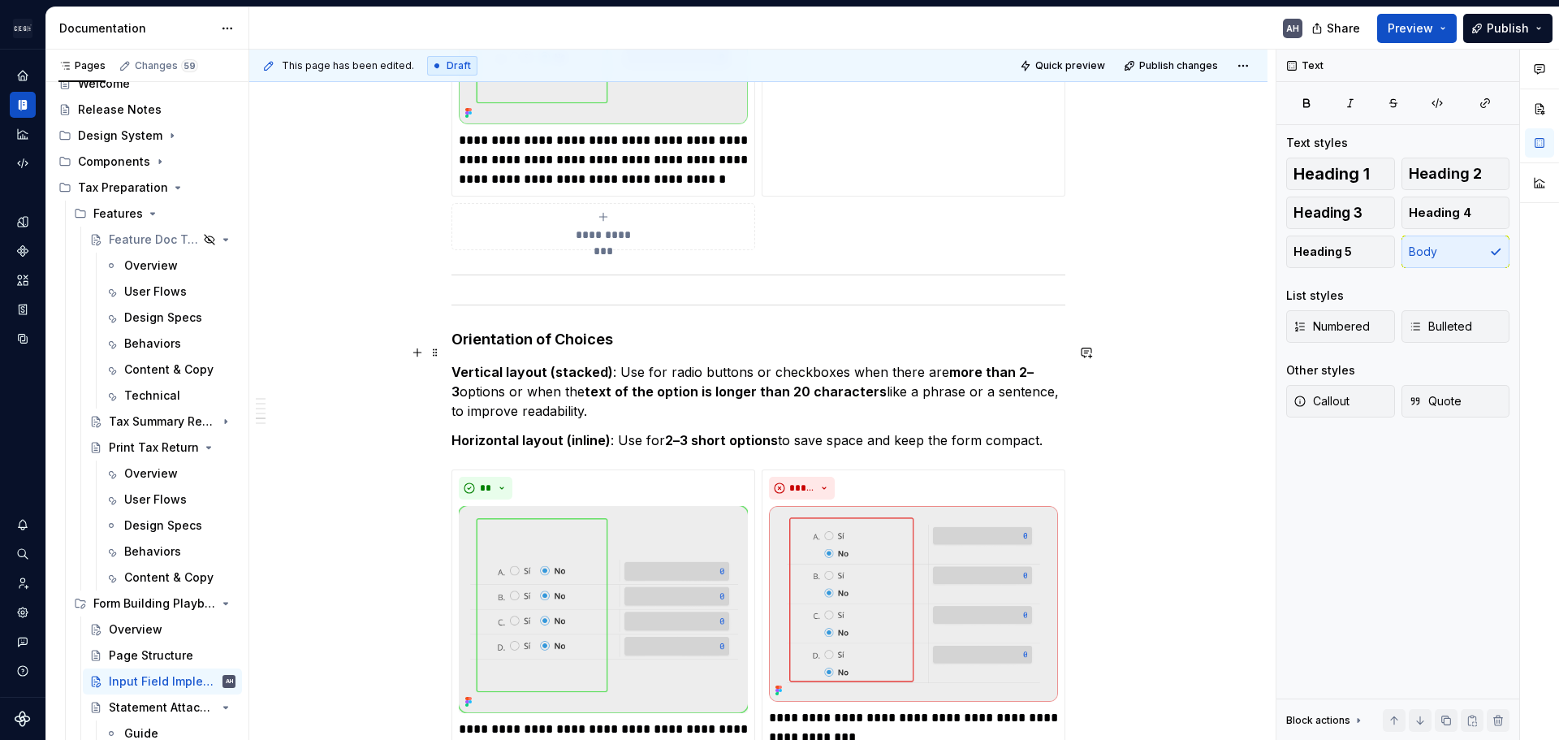
click at [677, 391] on p "Vertical layout (stacked) : Use for radio buttons or checkboxes when there are …" at bounding box center [759, 391] width 614 height 58
click at [772, 430] on p "Horizontal layout (inline) : Use for 2–3 short options to save space and keep t…" at bounding box center [759, 439] width 614 height 19
click at [845, 383] on p "Vertical layout (stacked) : Use for radio buttons or checkboxes when there are …" at bounding box center [759, 391] width 614 height 58
click at [771, 432] on strong "2–3 short options" at bounding box center [721, 440] width 113 height 16
click at [698, 432] on strong "2–3 short options" at bounding box center [721, 440] width 113 height 16
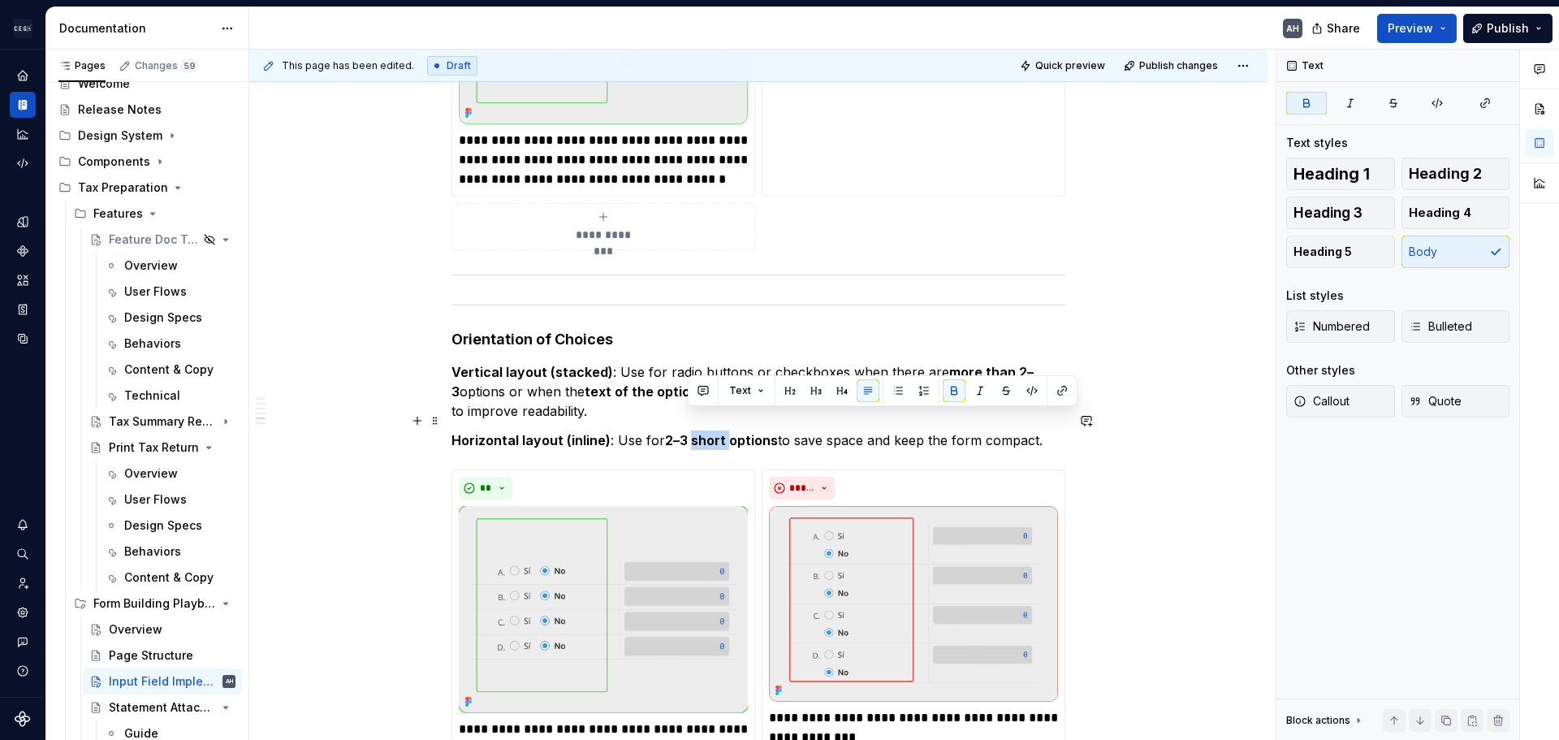
click at [698, 432] on strong "2–3 short options" at bounding box center [721, 440] width 113 height 16
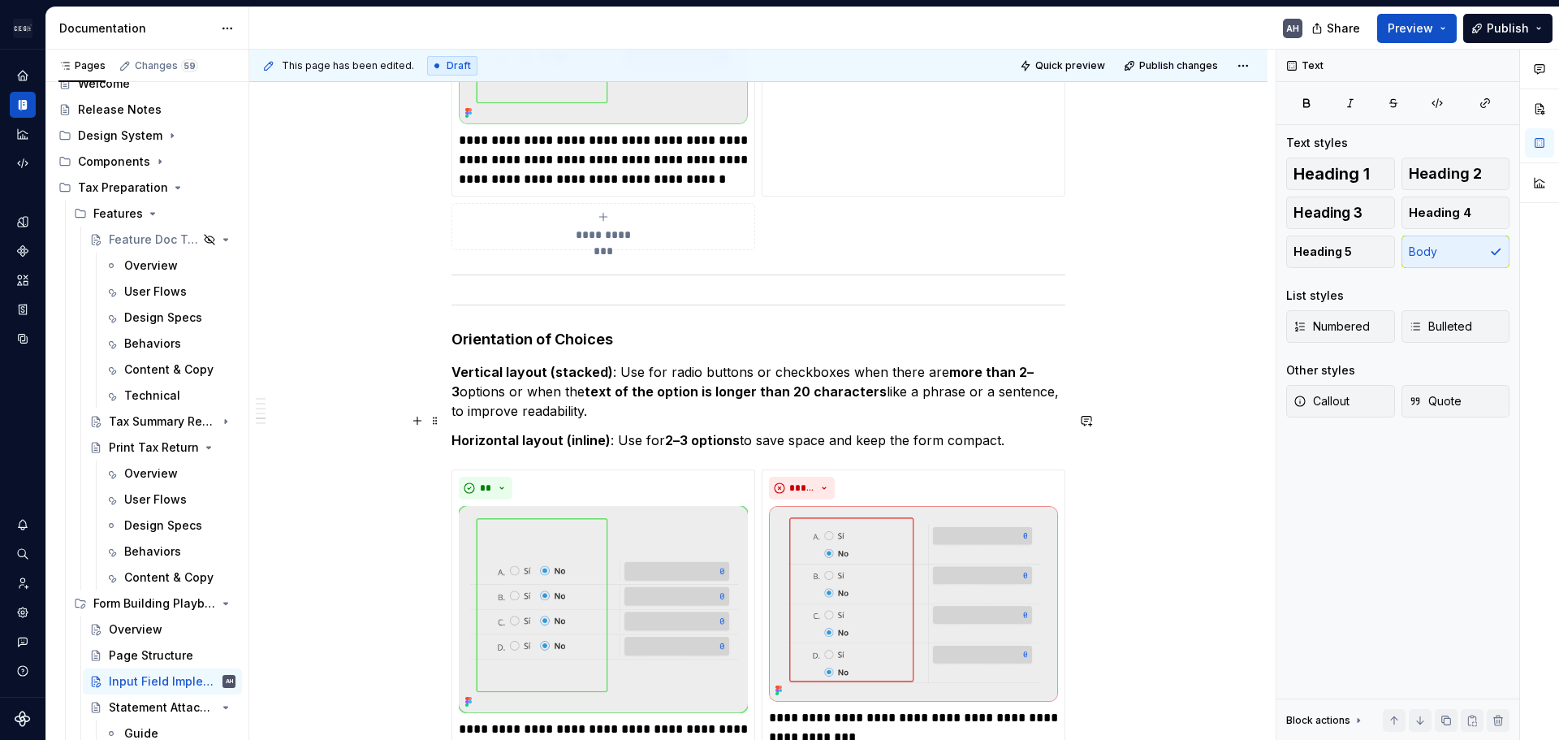
click at [738, 430] on p "Horizontal layout (inline) : Use for 2–3 options to save space and keep the for…" at bounding box center [759, 439] width 614 height 19
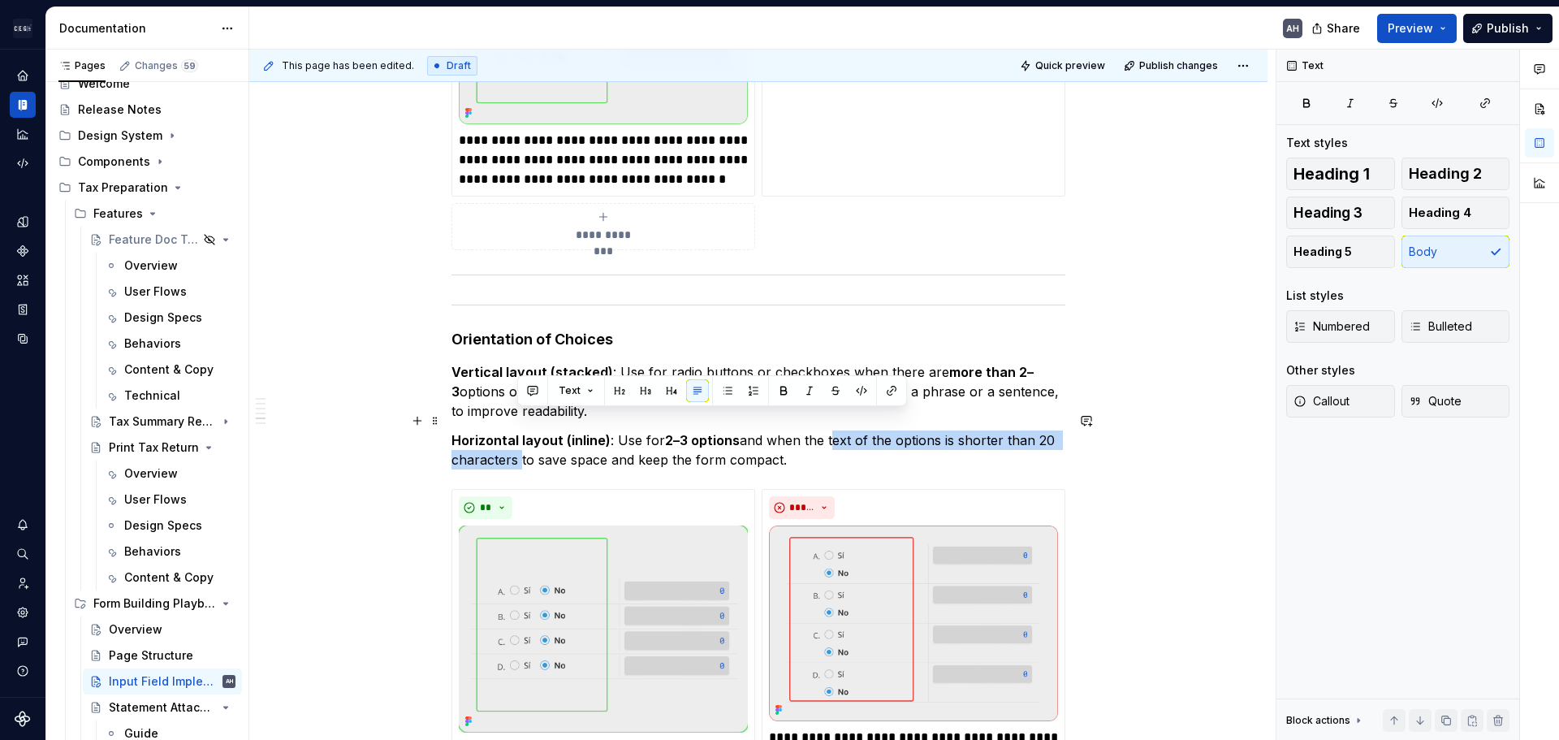
drag, startPoint x: 825, startPoint y: 424, endPoint x: 516, endPoint y: 447, distance: 310.3
click at [516, 447] on p "Horizontal layout (inline) : Use for 2–3 options and when the text of the optio…" at bounding box center [759, 449] width 614 height 39
click at [841, 441] on p "Horizontal layout (inline) : Use for 2–3 options and when the text of the optio…" at bounding box center [759, 449] width 614 height 39
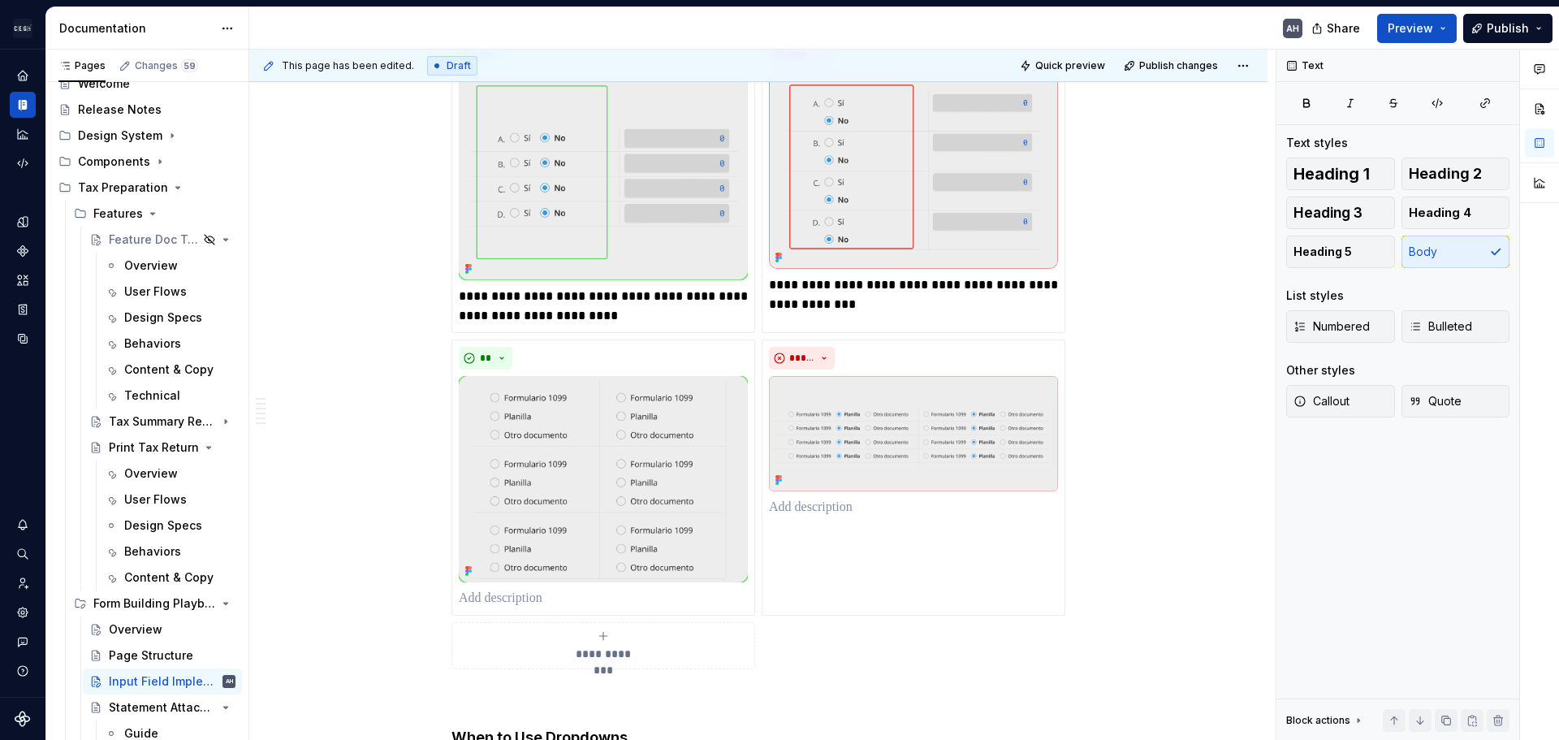
scroll to position [2070, 0]
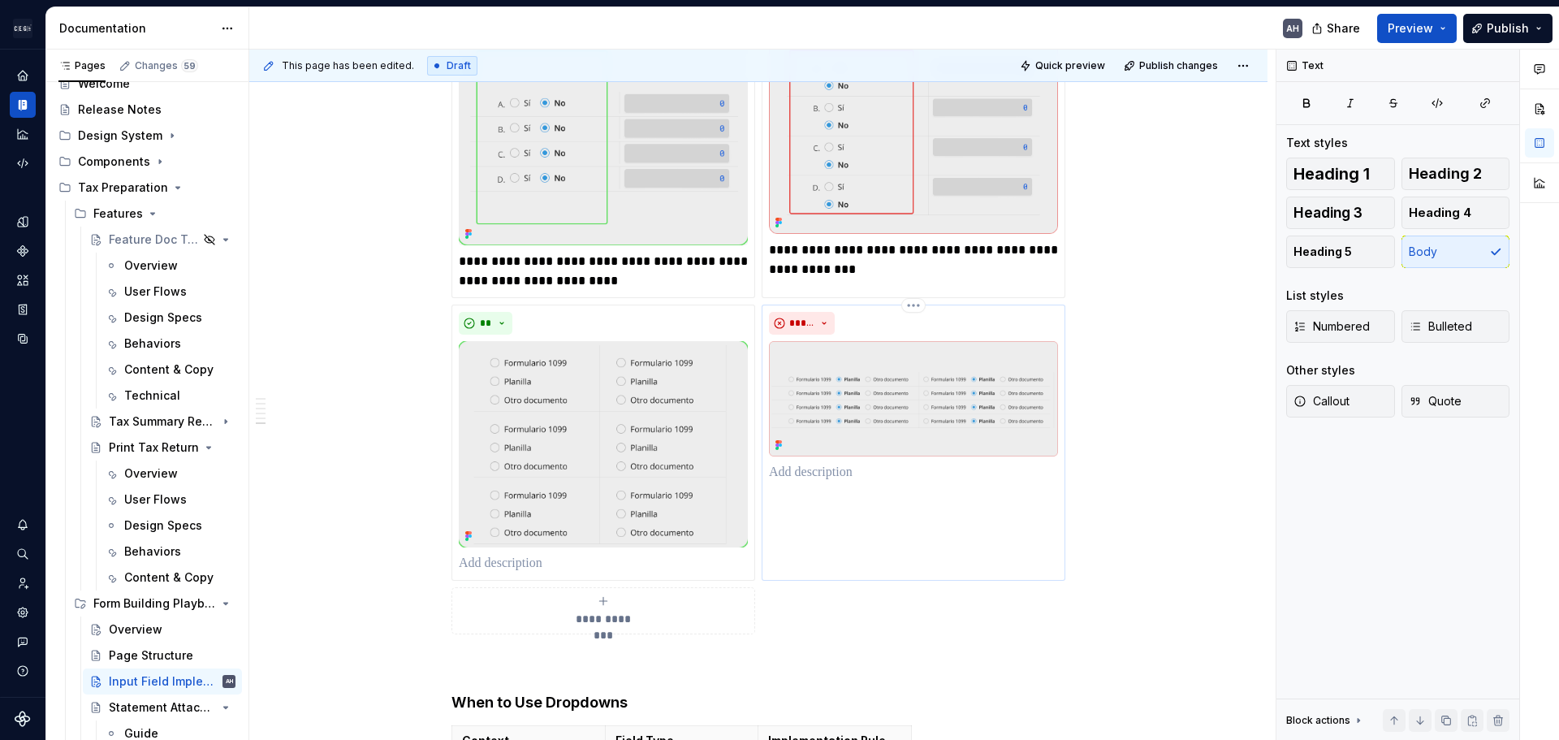
click at [843, 463] on p at bounding box center [913, 472] width 289 height 19
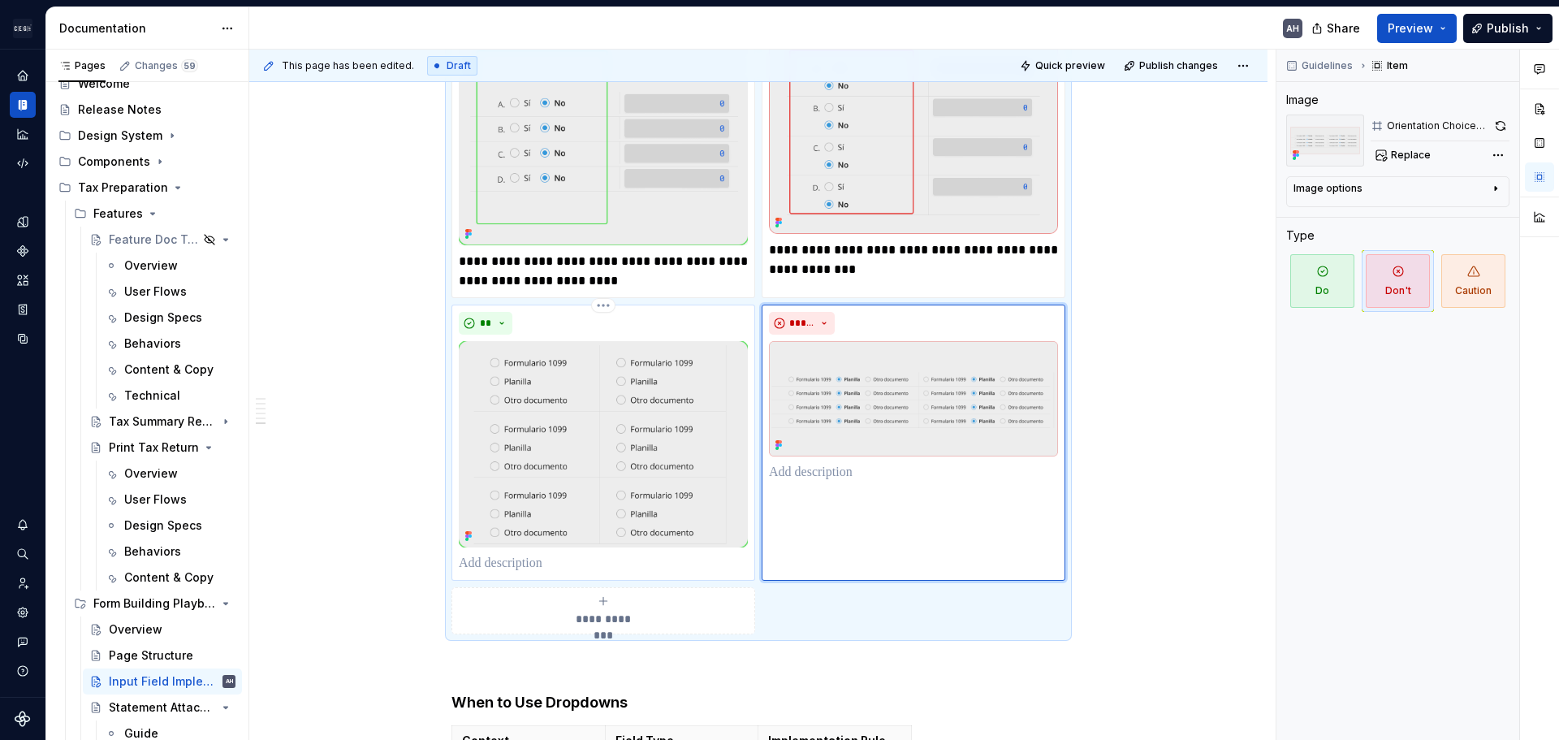
click at [647, 391] on img at bounding box center [603, 444] width 289 height 206
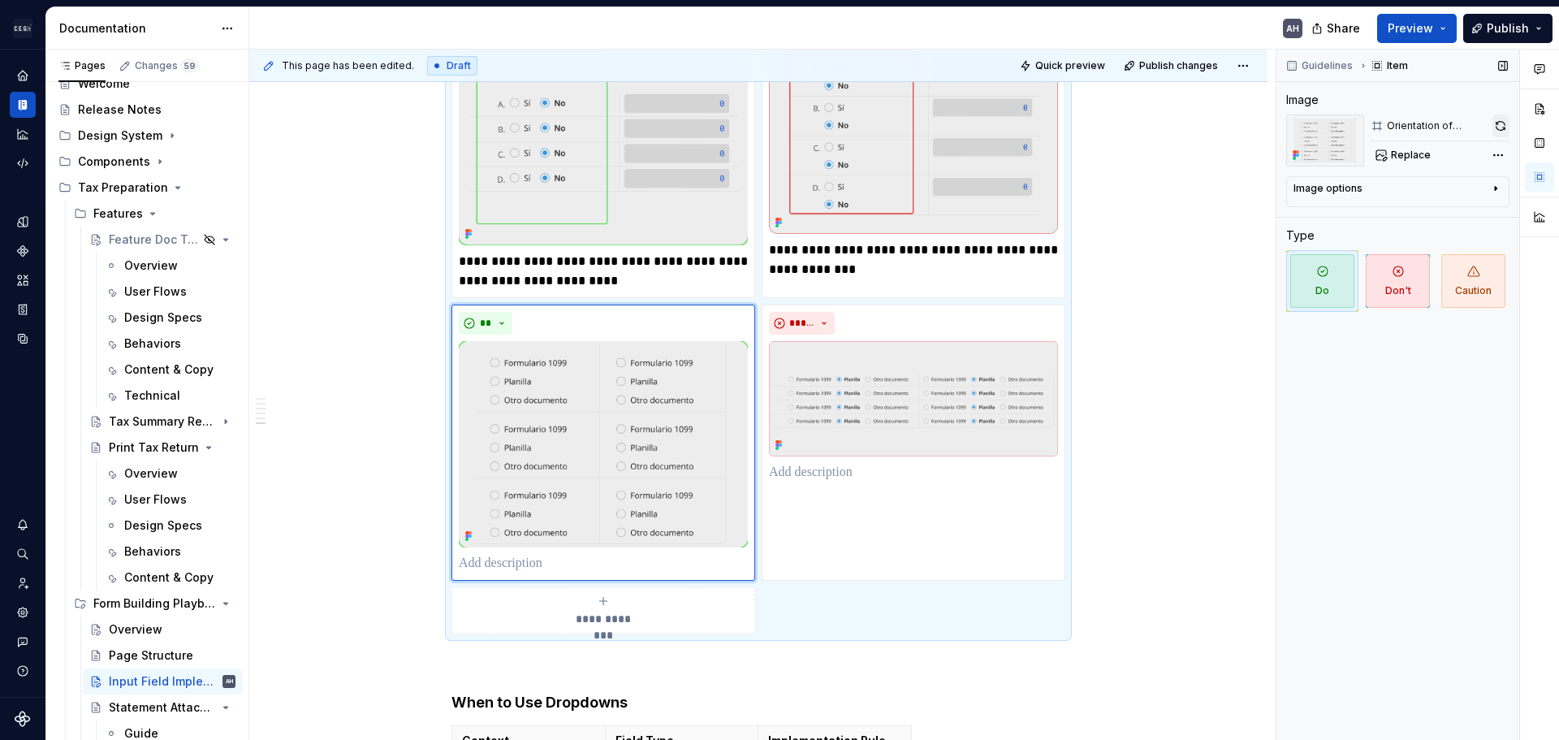
click at [1497, 127] on button "button" at bounding box center [1501, 126] width 17 height 23
click at [846, 472] on div "*****" at bounding box center [914, 443] width 304 height 276
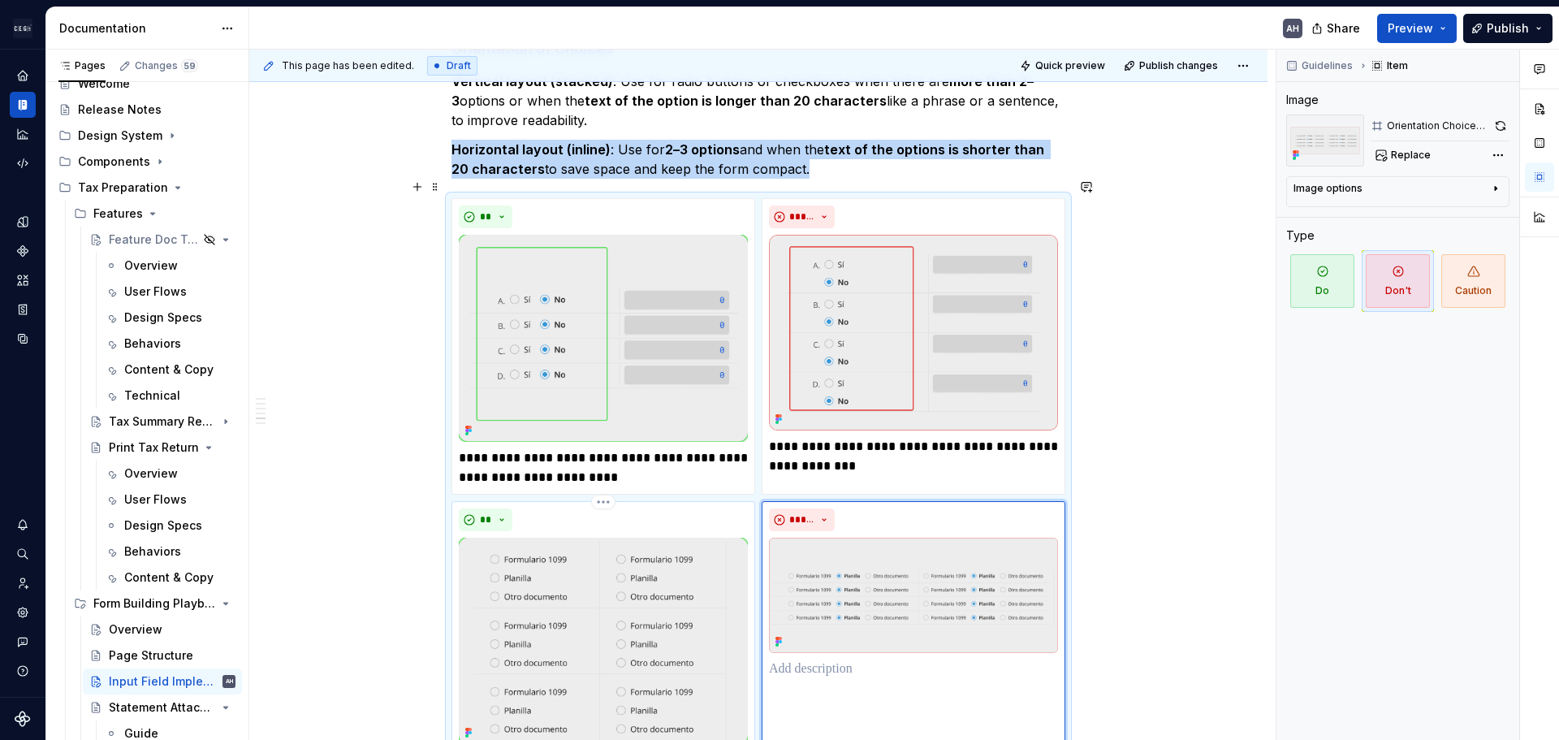
scroll to position [1827, 0]
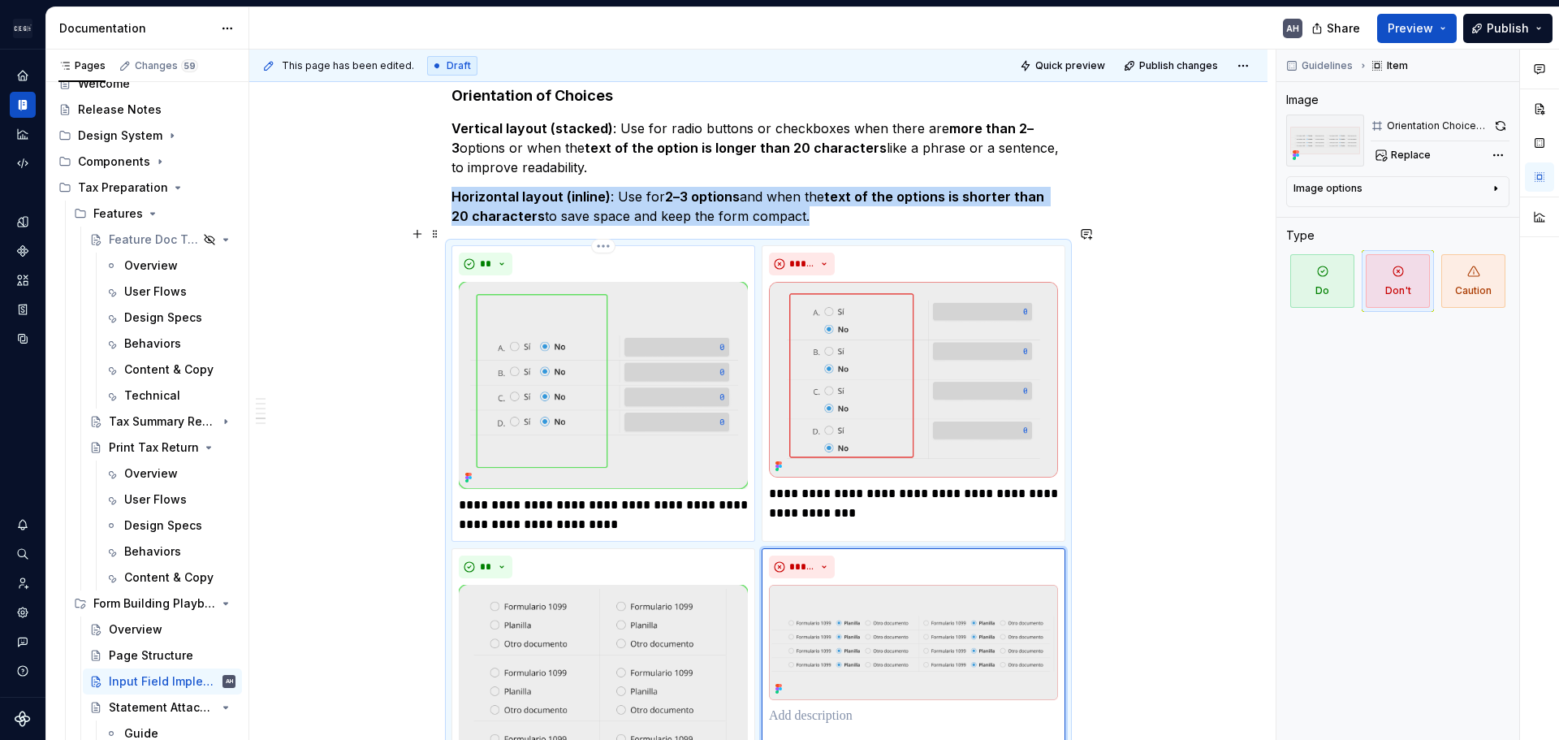
click at [618, 497] on p "**********" at bounding box center [603, 514] width 289 height 39
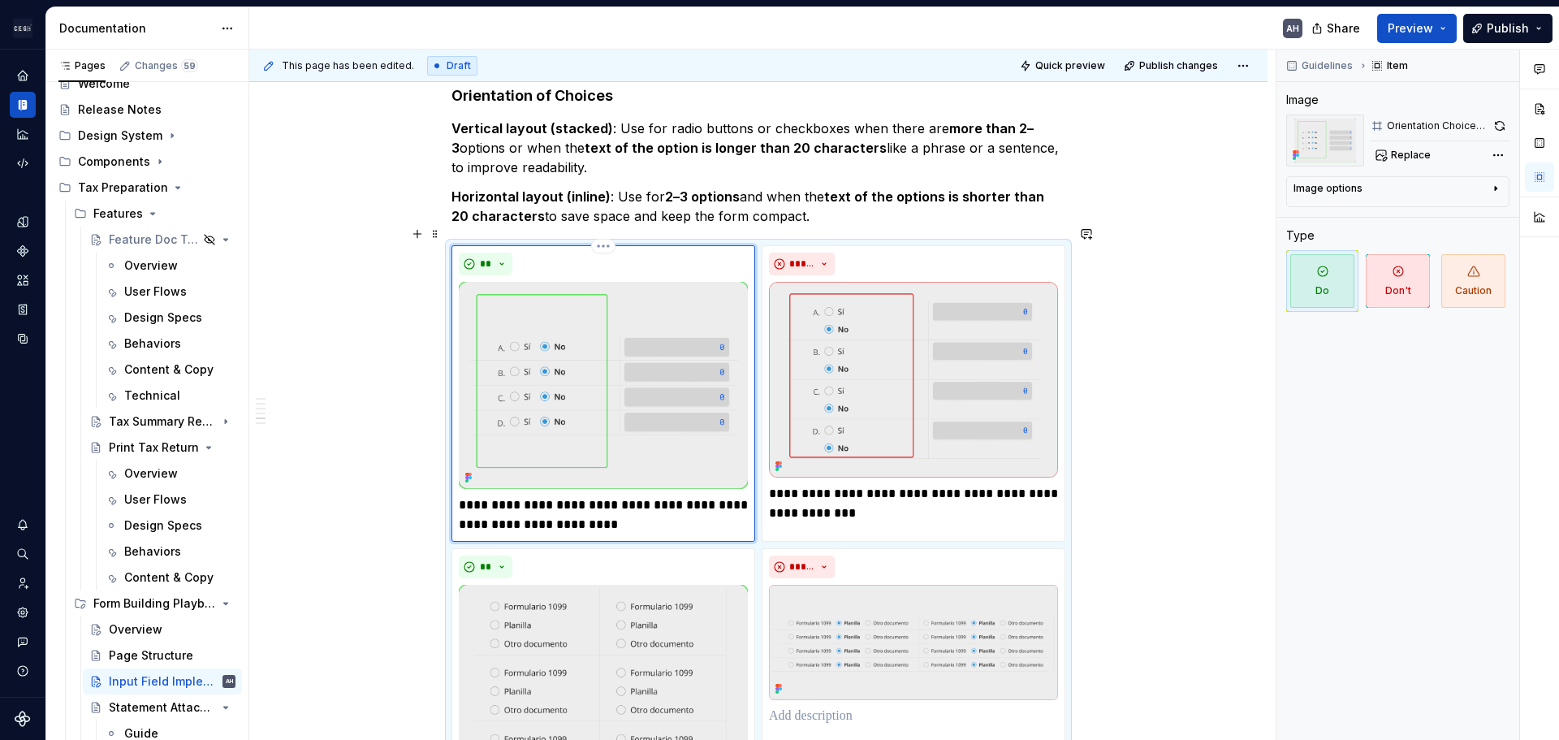
click at [659, 495] on p "**********" at bounding box center [603, 514] width 289 height 39
click at [658, 506] on p "**********" at bounding box center [603, 514] width 289 height 39
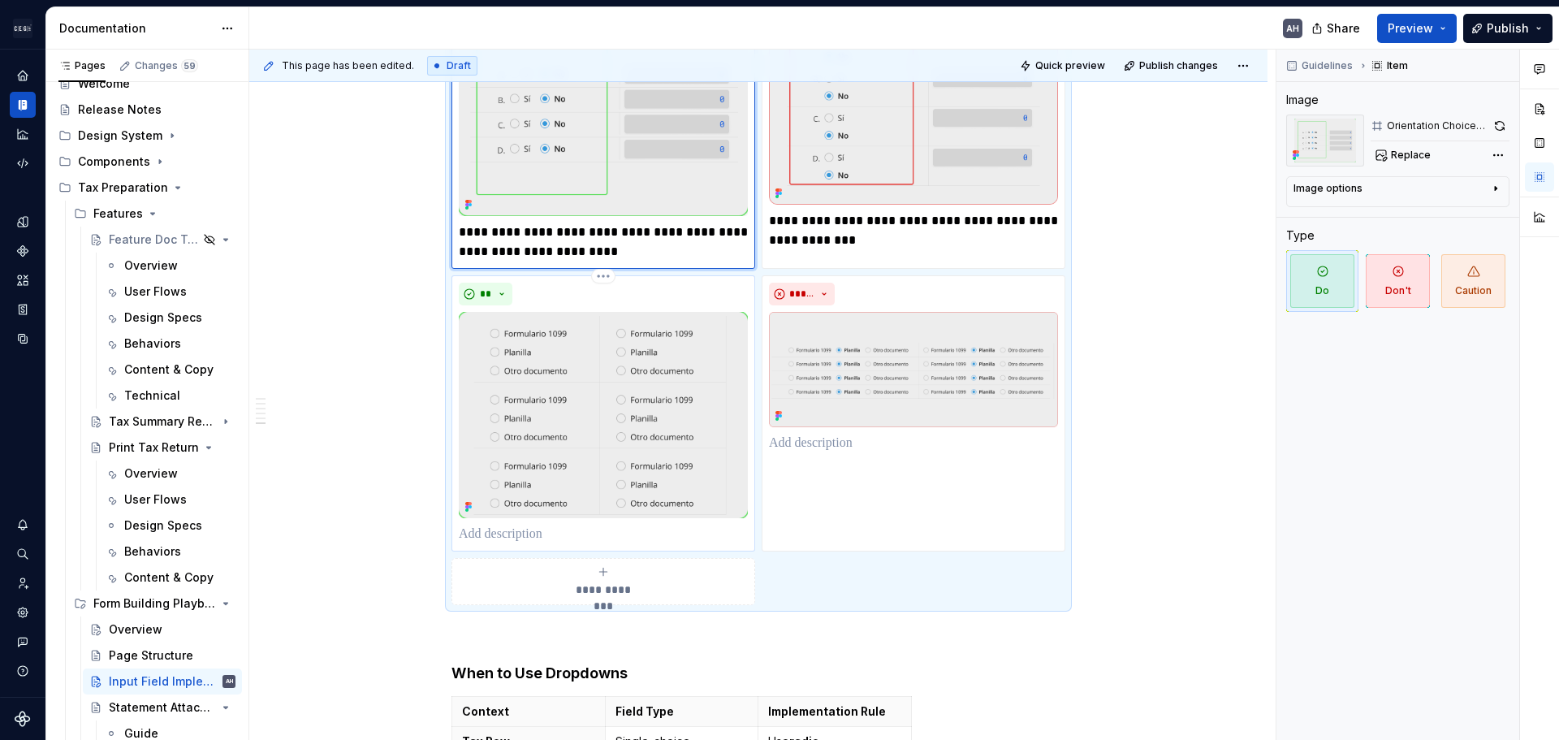
scroll to position [2152, 0]
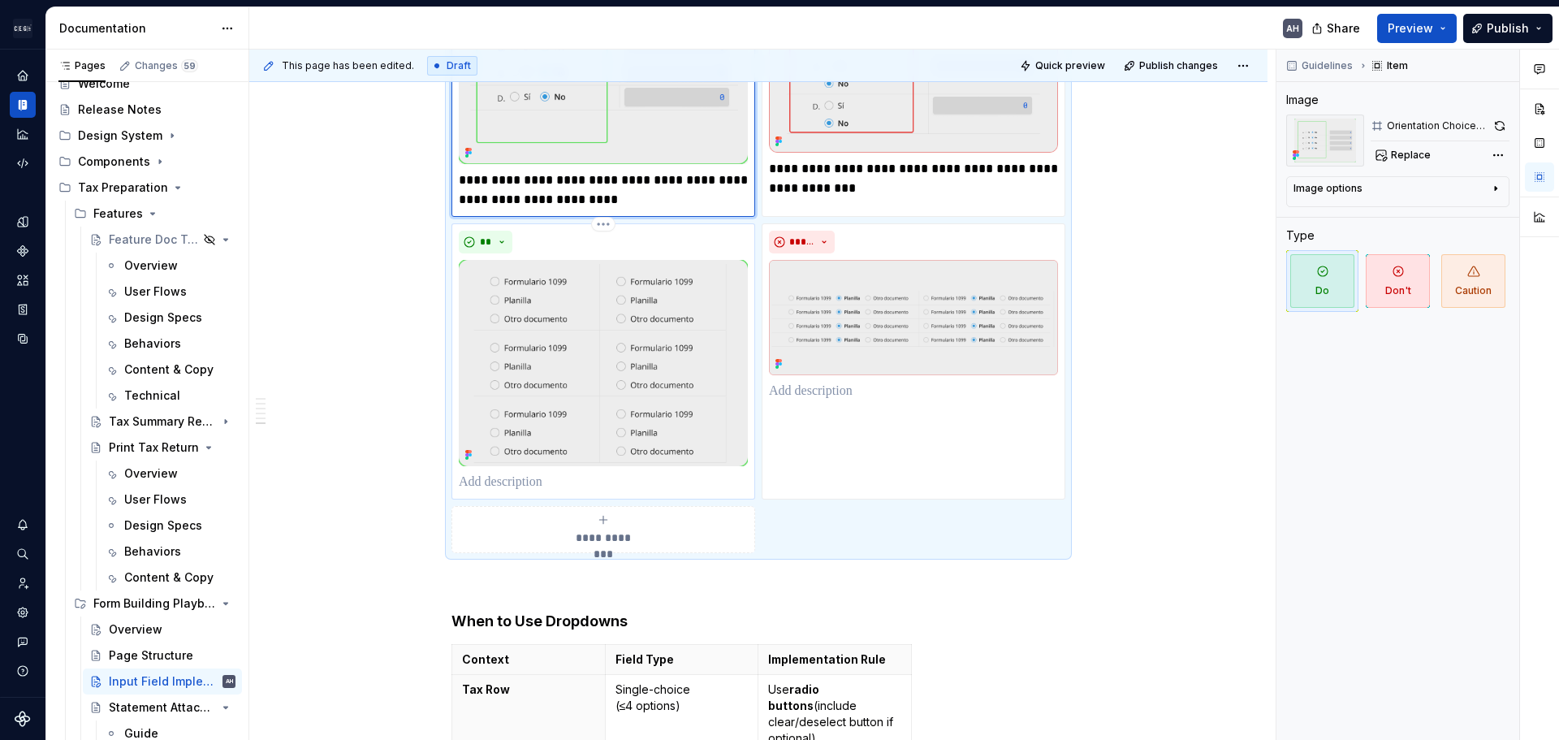
click at [566, 473] on p at bounding box center [603, 482] width 289 height 19
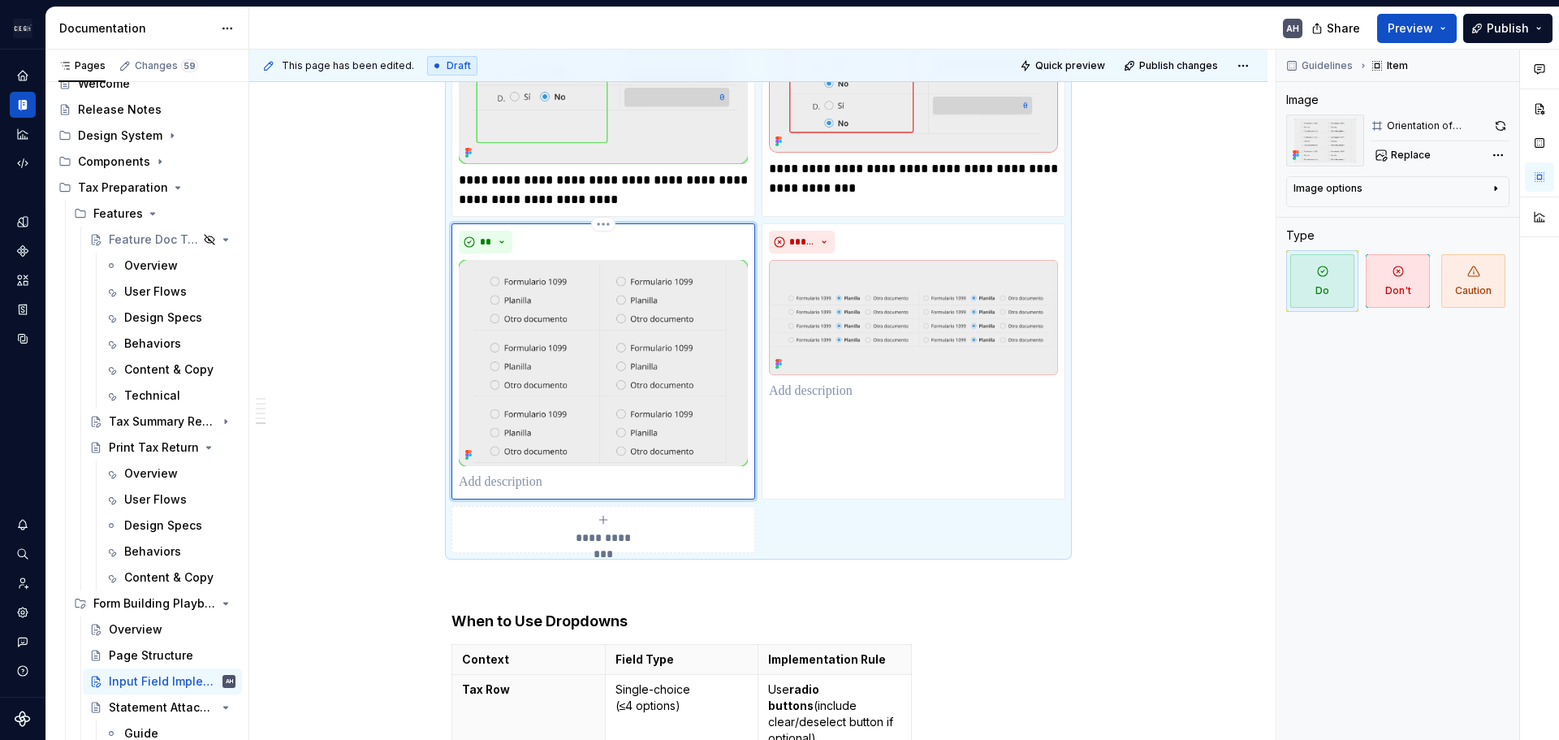
type textarea "*"
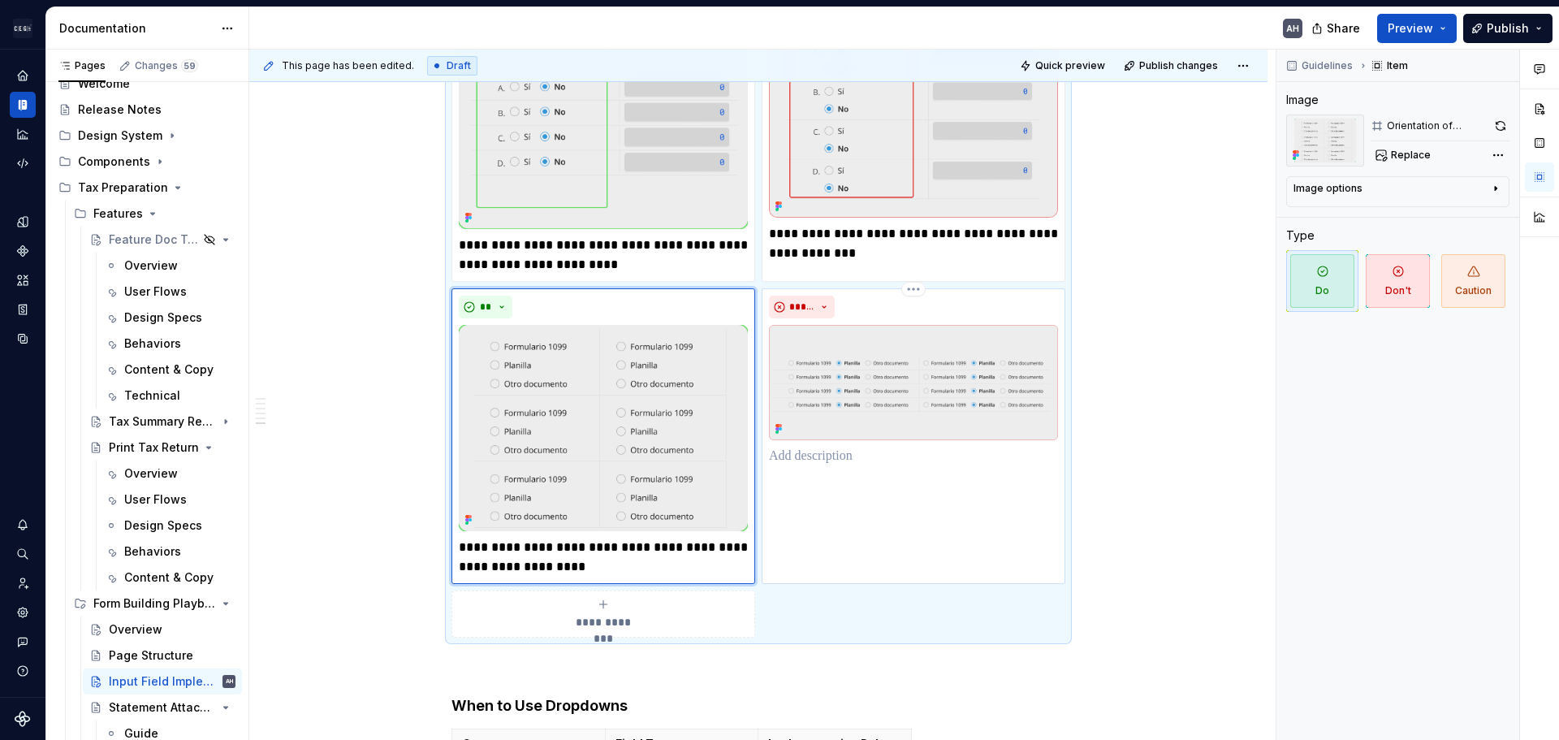
scroll to position [1989, 0]
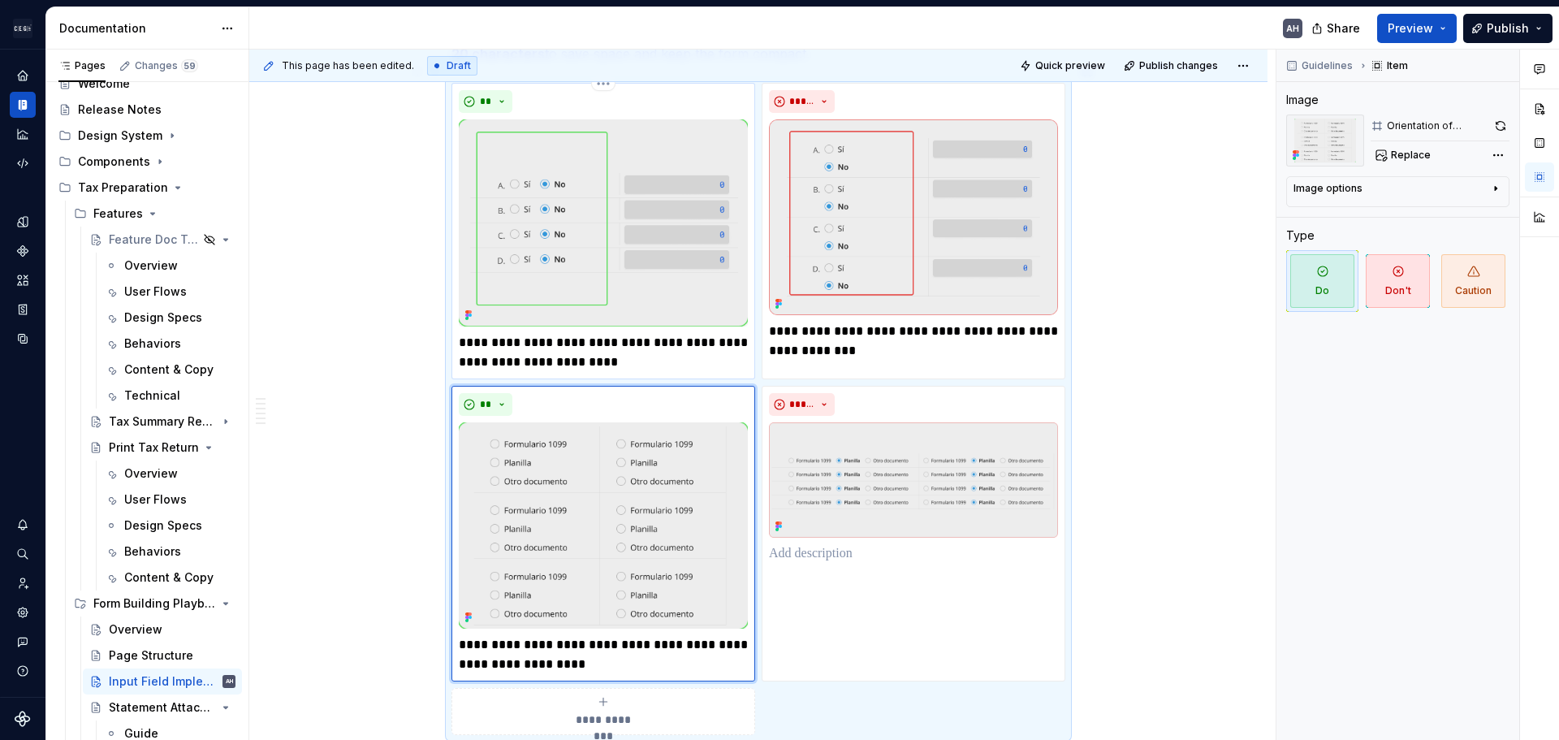
click at [572, 333] on p "**********" at bounding box center [603, 352] width 289 height 39
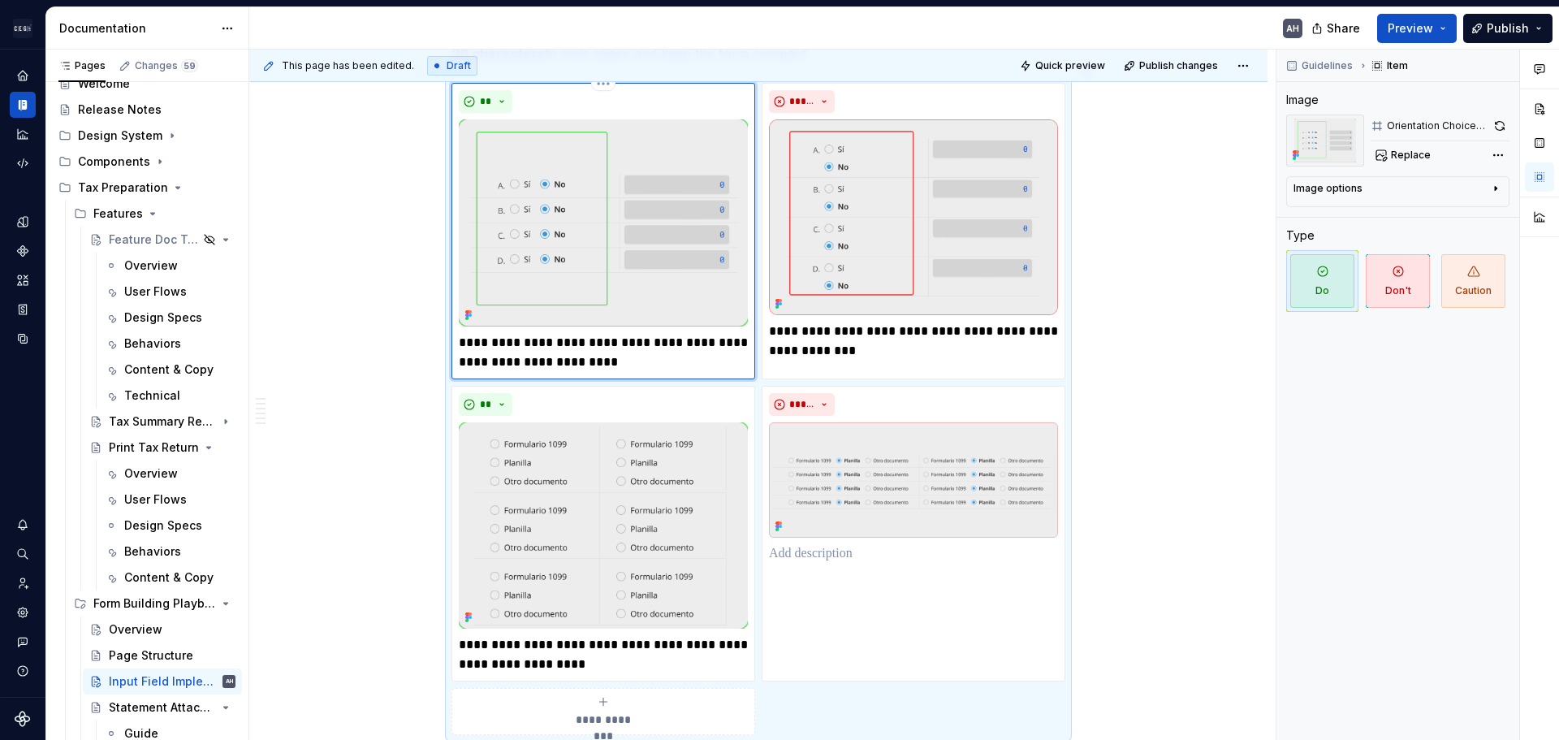
click at [653, 333] on p "**********" at bounding box center [603, 352] width 289 height 39
click at [668, 344] on p "**********" at bounding box center [603, 352] width 289 height 39
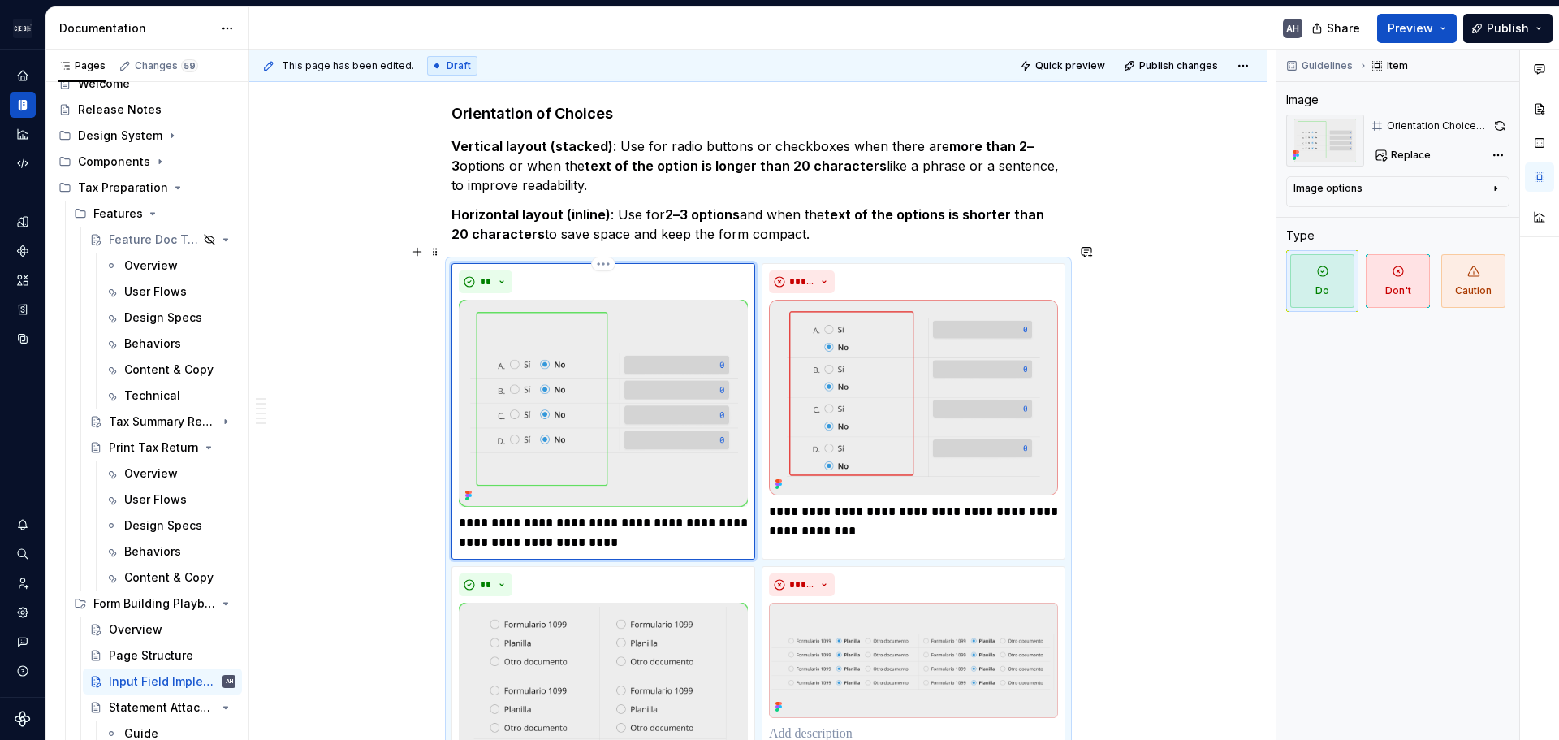
scroll to position [1745, 0]
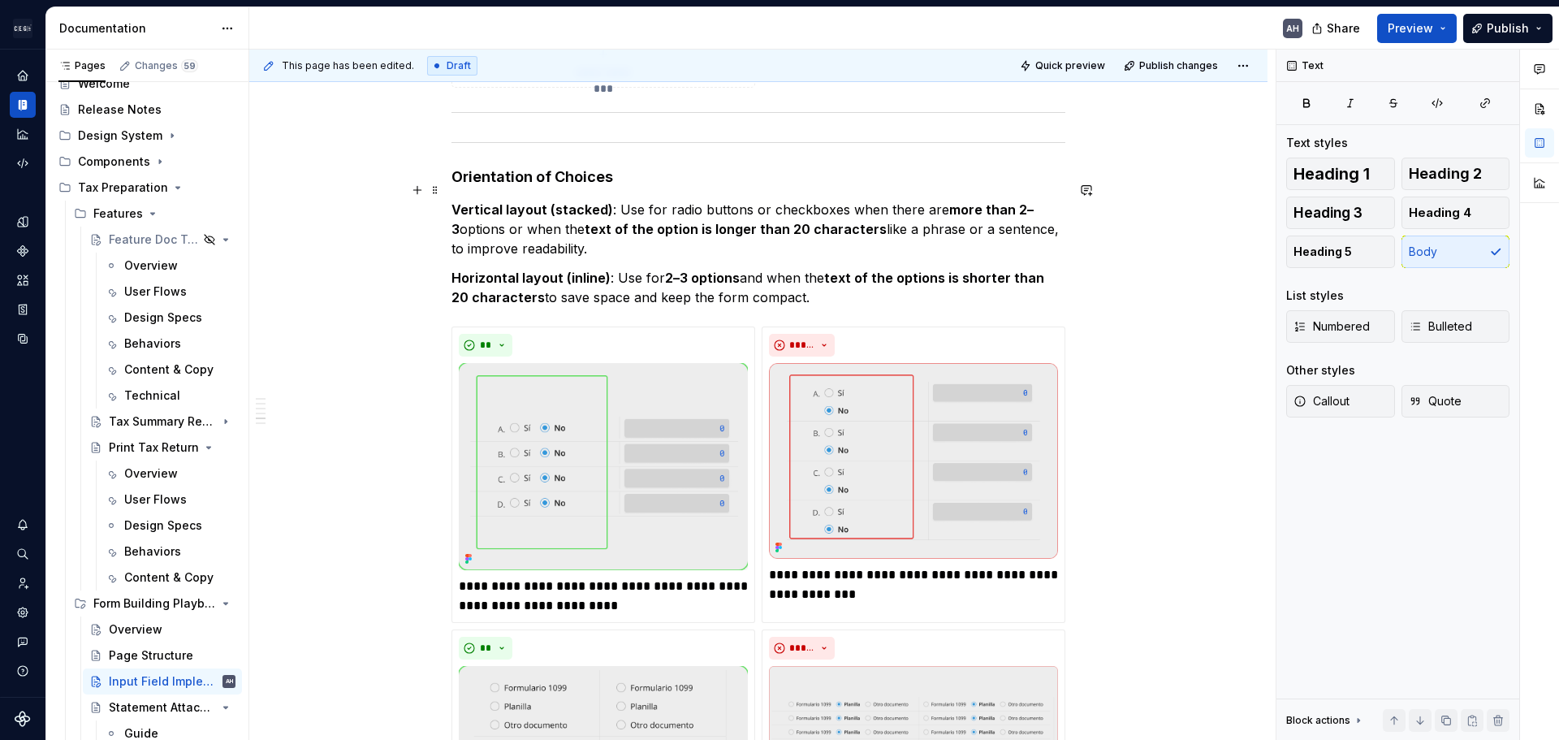
click at [644, 200] on p "Vertical layout (stacked) : Use for radio buttons or checkboxes when there are …" at bounding box center [759, 229] width 614 height 58
click at [696, 200] on p "Vertical layout (stacked) : Use for radio buttons or checkboxes when there are …" at bounding box center [759, 229] width 614 height 58
click at [981, 201] on strong "more than 2–3" at bounding box center [743, 219] width 582 height 36
click at [715, 170] on div "Objective Ensure consistent implementation of form and tax return fields across…" at bounding box center [759, 74] width 614 height 3007
click at [763, 147] on div "Objective Ensure consistent implementation of form and tax return fields across…" at bounding box center [759, 74] width 614 height 3007
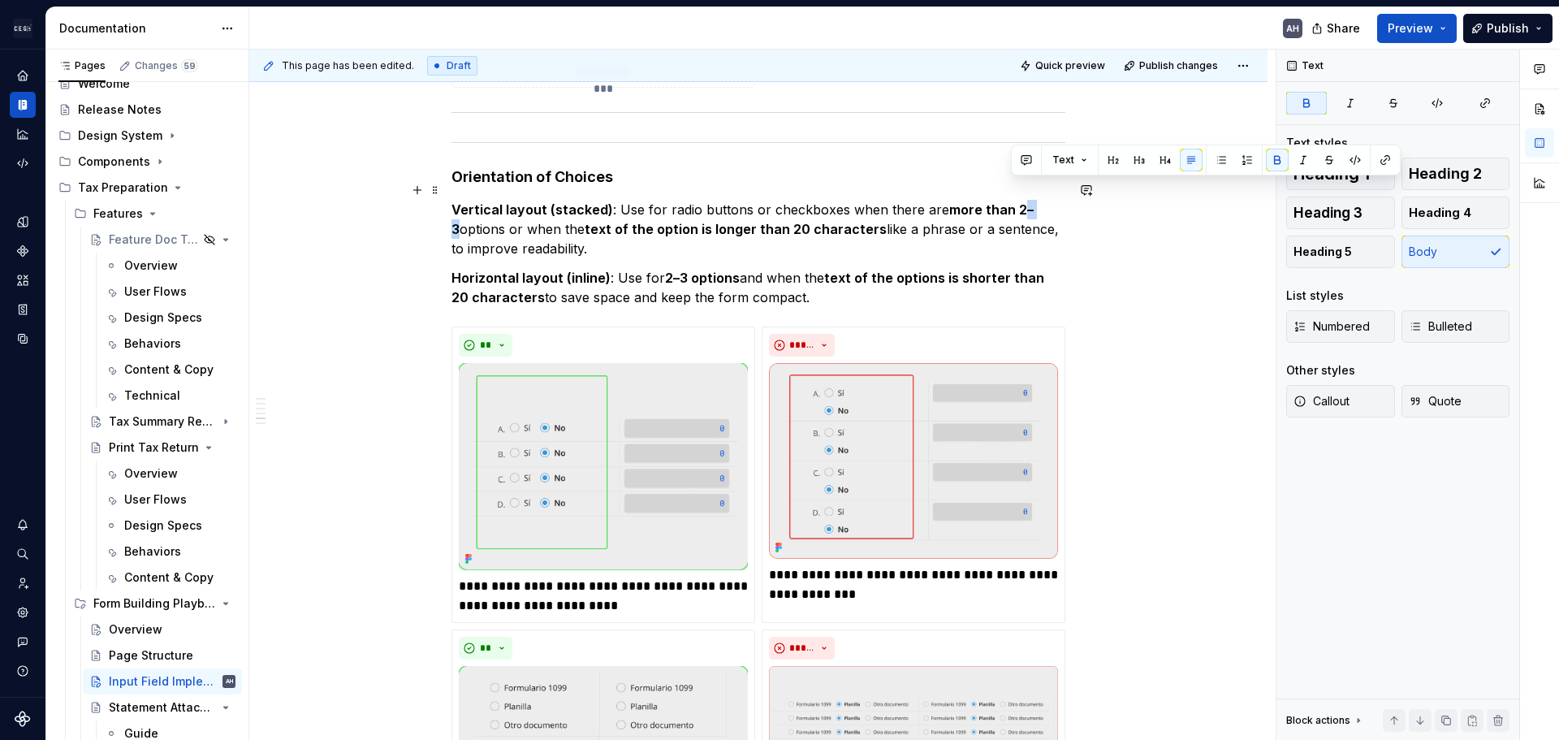
drag, startPoint x: 1012, startPoint y: 193, endPoint x: 1027, endPoint y: 192, distance: 14.6
click at [1027, 200] on p "Vertical layout (stacked) : Use for radio buttons or checkboxes when there are …" at bounding box center [759, 229] width 614 height 58
click at [694, 230] on p "Vertical layout (stacked) : Use for radio buttons or checkboxes when there are …" at bounding box center [759, 229] width 614 height 58
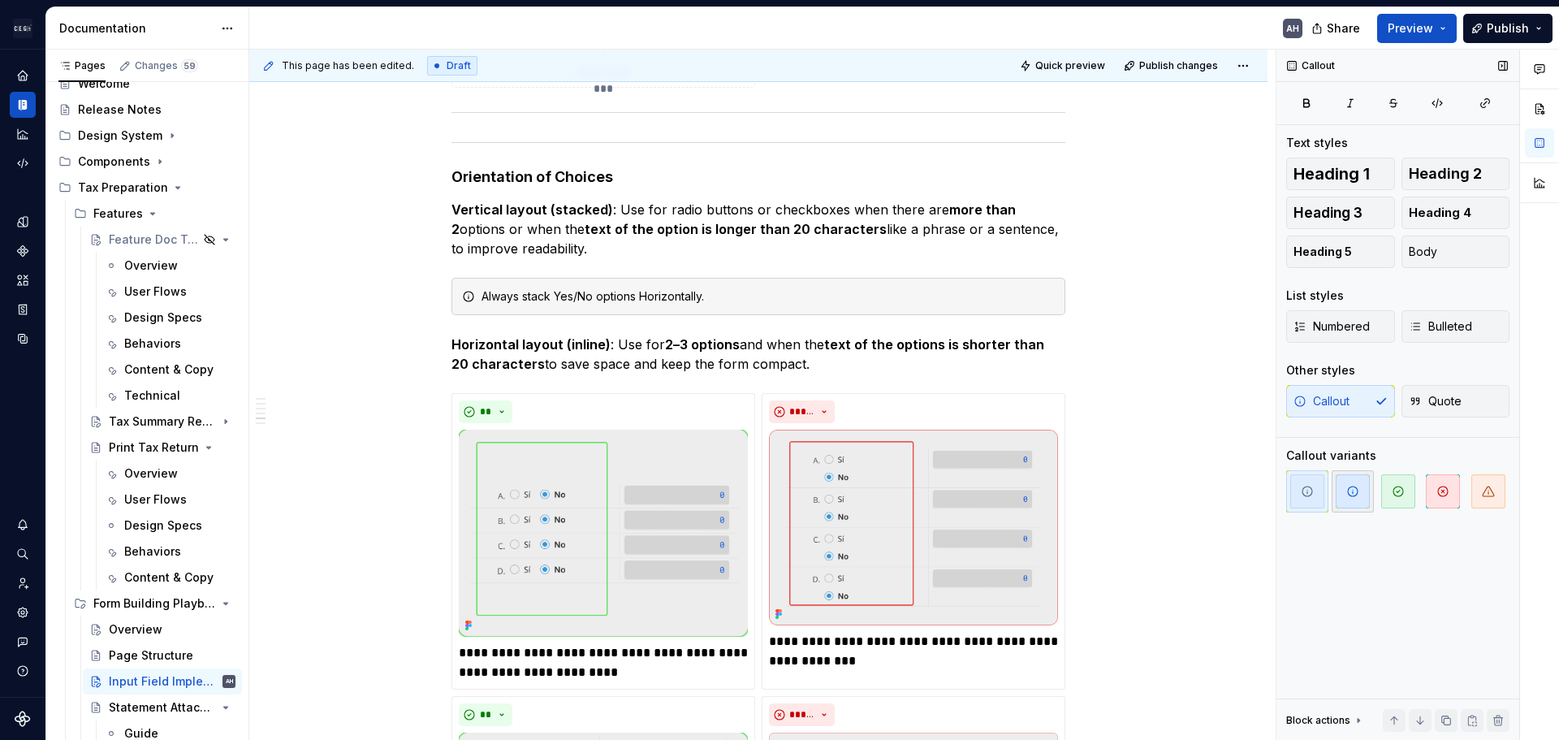
click at [1349, 491] on icon "button" at bounding box center [1353, 491] width 13 height 13
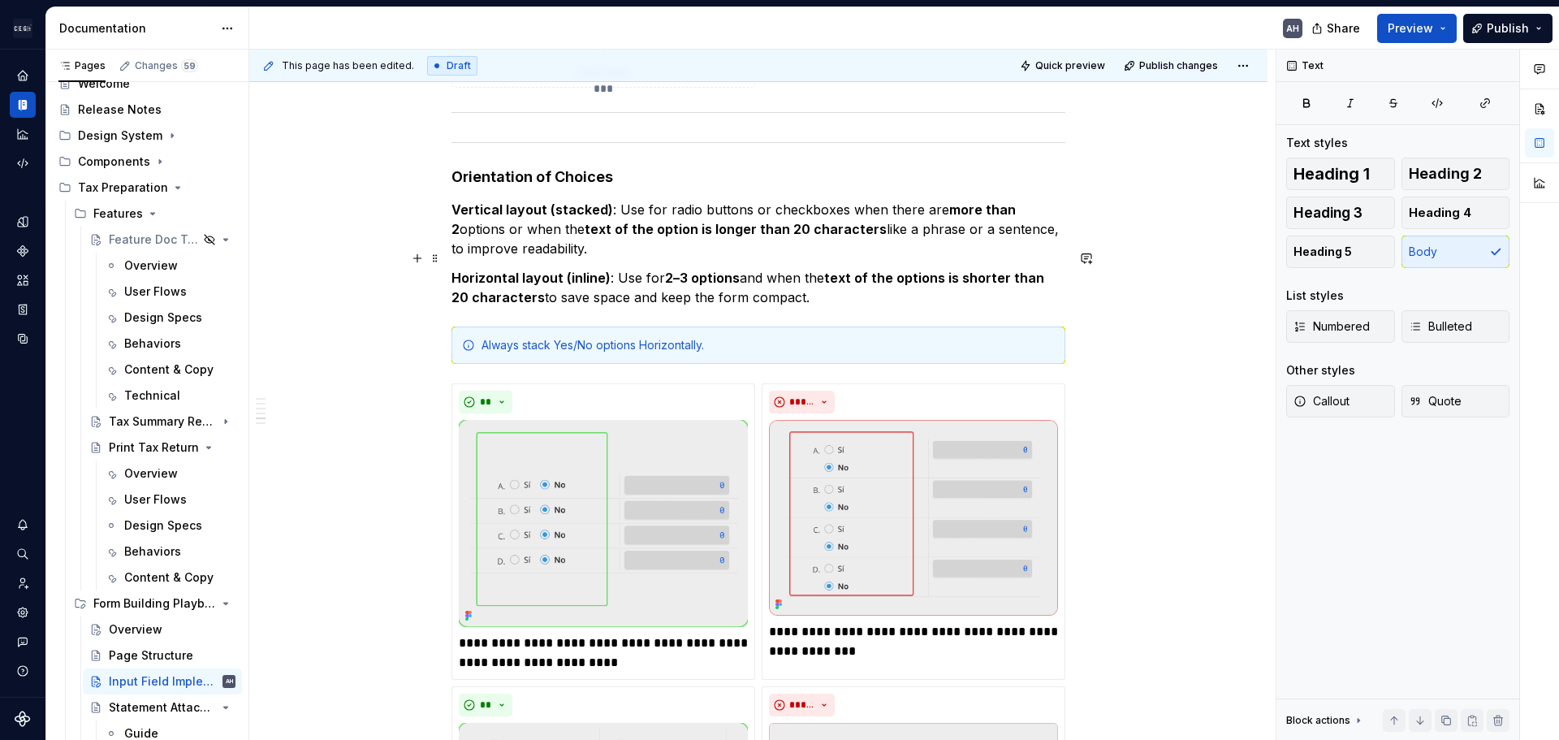
click at [785, 268] on p "Horizontal layout (inline) : Use for 2–3 options and when the text of the optio…" at bounding box center [759, 287] width 614 height 39
click at [742, 231] on p "Vertical layout (stacked) : Use for radio buttons or checkboxes when there are …" at bounding box center [759, 229] width 614 height 58
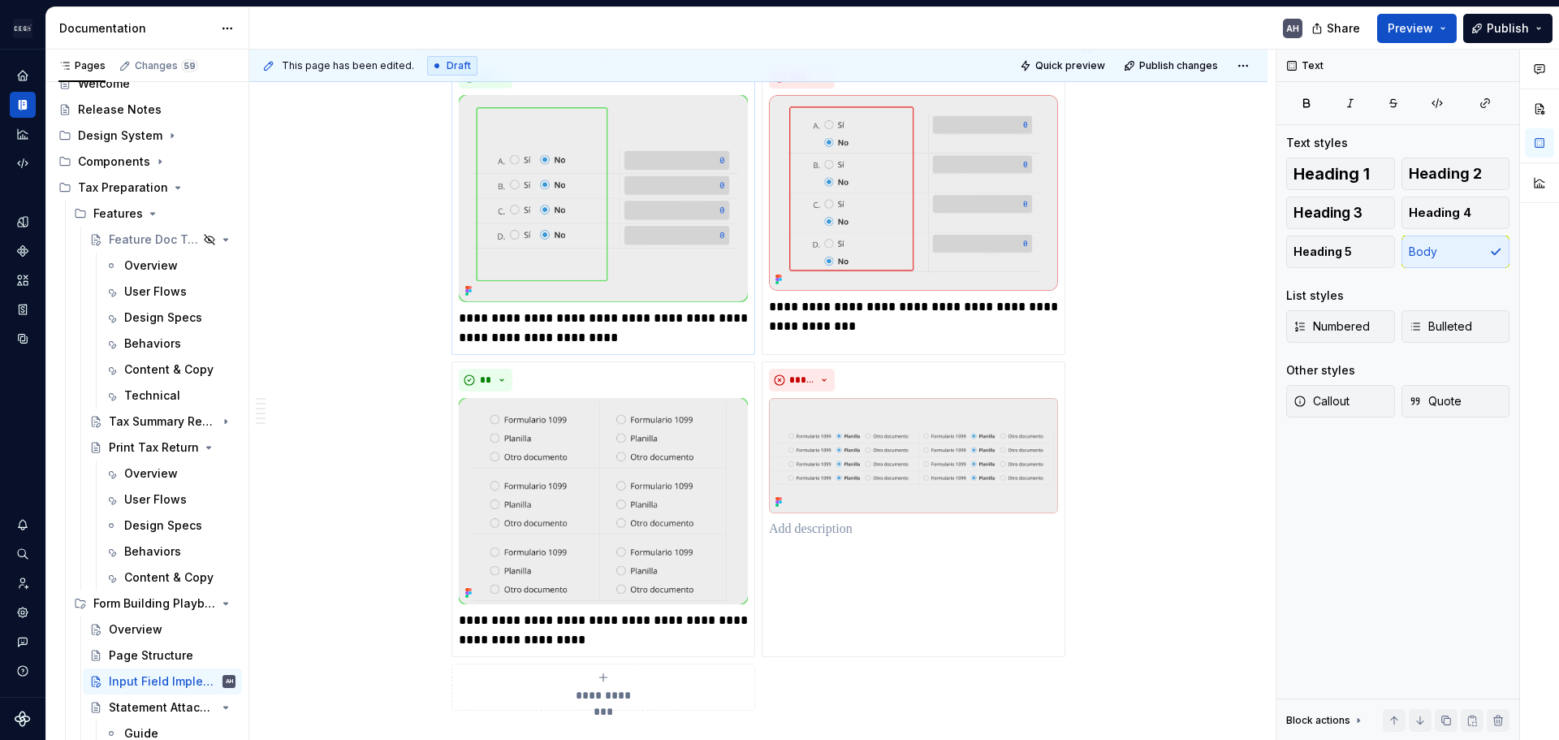
click at [673, 323] on p "**********" at bounding box center [603, 328] width 289 height 39
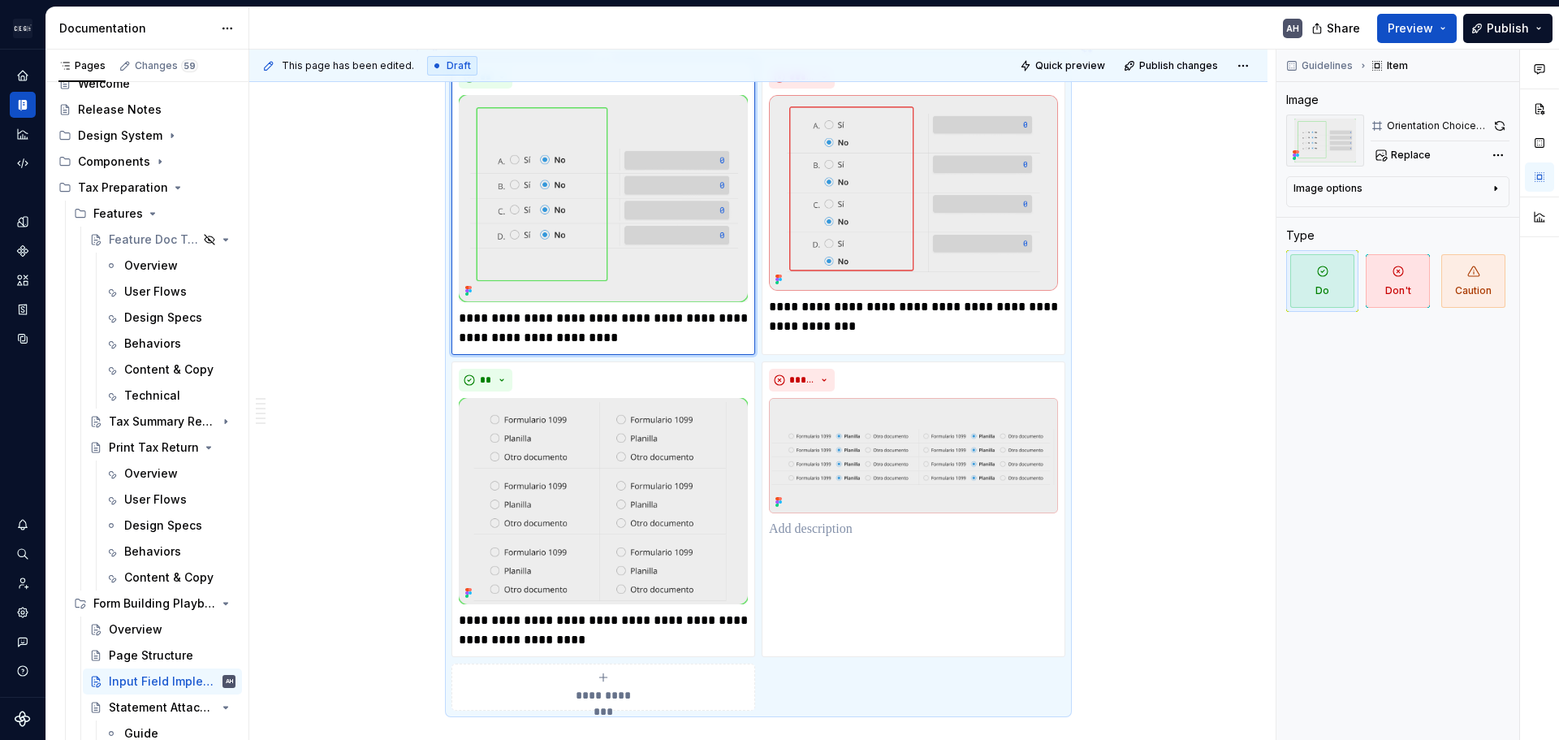
click at [460, 309] on p "**********" at bounding box center [603, 328] width 289 height 39
click at [654, 324] on p "**********" at bounding box center [603, 328] width 289 height 39
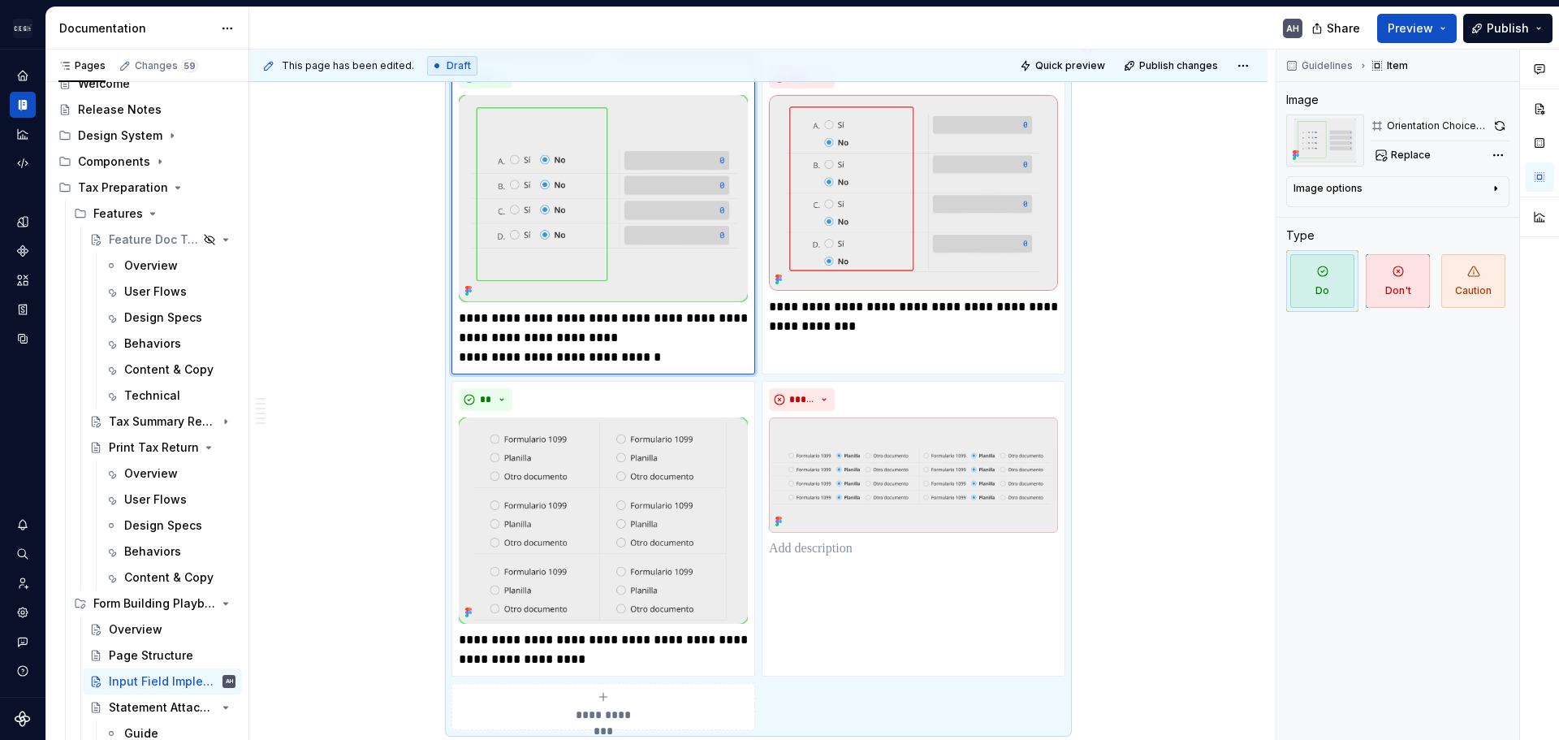
click at [457, 296] on div "**********" at bounding box center [604, 216] width 304 height 316
click at [461, 309] on p "**********" at bounding box center [603, 338] width 289 height 58
drag, startPoint x: 473, startPoint y: 300, endPoint x: 464, endPoint y: 299, distance: 9.0
click at [464, 309] on p "**********" at bounding box center [603, 338] width 289 height 58
click at [481, 309] on p "**********" at bounding box center [603, 338] width 289 height 58
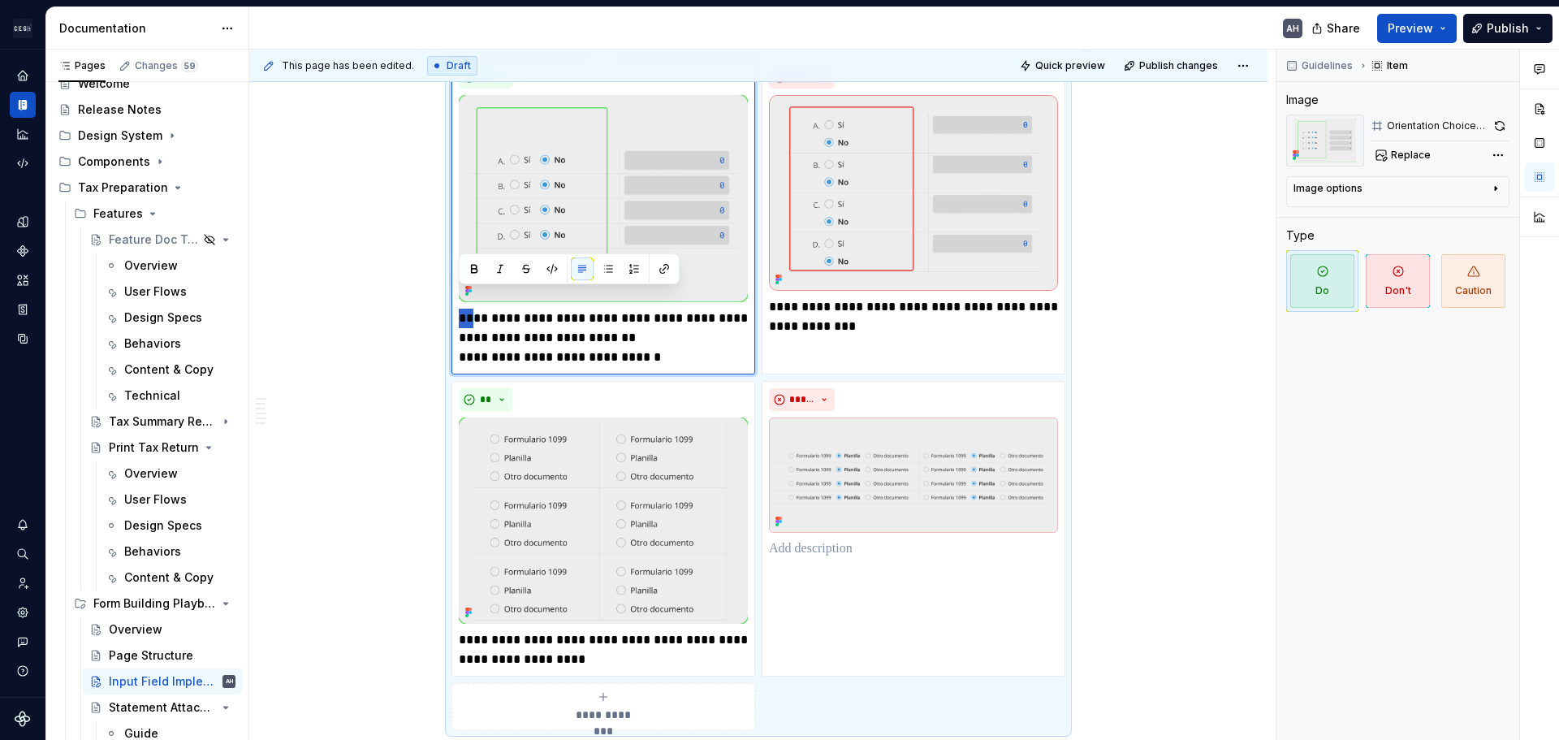
drag, startPoint x: 474, startPoint y: 302, endPoint x: 460, endPoint y: 302, distance: 13.8
click at [460, 309] on p "**********" at bounding box center [603, 338] width 289 height 58
click at [465, 338] on p "**********" at bounding box center [603, 338] width 289 height 58
click at [459, 339] on p "**********" at bounding box center [603, 338] width 289 height 58
click at [691, 334] on p "**********" at bounding box center [603, 338] width 289 height 58
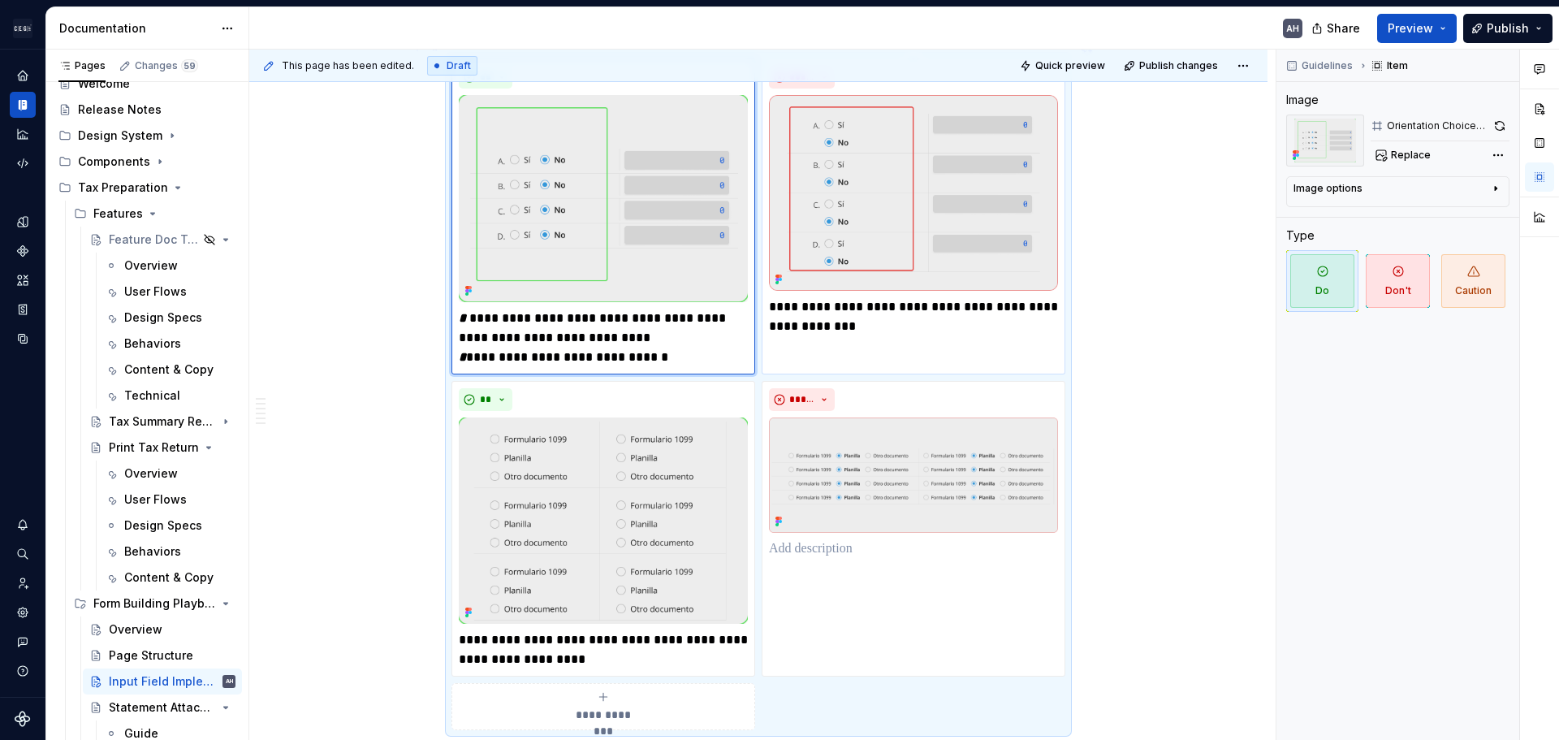
click at [771, 297] on p "**********" at bounding box center [913, 316] width 289 height 39
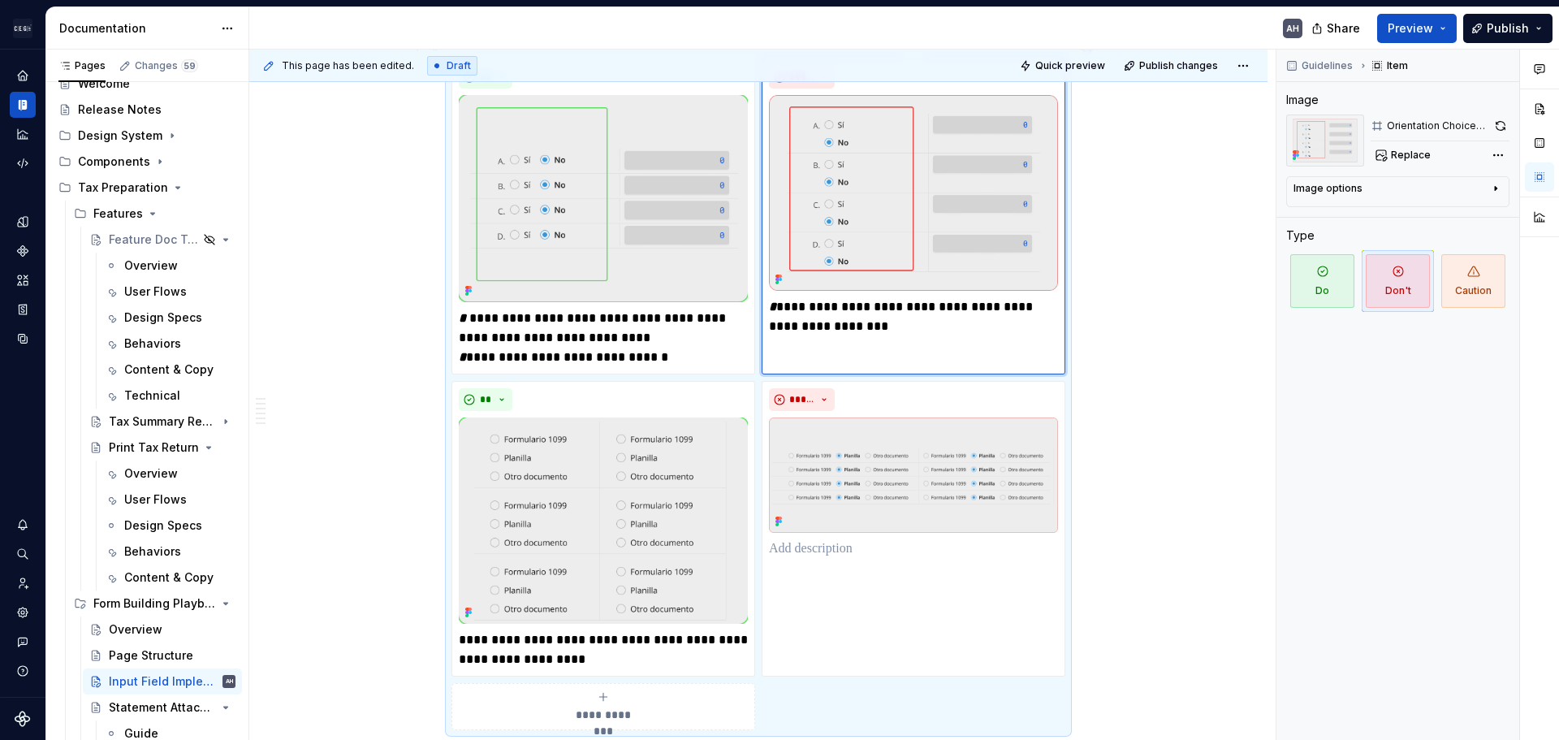
click at [798, 338] on div "**********" at bounding box center [914, 216] width 304 height 316
click at [826, 302] on p "**********" at bounding box center [913, 316] width 289 height 39
click at [860, 310] on p "**********" at bounding box center [913, 316] width 289 height 39
click at [869, 316] on p "**********" at bounding box center [913, 316] width 289 height 39
drag, startPoint x: 785, startPoint y: 293, endPoint x: 768, endPoint y: 291, distance: 17.2
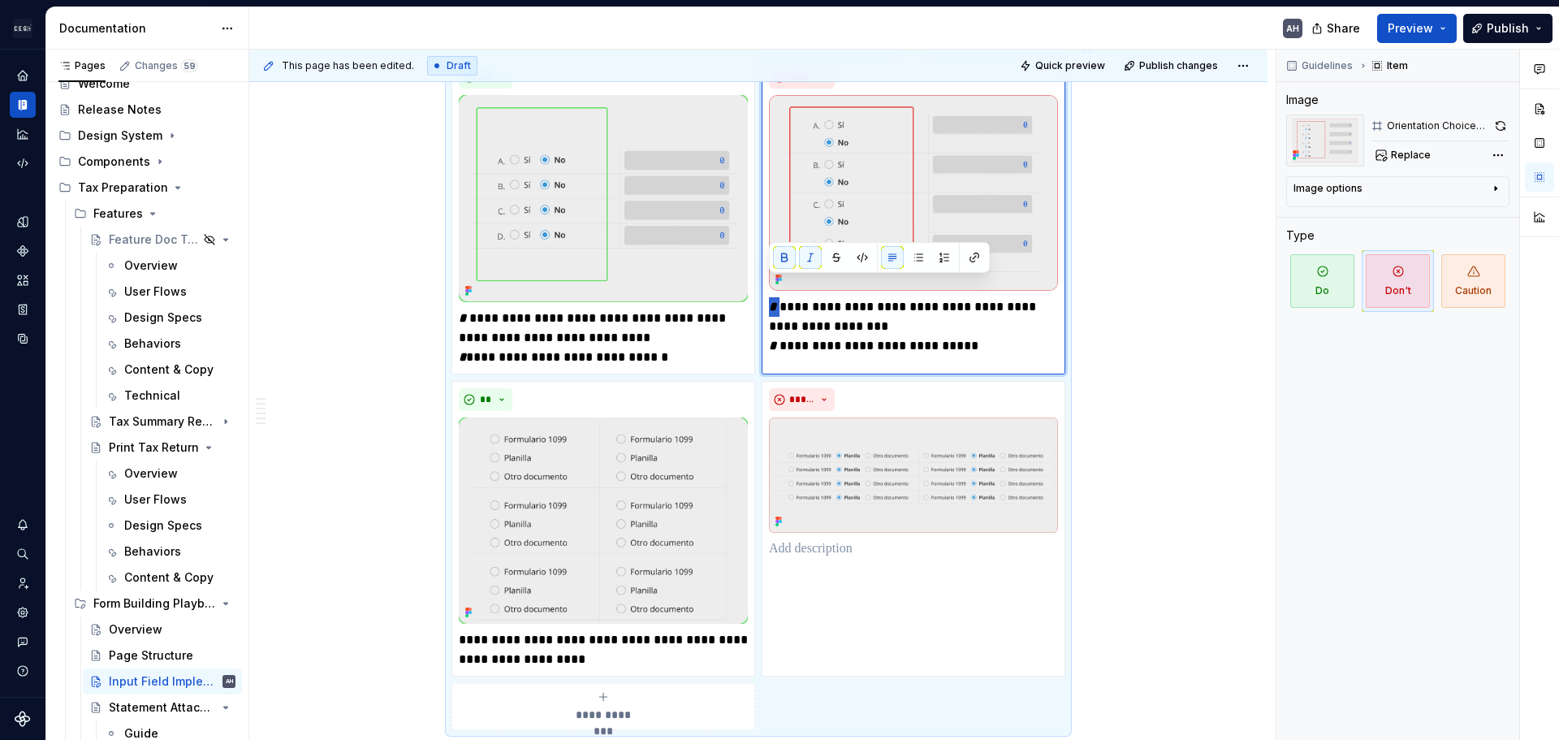
click at [768, 291] on div "**********" at bounding box center [914, 216] width 304 height 316
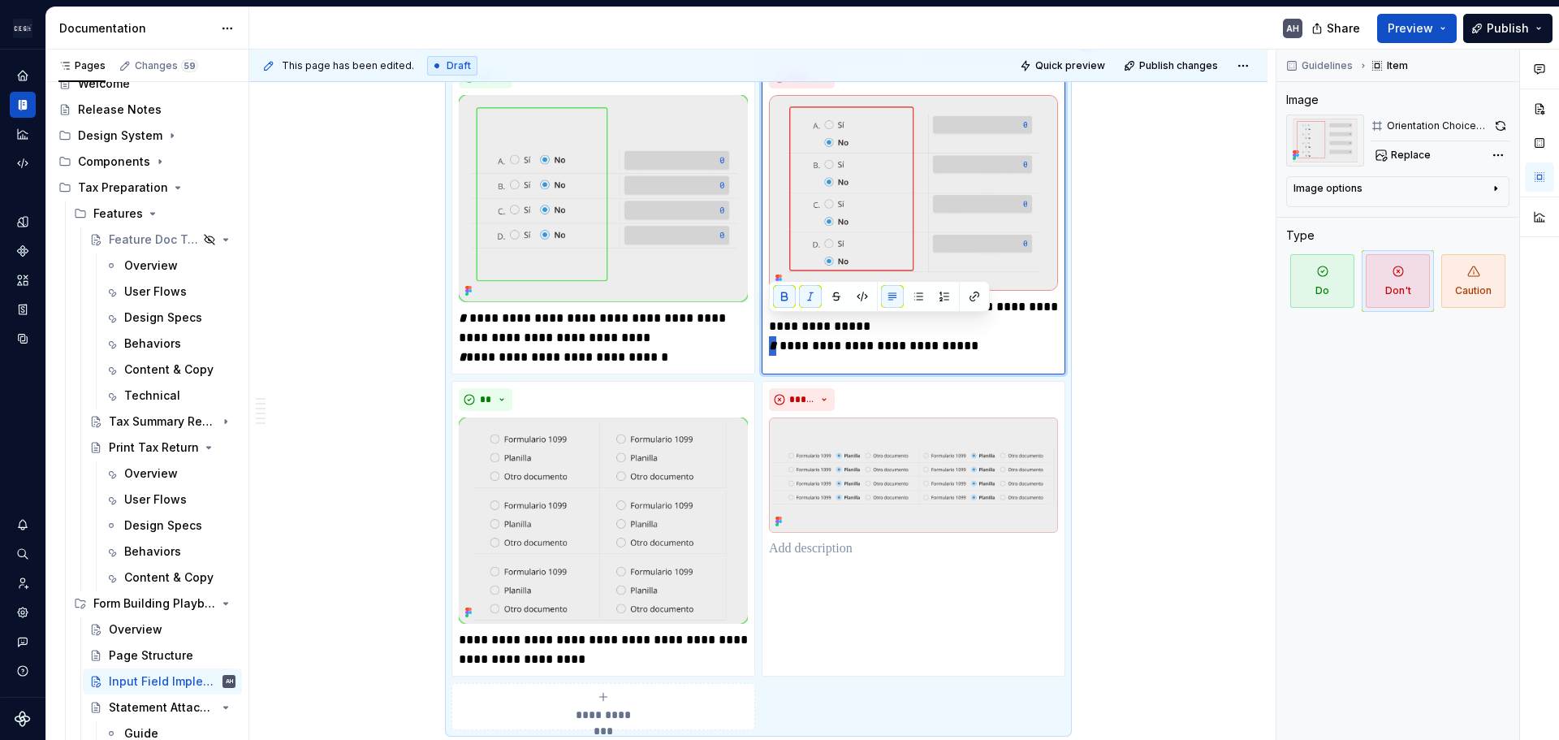
drag, startPoint x: 782, startPoint y: 332, endPoint x: 768, endPoint y: 327, distance: 15.4
click at [768, 328] on div "**********" at bounding box center [914, 216] width 304 height 316
click at [474, 338] on p "**********" at bounding box center [603, 338] width 289 height 58
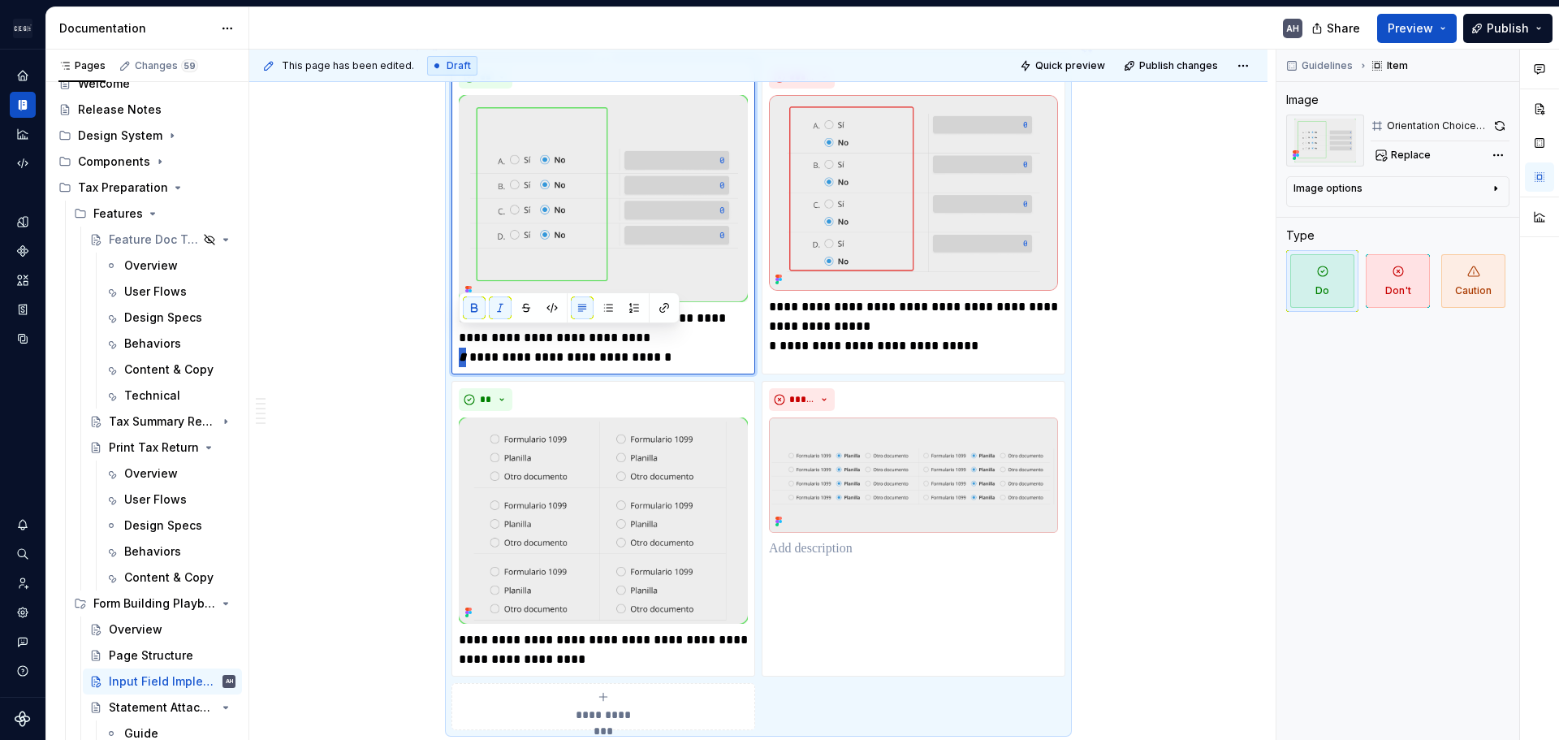
drag, startPoint x: 470, startPoint y: 340, endPoint x: 456, endPoint y: 338, distance: 14.8
click at [456, 338] on div "**********" at bounding box center [604, 216] width 304 height 316
click at [524, 328] on p "**********" at bounding box center [603, 338] width 289 height 58
drag, startPoint x: 474, startPoint y: 301, endPoint x: 456, endPoint y: 295, distance: 18.0
click at [456, 295] on div "**********" at bounding box center [604, 216] width 304 height 316
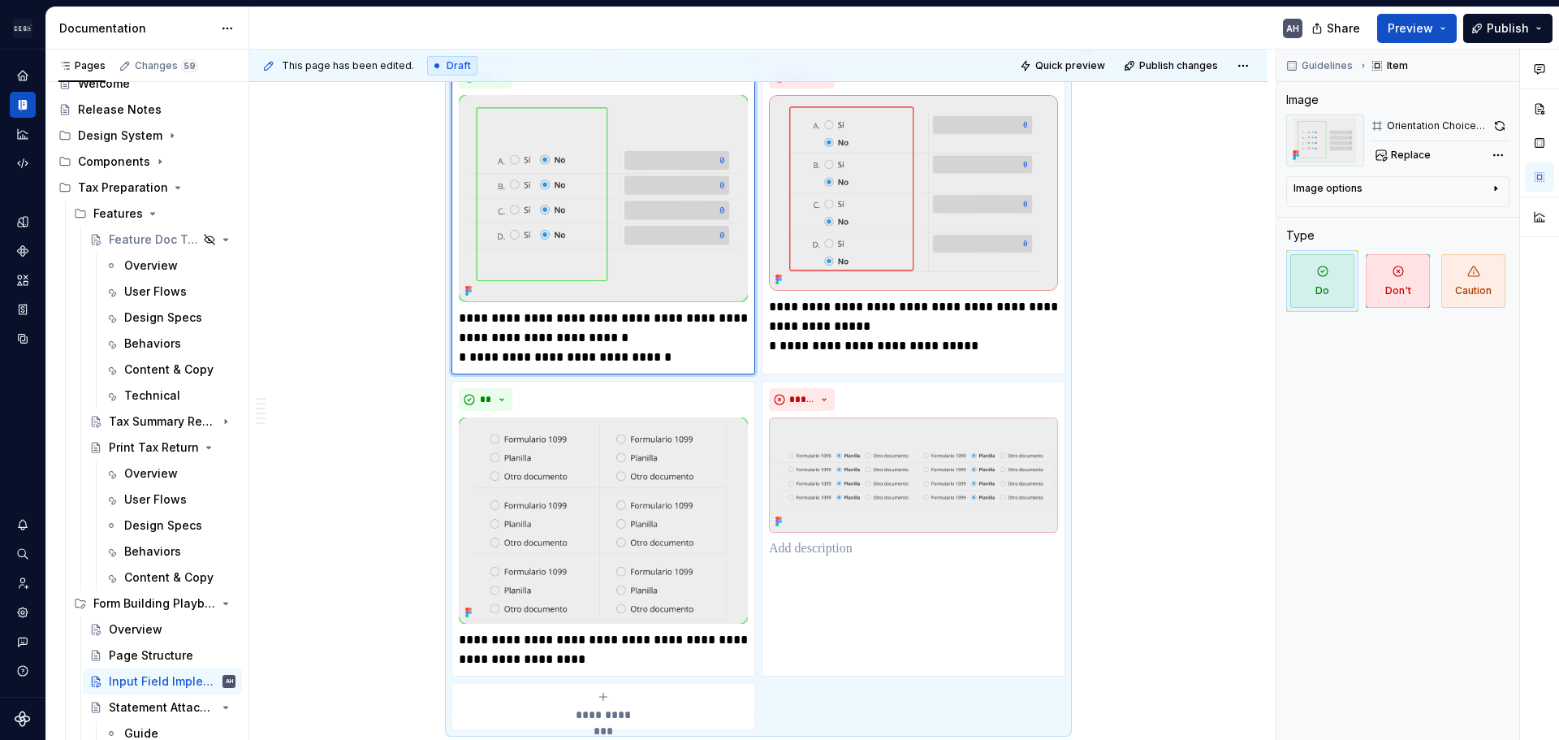
click at [594, 318] on p "**********" at bounding box center [603, 338] width 289 height 58
click at [1003, 327] on p "**********" at bounding box center [913, 326] width 289 height 58
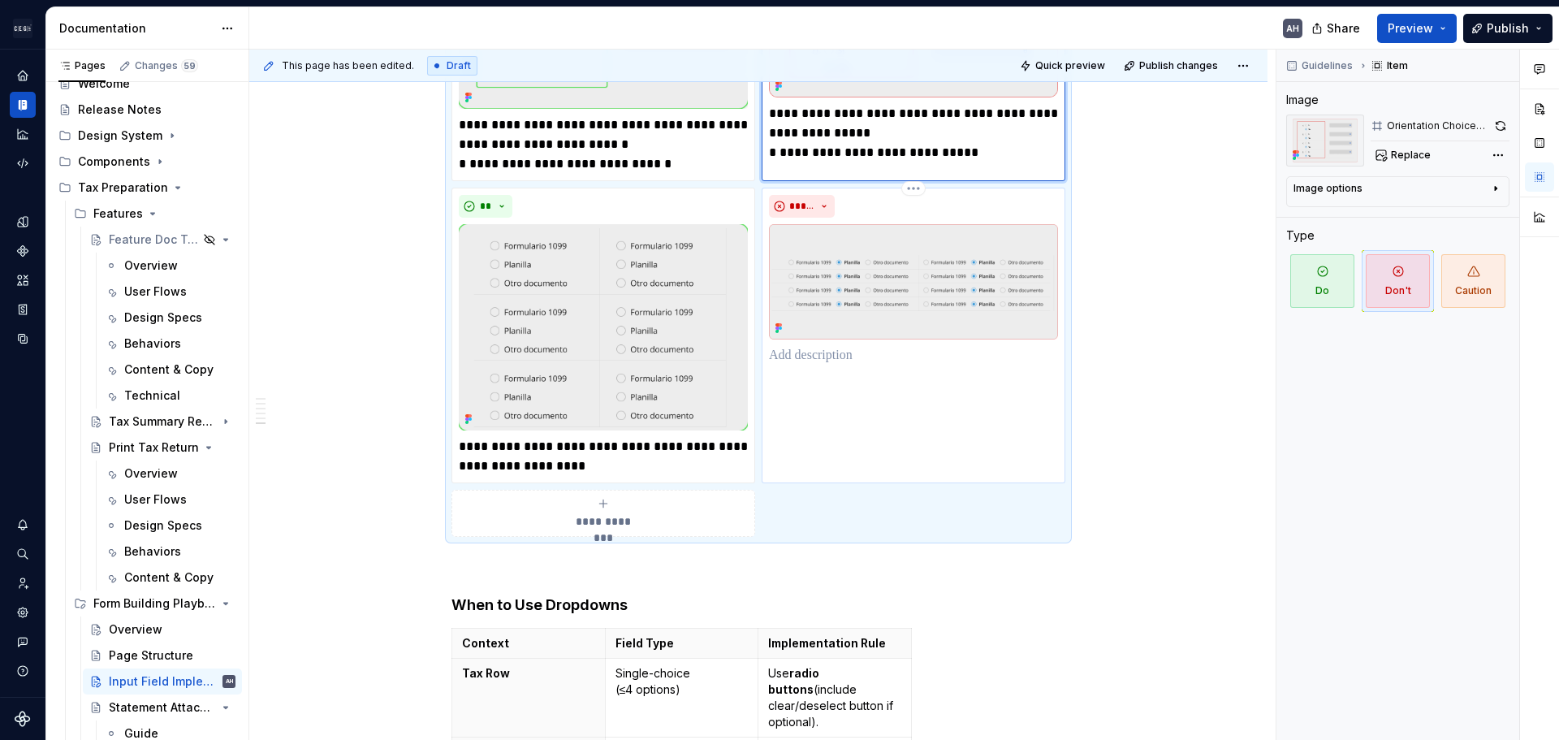
scroll to position [2314, 0]
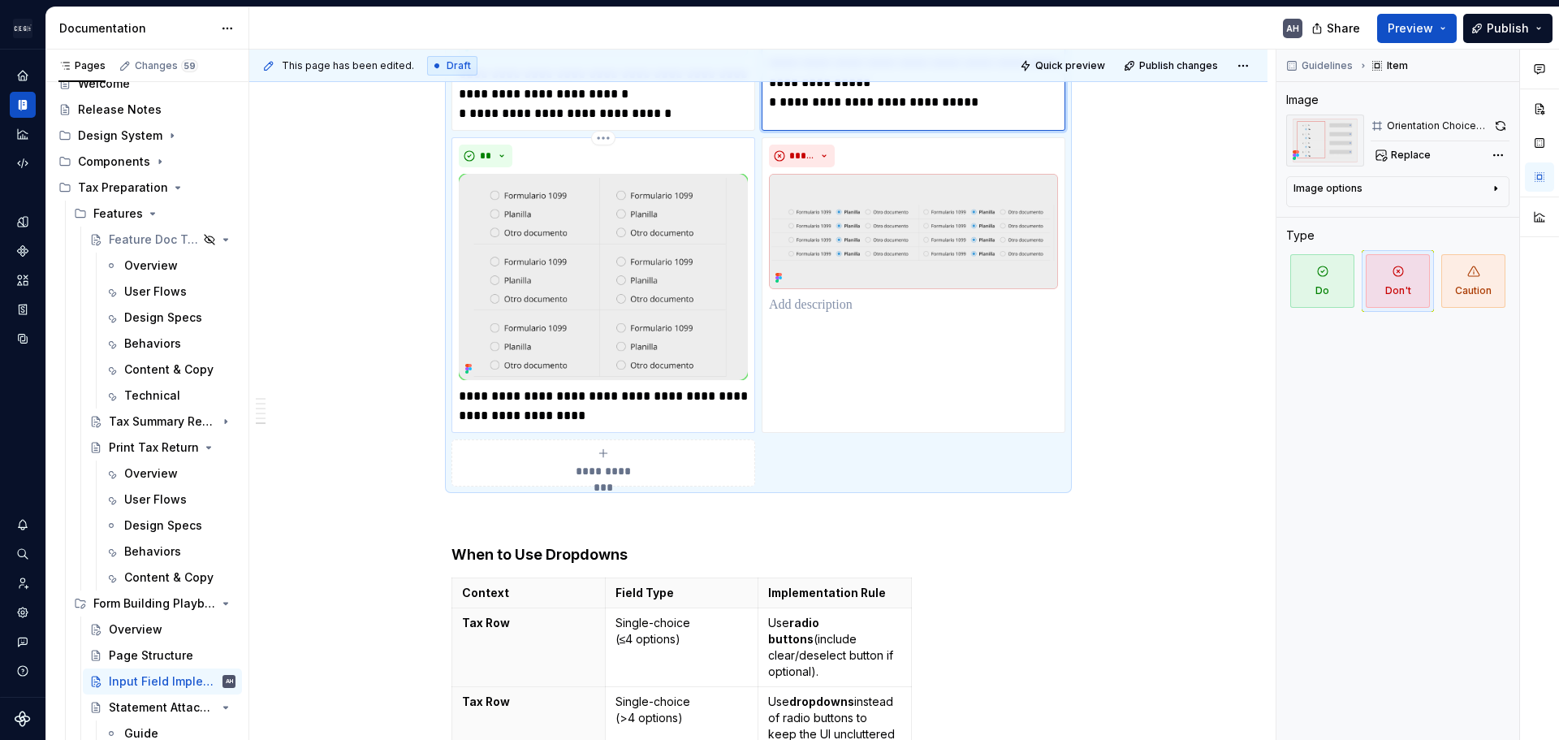
click at [634, 387] on p "**********" at bounding box center [603, 406] width 289 height 39
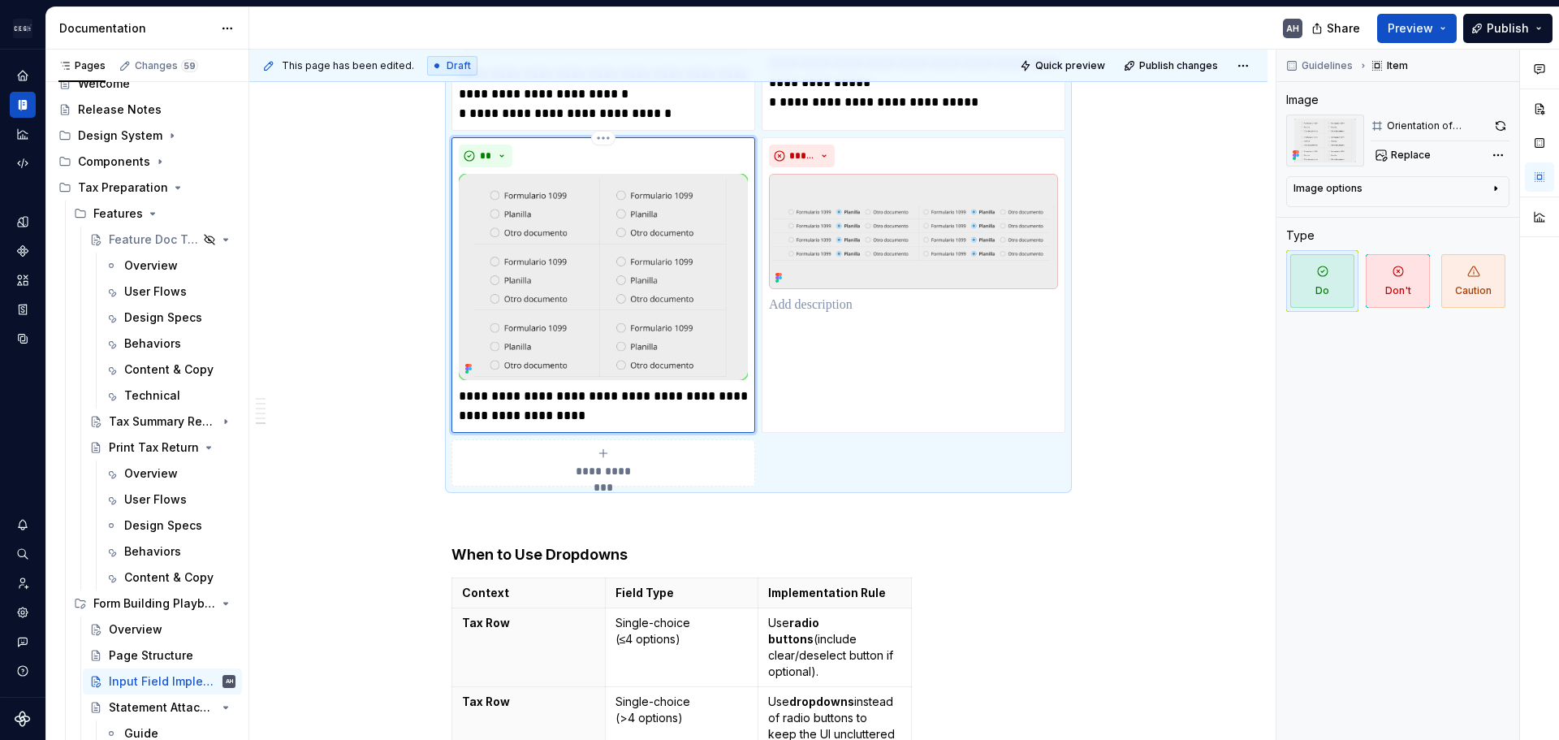
click at [628, 398] on p "**********" at bounding box center [603, 406] width 289 height 39
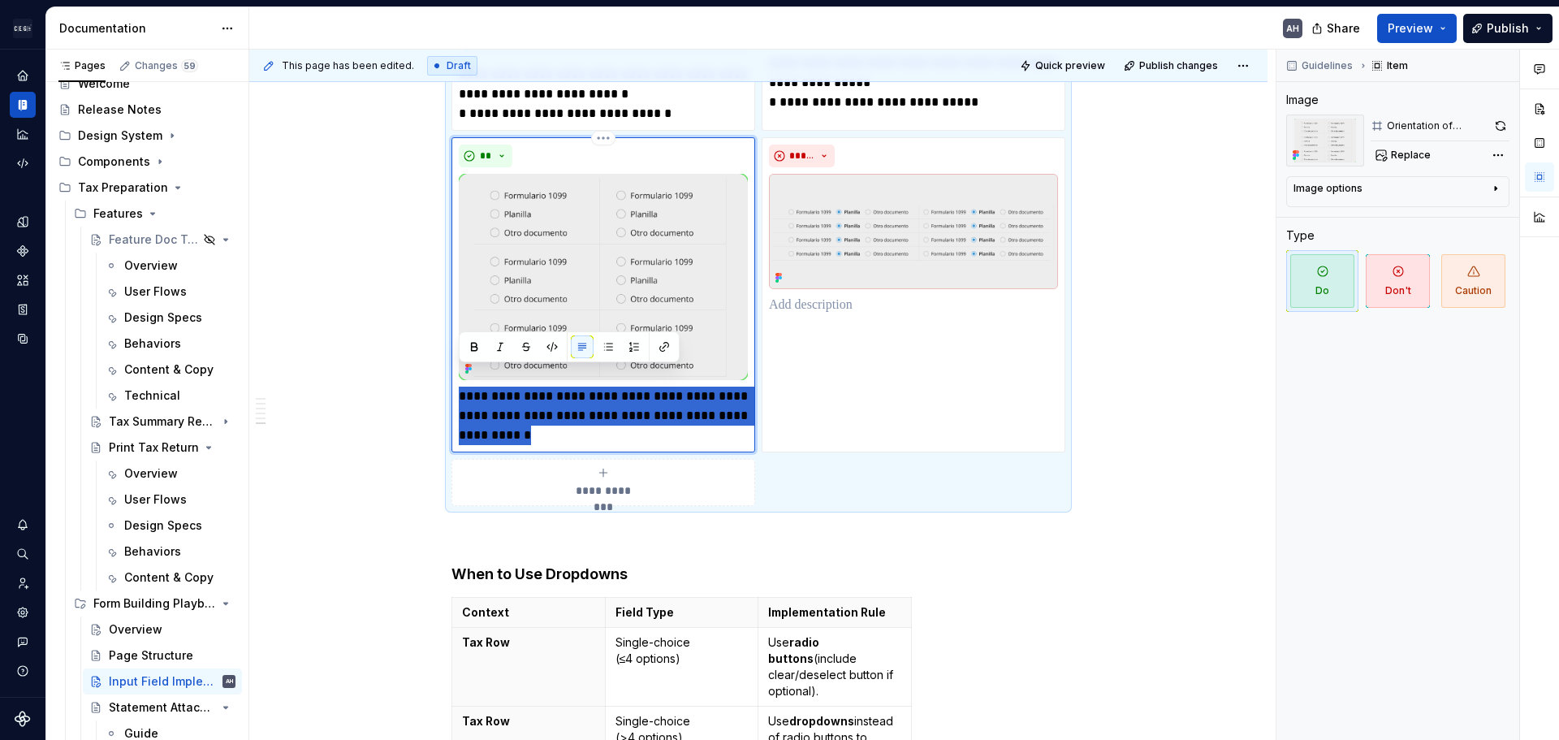
drag, startPoint x: 543, startPoint y: 418, endPoint x: 461, endPoint y: 380, distance: 90.5
click at [461, 387] on p "**********" at bounding box center [603, 416] width 289 height 58
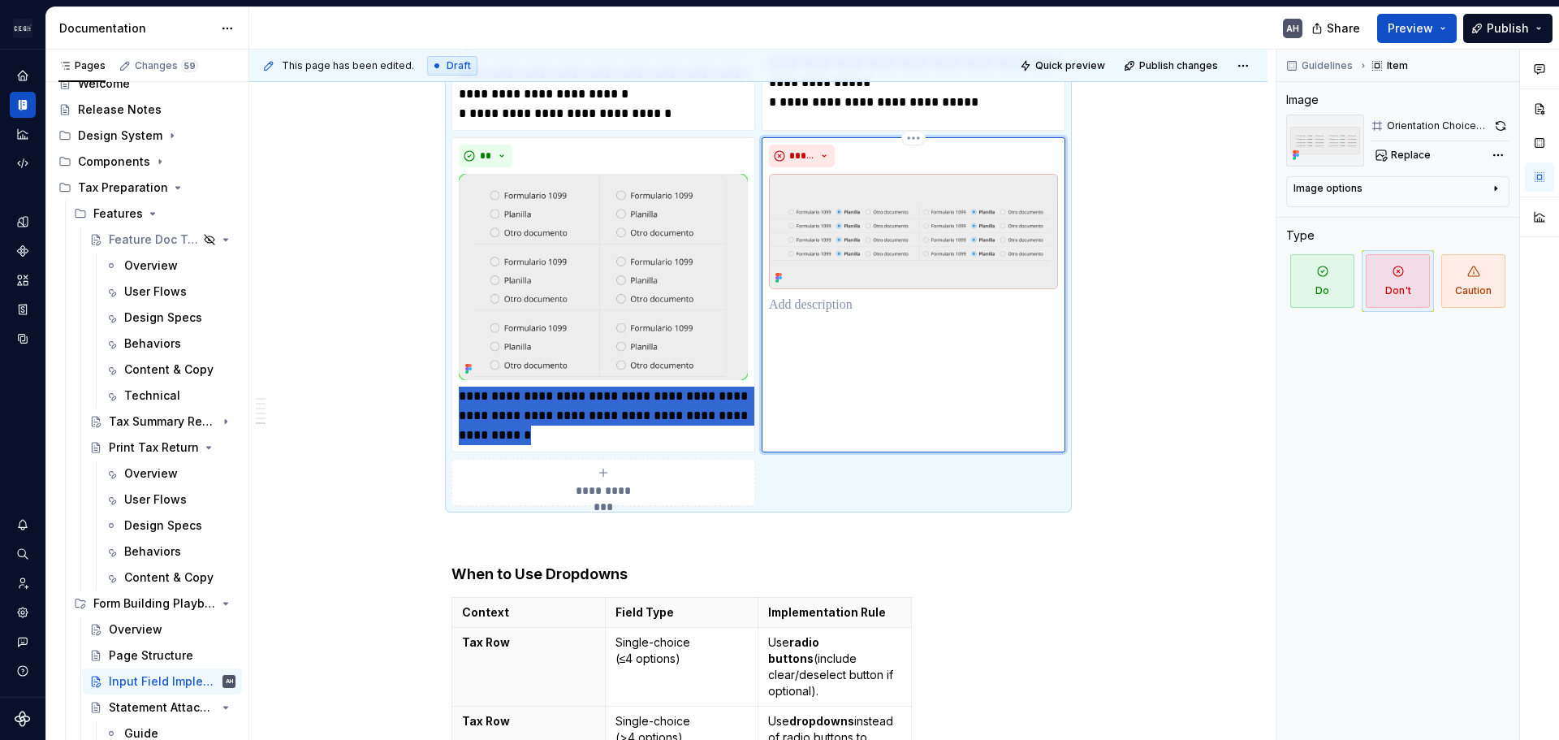
click at [841, 348] on div "*****" at bounding box center [914, 294] width 304 height 315
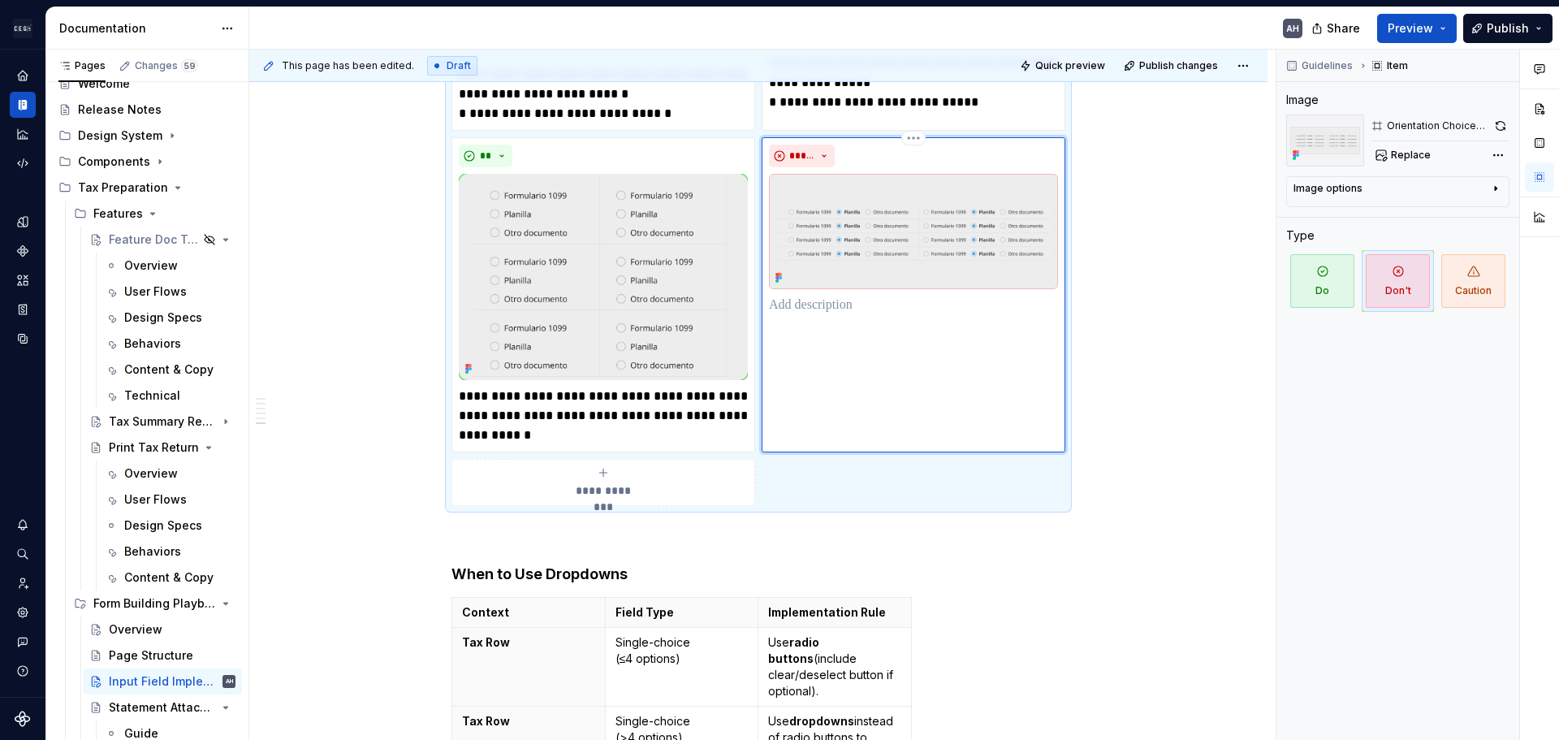
click at [849, 308] on div "*****" at bounding box center [914, 294] width 304 height 315
click at [692, 401] on p "**********" at bounding box center [603, 416] width 289 height 58
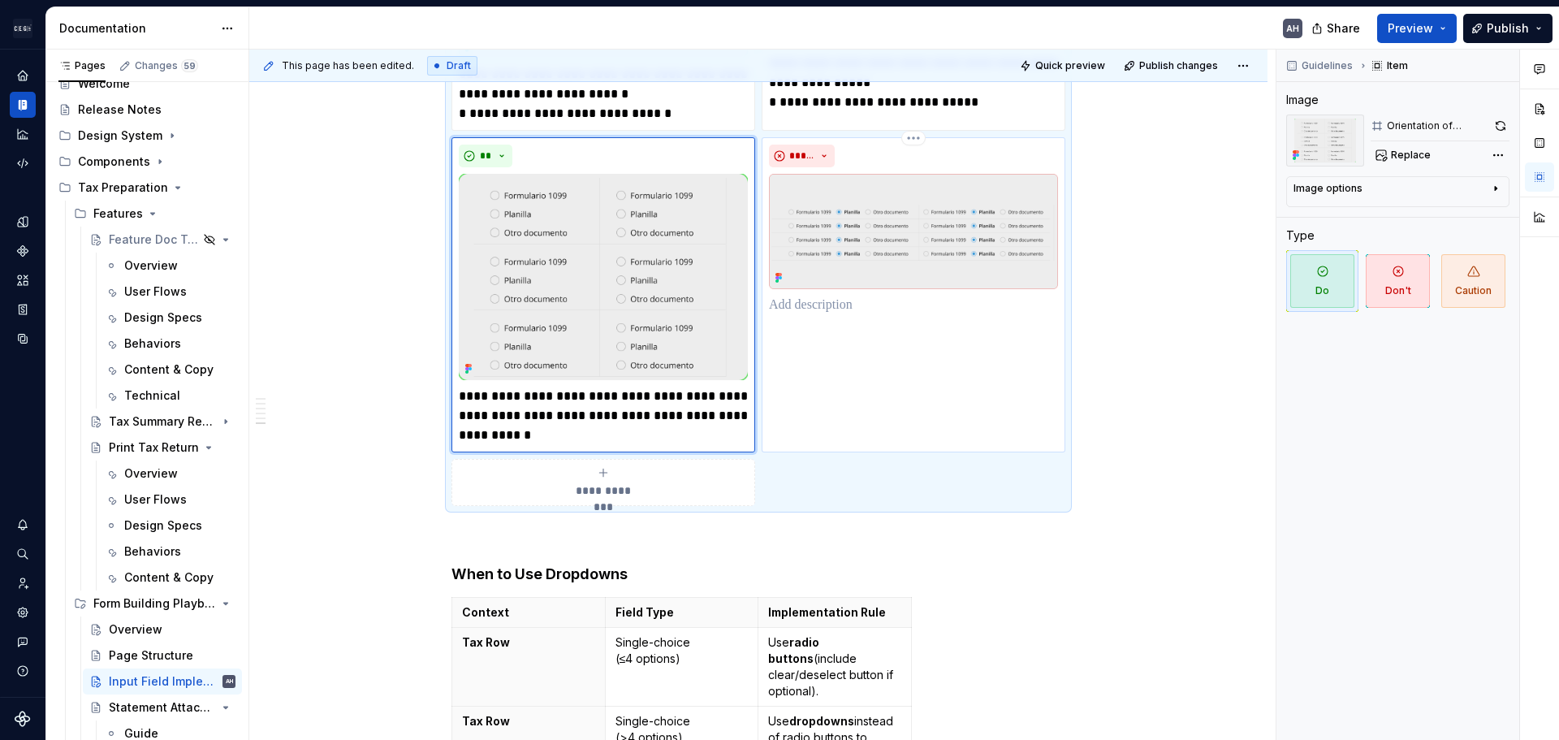
click at [985, 311] on div "*****" at bounding box center [914, 294] width 304 height 315
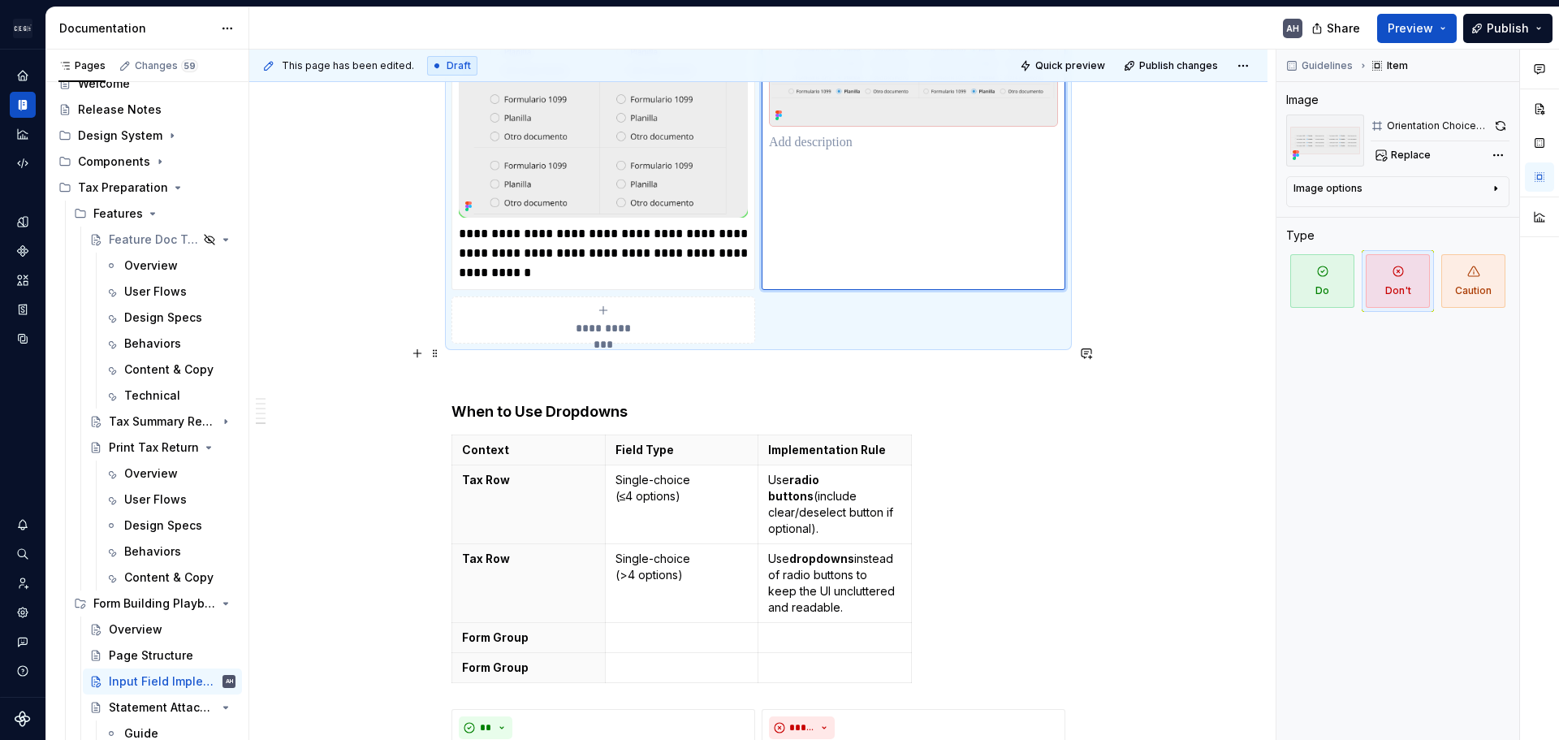
click at [745, 363] on p at bounding box center [759, 372] width 614 height 19
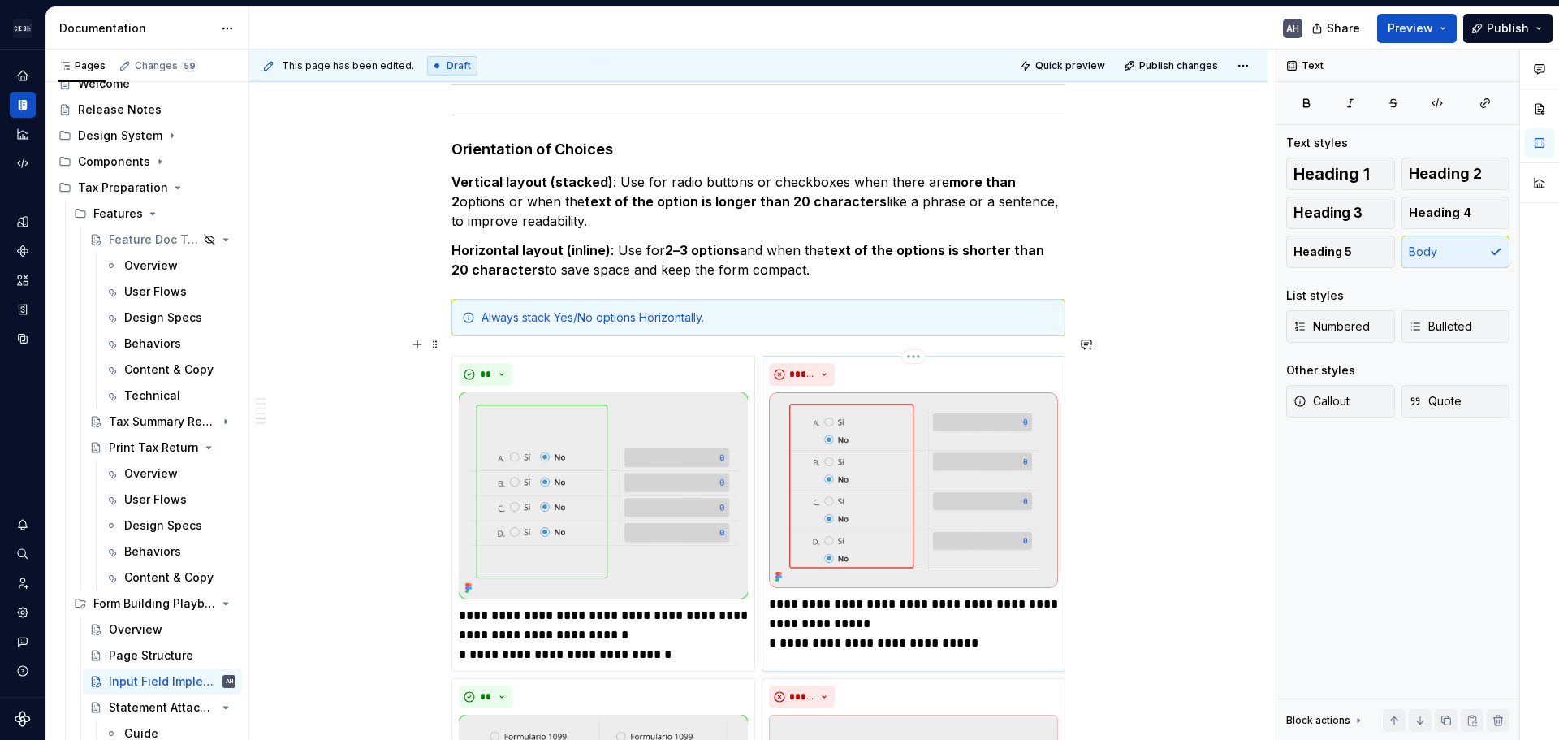
scroll to position [1745, 0]
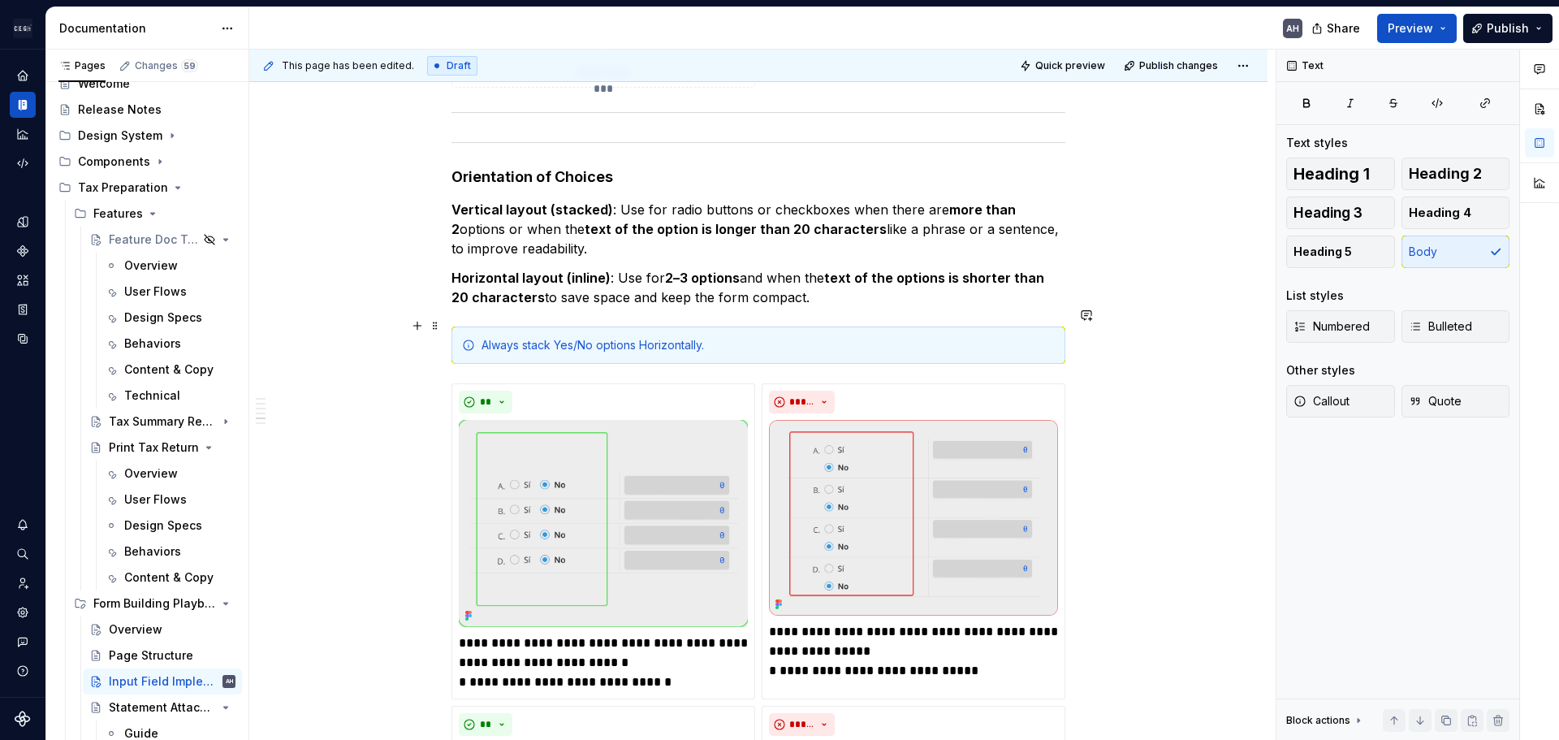
click at [758, 337] on div "Always stack Yes/No options Horizontally." at bounding box center [768, 345] width 573 height 16
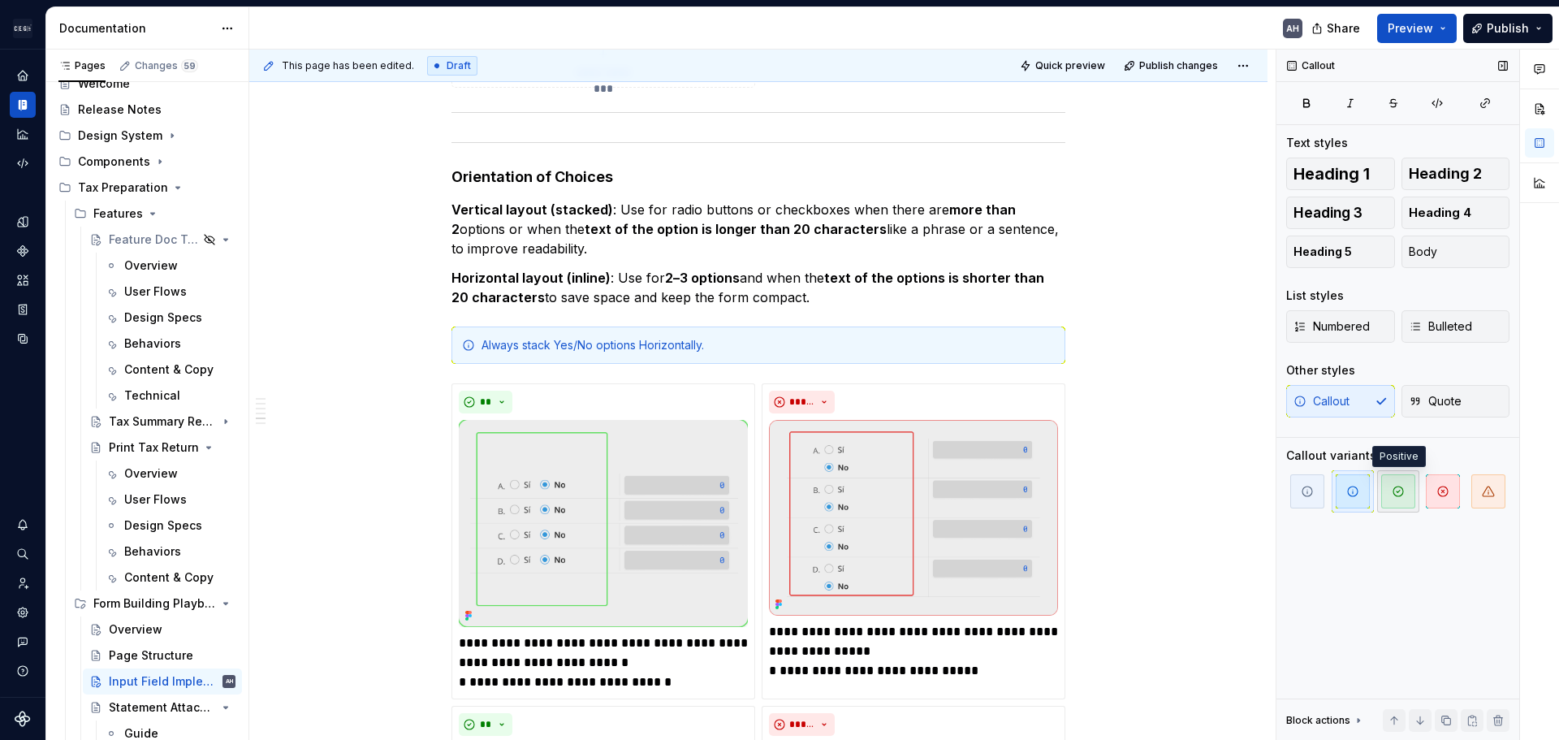
click at [1395, 482] on span "button" at bounding box center [1399, 491] width 34 height 34
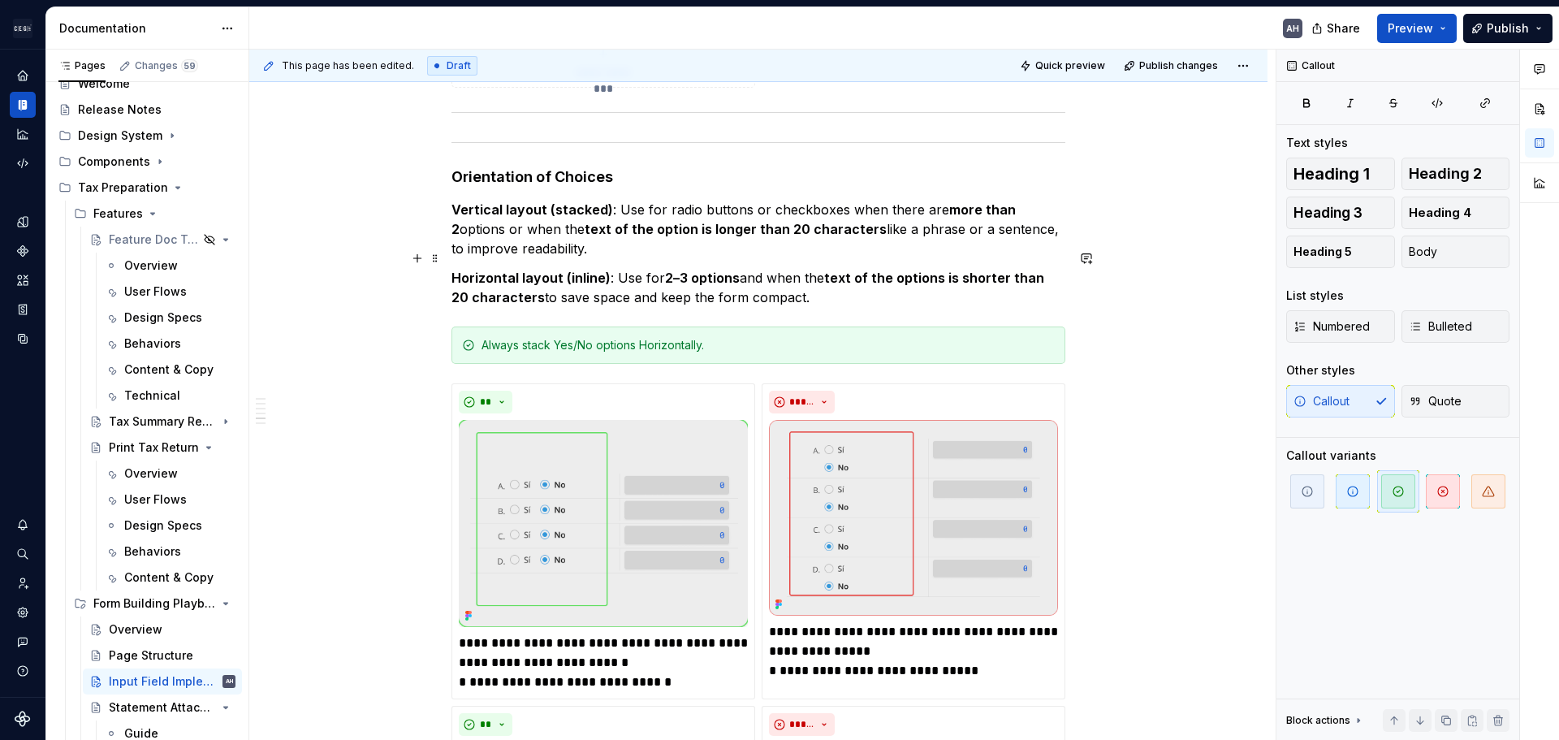
click at [705, 248] on div "Objective Ensure consistent implementation of form and tax return fields across…" at bounding box center [759, 122] width 614 height 3103
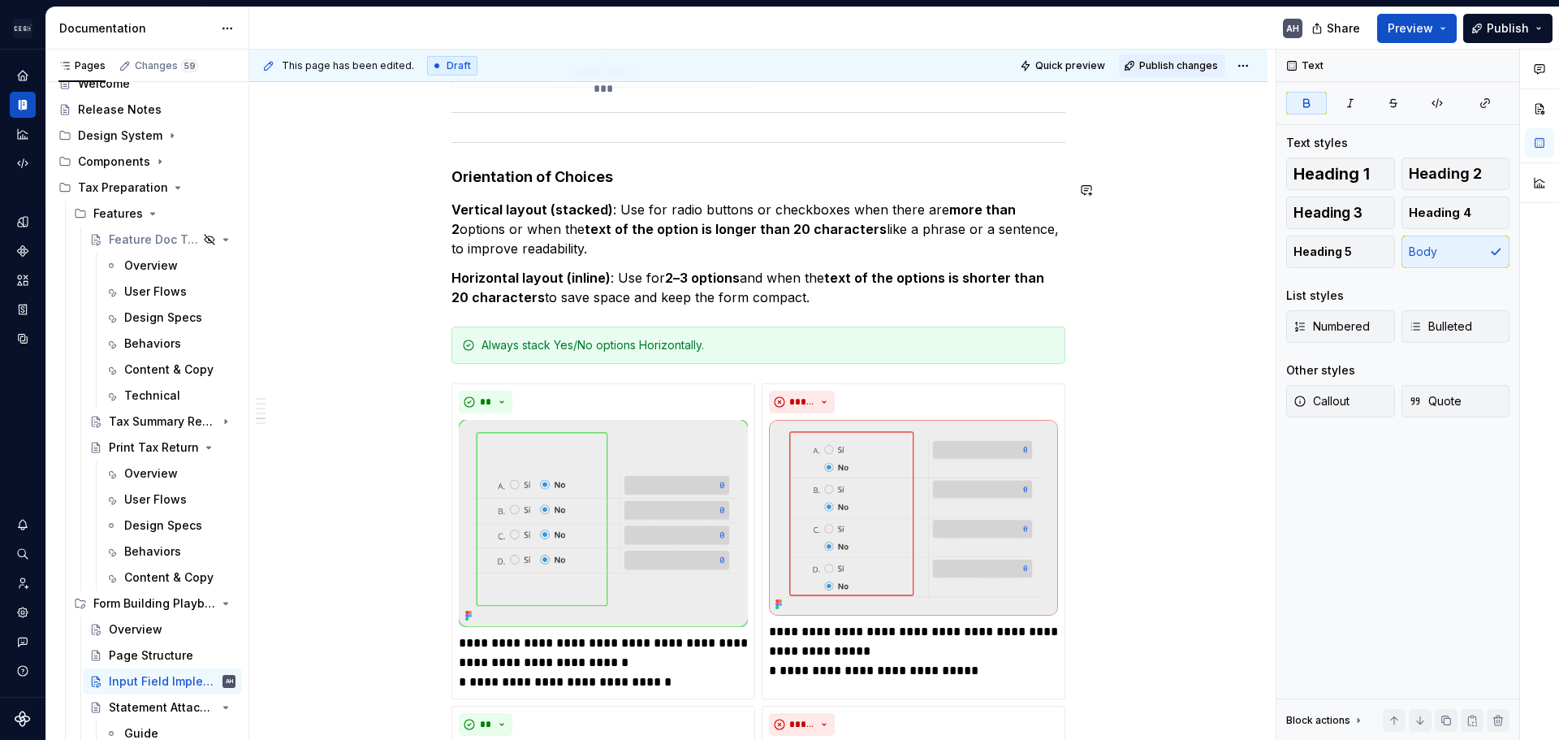
click at [1165, 75] on button "Publish changes" at bounding box center [1172, 65] width 106 height 23
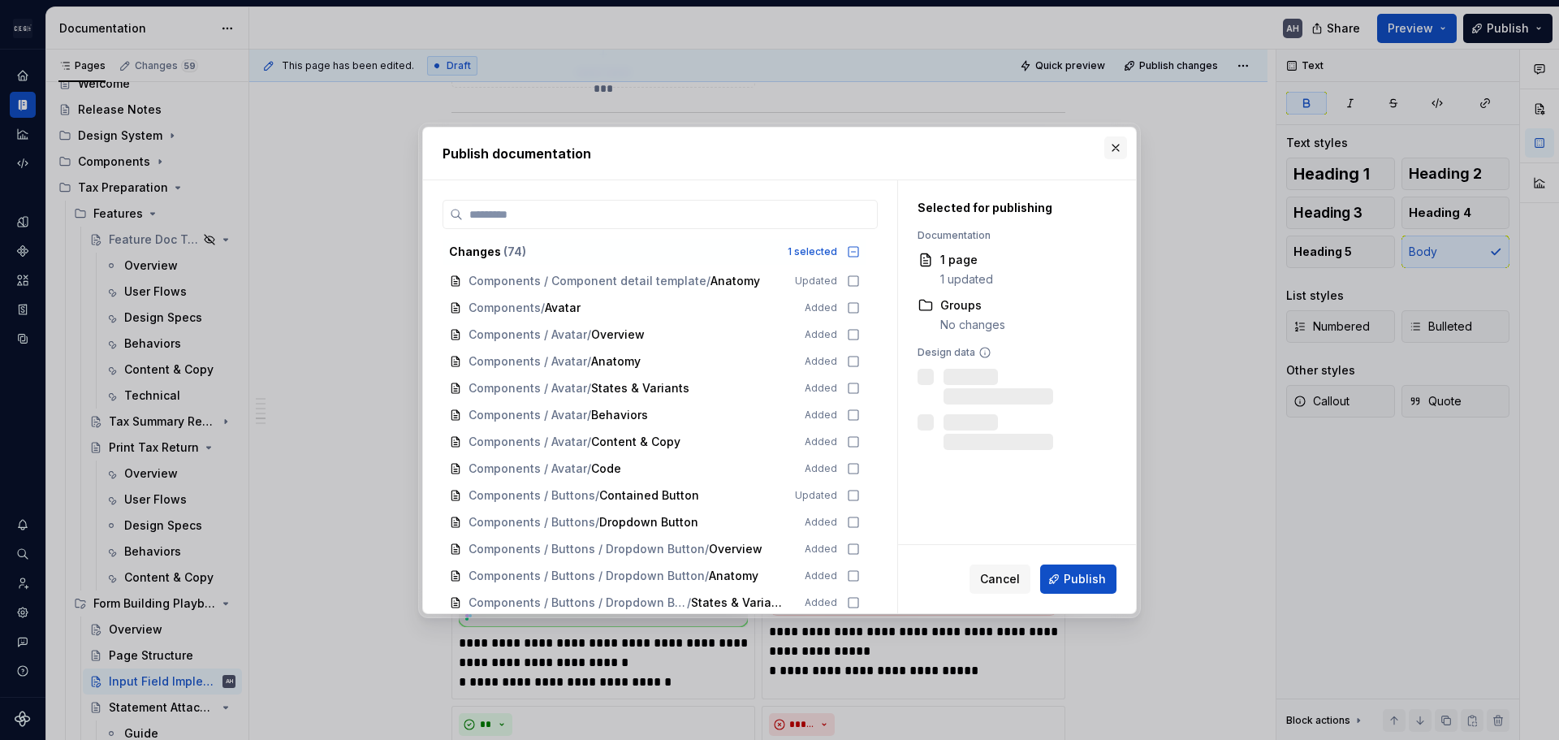
click at [1119, 151] on button "button" at bounding box center [1116, 147] width 23 height 23
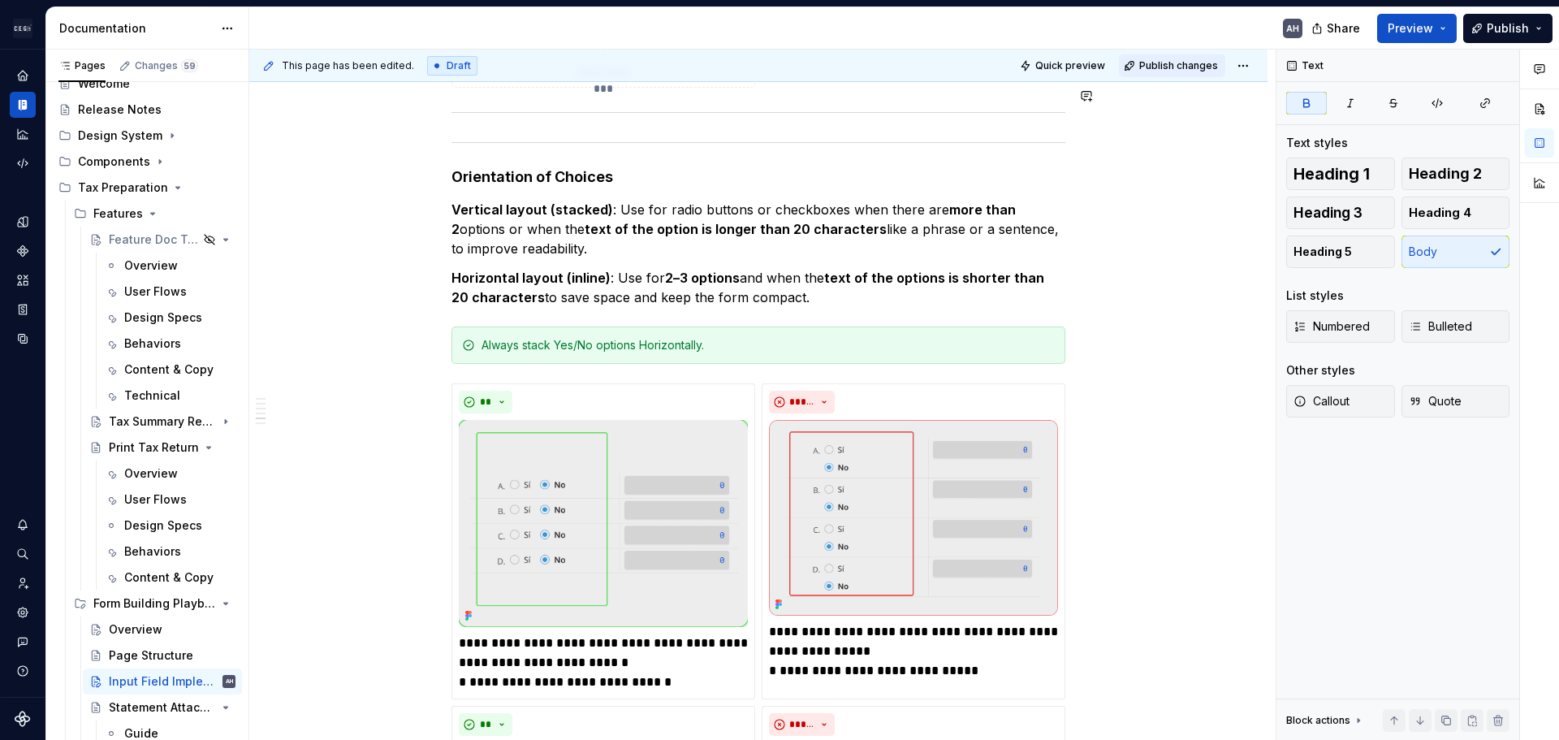
click at [1150, 59] on span "Publish changes" at bounding box center [1179, 65] width 79 height 13
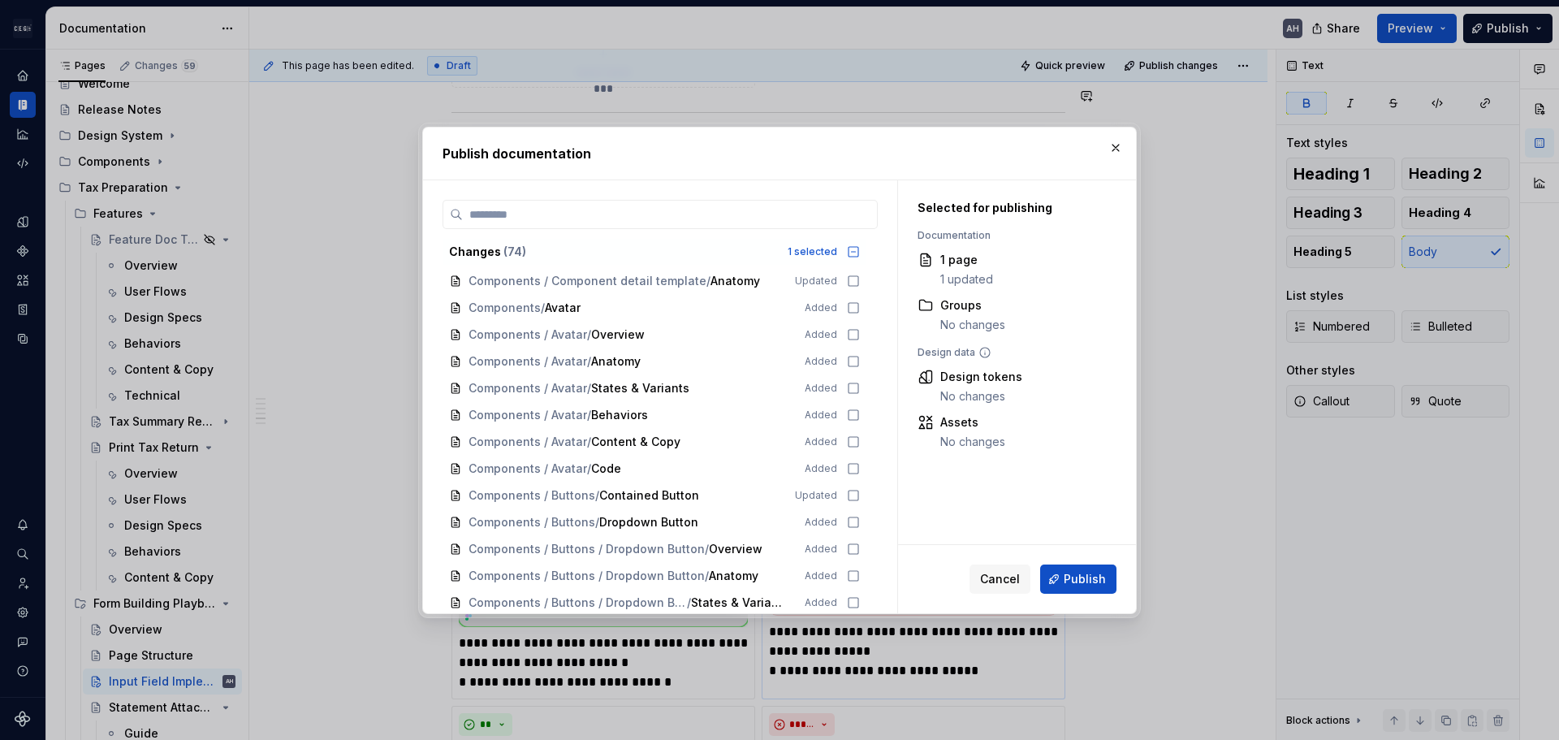
click at [1019, 580] on span "Cancel" at bounding box center [1000, 579] width 40 height 16
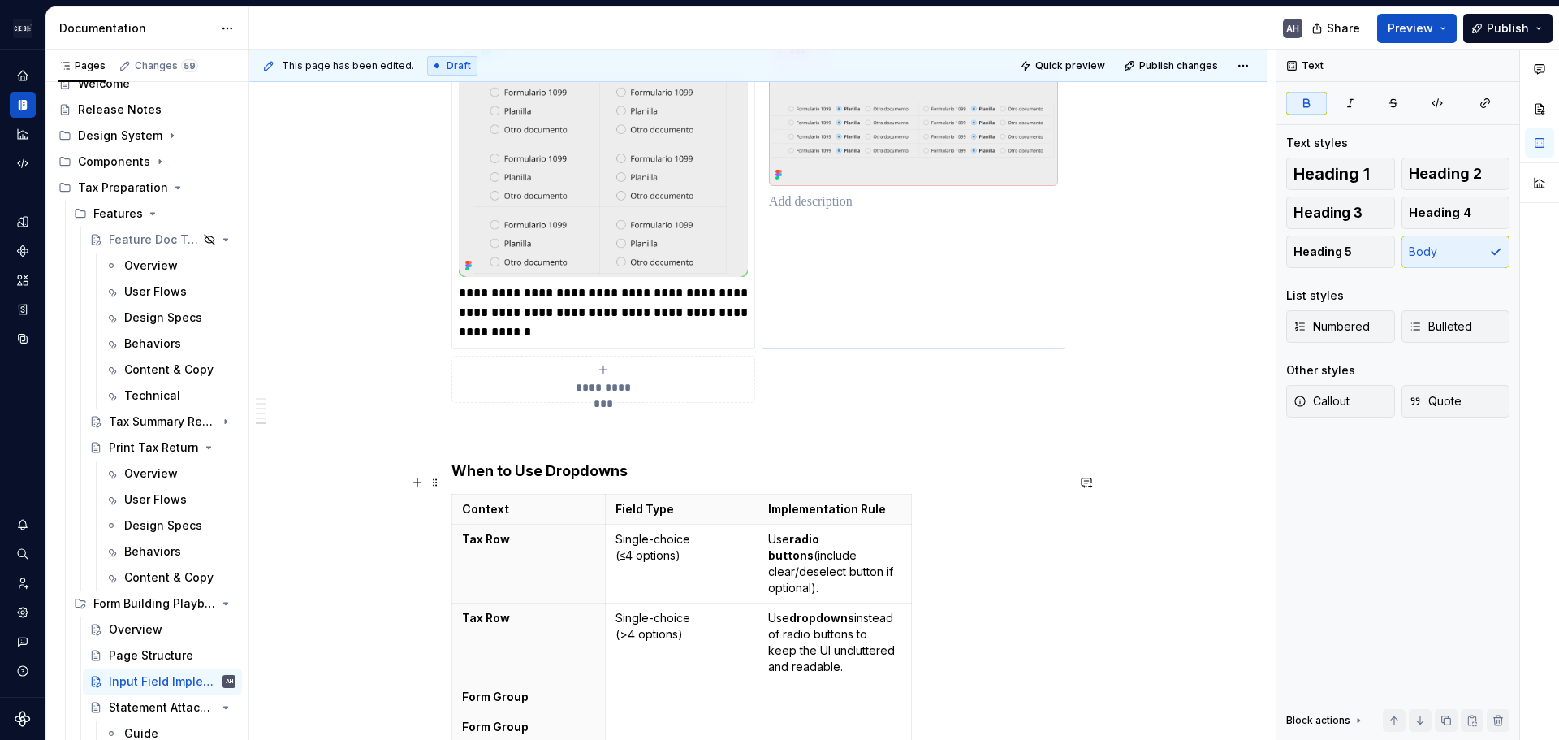
scroll to position [2398, 0]
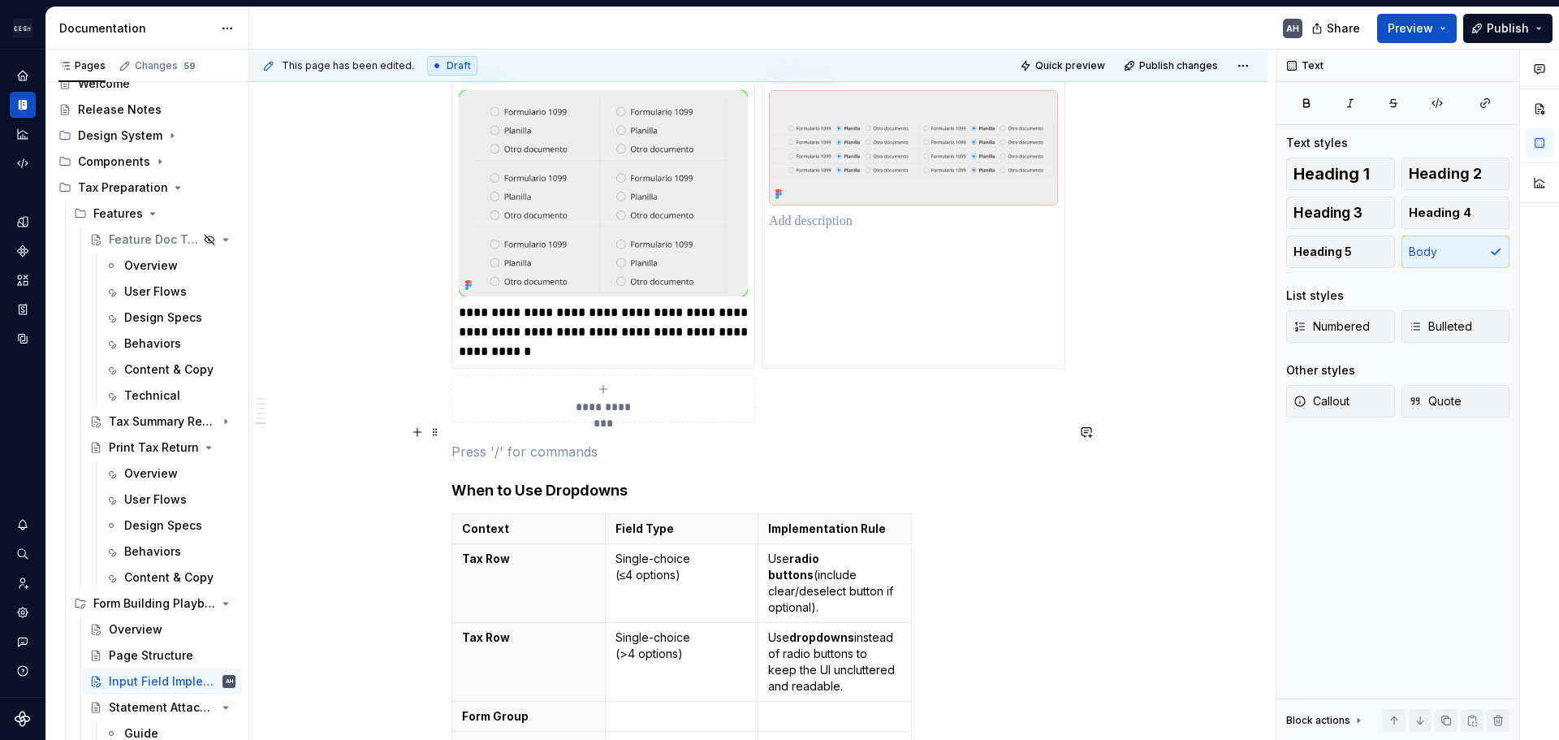
click at [554, 442] on p at bounding box center [759, 451] width 614 height 19
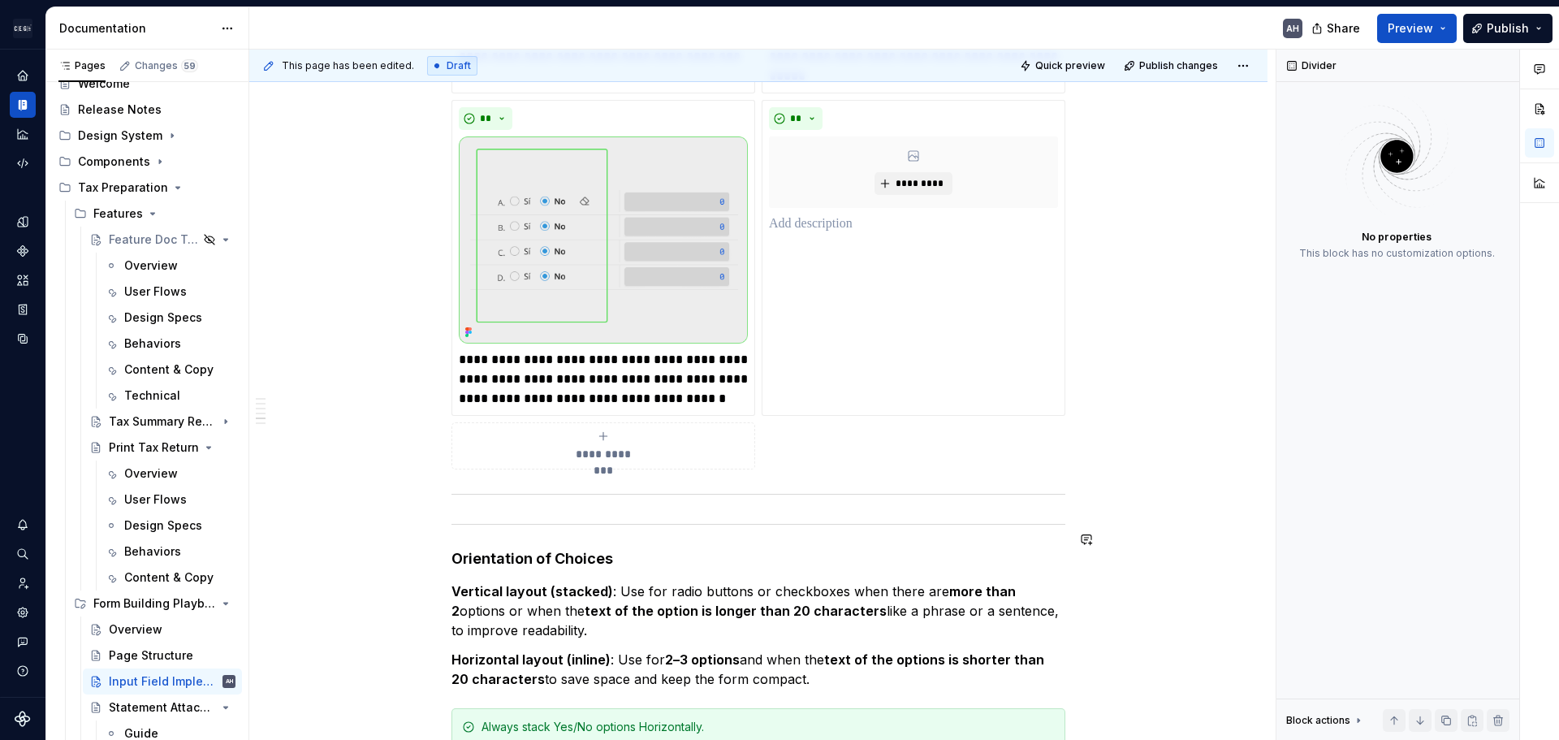
scroll to position [1342, 0]
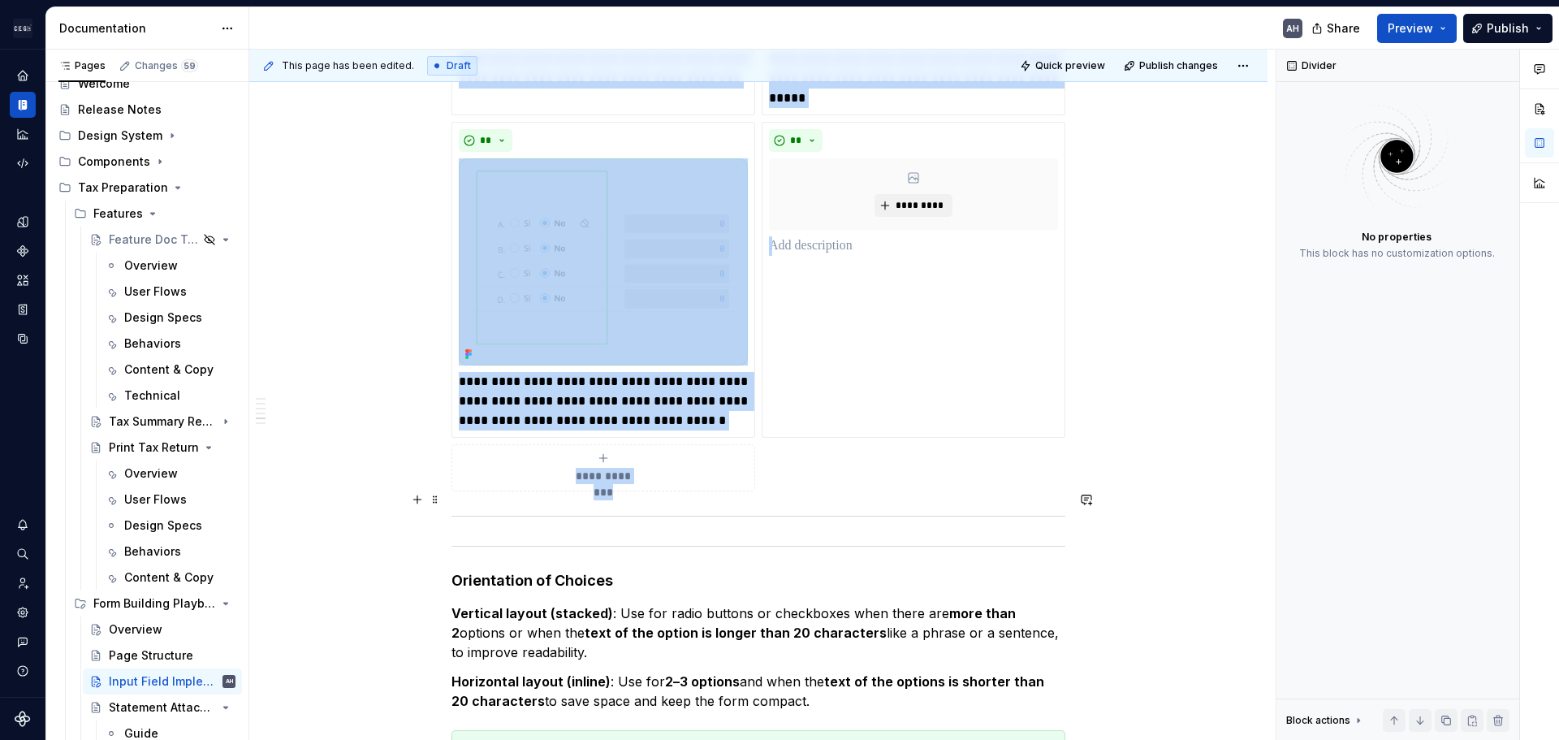
click at [534, 511] on div at bounding box center [759, 516] width 614 height 11
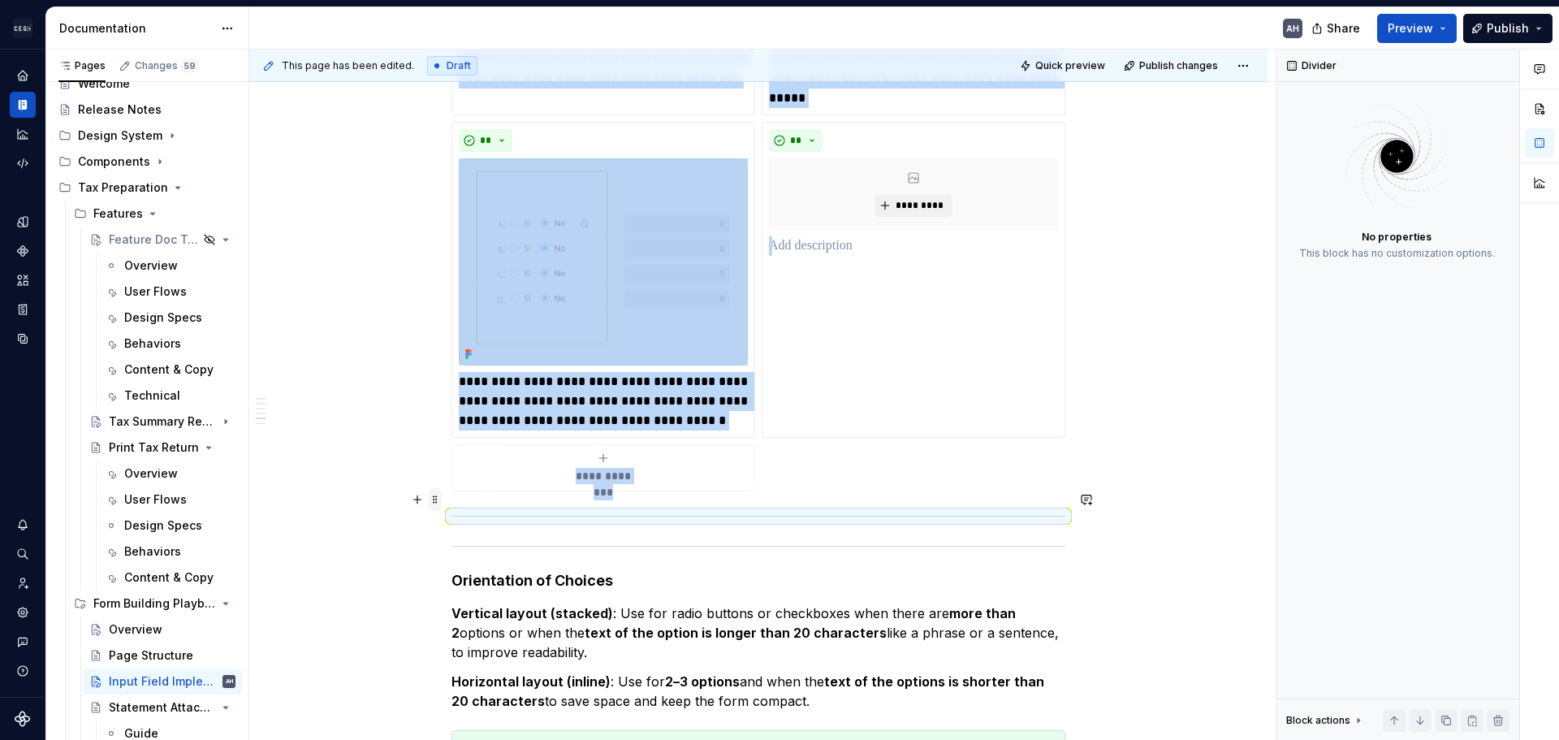
click at [435, 497] on span at bounding box center [435, 499] width 13 height 23
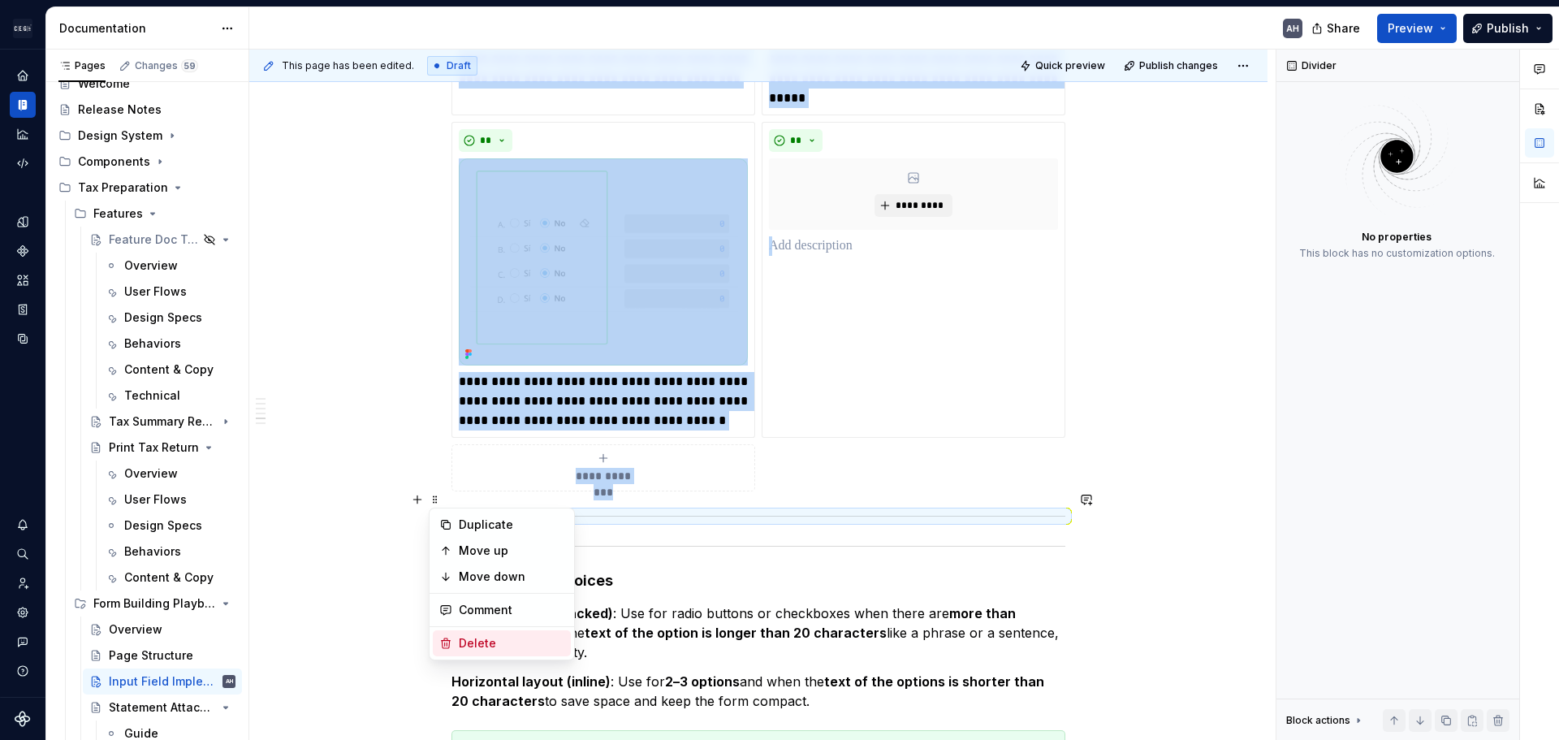
click at [474, 642] on div "Delete" at bounding box center [512, 643] width 106 height 16
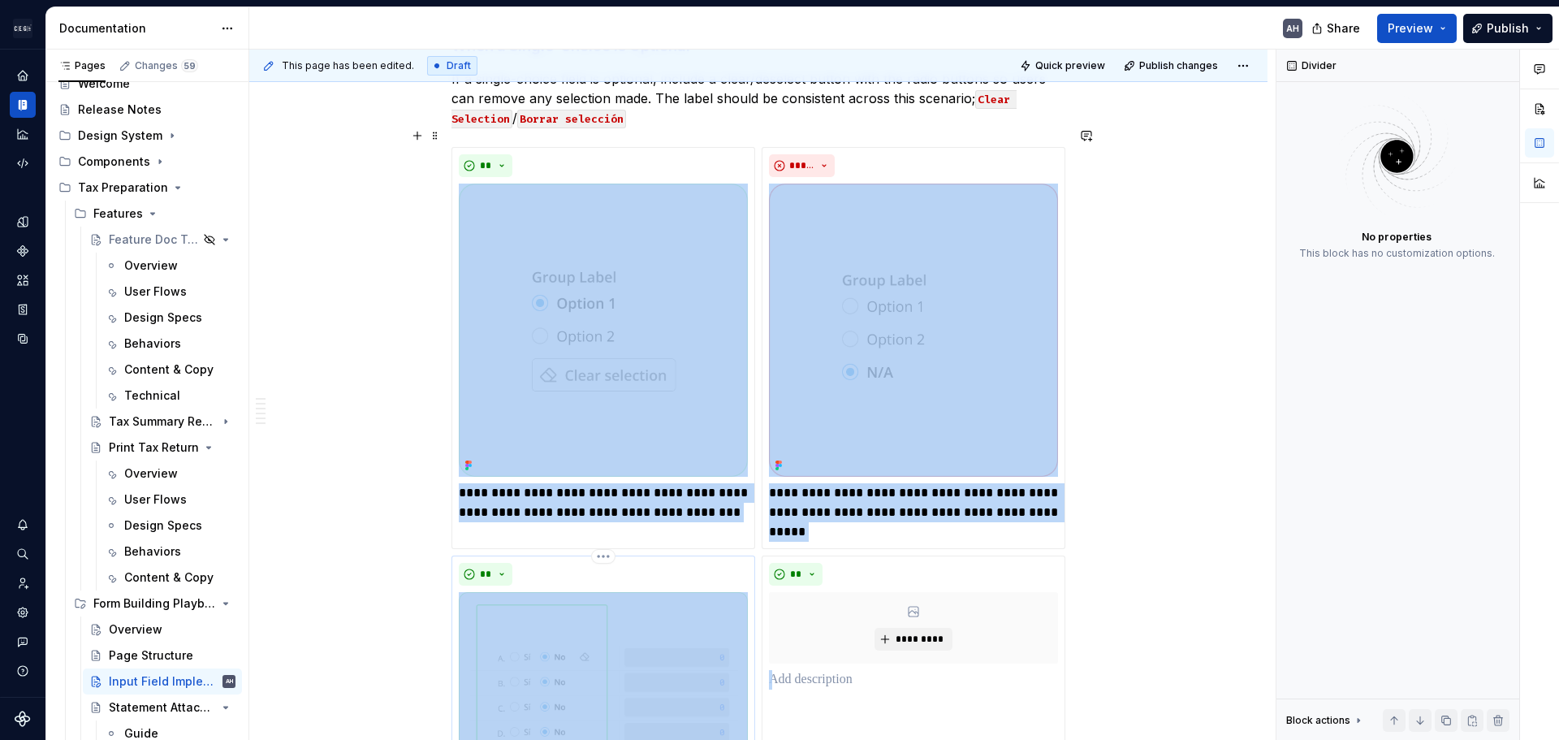
scroll to position [854, 0]
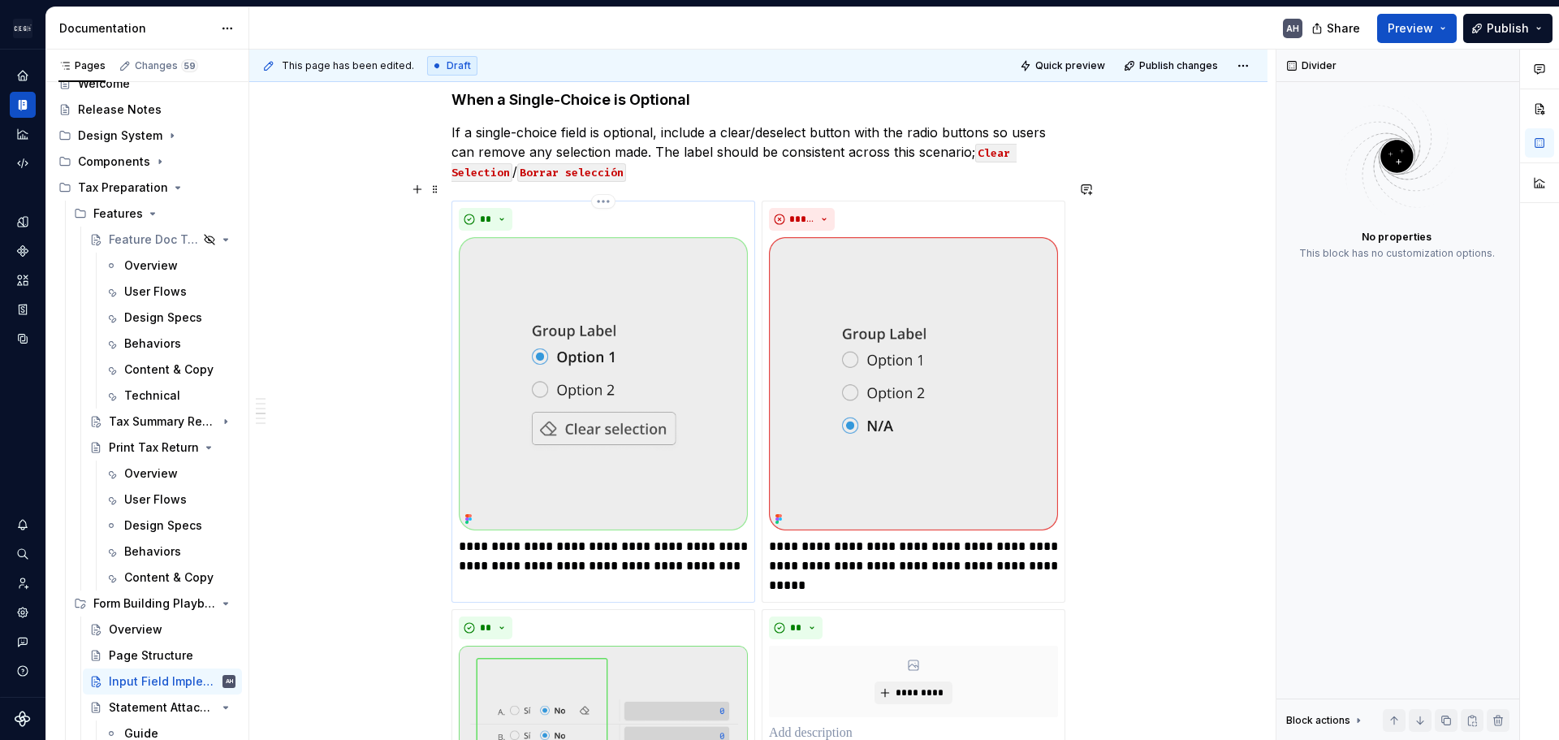
click at [725, 547] on p "**********" at bounding box center [603, 556] width 289 height 39
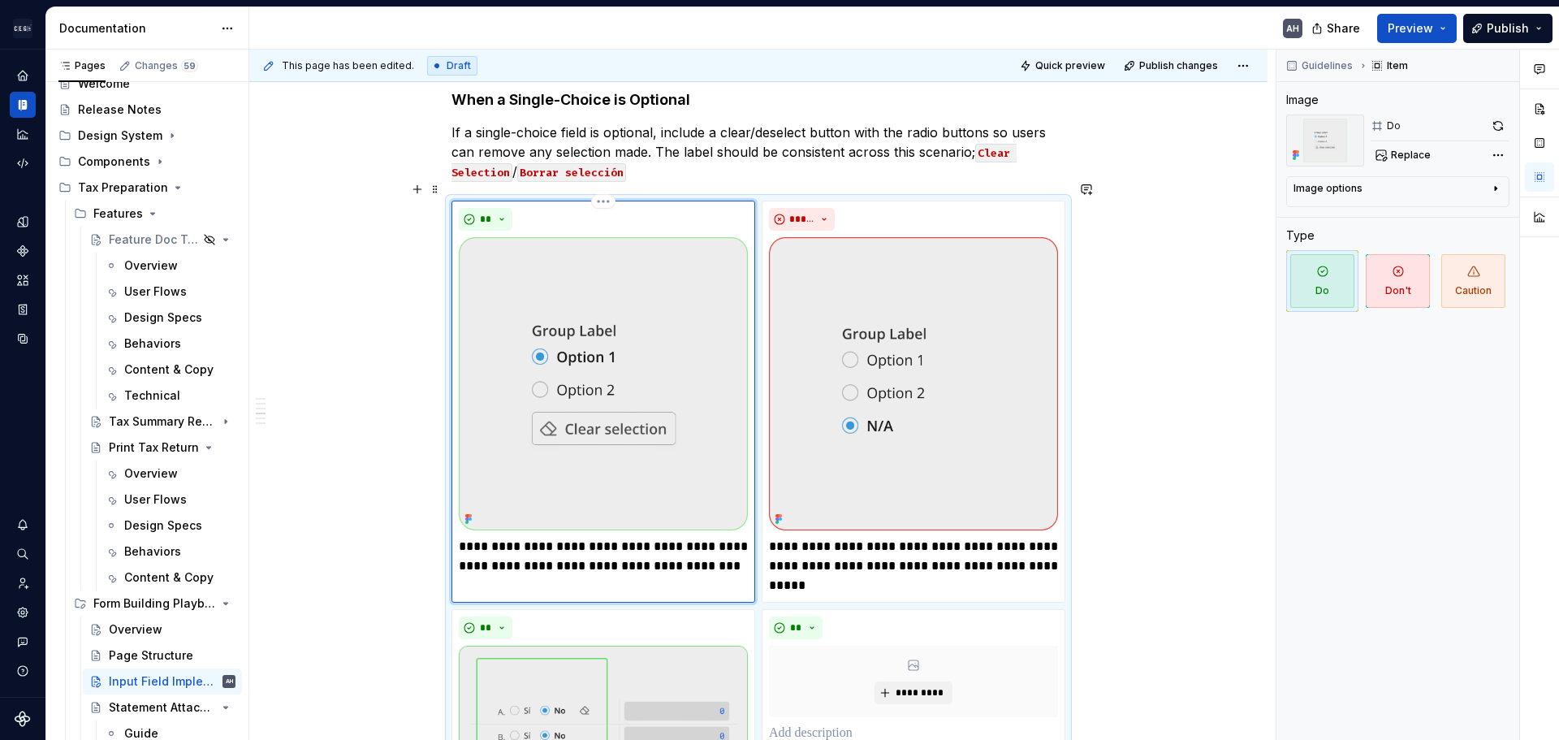
click at [543, 549] on p "**********" at bounding box center [603, 556] width 289 height 39
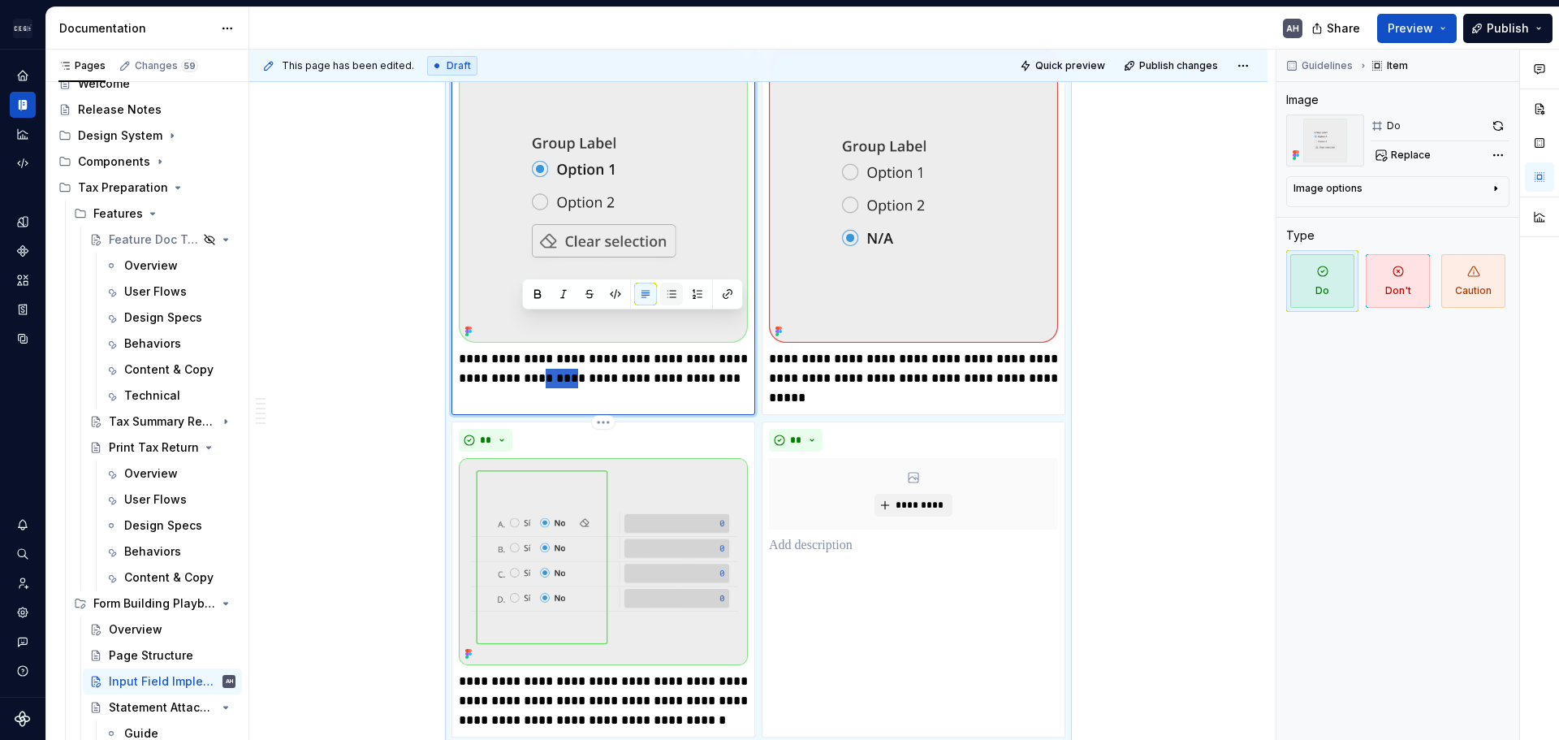
scroll to position [1017, 0]
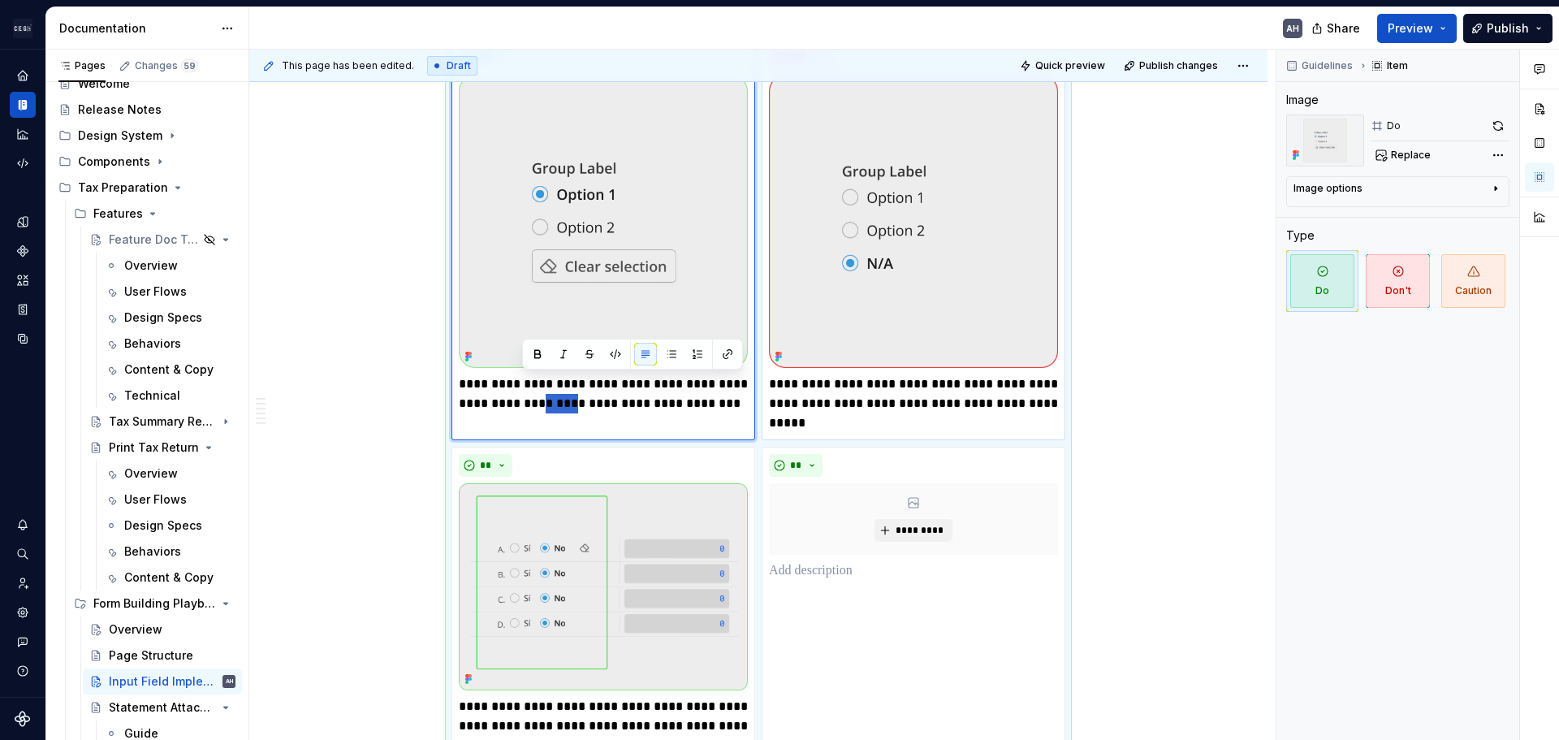
click at [874, 383] on p "**********" at bounding box center [913, 403] width 289 height 58
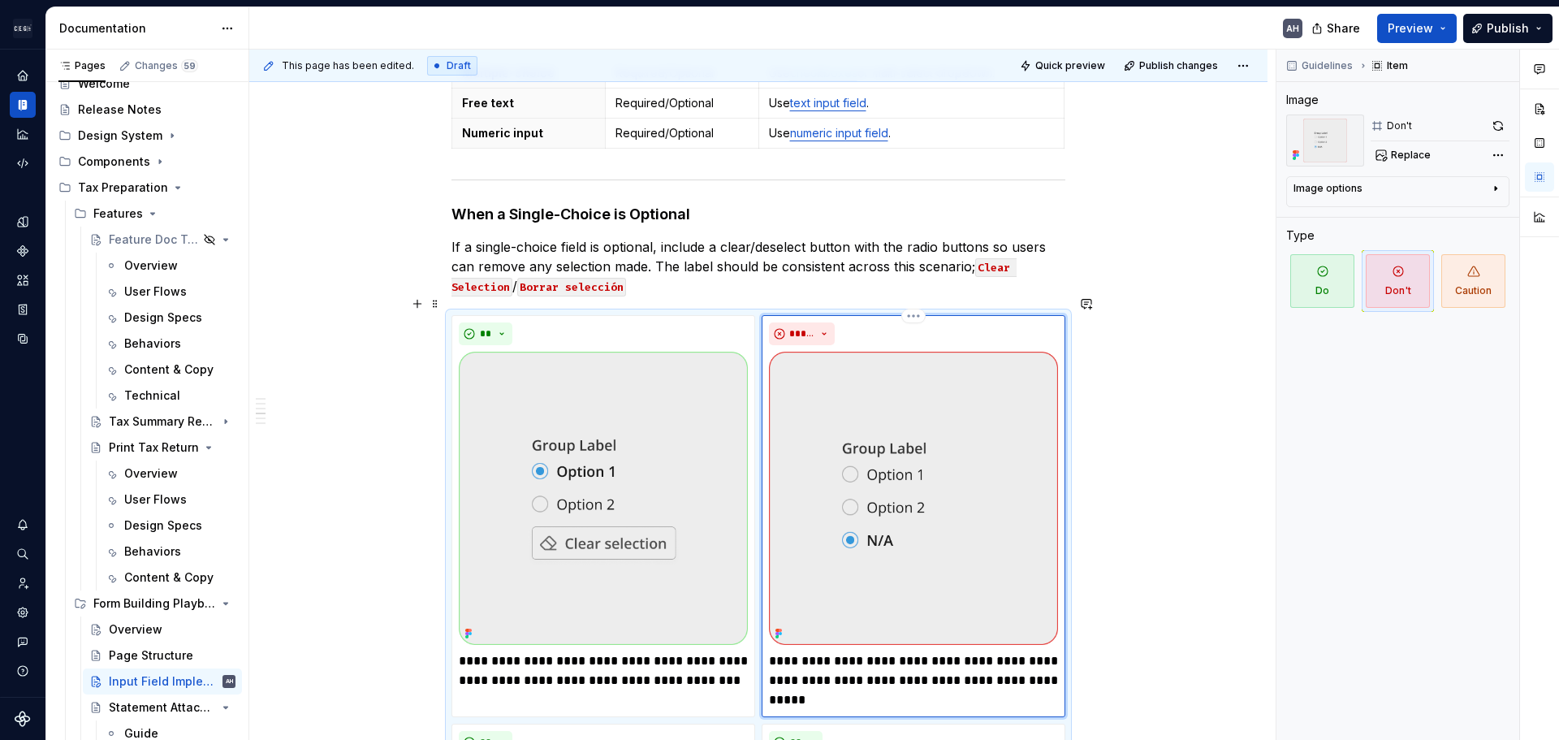
scroll to position [611, 0]
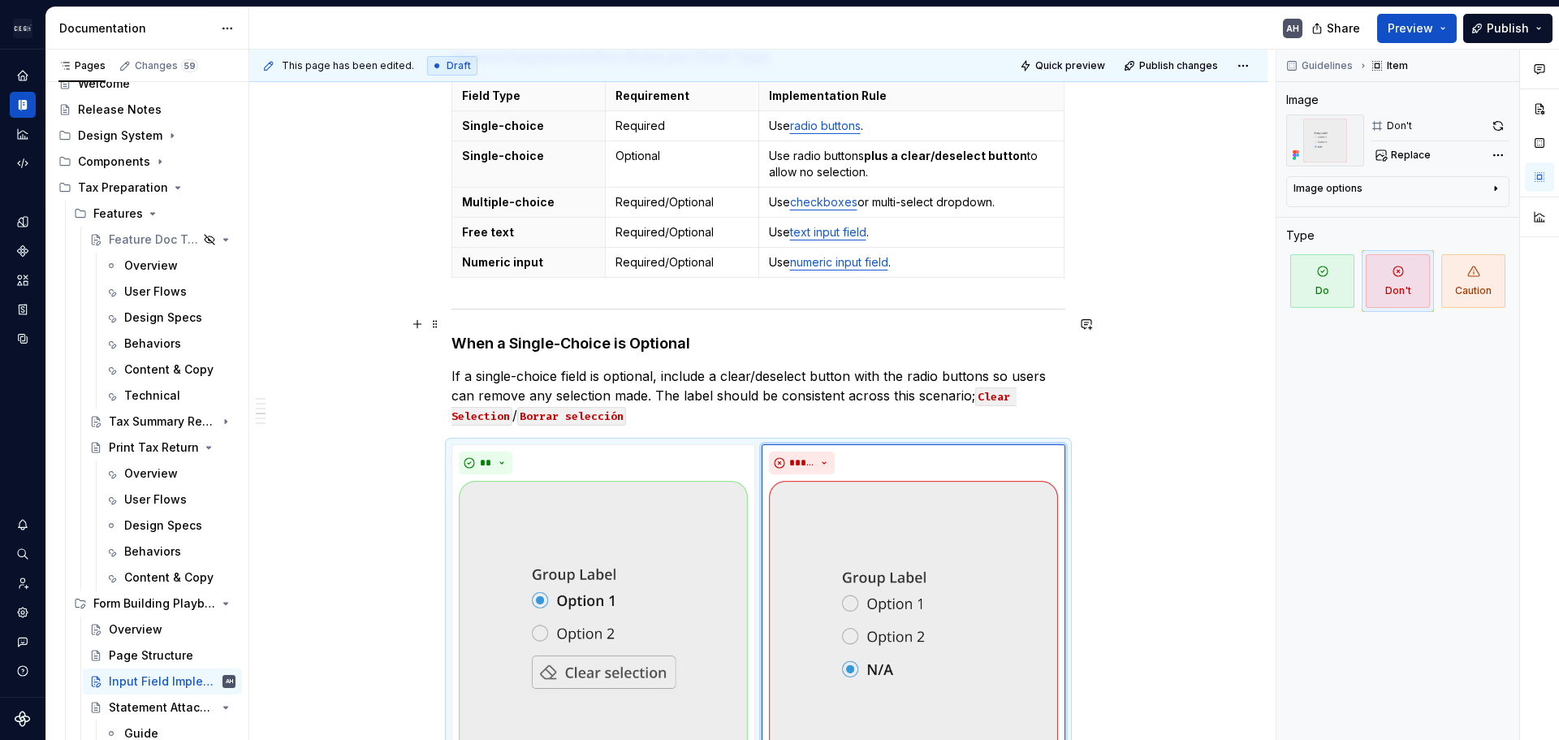
click at [711, 334] on h4 "When a Single-Choice is Optional" at bounding box center [759, 343] width 614 height 19
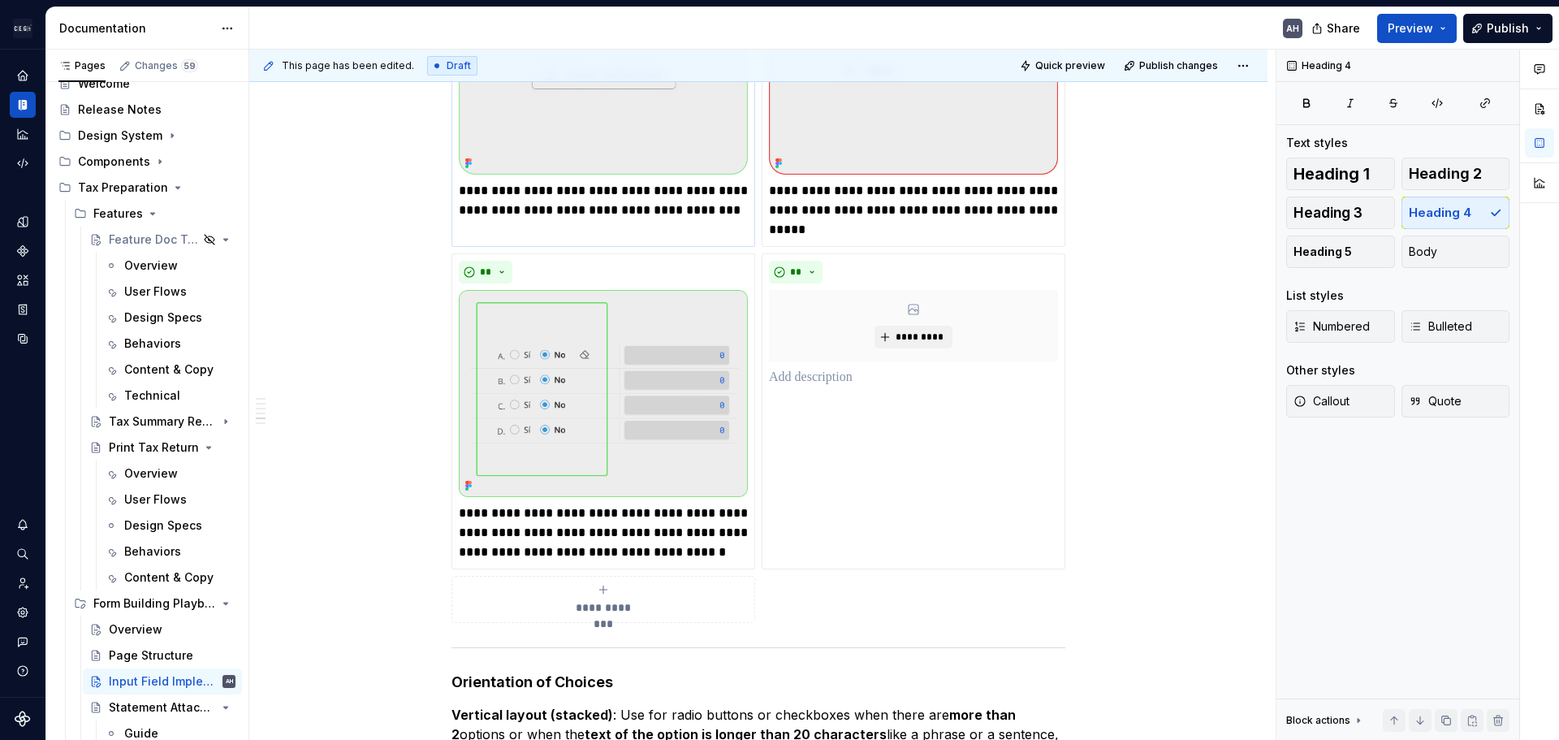
scroll to position [1261, 0]
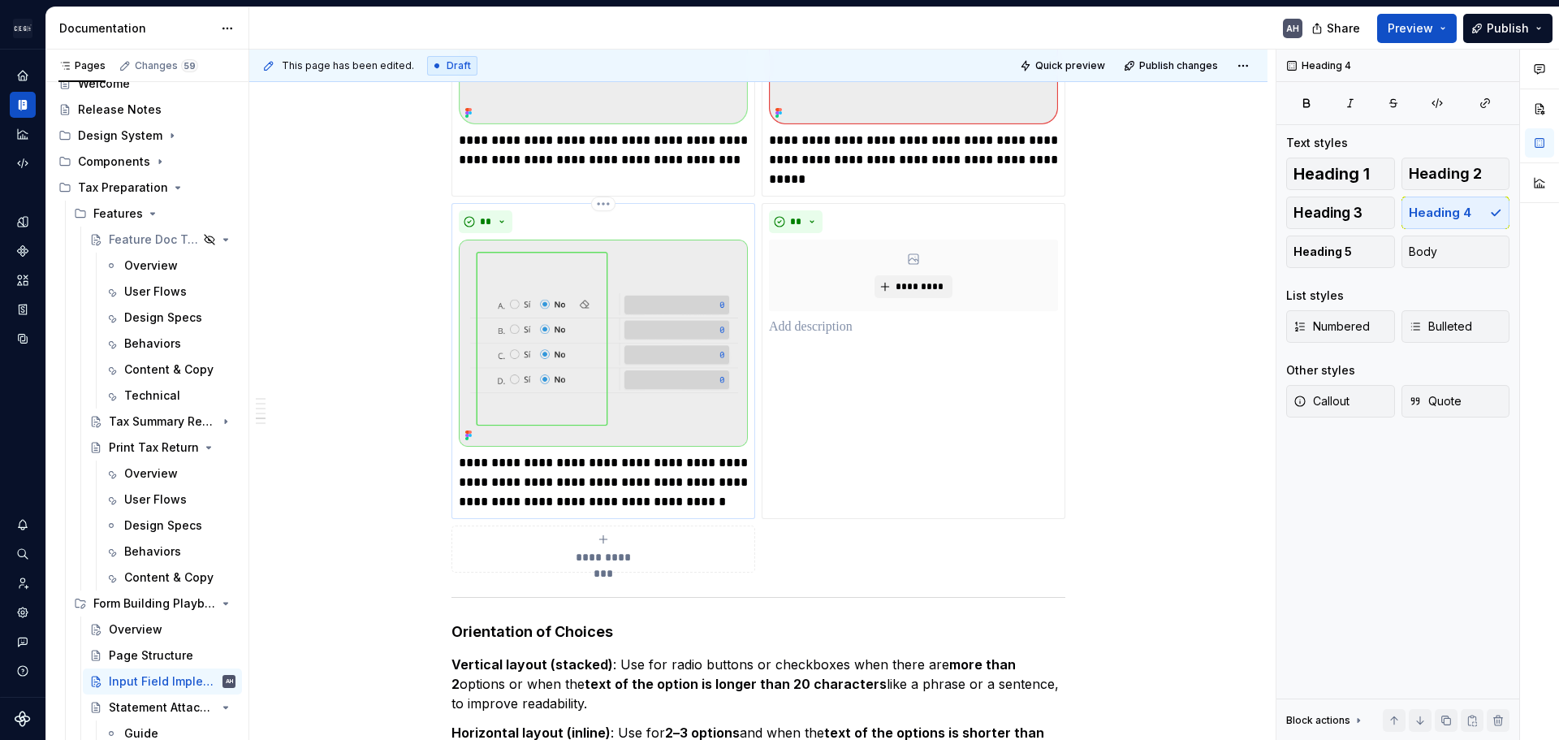
click at [616, 453] on p "**********" at bounding box center [603, 482] width 289 height 58
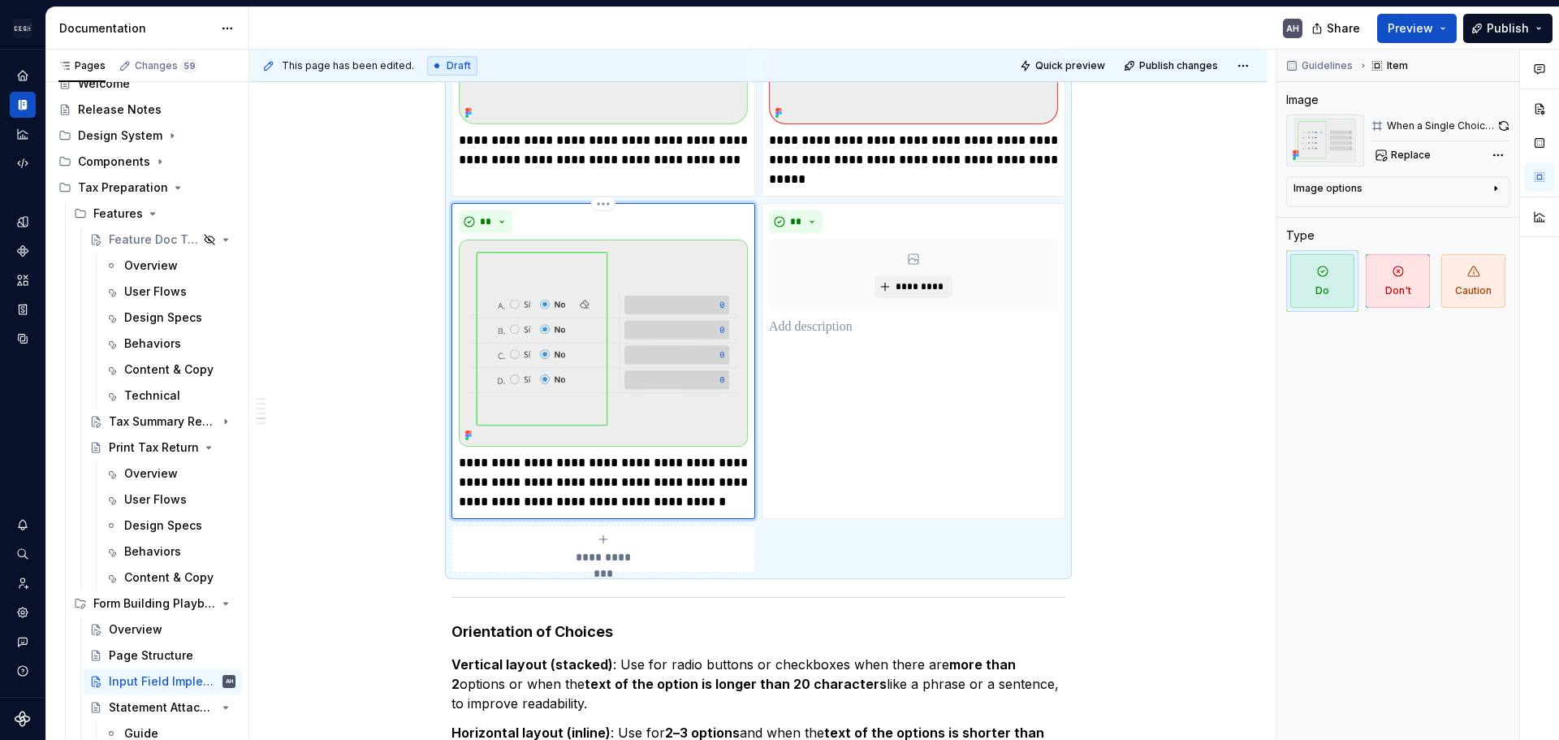
click at [720, 453] on p "**********" at bounding box center [603, 482] width 289 height 58
drag, startPoint x: 662, startPoint y: 447, endPoint x: 482, endPoint y: 466, distance: 181.4
click at [482, 466] on p "**********" at bounding box center [603, 482] width 289 height 58
click at [518, 474] on p "**********" at bounding box center [603, 482] width 289 height 58
click at [497, 465] on p "**********" at bounding box center [603, 482] width 289 height 58
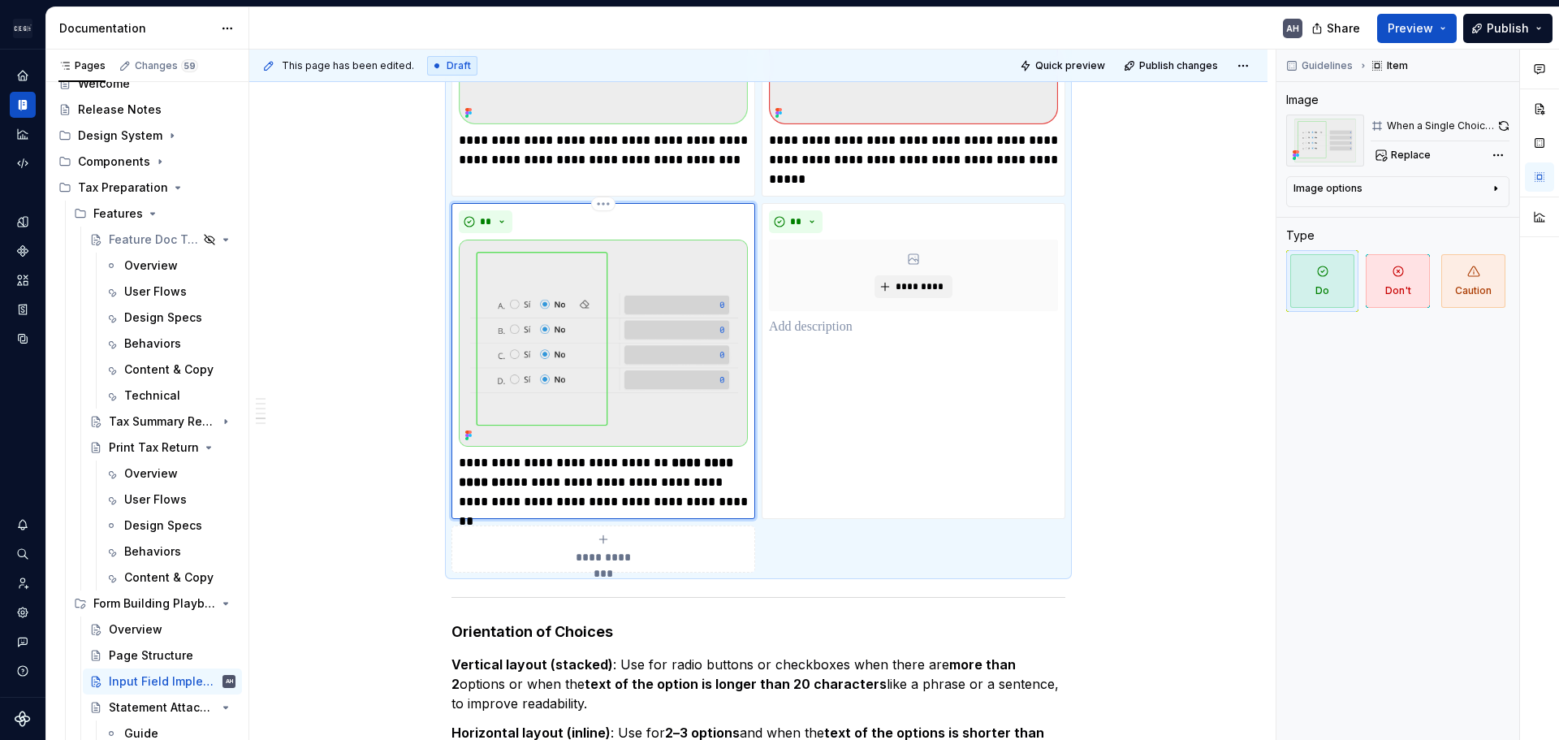
click at [614, 460] on p "**********" at bounding box center [603, 482] width 289 height 58
click at [706, 455] on p "**********" at bounding box center [603, 482] width 289 height 58
click at [578, 487] on p "**********" at bounding box center [603, 482] width 289 height 58
click at [584, 484] on p "**********" at bounding box center [603, 482] width 289 height 58
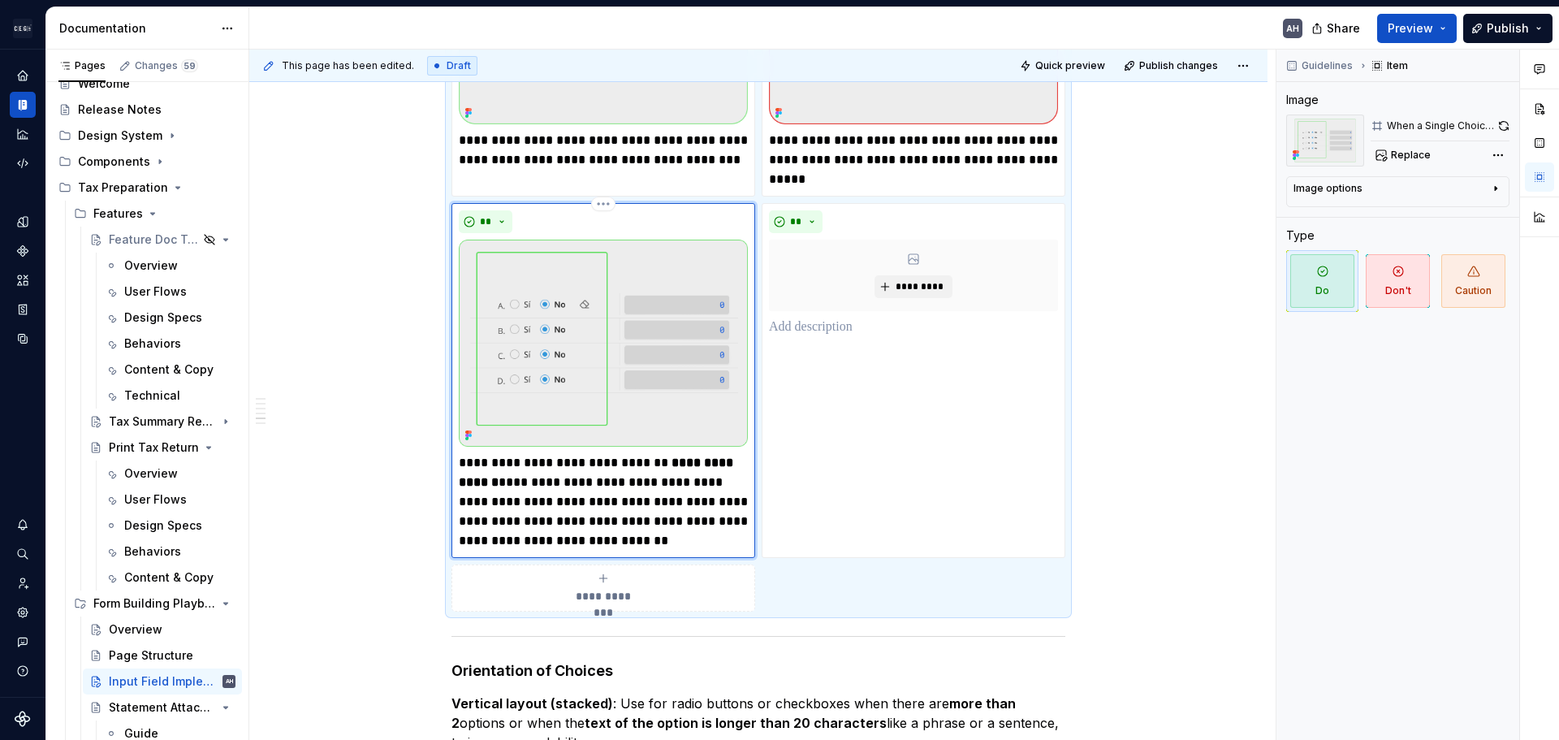
click at [662, 455] on p "**********" at bounding box center [603, 501] width 289 height 97
drag, startPoint x: 593, startPoint y: 485, endPoint x: 700, endPoint y: 483, distance: 107.2
click at [700, 483] on p "**********" at bounding box center [603, 501] width 289 height 97
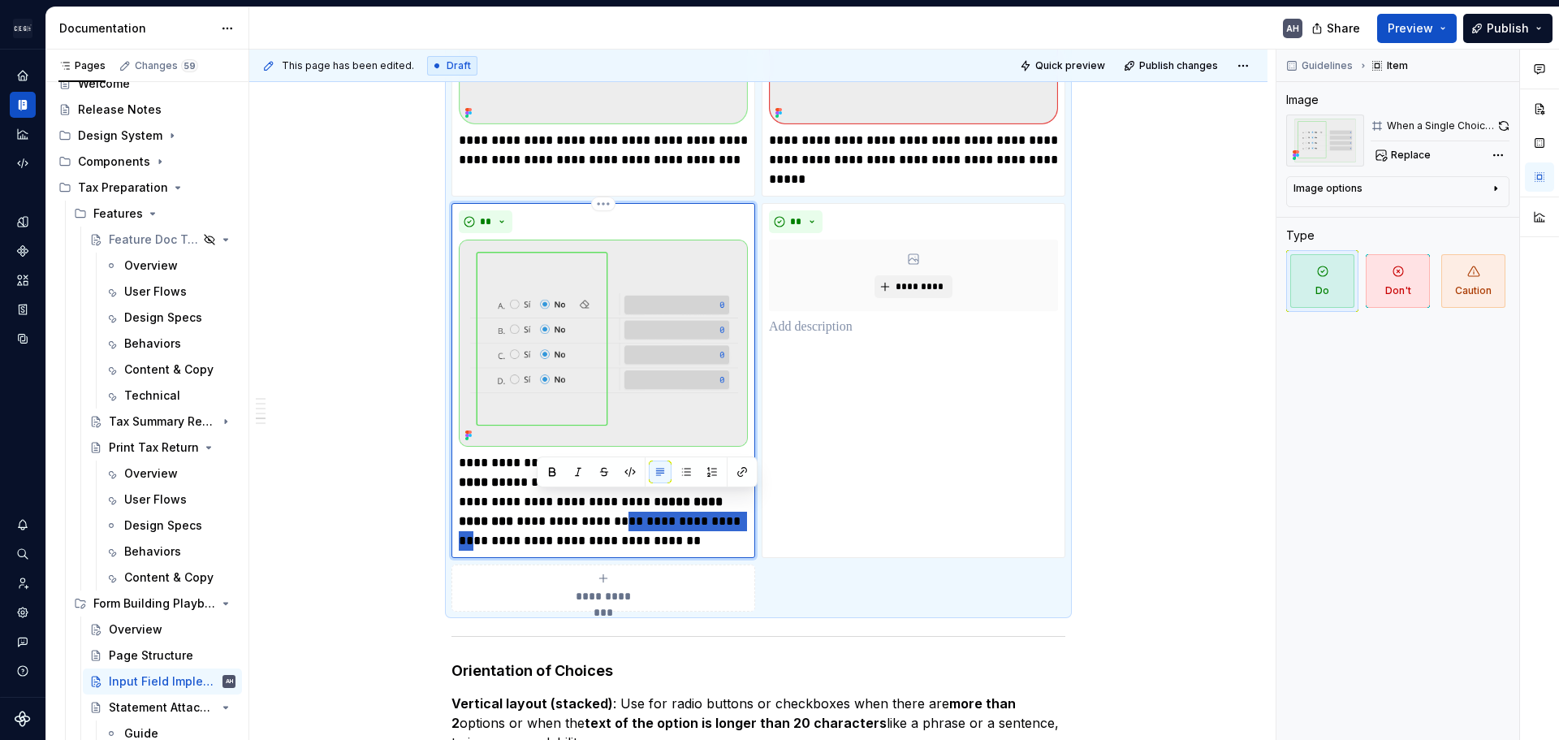
drag, startPoint x: 650, startPoint y: 509, endPoint x: 539, endPoint y: 503, distance: 110.7
click at [539, 503] on p "**********" at bounding box center [603, 501] width 289 height 97
click at [543, 515] on strong "**********" at bounding box center [590, 531] width 263 height 32
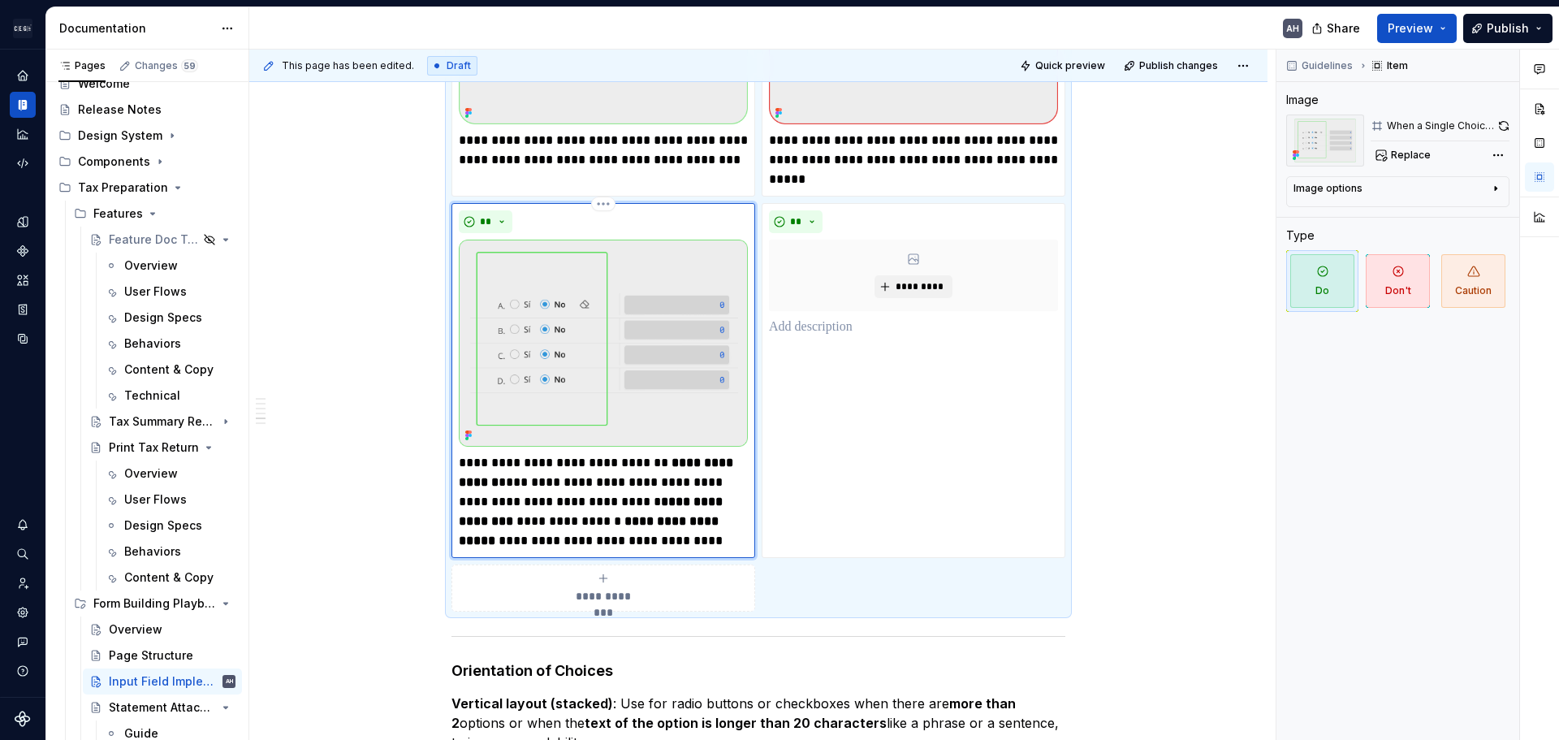
click at [535, 502] on p "**********" at bounding box center [603, 501] width 289 height 97
click at [642, 521] on p "**********" at bounding box center [603, 501] width 289 height 97
click at [531, 502] on p "**********" at bounding box center [603, 501] width 289 height 97
click at [651, 529] on p "**********" at bounding box center [603, 501] width 289 height 97
click at [676, 516] on p "**********" at bounding box center [603, 501] width 289 height 97
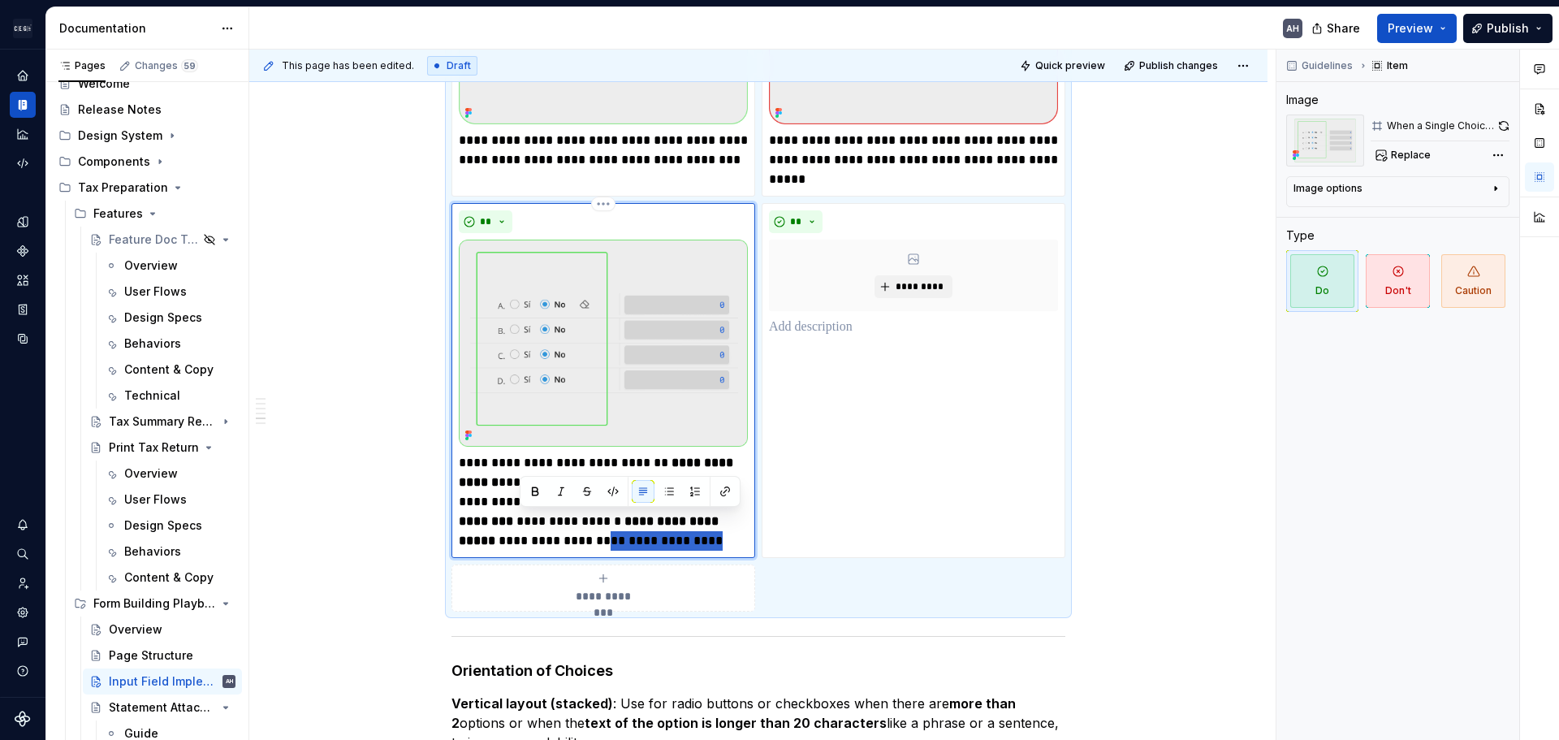
drag, startPoint x: 518, startPoint y: 520, endPoint x: 659, endPoint y: 523, distance: 140.5
click at [659, 523] on p "**********" at bounding box center [603, 501] width 289 height 97
click at [607, 469] on p "**********" at bounding box center [603, 501] width 289 height 97
click at [609, 459] on p "**********" at bounding box center [603, 501] width 289 height 97
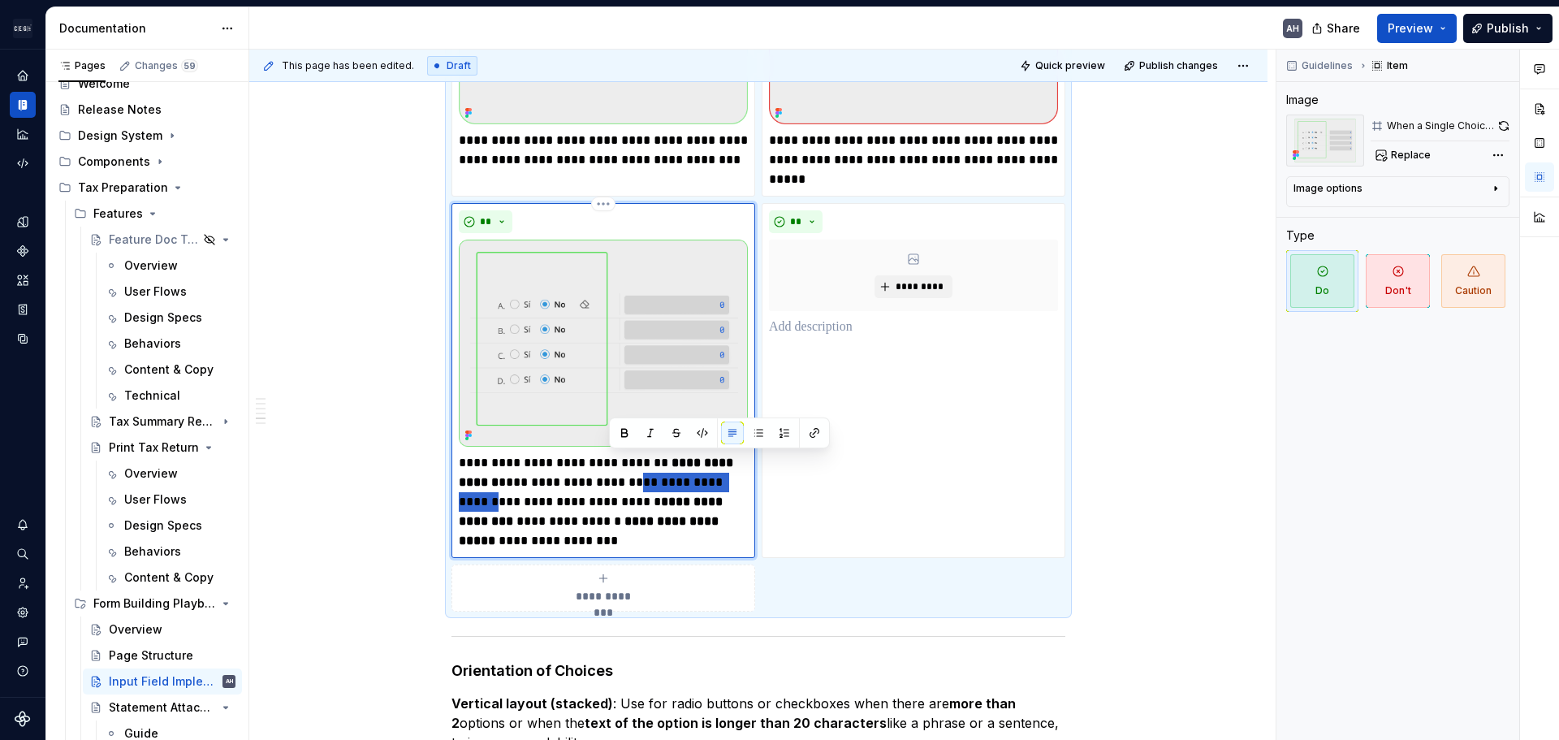
drag, startPoint x: 611, startPoint y: 465, endPoint x: 722, endPoint y: 461, distance: 111.3
click at [722, 461] on p "**********" at bounding box center [603, 501] width 289 height 97
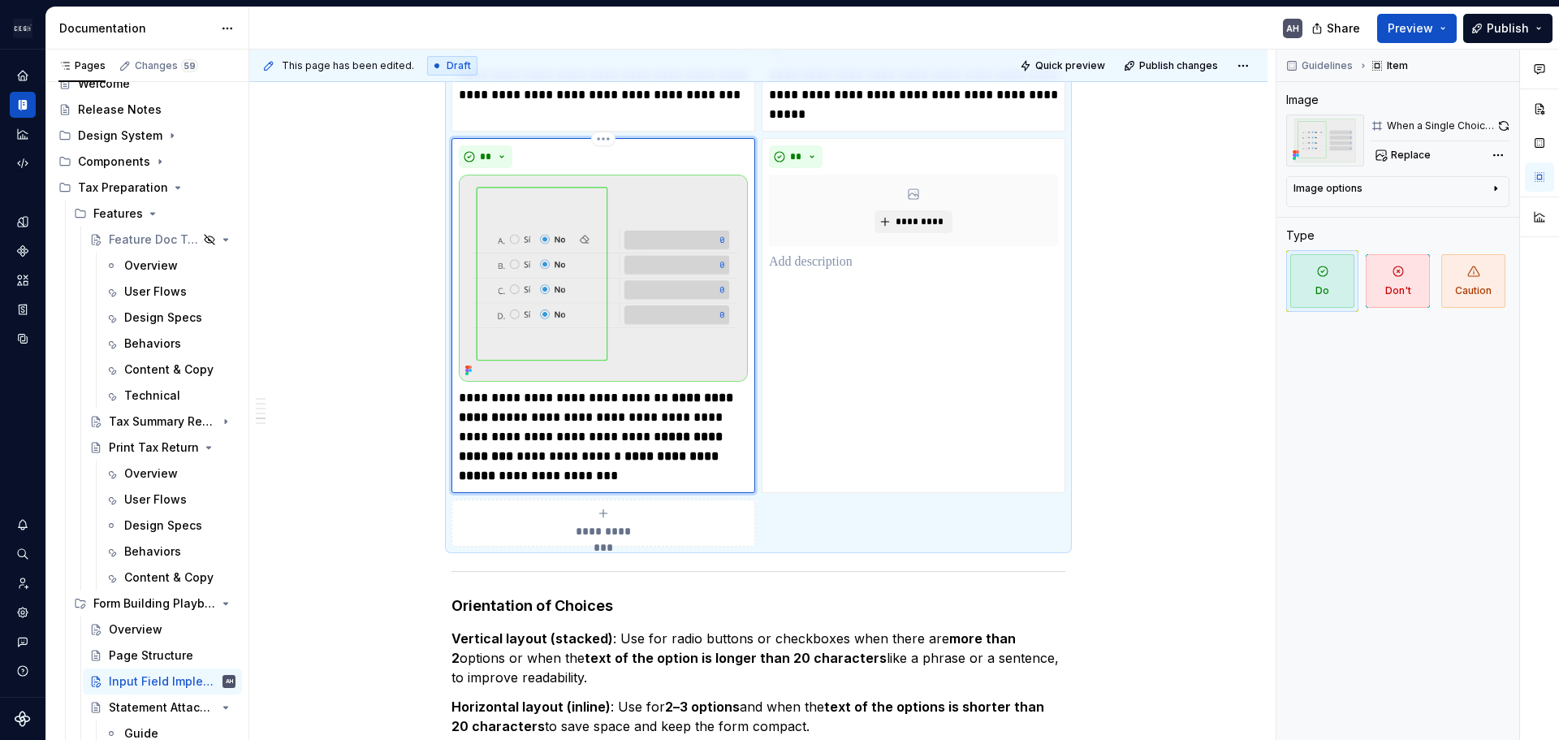
scroll to position [1326, 0]
click at [704, 430] on strong "**********" at bounding box center [592, 446] width 267 height 32
click at [738, 422] on p "**********" at bounding box center [603, 435] width 289 height 97
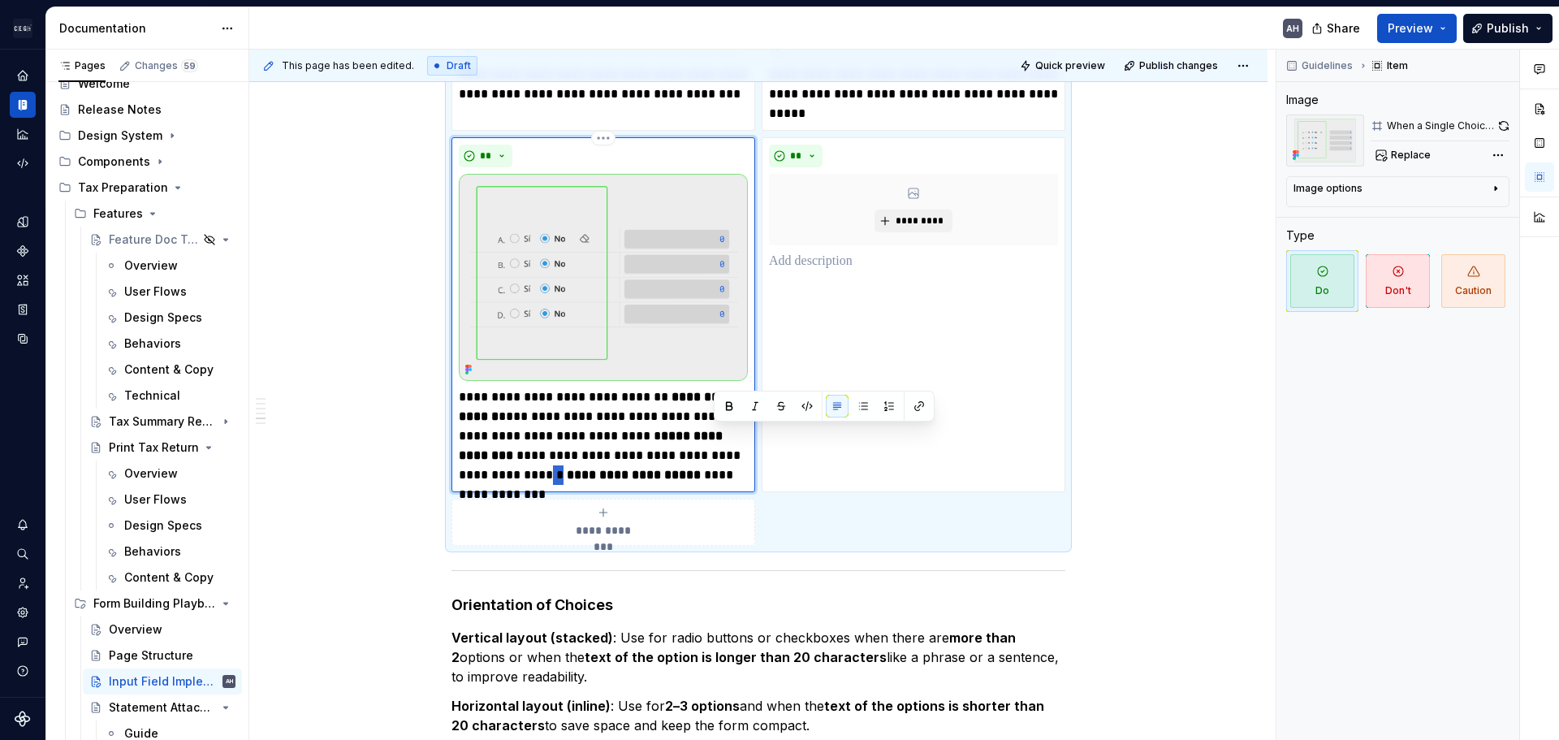
drag, startPoint x: 716, startPoint y: 437, endPoint x: 724, endPoint y: 442, distance: 9.5
click at [724, 440] on p "**********" at bounding box center [603, 435] width 289 height 97
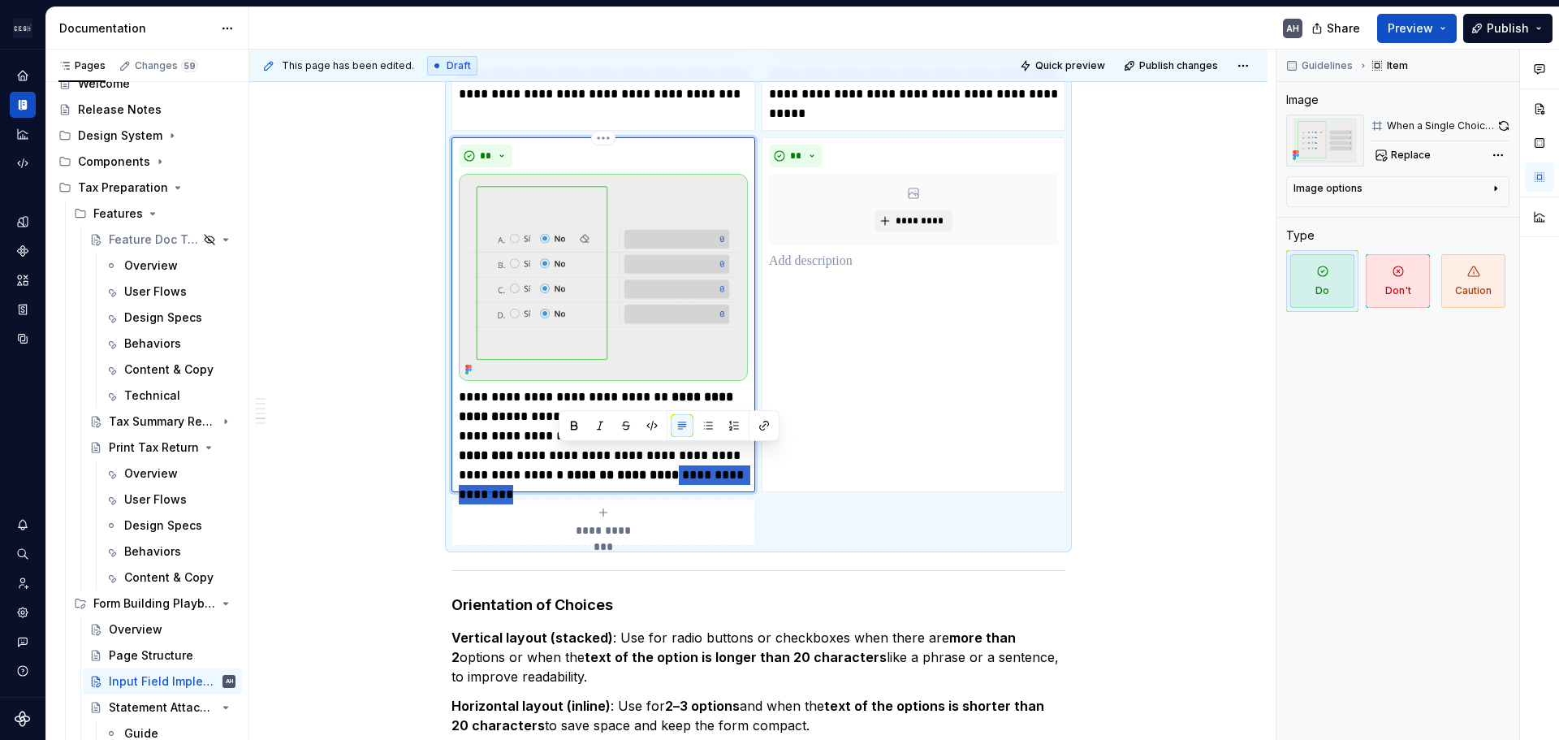
drag, startPoint x: 688, startPoint y: 456, endPoint x: 560, endPoint y: 457, distance: 128.3
click at [560, 457] on p "**********" at bounding box center [603, 435] width 289 height 97
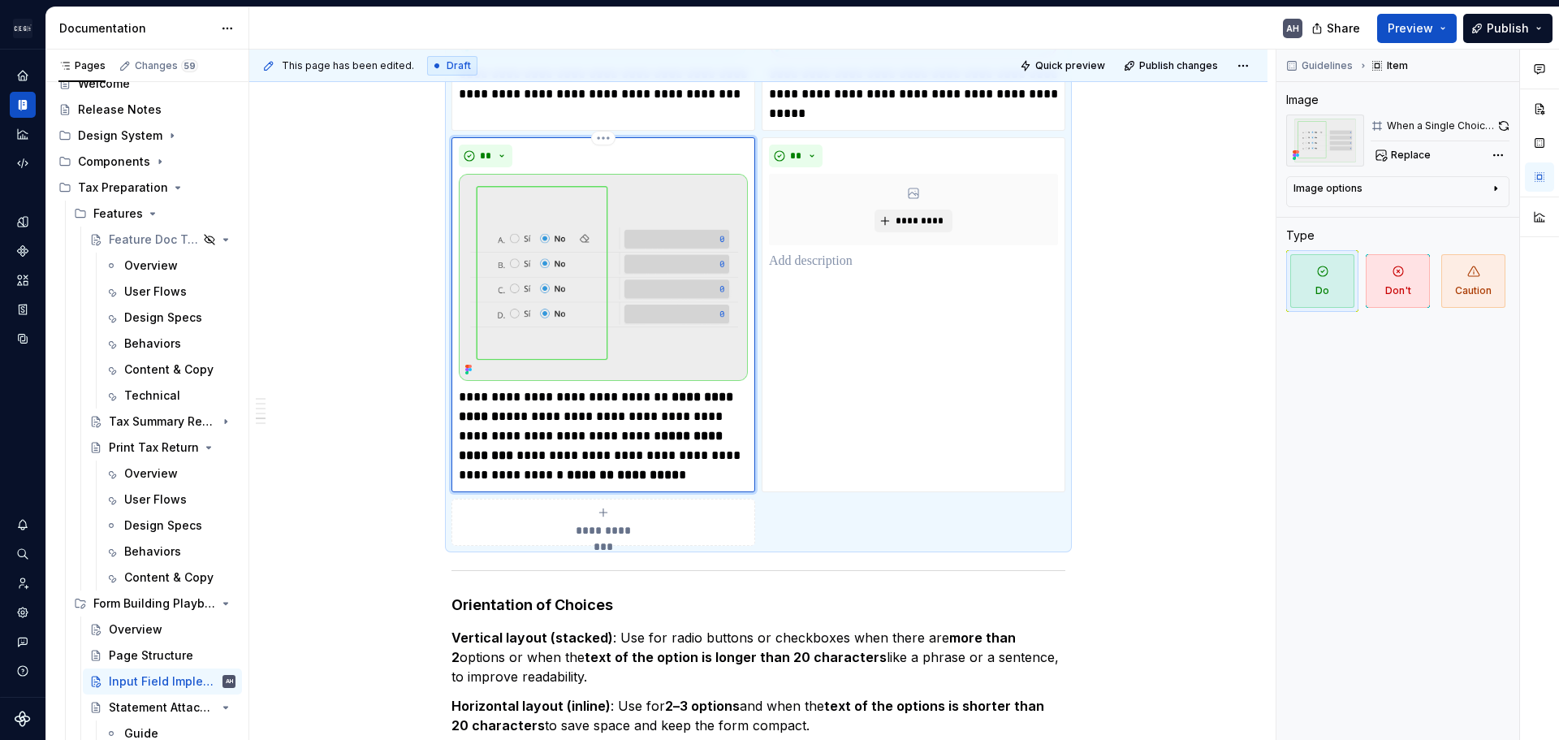
click at [542, 387] on p "**********" at bounding box center [603, 435] width 289 height 97
click at [582, 444] on p "**********" at bounding box center [603, 435] width 289 height 97
click at [587, 452] on p "**********" at bounding box center [603, 435] width 289 height 97
click at [662, 391] on strong "**********" at bounding box center [598, 407] width 278 height 32
click at [482, 405] on strong "**********" at bounding box center [598, 407] width 278 height 32
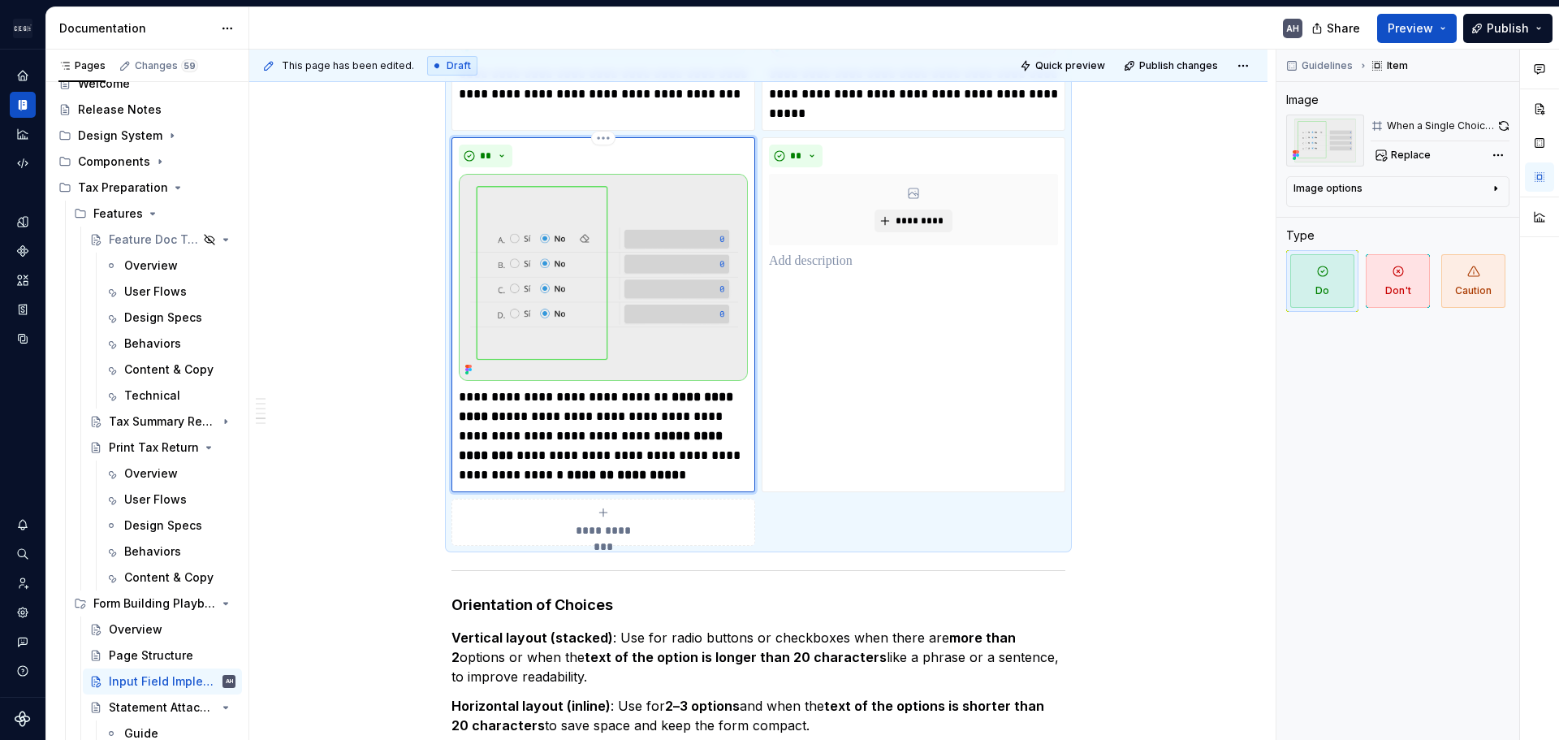
click at [739, 397] on p "**********" at bounding box center [603, 435] width 289 height 97
click at [583, 414] on p "**********" at bounding box center [603, 435] width 289 height 97
click at [587, 420] on p "**********" at bounding box center [603, 435] width 289 height 97
click at [592, 430] on strong "**********" at bounding box center [592, 446] width 267 height 32
click at [612, 438] on p "**********" at bounding box center [603, 435] width 289 height 97
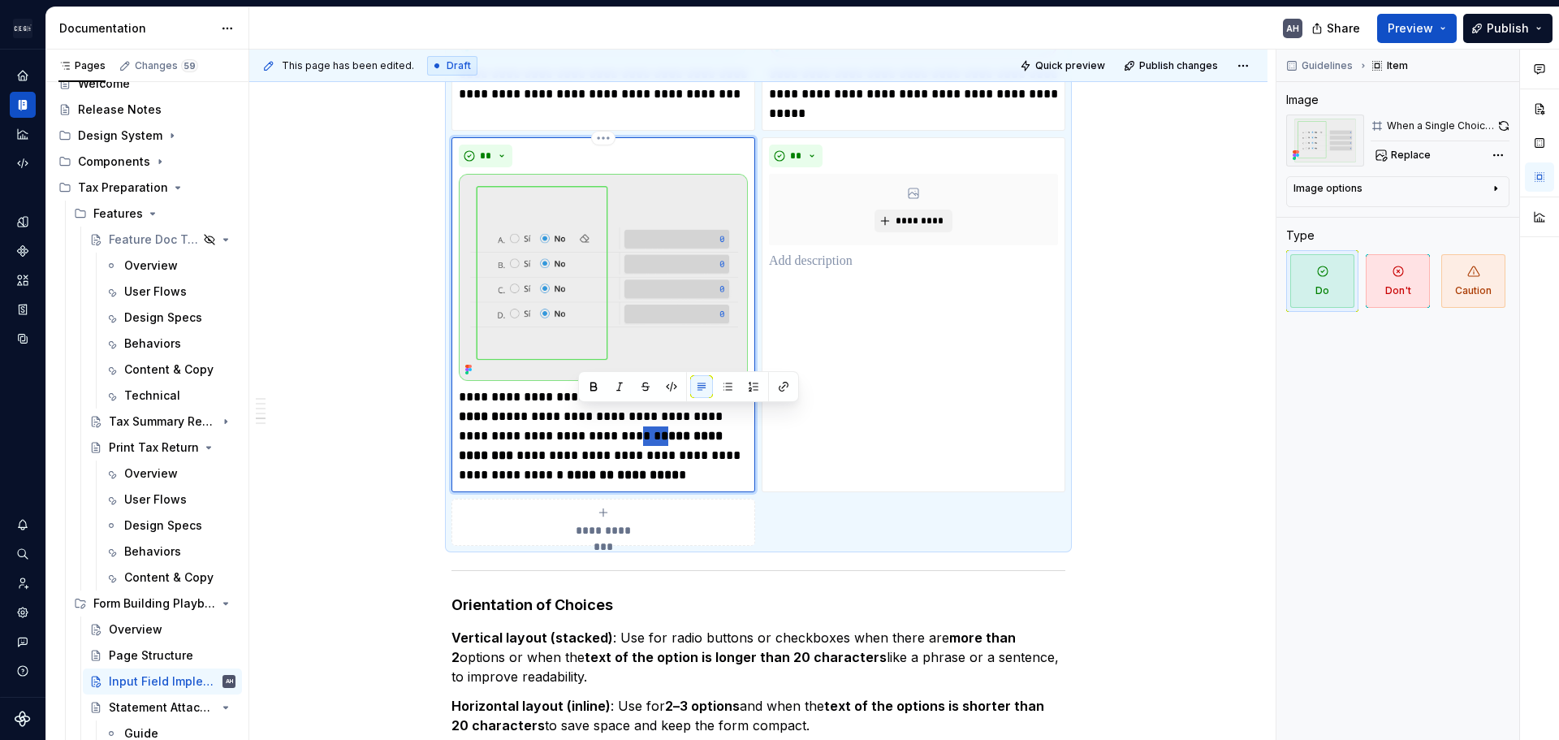
drag, startPoint x: 597, startPoint y: 422, endPoint x: 579, endPoint y: 418, distance: 18.2
click at [579, 418] on p "**********" at bounding box center [603, 435] width 289 height 97
click at [591, 436] on p "**********" at bounding box center [603, 435] width 289 height 97
click at [694, 441] on p "**********" at bounding box center [603, 435] width 289 height 97
click at [647, 450] on p "**********" at bounding box center [603, 435] width 289 height 97
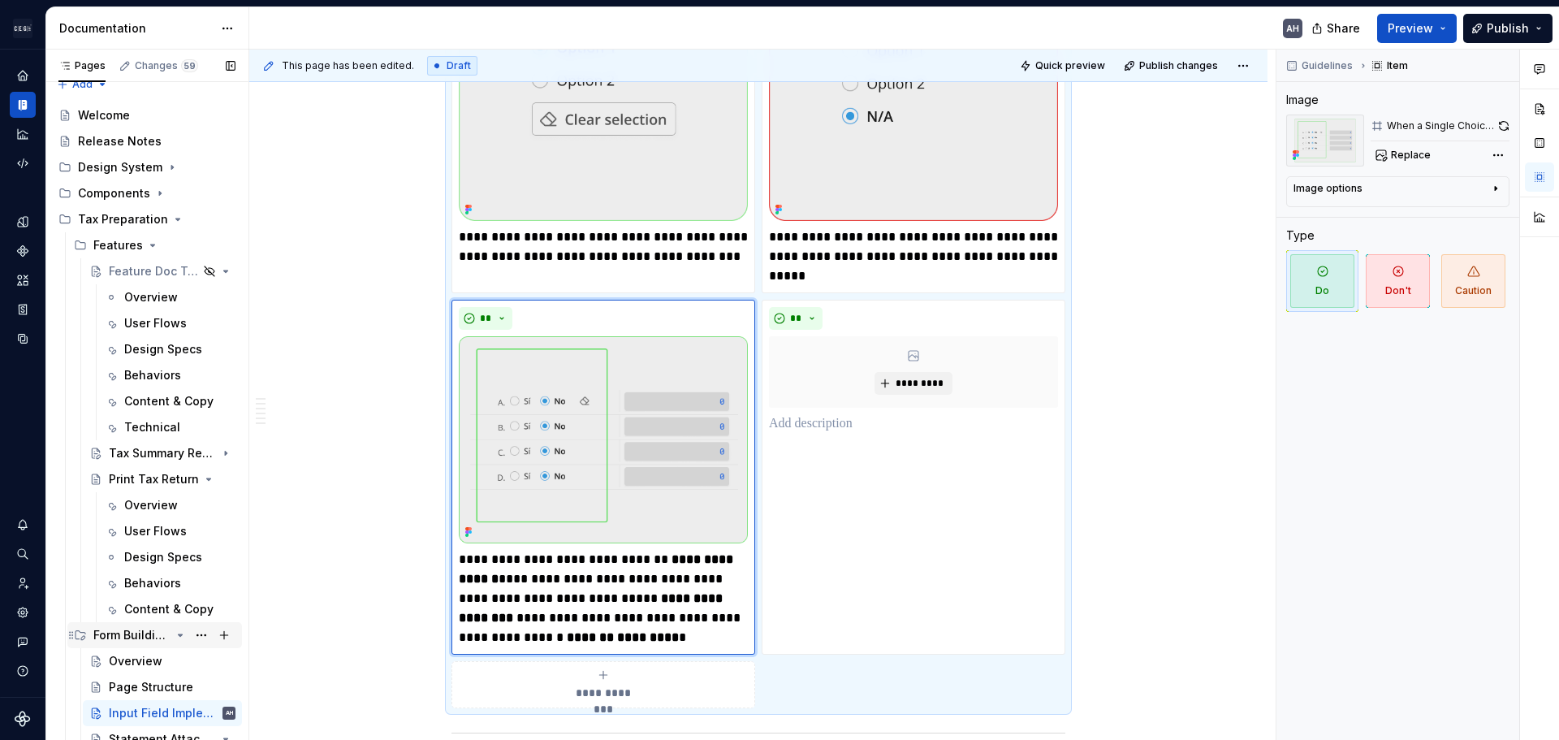
scroll to position [0, 0]
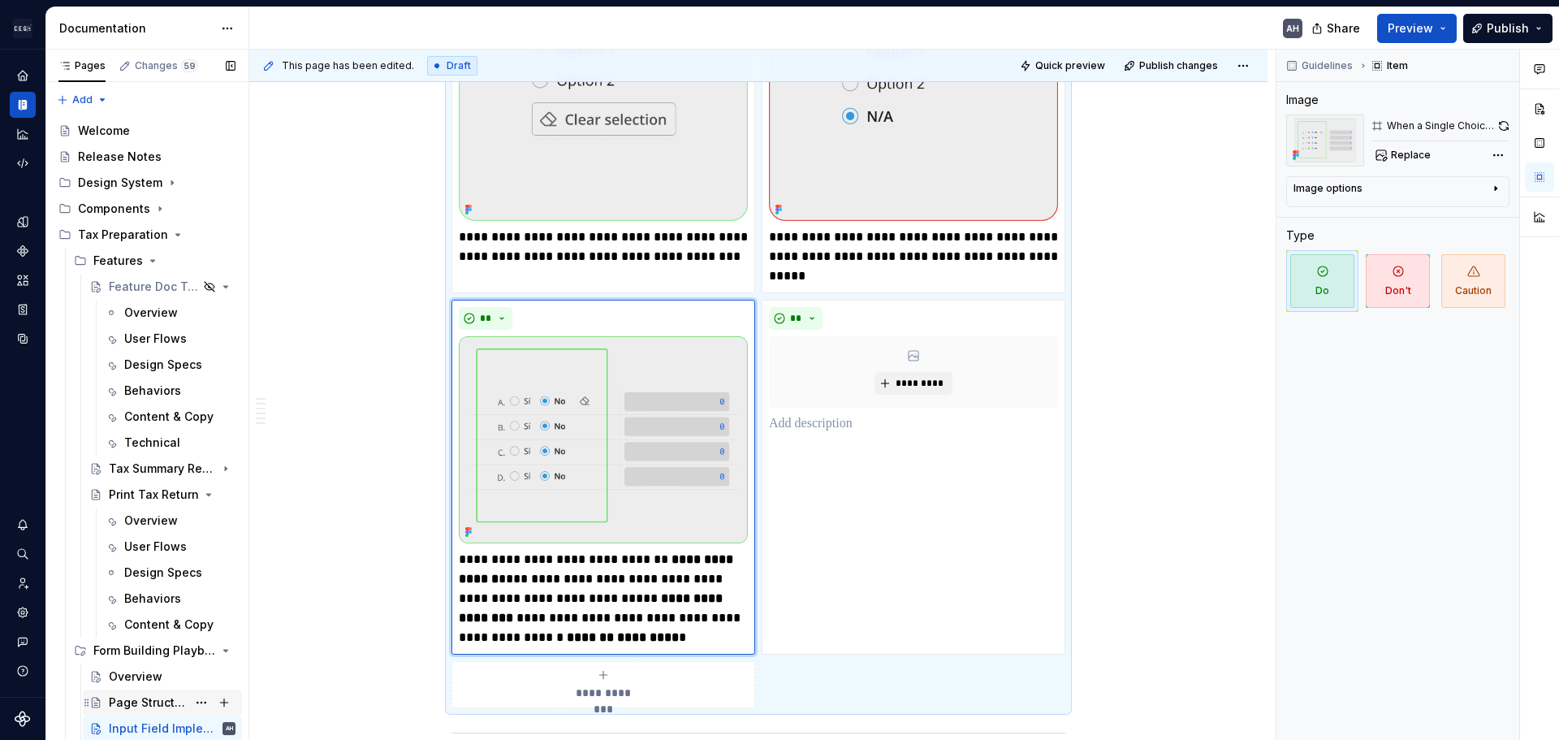
click at [125, 696] on div "Page Structure" at bounding box center [148, 702] width 78 height 16
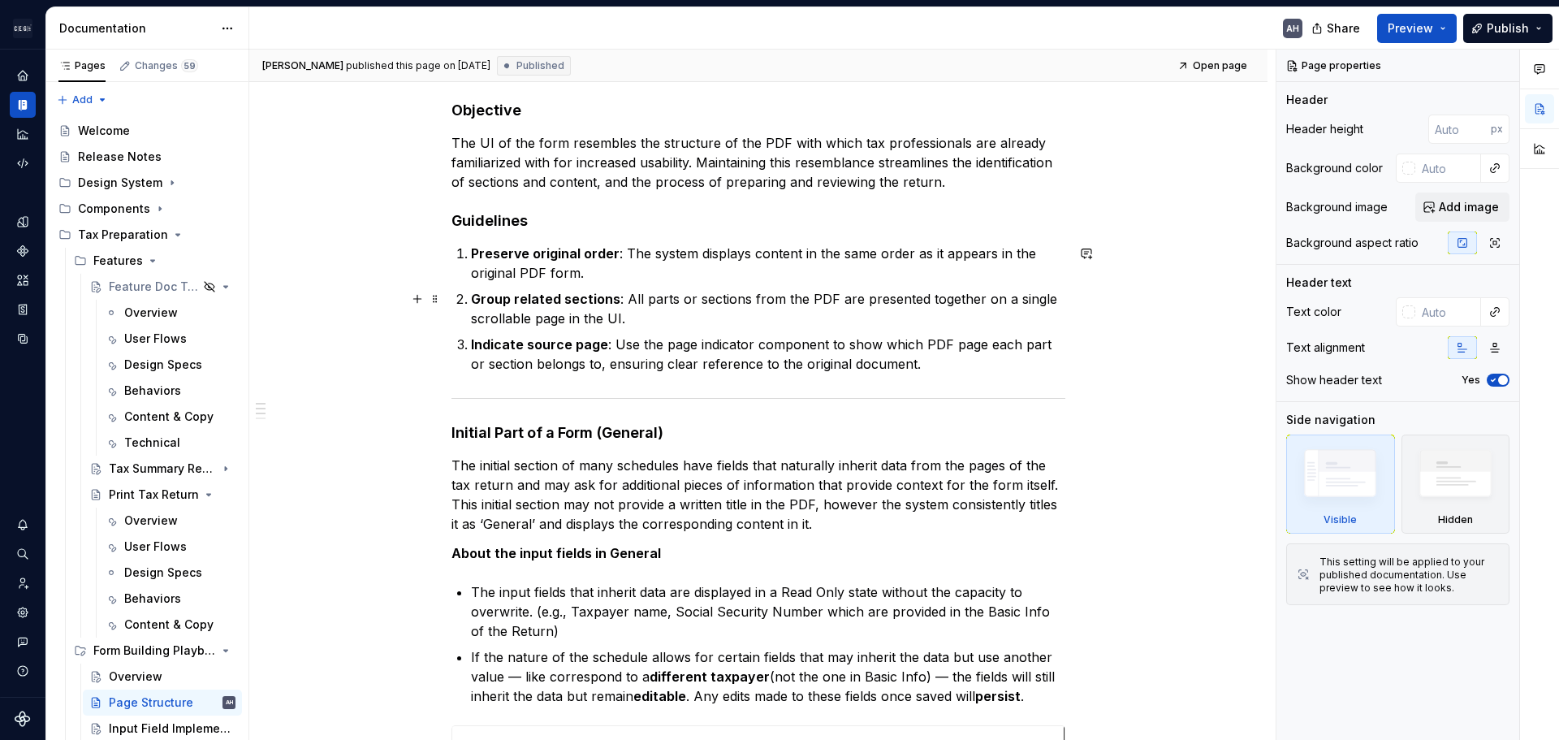
scroll to position [244, 0]
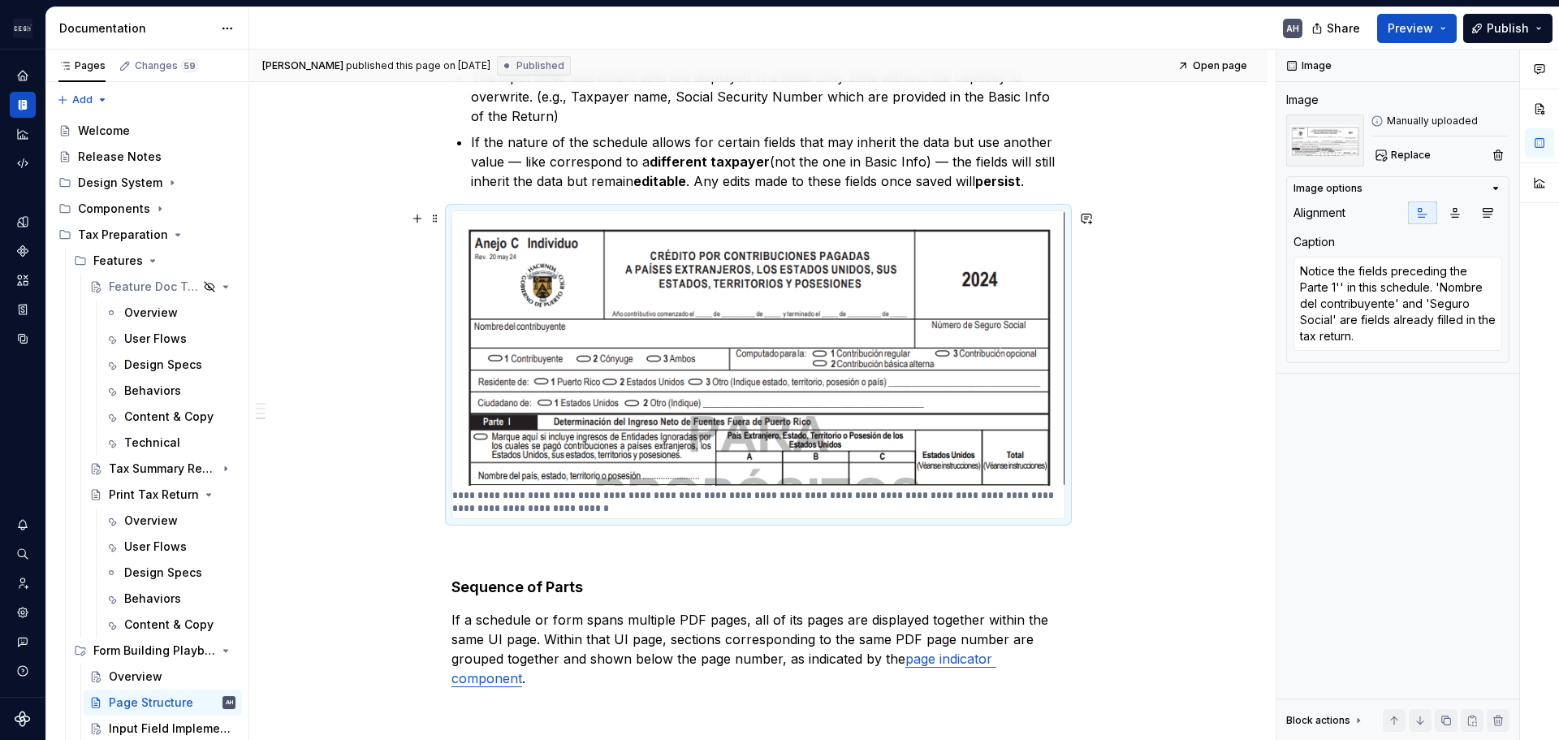
click at [617, 370] on img at bounding box center [758, 348] width 612 height 275
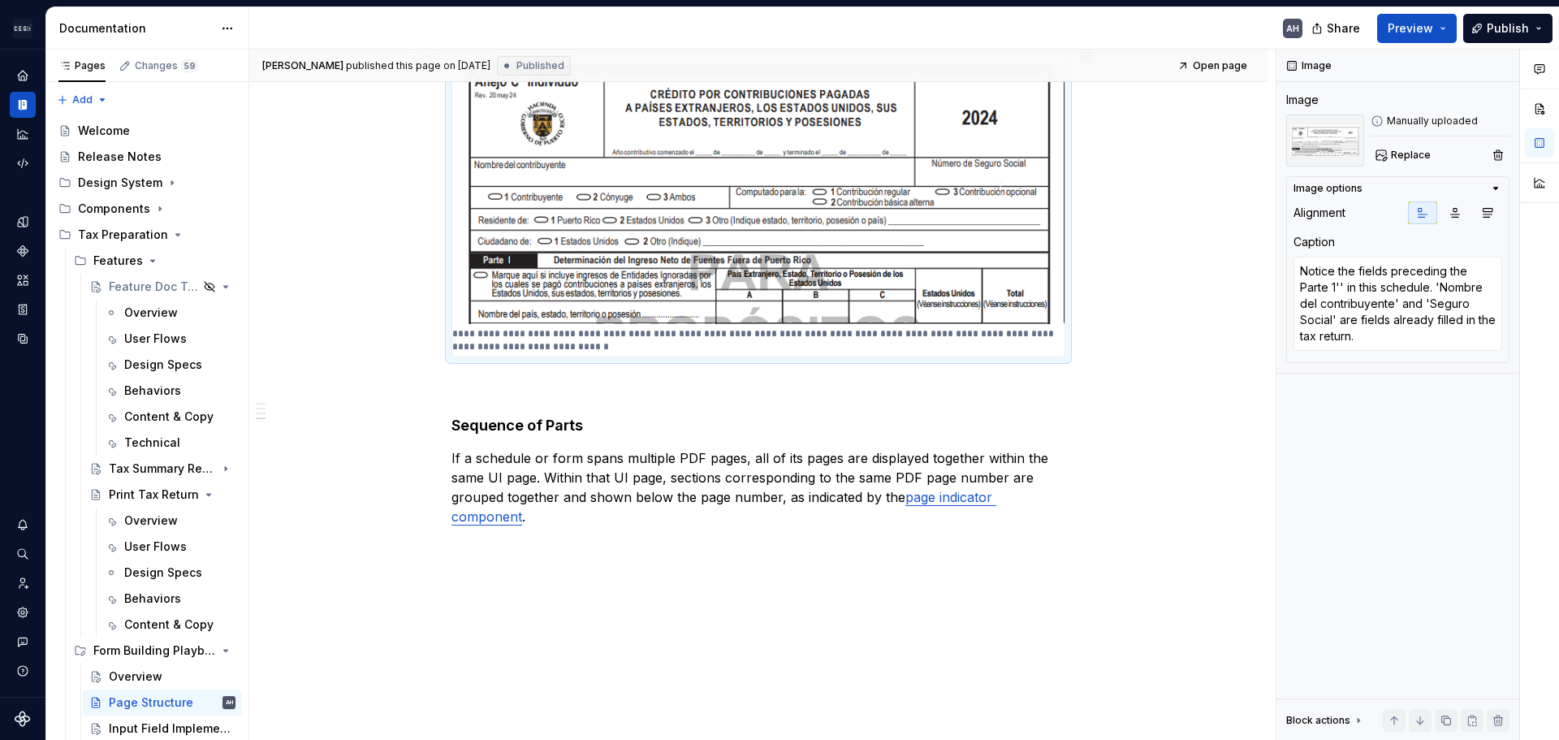
scroll to position [893, 0]
click at [1343, 288] on textarea "Notice the fields preceding the Parte 1'' in this schedule. 'Nombre del contrib…" at bounding box center [1398, 304] width 209 height 94
click at [1341, 288] on textarea "Notice the fields preceding the Parte 1'' in this schedule. 'Nombre del contrib…" at bounding box center [1398, 304] width 209 height 94
click at [1352, 319] on textarea "Notice the fields preceding the Parte 1'' in this schedule. 'Nombre del contrib…" at bounding box center [1398, 304] width 209 height 94
drag, startPoint x: 1326, startPoint y: 289, endPoint x: 1295, endPoint y: 283, distance: 31.4
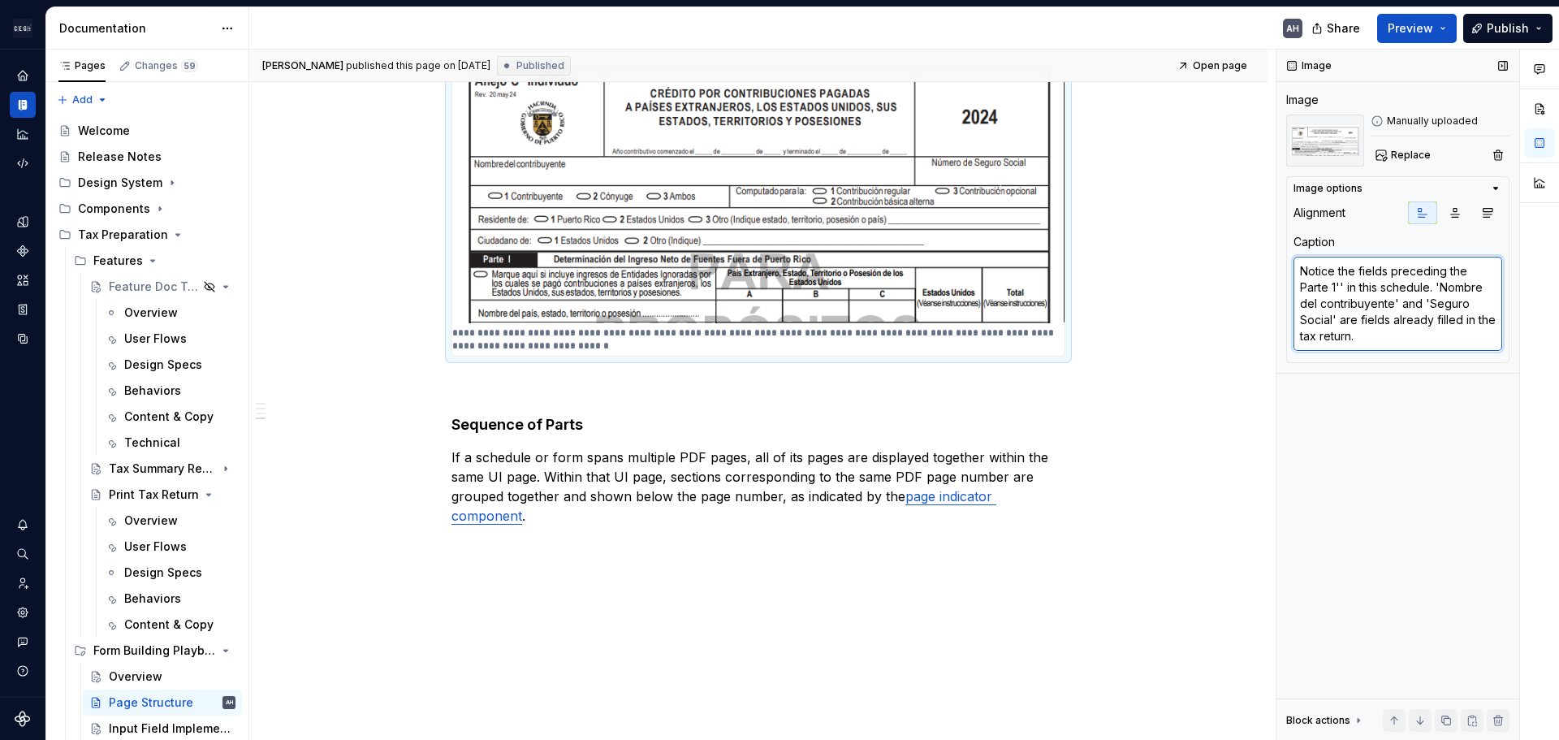
click at [1295, 283] on textarea "Notice the fields preceding the Parte 1'' in this schedule. 'Nombre del contrib…" at bounding box center [1398, 304] width 209 height 94
type textarea "*"
type textarea "Notice the fields preceding the '' in this schedule. 'Nombre del contribuyente'…"
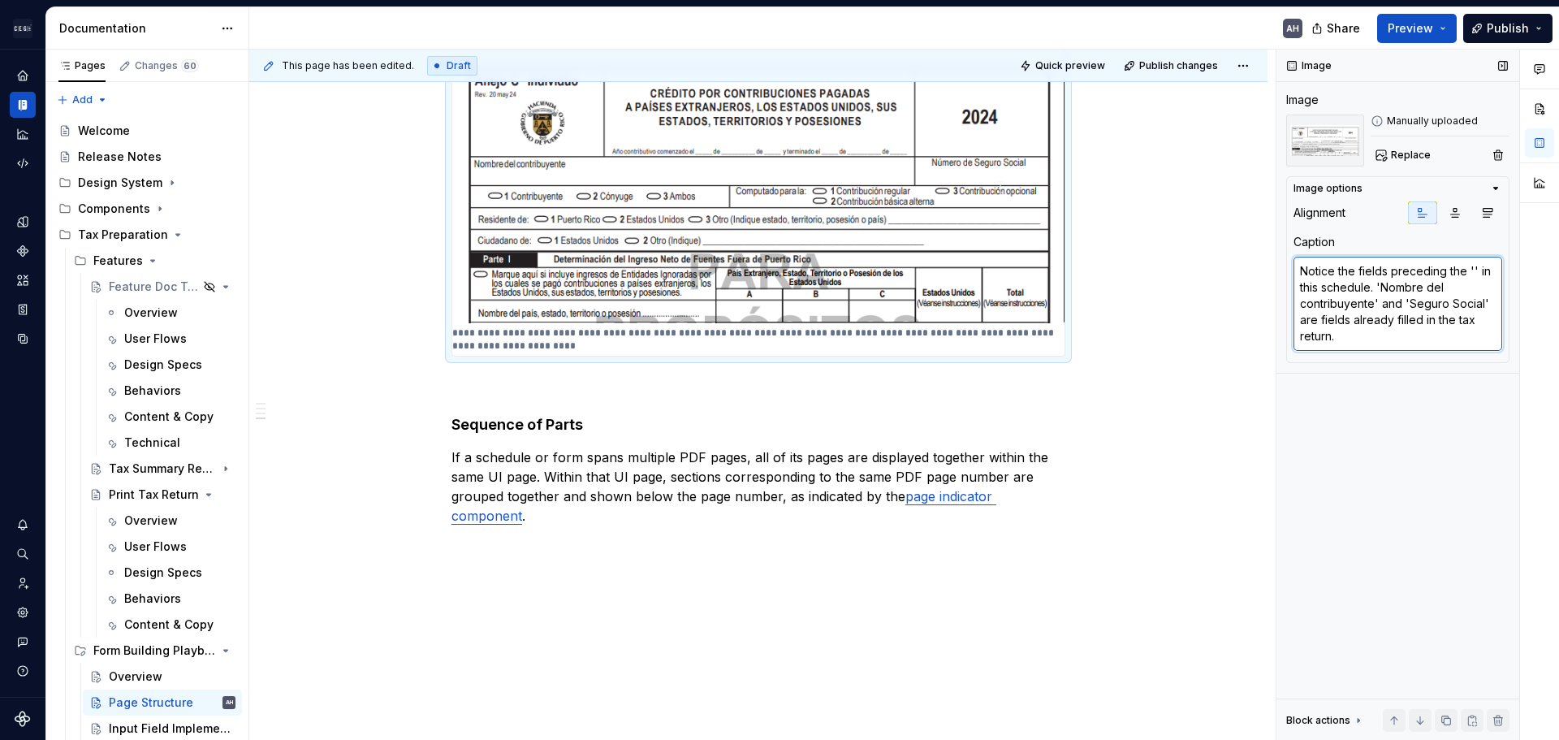
click at [1471, 272] on textarea "Notice the fields preceding the '' in this schedule. 'Nombre del contribuyente'…" at bounding box center [1398, 304] width 209 height 94
paste textarea "Parte 1"
type textarea "*"
type textarea "Notice the fields preceding the 'Parte 1' in this schedule. 'Nombre del contrib…"
click at [1415, 320] on textarea "Notice the fields preceding the 'Parte 1' in this schedule. 'Nombre del contrib…" at bounding box center [1398, 304] width 209 height 94
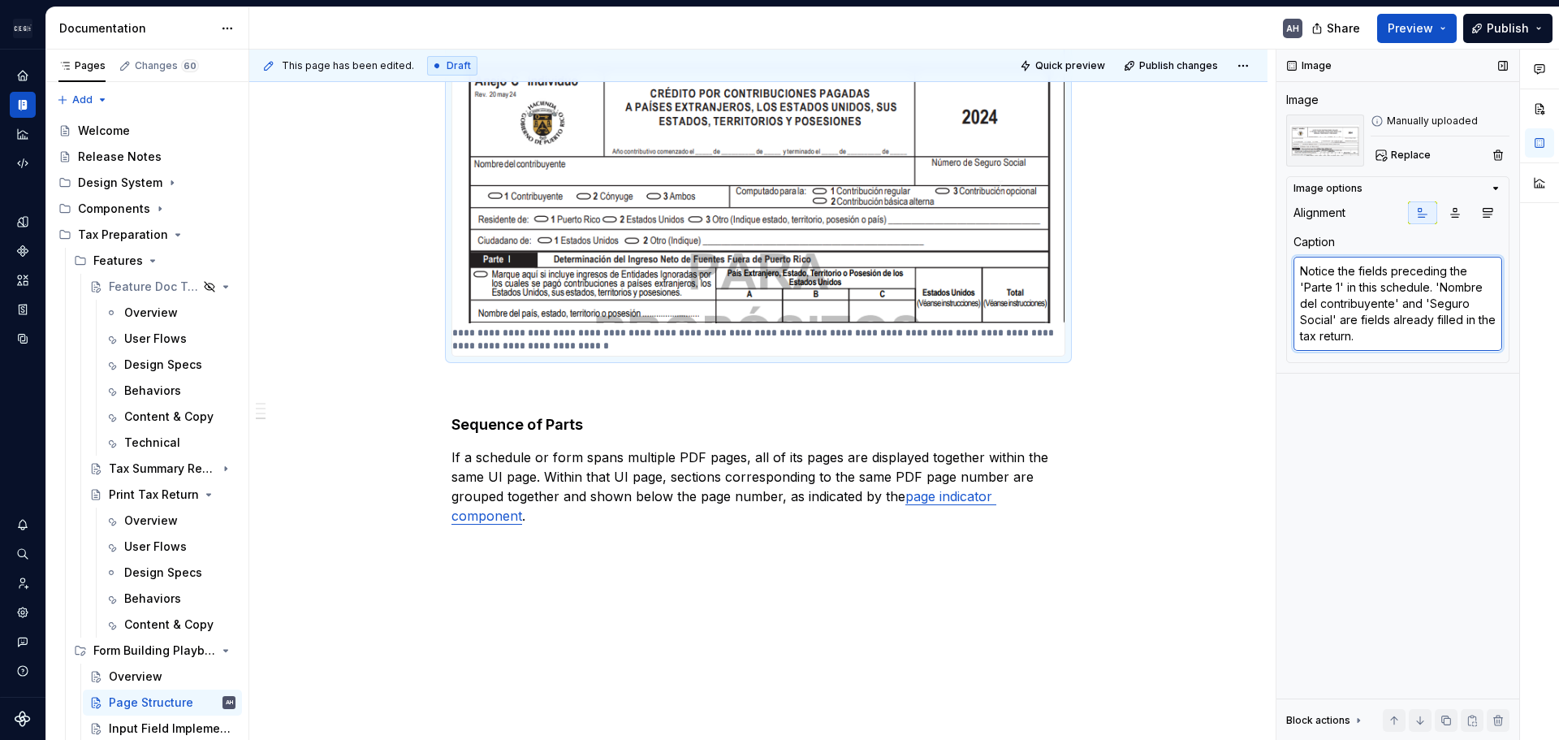
click at [1415, 320] on textarea "Notice the fields preceding the 'Parte 1' in this schedule. 'Nombre del contrib…" at bounding box center [1398, 304] width 209 height 94
type textarea "*"
type textarea "Notice the fields preceding the 'Parte 1' in this schedule. 'Nombre del contrib…"
type textarea "*"
type textarea "Notice the fields preceding the 'Parte 1' in this schedule. 'Nombre del contrib…"
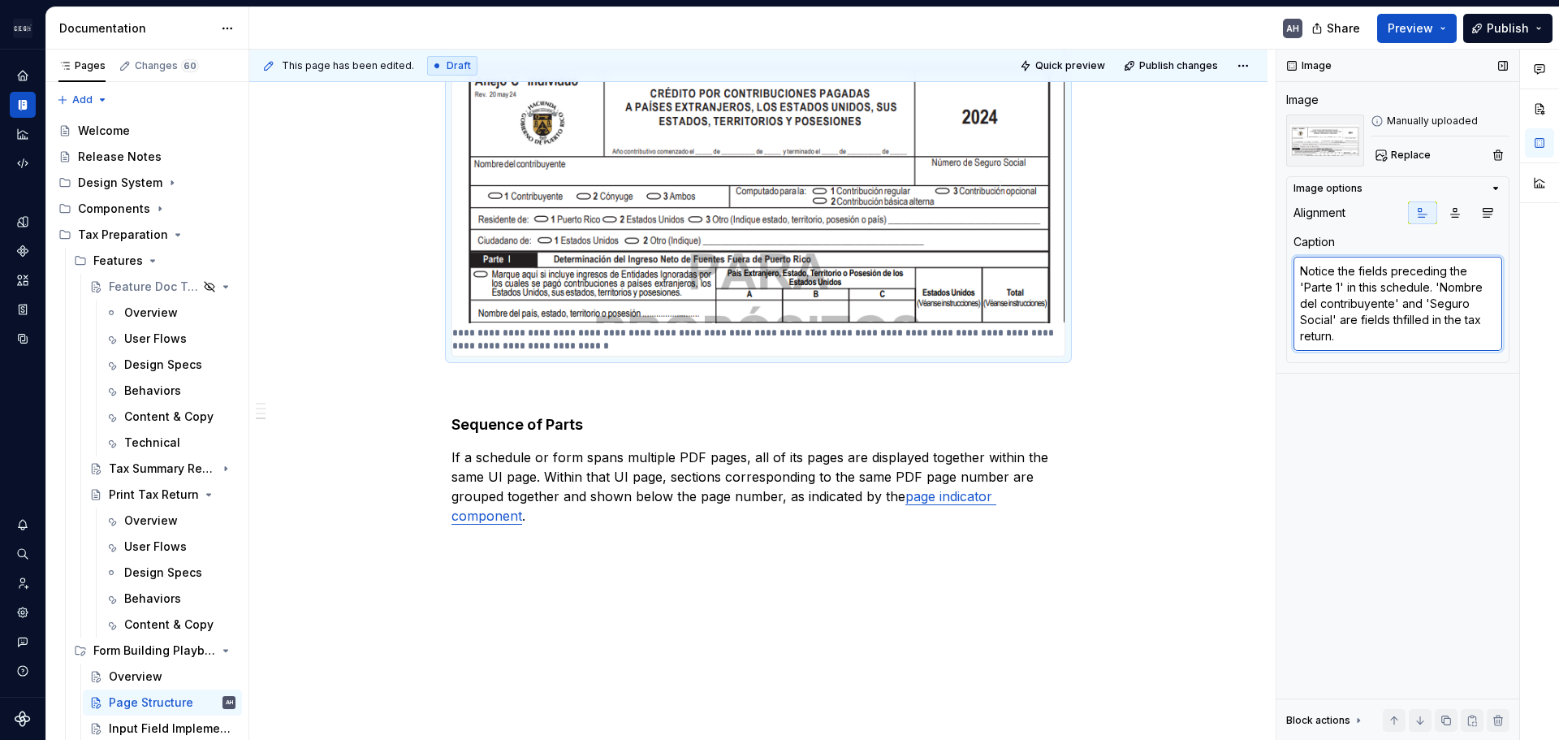
type textarea "*"
type textarea "Notice the fields preceding the 'Parte 1' in this schedule. 'Nombre del contrib…"
type textarea "*"
type textarea "Notice the fields preceding the 'Parte 1' in this schedule. 'Nombre del contrib…"
type textarea "*"
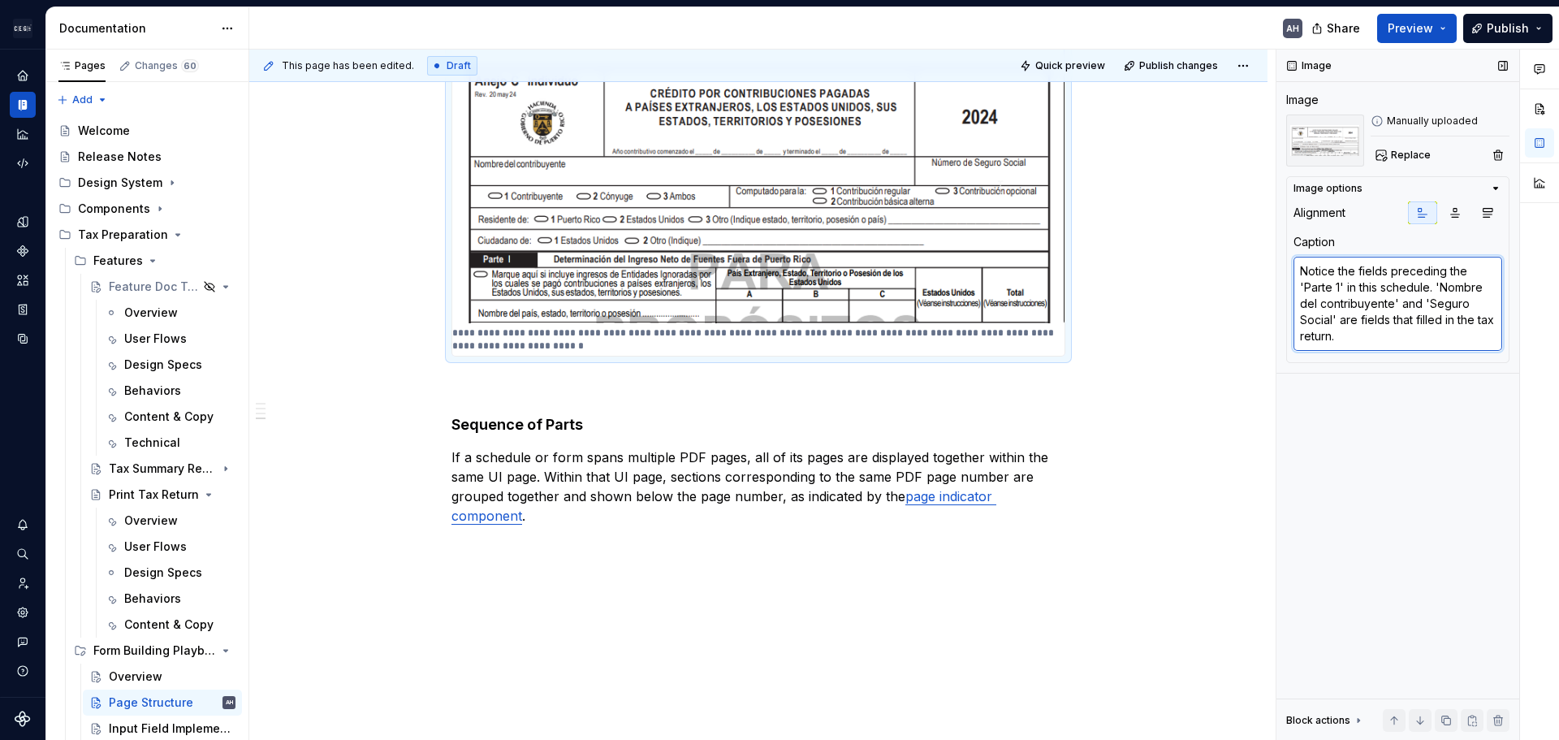
type textarea "Notice the fields preceding the 'Parte 1' in this schedule. 'Nombre del contrib…"
type textarea "*"
type textarea "Notice the fields preceding the 'Parte 1' in this schedule. 'Nombre del contrib…"
type textarea "*"
type textarea "Notice the fields preceding the 'Parte 1' in this schedule. 'Nombre del contrib…"
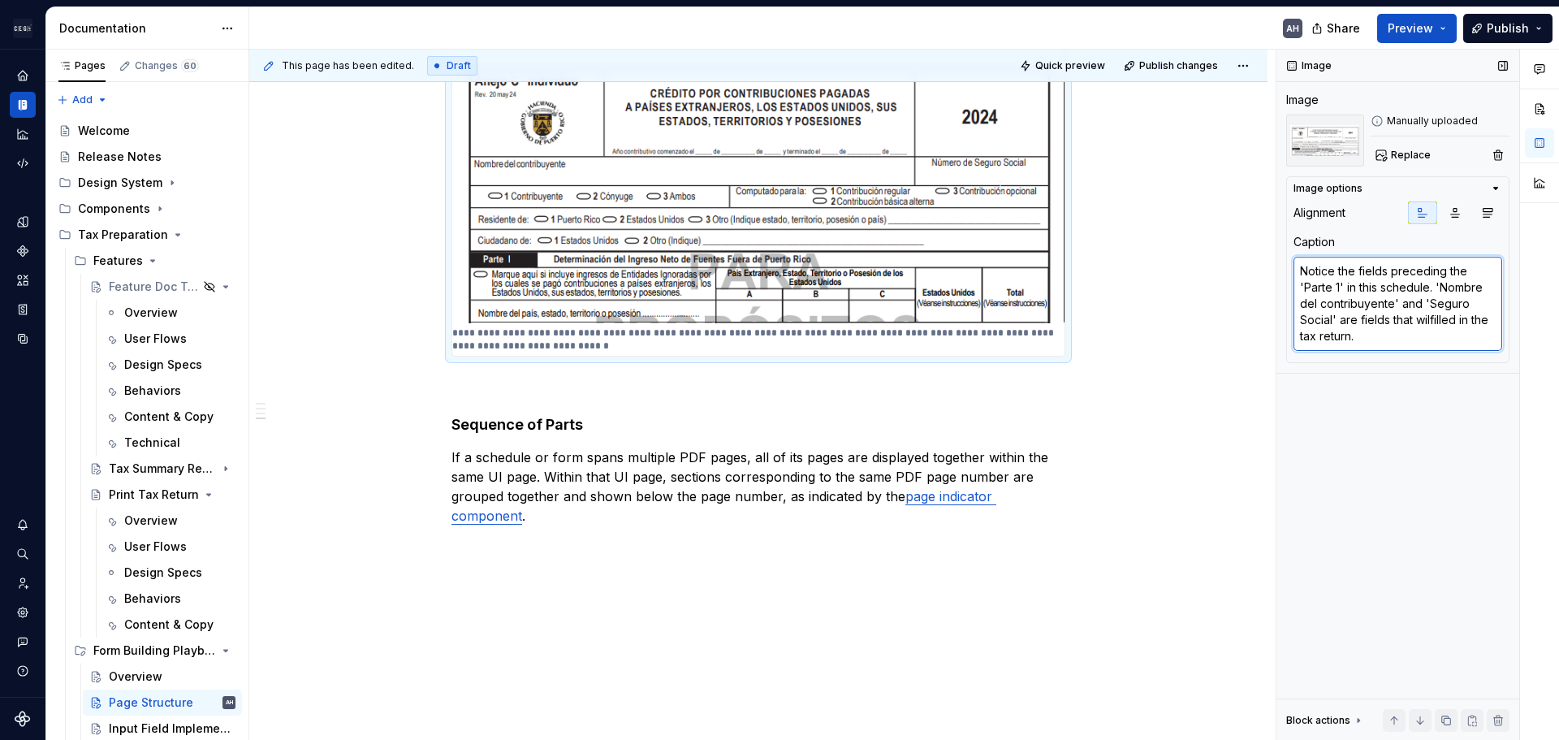
type textarea "*"
type textarea "Notice the fields preceding the 'Parte 1' in this schedule. 'Nombre del contrib…"
type textarea "*"
type textarea "Notice the fields preceding the 'Parte 1' in this schedule. 'Nombre del contrib…"
type textarea "*"
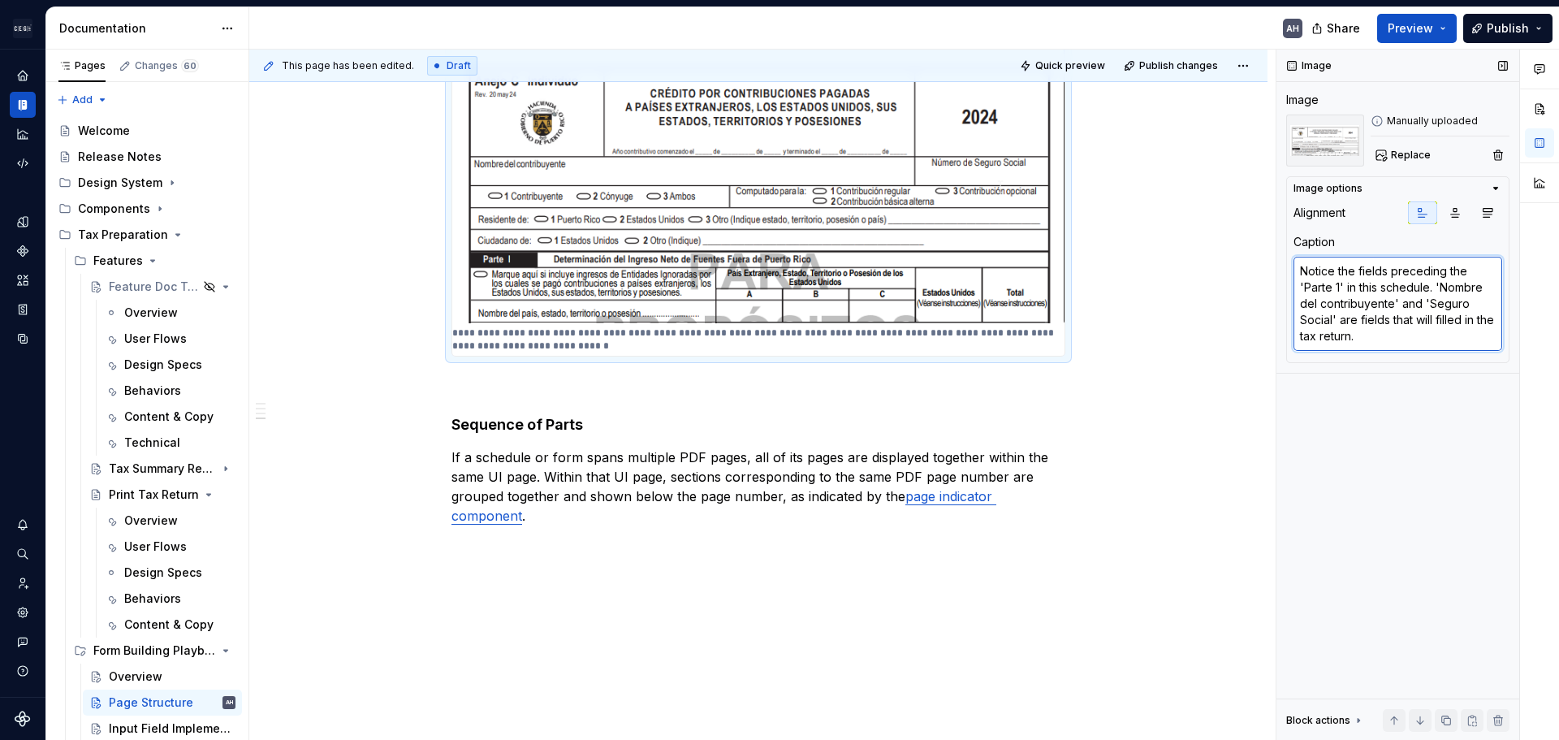
type textarea "Notice the fields preceding the 'Parte 1' in this schedule. 'Nombre del contrib…"
type textarea "*"
type textarea "Notice the fields preceding the 'Parte 1' in this schedule. 'Nombre del contrib…"
type textarea "*"
type textarea "Notice the fields preceding the 'Parte 1' in this schedule. 'Nombre del contrib…"
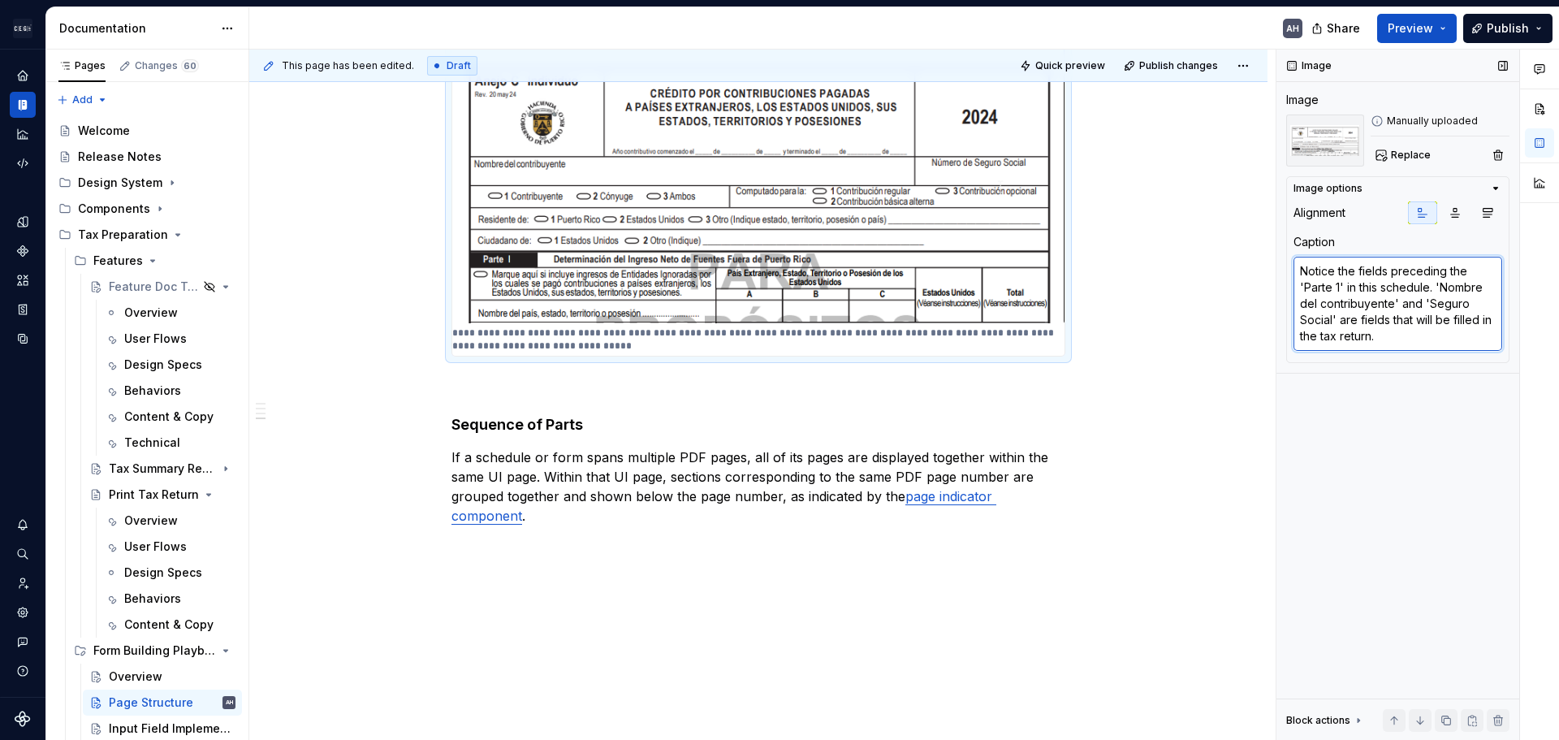
type textarea "*"
type textarea "Notice the fields preceding the 'Parte 1' in this schedule. 'Nombre del contrib…"
type textarea "*"
type textarea "Notice the fields preceding the 'Parte 1' in this schedule. 'Nombre del contrib…"
type textarea "*"
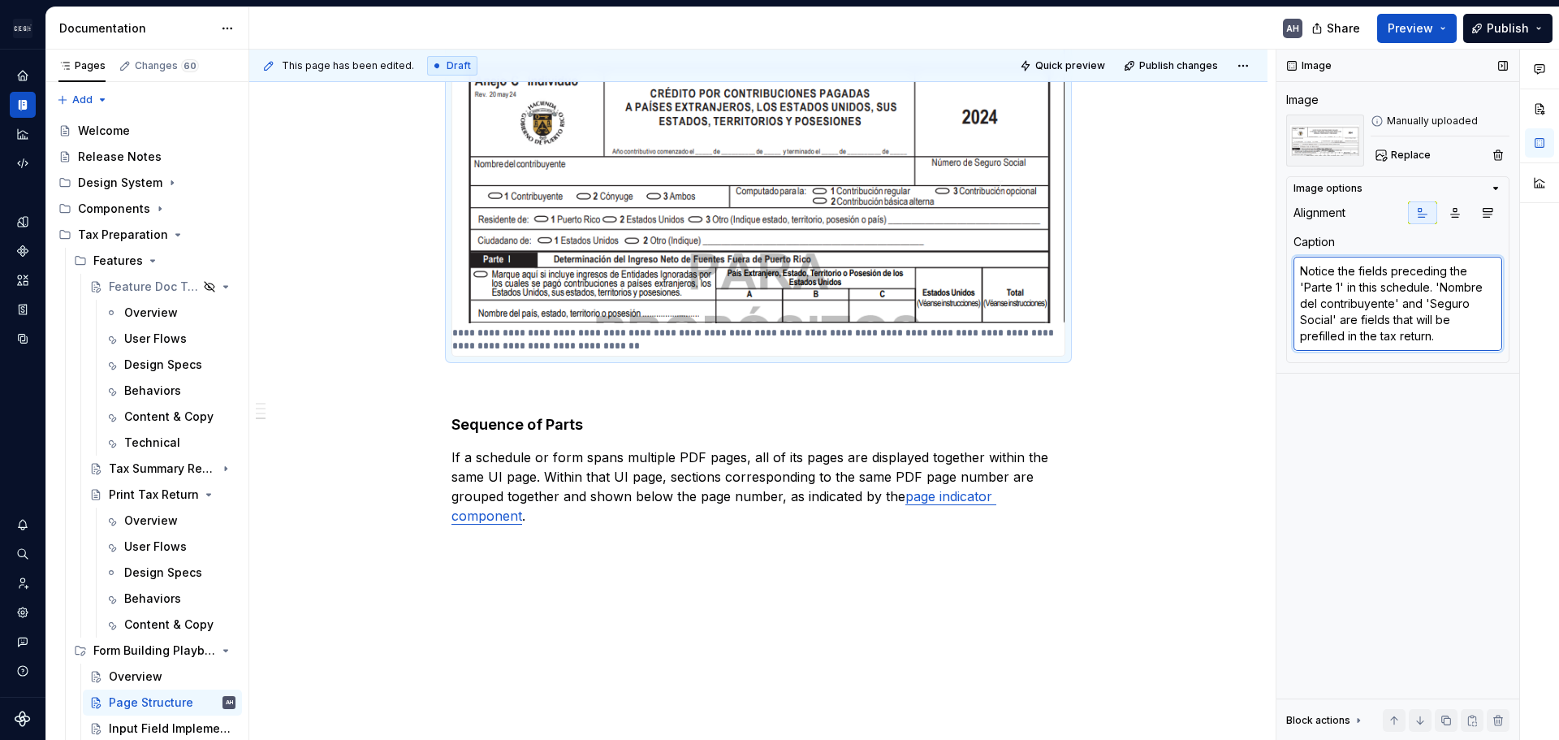
type textarea "Notice the fields preceding the 'Parte 1' in this schedule. 'Nombre del contrib…"
type textarea "*"
type textarea "Notice the fields preceding the 'Parte 1' in this schedule. 'Nombre del contrib…"
type textarea "*"
type textarea "Notice the fields preceding the 'Parte 1' in this schedule. 'Nombre del contrib…"
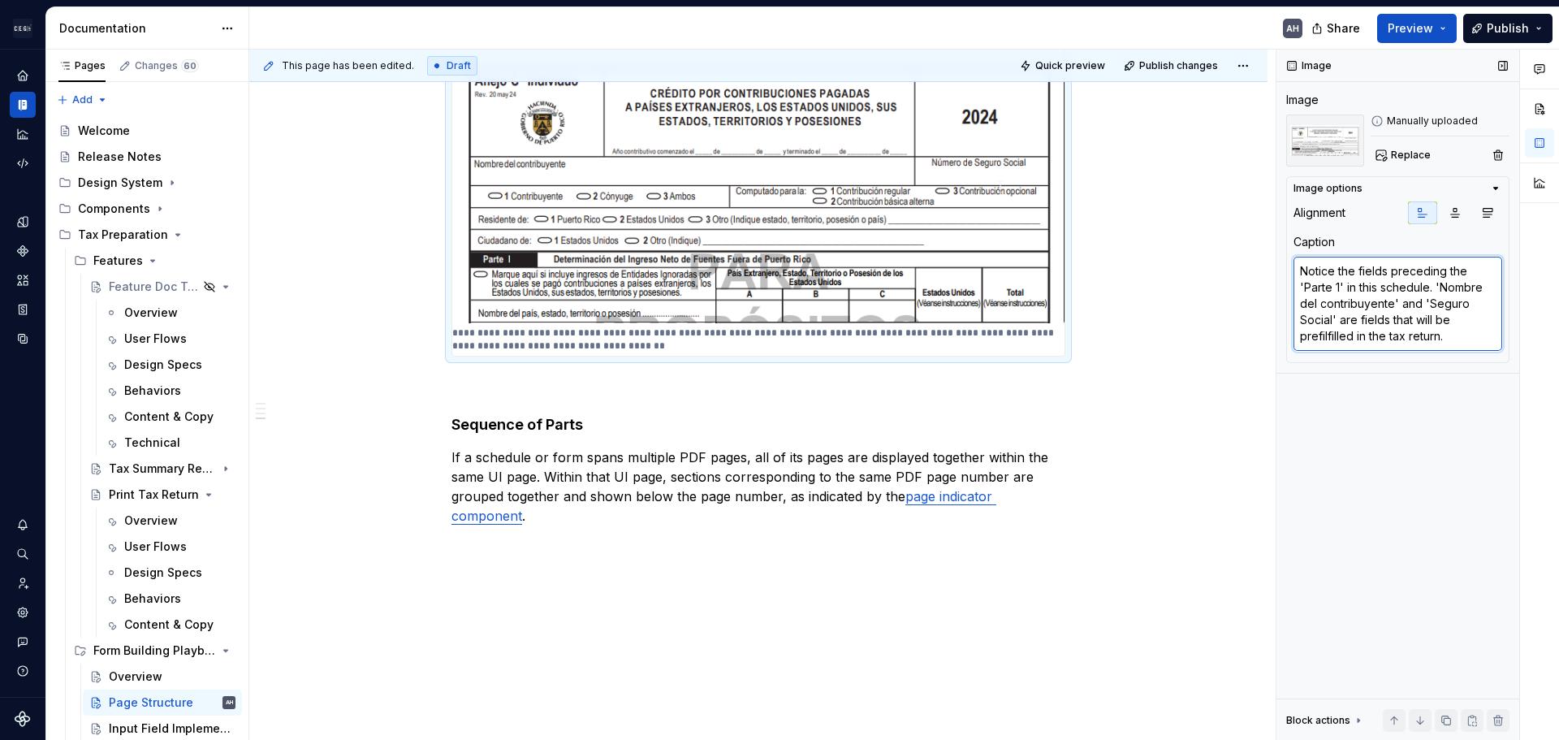
type textarea "*"
type textarea "Notice the fields preceding the 'Parte 1' in this schedule. 'Nombre del contrib…"
type textarea "*"
type textarea "Notice the fields preceding the 'Parte 1' in this schedule. 'Nombre del contrib…"
type textarea "*"
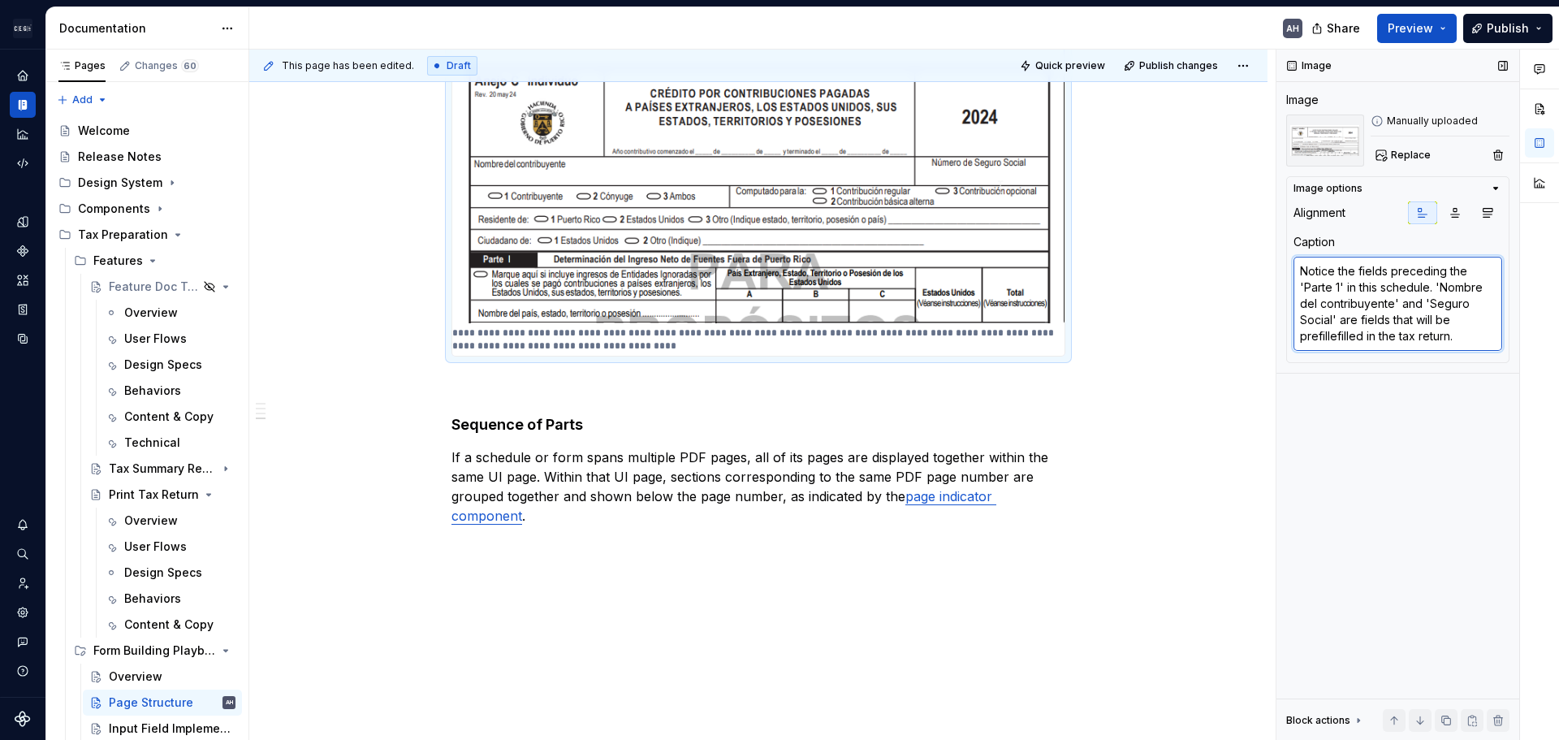
type textarea "Notice the fields preceding the 'Parte 1' in this schedule. 'Nombre del contrib…"
type textarea "*"
type textarea "Notice the fields preceding the 'Parte 1' in this schedule. 'Nombre del contrib…"
type textarea "*"
type textarea "Notice the fields preceding the 'Parte 1' in this schedule. 'Nombre del contrib…"
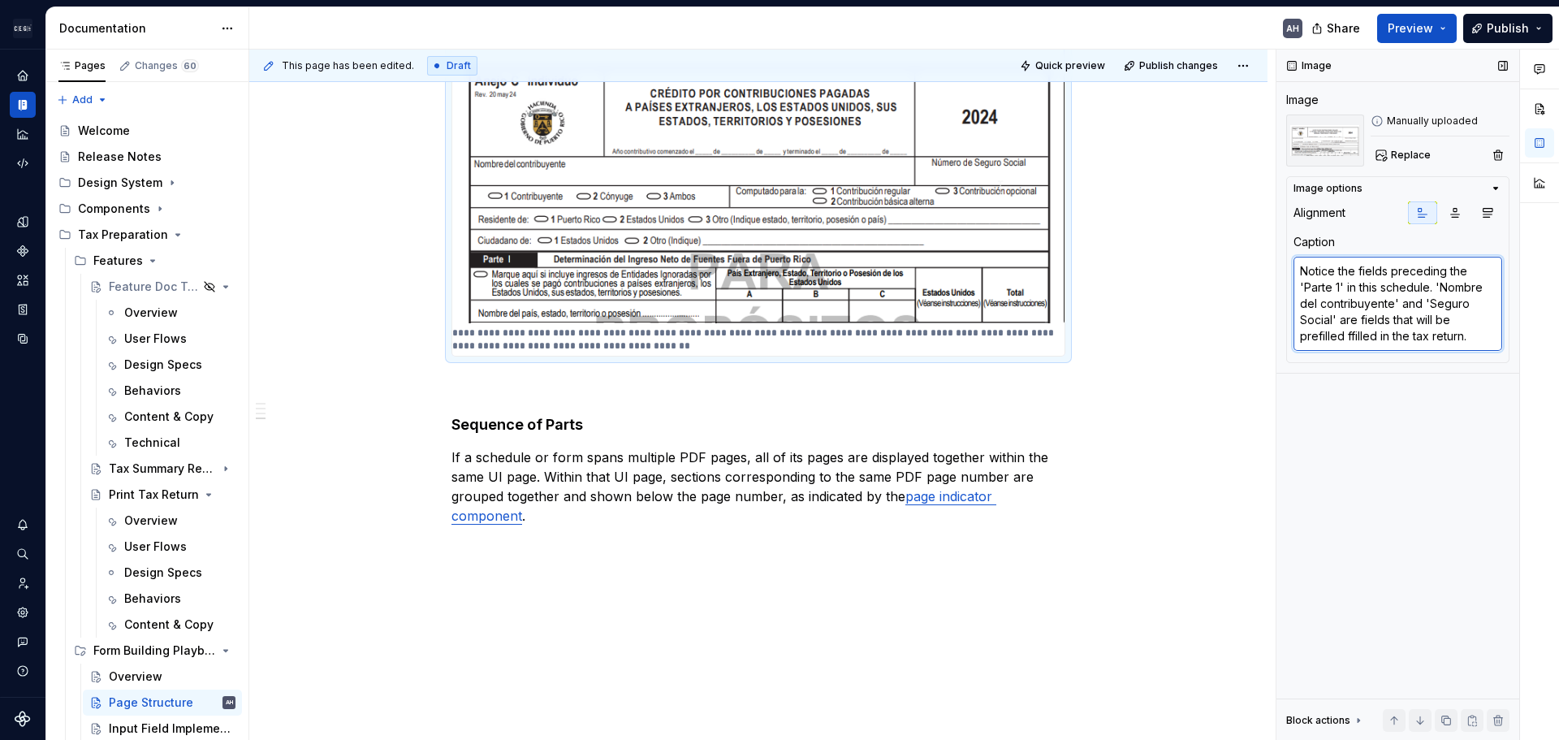
type textarea "*"
type textarea "Notice the fields preceding the 'Parte 1' in this schedule. 'Nombre del contrib…"
type textarea "*"
type textarea "Notice the fields preceding the 'Parte 1' in this schedule. 'Nombre del contrib…"
type textarea "*"
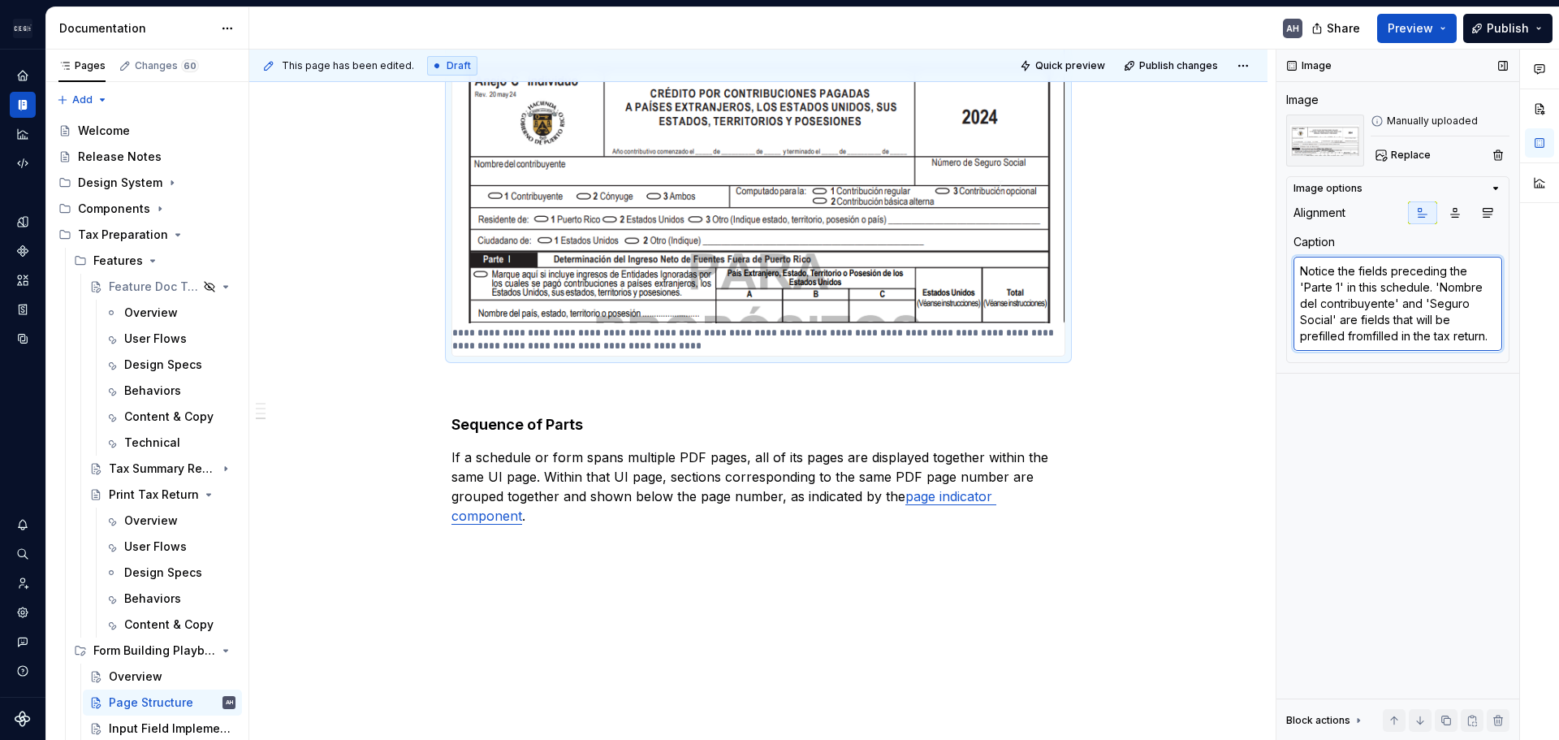
type textarea "Notice the fields preceding the 'Parte 1' in this schedule. 'Nombre del contrib…"
type textarea "*"
type textarea "Notice the fields preceding the 'Parte 1' in this schedule. 'Nombre del contrib…"
type textarea "*"
type textarea "Notice the fields preceding the 'Parte 1' in this schedule. 'Nombre del contrib…"
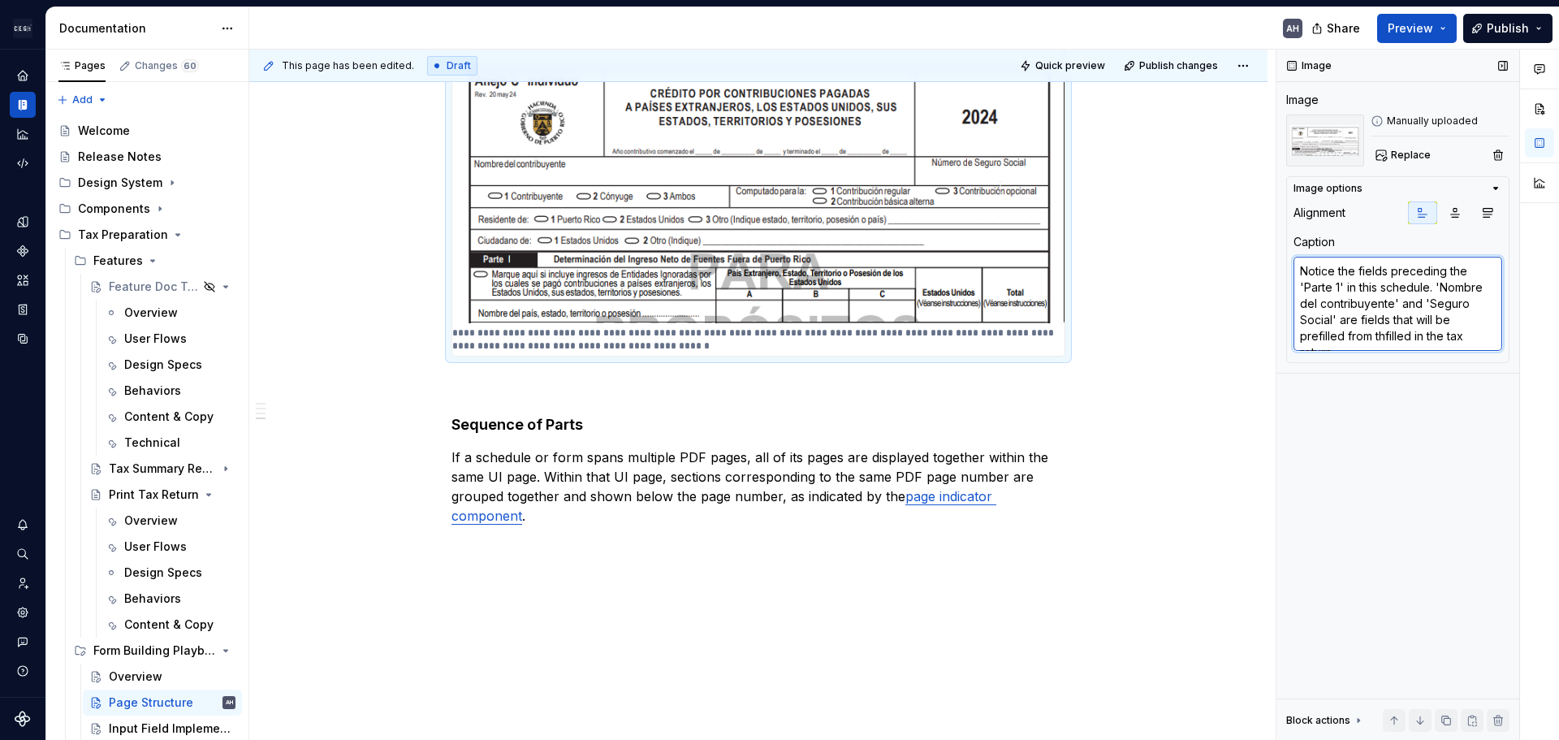
type textarea "*"
type textarea "Notice the fields preceding the 'Parte 1' in this schedule. 'Nombre del contrib…"
type textarea "*"
type textarea "Notice the fields preceding the 'Parte 1' in this schedule. 'Nombre del contrib…"
type textarea "*"
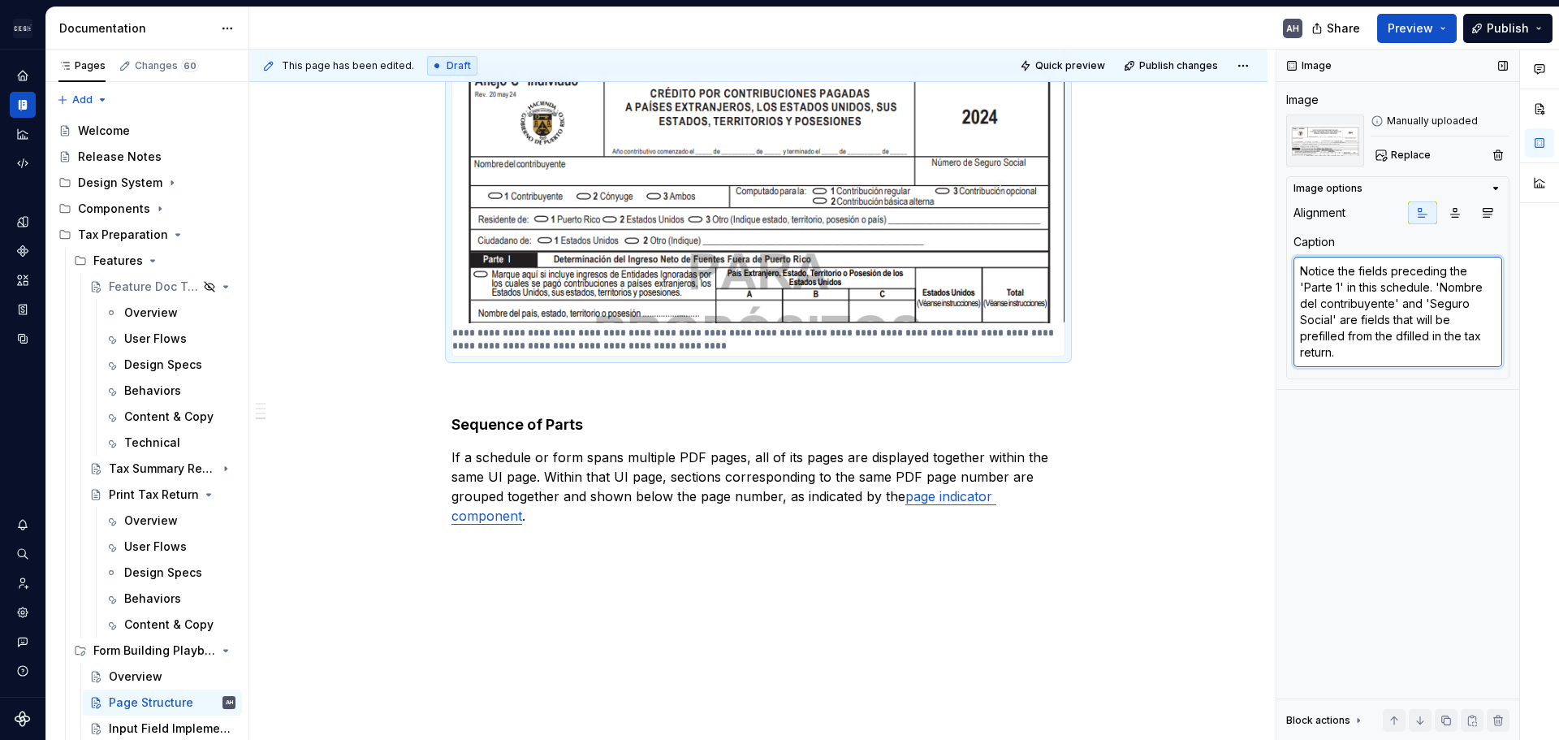
type textarea "Notice the fields preceding the 'Parte 1' in this schedule. 'Nombre del contrib…"
type textarea "*"
type textarea "Notice the fields preceding the 'Parte 1' in this schedule. 'Nombre del contrib…"
type textarea "*"
type textarea "Notice the fields preceding the 'Parte 1' in this schedule. 'Nombre del contrib…"
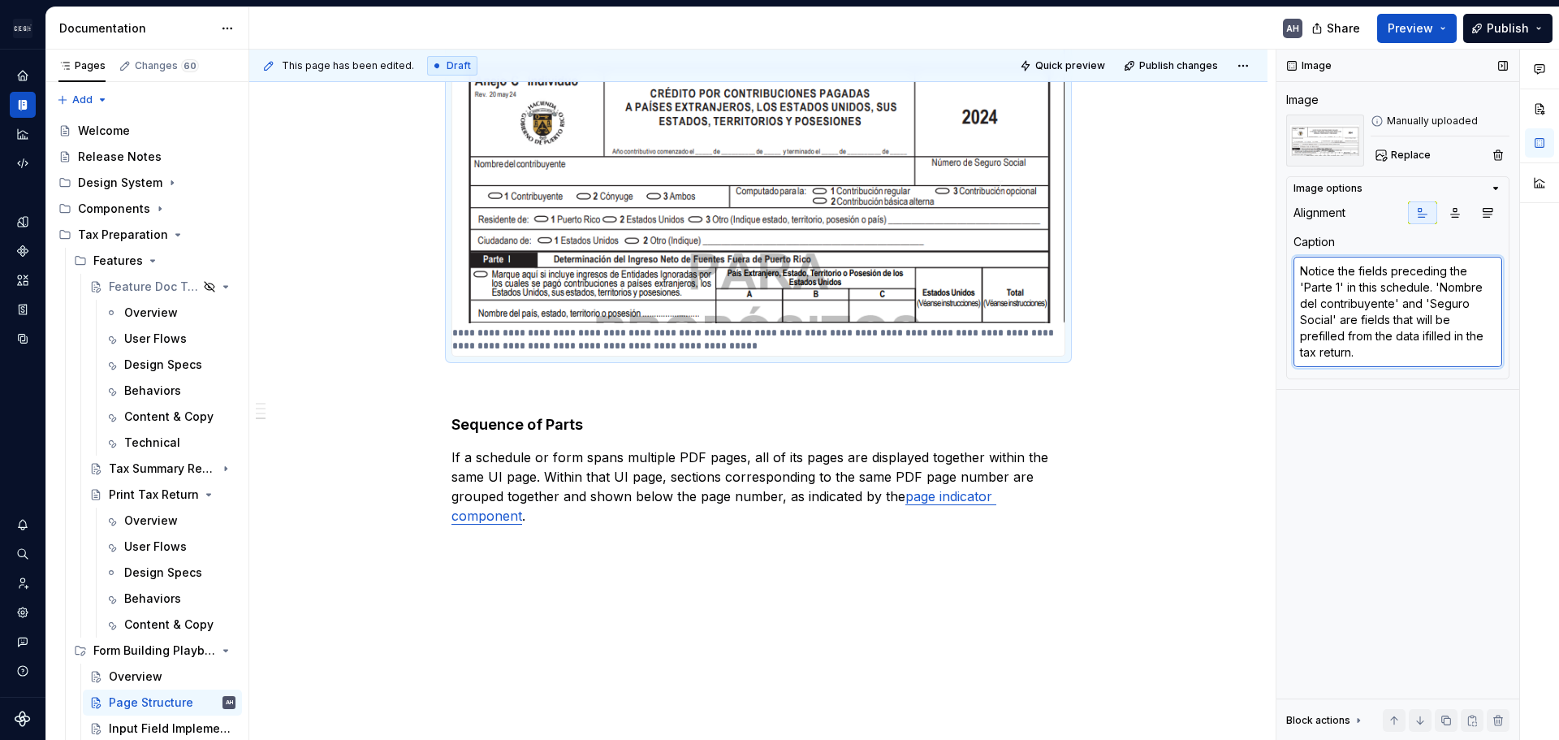
type textarea "*"
type textarea "Notice the fields preceding the 'Parte 1' in this schedule. 'Nombre del contrib…"
type textarea "*"
type textarea "Notice the fields preceding the 'Parte 1' in this schedule. 'Nombre del contrib…"
type textarea "*"
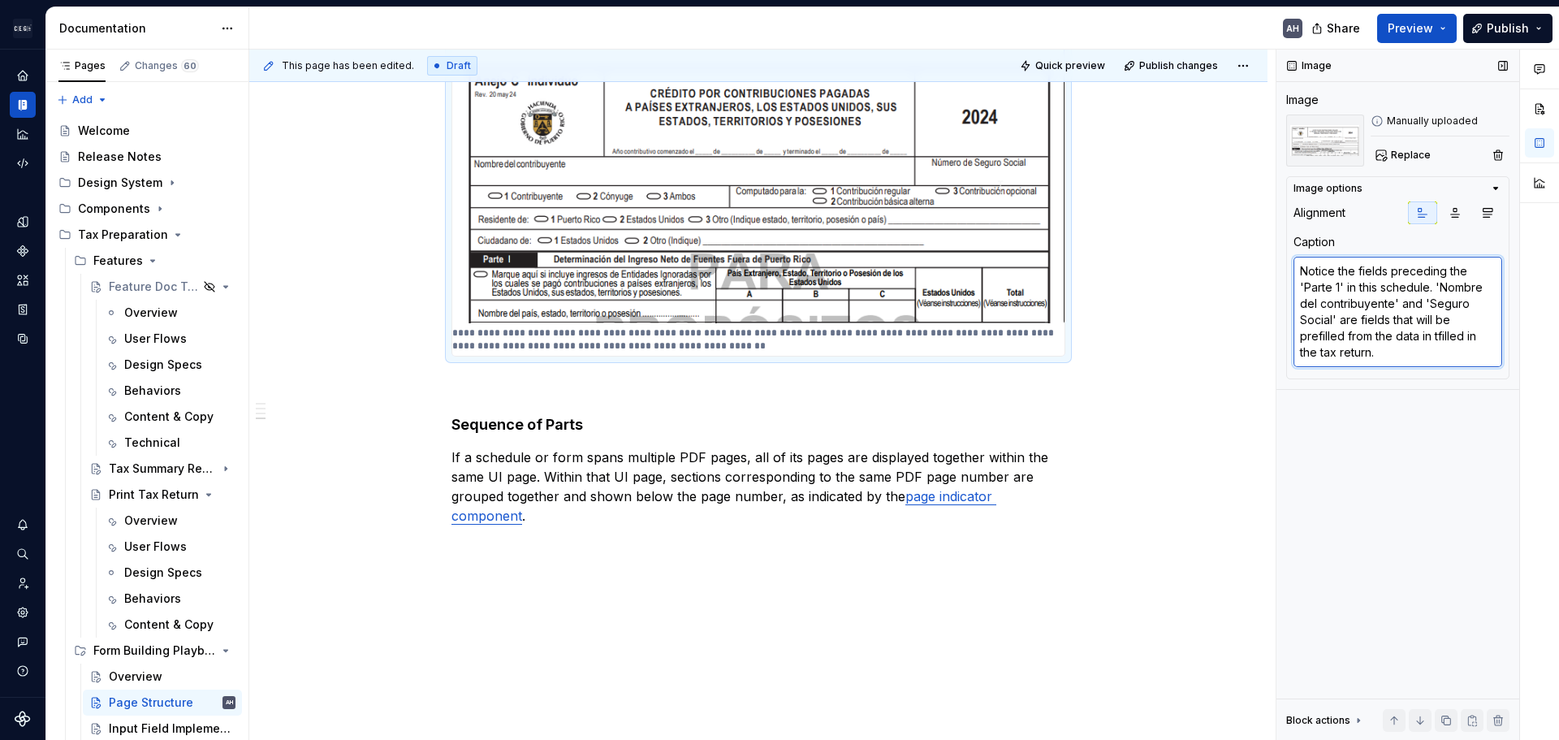
type textarea "Notice the fields preceding the 'Parte 1' in this schedule. 'Nombre del contrib…"
type textarea "*"
type textarea "Notice the fields preceding the 'Parte 1' in this schedule. 'Nombre del contrib…"
type textarea "*"
type textarea "Notice the fields preceding the 'Parte 1' in this schedule. 'Nombre del contrib…"
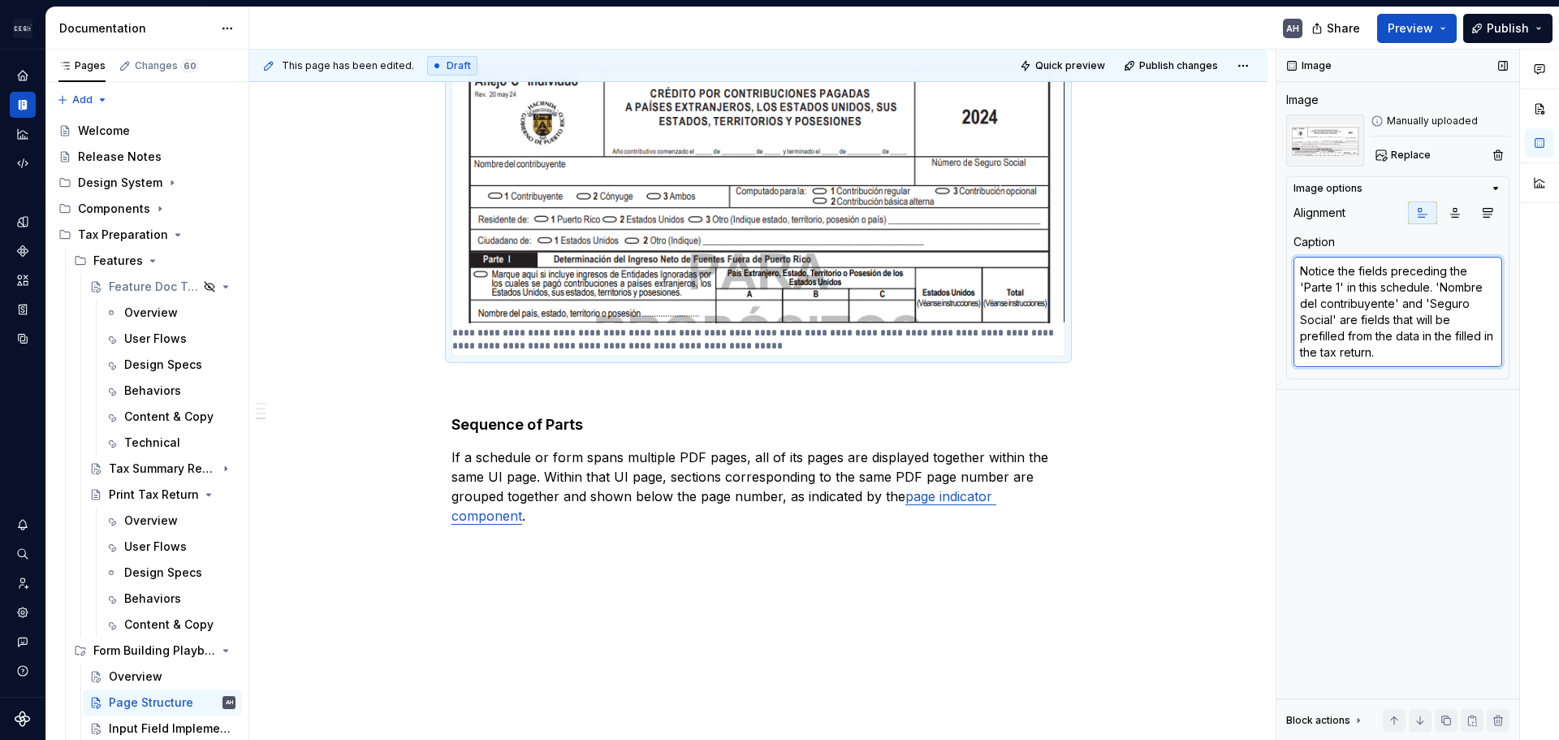
type textarea "*"
type textarea "Notice the fields preceding the 'Parte 1' in this schedule. 'Nombre del contrib…"
type textarea "*"
type textarea "Notice the fields preceding the 'Parte 1' in this schedule. 'Nombre del contrib…"
type textarea "*"
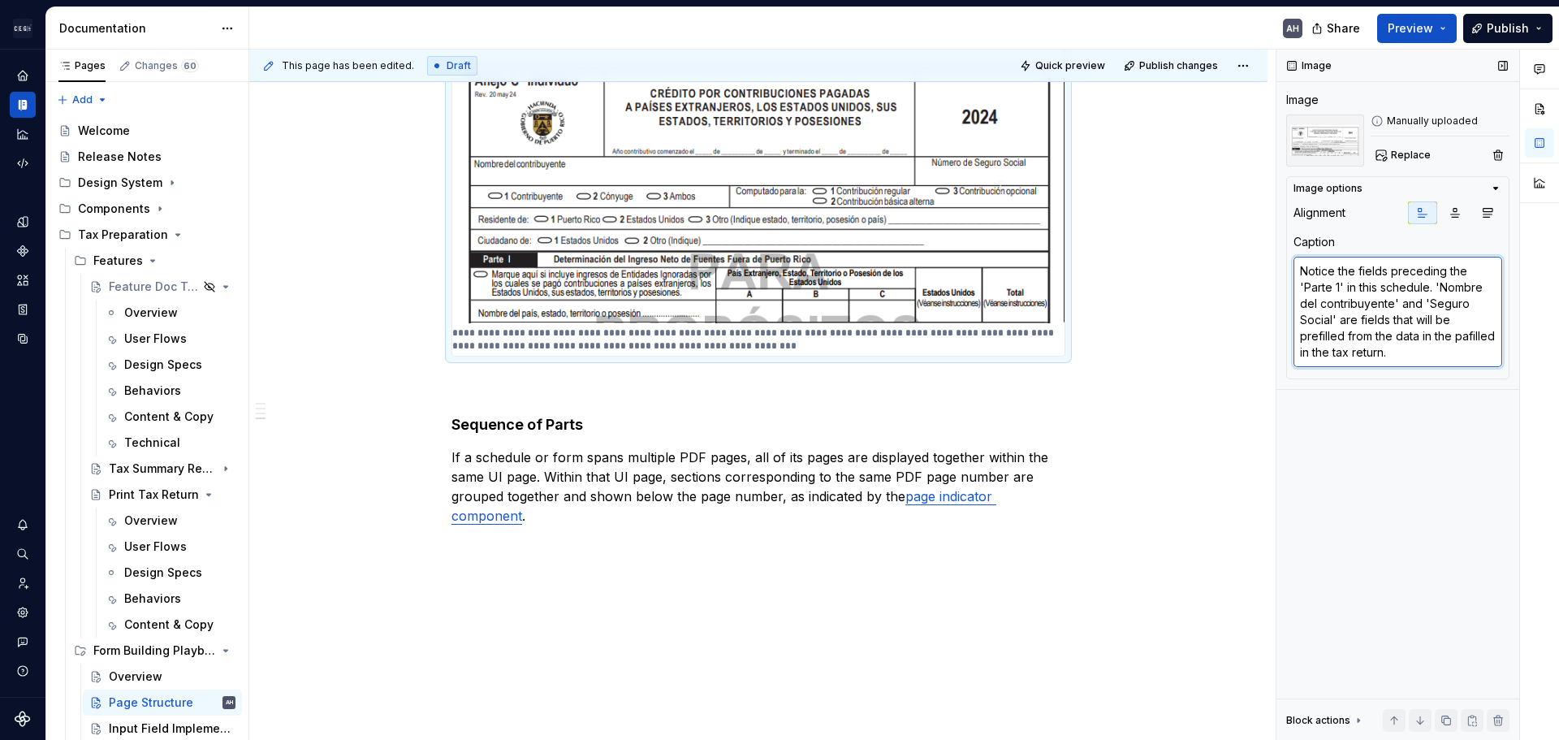
type textarea "Notice the fields preceding the 'Parte 1' in this schedule. 'Nombre del contrib…"
type textarea "*"
type textarea "Notice the fields preceding the 'Parte 1' in this schedule. 'Nombre del contrib…"
type textarea "*"
type textarea "Notice the fields preceding the 'Parte 1' in this schedule. 'Nombre del contrib…"
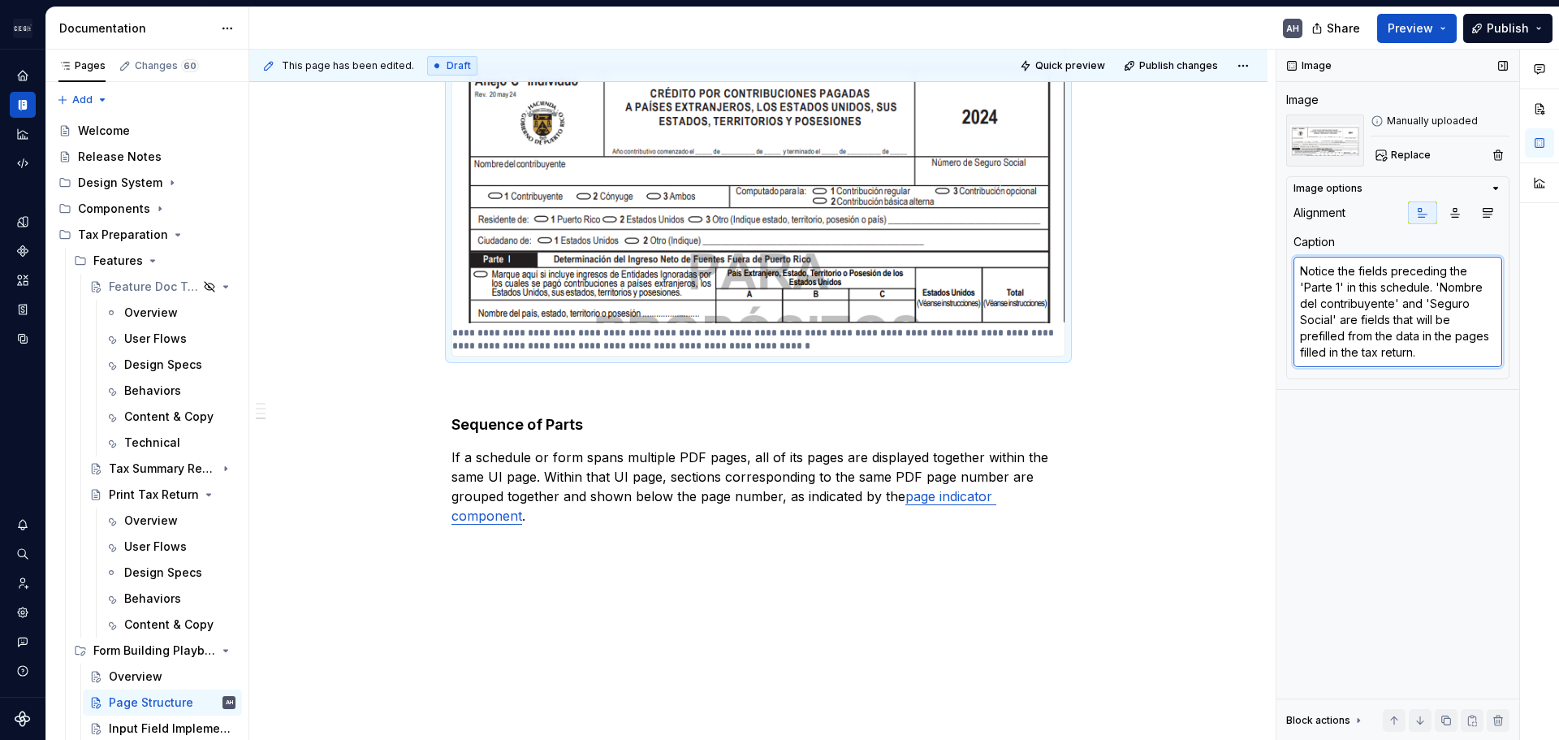
type textarea "*"
type textarea "Notice the fields preceding the 'Parte 1' in this schedule. 'Nombre del contrib…"
type textarea "*"
type textarea "Notice the fields preceding the 'Parte 1' in this schedule. 'Nombre del contrib…"
type textarea "*"
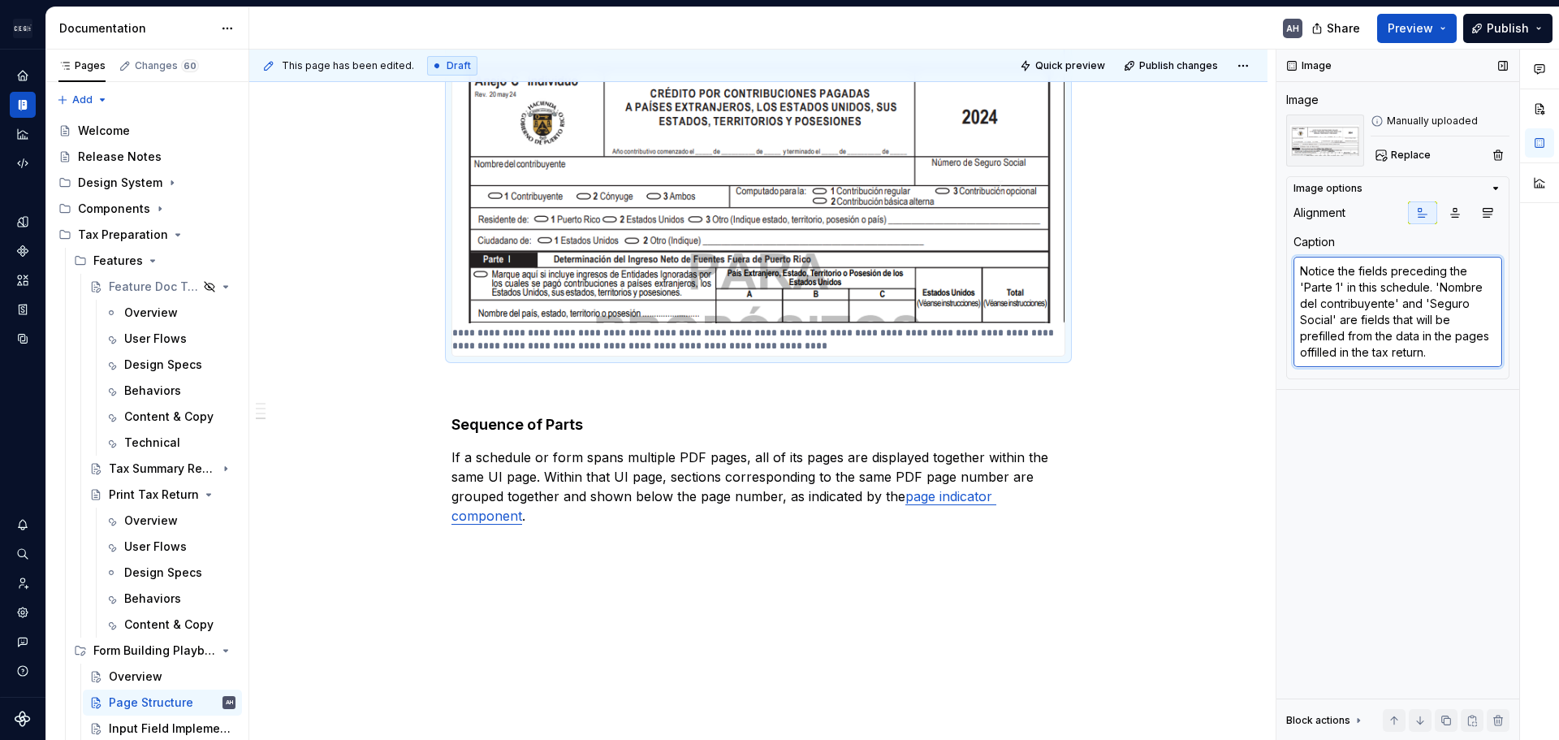
type textarea "Notice the fields preceding the 'Parte 1' in this schedule. 'Nombre del contrib…"
type textarea "*"
type textarea "Notice the fields preceding the 'Parte 1' in this schedule. 'Nombre del contrib…"
type textarea "*"
type textarea "Notice the fields preceding the 'Parte 1' in this schedule. 'Nombre del contrib…"
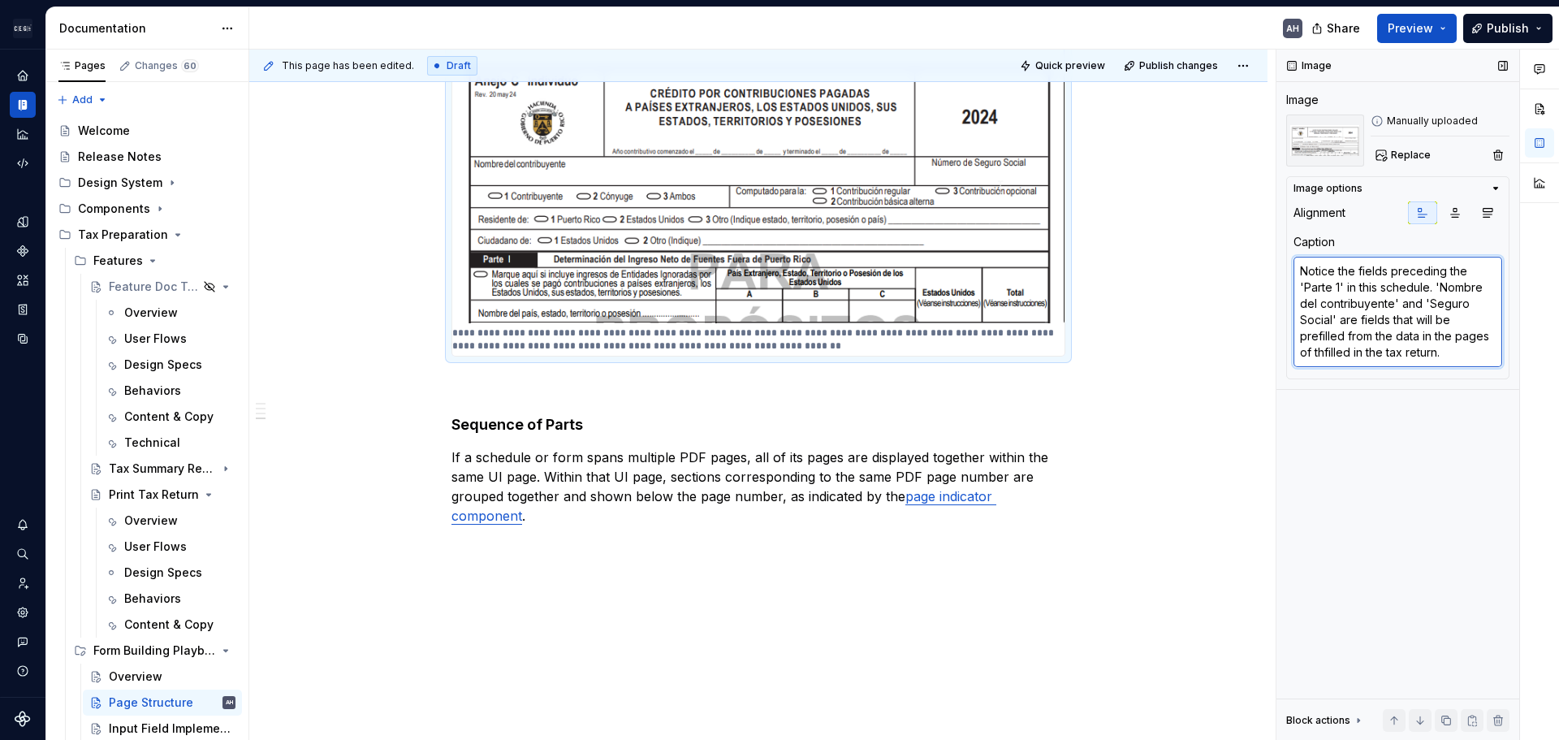
type textarea "*"
type textarea "Notice the fields preceding the 'Parte 1' in this schedule. 'Nombre del contrib…"
type textarea "*"
type textarea "Notice the fields preceding the 'Parte 1' in this schedule. 'Nombre del contrib…"
type textarea "*"
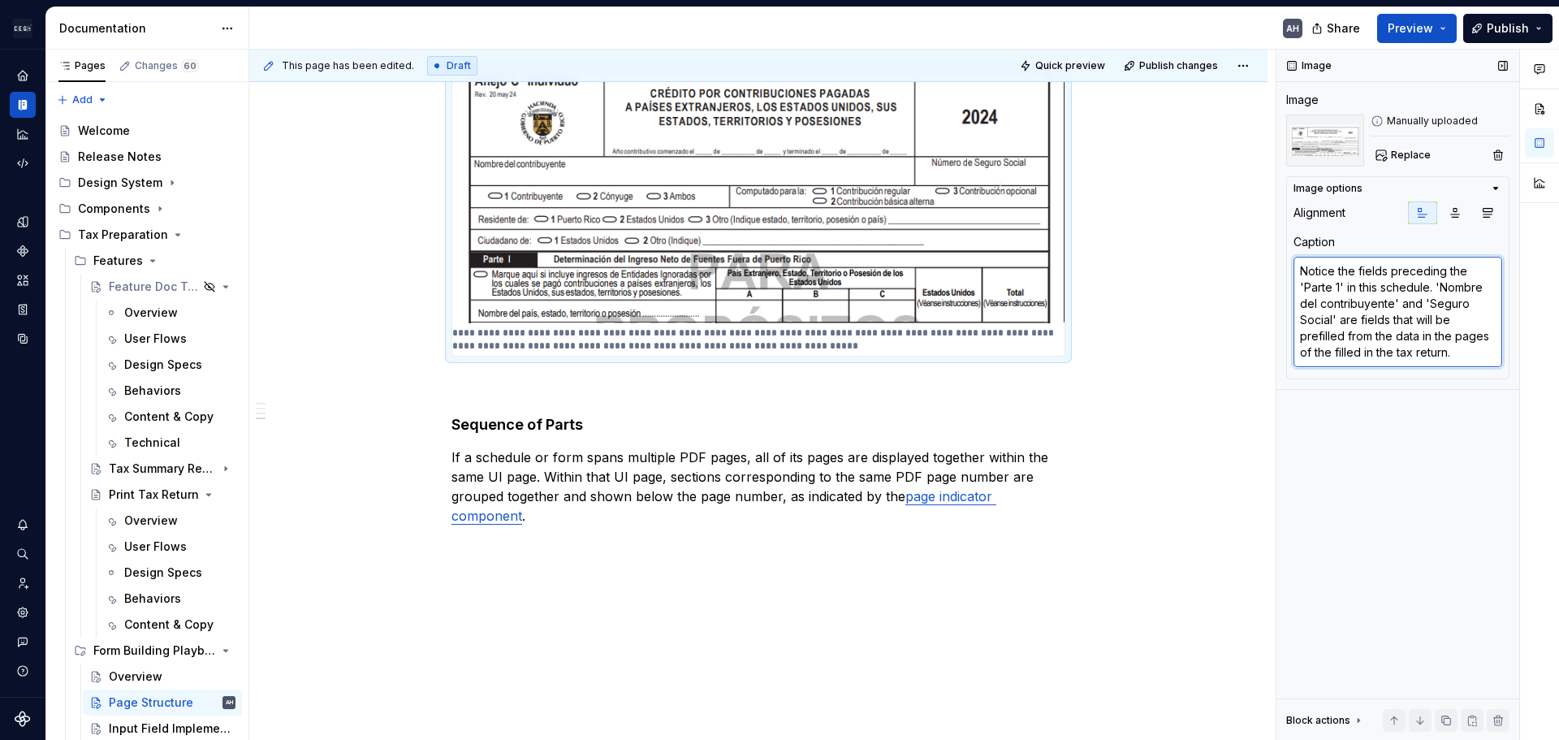
type textarea "Notice the fields preceding the 'Parte 1' in this schedule. 'Nombre del contrib…"
type textarea "*"
type textarea "Notice the fields preceding the 'Parte 1' in this schedule. 'Nombre del contrib…"
type textarea "*"
type textarea "Notice the fields preceding the 'Parte 1' in this schedule. 'Nombre del contrib…"
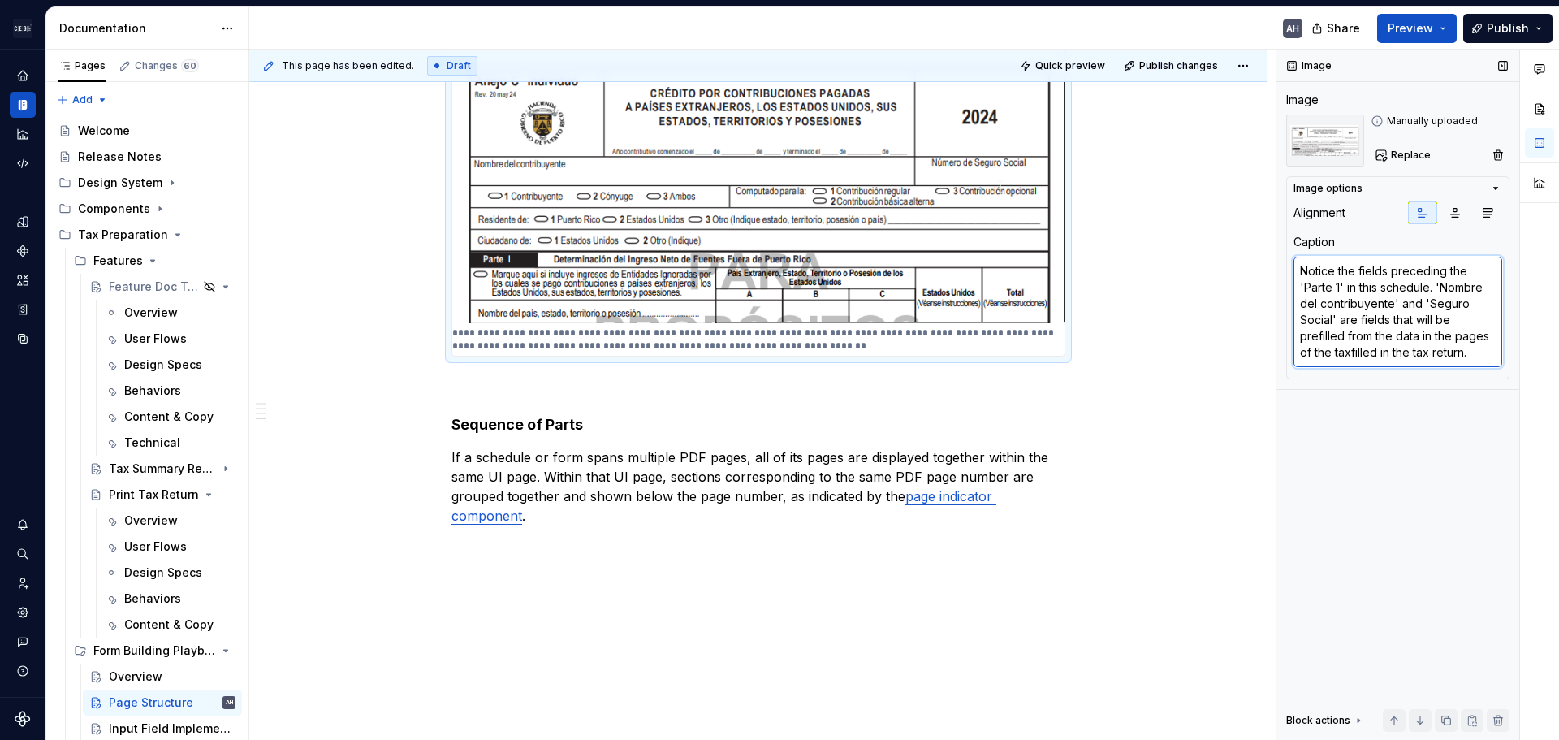
type textarea "*"
type textarea "Notice the fields preceding the 'Parte 1' in this schedule. 'Nombre del contrib…"
type textarea "*"
type textarea "Notice the fields preceding the 'Parte 1' in this schedule. 'Nombre del contrib…"
type textarea "*"
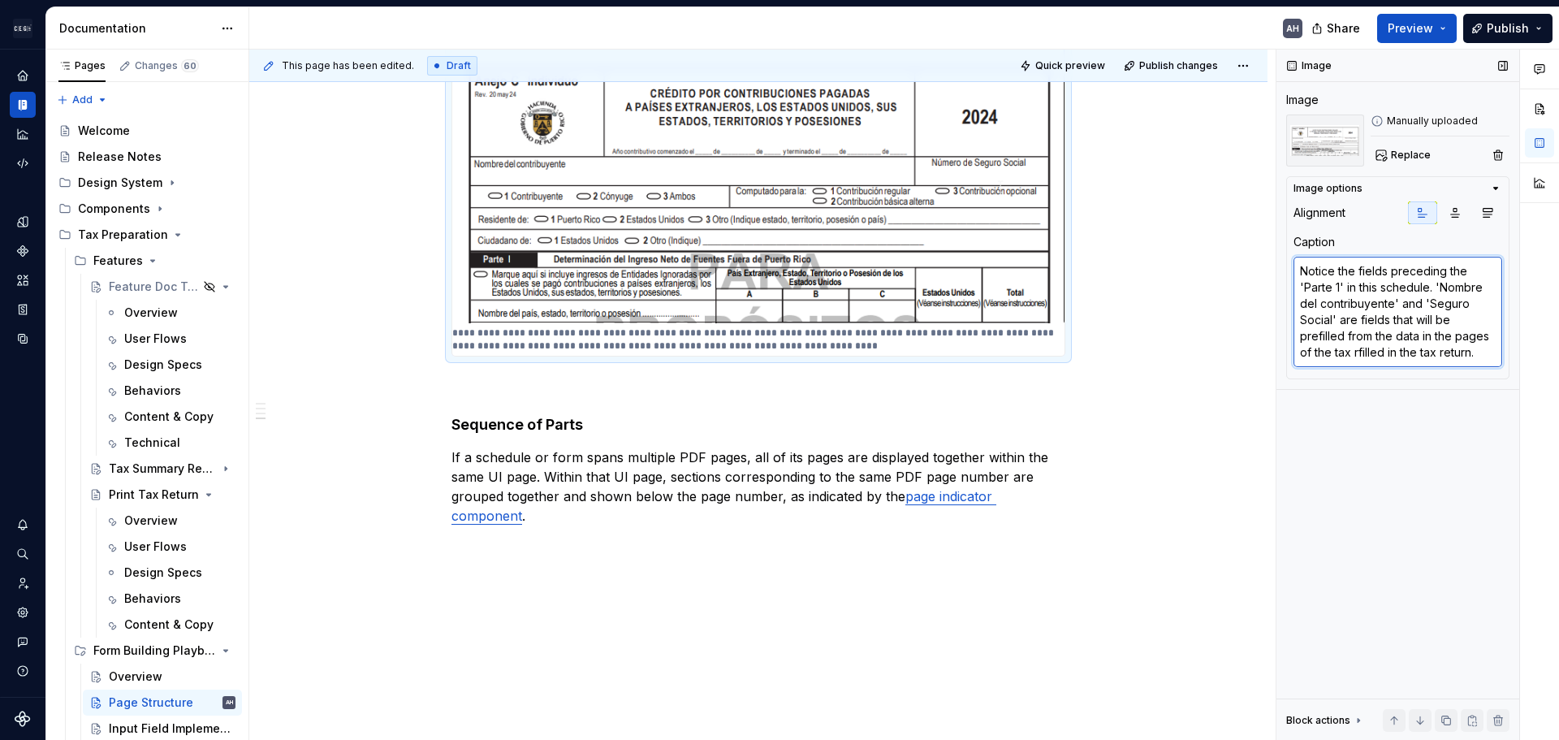
type textarea "Notice the fields preceding the 'Parte 1' in this schedule. 'Nombre del contrib…"
type textarea "*"
type textarea "Notice the fields preceding the 'Parte 1' in this schedule. 'Nombre del contrib…"
type textarea "*"
type textarea "Notice the fields preceding the 'Parte 1' in this schedule. 'Nombre del contrib…"
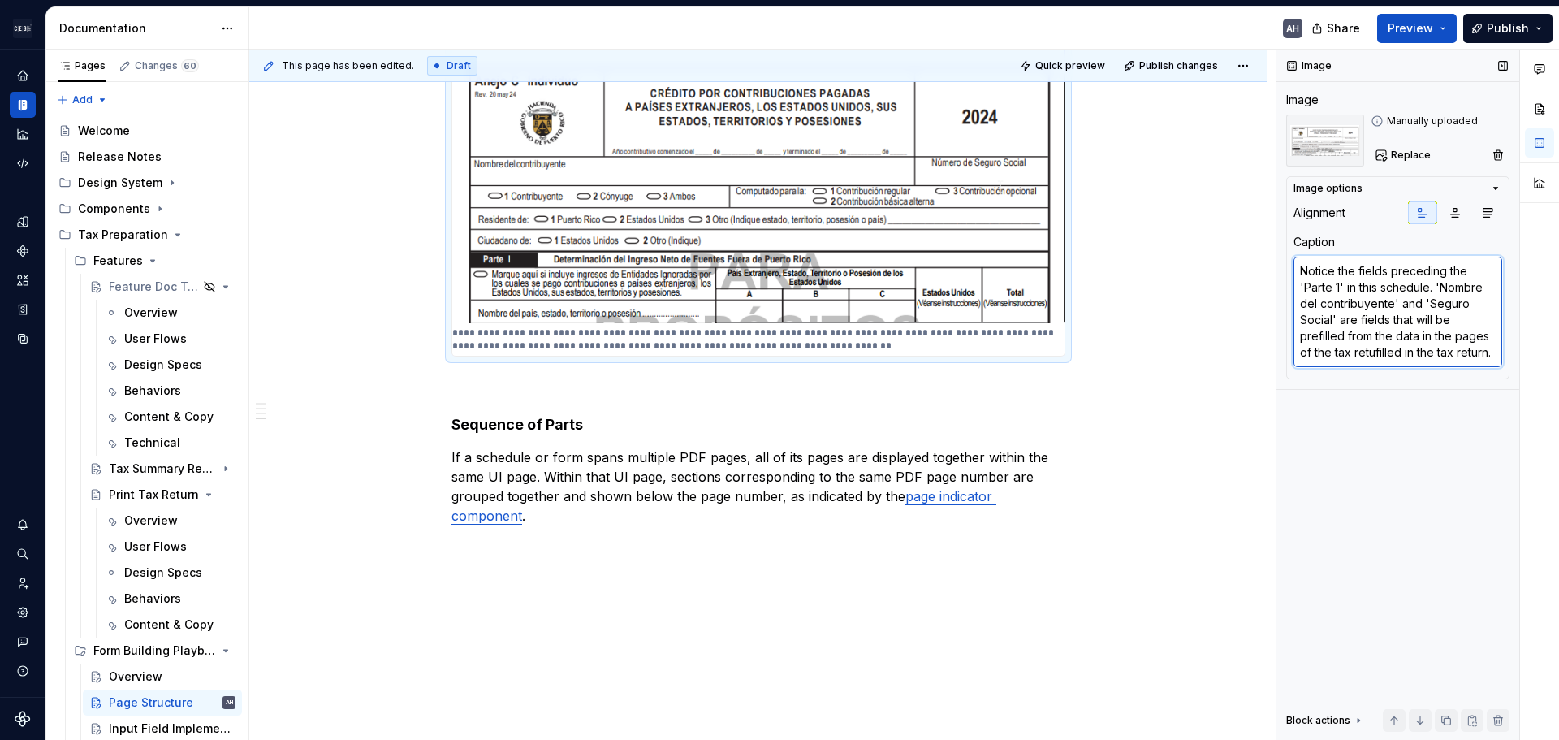
type textarea "*"
type textarea "Notice the fields preceding the 'Parte 1' in this schedule. 'Nombre del contrib…"
type textarea "*"
type textarea "Notice the fields preceding the 'Parte 1' in this schedule. 'Nombre del contrib…"
type textarea "*"
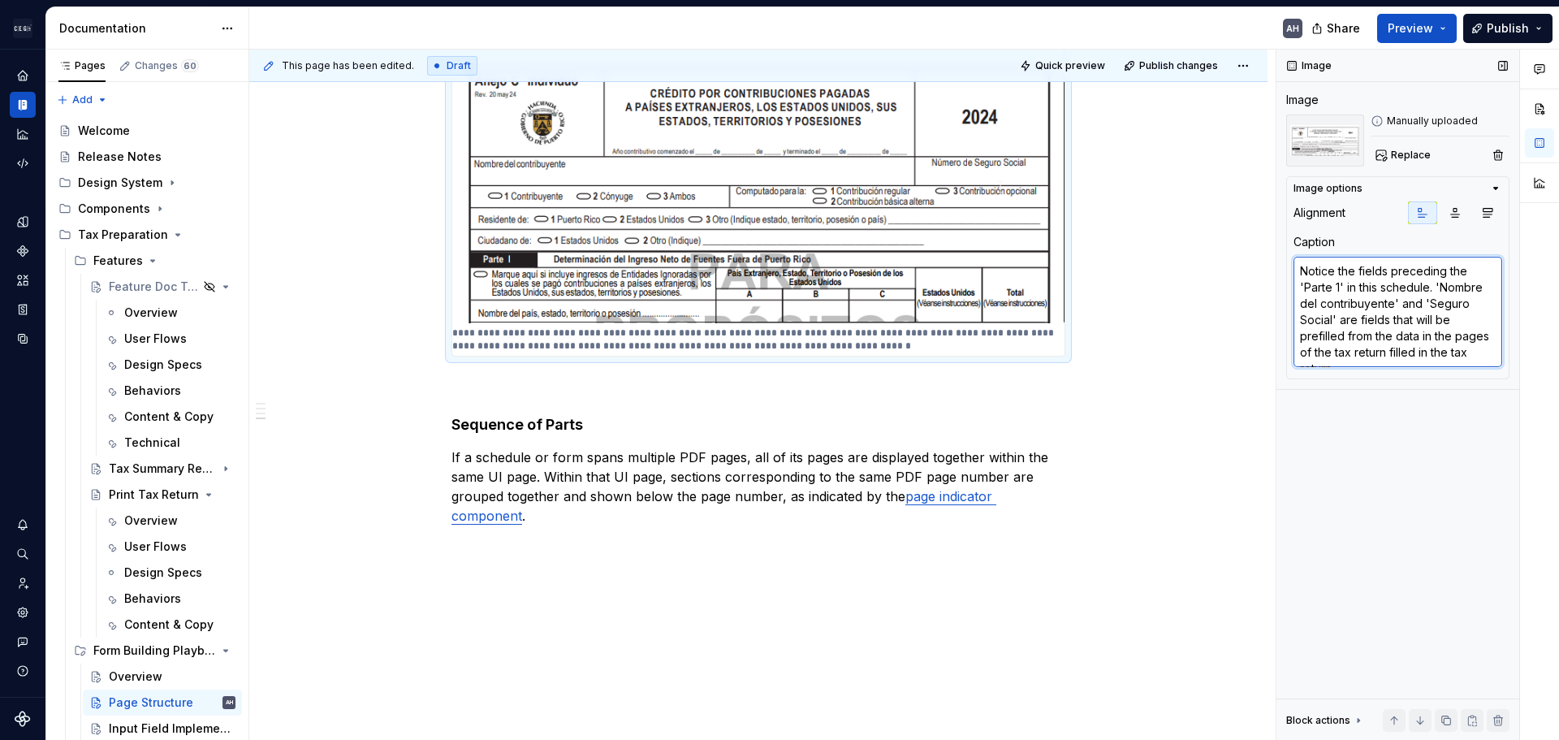
type textarea "Notice the fields preceding the 'Parte 1' in this schedule. 'Nombre del contrib…"
type textarea "*"
type textarea "Notice the fields preceding the 'Parte 1' in this schedule. 'Nombre del contrib…"
type textarea "*"
type textarea "Notice the fields preceding the 'Parte 1' in this schedule. 'Nombre del contrib…"
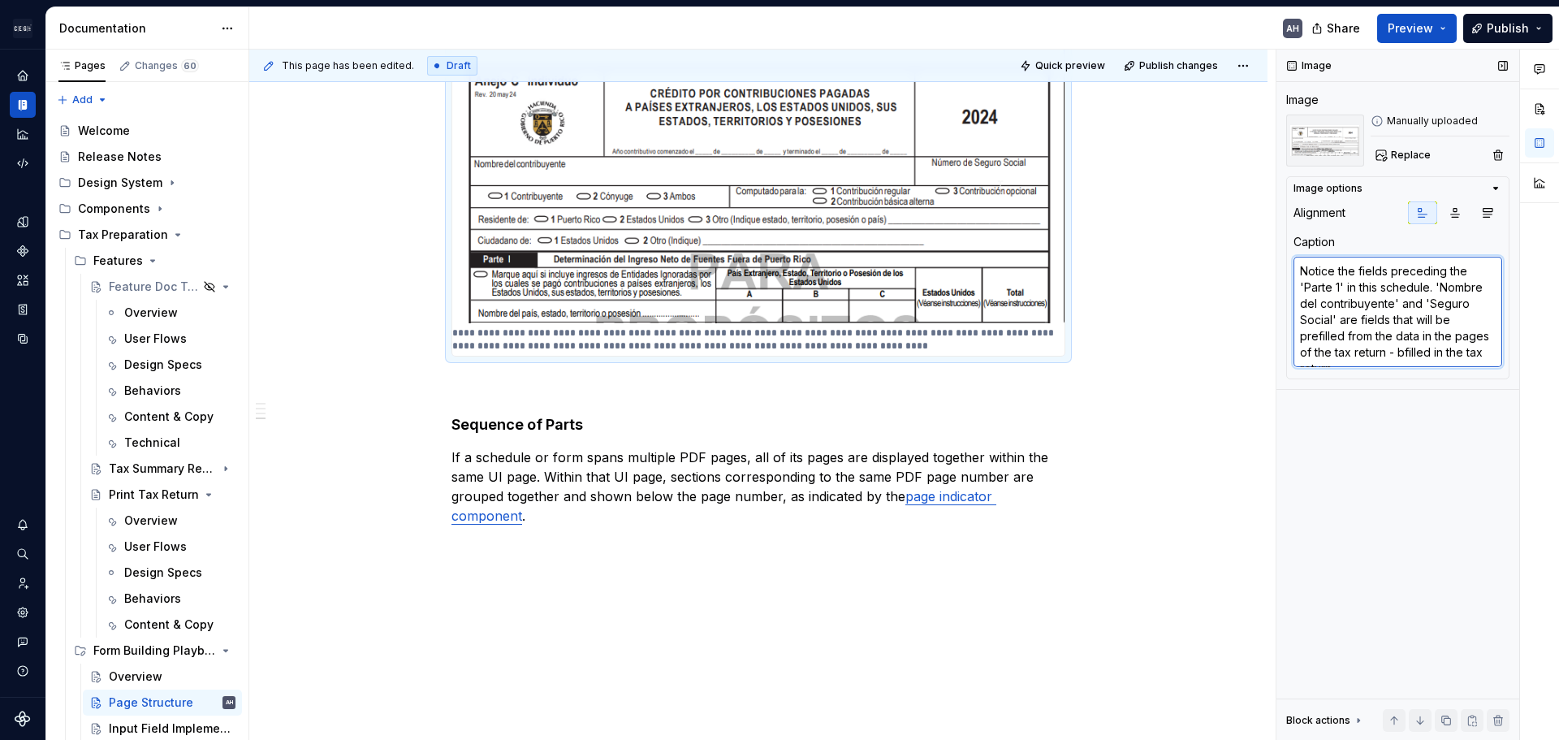
type textarea "*"
type textarea "Notice the fields preceding the 'Parte 1' in this schedule. 'Nombre del contrib…"
type textarea "*"
type textarea "Notice the fields preceding the 'Parte 1' in this schedule. 'Nombre del contrib…"
type textarea "*"
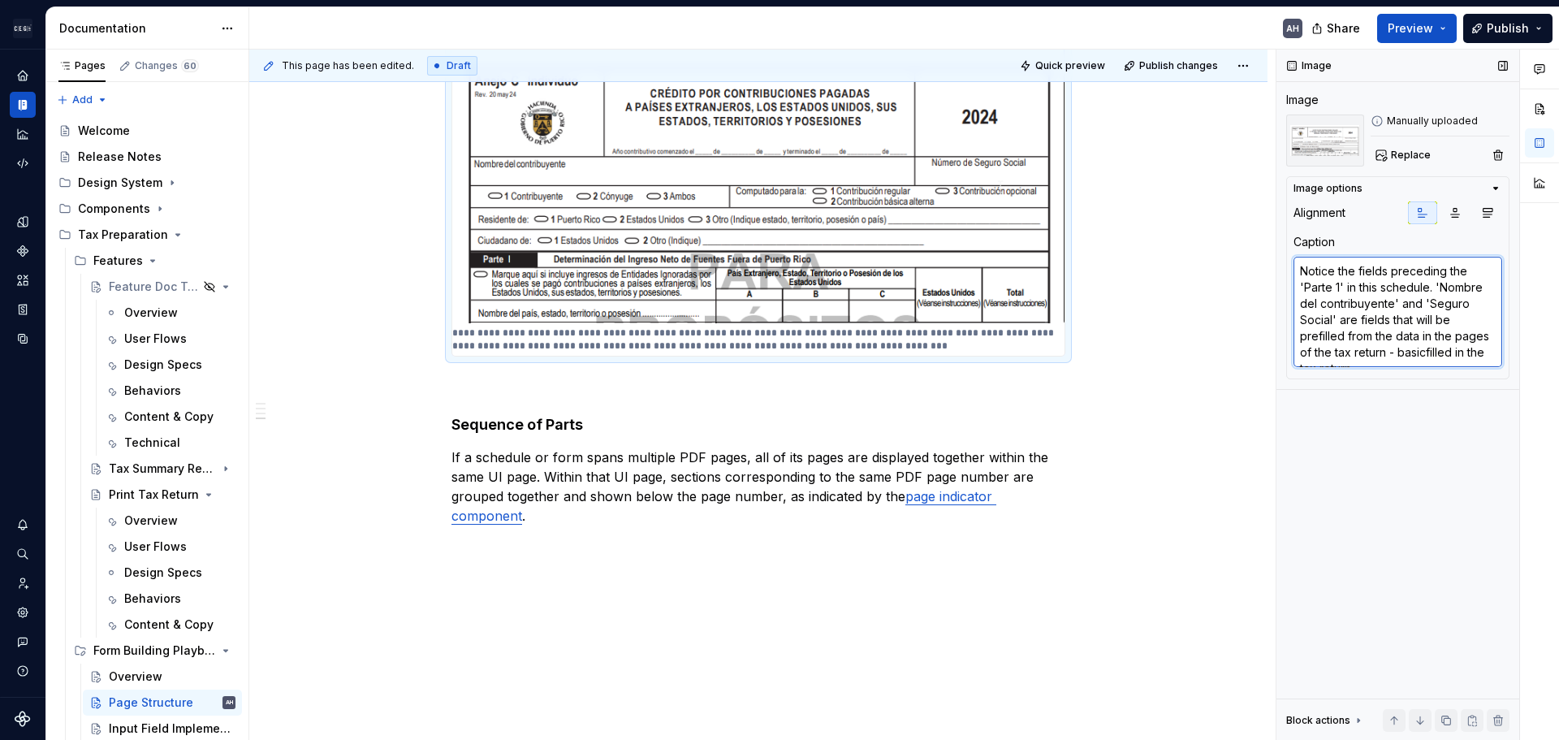
scroll to position [8, 0]
type textarea "Notice the fields preceding the 'Parte 1' in this schedule. 'Nombre del contrib…"
type textarea "*"
type textarea "Notice the fields preceding the 'Parte 1' in this schedule. 'Nombre del contrib…"
type textarea "*"
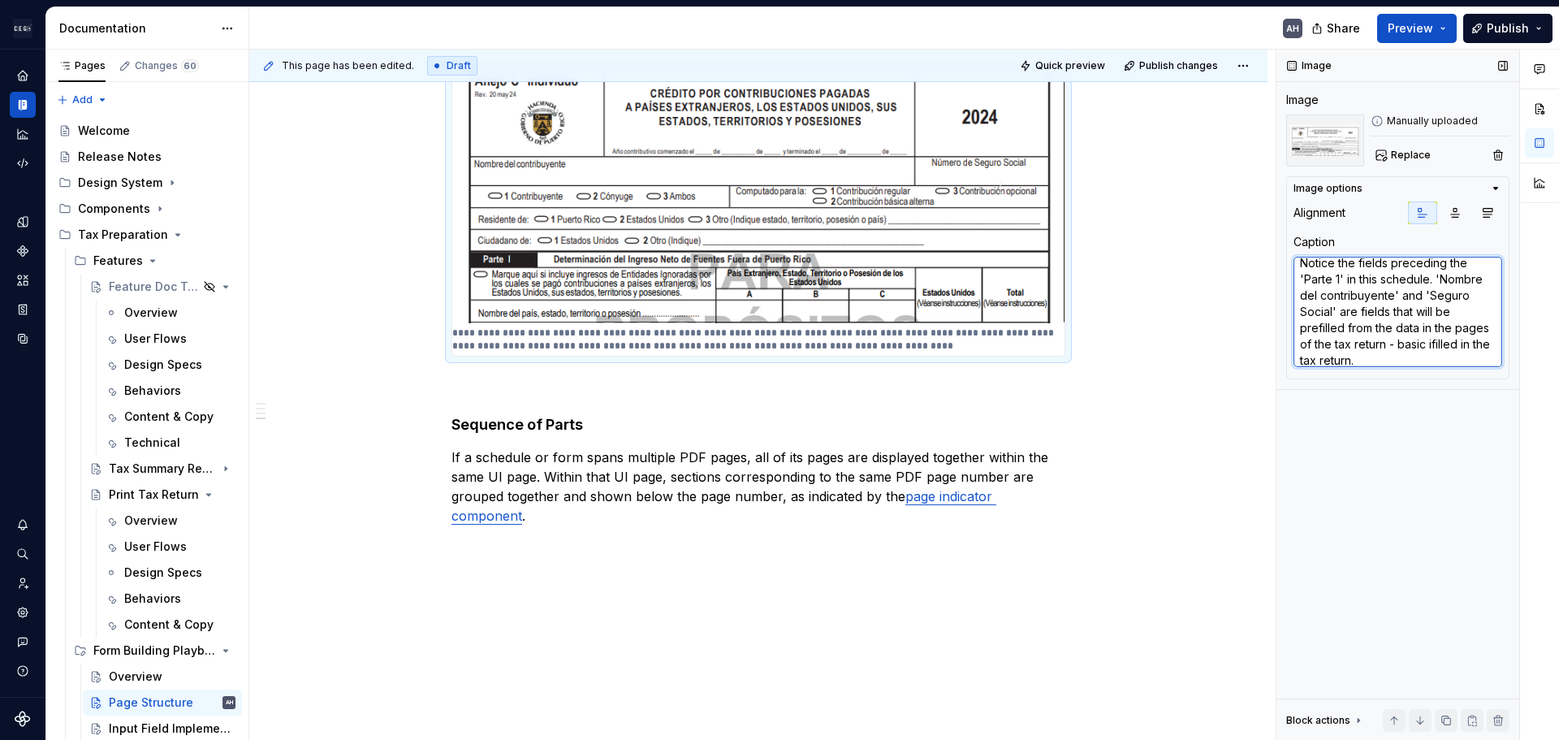
type textarea "Notice the fields preceding the 'Parte 1' in this schedule. 'Nombre del contrib…"
type textarea "*"
type textarea "Notice the fields preceding the 'Parte 1' in this schedule. 'Nombre del contrib…"
type textarea "*"
type textarea "Notice the fields preceding the 'Parte 1' in this schedule. 'Nombre del contrib…"
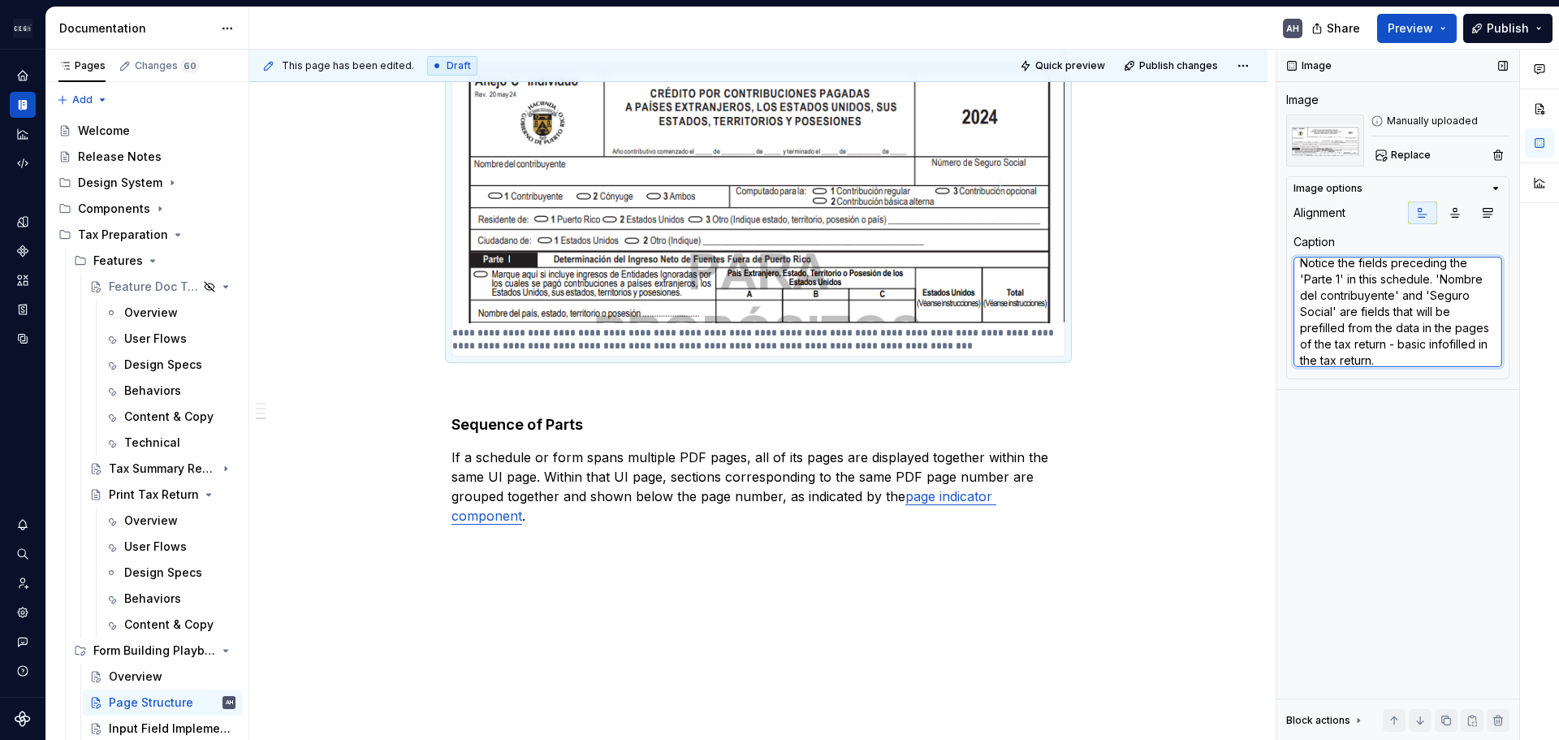
type textarea "*"
type textarea "Notice the fields preceding the 'Parte 1' in this schedule. 'Nombre del contrib…"
type textarea "*"
type textarea "Notice the fields preceding the 'Parte 1' in this schedule. 'Nombre del contrib…"
type textarea "*"
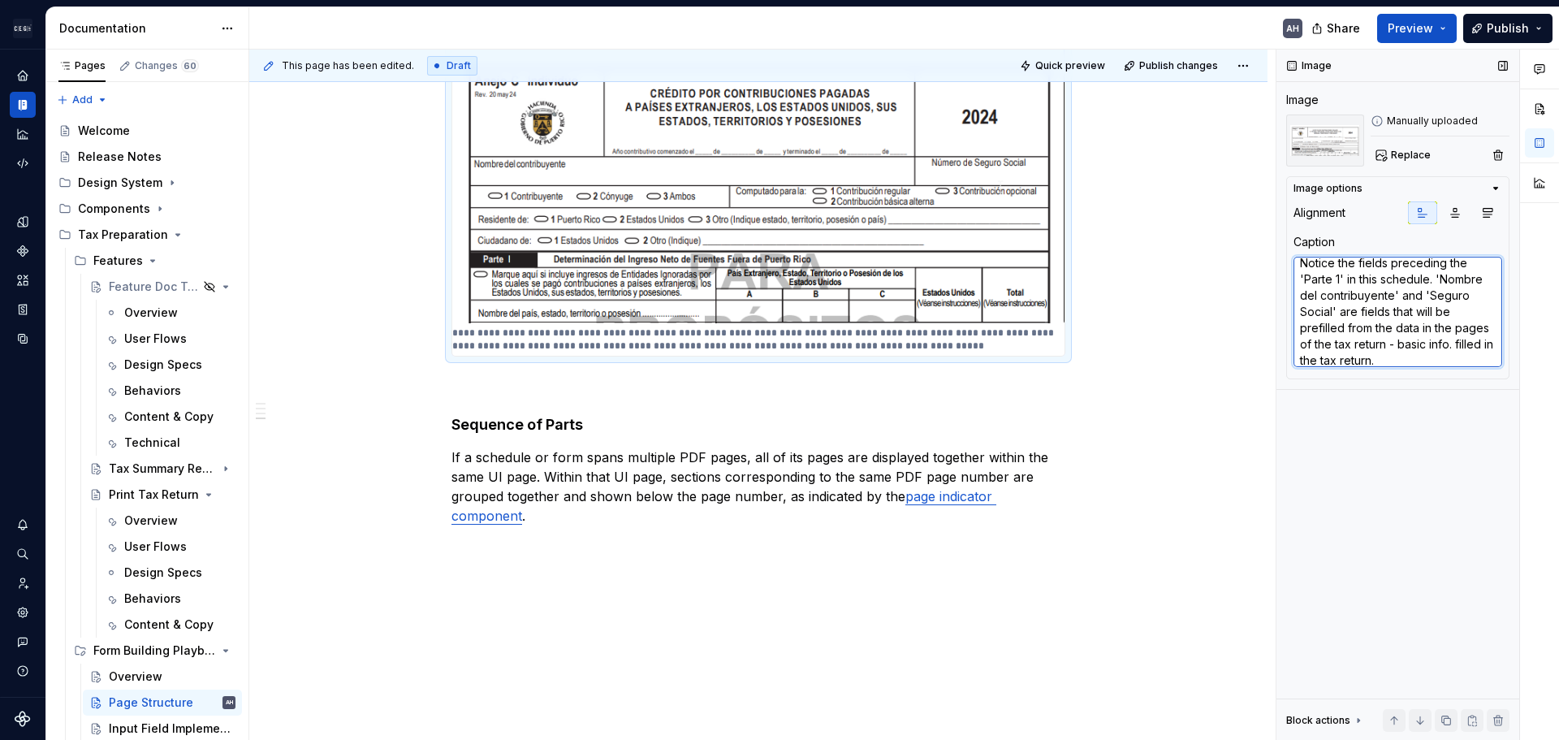
type textarea "Notice the fields preceding the 'Parte 1' in this schedule. 'Nombre del contrib…"
type textarea "*"
type textarea "Notice the fields preceding the 'Parte 1' in this schedule. 'Nombre del contrib…"
type textarea "*"
type textarea "Notice the fields preceding the 'Parte 1' in this schedule. 'Nombre del contrib…"
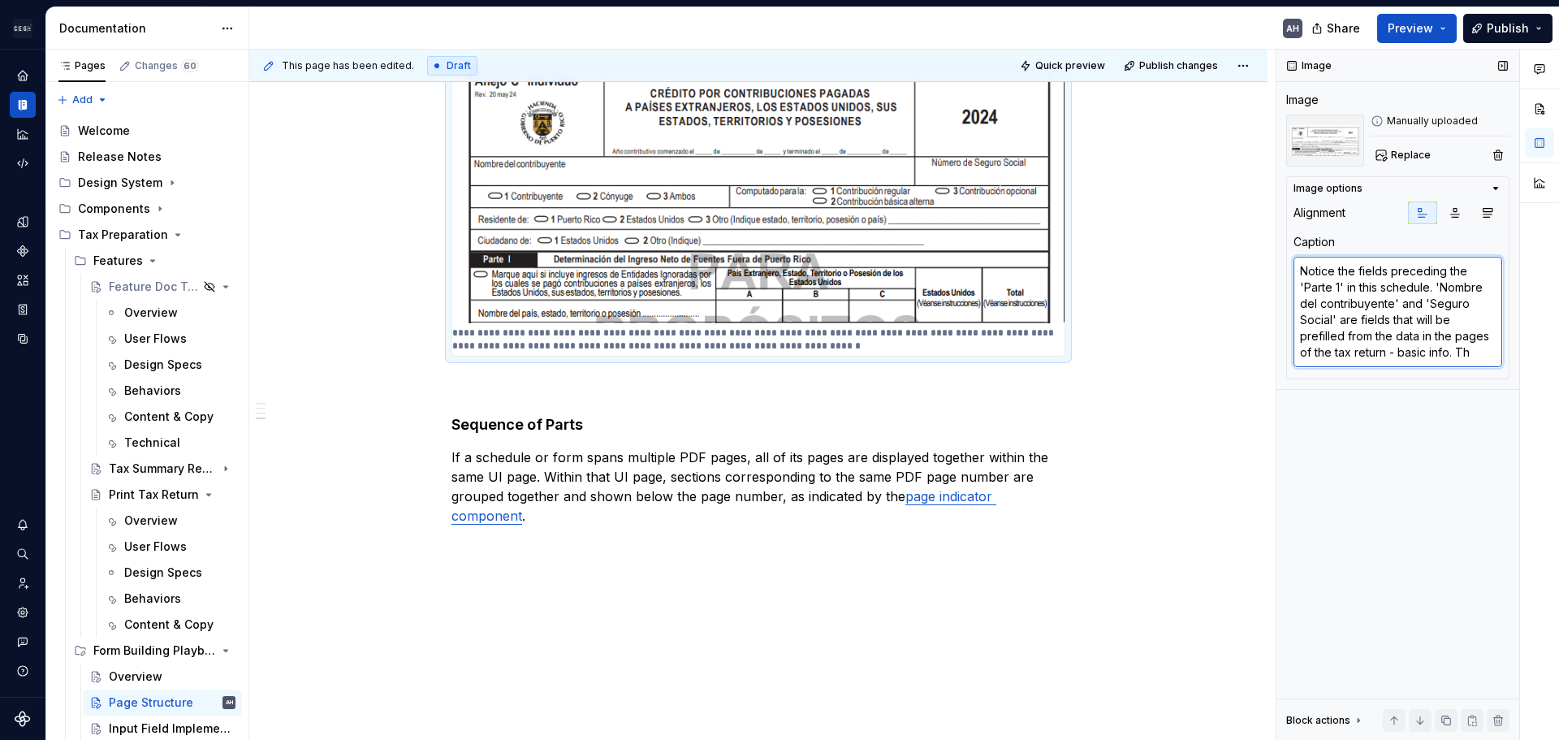
type textarea "*"
type textarea "Notice the fields preceding the 'Parte 1' in this schedule. 'Nombre del contrib…"
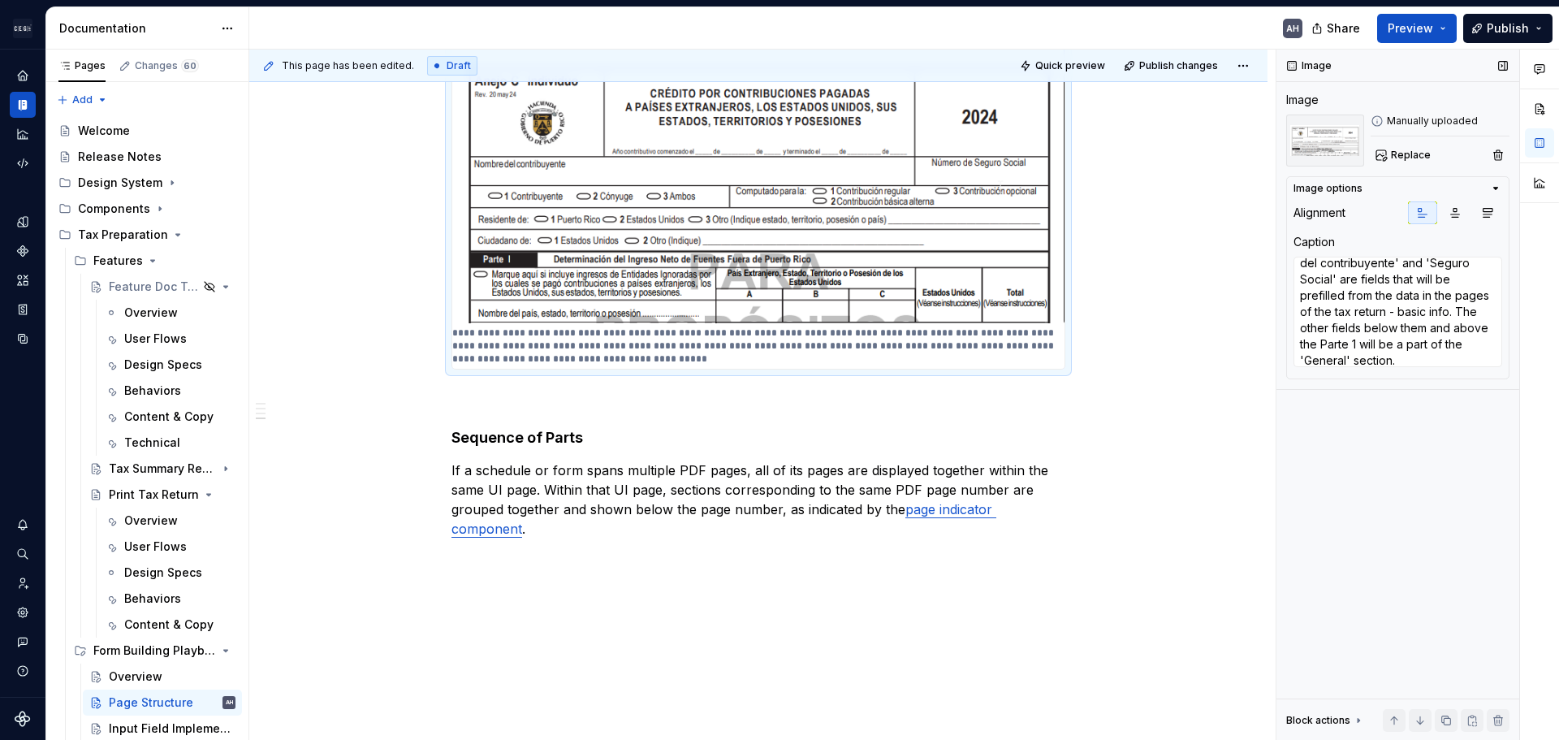
click at [1387, 420] on div "Image Image Manually uploaded Replace Image options Alignment Caption Notice th…" at bounding box center [1398, 395] width 243 height 691
click at [1373, 278] on textarea "Notice the fields preceding the 'Parte 1' in this schedule. 'Nombre del contrib…" at bounding box center [1398, 312] width 209 height 110
click at [1428, 447] on div "Image Image Manually uploaded Replace Image options Alignment Caption Notice th…" at bounding box center [1398, 395] width 243 height 691
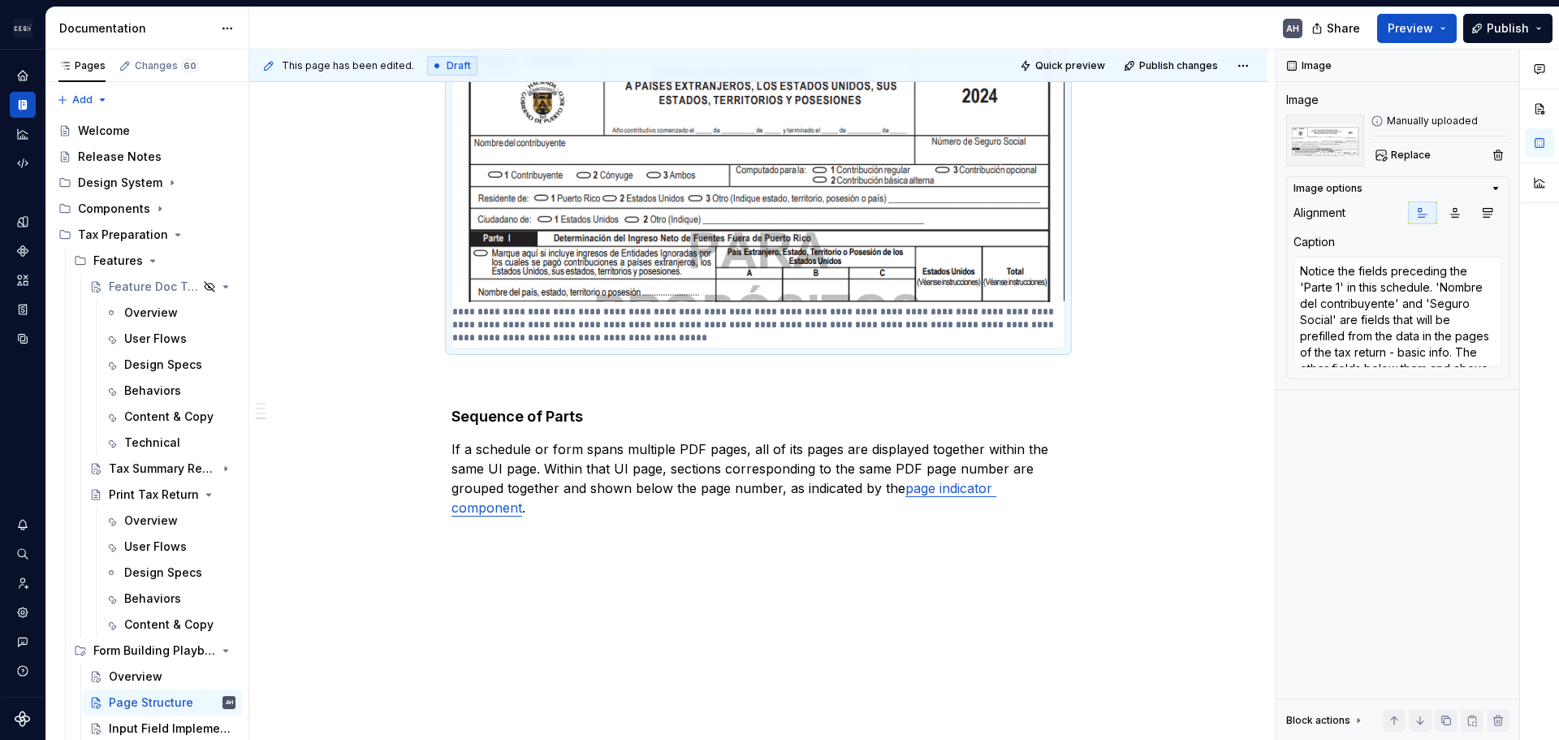
scroll to position [932, 0]
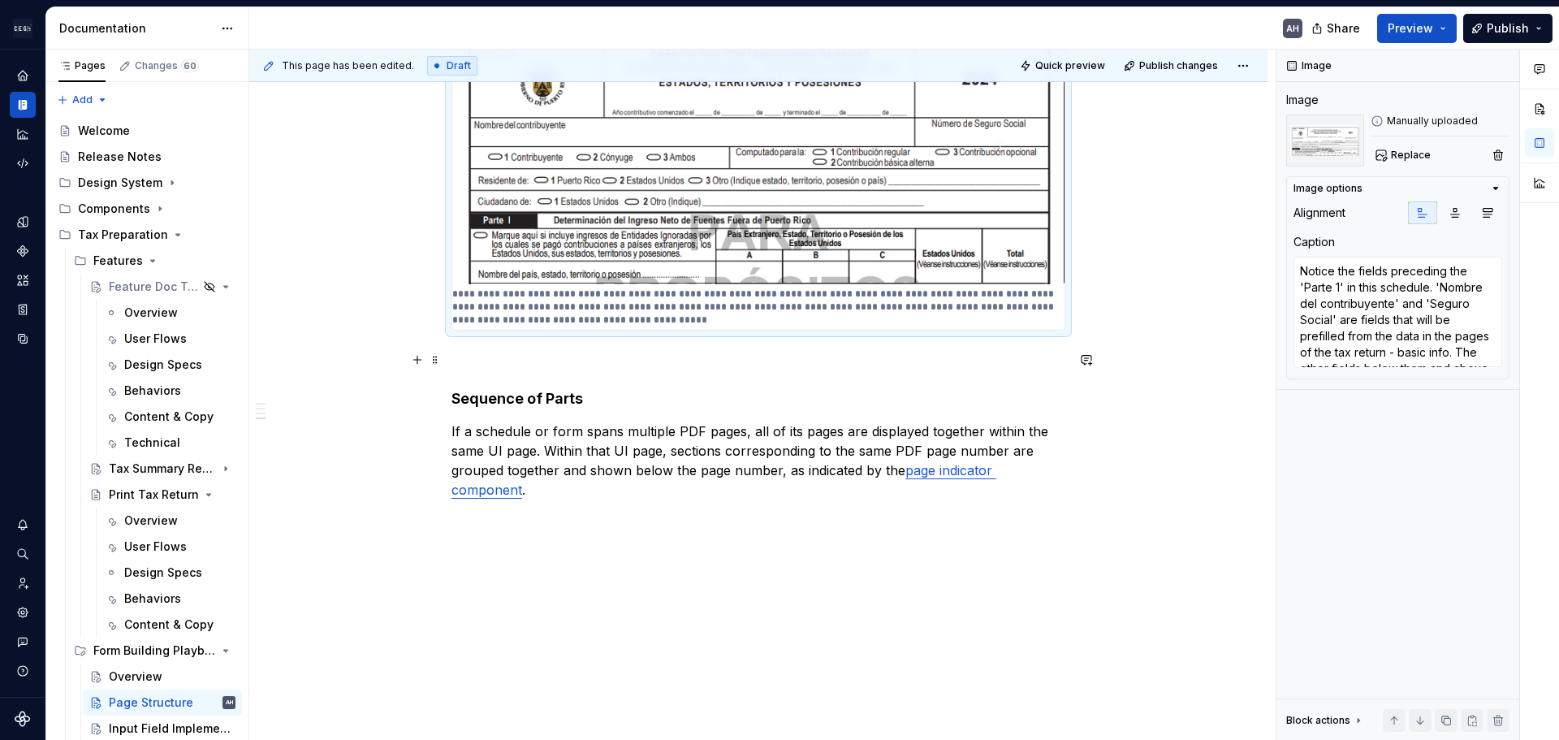
click at [544, 352] on p at bounding box center [759, 359] width 614 height 19
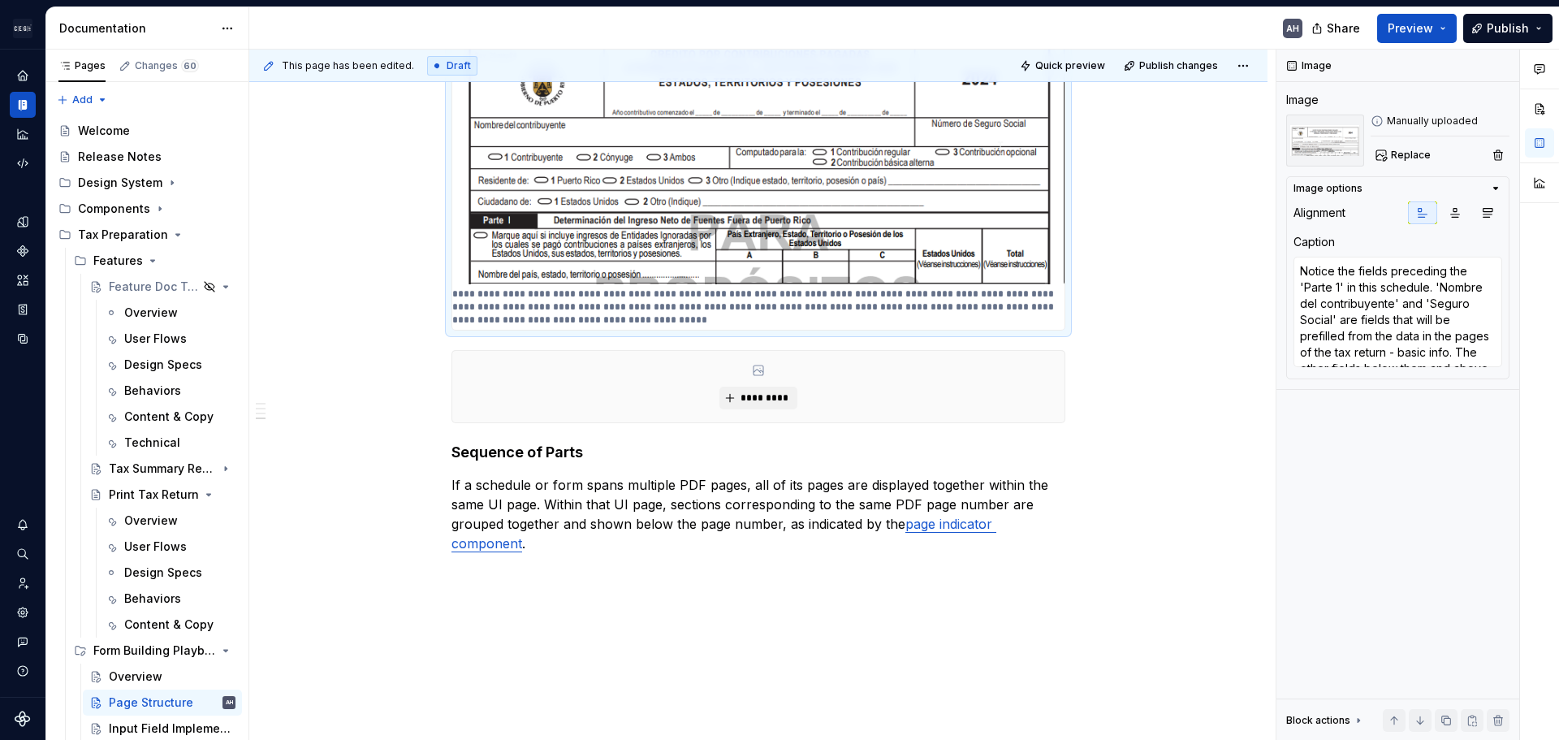
click at [597, 238] on img at bounding box center [758, 147] width 612 height 275
click at [569, 390] on div "*********" at bounding box center [758, 386] width 612 height 71
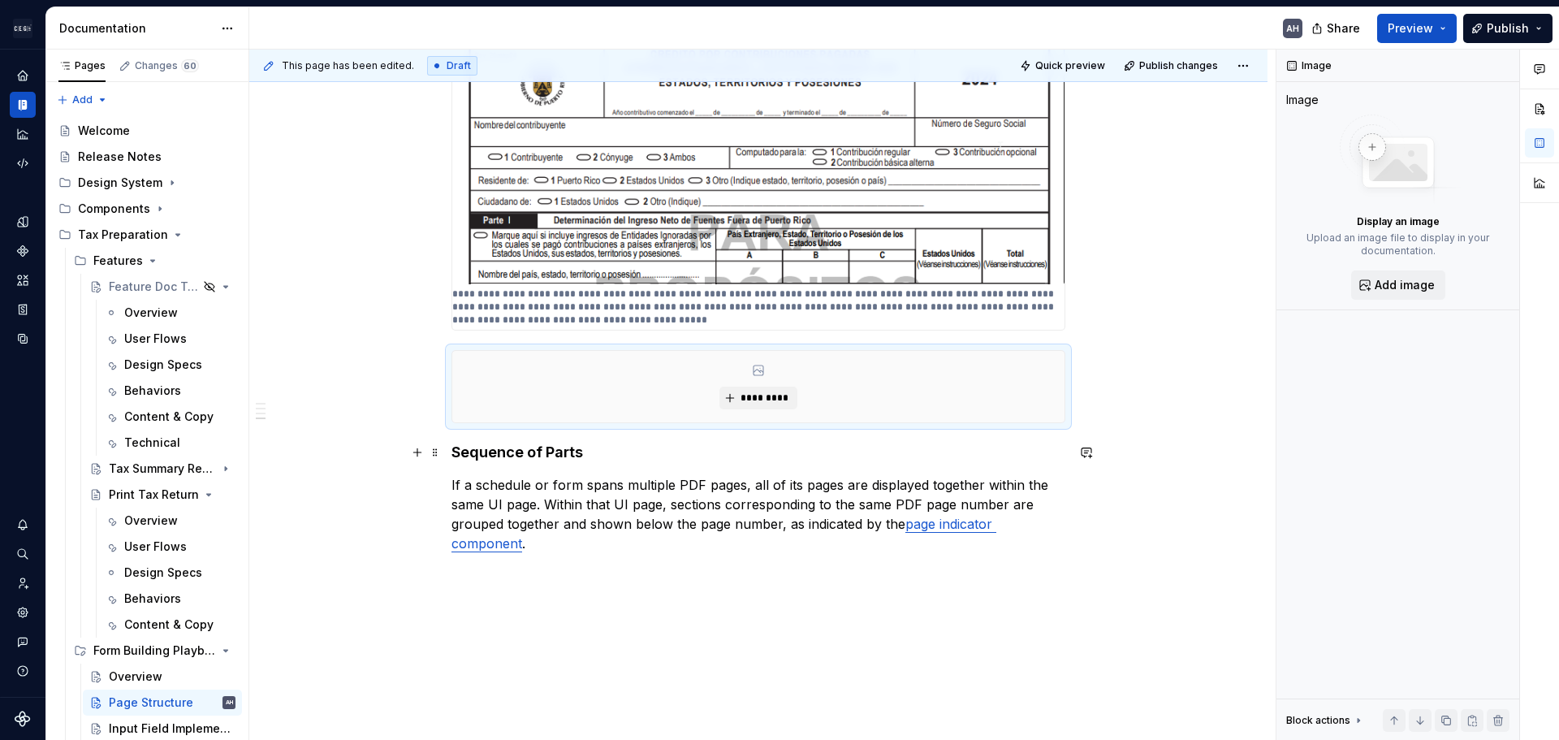
scroll to position [986, 0]
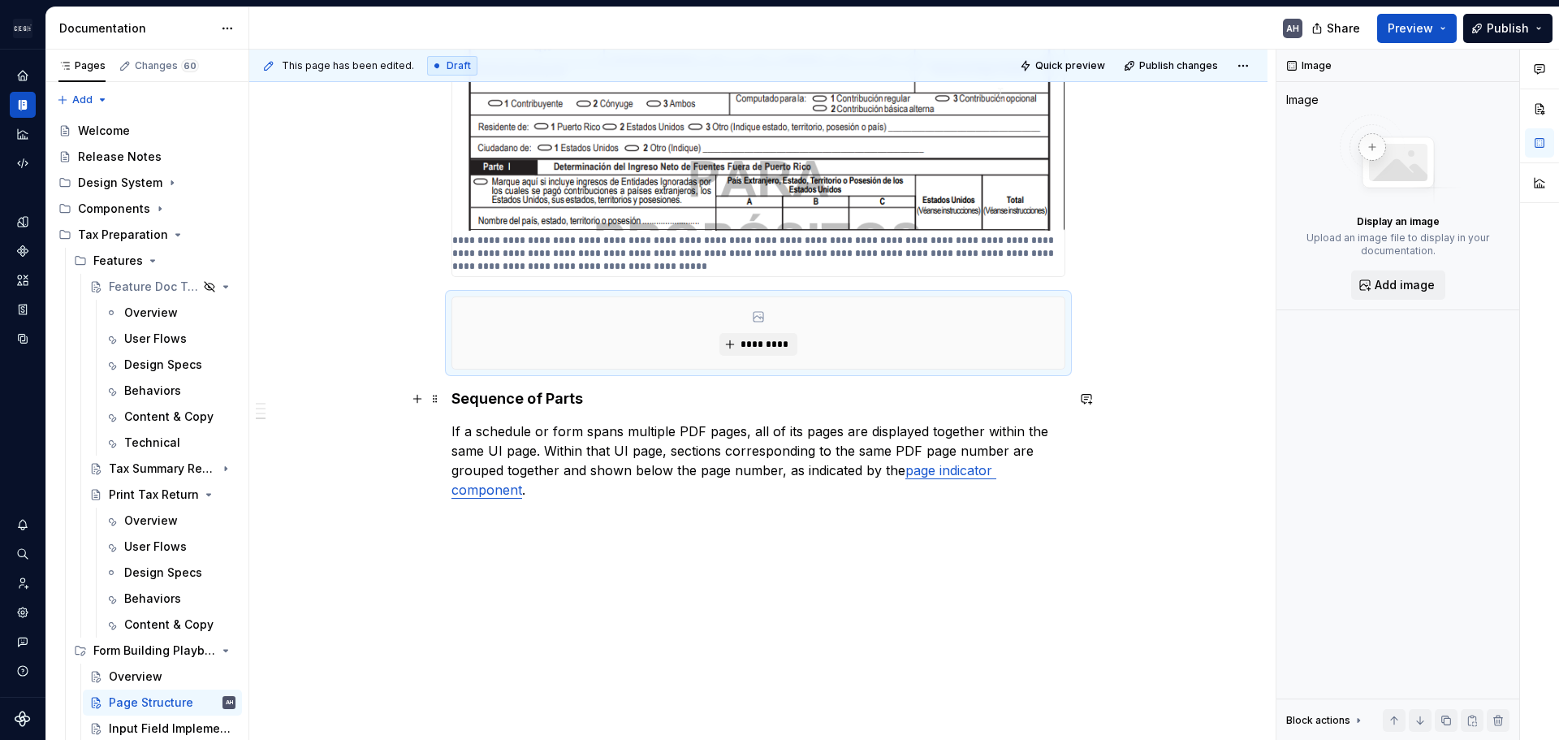
click at [449, 404] on div "Objective The UI of the form resembles the structure of the PDF with which tax …" at bounding box center [758, 16] width 1019 height 1449
click at [456, 398] on h4 "Sequence of Parts" at bounding box center [759, 398] width 614 height 19
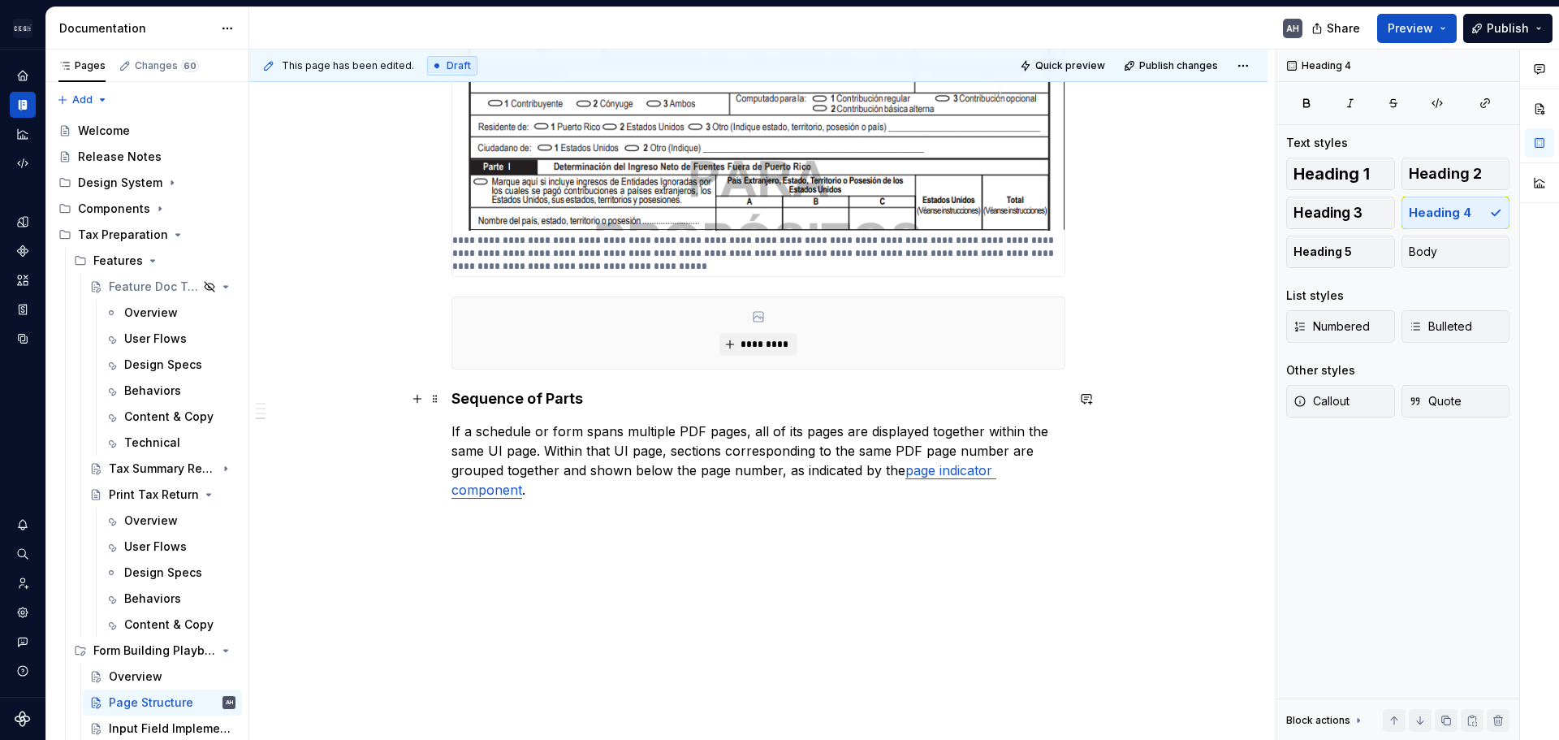
click at [451, 400] on div "Objective The UI of the form resembles the structure of the PDF with which tax …" at bounding box center [758, 16] width 1019 height 1449
click at [137, 724] on div "Input Field Implementation" at bounding box center [148, 728] width 78 height 16
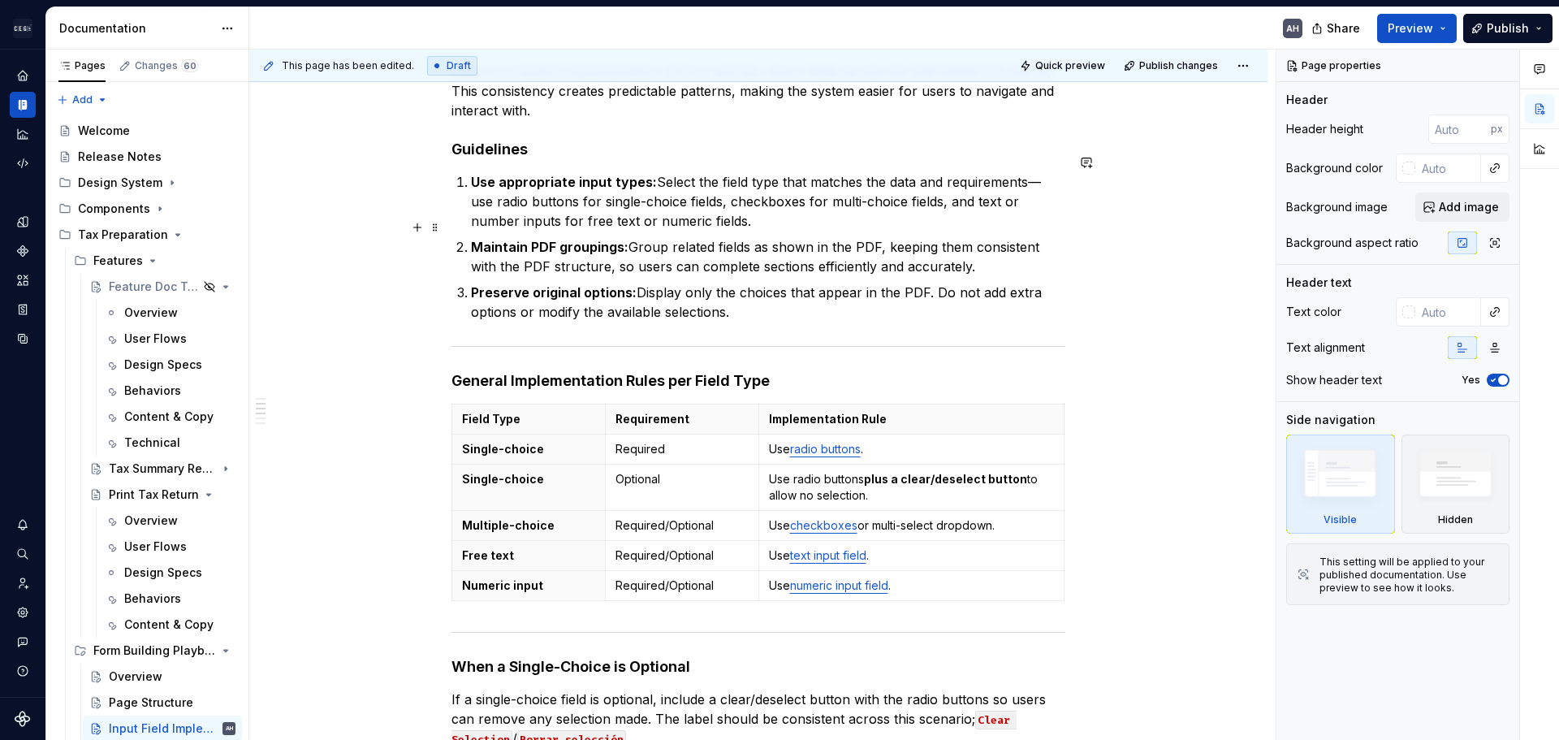
scroll to position [325, 0]
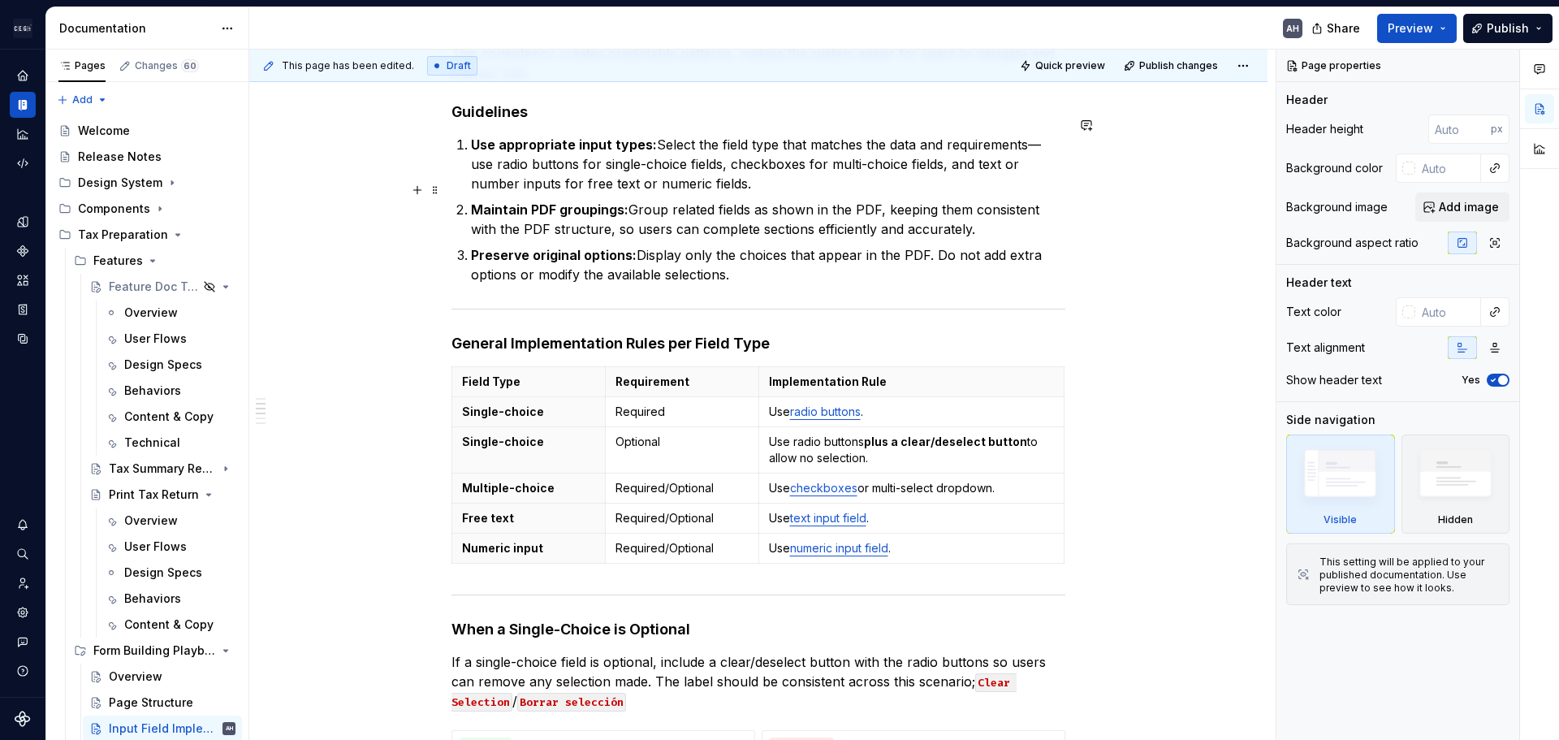
click at [628, 212] on p "Maintain PDF groupings: Group related fields as shown in the PDF, keeping them …" at bounding box center [768, 219] width 595 height 39
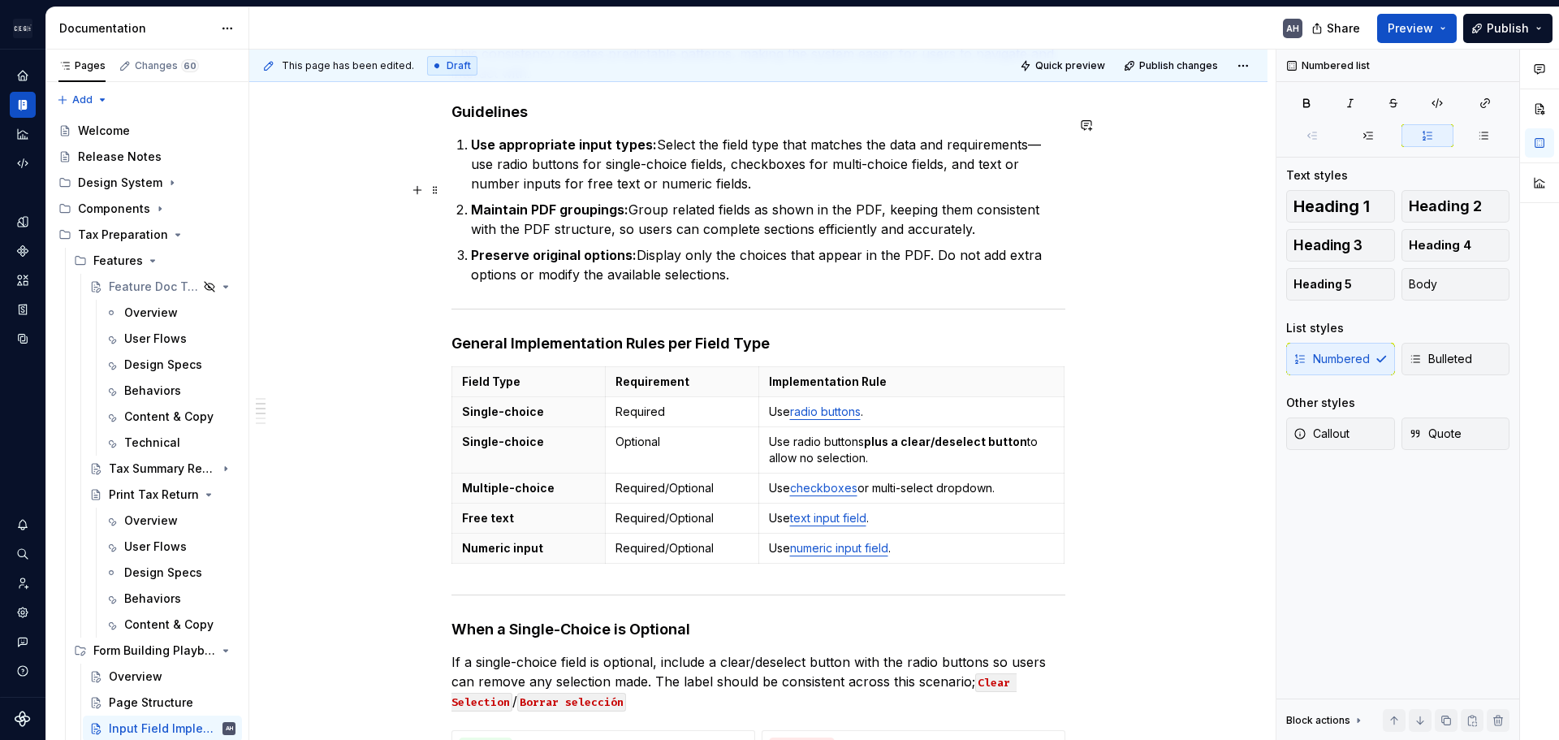
click at [955, 200] on p "Maintain PDF groupings: Group related fields as shown in the PDF, keeping them …" at bounding box center [768, 219] width 595 height 39
click at [521, 245] on p "Preserve original options: Display only the choices that appear in the PDF. Do …" at bounding box center [768, 264] width 595 height 39
click at [721, 245] on p "Preserve original options: Display only the choices that appear in the PDF. Do …" at bounding box center [768, 264] width 595 height 39
click at [804, 173] on p "Use appropriate input types: Select the field type that matches the data and re…" at bounding box center [768, 164] width 595 height 58
